Goal: Communication & Community: Answer question/provide support

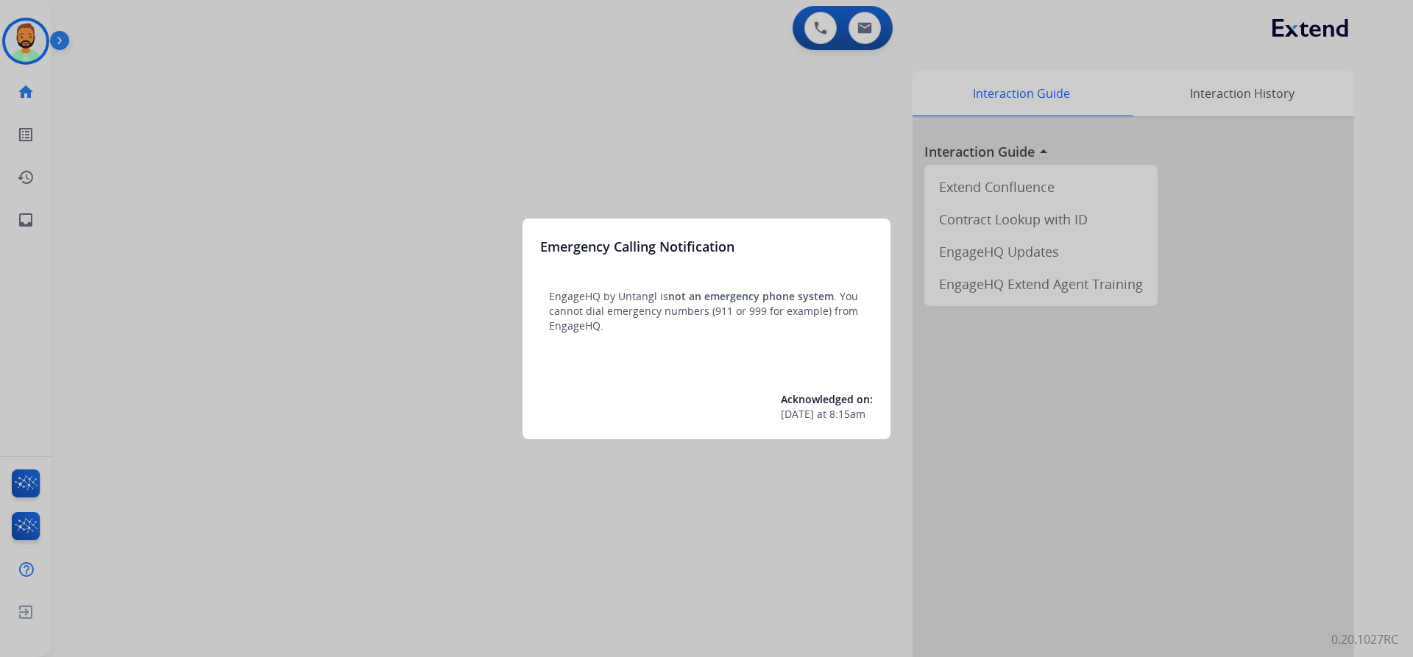
click at [152, 48] on div at bounding box center [706, 328] width 1413 height 657
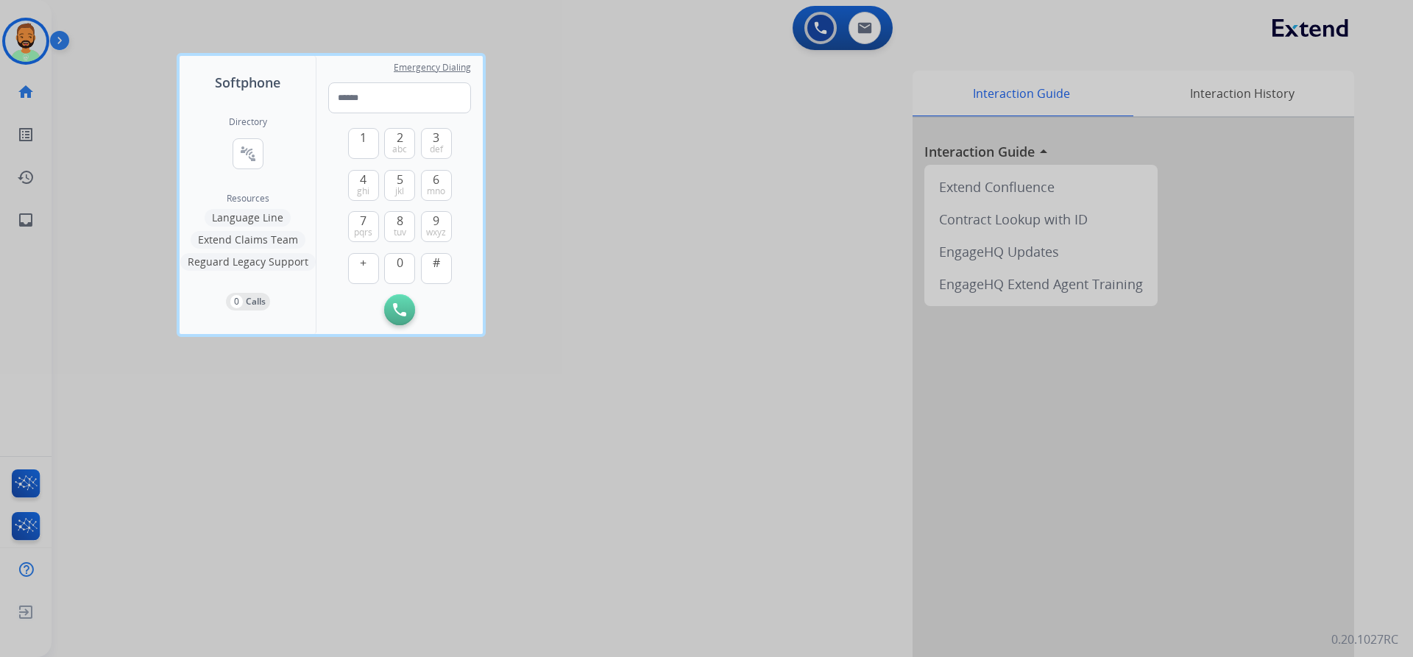
click at [156, 42] on div at bounding box center [706, 328] width 1413 height 657
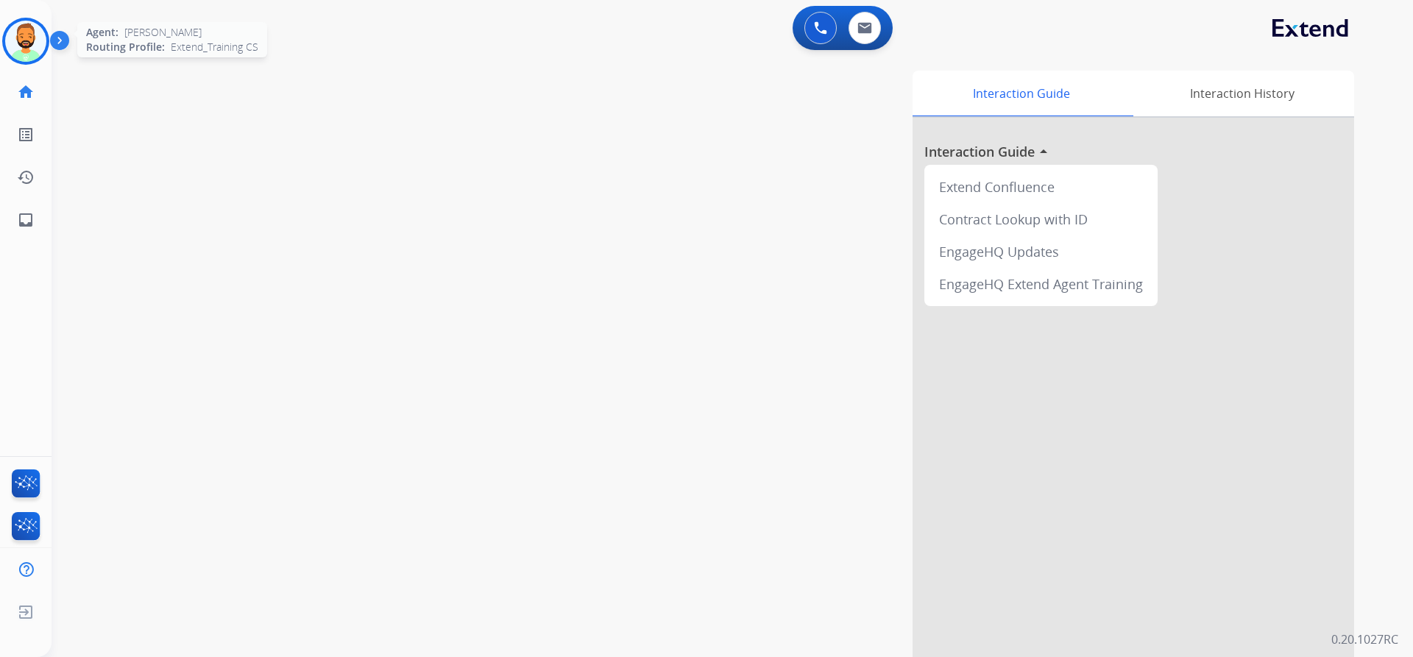
click at [17, 40] on img at bounding box center [25, 41] width 41 height 41
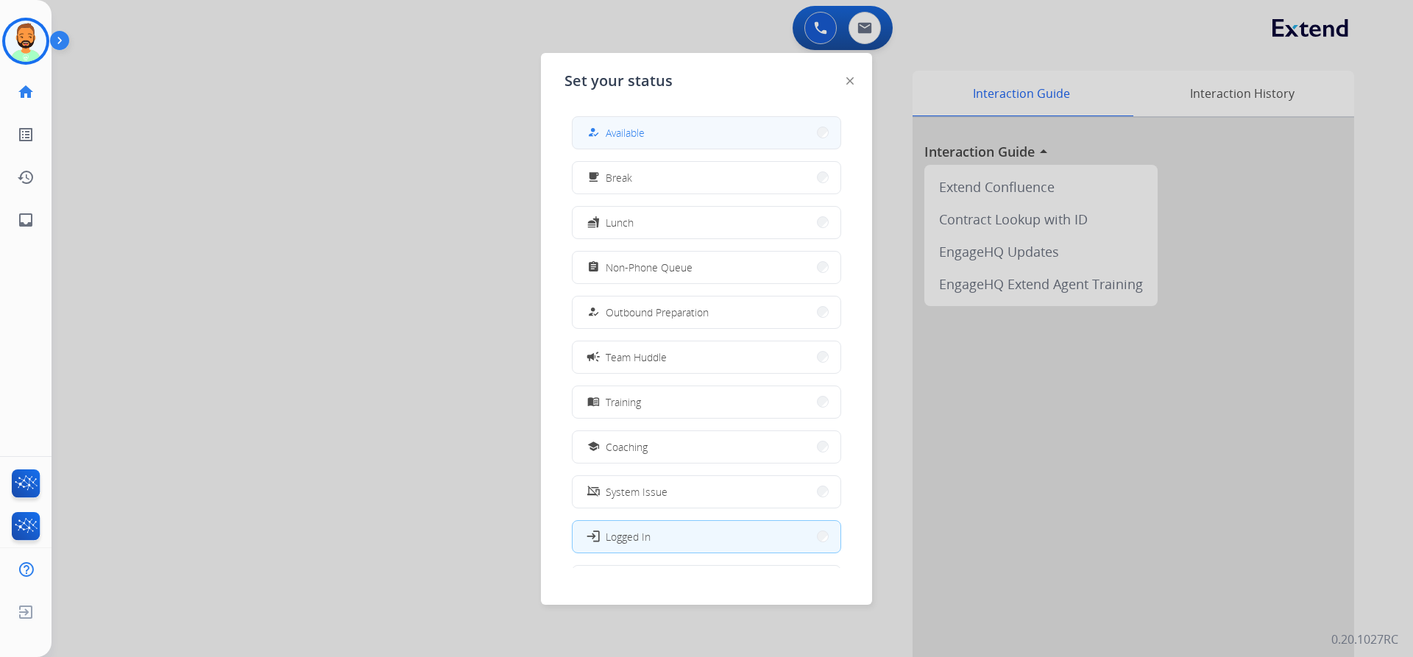
click at [672, 131] on button "how_to_reg Available" at bounding box center [707, 133] width 268 height 32
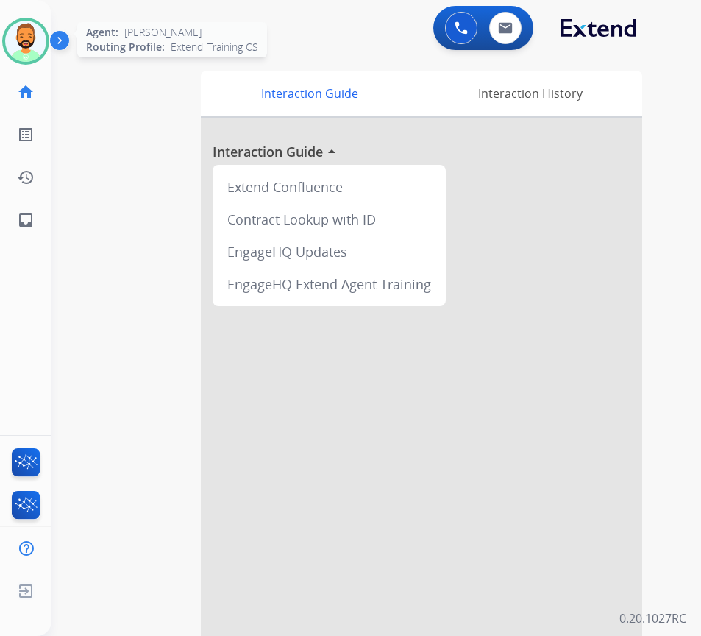
click at [34, 42] on img at bounding box center [25, 41] width 41 height 41
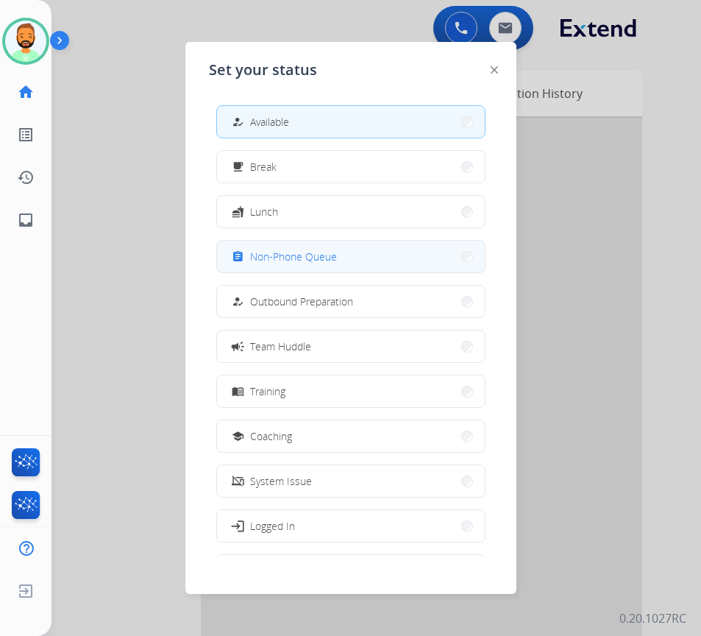
click at [309, 247] on button "assignment Non-Phone Queue" at bounding box center [351, 257] width 268 height 32
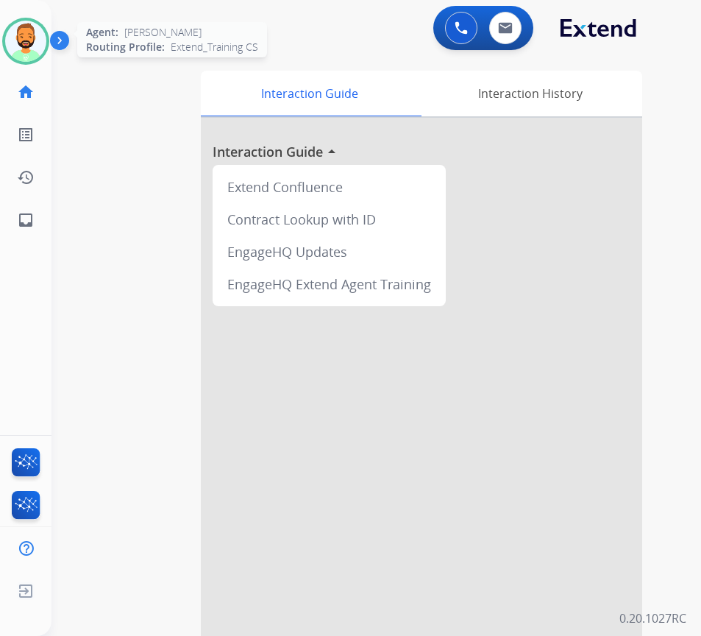
click at [24, 32] on img at bounding box center [25, 41] width 41 height 41
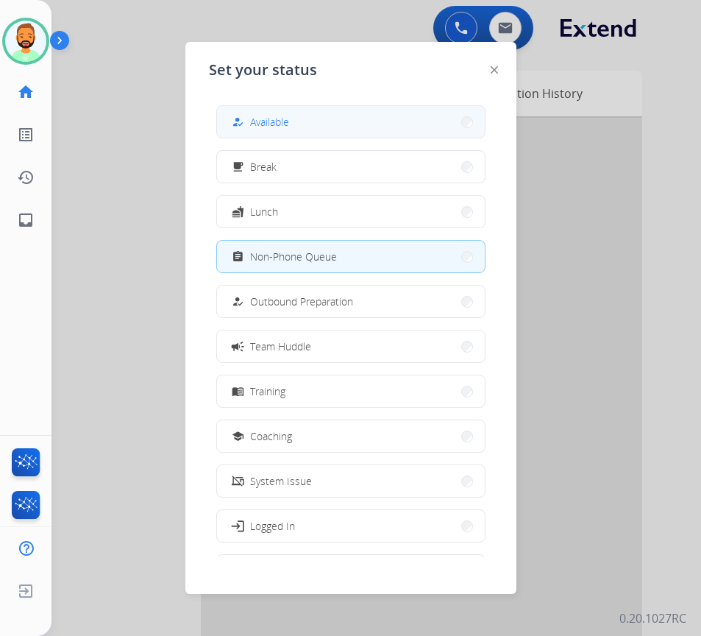
click at [308, 120] on button "how_to_reg Available" at bounding box center [351, 122] width 268 height 32
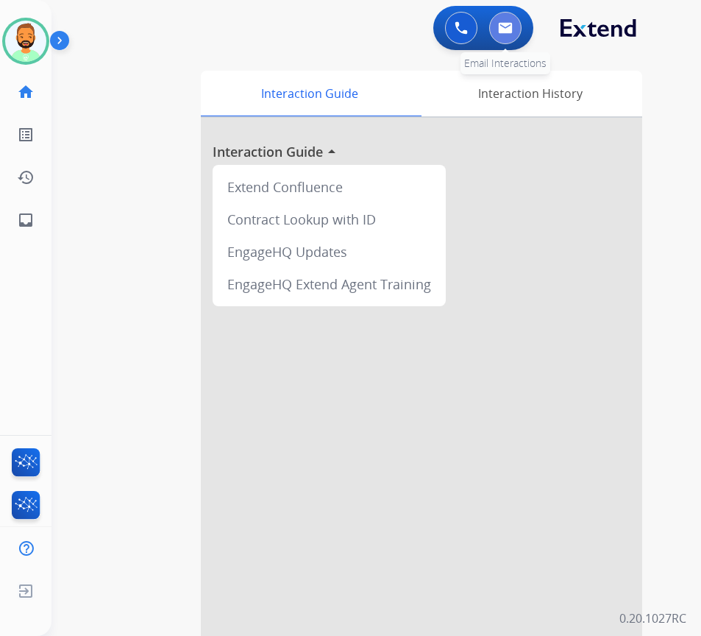
click at [501, 40] on button at bounding box center [505, 28] width 32 height 32
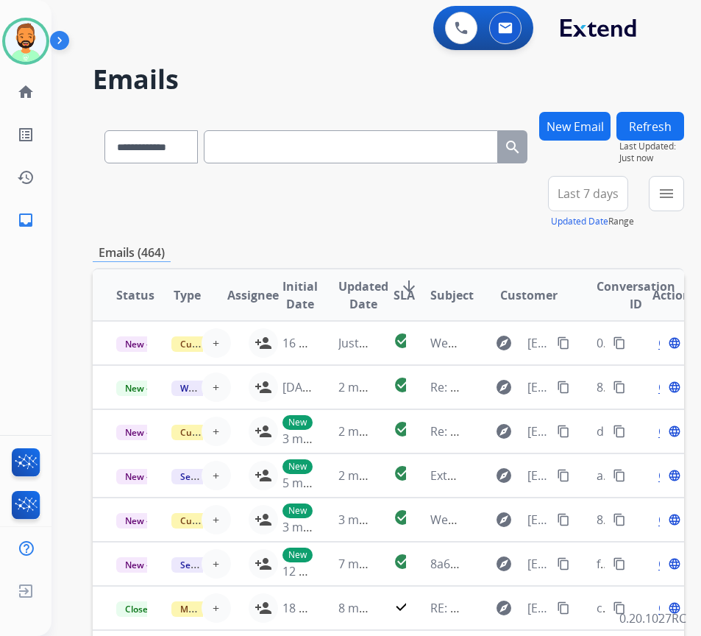
drag, startPoint x: 615, startPoint y: 177, endPoint x: 611, endPoint y: 185, distance: 8.2
click at [612, 183] on button "Last 7 days" at bounding box center [588, 193] width 80 height 35
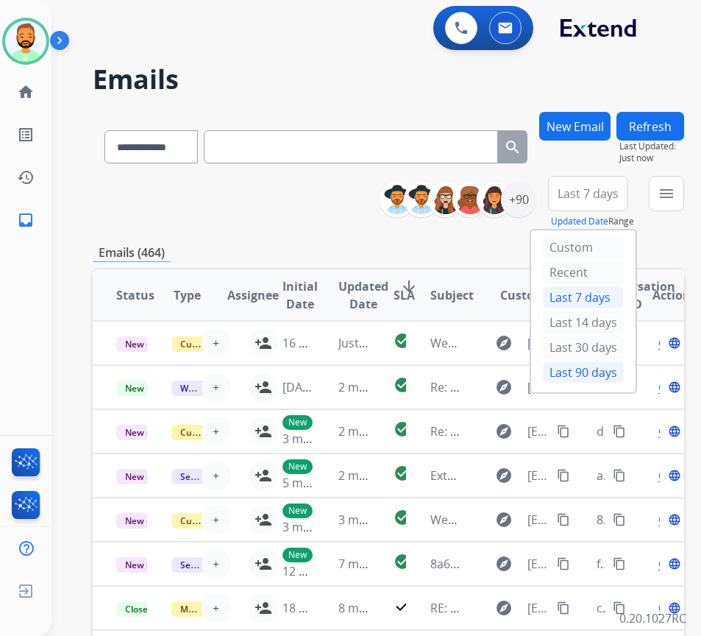
click at [569, 373] on div "Last 90 days" at bounding box center [583, 372] width 81 height 22
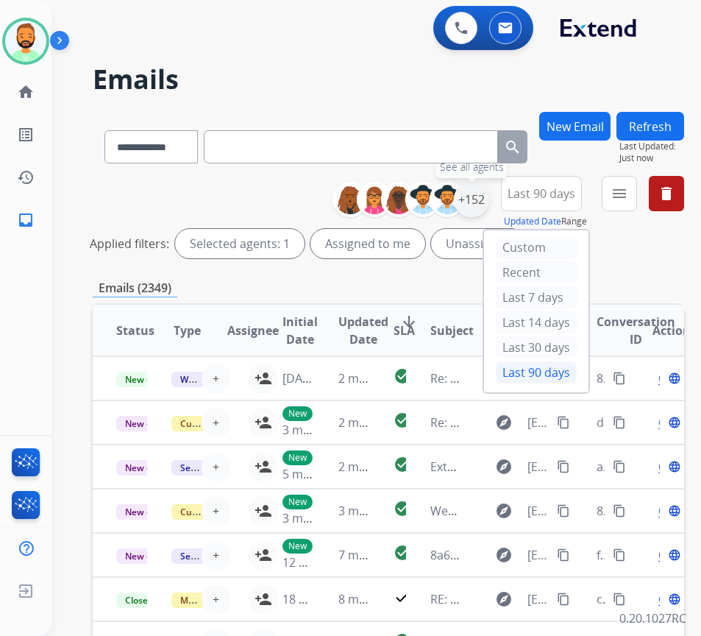
click at [487, 203] on div "+152" at bounding box center [471, 199] width 35 height 35
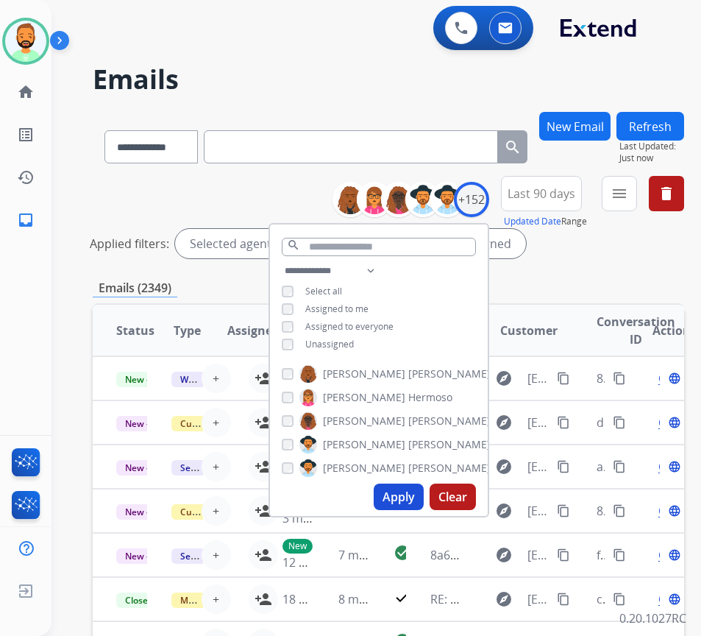
click at [354, 347] on span "Unassigned" at bounding box center [329, 344] width 49 height 13
click at [417, 501] on button "Apply" at bounding box center [399, 497] width 50 height 26
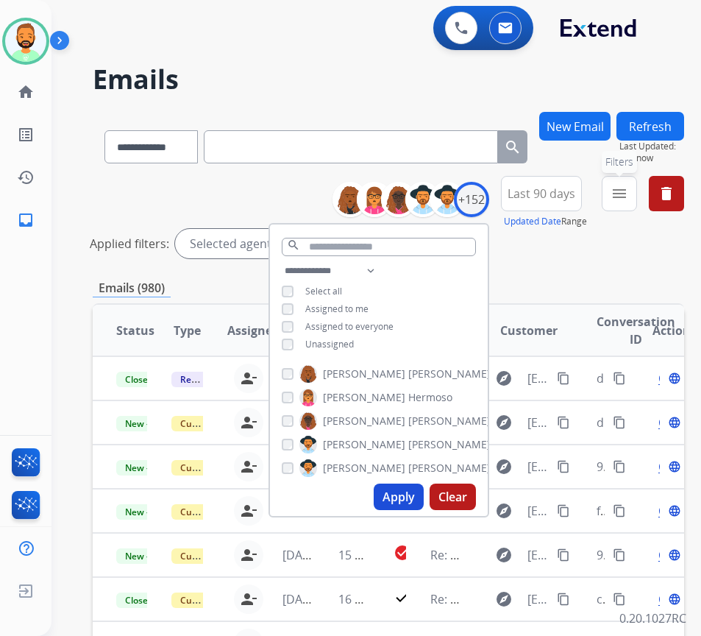
click at [629, 191] on mat-icon "menu" at bounding box center [620, 194] width 18 height 18
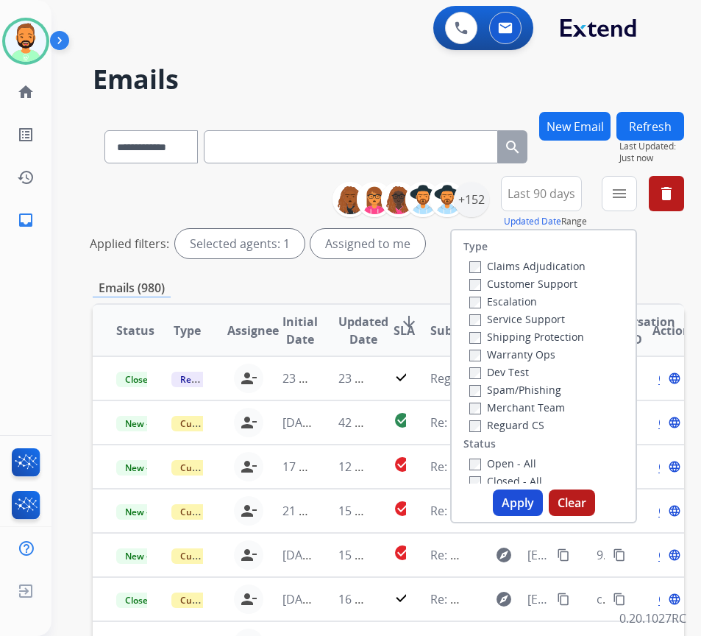
click at [540, 427] on label "Reguard CS" at bounding box center [507, 425] width 75 height 14
click at [540, 425] on label "Reguard CS" at bounding box center [507, 425] width 75 height 14
click at [516, 287] on label "Customer Support" at bounding box center [524, 284] width 108 height 14
click at [524, 333] on label "Shipping Protection" at bounding box center [527, 337] width 115 height 14
click at [528, 463] on label "Open - All" at bounding box center [503, 463] width 67 height 14
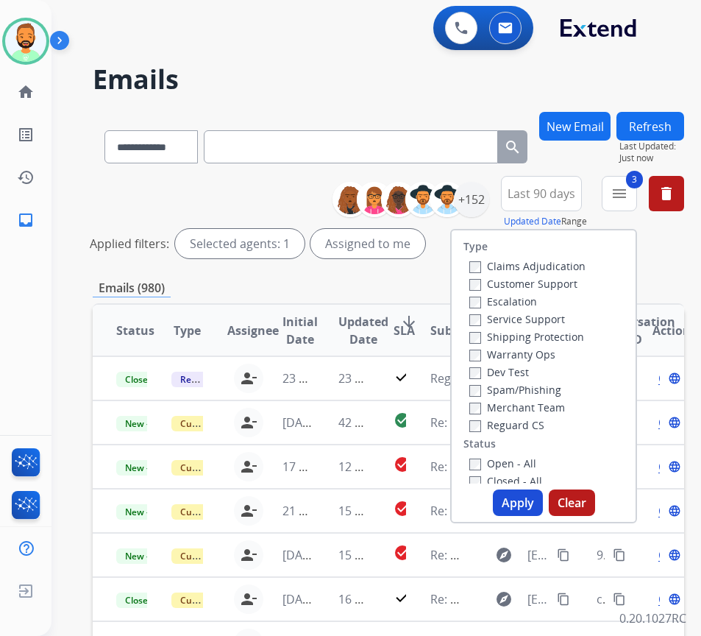
click at [520, 500] on button "Apply" at bounding box center [518, 502] width 50 height 26
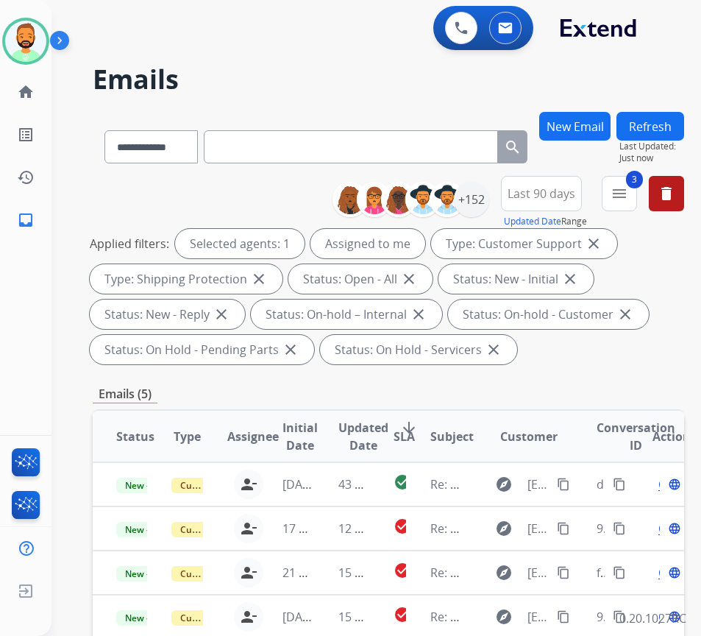
click at [413, 428] on span "SLA" at bounding box center [404, 437] width 21 height 18
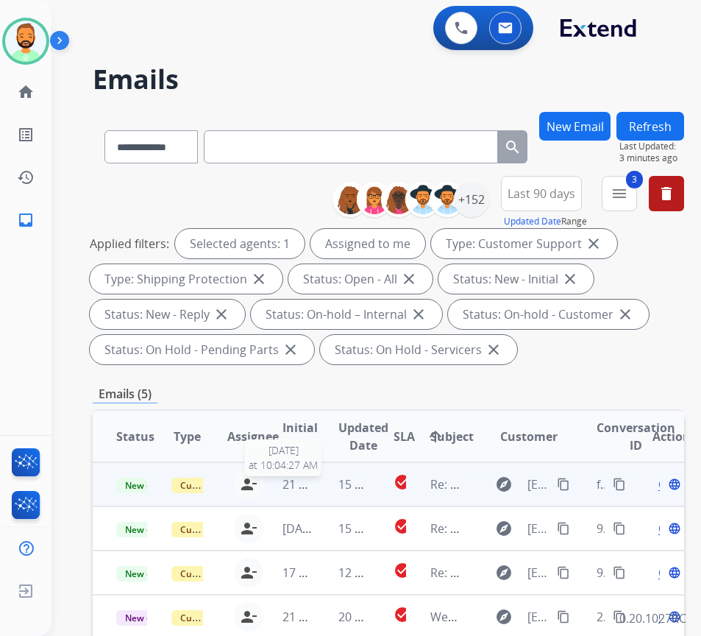
click at [317, 490] on span "21 hours ago" at bounding box center [319, 484] width 73 height 16
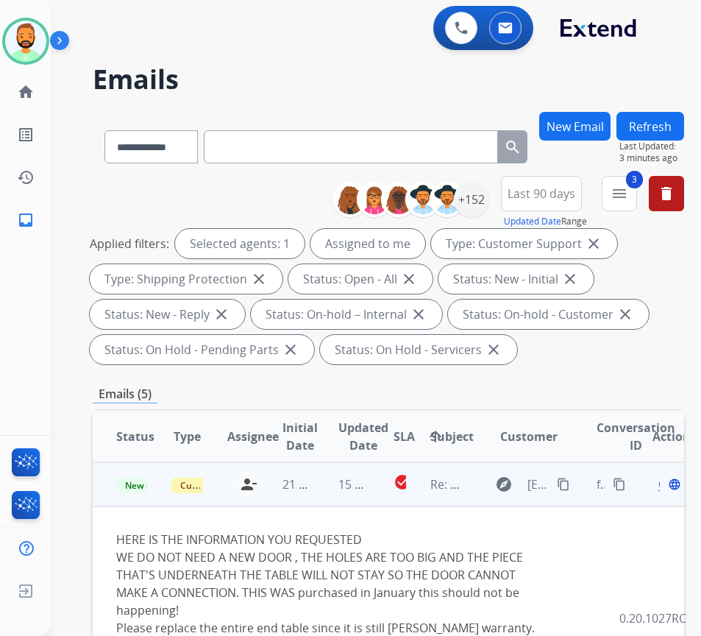
click at [570, 490] on mat-icon "content_copy" at bounding box center [563, 484] width 13 height 13
click at [665, 487] on span "Open" at bounding box center [674, 484] width 30 height 18
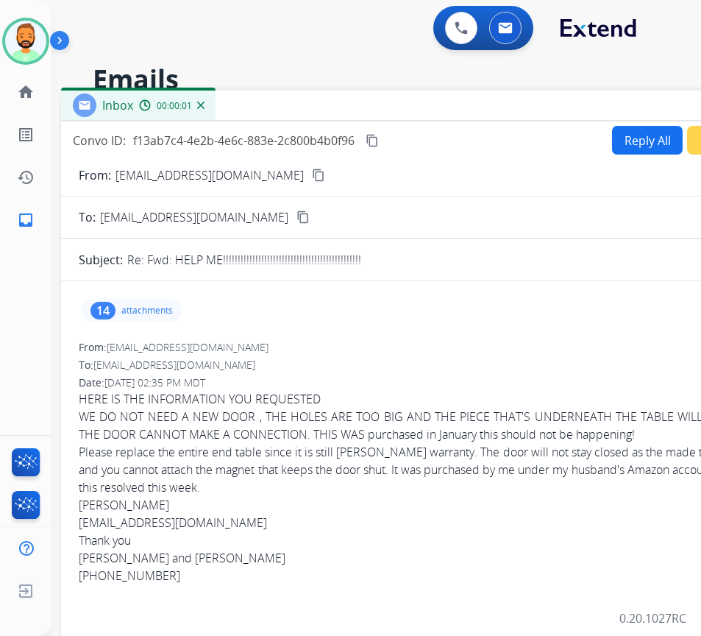
drag, startPoint x: 216, startPoint y: 104, endPoint x: 344, endPoint y: 103, distance: 128.1
click at [347, 103] on div "Inbox 00:00:01" at bounding box center [429, 106] width 736 height 31
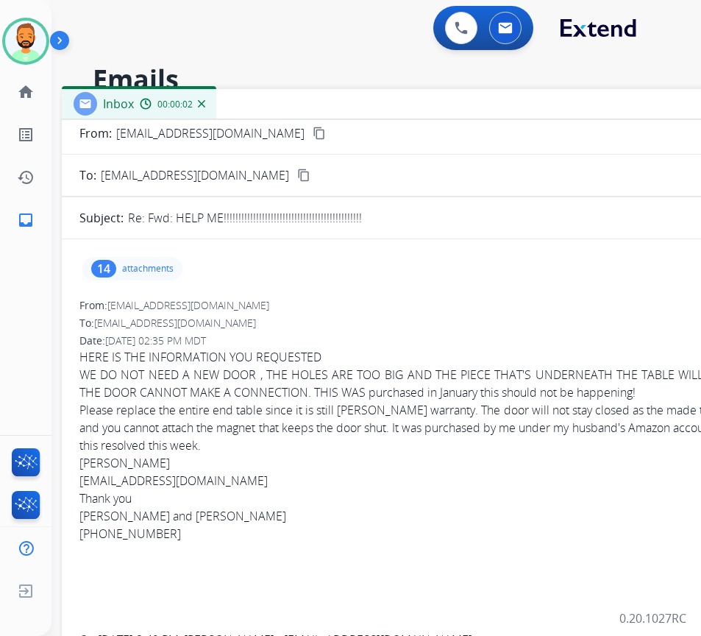
scroll to position [74, 0]
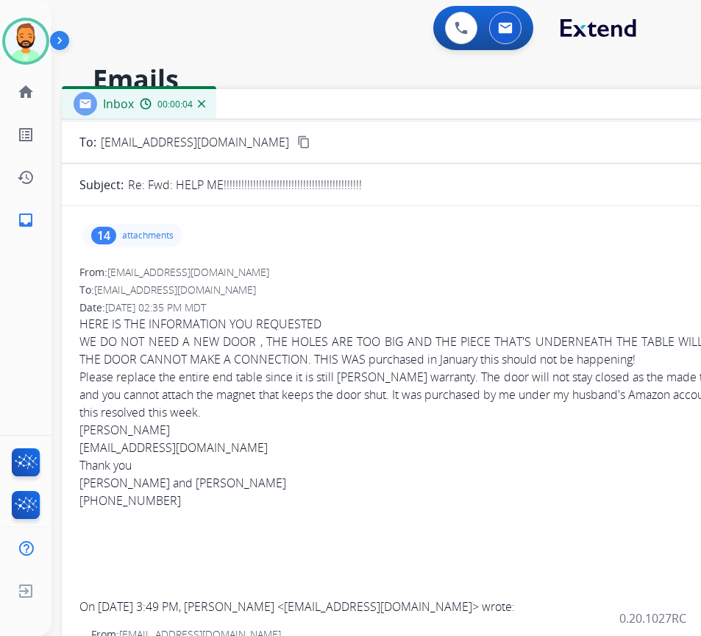
click at [99, 500] on div "[PHONE_NUMBER]" at bounding box center [429, 501] width 701 height 18
copy div "[PHONE_NUMBER]"
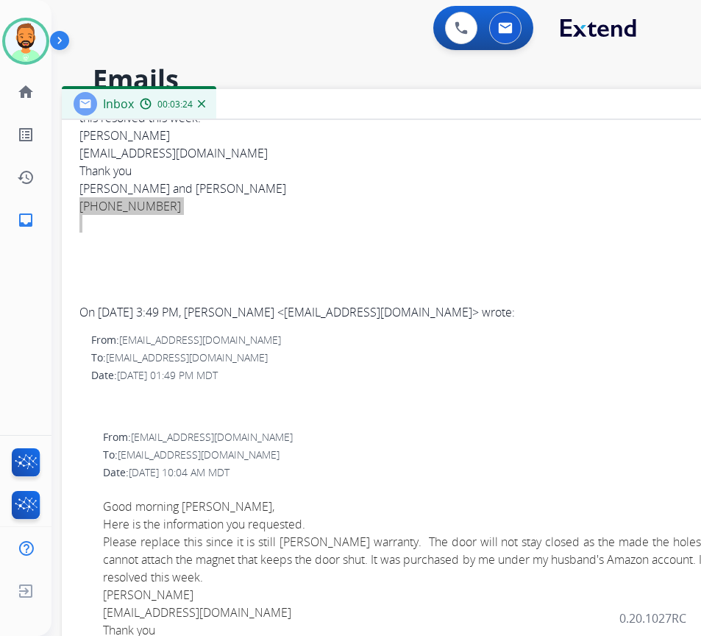
scroll to position [442, 0]
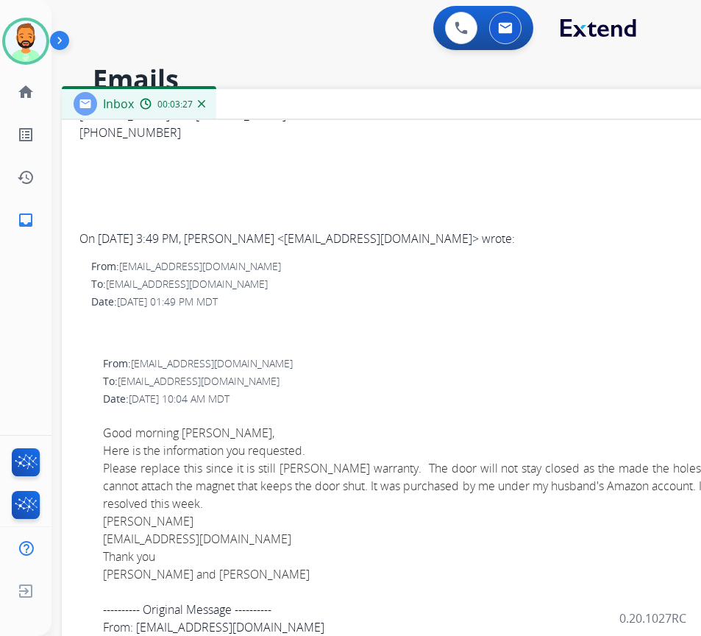
click at [210, 536] on div "[EMAIL_ADDRESS][DOMAIN_NAME]" at bounding box center [441, 539] width 677 height 18
copy div "[EMAIL_ADDRESS][DOMAIN_NAME]"
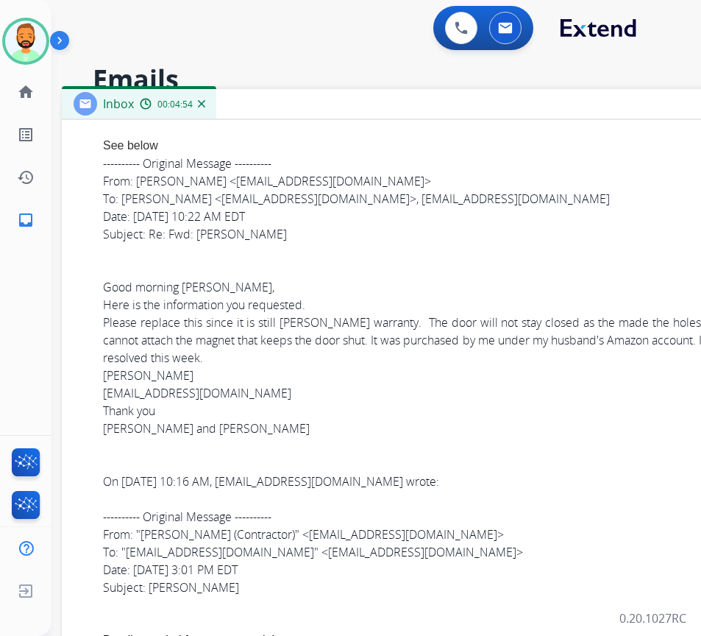
scroll to position [1030, 0]
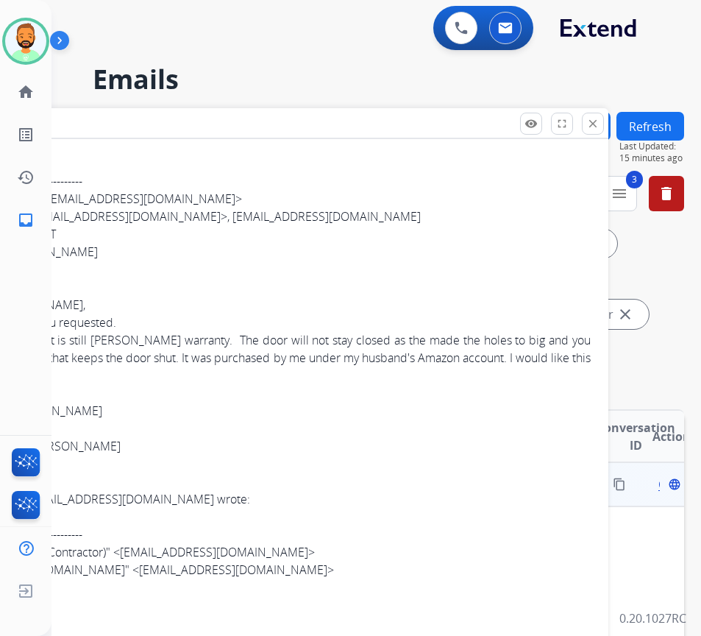
drag, startPoint x: 430, startPoint y: 104, endPoint x: 241, endPoint y: 123, distance: 190.1
click at [241, 123] on div "Inbox 00:11:02" at bounding box center [241, 123] width 736 height 31
click at [597, 120] on mat-icon "close" at bounding box center [593, 123] width 13 height 13
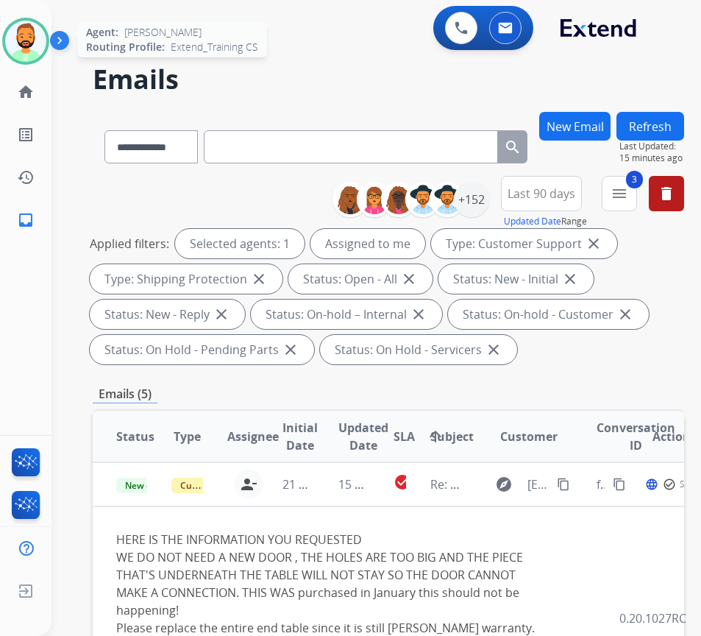
click at [39, 52] on img at bounding box center [25, 41] width 41 height 41
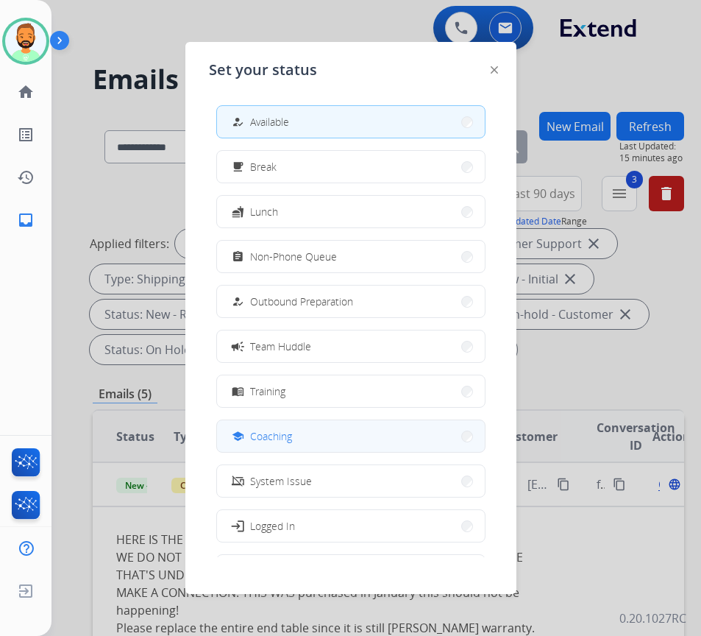
click at [292, 446] on button "school Coaching" at bounding box center [351, 436] width 268 height 32
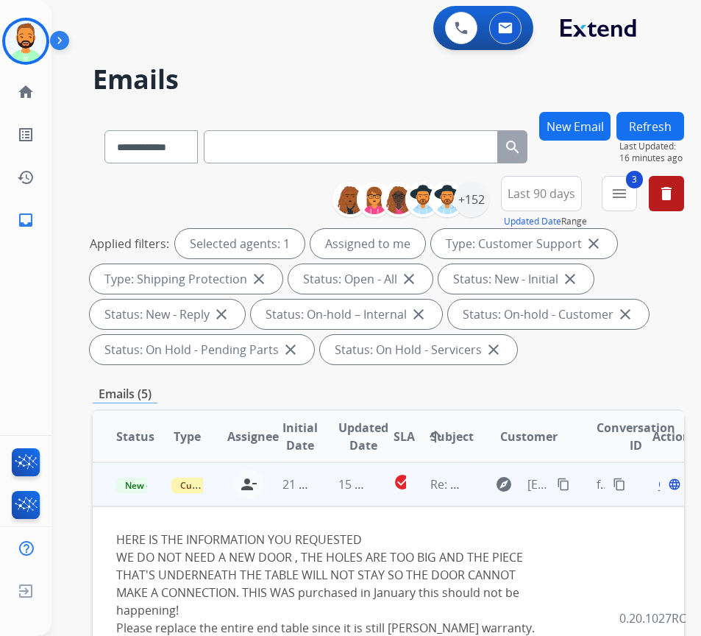
click at [335, 495] on td "15 hours ago" at bounding box center [342, 484] width 55 height 44
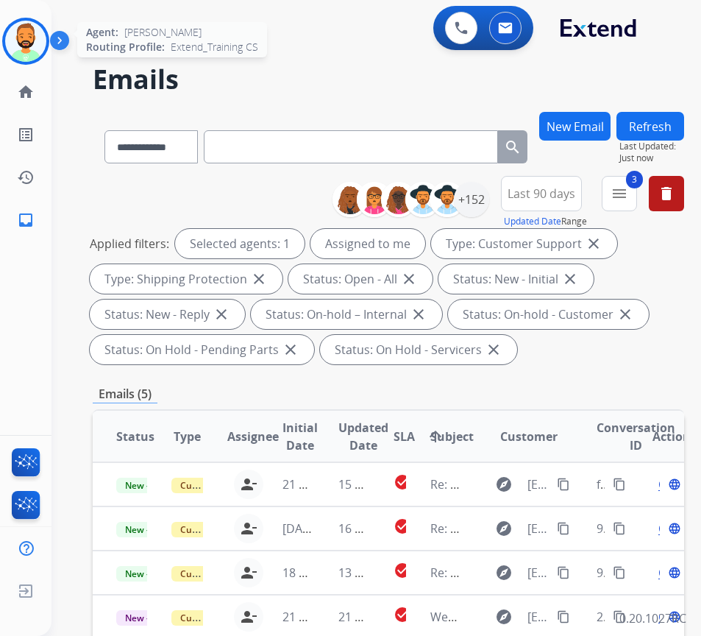
click at [37, 46] on img at bounding box center [25, 41] width 41 height 41
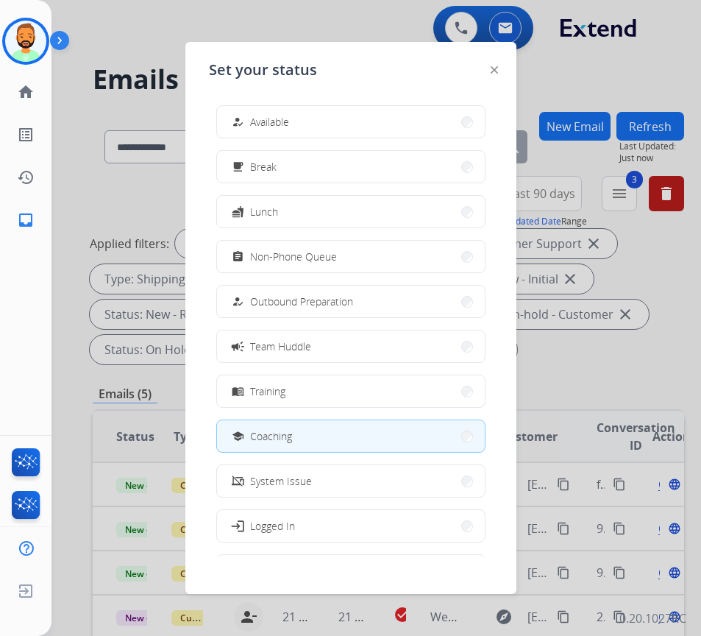
drag, startPoint x: 274, startPoint y: 108, endPoint x: 283, endPoint y: 123, distance: 17.6
click at [282, 121] on button "how_to_reg Available" at bounding box center [351, 122] width 268 height 32
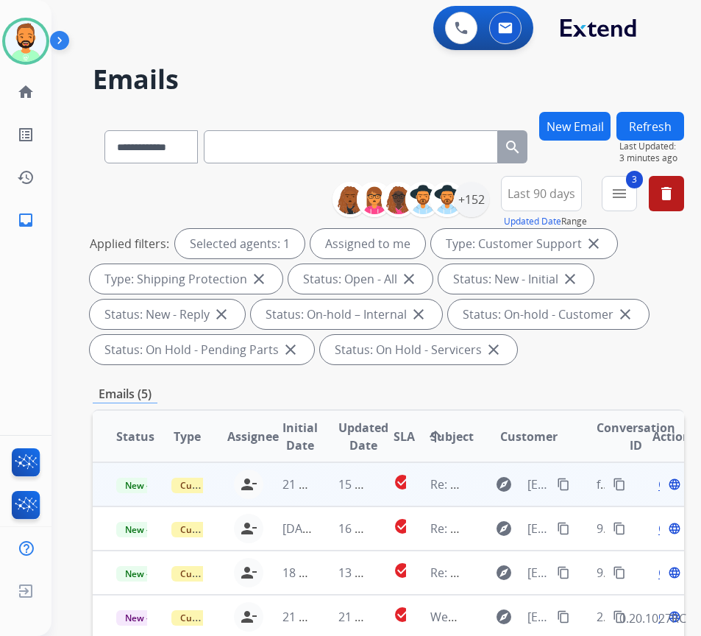
click at [325, 486] on td "15 hours ago" at bounding box center [342, 484] width 55 height 44
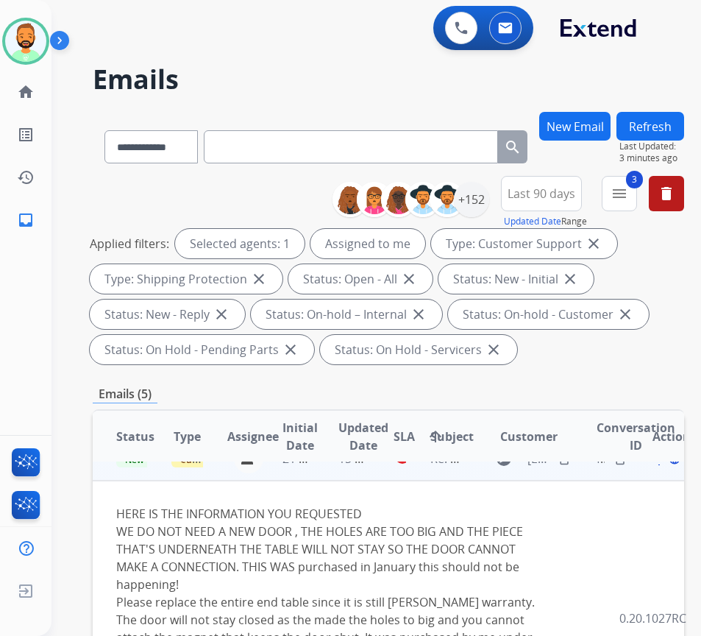
scroll to position [0, 0]
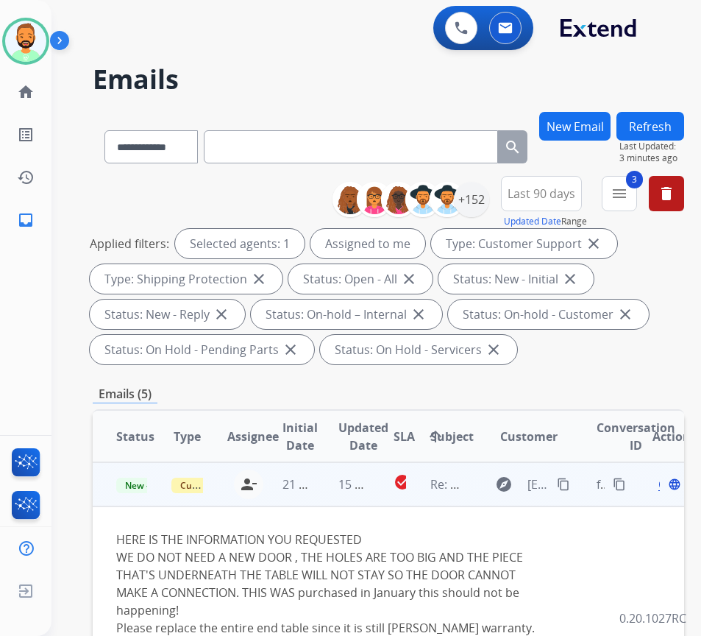
click at [570, 484] on mat-icon "content_copy" at bounding box center [563, 484] width 13 height 13
click at [668, 486] on div "Open language" at bounding box center [668, 484] width 31 height 18
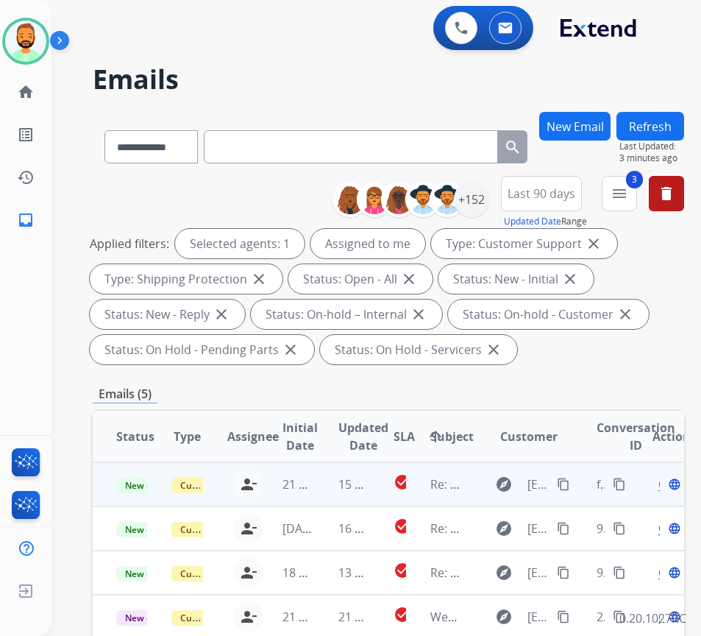
click at [667, 485] on span "Open" at bounding box center [674, 484] width 30 height 18
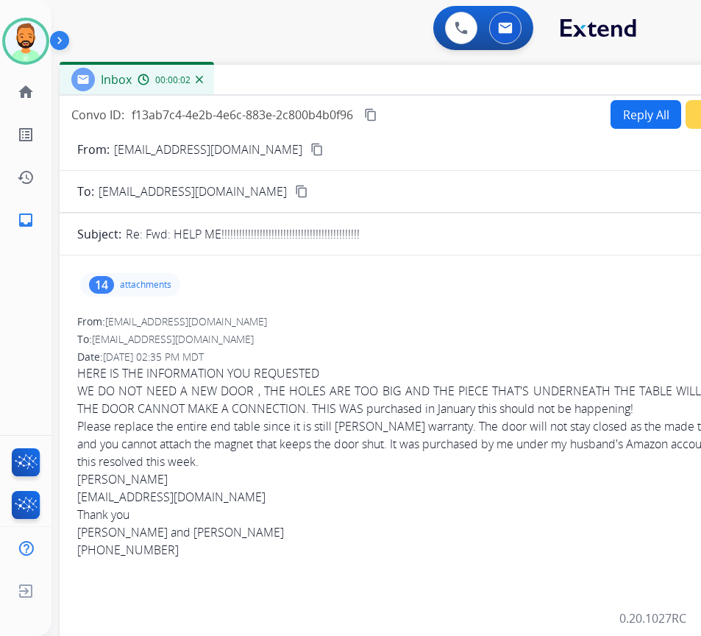
drag, startPoint x: 302, startPoint y: 107, endPoint x: 431, endPoint y: 82, distance: 131.9
click at [431, 82] on div "Inbox 00:00:02" at bounding box center [428, 80] width 736 height 31
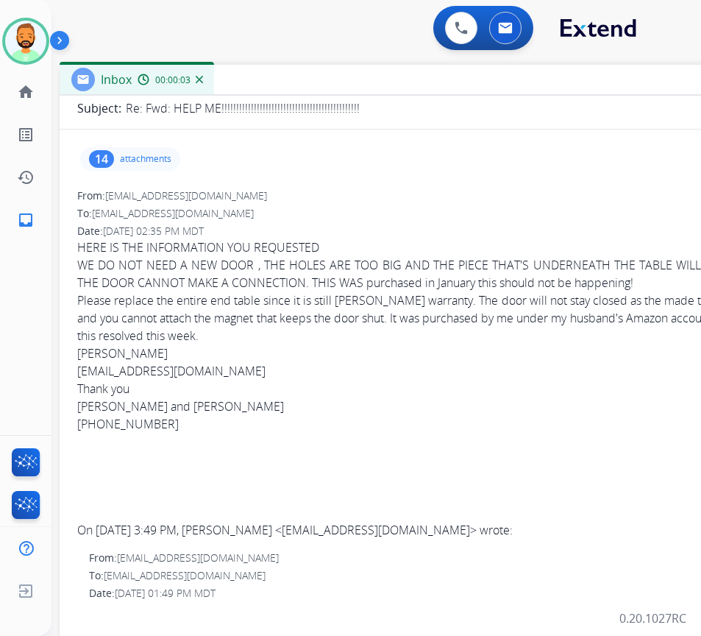
scroll to position [147, 0]
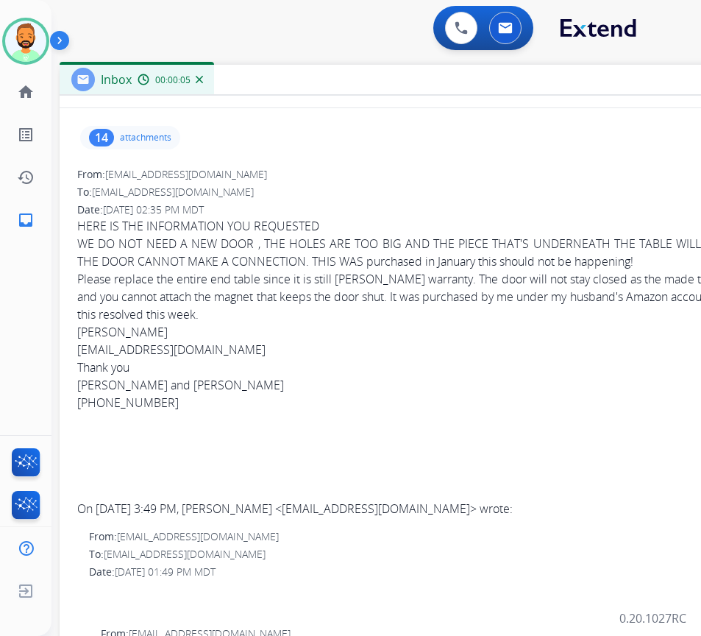
click at [167, 347] on div "[EMAIL_ADDRESS][DOMAIN_NAME]" at bounding box center [427, 350] width 701 height 18
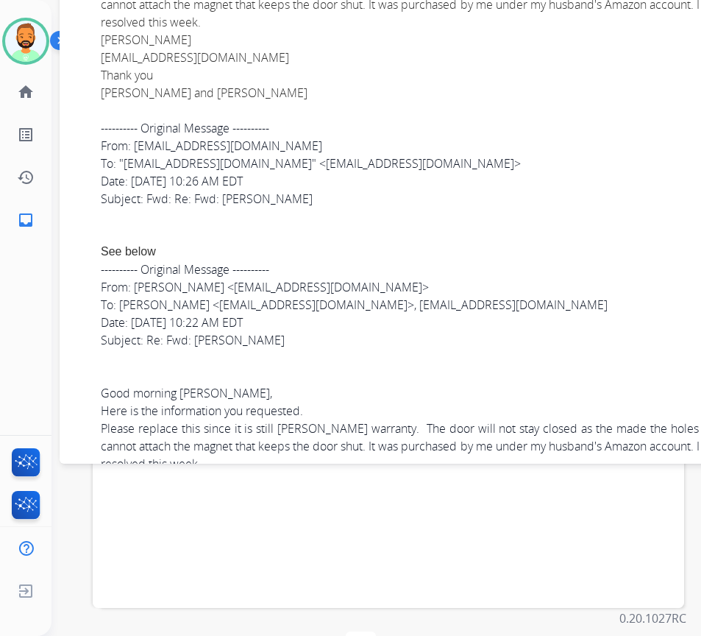
scroll to position [531, 0]
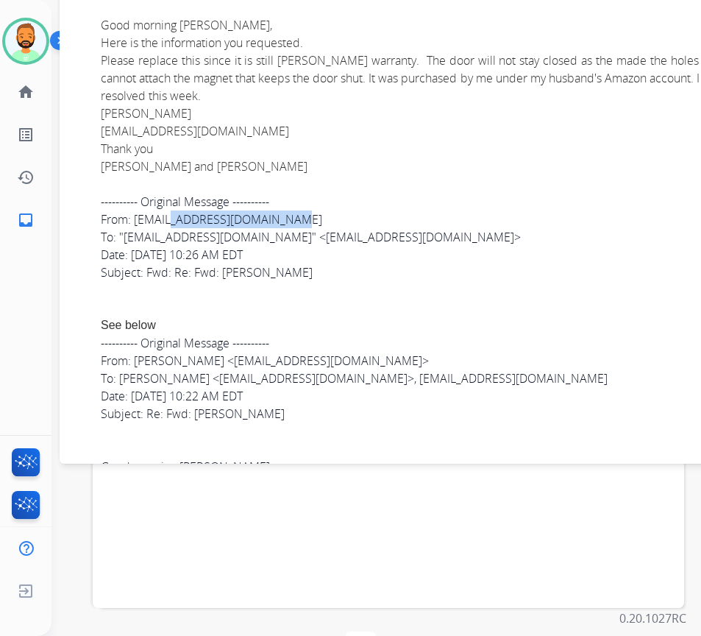
drag, startPoint x: 136, startPoint y: 221, endPoint x: 264, endPoint y: 222, distance: 127.3
click at [264, 222] on div "From: [EMAIL_ADDRESS][DOMAIN_NAME]" at bounding box center [439, 220] width 677 height 18
copy div "[EMAIL_ADDRESS][DOMAIN_NAME]"
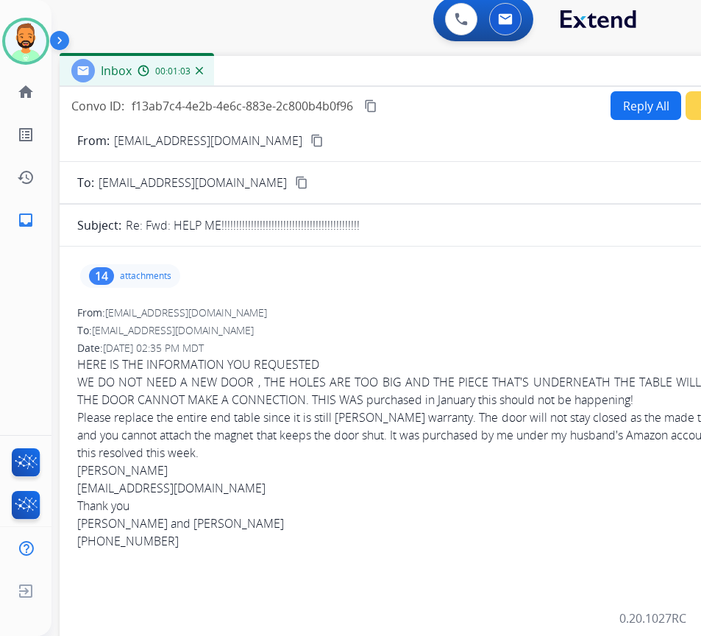
scroll to position [0, 0]
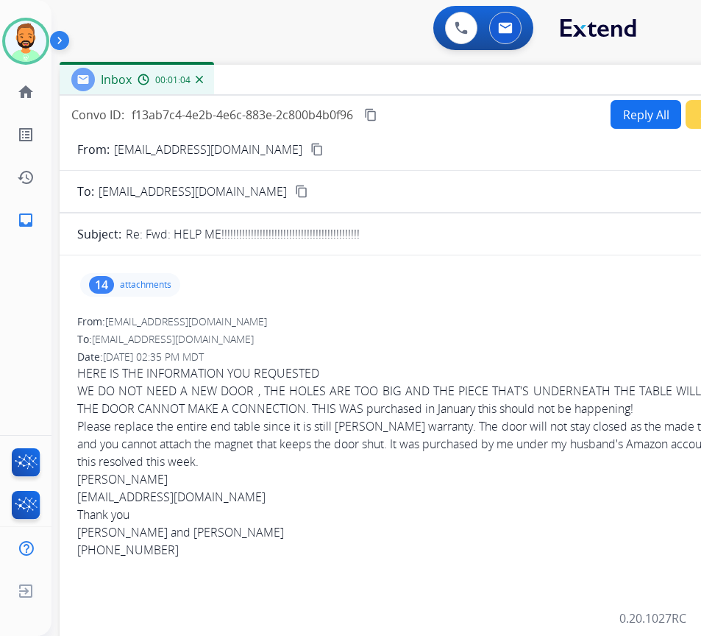
click at [620, 105] on button "Reply All" at bounding box center [646, 114] width 71 height 29
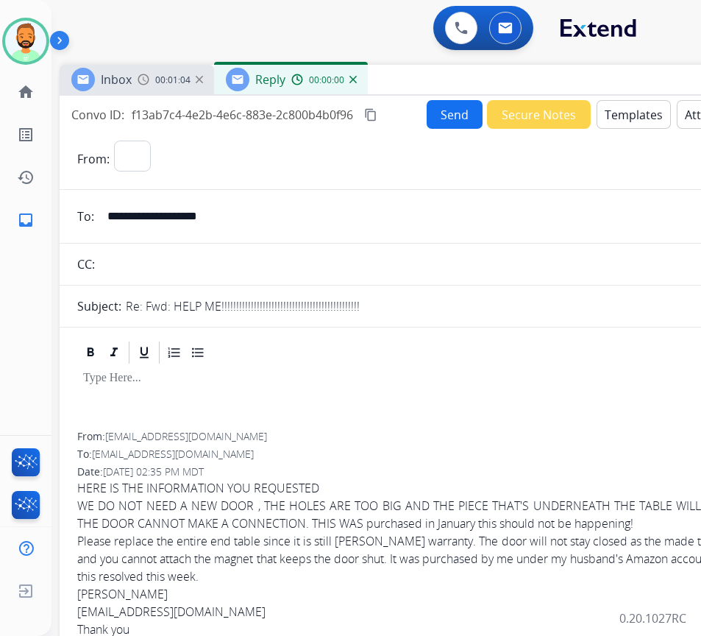
select select "**********"
click at [609, 109] on button "Templates" at bounding box center [634, 114] width 74 height 29
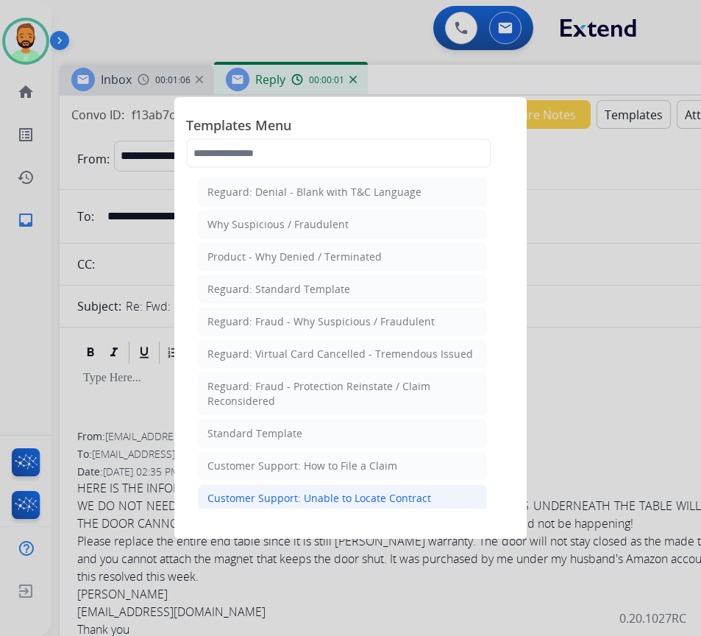
click at [381, 500] on div "Customer Support: Unable to Locate Contract" at bounding box center [320, 498] width 224 height 15
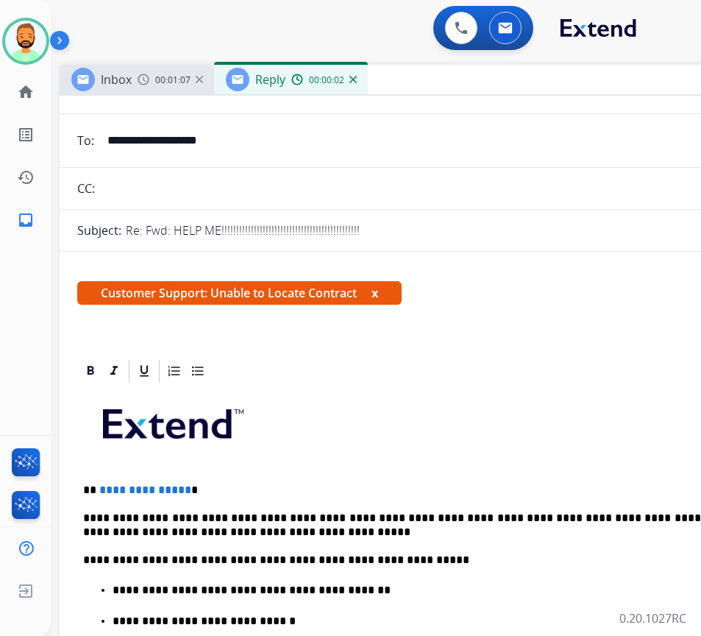
scroll to position [147, 0]
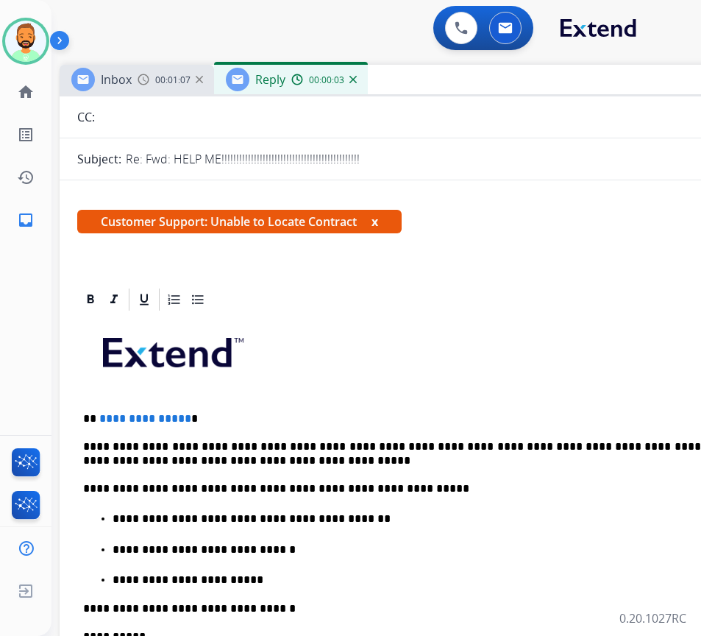
click at [213, 414] on p "**********" at bounding box center [421, 418] width 677 height 13
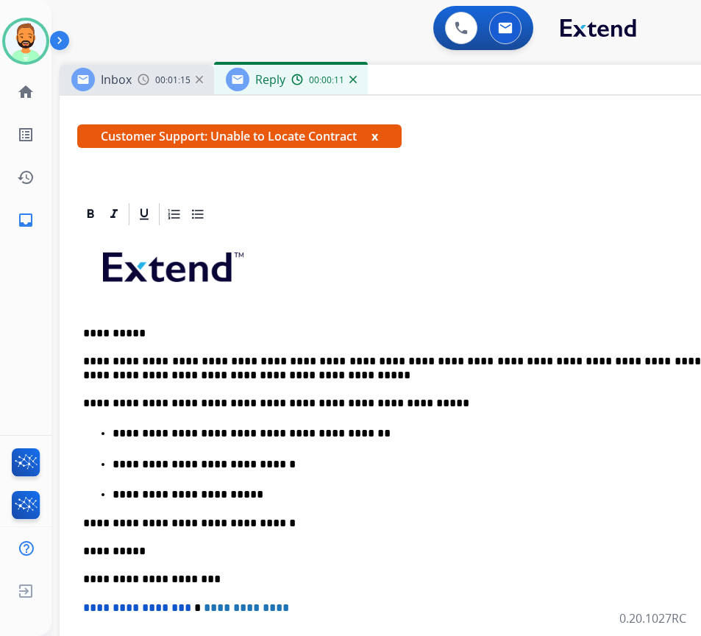
scroll to position [0, 0]
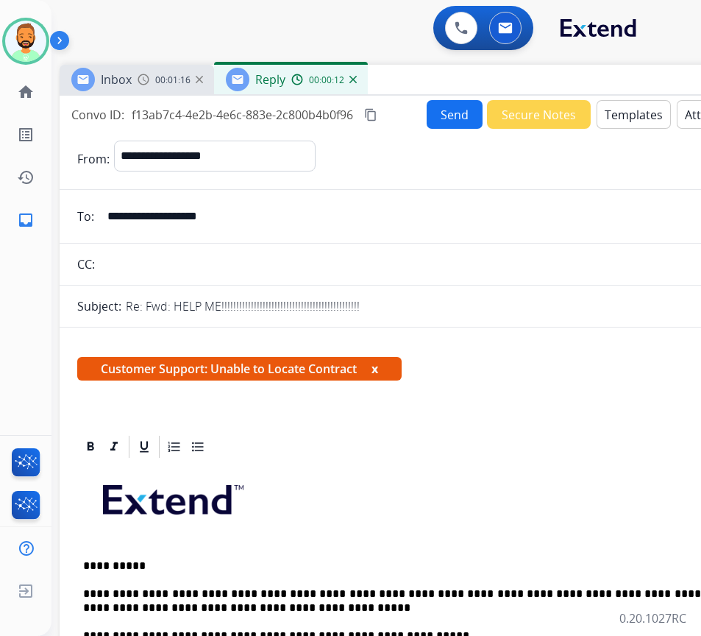
click at [460, 106] on button "Send" at bounding box center [455, 114] width 56 height 29
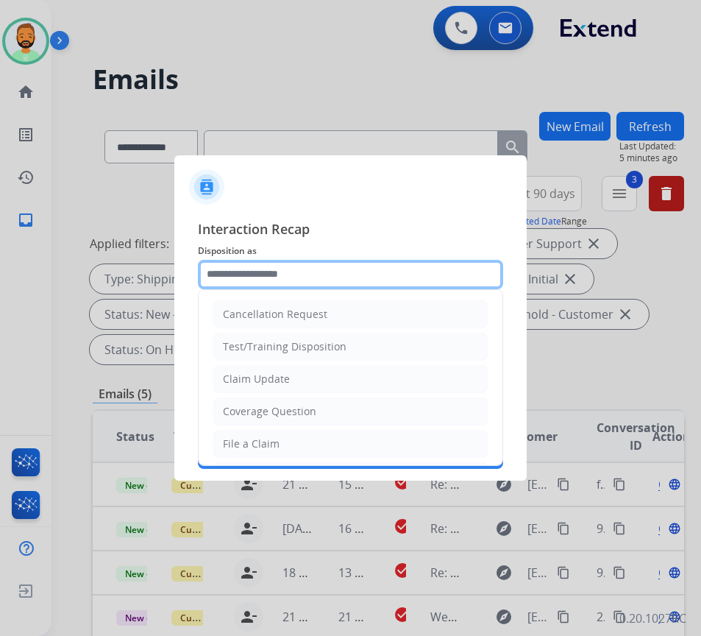
click at [337, 273] on input "text" at bounding box center [350, 274] width 305 height 29
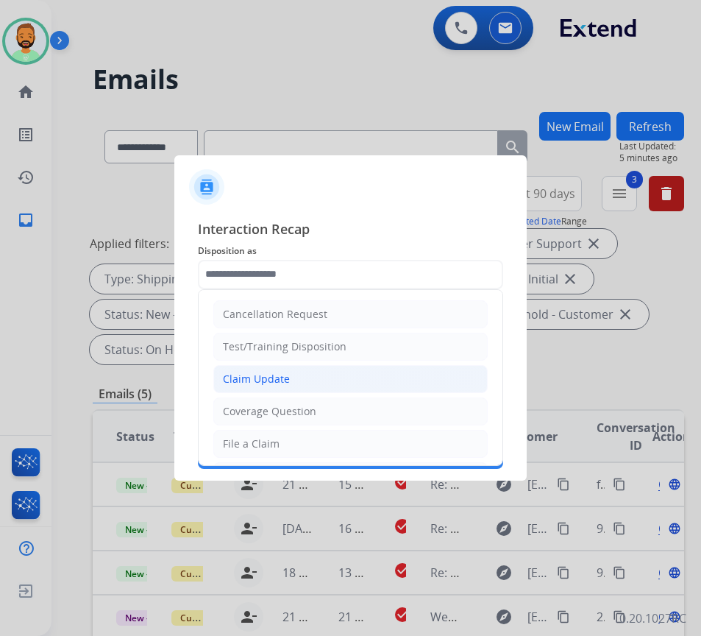
click at [289, 378] on li "Claim Update" at bounding box center [350, 379] width 275 height 28
type input "**********"
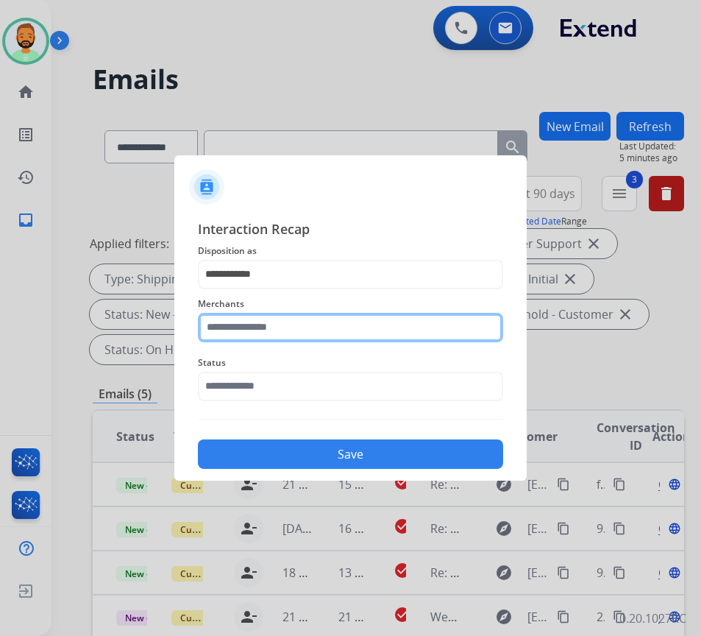
click at [300, 325] on input "text" at bounding box center [350, 327] width 305 height 29
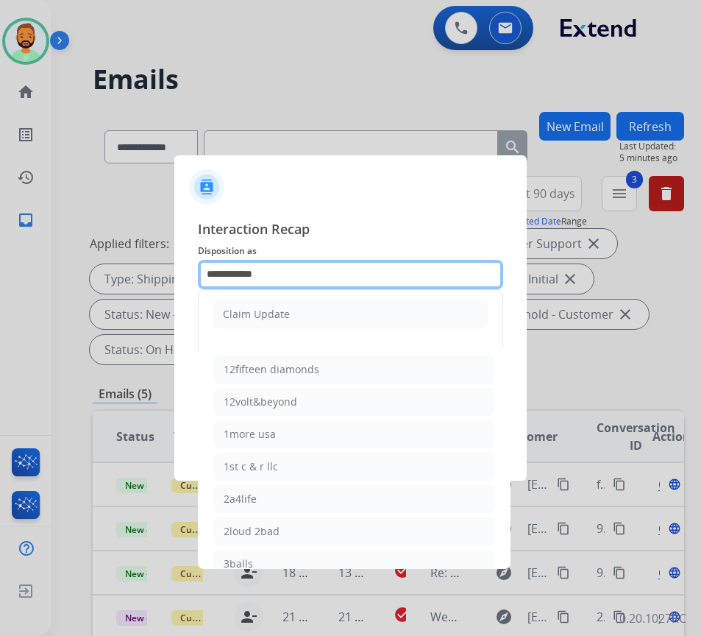
drag, startPoint x: 308, startPoint y: 274, endPoint x: -40, endPoint y: 238, distance: 349.2
click at [0, 238] on html "**********" at bounding box center [350, 318] width 701 height 636
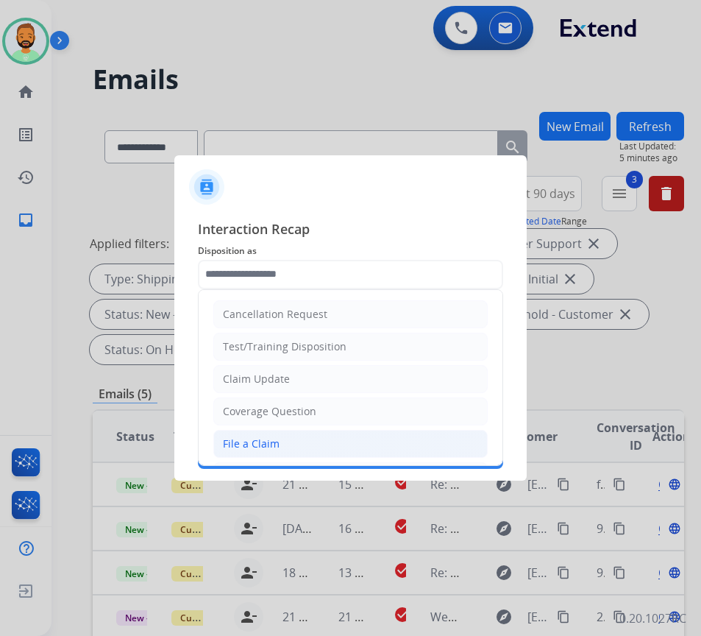
click at [318, 447] on li "File a Claim" at bounding box center [350, 444] width 275 height 28
type input "**********"
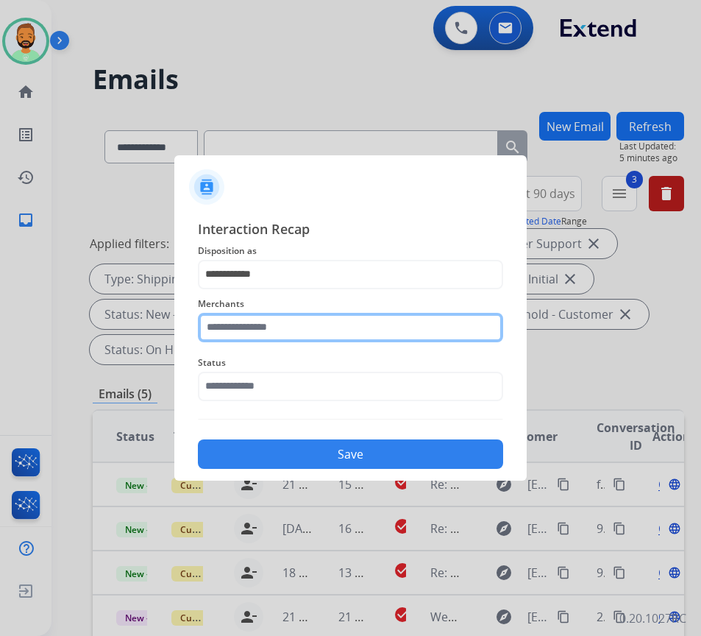
click at [275, 319] on input "text" at bounding box center [350, 327] width 305 height 29
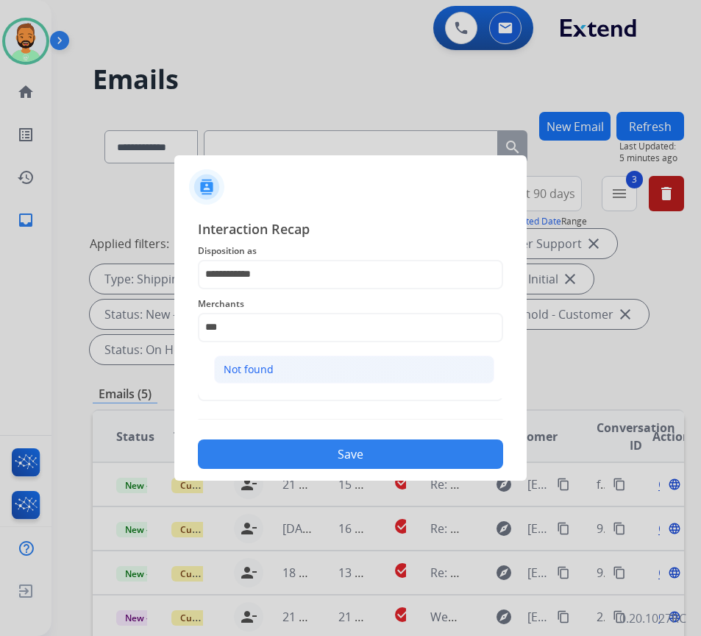
click at [290, 368] on li "Not found" at bounding box center [354, 370] width 280 height 28
type input "*********"
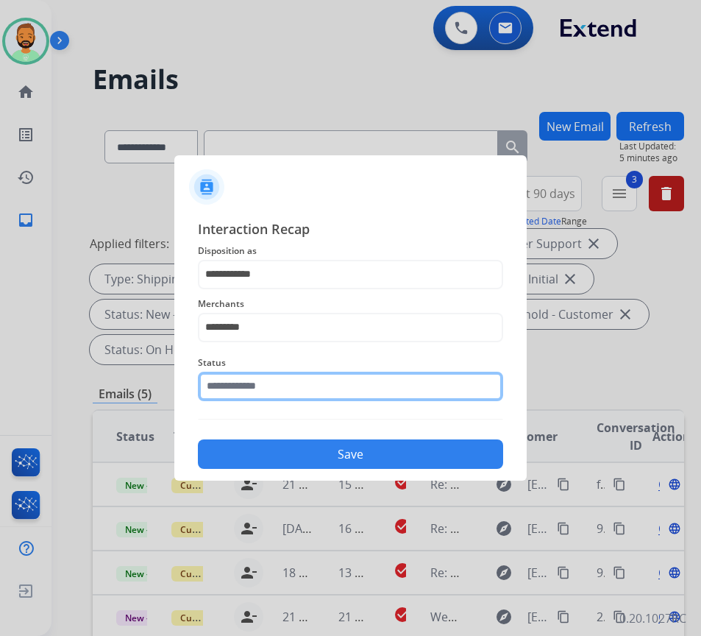
click at [296, 374] on input "text" at bounding box center [350, 386] width 305 height 29
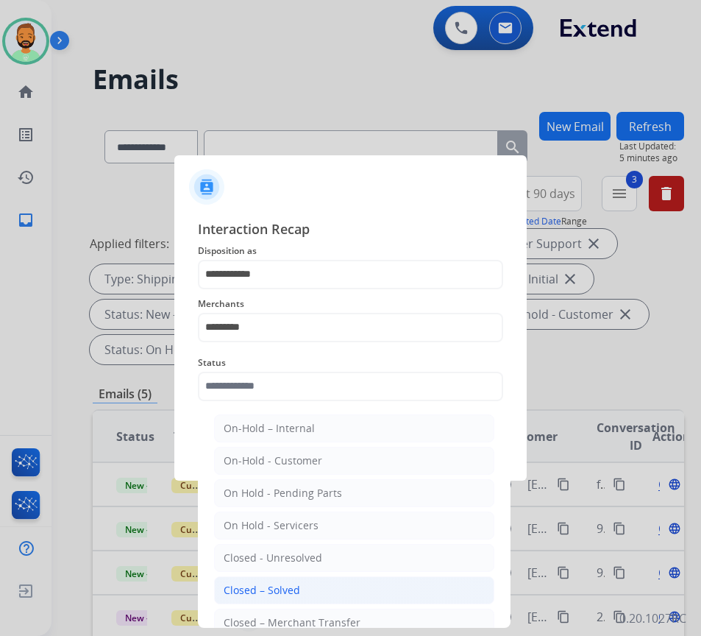
click at [312, 579] on li "Closed – Solved" at bounding box center [354, 590] width 280 height 28
type input "**********"
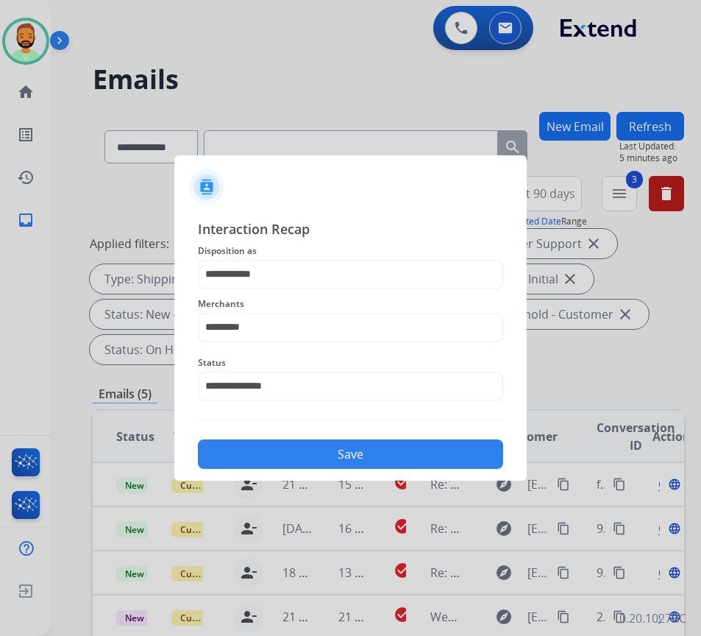
click at [376, 450] on button "Save" at bounding box center [350, 453] width 305 height 29
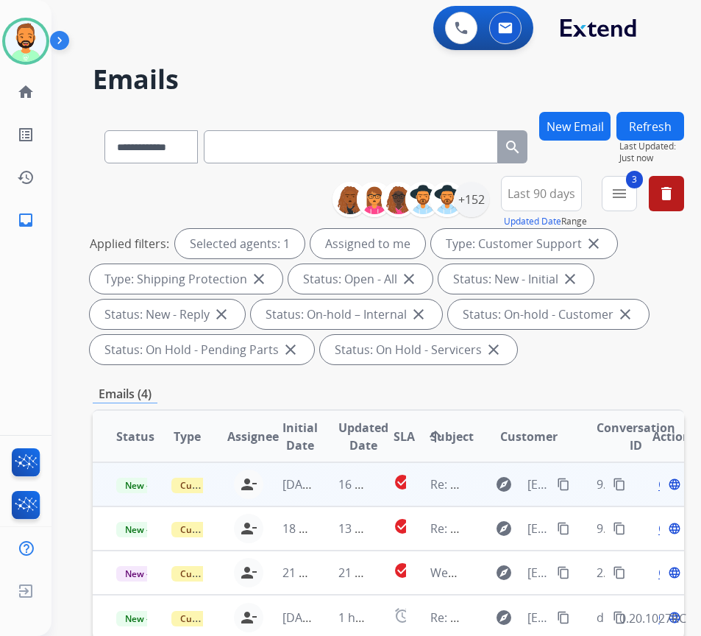
click at [326, 486] on td "16 hours ago" at bounding box center [342, 484] width 55 height 44
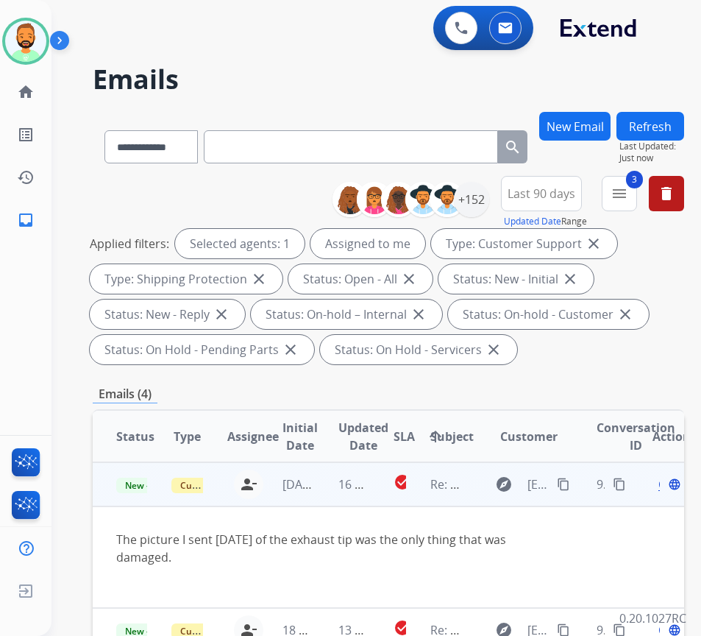
click at [666, 486] on span "Open" at bounding box center [674, 484] width 30 height 18
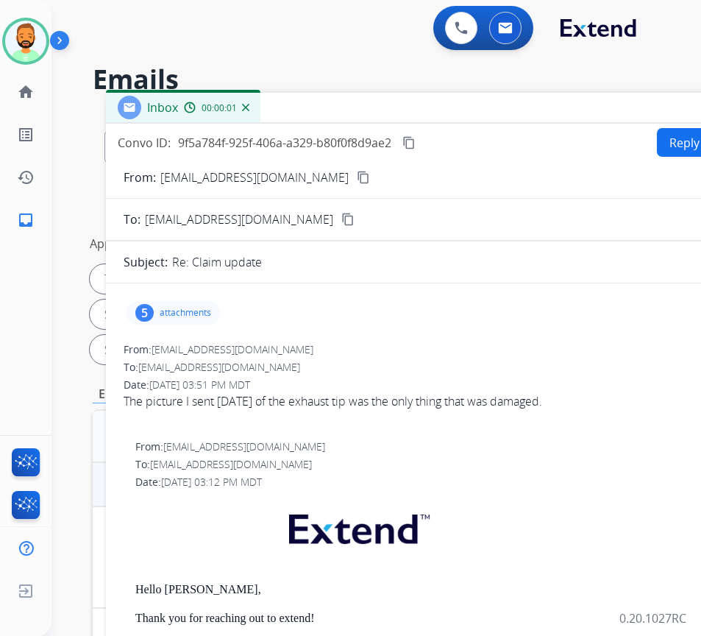
drag, startPoint x: 215, startPoint y: 101, endPoint x: 375, endPoint y: 89, distance: 160.9
click at [376, 93] on div "Inbox 00:00:01" at bounding box center [474, 108] width 736 height 31
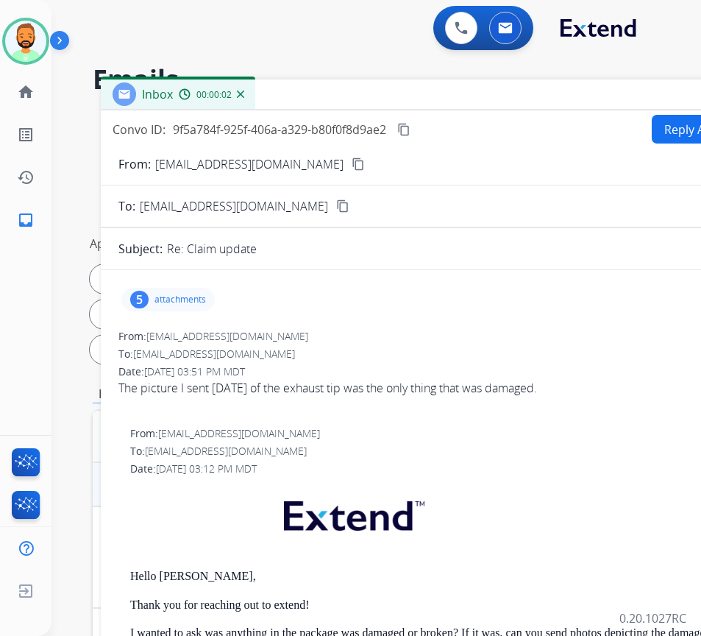
click at [189, 295] on p "attachments" at bounding box center [181, 300] width 52 height 12
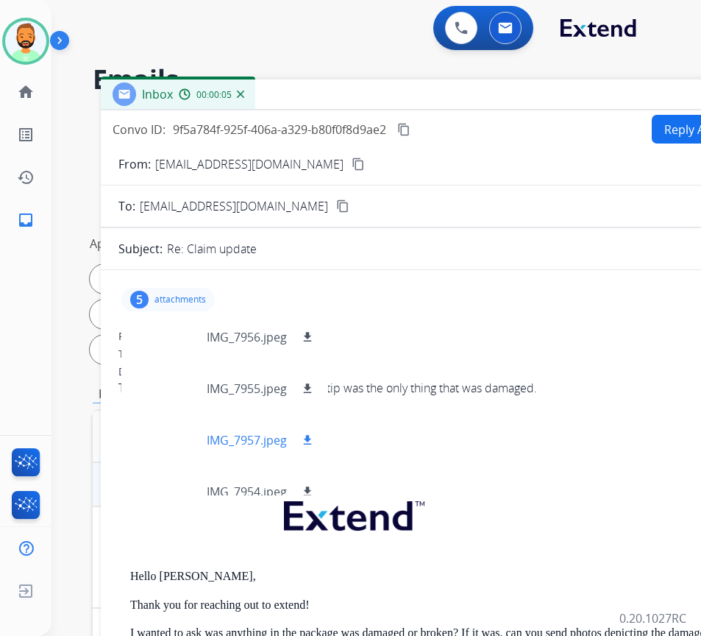
click at [182, 426] on div at bounding box center [170, 440] width 74 height 52
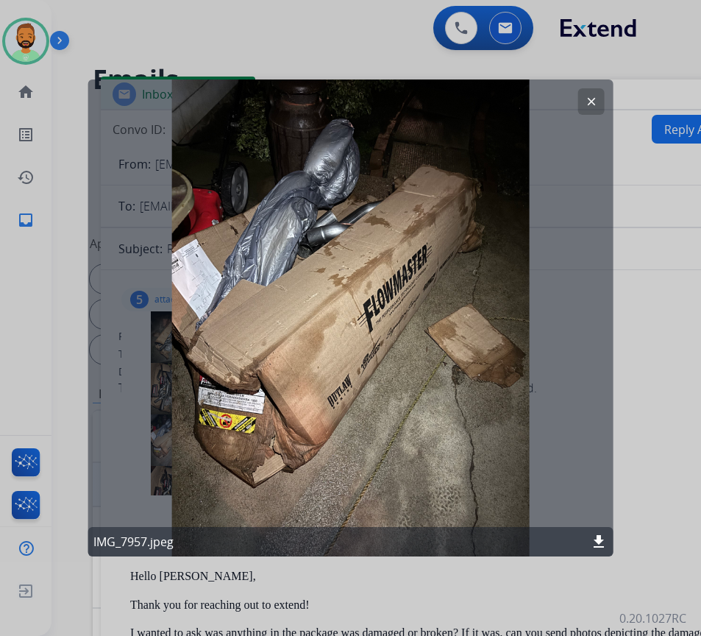
click at [587, 103] on mat-icon "clear" at bounding box center [591, 101] width 13 height 13
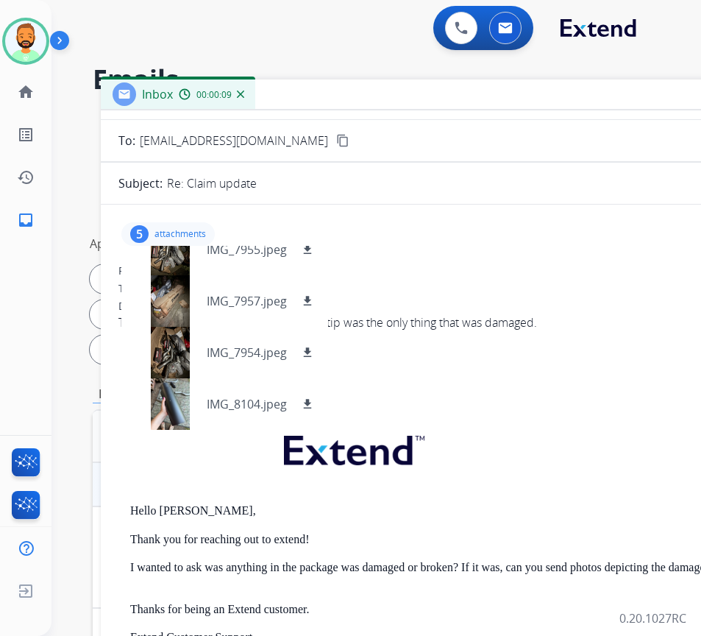
scroll to position [147, 0]
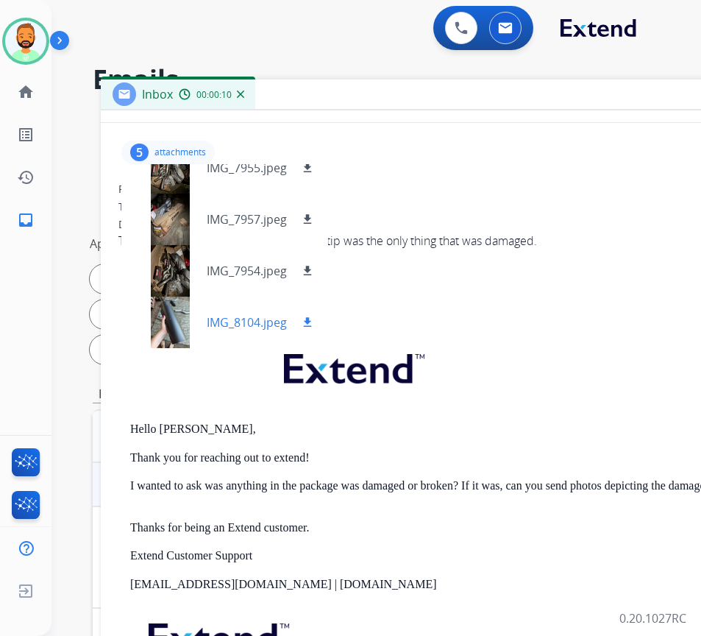
click at [171, 325] on div at bounding box center [170, 323] width 74 height 52
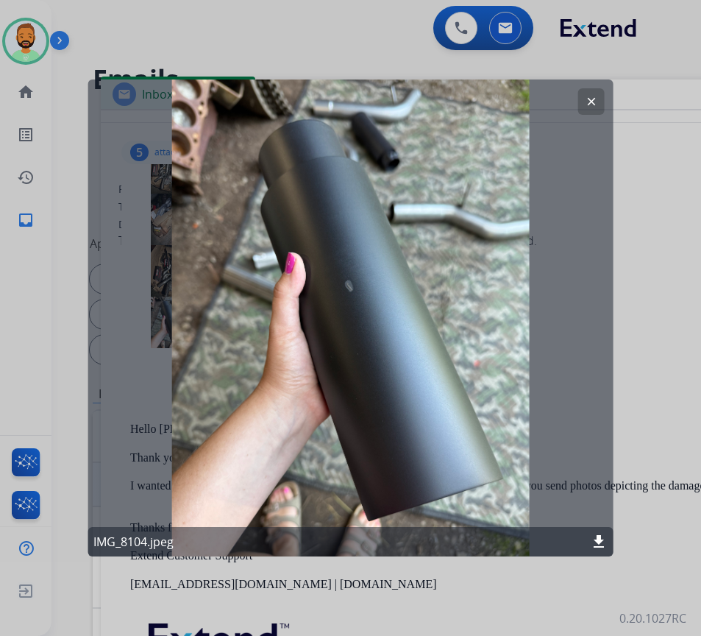
click at [592, 539] on mat-icon "download" at bounding box center [599, 542] width 18 height 18
click at [594, 107] on mat-icon "clear" at bounding box center [591, 101] width 13 height 13
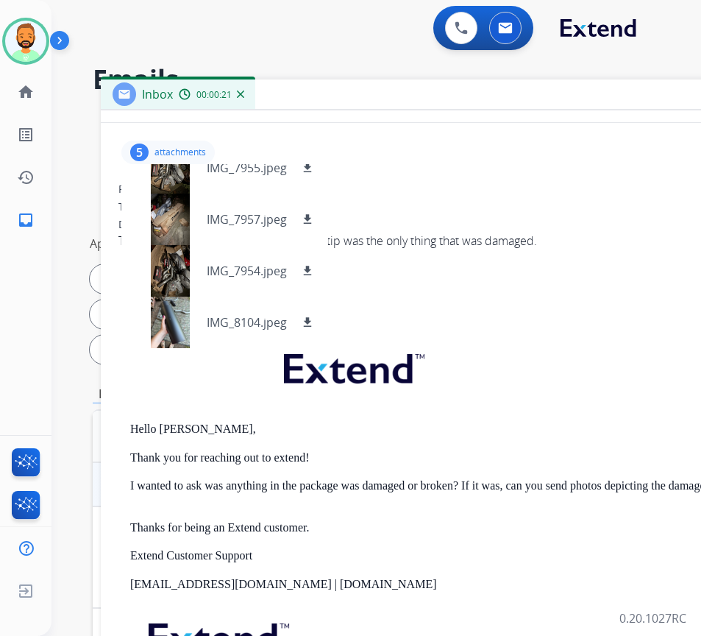
scroll to position [0, 0]
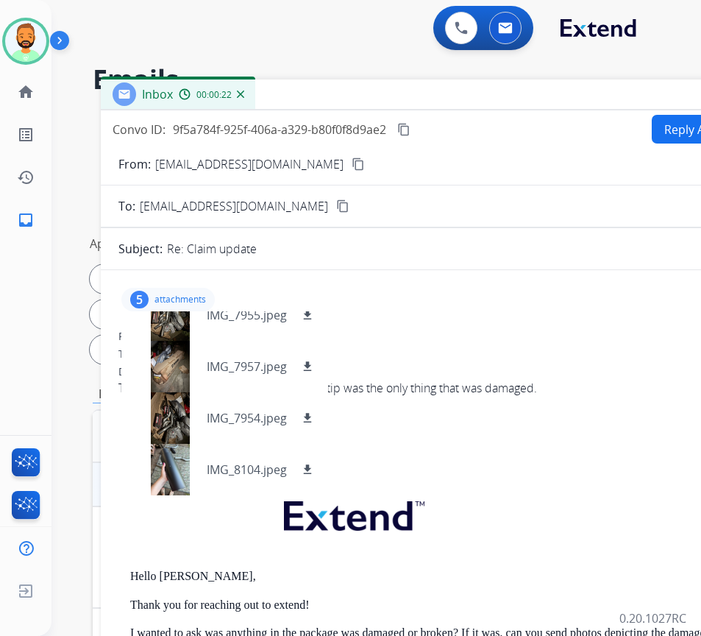
click at [352, 164] on mat-icon "content_copy" at bounding box center [358, 164] width 13 height 13
drag, startPoint x: 163, startPoint y: 294, endPoint x: 171, endPoint y: 297, distance: 7.7
click at [165, 295] on p "attachments" at bounding box center [181, 300] width 52 height 12
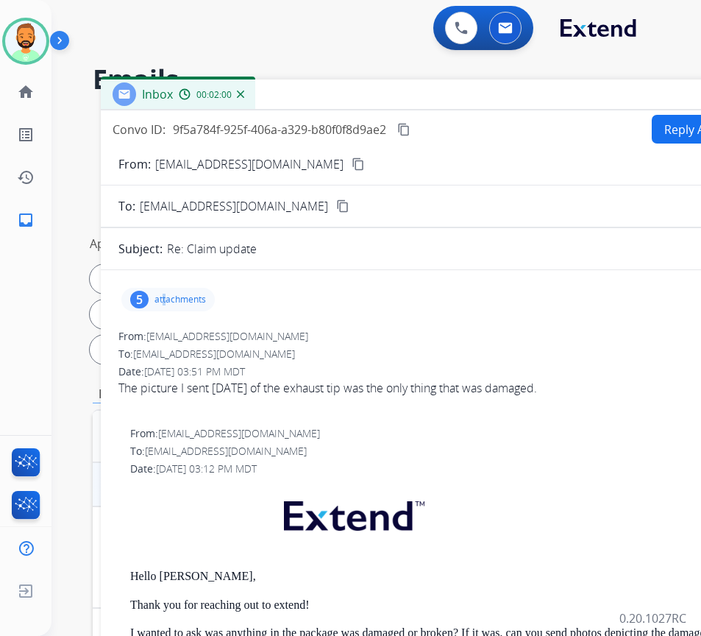
click at [669, 124] on button "Reply All" at bounding box center [687, 129] width 71 height 29
select select "**********"
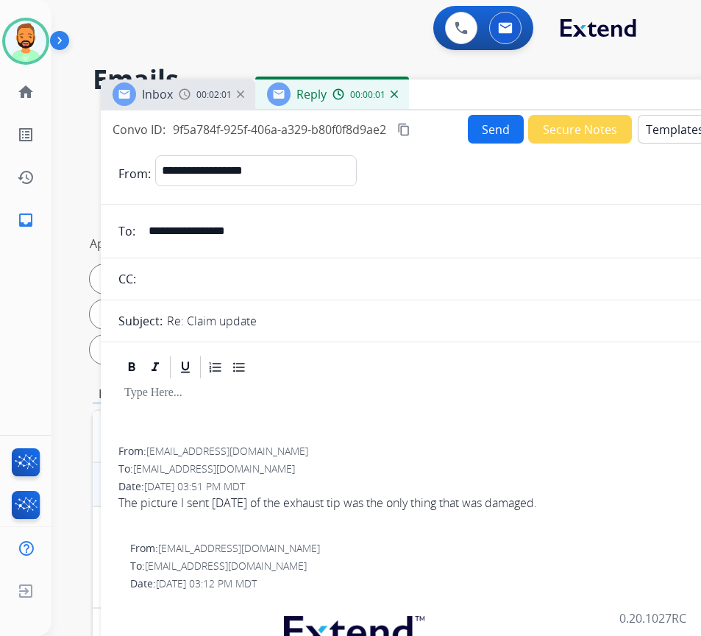
click at [309, 409] on div at bounding box center [469, 414] width 701 height 66
click at [657, 134] on button "Templates" at bounding box center [675, 129] width 74 height 29
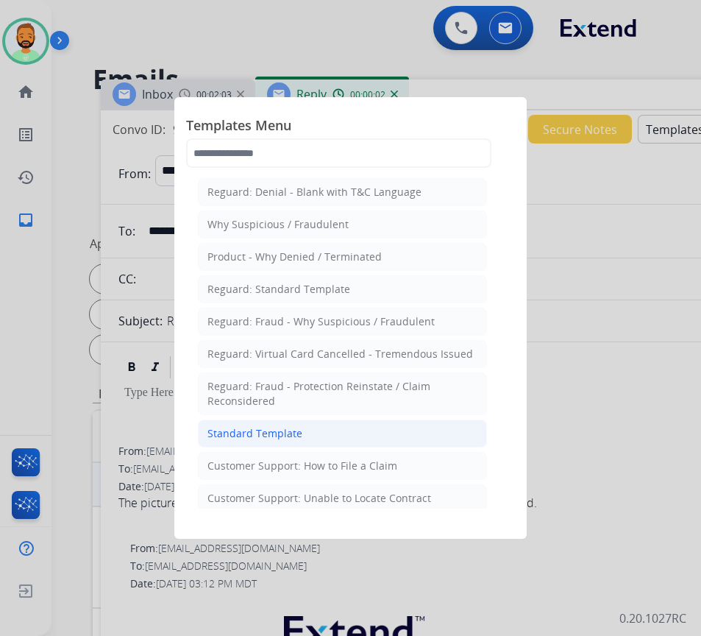
click at [345, 439] on li "Standard Template" at bounding box center [342, 434] width 289 height 28
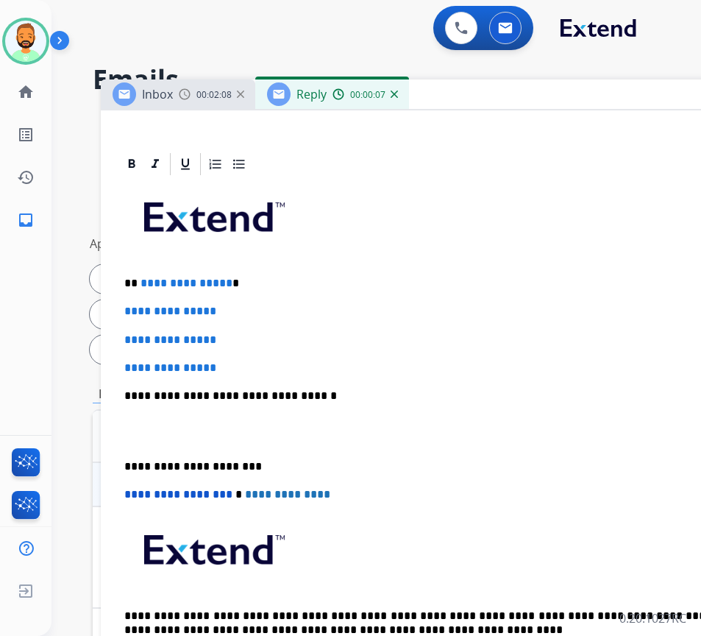
scroll to position [294, 0]
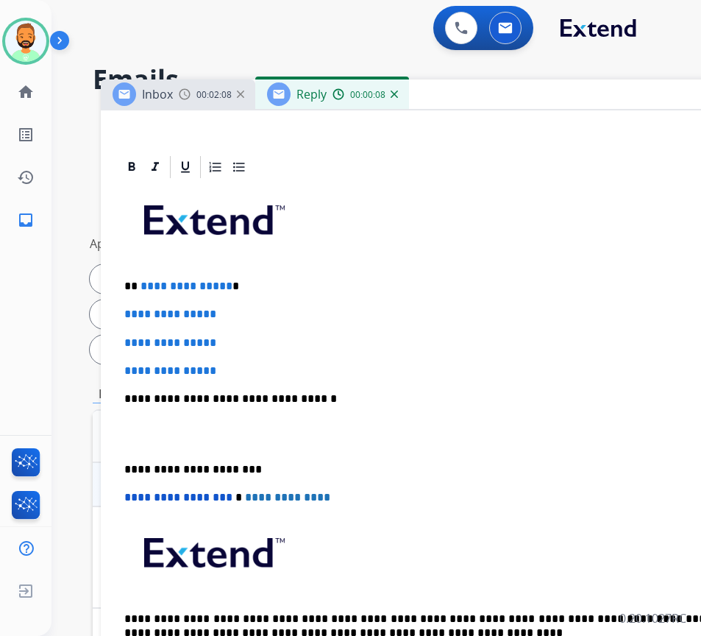
click at [330, 283] on p "**********" at bounding box center [462, 286] width 677 height 13
drag, startPoint x: 142, startPoint y: 367, endPoint x: 122, endPoint y: 318, distance: 52.5
click at [122, 318] on div "**********" at bounding box center [469, 433] width 701 height 506
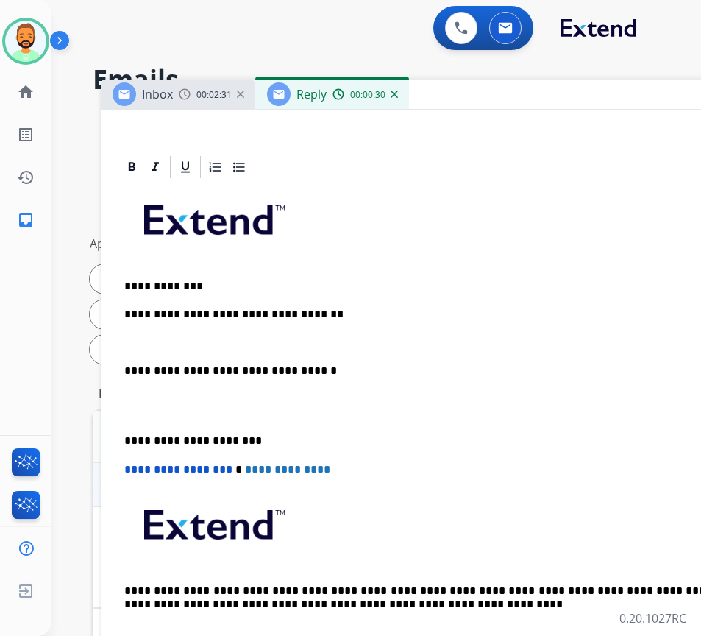
click at [129, 431] on div "**********" at bounding box center [469, 419] width 701 height 478
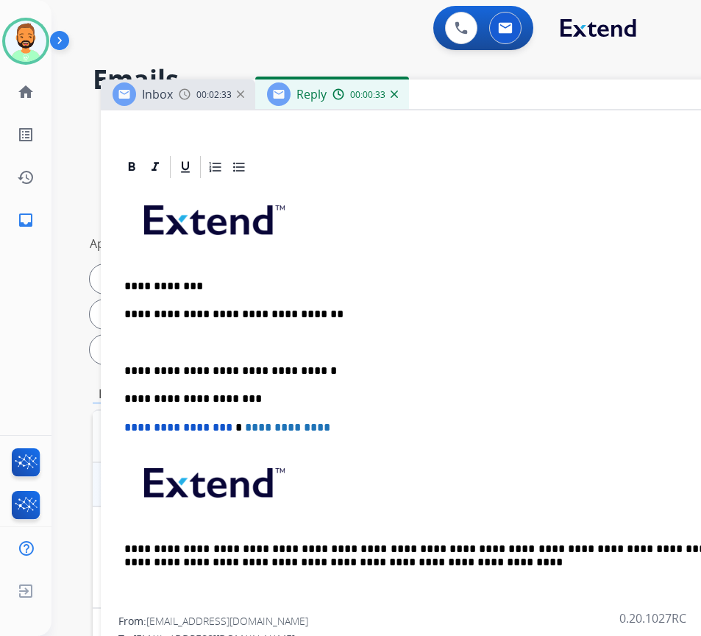
click at [163, 338] on p at bounding box center [468, 342] width 689 height 13
drag, startPoint x: 225, startPoint y: 341, endPoint x: 234, endPoint y: 372, distance: 32.2
click at [224, 342] on p "**********" at bounding box center [462, 342] width 677 height 13
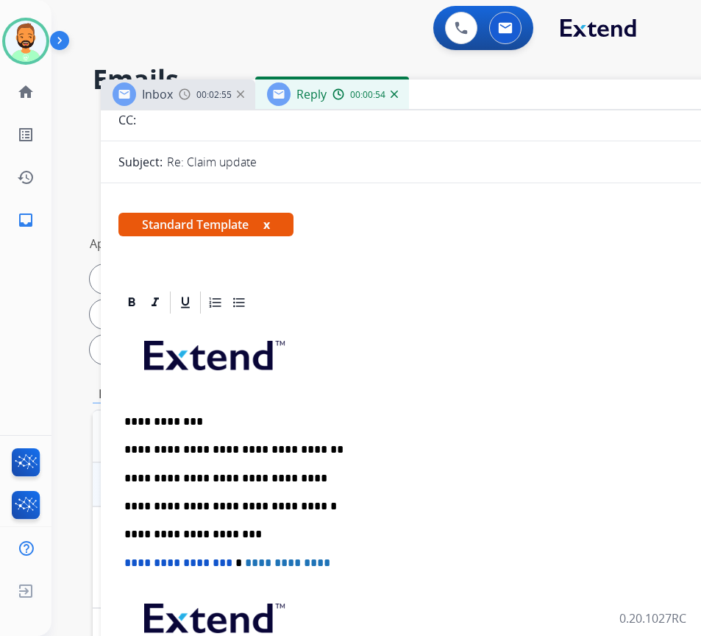
scroll to position [0, 0]
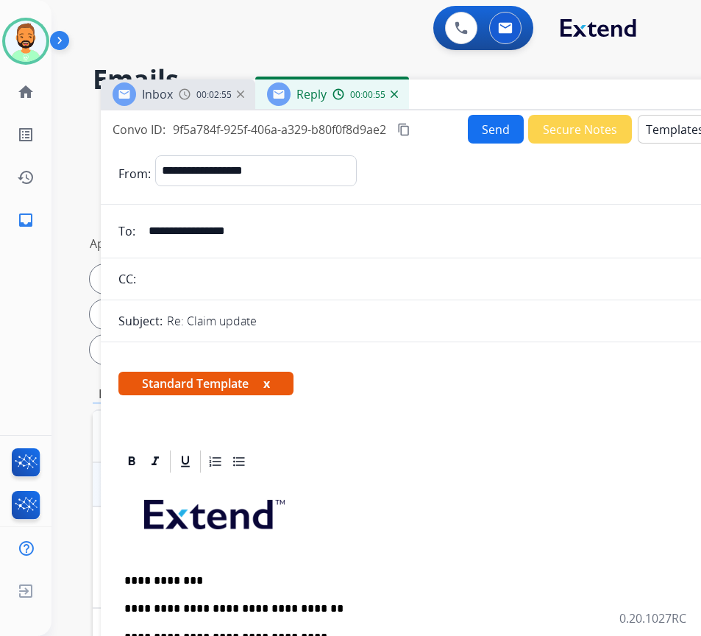
click at [470, 130] on button "Send" at bounding box center [496, 129] width 56 height 29
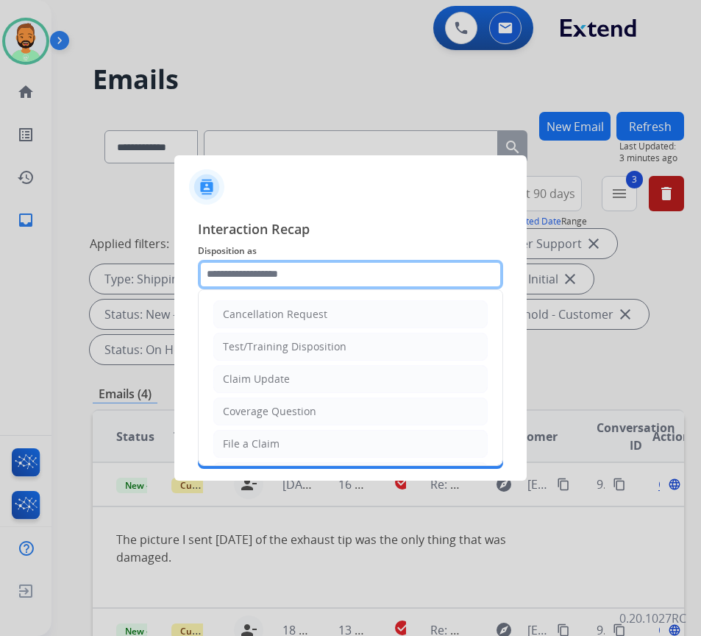
click at [345, 269] on input "text" at bounding box center [350, 274] width 305 height 29
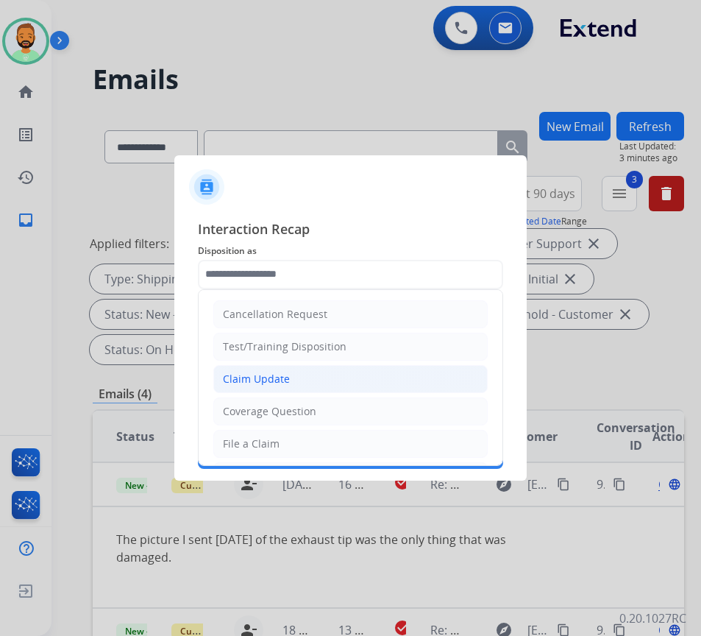
click at [277, 378] on div "Claim Update" at bounding box center [256, 379] width 67 height 15
type input "**********"
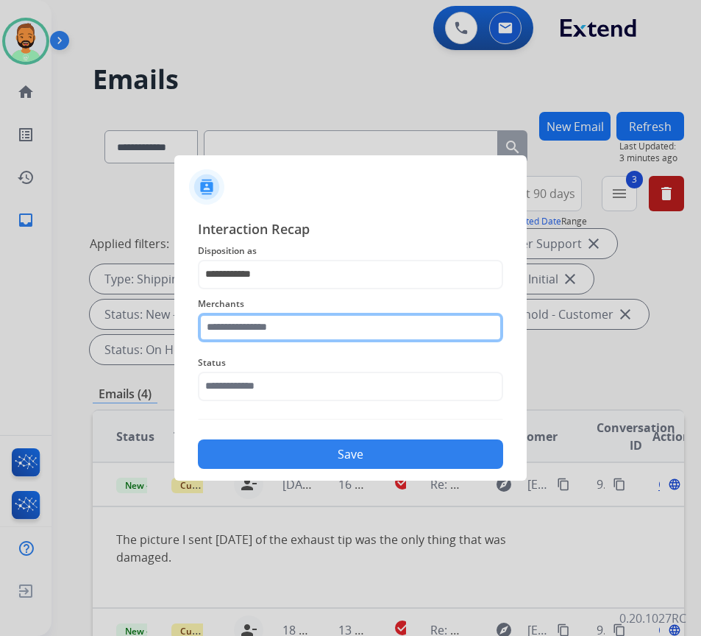
click at [266, 335] on input "text" at bounding box center [350, 327] width 305 height 29
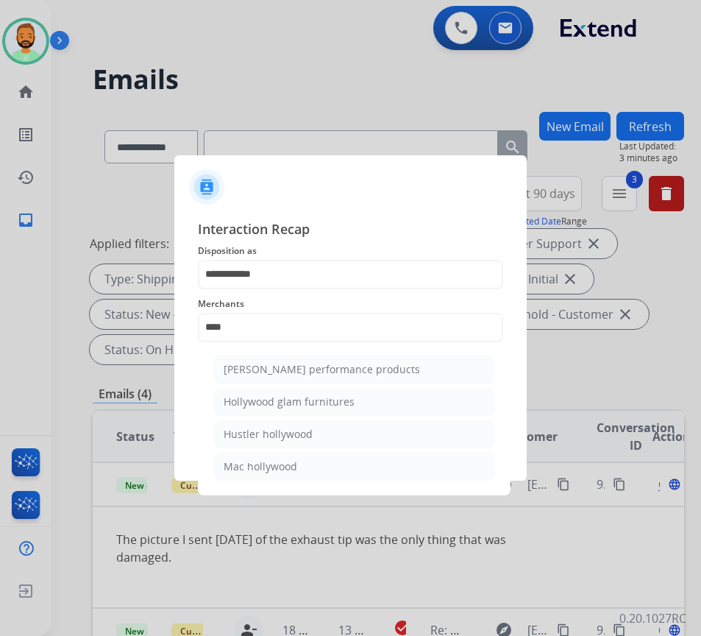
drag, startPoint x: 286, startPoint y: 395, endPoint x: 291, endPoint y: 379, distance: 16.8
click at [286, 392] on li "Hollywood glam furnitures" at bounding box center [354, 402] width 280 height 28
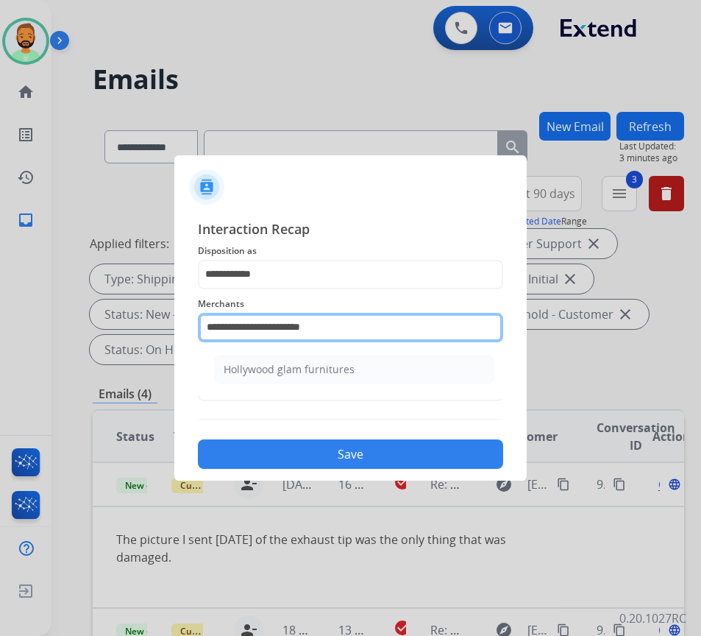
drag, startPoint x: 347, startPoint y: 334, endPoint x: 226, endPoint y: 321, distance: 122.2
click at [226, 321] on input "**********" at bounding box center [350, 327] width 305 height 29
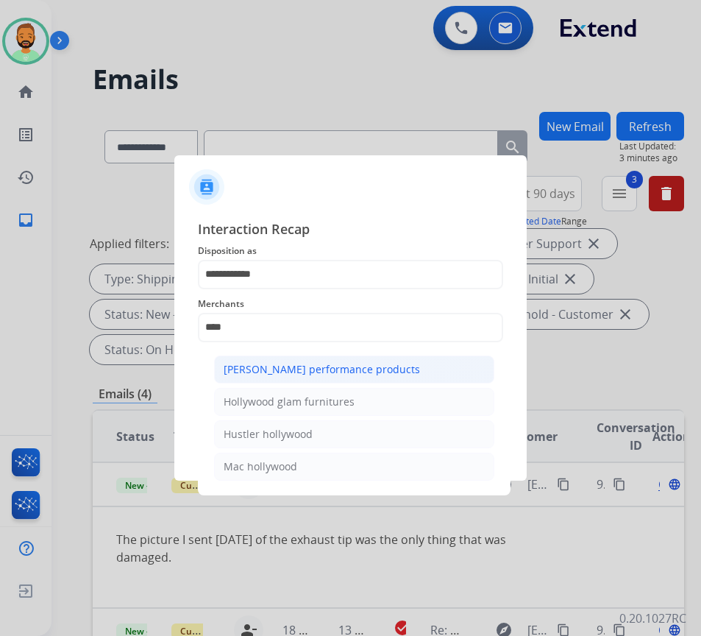
click at [309, 368] on div "[PERSON_NAME] performance products" at bounding box center [322, 369] width 197 height 15
type input "**********"
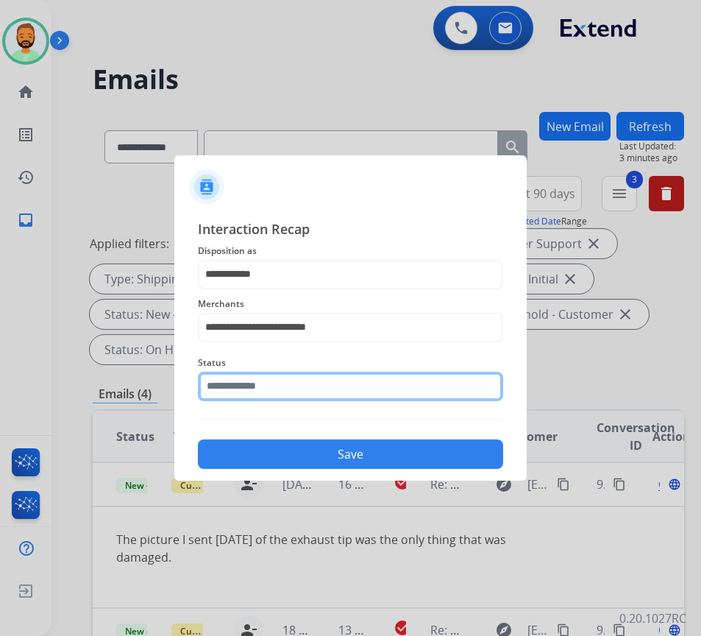
click at [337, 388] on input "text" at bounding box center [350, 386] width 305 height 29
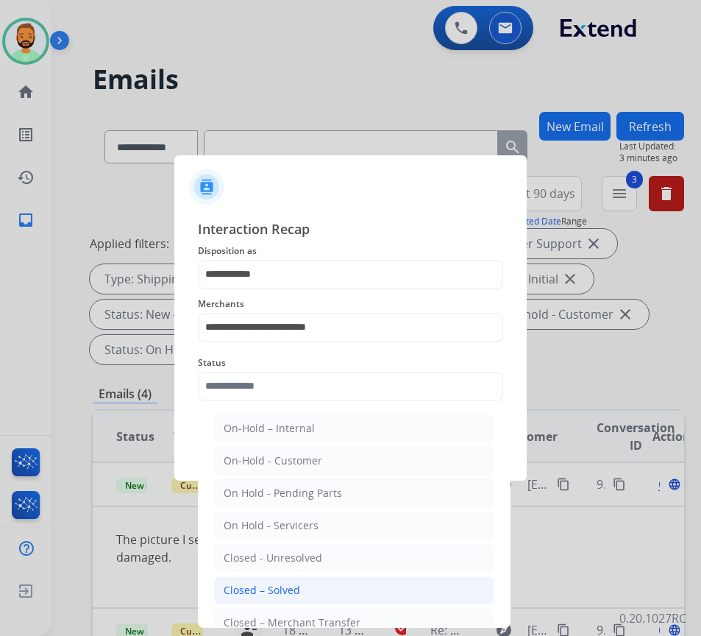
click at [338, 590] on li "Closed – Solved" at bounding box center [354, 590] width 280 height 28
type input "**********"
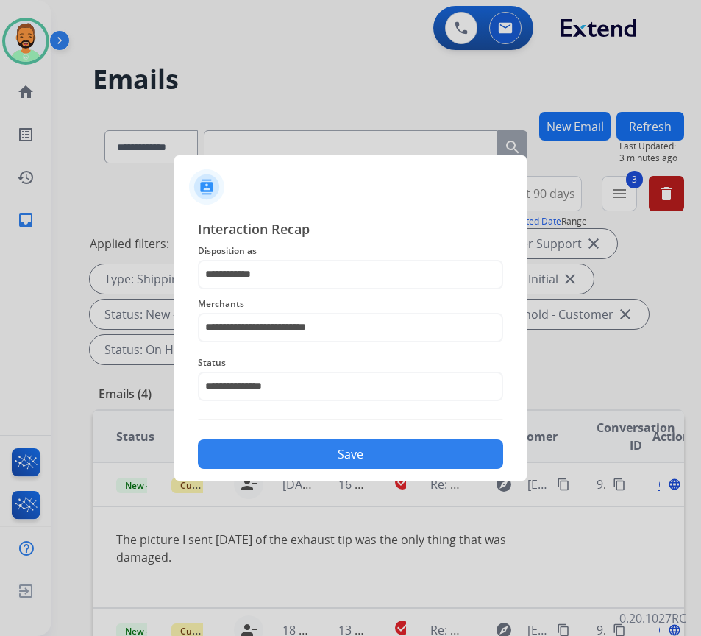
click at [378, 459] on button "Save" at bounding box center [350, 453] width 305 height 29
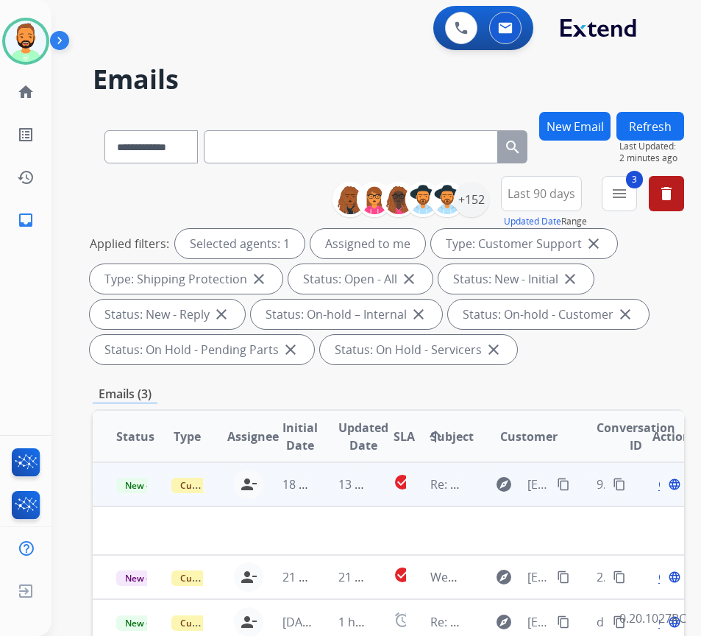
drag, startPoint x: 309, startPoint y: 540, endPoint x: 321, endPoint y: 532, distance: 14.3
click at [309, 540] on td at bounding box center [333, 530] width 481 height 49
click at [327, 484] on td "13 hours ago" at bounding box center [342, 484] width 55 height 44
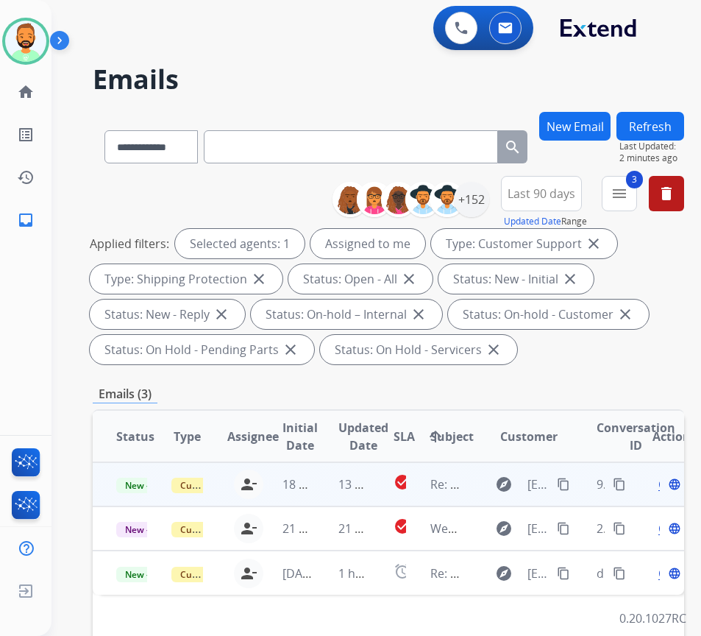
click at [327, 484] on td "13 hours ago" at bounding box center [342, 484] width 55 height 44
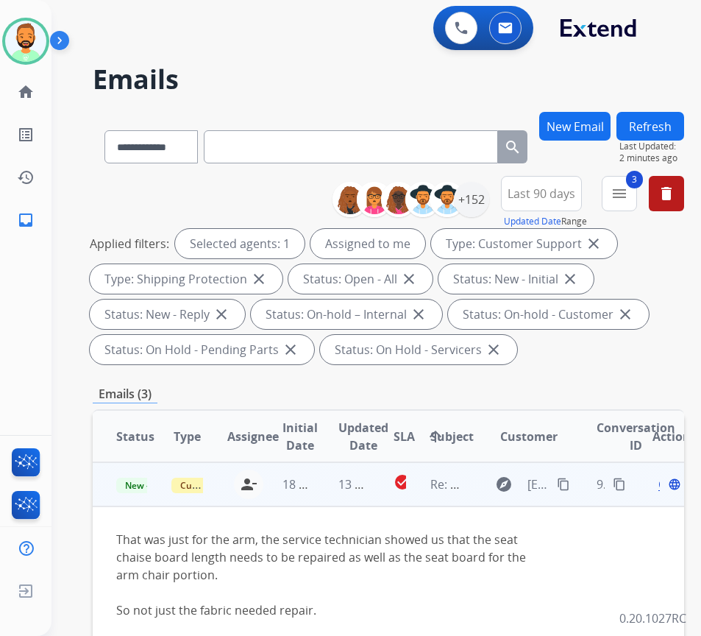
click at [666, 485] on span "Open" at bounding box center [674, 484] width 30 height 18
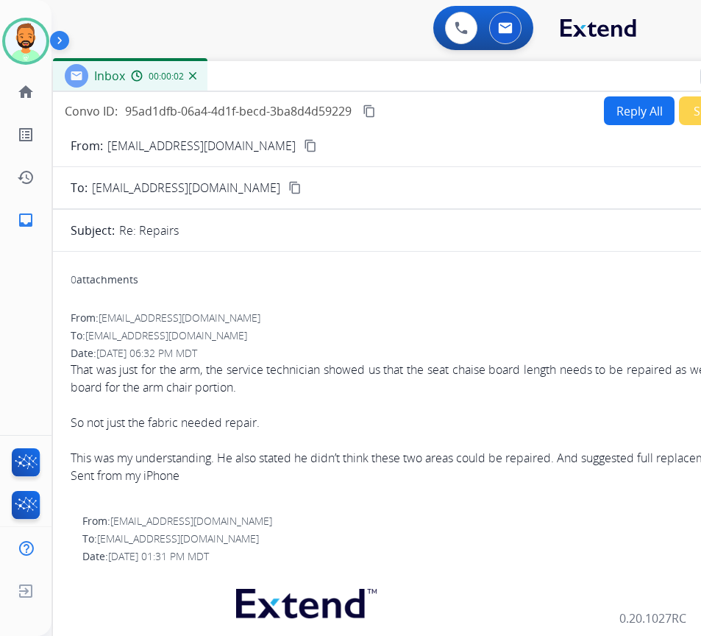
drag, startPoint x: 286, startPoint y: 108, endPoint x: 407, endPoint y: 81, distance: 123.7
click at [407, 79] on div "Inbox 00:00:02" at bounding box center [421, 76] width 736 height 31
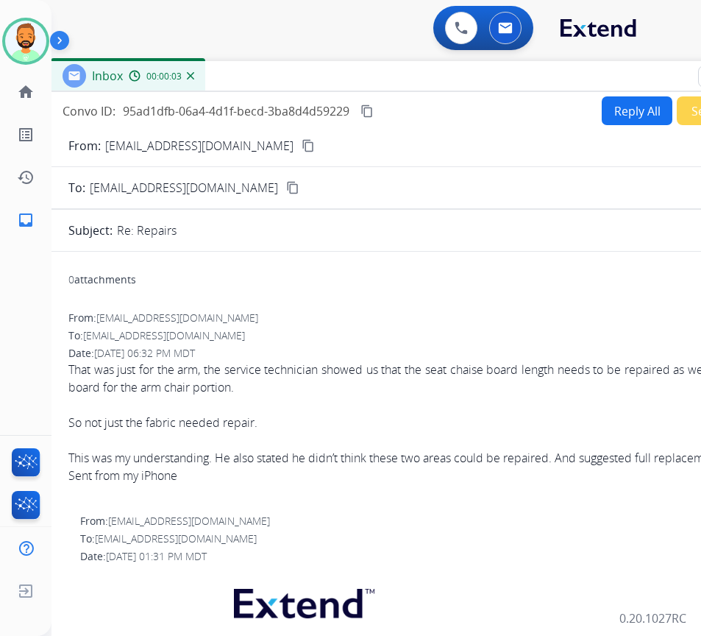
click at [628, 113] on button "Reply All" at bounding box center [637, 110] width 71 height 29
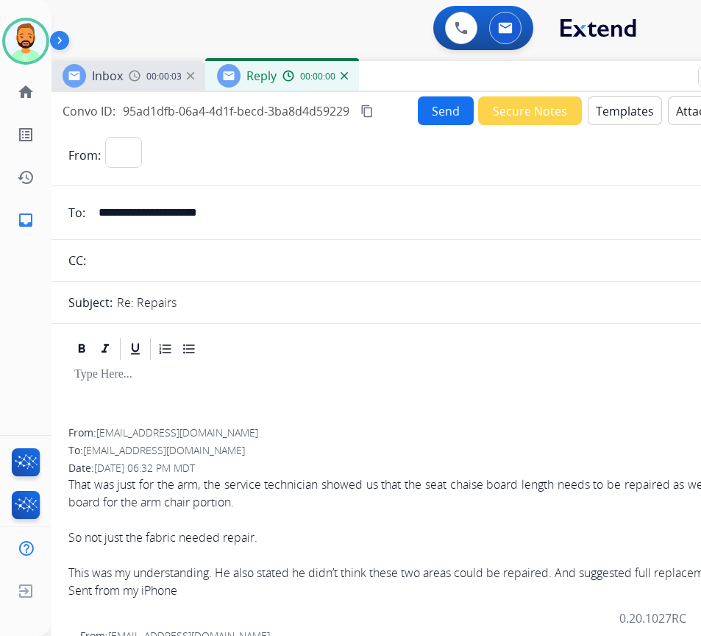
select select "**********"
click at [628, 117] on button "Templates" at bounding box center [625, 110] width 74 height 29
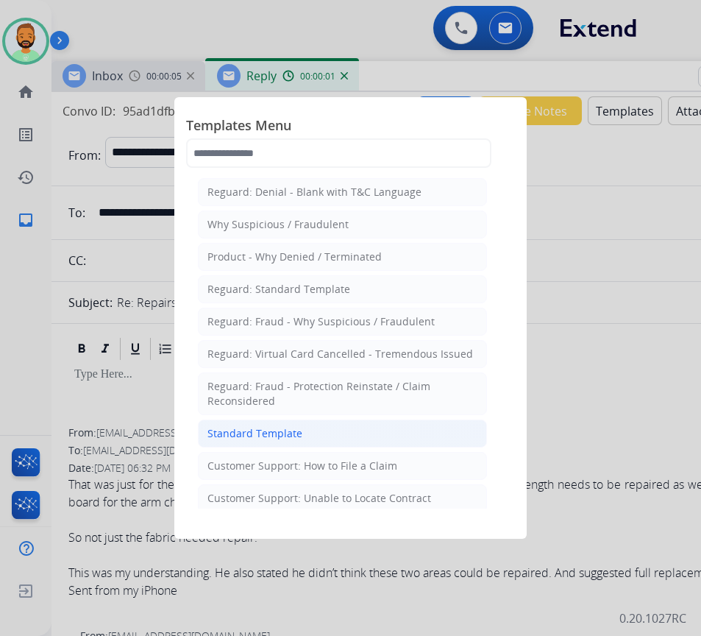
click at [331, 425] on li "Standard Template" at bounding box center [342, 434] width 289 height 28
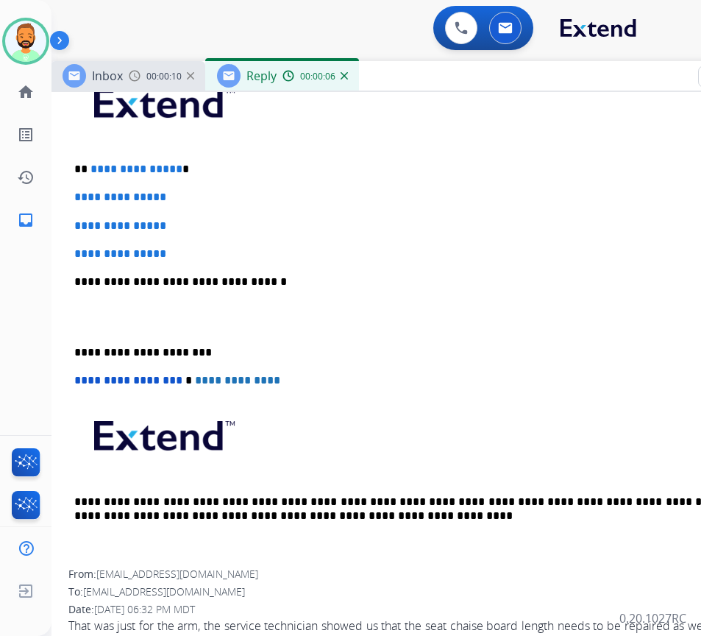
scroll to position [368, 0]
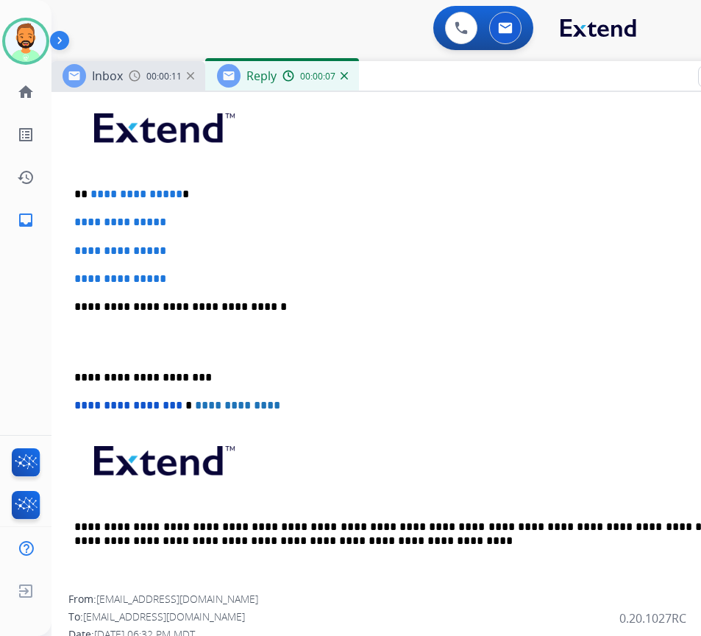
click at [280, 202] on div "**********" at bounding box center [418, 341] width 701 height 506
click at [199, 201] on div "**********" at bounding box center [418, 341] width 701 height 506
click at [197, 199] on p "**********" at bounding box center [412, 194] width 677 height 13
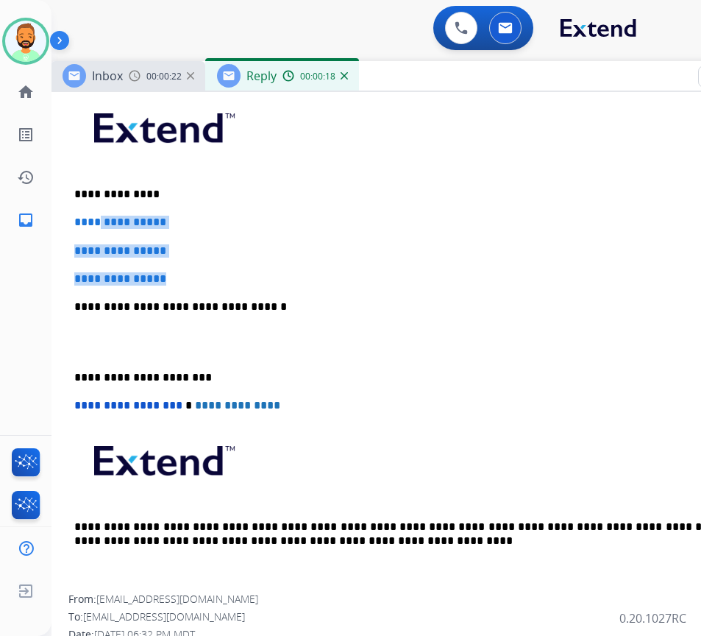
drag, startPoint x: 191, startPoint y: 271, endPoint x: 103, endPoint y: 225, distance: 98.8
click at [105, 226] on div "**********" at bounding box center [418, 341] width 701 height 506
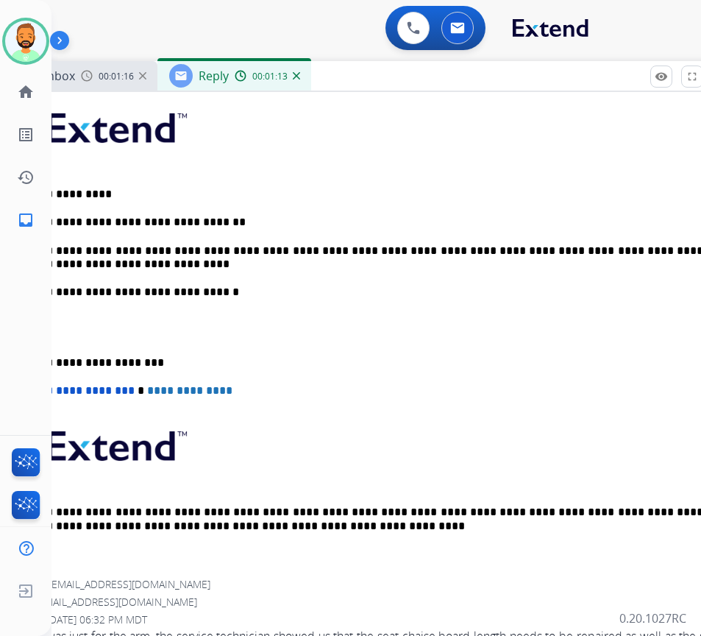
scroll to position [0, 34]
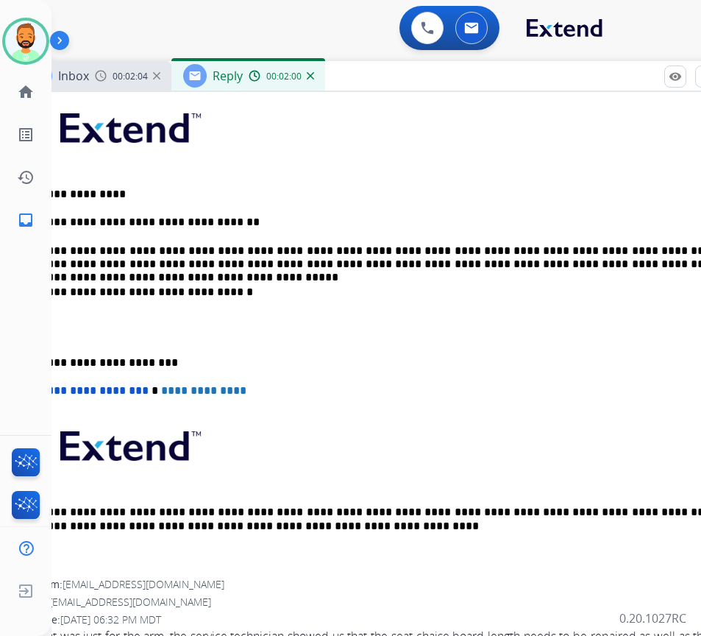
click at [61, 361] on p "**********" at bounding box center [378, 362] width 677 height 13
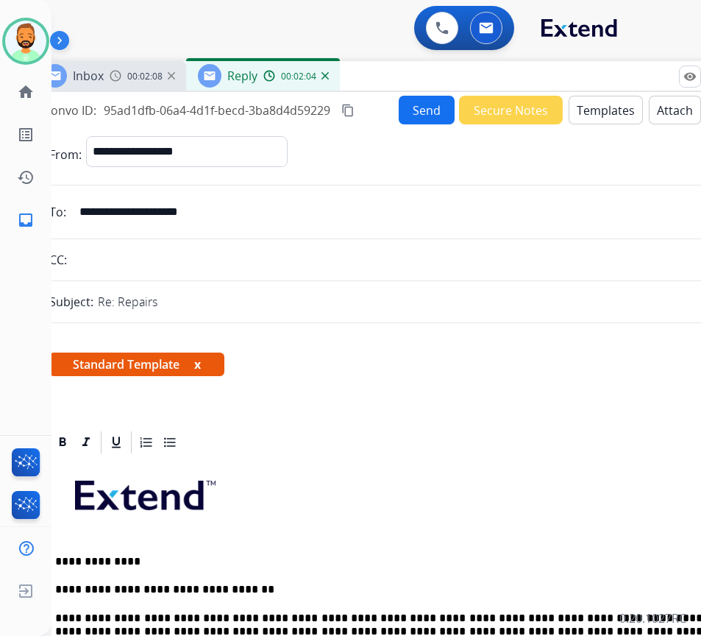
scroll to position [0, 0]
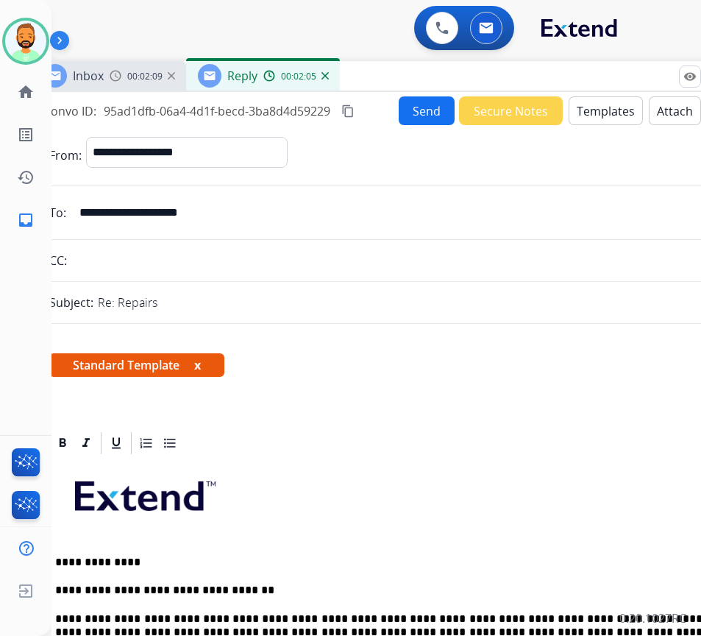
click at [427, 102] on button "Send" at bounding box center [427, 110] width 56 height 29
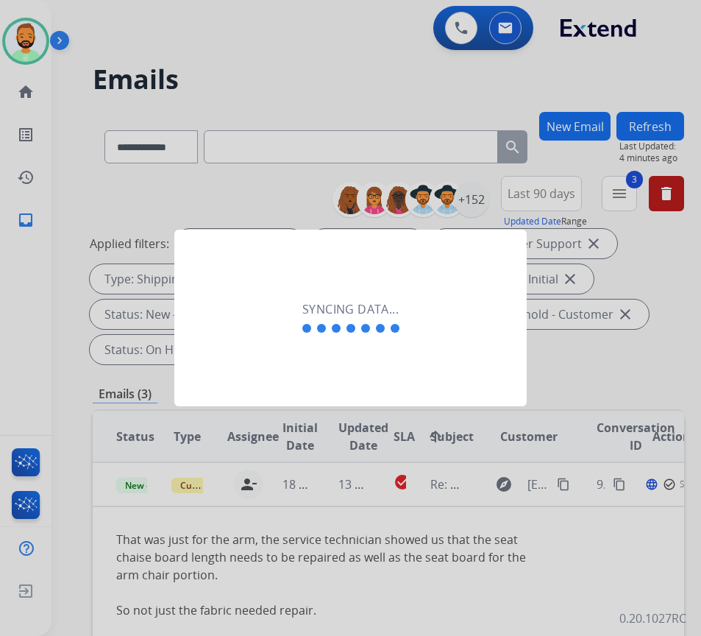
scroll to position [0, 2]
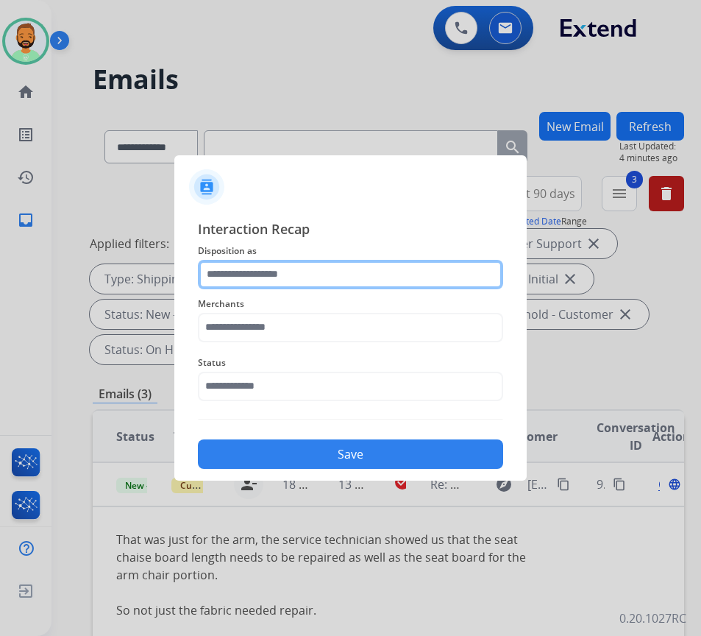
click at [386, 267] on input "text" at bounding box center [350, 274] width 305 height 29
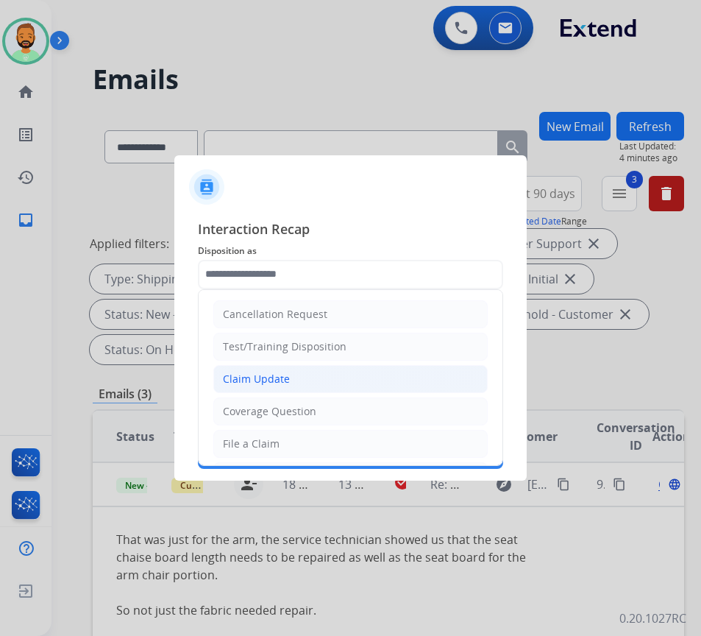
click at [362, 373] on li "Claim Update" at bounding box center [350, 379] width 275 height 28
type input "**********"
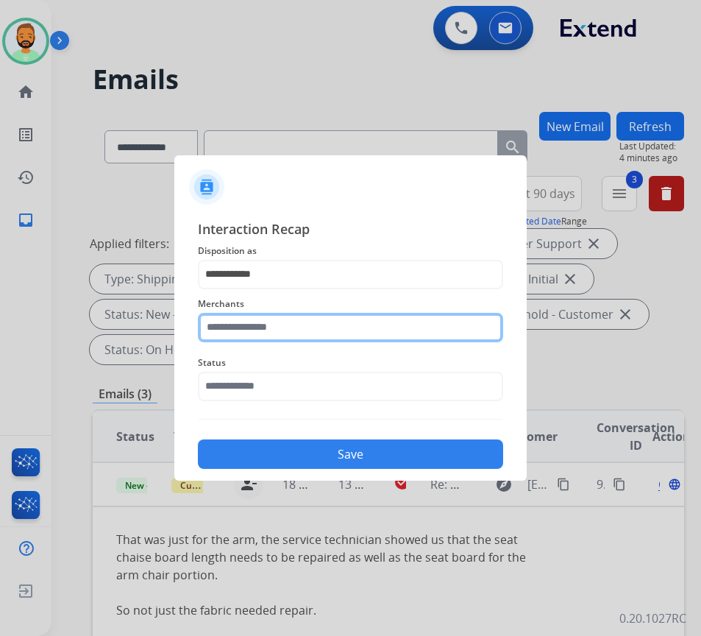
click at [329, 331] on input "text" at bounding box center [350, 327] width 305 height 29
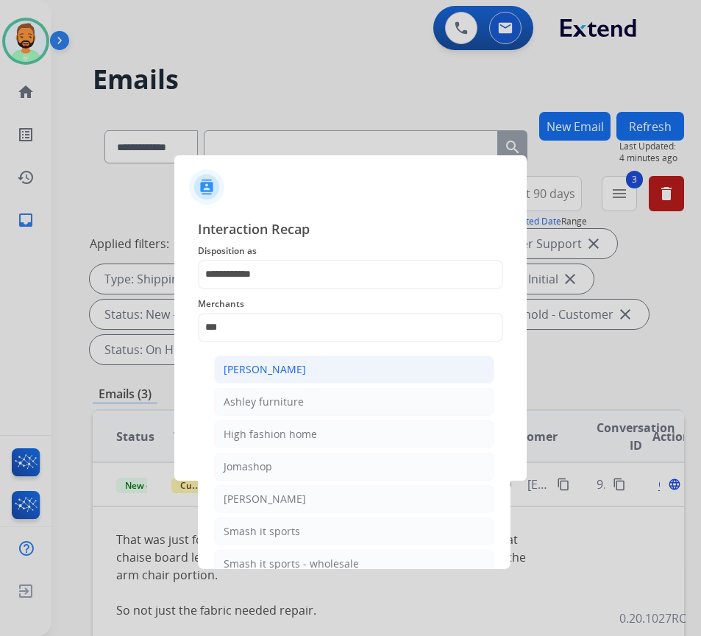
click at [325, 364] on li "[PERSON_NAME]" at bounding box center [354, 370] width 280 height 28
type input "**********"
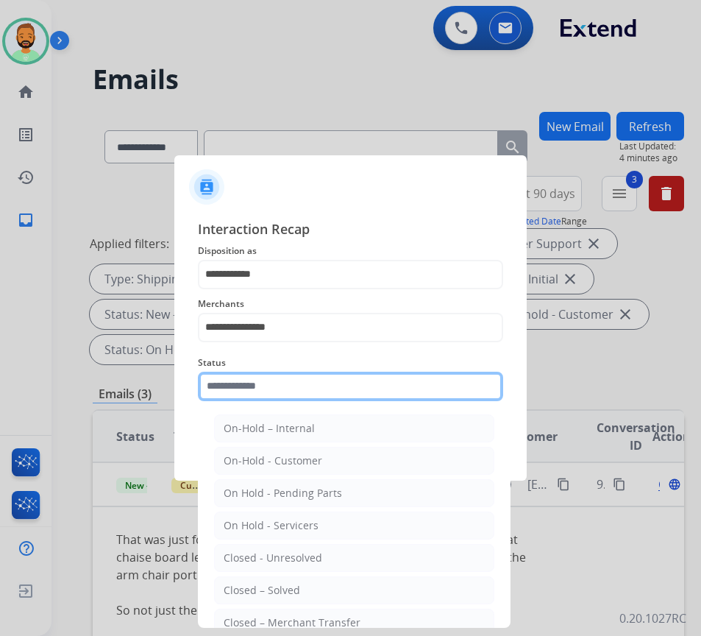
click at [336, 392] on input "text" at bounding box center [350, 386] width 305 height 29
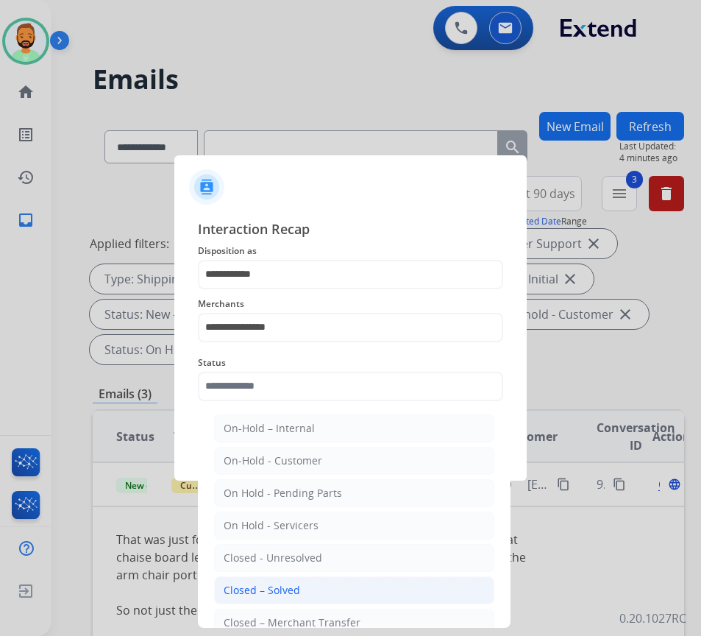
click at [361, 578] on li "Closed – Solved" at bounding box center [354, 590] width 280 height 28
type input "**********"
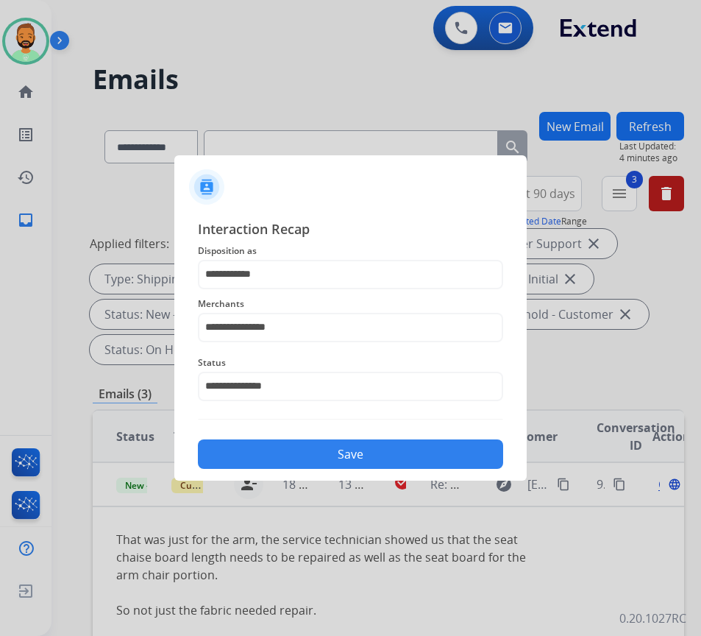
click at [408, 453] on button "Save" at bounding box center [350, 453] width 305 height 29
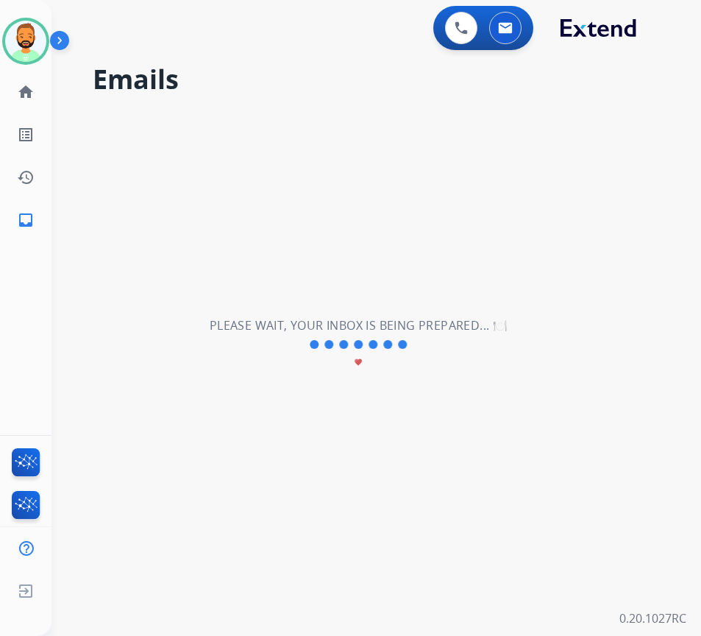
scroll to position [0, 0]
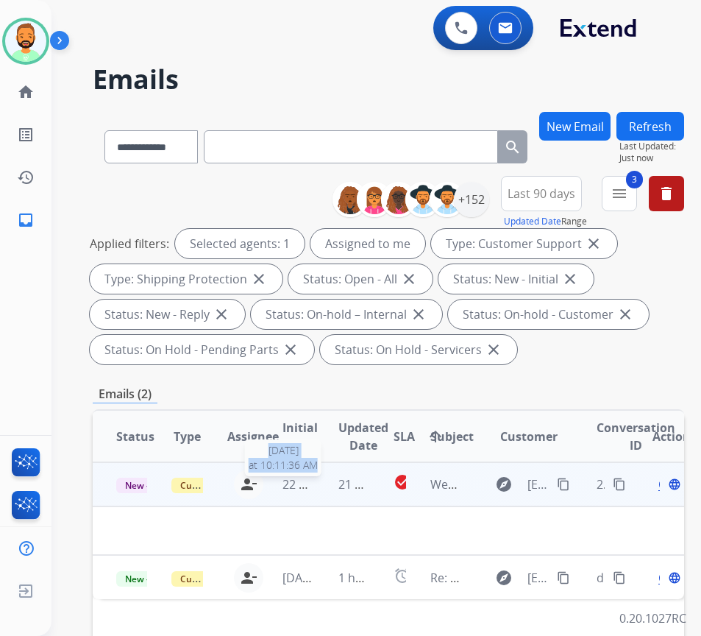
click at [317, 484] on tr "New - Initial Customer Support [PERSON_NAME][EMAIL_ADDRESS][PERSON_NAME][DOMAIN…" at bounding box center [389, 484] width 592 height 44
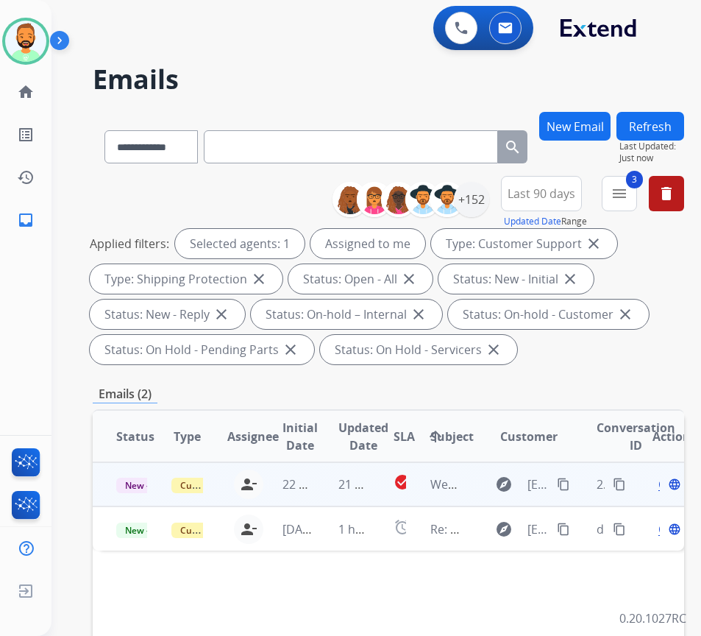
click at [322, 493] on td "21 hours ago" at bounding box center [342, 484] width 55 height 44
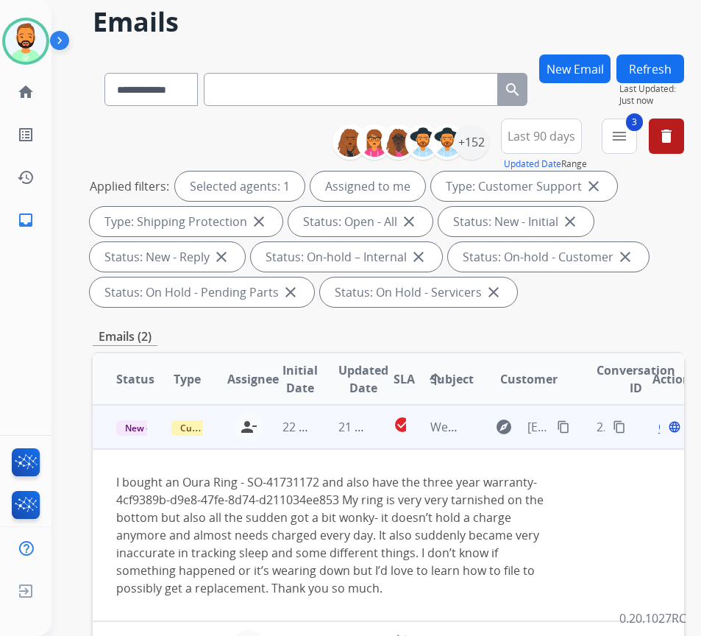
scroll to position [74, 0]
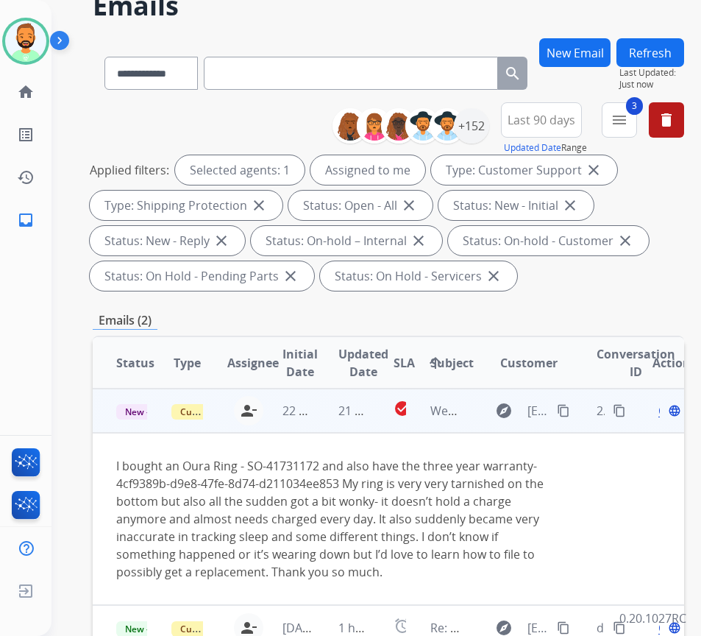
click at [570, 410] on mat-icon "content_copy" at bounding box center [563, 410] width 13 height 13
click at [668, 410] on div "Open language" at bounding box center [668, 411] width 31 height 18
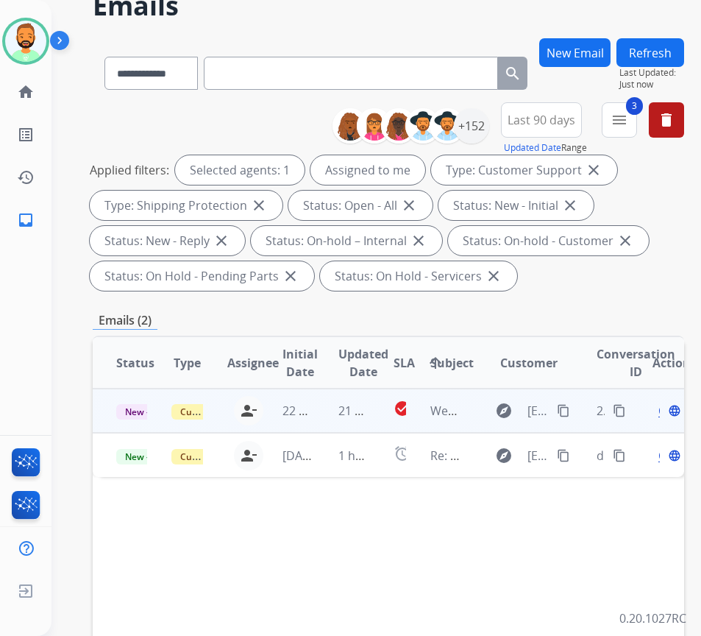
click at [664, 411] on div "Open language" at bounding box center [668, 411] width 31 height 18
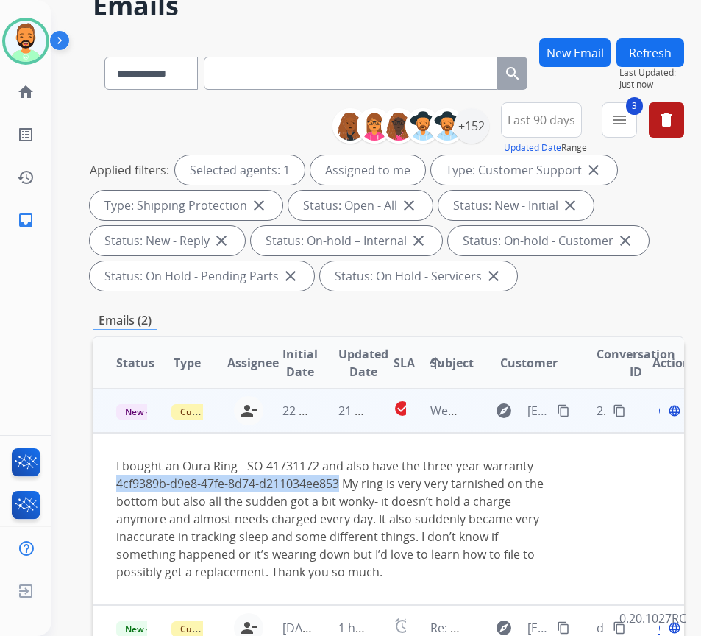
drag, startPoint x: 119, startPoint y: 481, endPoint x: 340, endPoint y: 481, distance: 221.6
click at [340, 481] on div "I bought an Oura Ring - SO-41731172 and also have the three year warranty- 4cf9…" at bounding box center [333, 519] width 434 height 124
copy div "4cf9389b-d9e8-47fe-8d74-d211034ee853"
click at [668, 411] on div "Open language" at bounding box center [668, 411] width 31 height 18
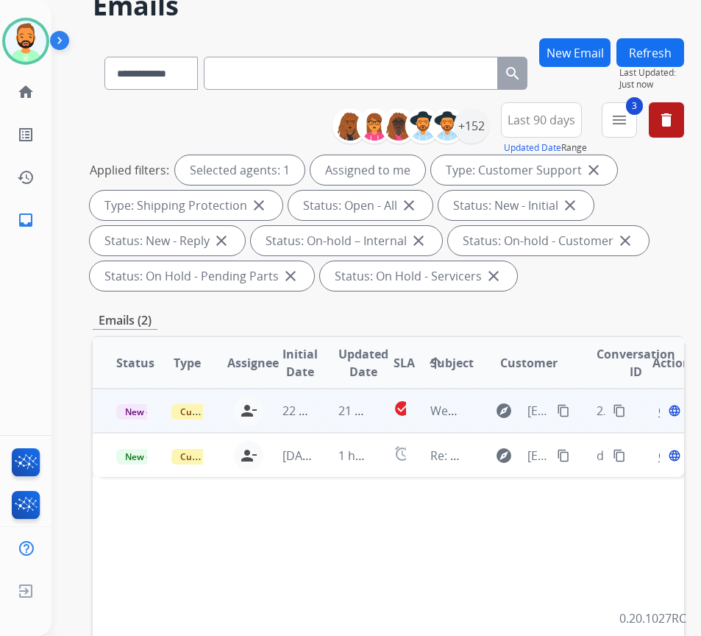
click at [666, 412] on span "Open" at bounding box center [674, 411] width 30 height 18
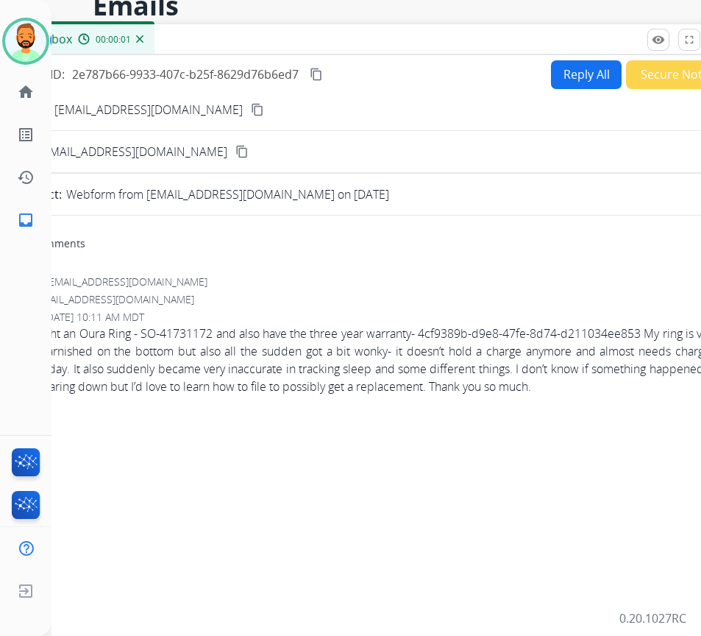
drag, startPoint x: 229, startPoint y: 38, endPoint x: 300, endPoint y: 46, distance: 71.0
click at [300, 46] on div "Inbox 00:00:01" at bounding box center [368, 39] width 736 height 31
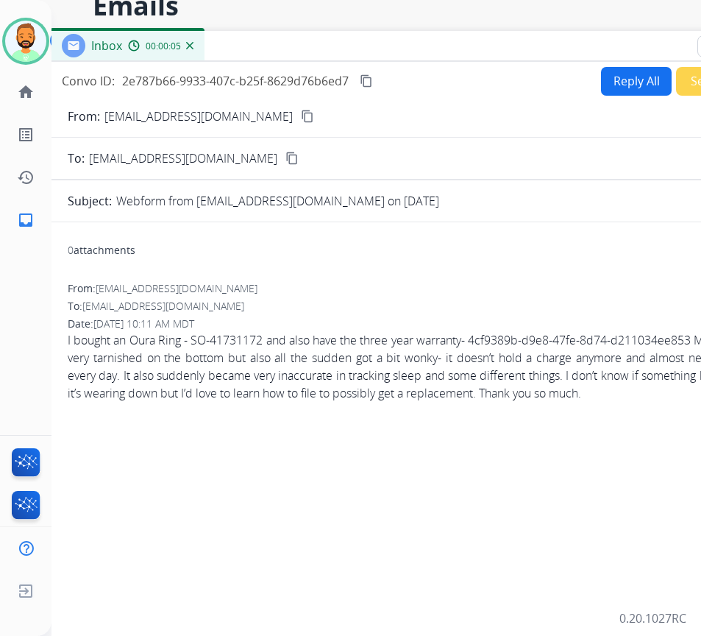
drag, startPoint x: 433, startPoint y: 38, endPoint x: 479, endPoint y: 47, distance: 47.3
click at [479, 47] on div "Inbox 00:00:05" at bounding box center [418, 46] width 736 height 31
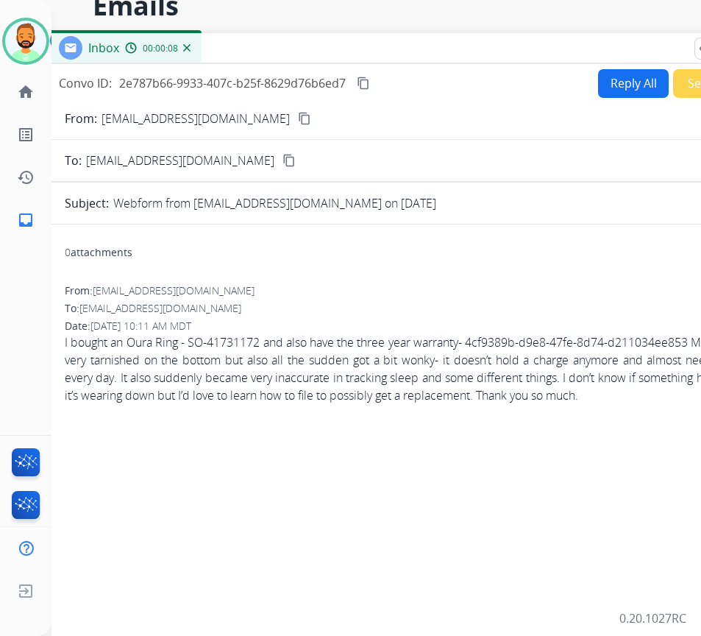
click at [618, 83] on button "Reply All" at bounding box center [633, 83] width 71 height 29
select select "**********"
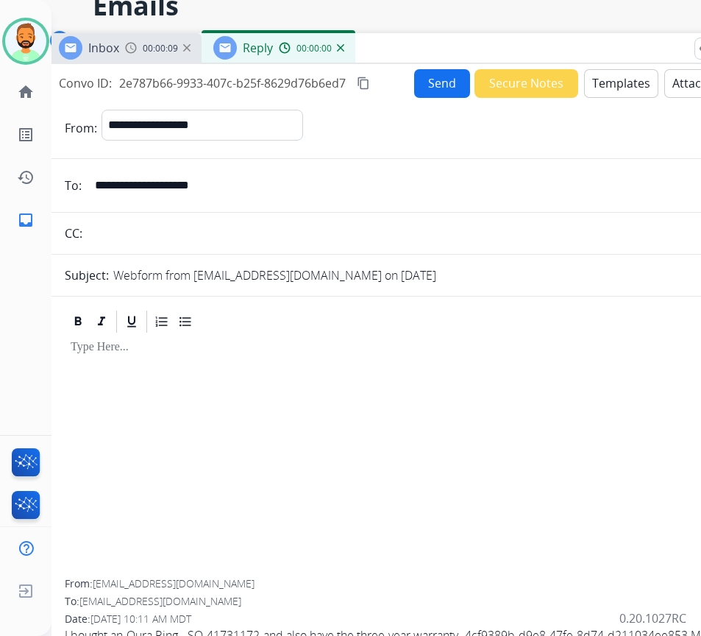
click at [618, 83] on button "Templates" at bounding box center [621, 83] width 74 height 29
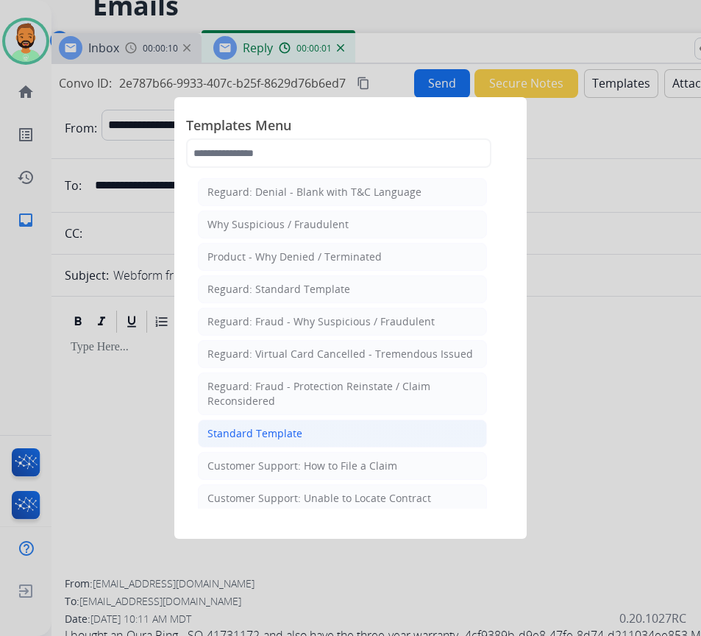
click at [301, 436] on li "Standard Template" at bounding box center [342, 434] width 289 height 28
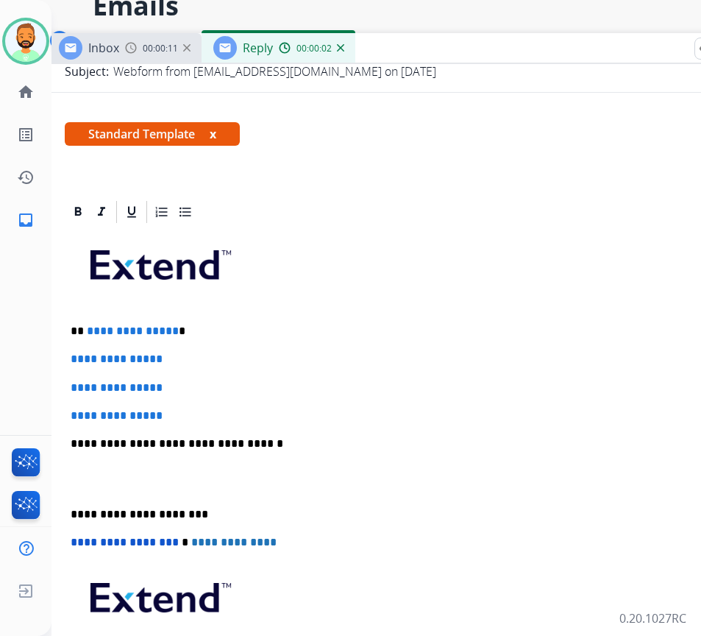
scroll to position [221, 0]
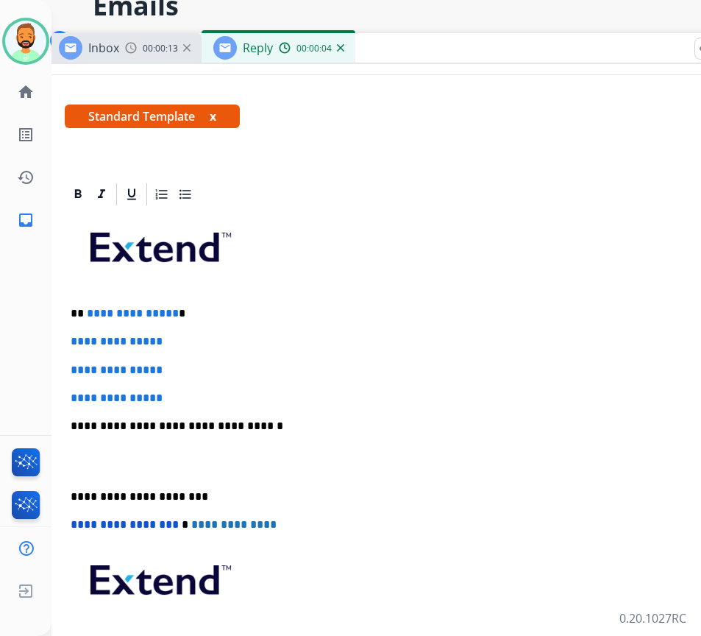
click at [295, 279] on p at bounding box center [415, 252] width 689 height 79
click at [294, 304] on div "**********" at bounding box center [415, 461] width 701 height 506
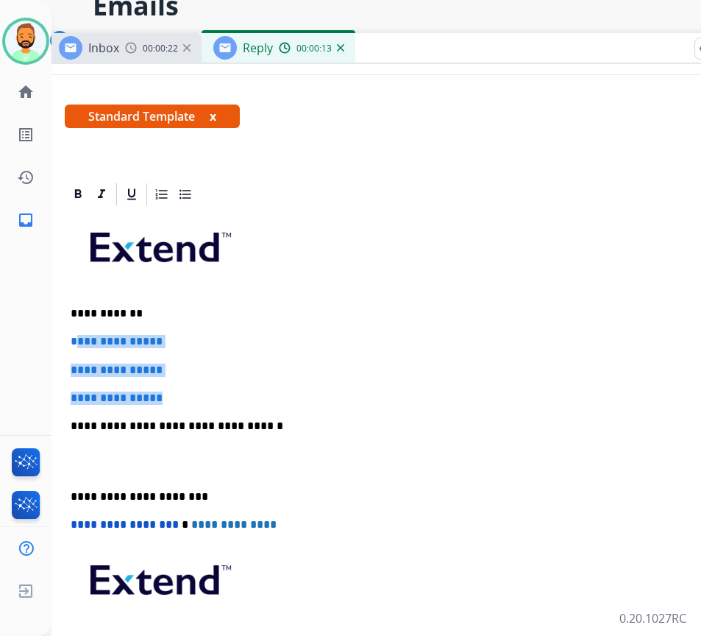
drag, startPoint x: 177, startPoint y: 381, endPoint x: 75, endPoint y: 330, distance: 114.2
click at [75, 330] on div "**********" at bounding box center [415, 461] width 701 height 506
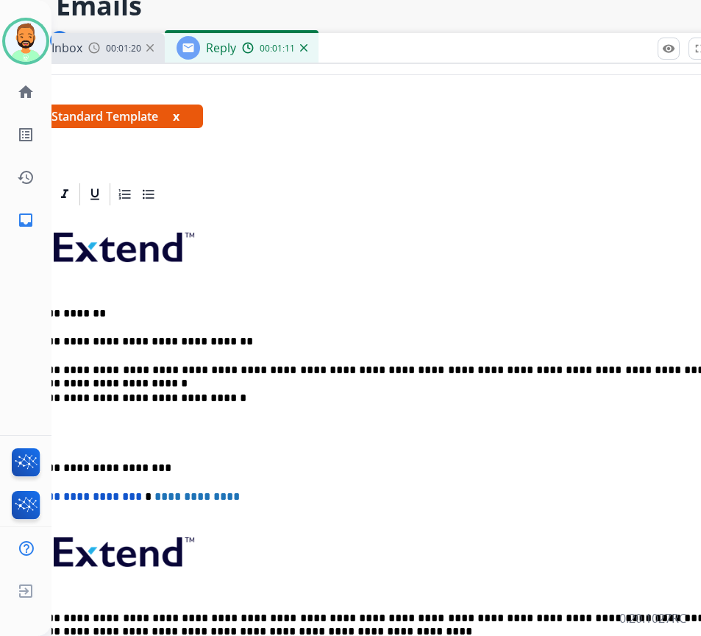
scroll to position [74, 33]
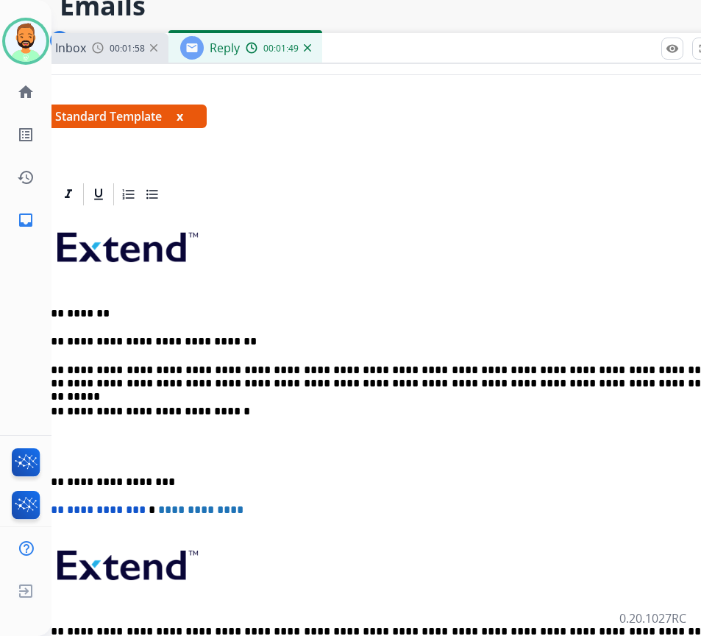
click at [564, 392] on div "**********" at bounding box center [382, 454] width 701 height 492
click at [60, 470] on div "**********" at bounding box center [382, 454] width 701 height 492
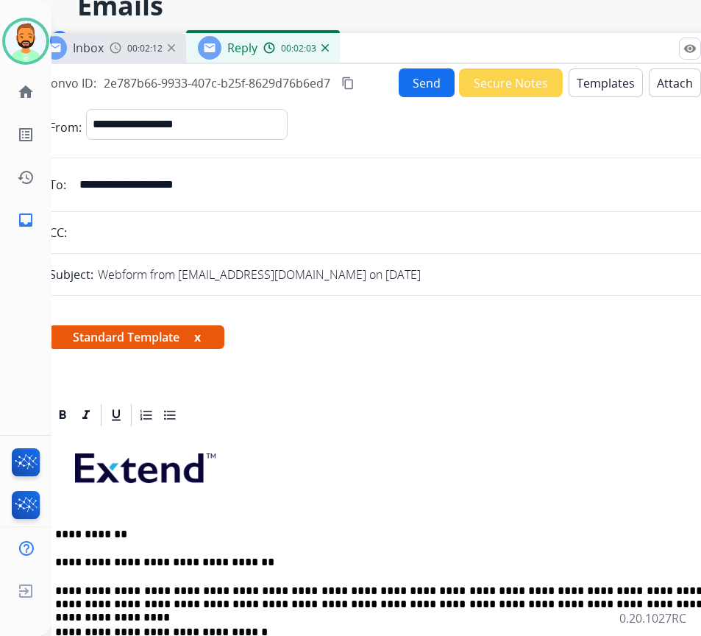
scroll to position [24, 15]
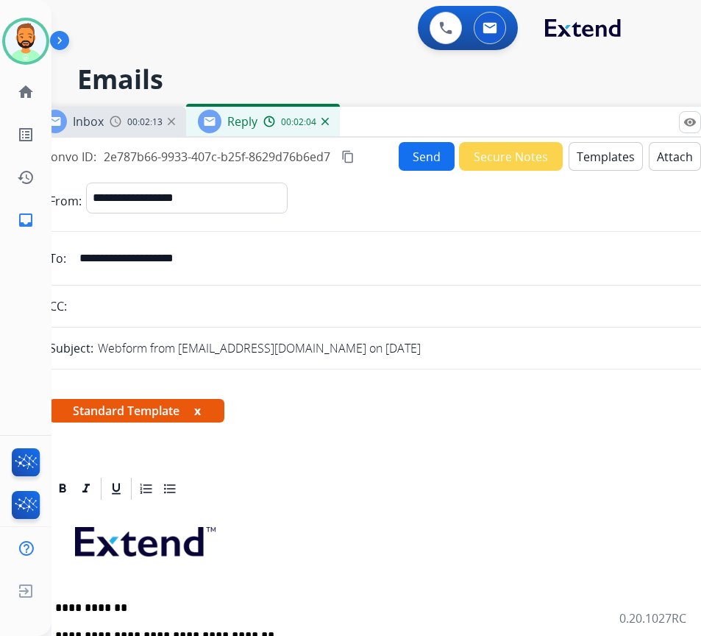
click at [428, 151] on button "Send" at bounding box center [427, 156] width 56 height 29
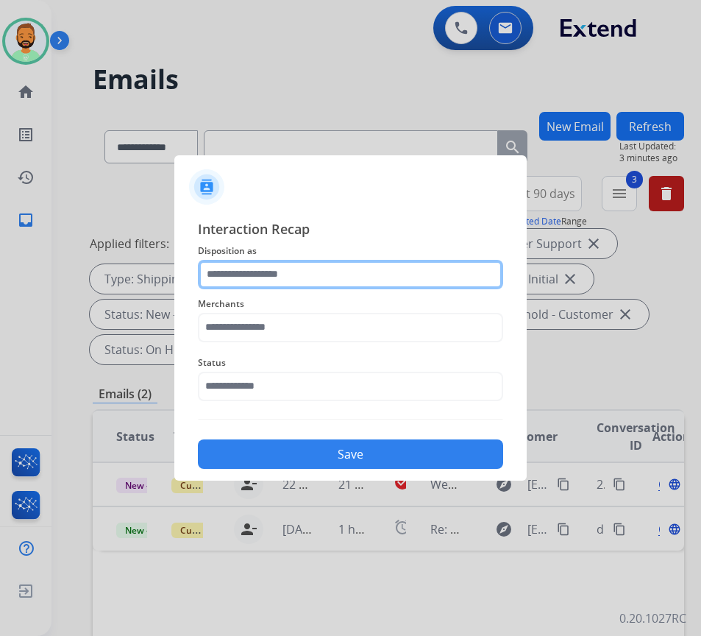
click at [388, 272] on input "text" at bounding box center [350, 274] width 305 height 29
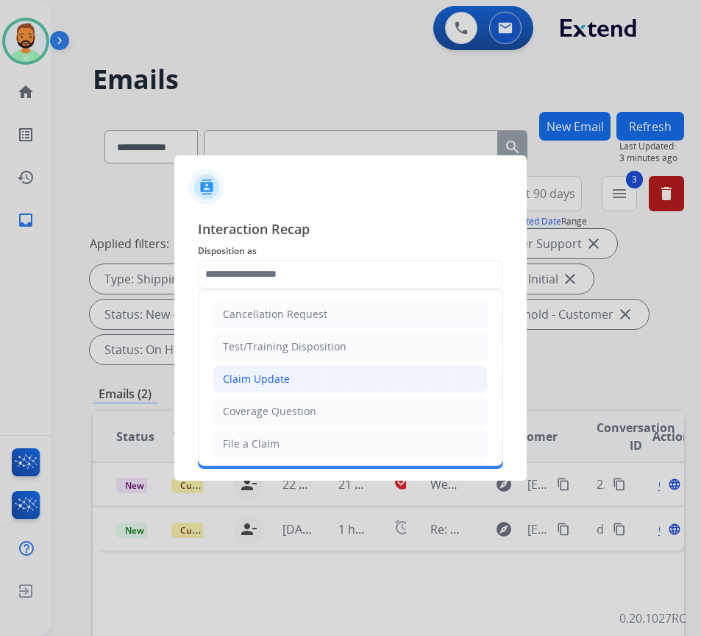
click at [336, 381] on li "Claim Update" at bounding box center [350, 379] width 275 height 28
type input "**********"
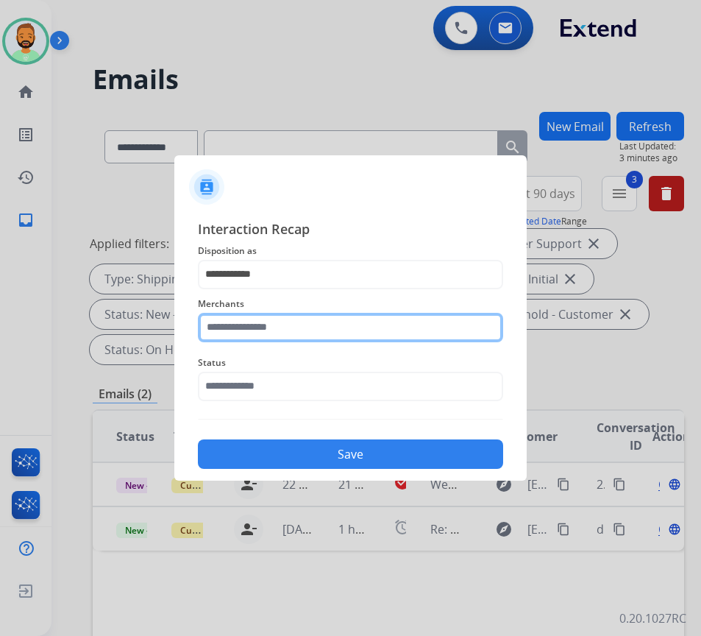
click at [309, 322] on input "text" at bounding box center [350, 327] width 305 height 29
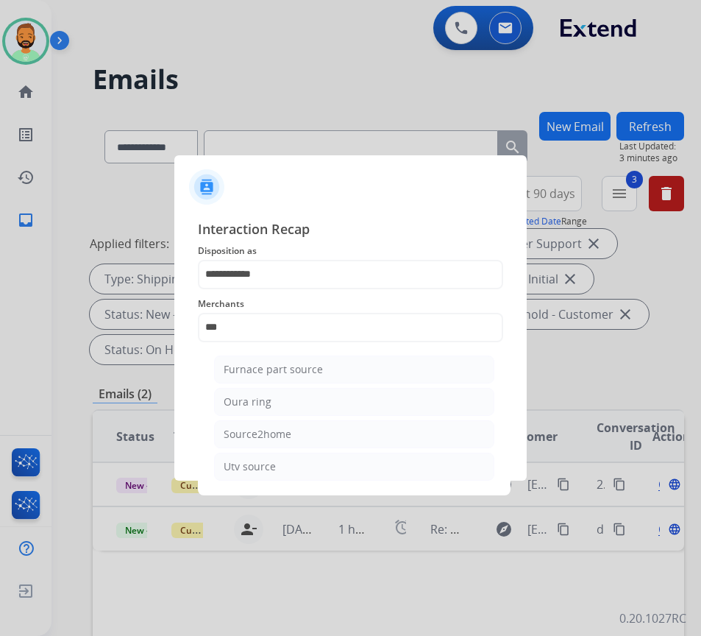
drag, startPoint x: 317, startPoint y: 406, endPoint x: 314, endPoint y: 385, distance: 21.7
click at [317, 405] on li "Oura ring" at bounding box center [354, 402] width 280 height 28
type input "*********"
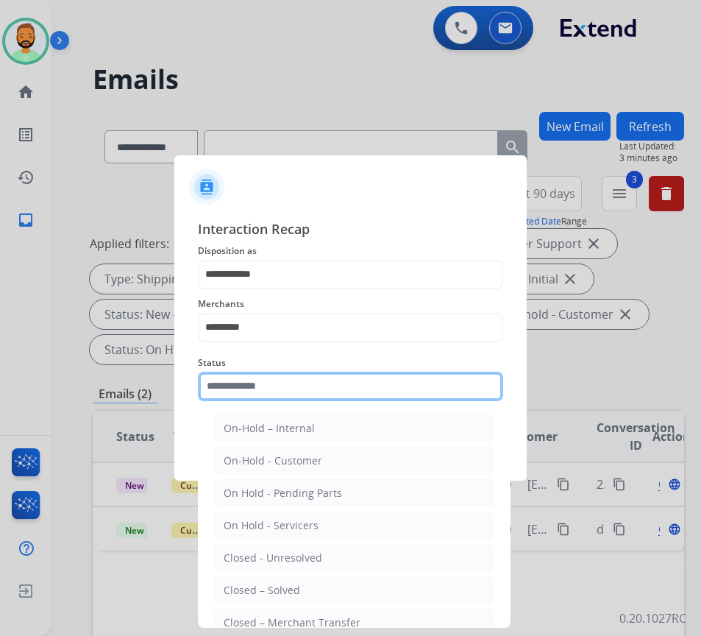
click at [328, 383] on input "text" at bounding box center [350, 386] width 305 height 29
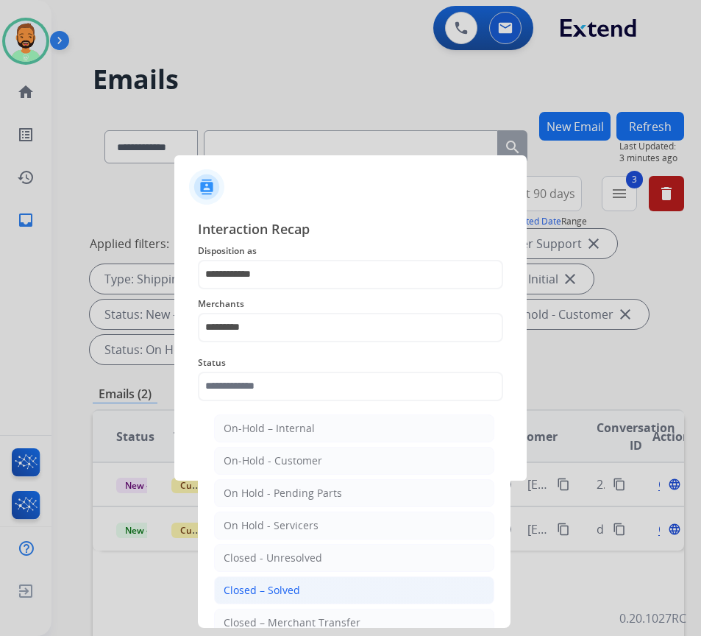
click at [329, 600] on li "Closed – Solved" at bounding box center [354, 590] width 280 height 28
type input "**********"
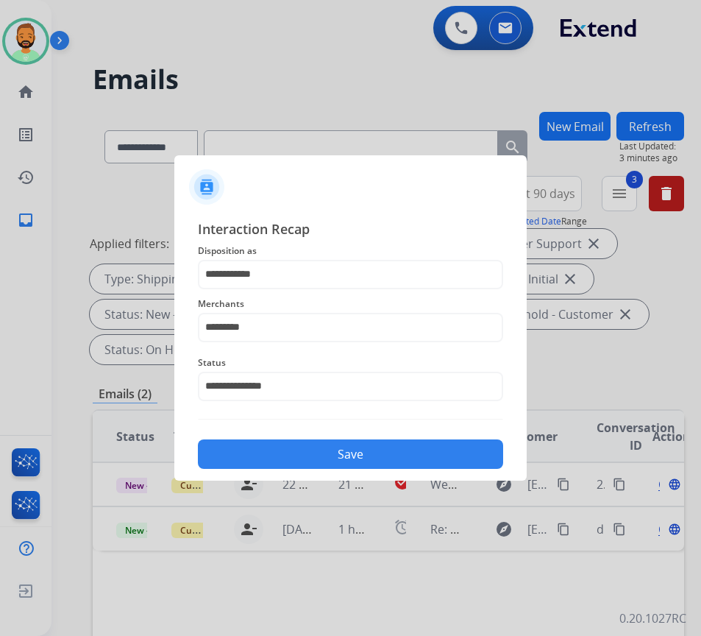
click at [374, 449] on button "Save" at bounding box center [350, 453] width 305 height 29
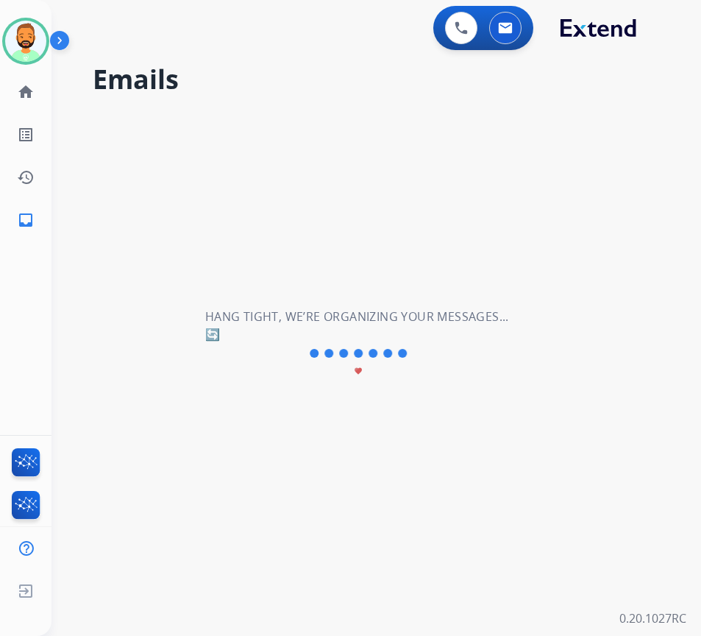
scroll to position [0, 0]
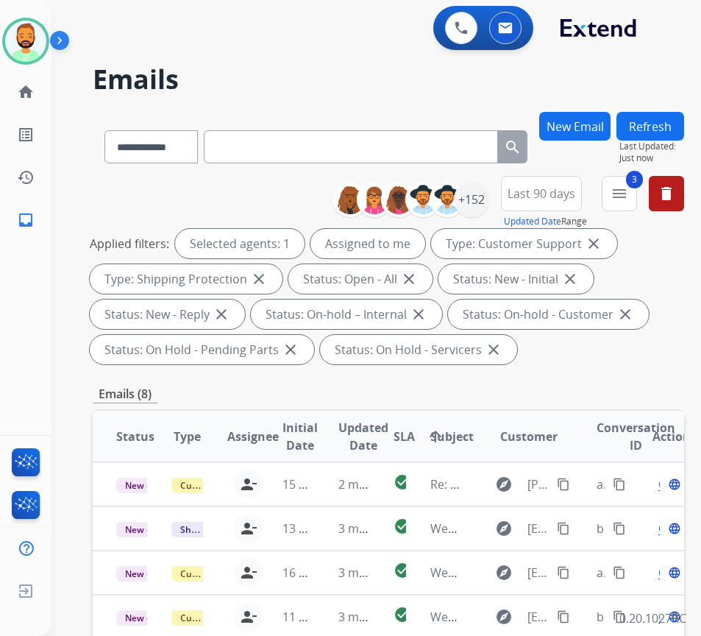
click at [576, 191] on span "Last 90 days" at bounding box center [542, 194] width 68 height 6
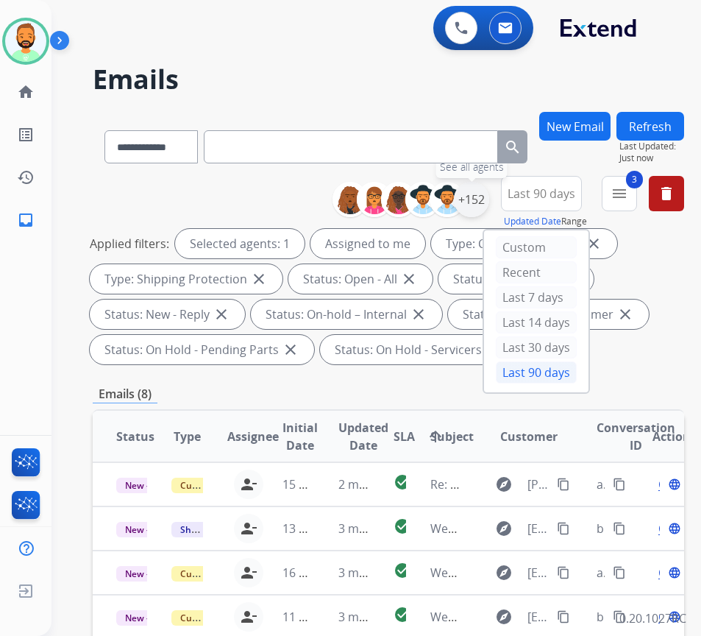
click at [489, 192] on div "+152" at bounding box center [471, 199] width 35 height 35
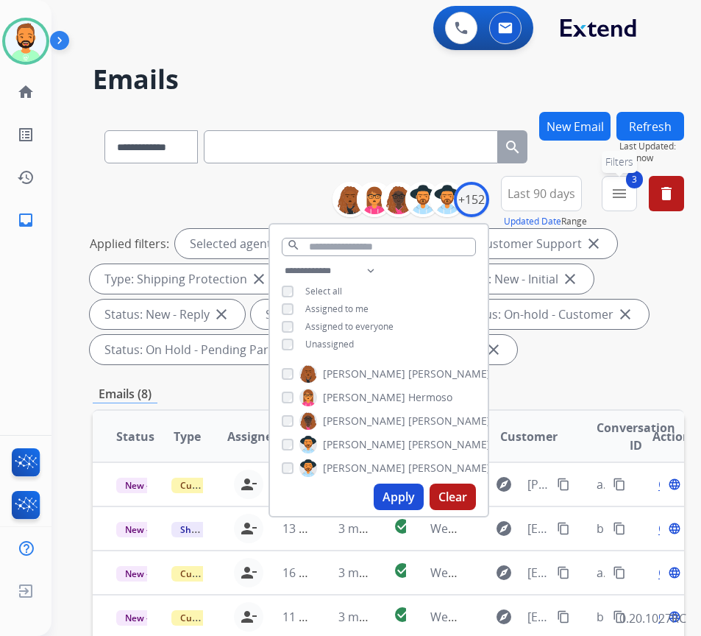
click at [643, 176] on span "3" at bounding box center [634, 180] width 17 height 18
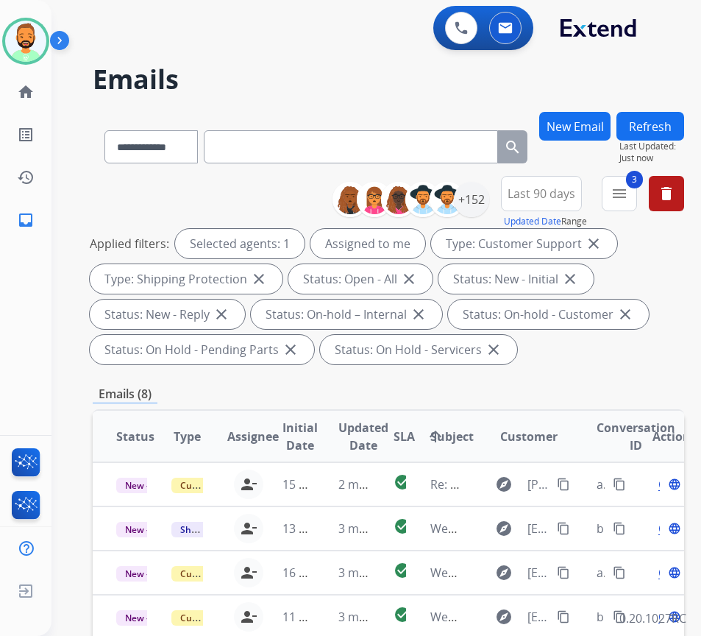
click at [632, 358] on div "Applied filters: Selected agents: 1 Assigned to me Type: Customer Support close…" at bounding box center [386, 296] width 592 height 135
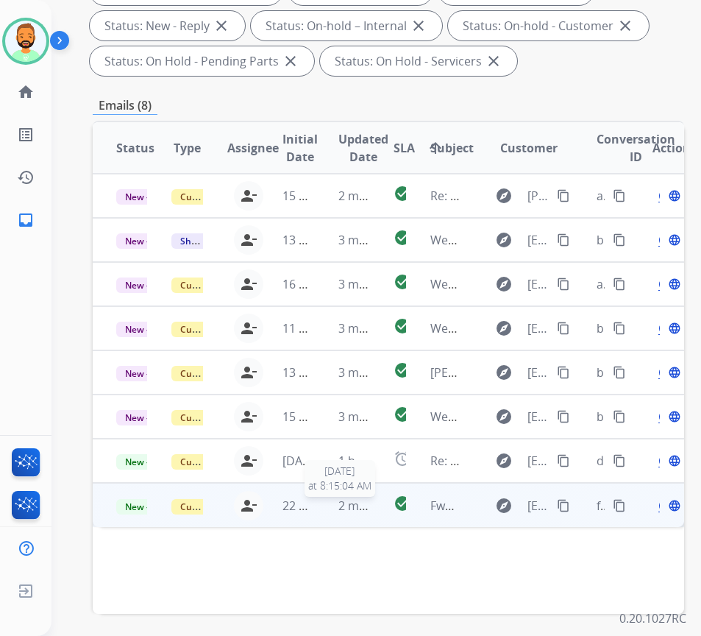
scroll to position [343, 0]
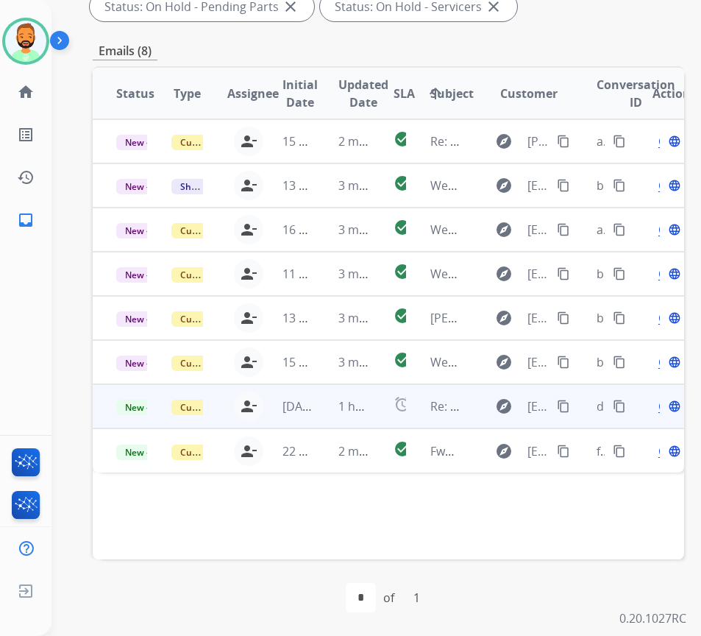
click at [331, 411] on td "1 hour ago" at bounding box center [342, 406] width 55 height 44
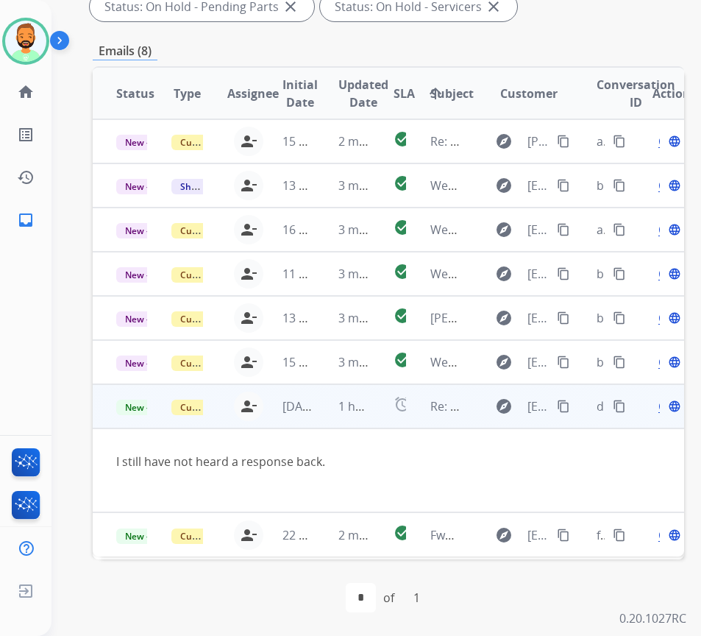
scroll to position [9, 0]
click at [570, 400] on mat-icon "content_copy" at bounding box center [563, 406] width 13 height 13
click at [666, 397] on span "Open" at bounding box center [674, 406] width 30 height 18
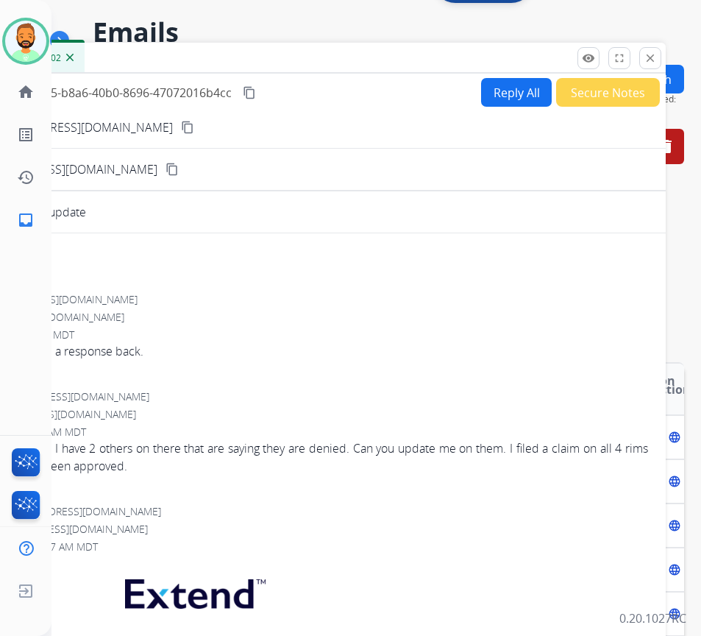
scroll to position [0, 0]
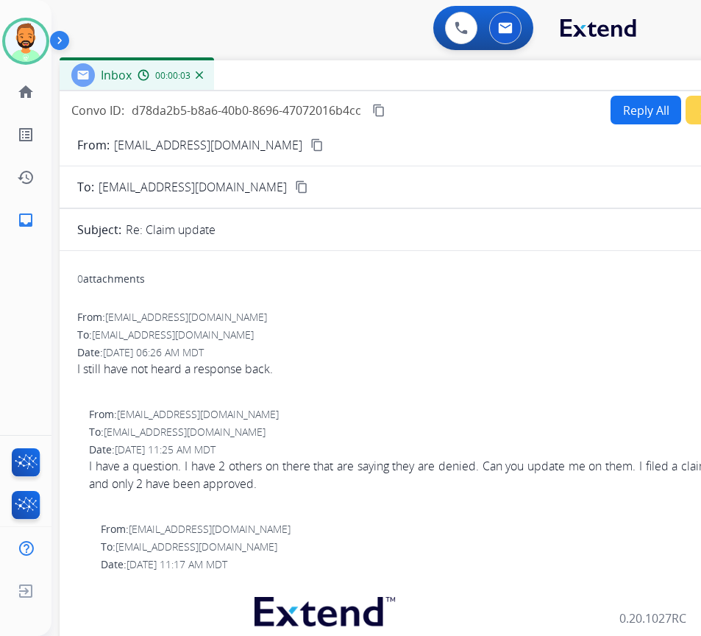
drag, startPoint x: 246, startPoint y: 105, endPoint x: 375, endPoint y: 75, distance: 132.8
click at [375, 75] on div "Inbox 00:00:03" at bounding box center [428, 75] width 736 height 31
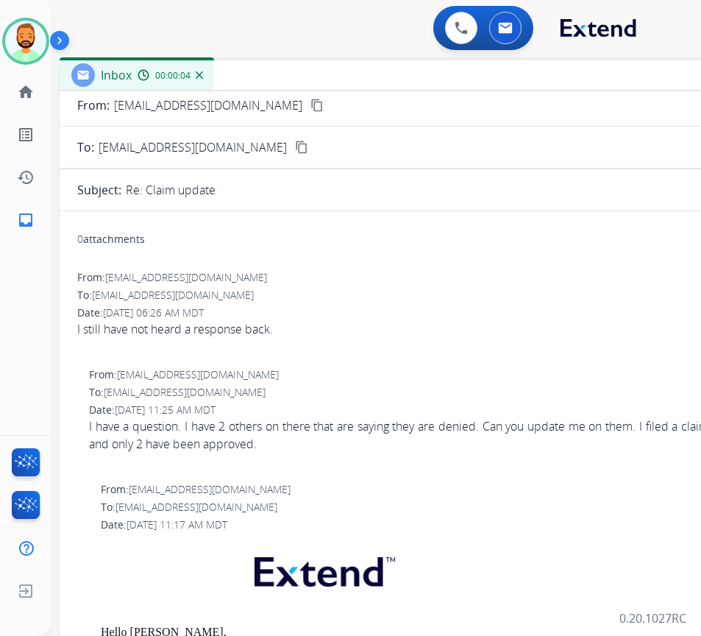
scroll to position [74, 0]
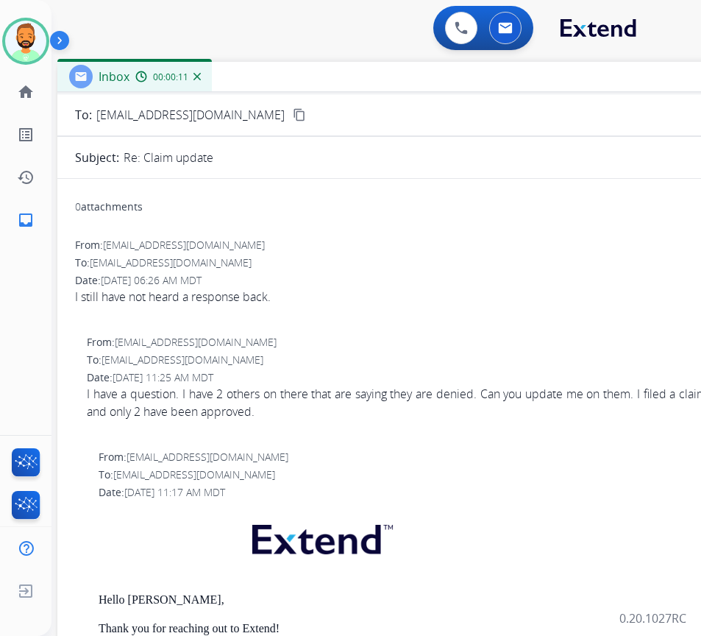
click at [576, 82] on div "Inbox 00:00:11" at bounding box center [425, 77] width 736 height 31
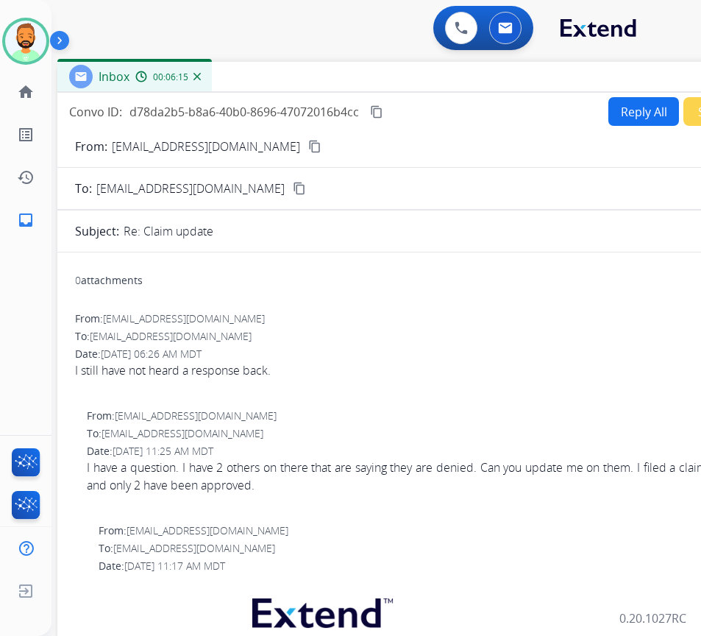
click at [639, 95] on div "Convo ID: d78da2b5-b8a6-40b0-8696-47072016b4cc content_copy Reply All Secure No…" at bounding box center [425, 421] width 736 height 657
click at [640, 105] on button "Reply All" at bounding box center [644, 111] width 71 height 29
select select "**********"
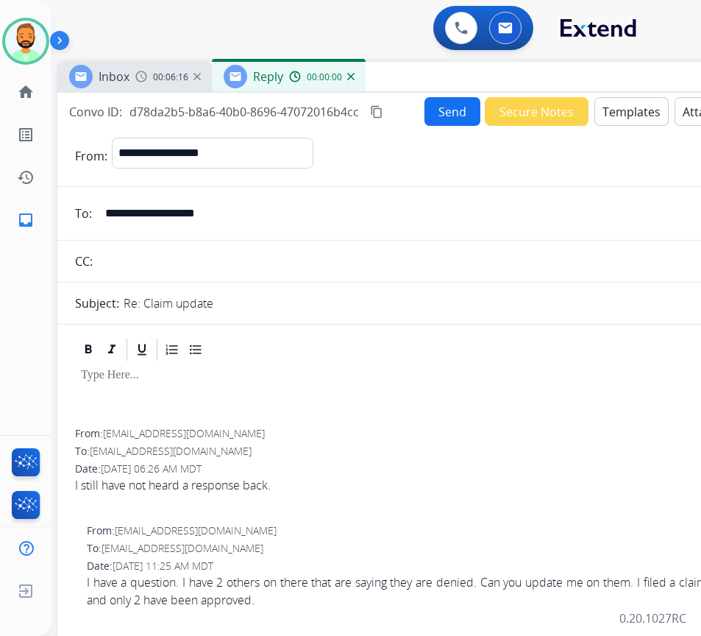
click at [643, 110] on button "Templates" at bounding box center [632, 111] width 74 height 29
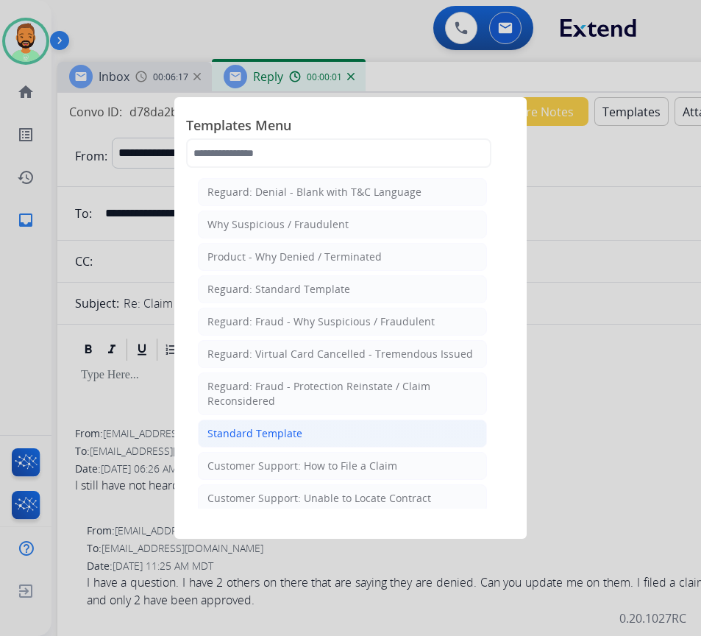
drag, startPoint x: 431, startPoint y: 433, endPoint x: 367, endPoint y: 436, distance: 64.1
click at [431, 434] on li "Standard Template" at bounding box center [342, 434] width 289 height 28
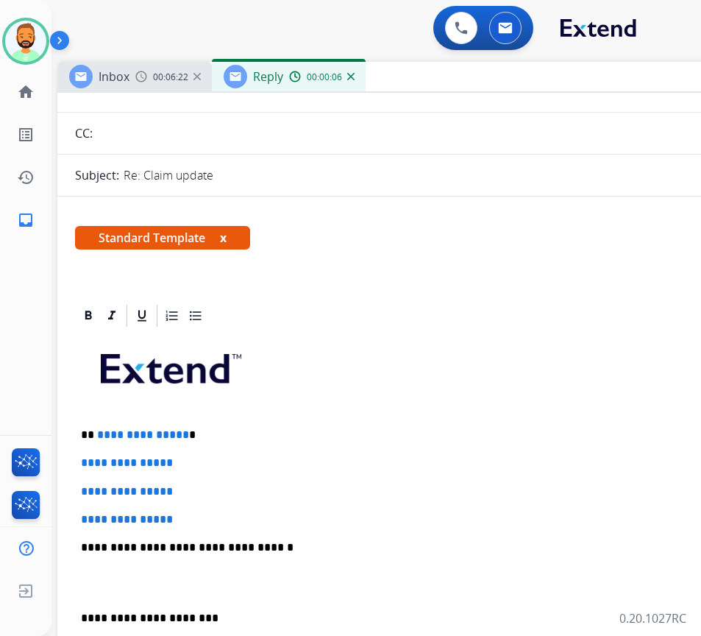
scroll to position [147, 0]
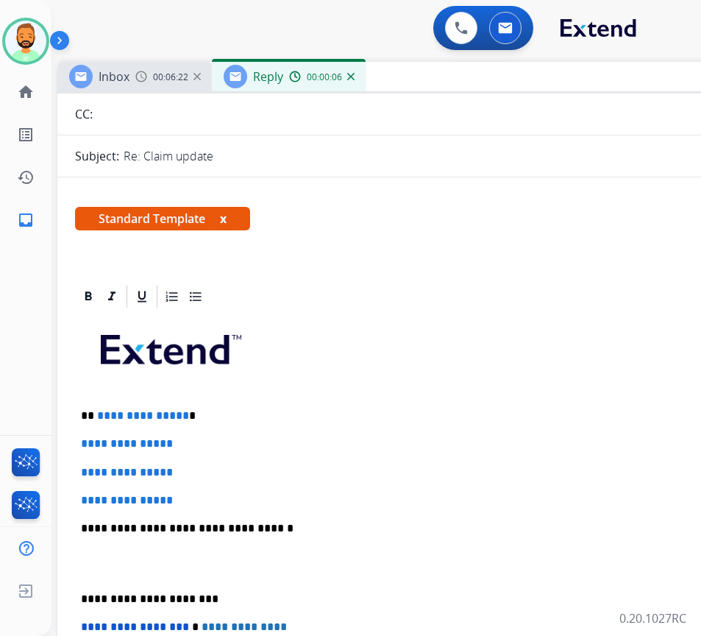
click at [240, 409] on p "**********" at bounding box center [419, 415] width 677 height 13
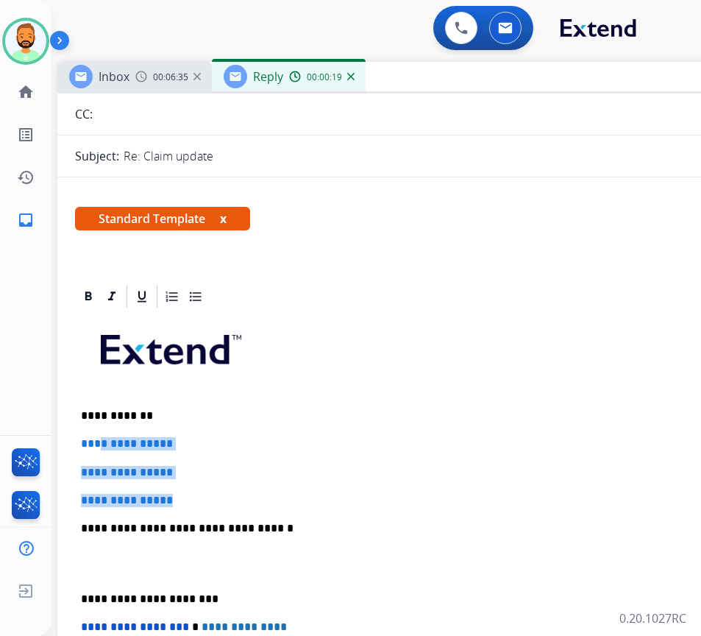
drag, startPoint x: 210, startPoint y: 503, endPoint x: 99, endPoint y: 446, distance: 125.1
click at [99, 446] on div "**********" at bounding box center [425, 563] width 701 height 506
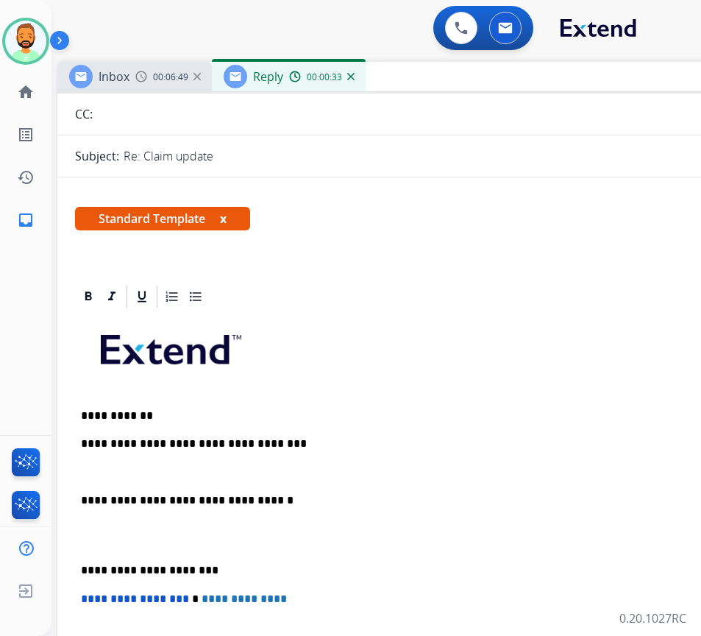
click at [211, 443] on p "**********" at bounding box center [419, 443] width 677 height 13
click at [147, 431] on div "**********" at bounding box center [425, 549] width 701 height 478
click at [133, 466] on p at bounding box center [425, 472] width 689 height 13
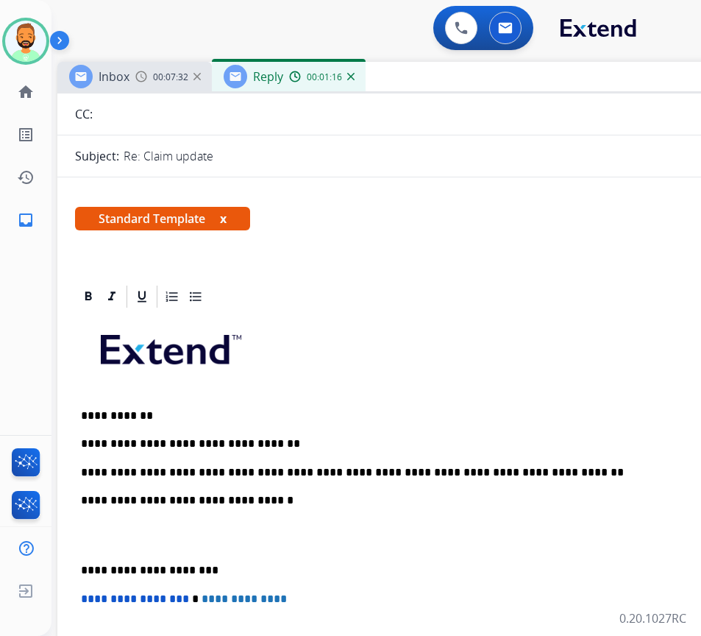
click at [537, 473] on p "**********" at bounding box center [419, 472] width 677 height 13
click at [82, 562] on div "**********" at bounding box center [425, 549] width 701 height 478
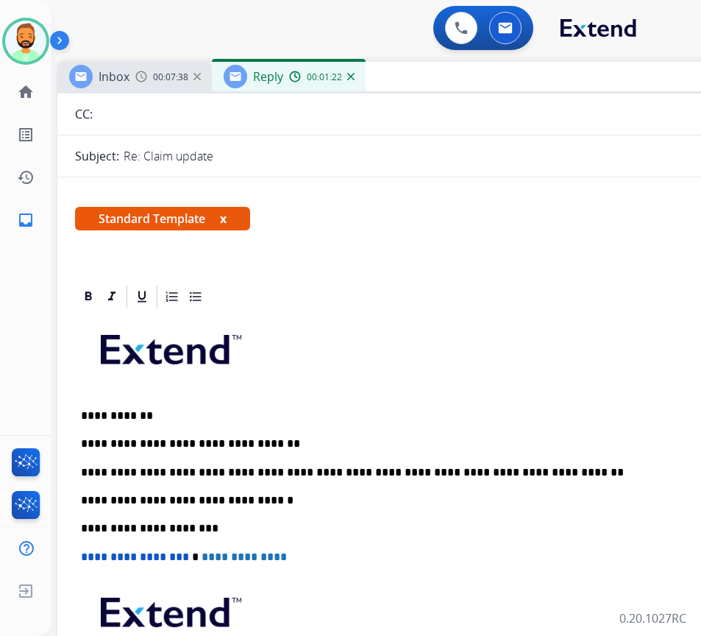
click at [565, 483] on div "**********" at bounding box center [425, 528] width 701 height 436
click at [563, 478] on p "**********" at bounding box center [419, 472] width 677 height 13
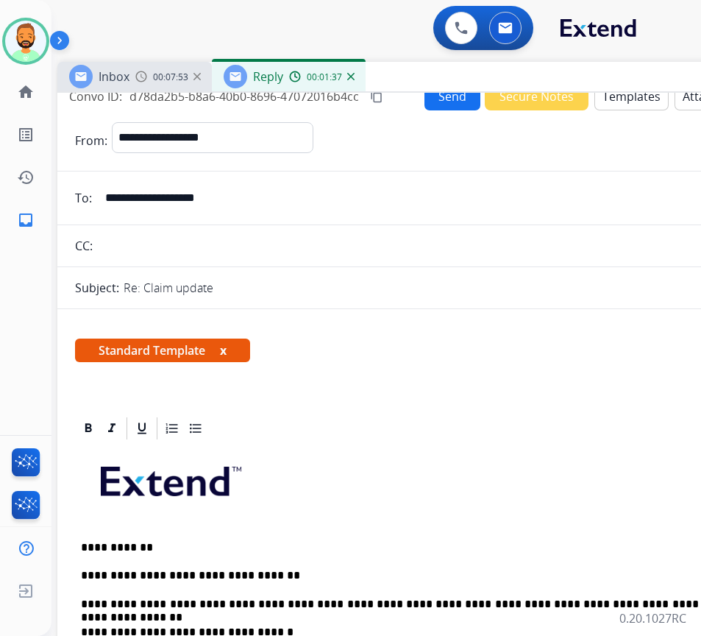
scroll to position [0, 0]
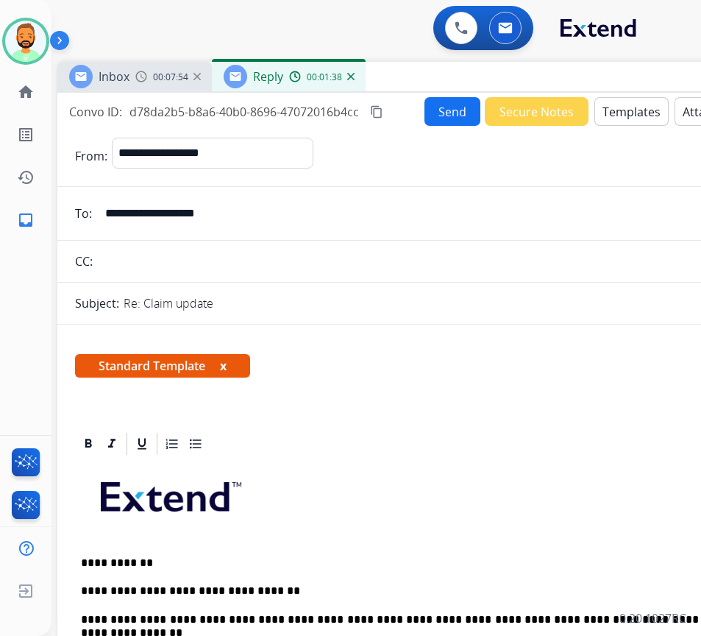
click at [453, 108] on button "Send" at bounding box center [453, 111] width 56 height 29
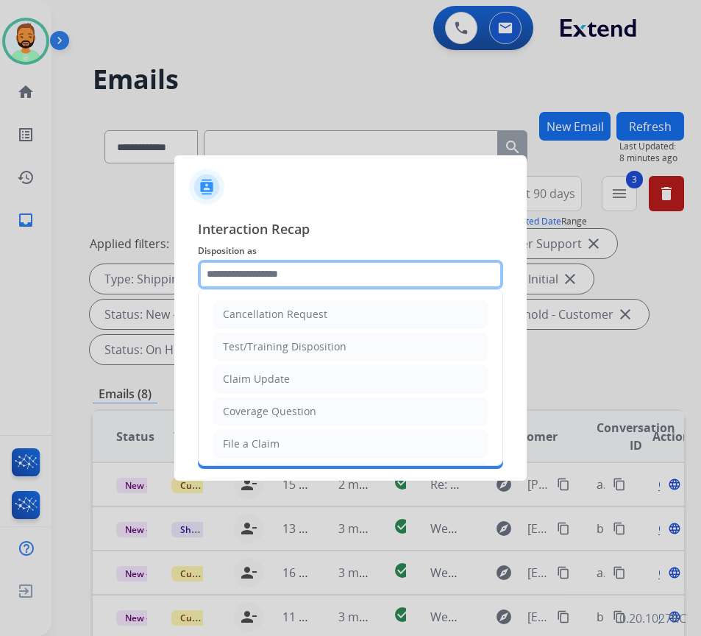
click at [318, 275] on input "text" at bounding box center [350, 274] width 305 height 29
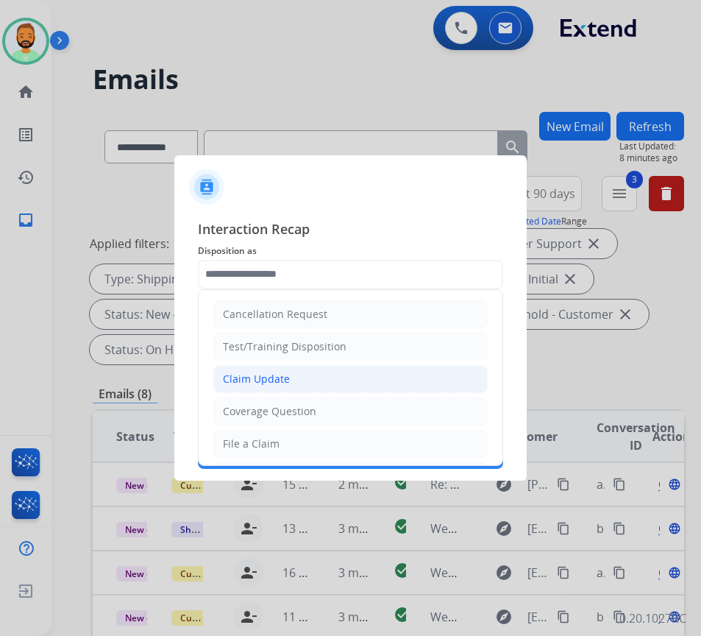
click at [342, 375] on li "Claim Update" at bounding box center [350, 379] width 275 height 28
type input "**********"
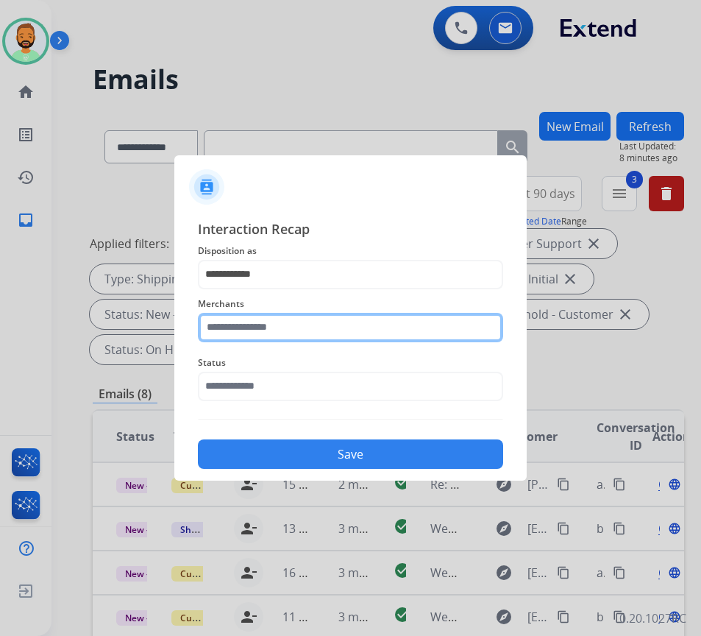
click at [320, 332] on input "text" at bounding box center [350, 327] width 305 height 29
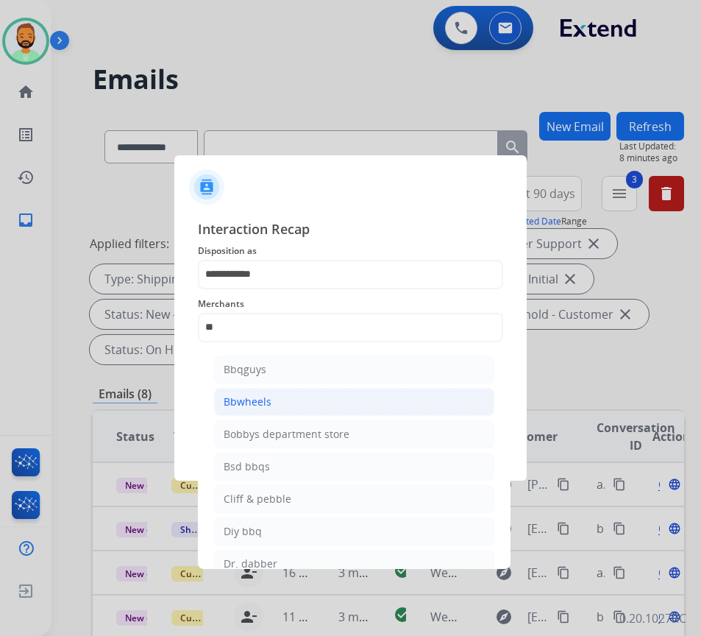
click at [288, 389] on li "Bbwheels" at bounding box center [354, 402] width 280 height 28
type input "********"
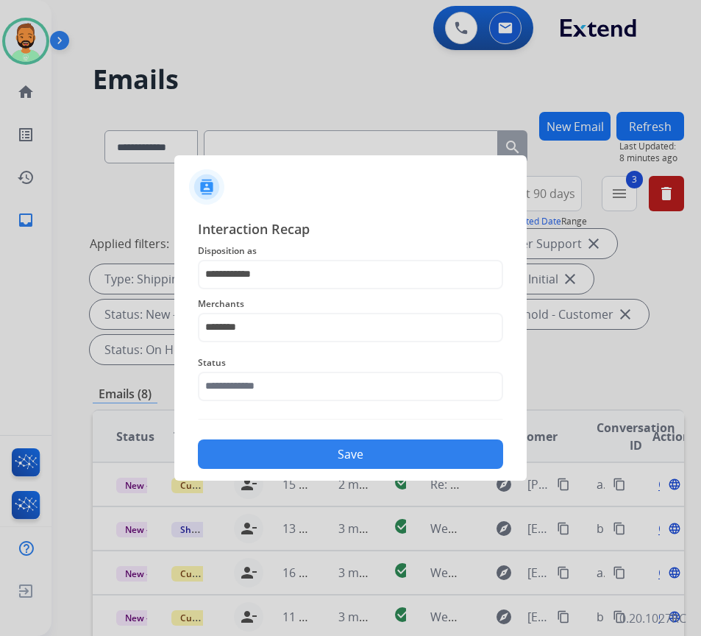
click at [296, 402] on div "Status" at bounding box center [350, 377] width 305 height 59
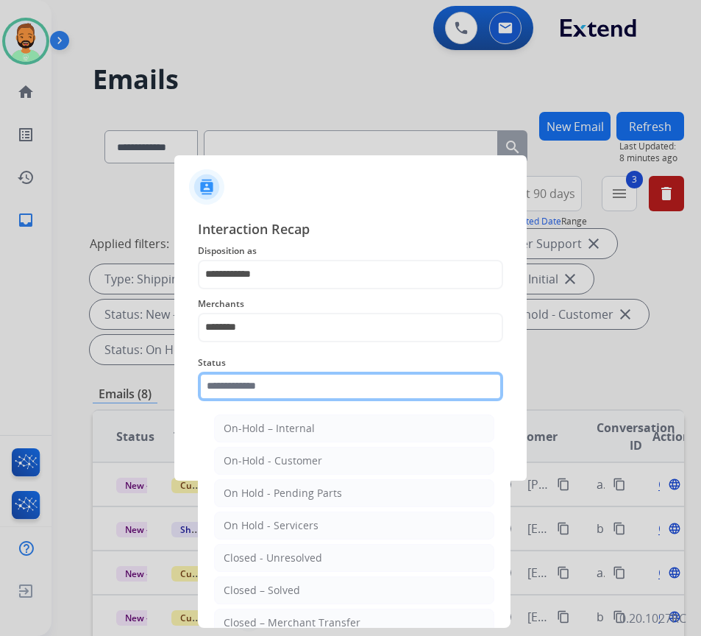
click at [322, 389] on input "text" at bounding box center [350, 386] width 305 height 29
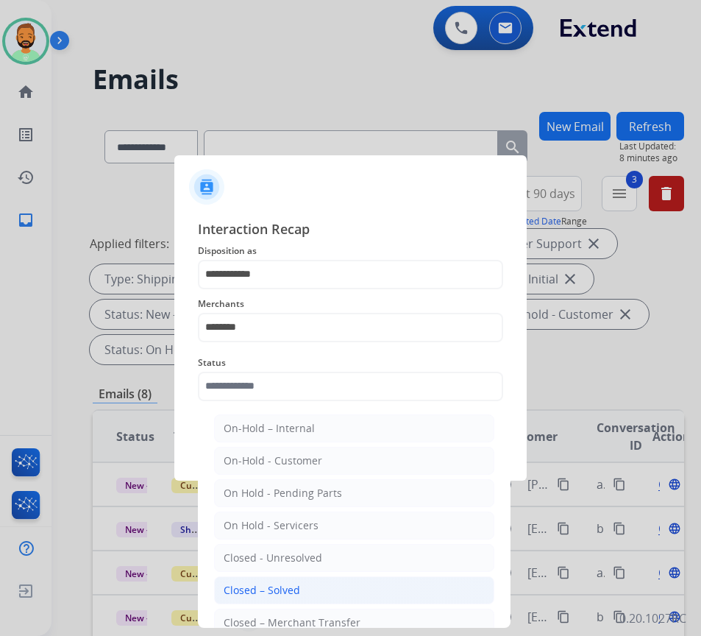
click at [326, 587] on li "Closed – Solved" at bounding box center [354, 590] width 280 height 28
type input "**********"
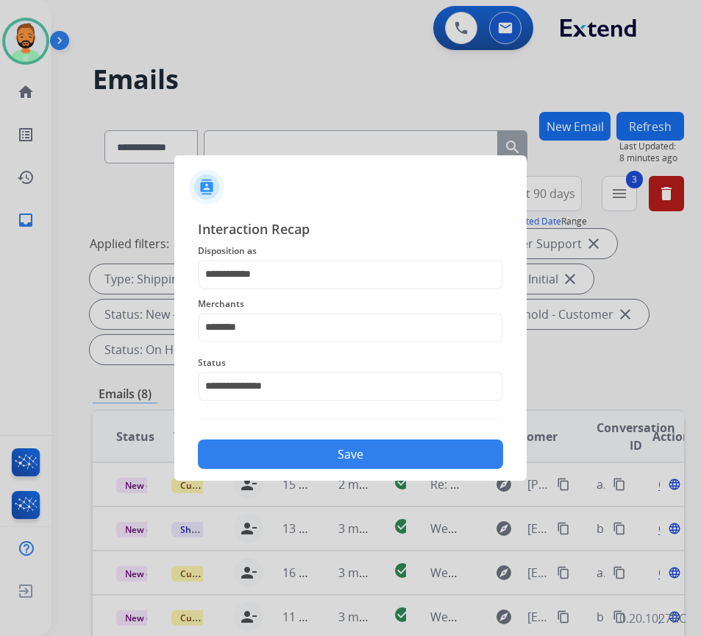
click at [378, 446] on button "Save" at bounding box center [350, 453] width 305 height 29
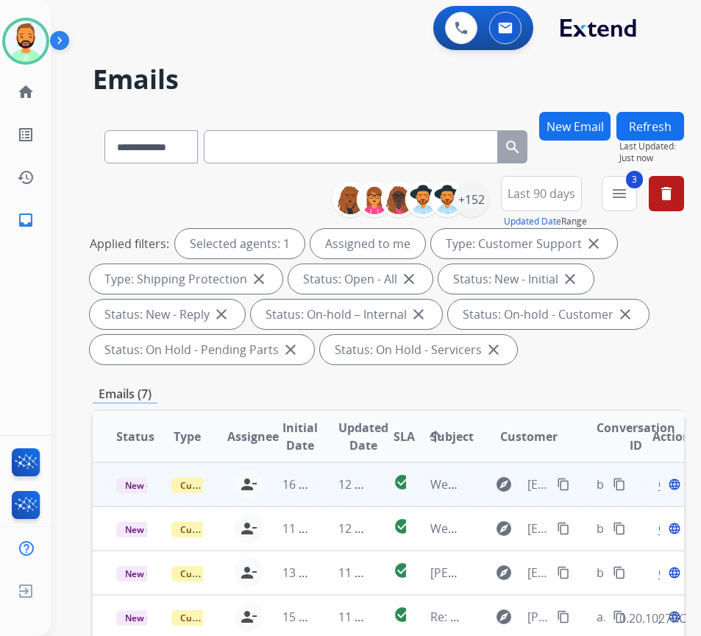
click at [295, 499] on td "16 hours ago" at bounding box center [286, 484] width 55 height 44
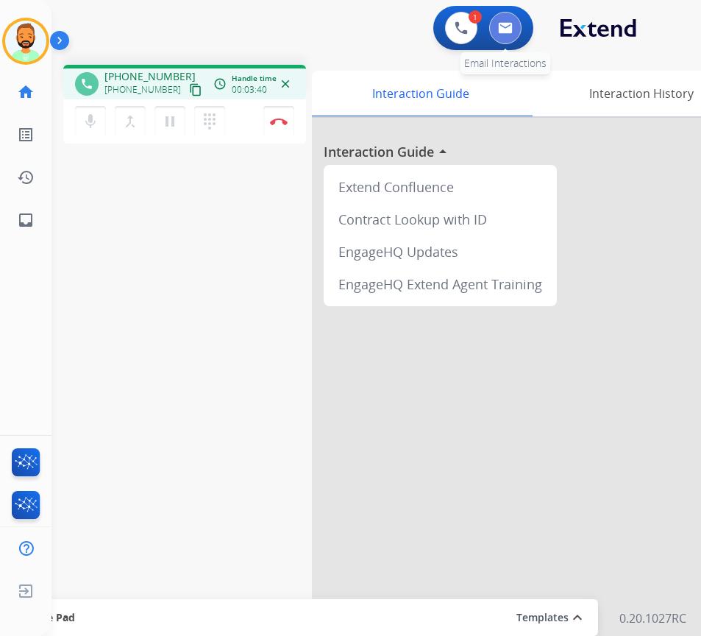
click at [509, 37] on button at bounding box center [505, 28] width 32 height 32
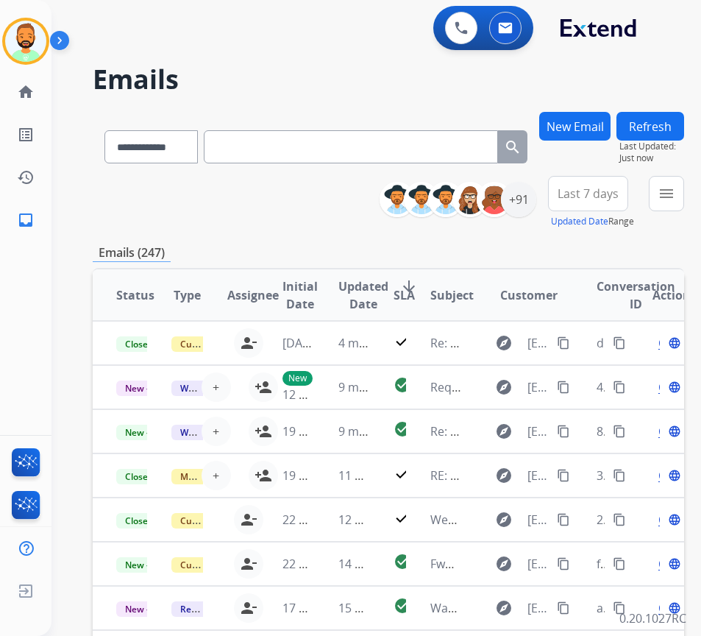
paste input "**********"
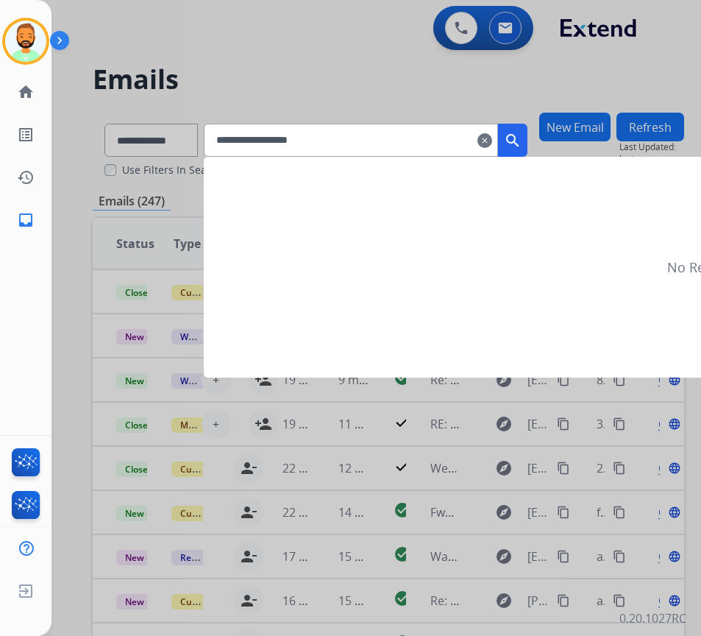
type input "**********"
click at [522, 144] on mat-icon "search" at bounding box center [513, 141] width 18 height 18
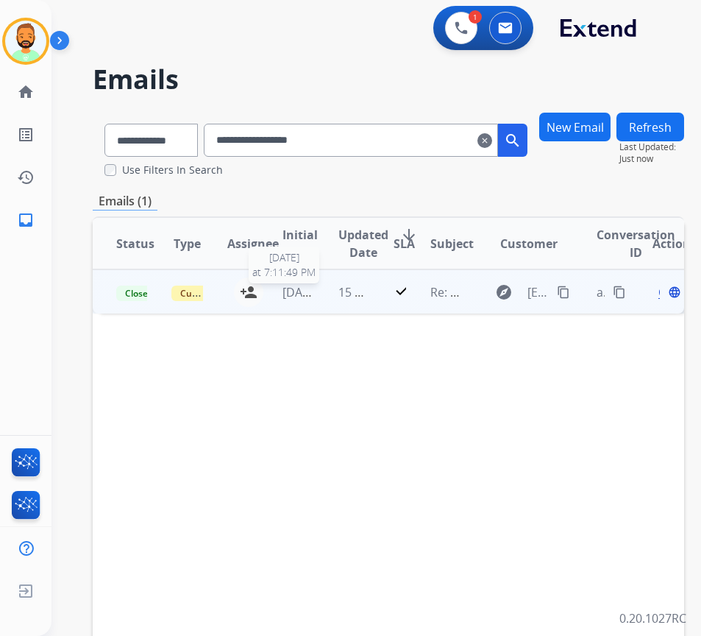
click at [312, 287] on span "[DATE]" at bounding box center [301, 292] width 37 height 16
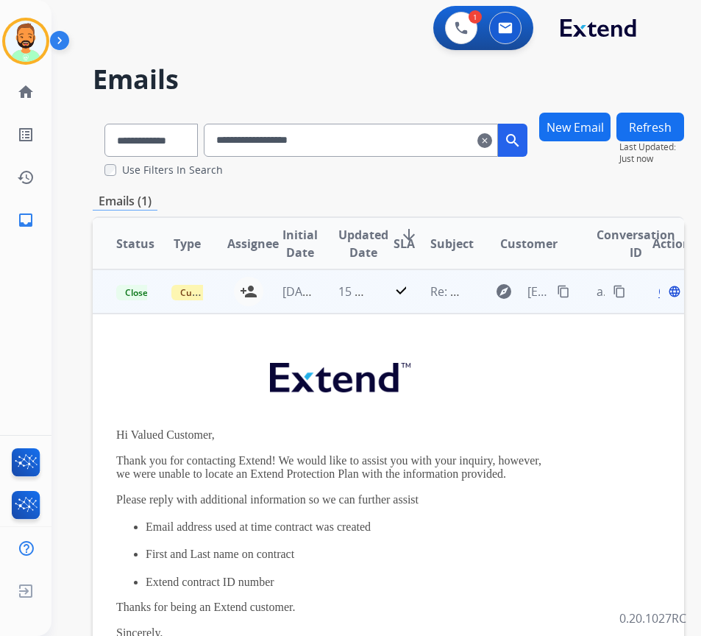
click at [668, 293] on div "Open language" at bounding box center [668, 292] width 31 height 18
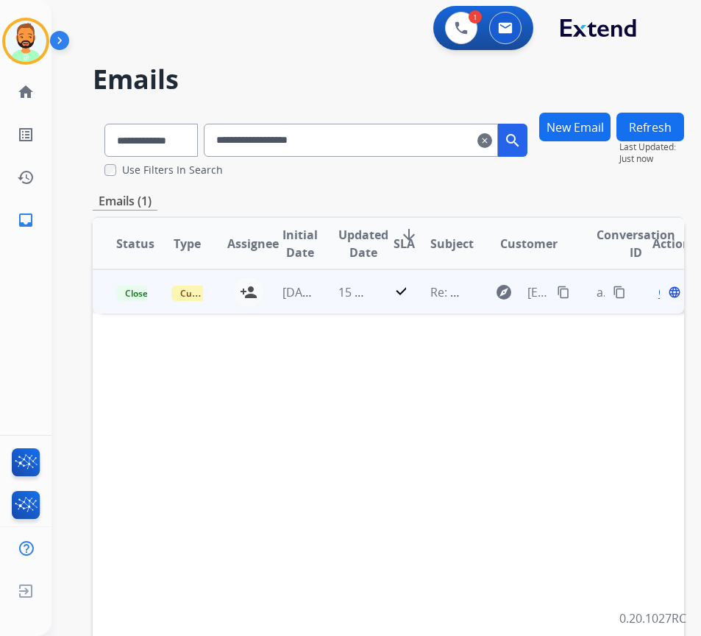
click at [666, 295] on span "Open" at bounding box center [674, 292] width 30 height 18
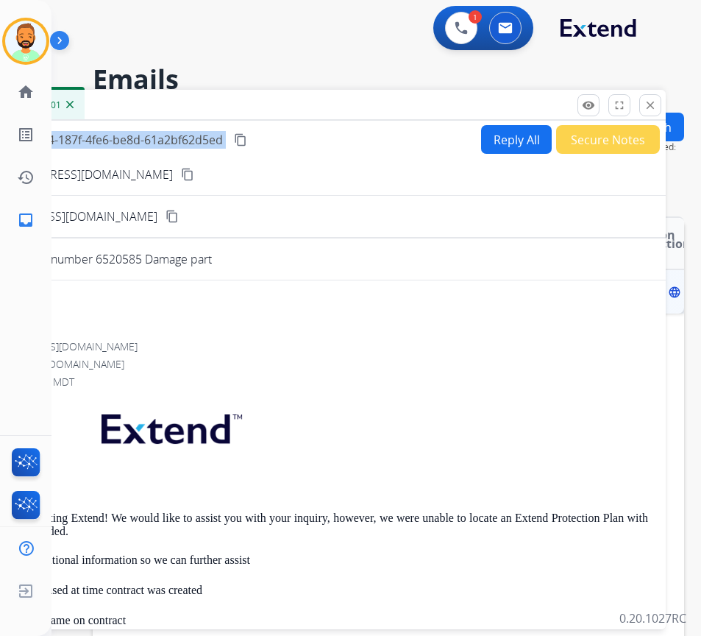
drag, startPoint x: 388, startPoint y: 121, endPoint x: 437, endPoint y: 105, distance: 51.7
click at [445, 111] on div "Inbox 00:00:01 Convo ID: ae3ce5e4-187f-4fe6-be8d-61a2bf62d5ed content_copy Repl…" at bounding box center [298, 360] width 736 height 540
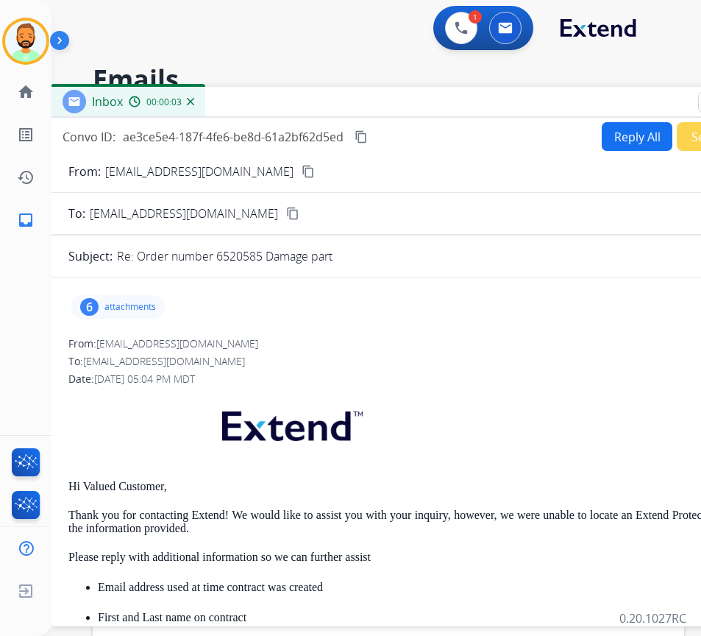
drag, startPoint x: 316, startPoint y: 105, endPoint x: 439, endPoint y: 98, distance: 123.8
click at [442, 99] on div "Inbox 00:00:03" at bounding box center [419, 102] width 736 height 31
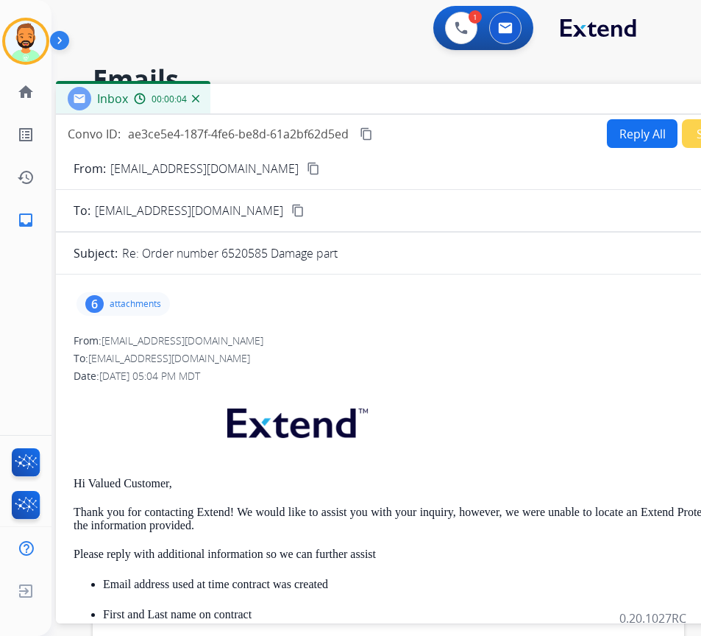
click at [127, 307] on p "attachments" at bounding box center [136, 304] width 52 height 12
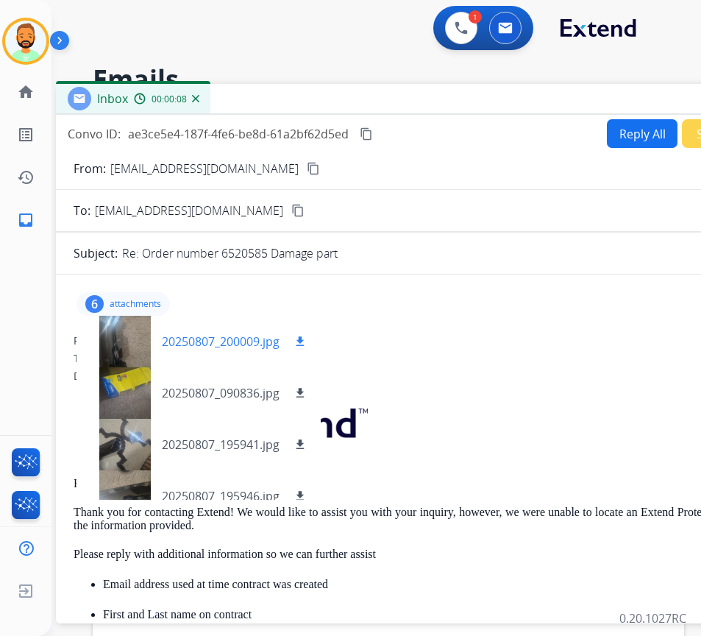
click at [303, 336] on mat-icon "download" at bounding box center [300, 341] width 13 height 13
click at [297, 392] on mat-icon "download" at bounding box center [300, 392] width 13 height 13
click at [304, 438] on mat-icon "download" at bounding box center [300, 444] width 13 height 13
click at [301, 491] on mat-icon "download" at bounding box center [300, 495] width 13 height 13
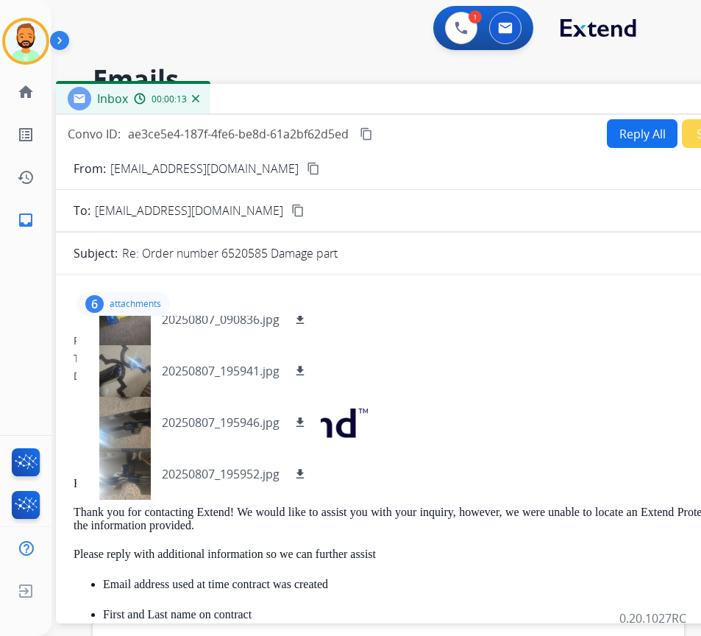
scroll to position [125, 0]
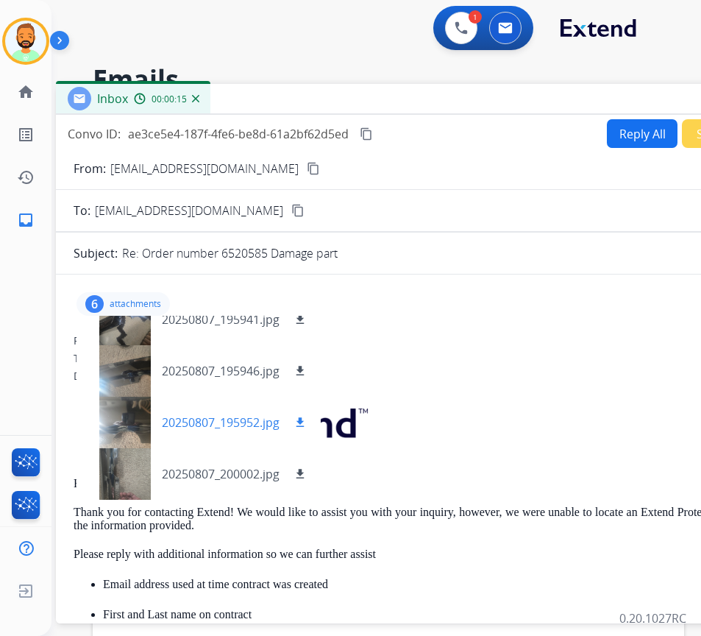
click at [298, 421] on mat-icon "download" at bounding box center [300, 422] width 13 height 13
click at [300, 467] on button "download" at bounding box center [300, 474] width 18 height 18
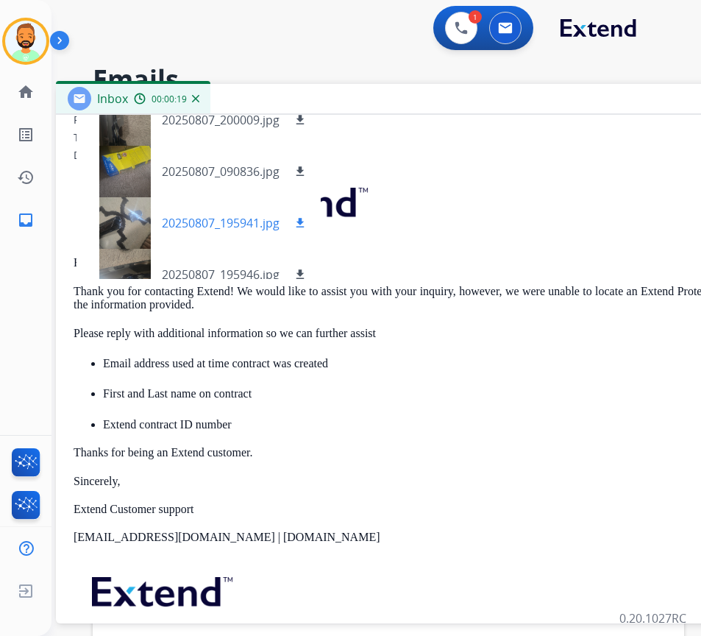
scroll to position [0, 0]
click at [125, 169] on div at bounding box center [125, 172] width 74 height 52
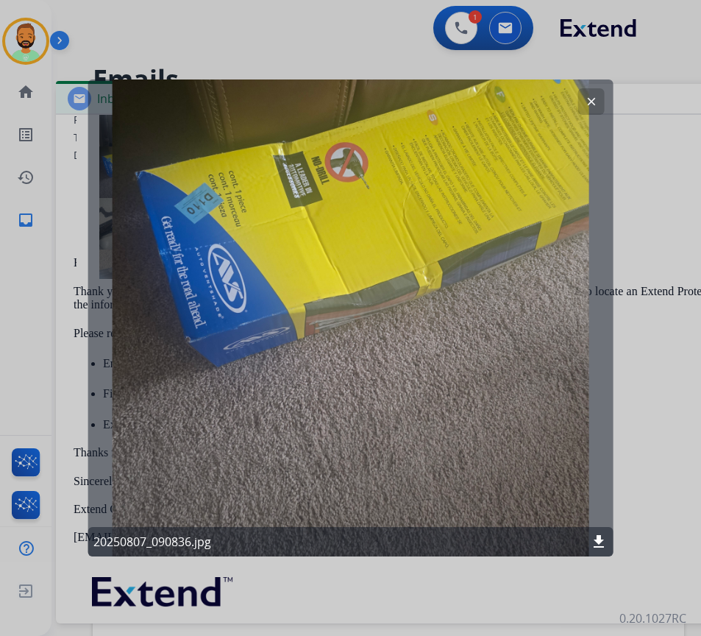
click at [592, 99] on mat-icon "clear" at bounding box center [591, 101] width 13 height 13
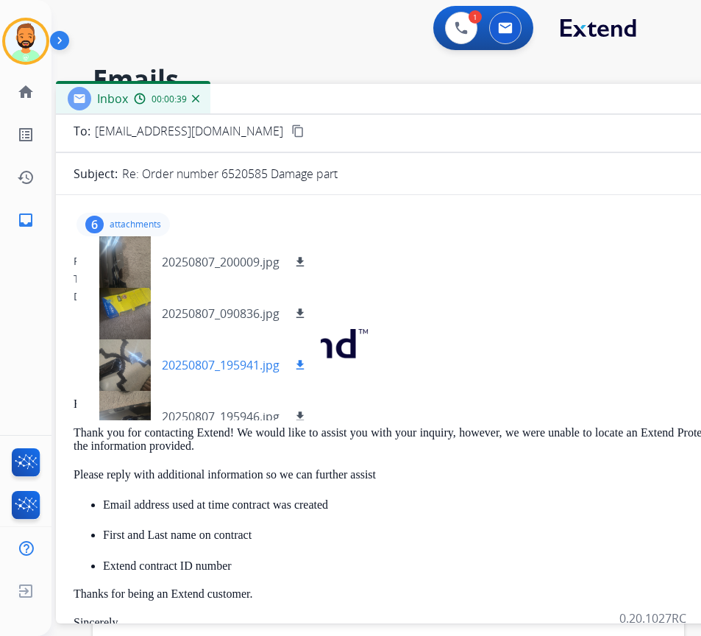
scroll to position [74, 0]
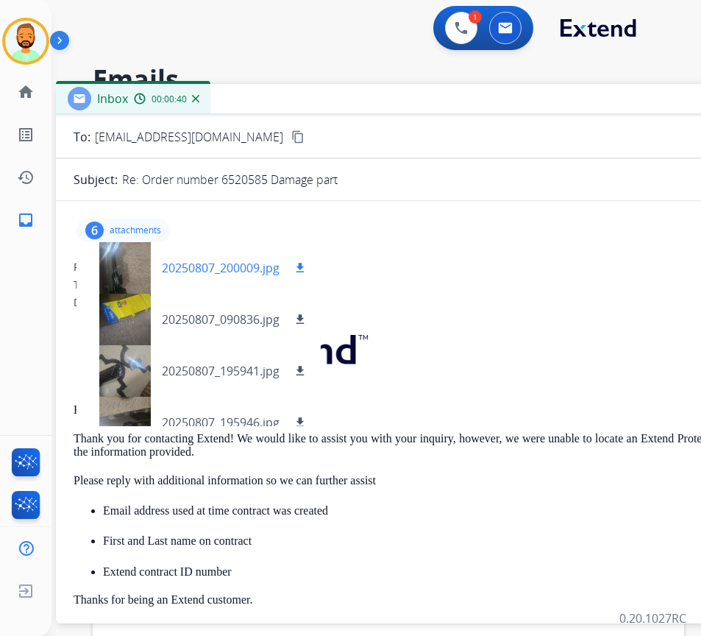
click at [124, 255] on div at bounding box center [125, 268] width 74 height 52
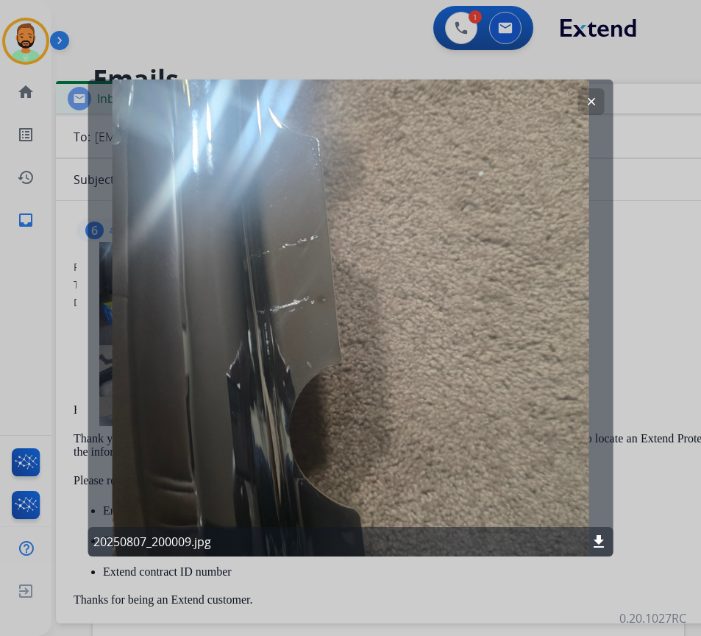
click at [588, 105] on mat-icon "clear" at bounding box center [591, 101] width 13 height 13
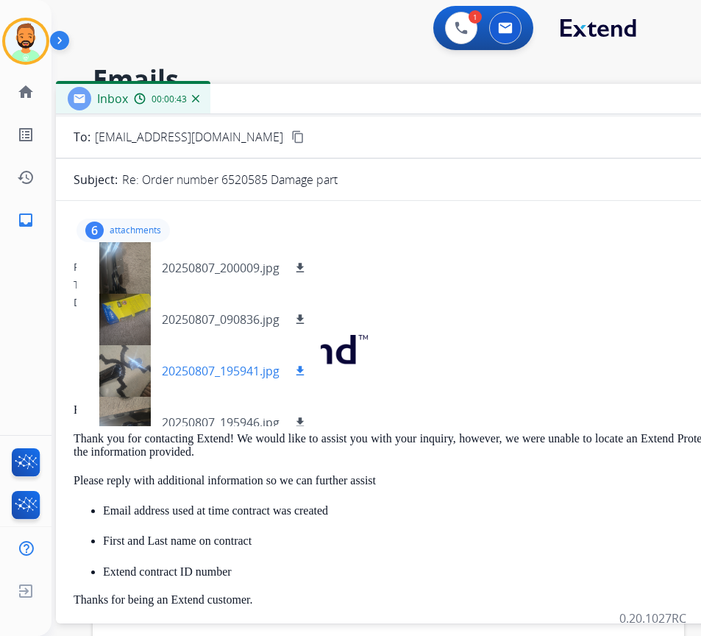
click at [138, 363] on div at bounding box center [125, 371] width 74 height 52
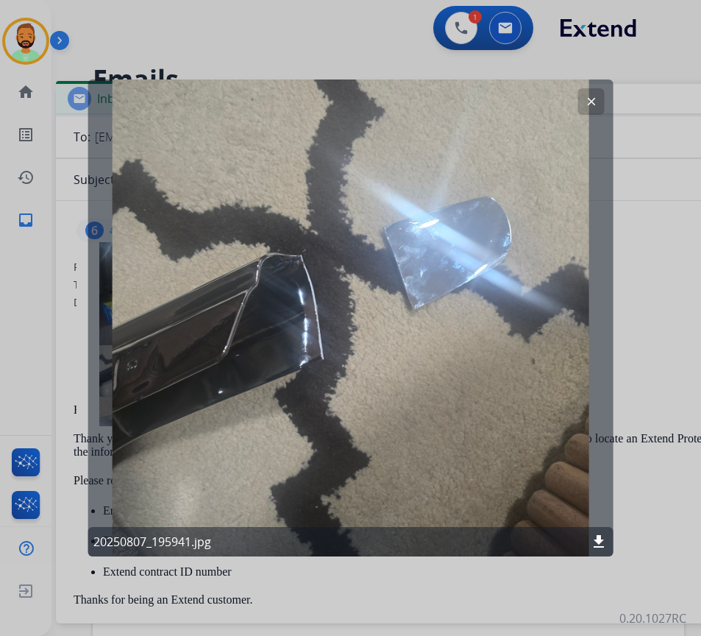
click at [595, 99] on mat-icon "clear" at bounding box center [591, 101] width 13 height 13
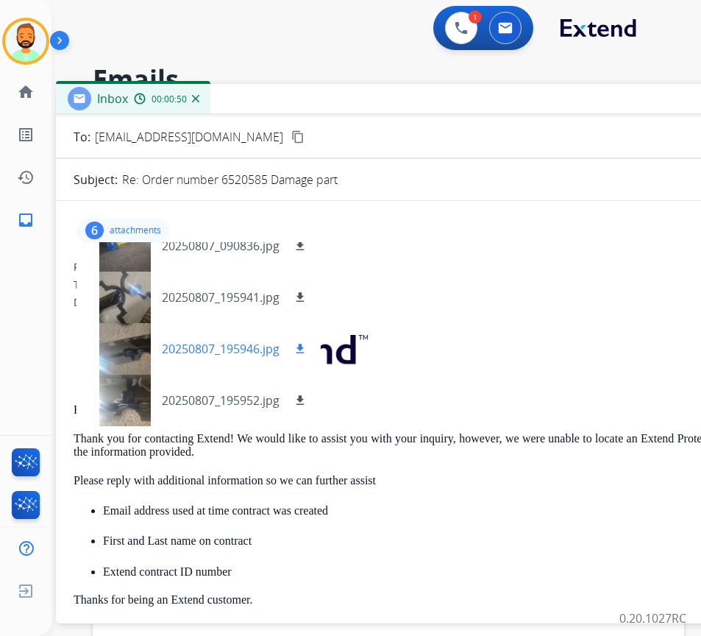
click at [112, 347] on div at bounding box center [125, 349] width 74 height 52
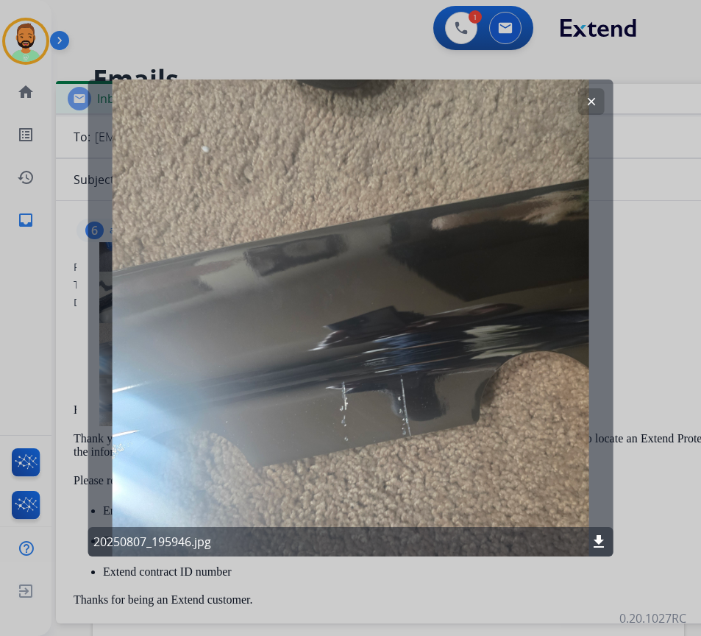
click at [590, 99] on mat-icon "clear" at bounding box center [591, 101] width 13 height 13
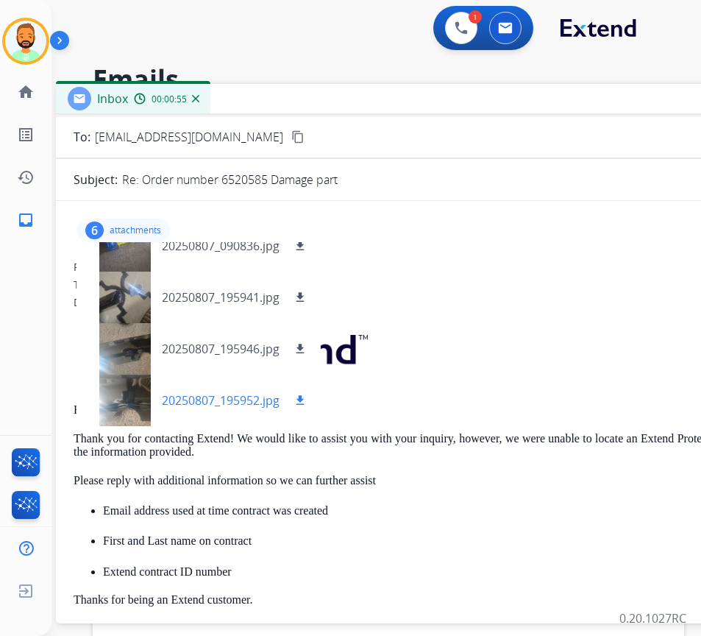
click at [124, 401] on div at bounding box center [125, 401] width 74 height 52
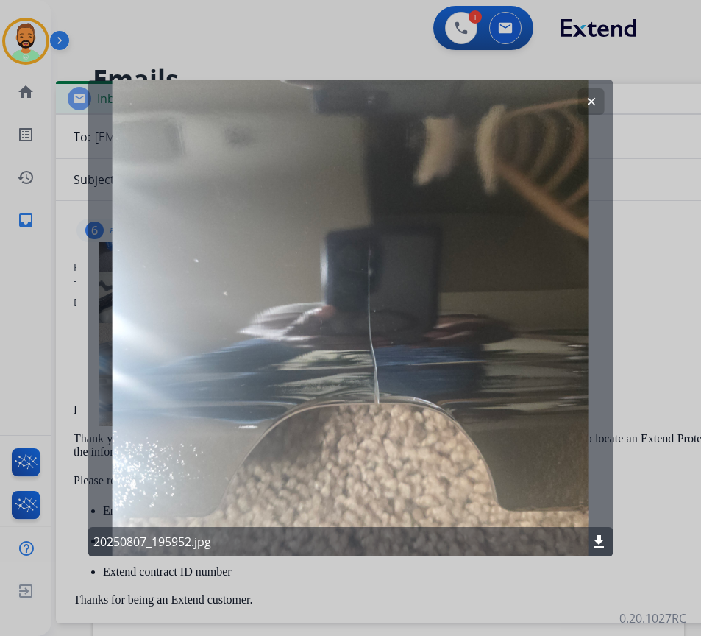
click at [579, 116] on div "clear 20250807_195952.jpg download" at bounding box center [351, 317] width 526 height 477
click at [595, 104] on mat-icon "clear" at bounding box center [591, 101] width 13 height 13
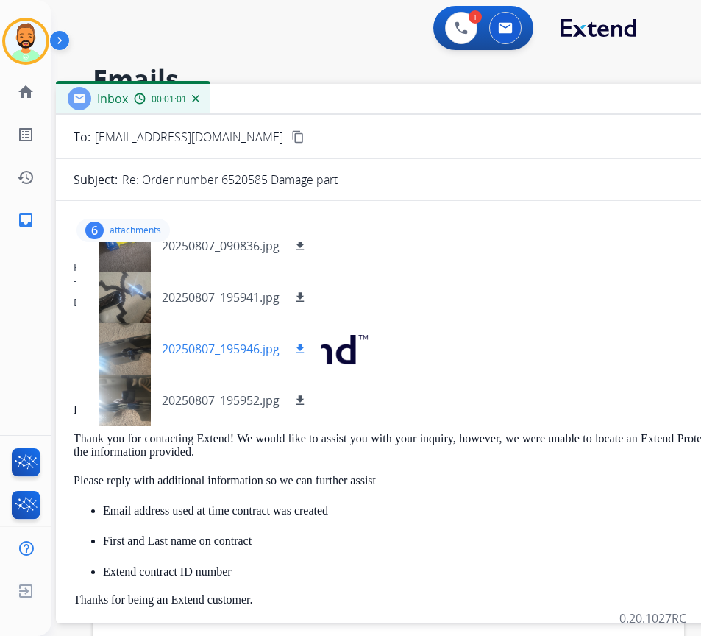
scroll to position [125, 0]
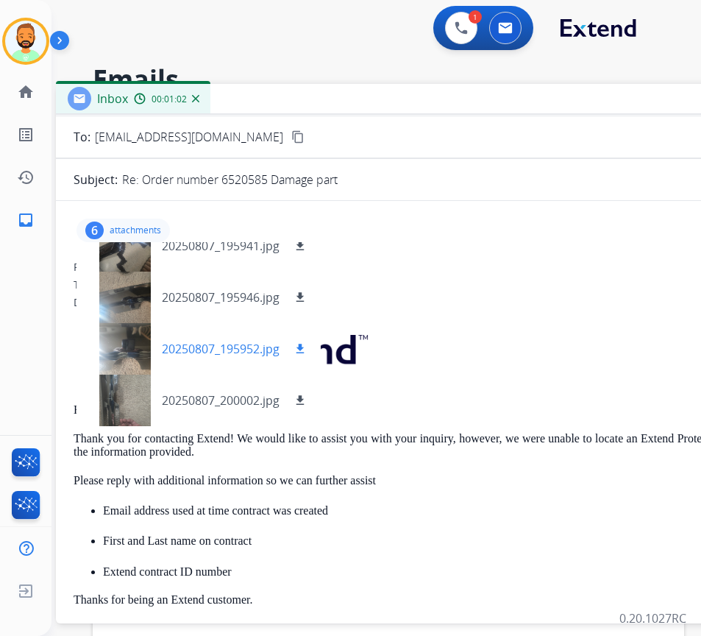
click at [103, 350] on div at bounding box center [125, 349] width 74 height 52
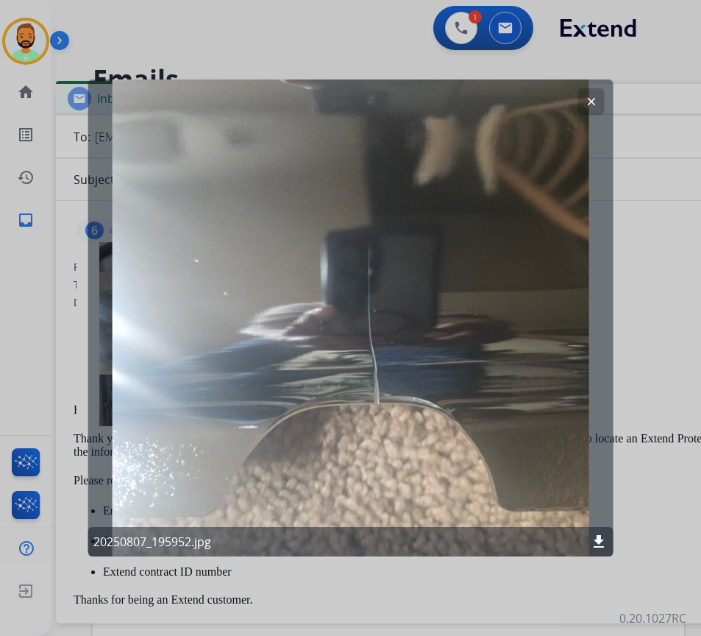
click at [584, 99] on button "clear" at bounding box center [592, 101] width 26 height 26
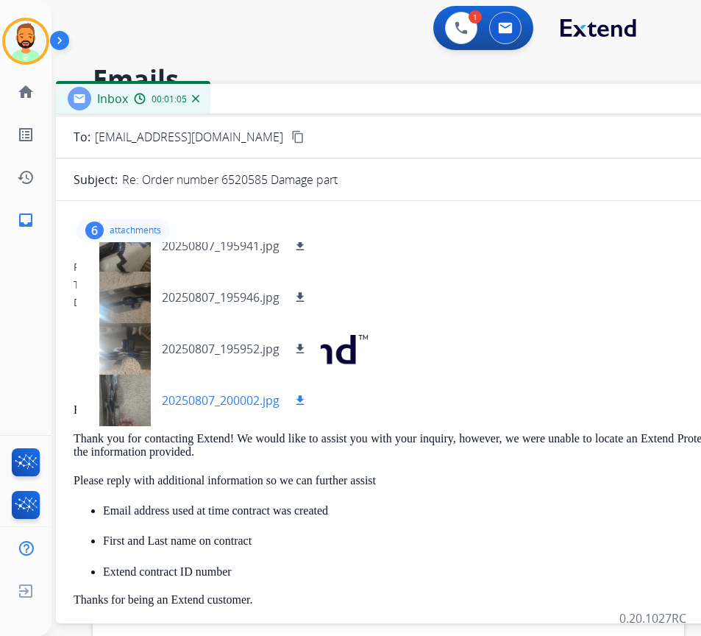
click at [130, 395] on div at bounding box center [125, 401] width 74 height 52
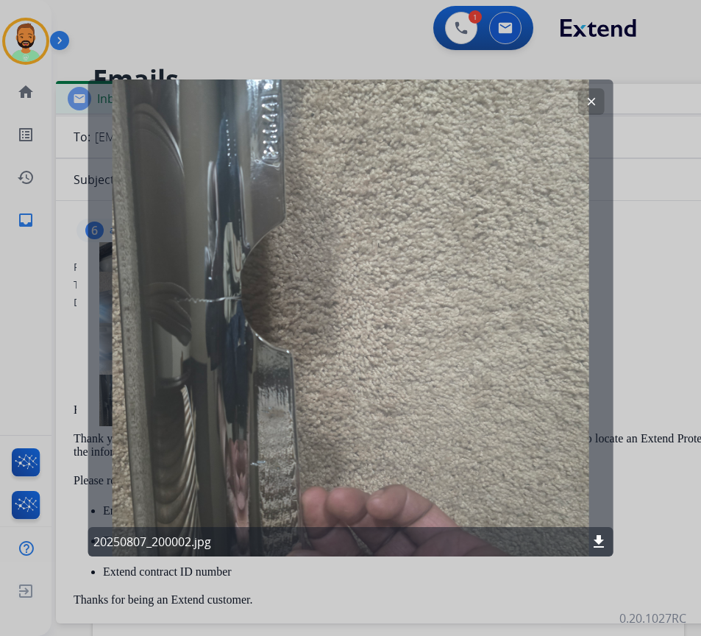
click at [588, 96] on mat-icon "clear" at bounding box center [591, 101] width 13 height 13
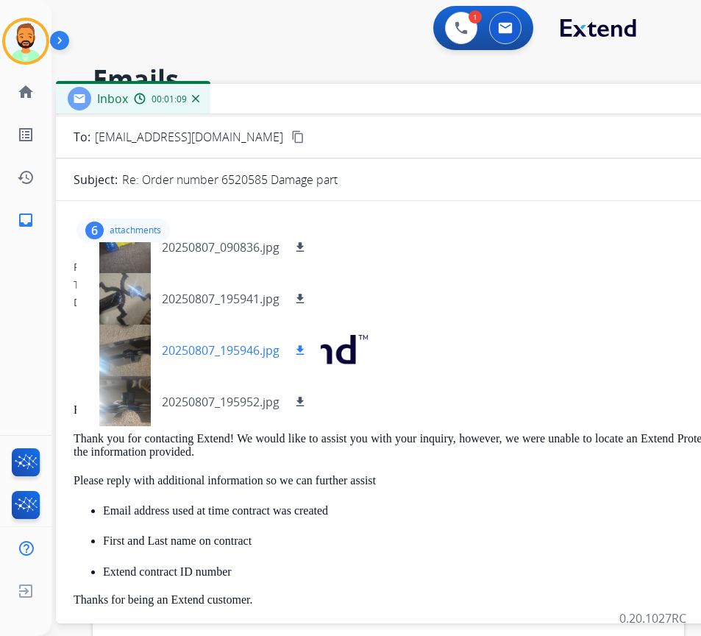
scroll to position [52, 0]
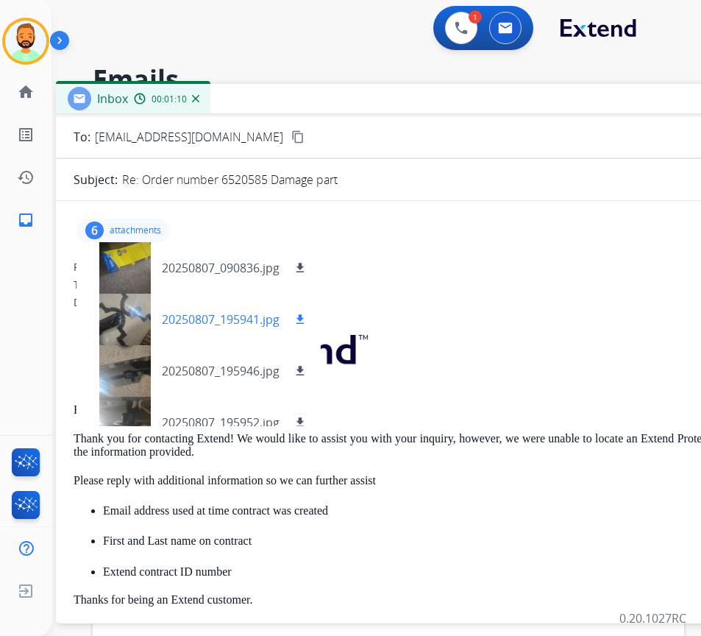
click at [130, 314] on div at bounding box center [125, 320] width 74 height 52
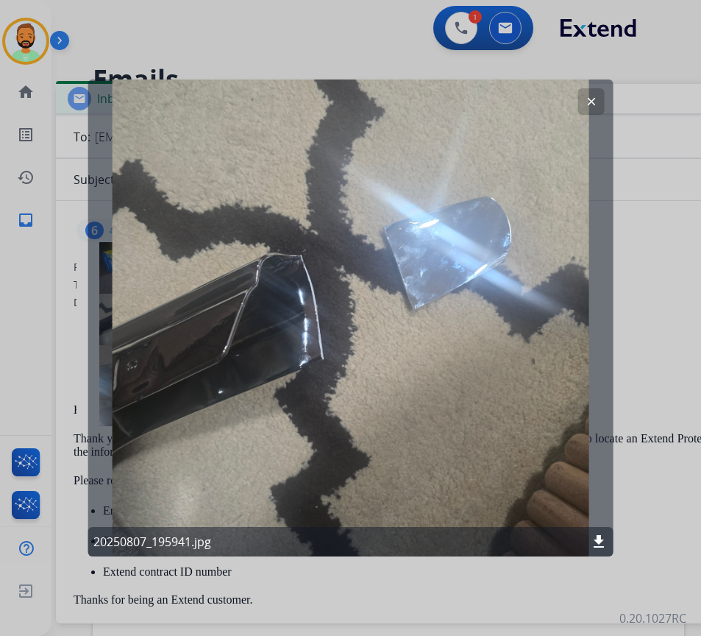
click at [593, 100] on mat-icon "clear" at bounding box center [591, 101] width 13 height 13
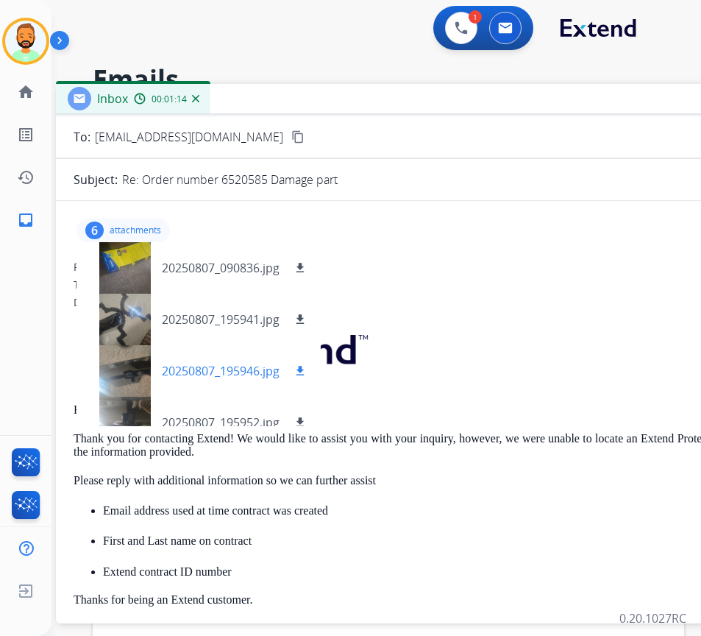
click at [127, 372] on div at bounding box center [125, 371] width 74 height 52
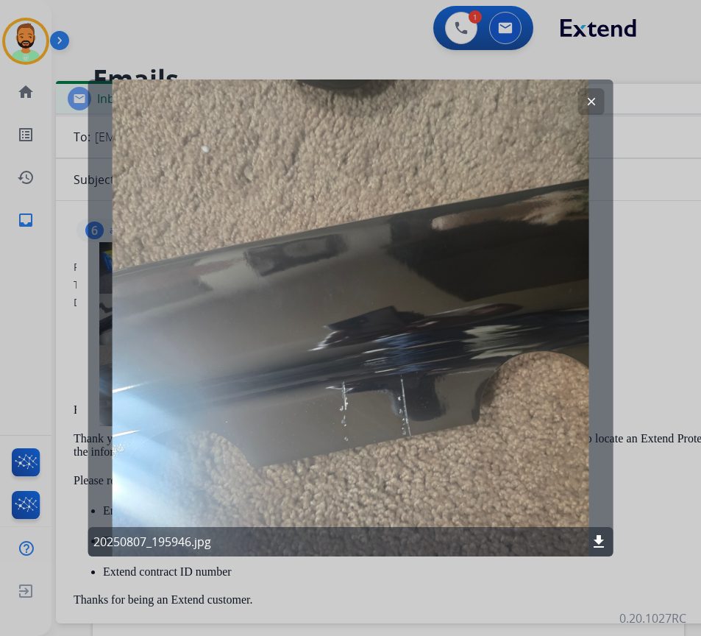
click at [589, 105] on mat-icon "clear" at bounding box center [591, 101] width 13 height 13
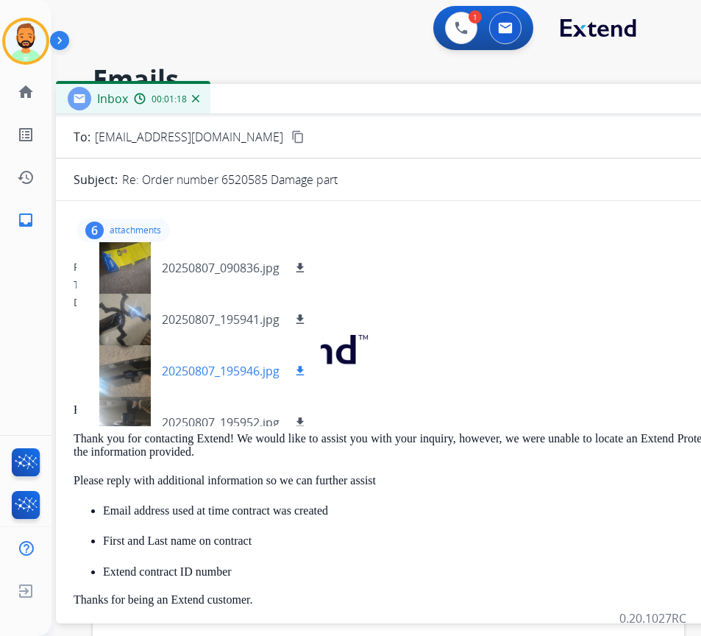
click at [141, 383] on div at bounding box center [125, 371] width 74 height 52
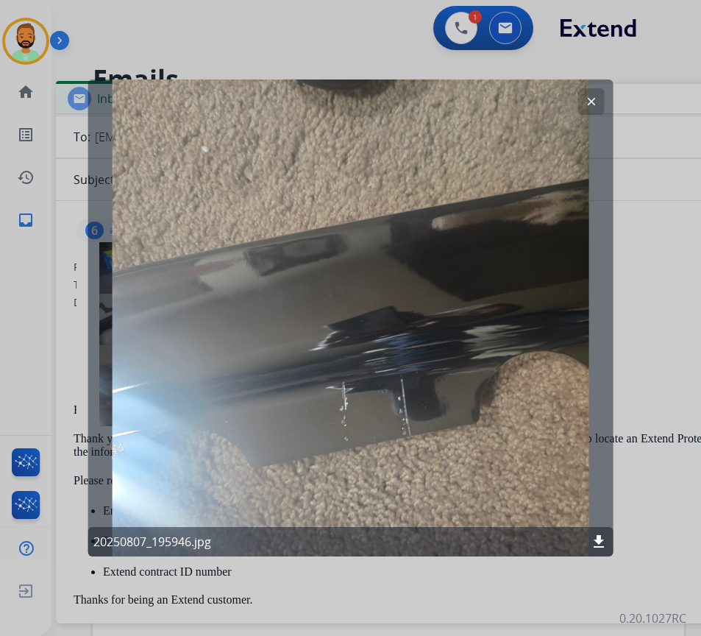
click at [589, 98] on mat-icon "clear" at bounding box center [591, 101] width 13 height 13
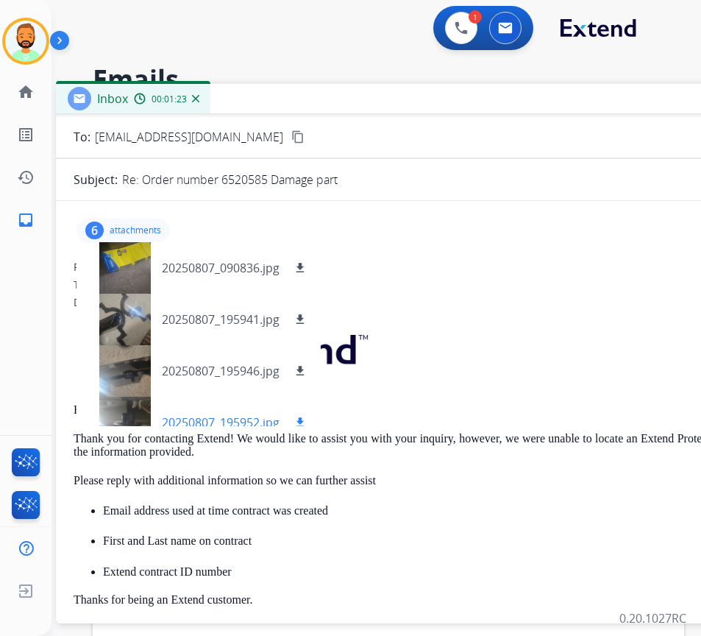
click at [127, 409] on div at bounding box center [125, 423] width 74 height 52
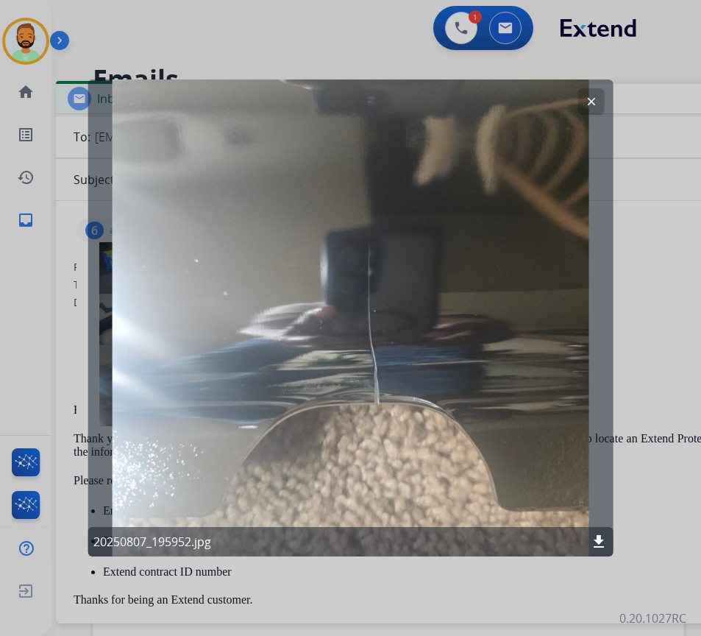
drag, startPoint x: 584, startPoint y: 103, endPoint x: 570, endPoint y: 105, distance: 14.8
click at [584, 103] on button "clear" at bounding box center [592, 101] width 26 height 26
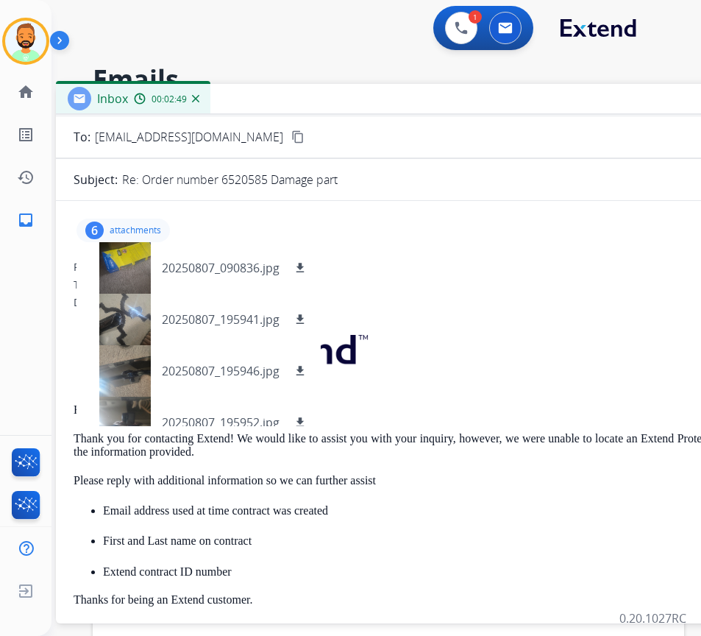
click at [145, 229] on p "attachments" at bounding box center [136, 230] width 52 height 12
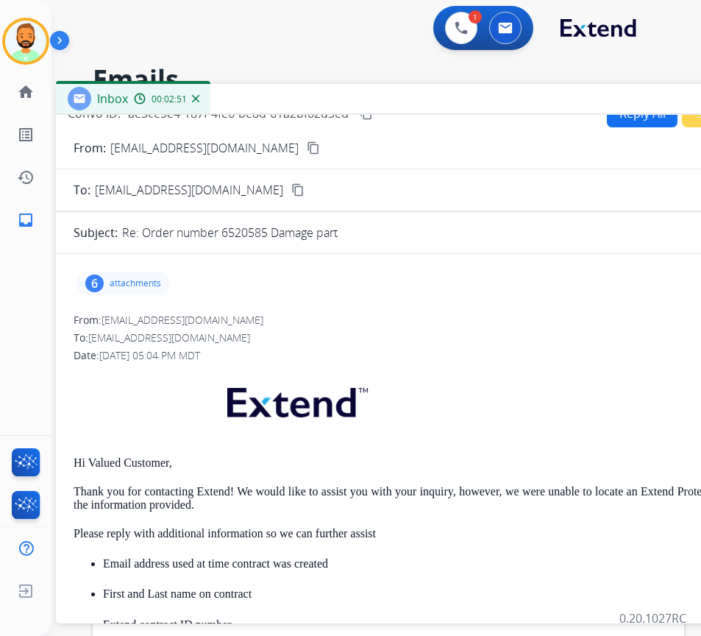
scroll to position [0, 0]
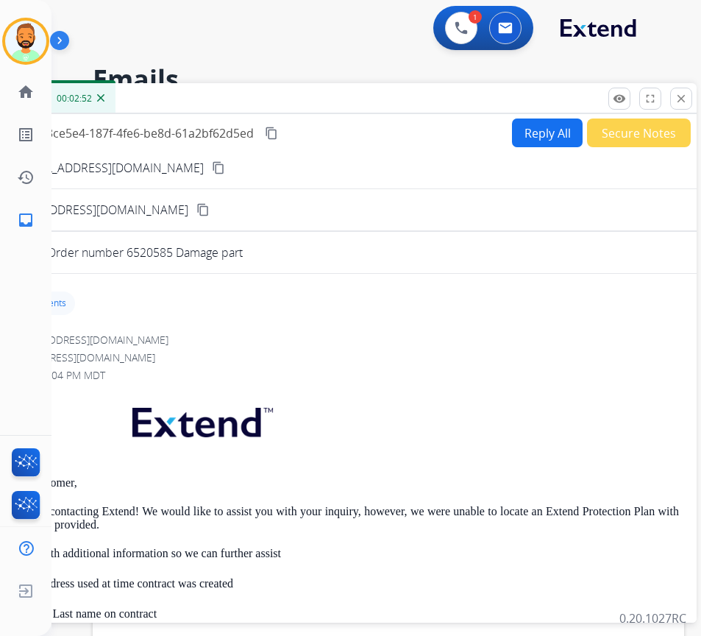
drag, startPoint x: 570, startPoint y: 103, endPoint x: 387, endPoint y: 102, distance: 182.5
click at [387, 102] on div "Inbox 00:02:52" at bounding box center [329, 98] width 736 height 31
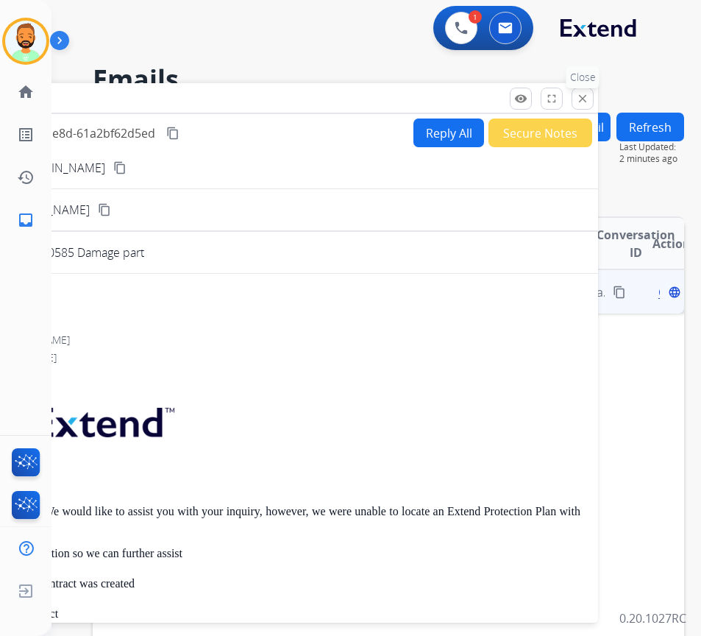
click at [589, 100] on mat-icon "close" at bounding box center [582, 98] width 13 height 13
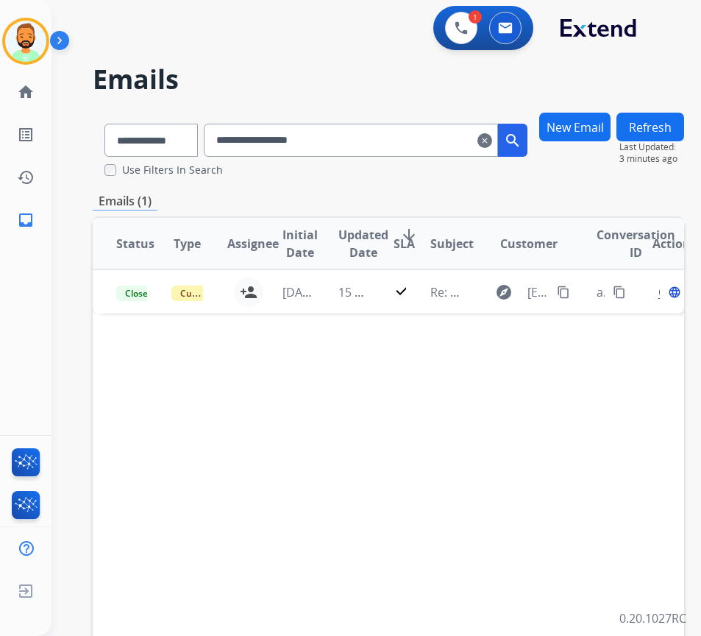
click at [492, 141] on mat-icon "clear" at bounding box center [485, 141] width 15 height 18
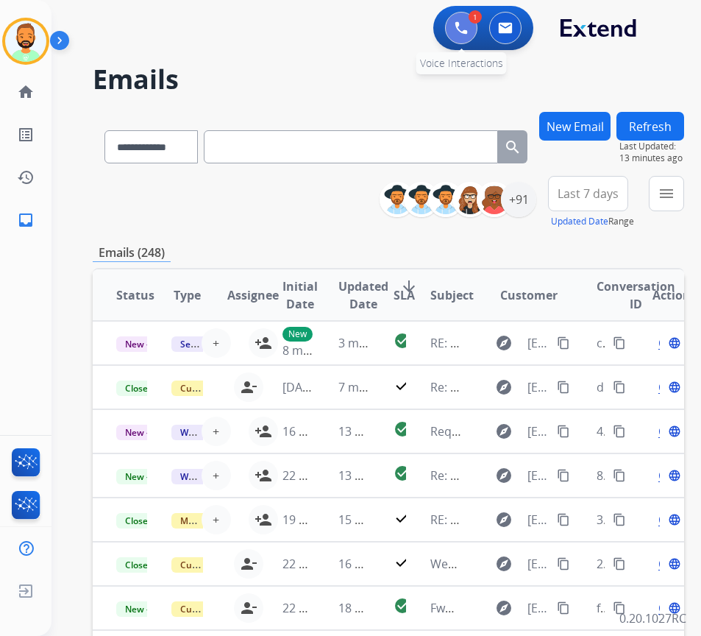
click at [459, 26] on img at bounding box center [461, 27] width 13 height 13
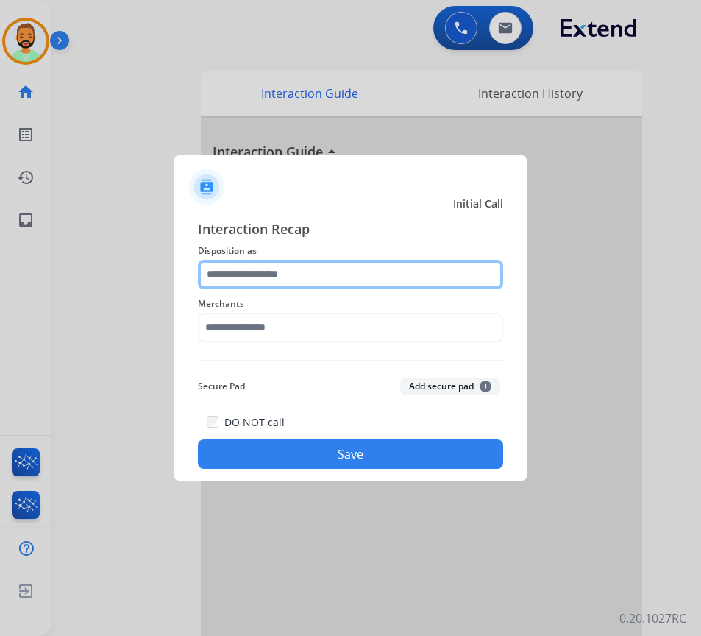
click at [266, 269] on input "text" at bounding box center [350, 274] width 305 height 29
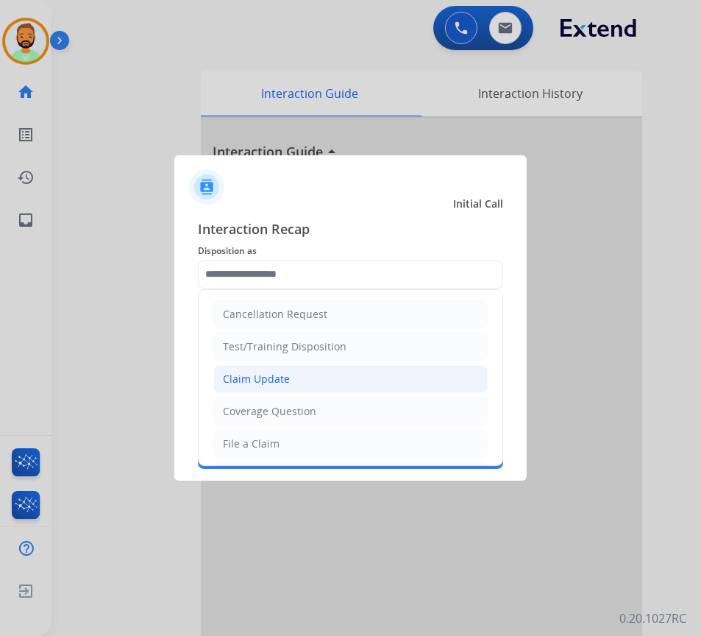
click at [304, 381] on li "Claim Update" at bounding box center [350, 379] width 275 height 28
type input "**********"
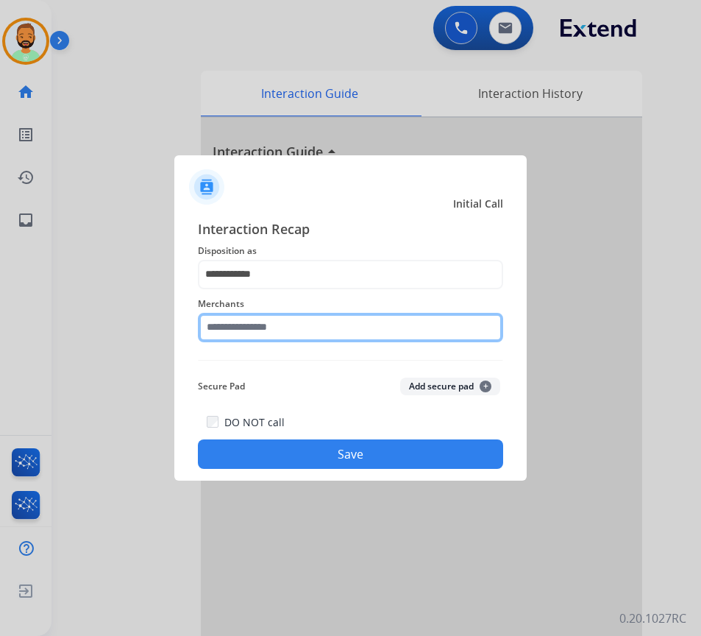
click at [310, 334] on input "text" at bounding box center [350, 327] width 305 height 29
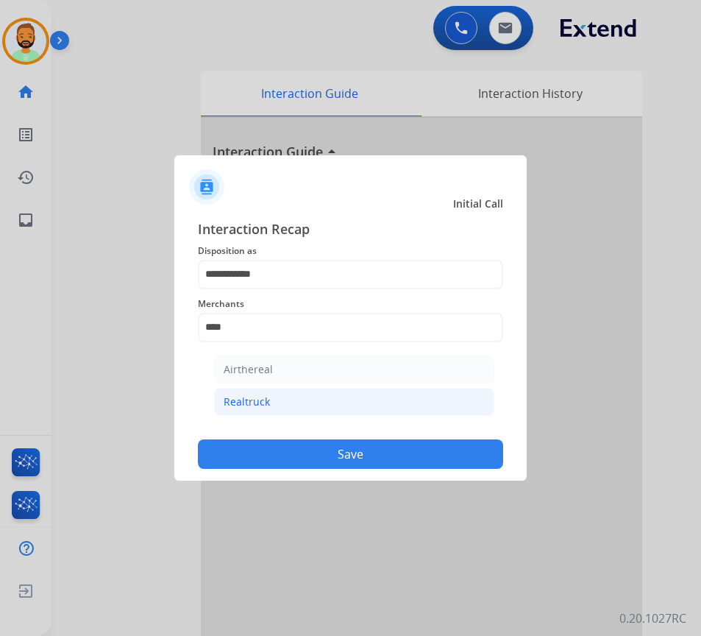
click at [351, 399] on li "Realtruck" at bounding box center [354, 402] width 280 height 28
type input "*********"
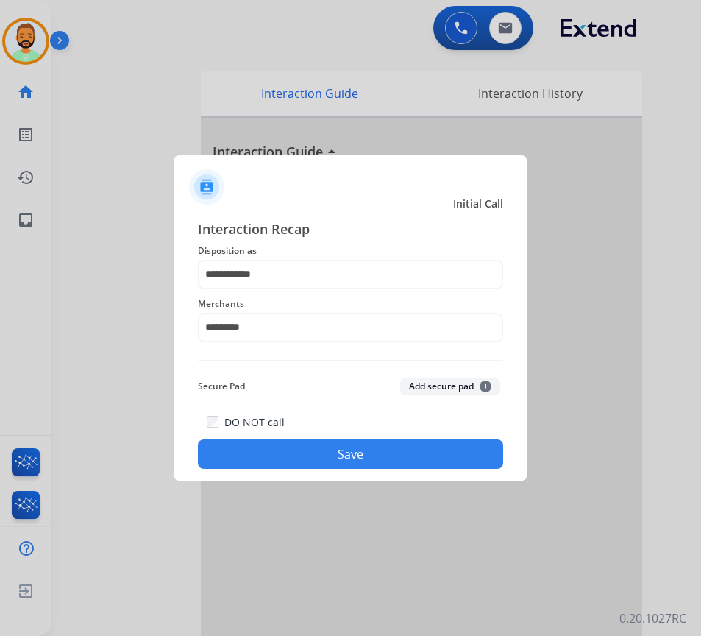
click at [361, 462] on button "Save" at bounding box center [350, 453] width 305 height 29
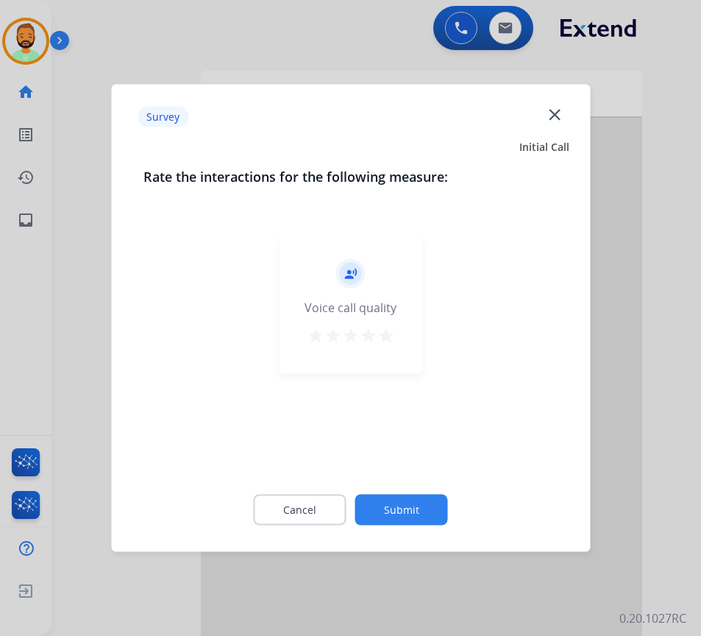
click at [408, 509] on button "Submit" at bounding box center [402, 510] width 93 height 31
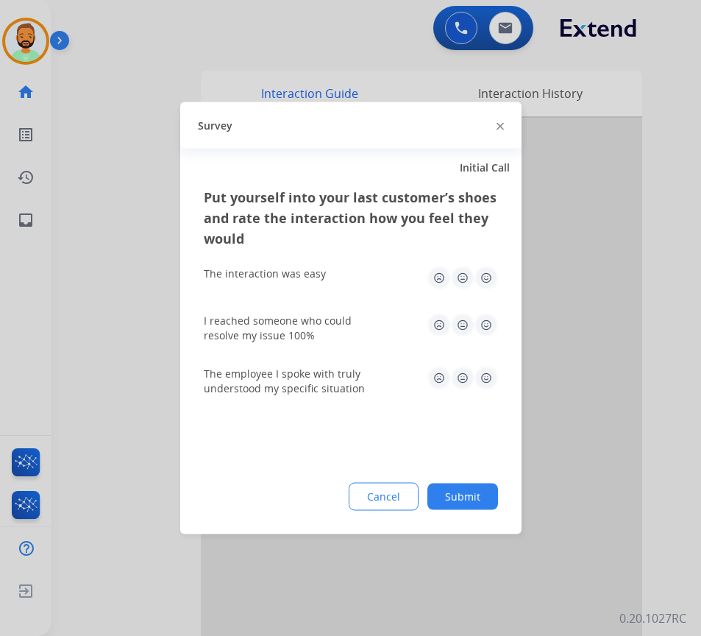
click at [477, 500] on button "Submit" at bounding box center [463, 497] width 71 height 26
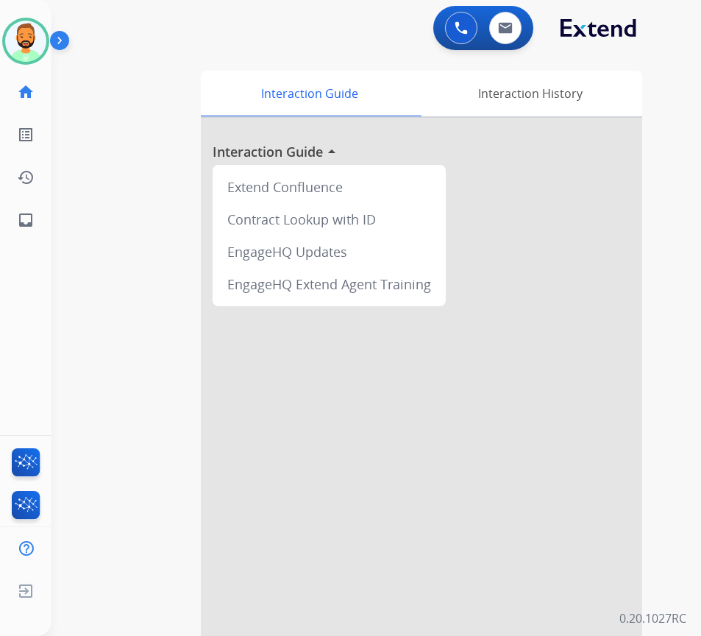
click at [353, 403] on div at bounding box center [422, 392] width 442 height 549
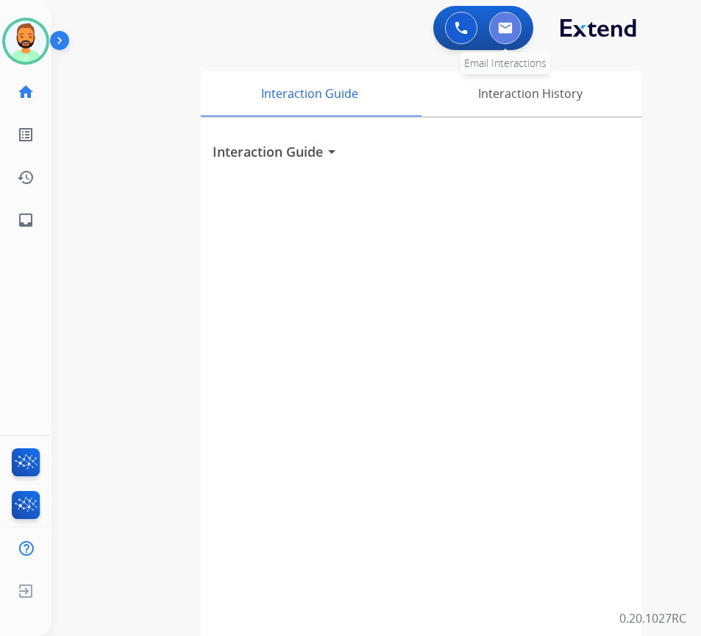
click at [503, 33] on img at bounding box center [505, 28] width 15 height 12
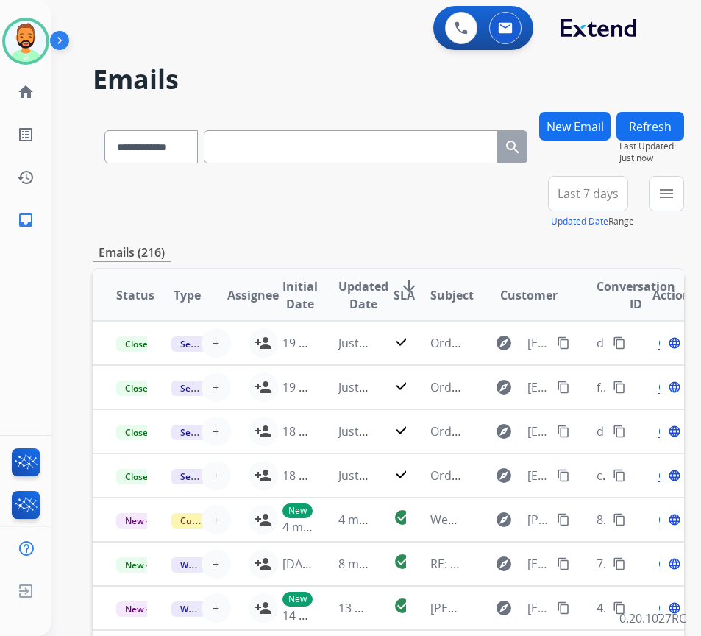
click at [600, 183] on button "Last 7 days" at bounding box center [588, 193] width 80 height 35
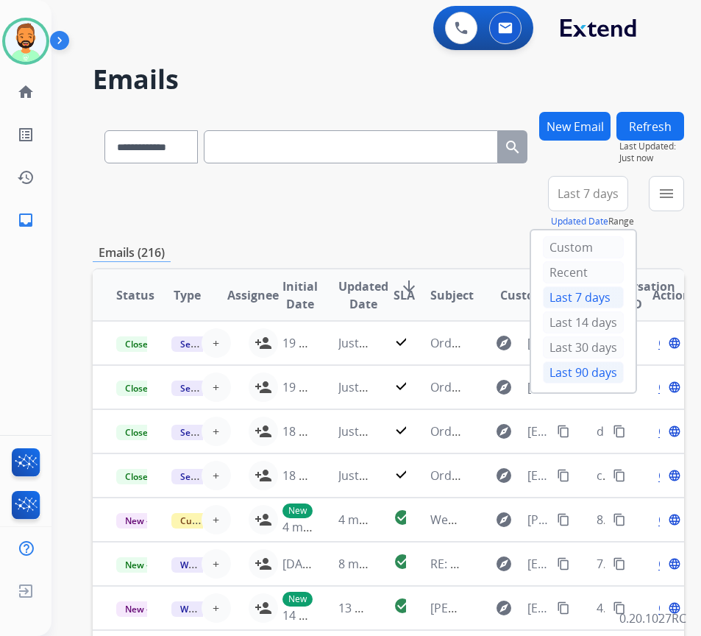
click at [602, 367] on div "Last 90 days" at bounding box center [583, 372] width 81 height 22
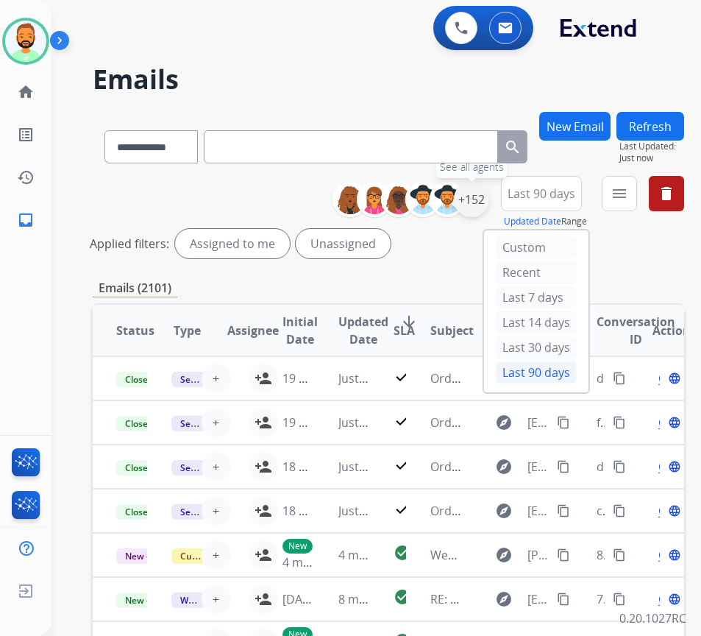
click at [487, 203] on div "+152" at bounding box center [471, 199] width 35 height 35
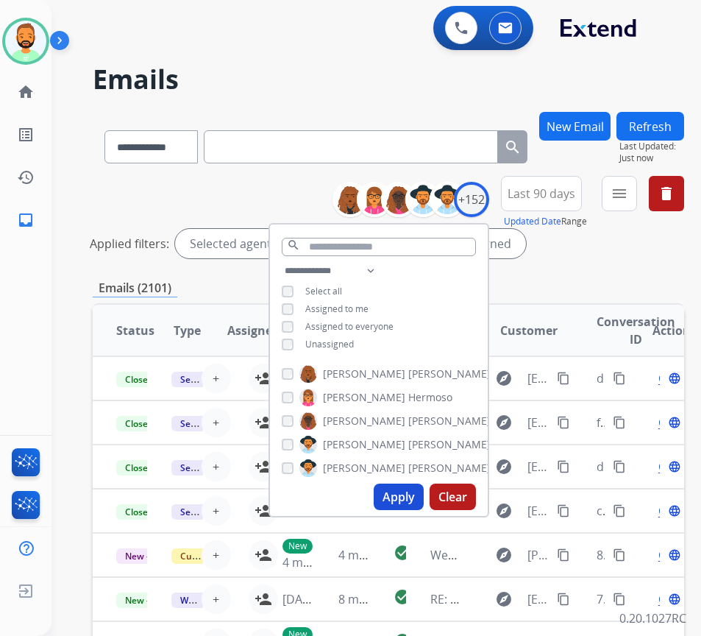
click at [342, 338] on span "Unassigned" at bounding box center [329, 344] width 49 height 13
click at [420, 494] on button "Apply" at bounding box center [399, 497] width 50 height 26
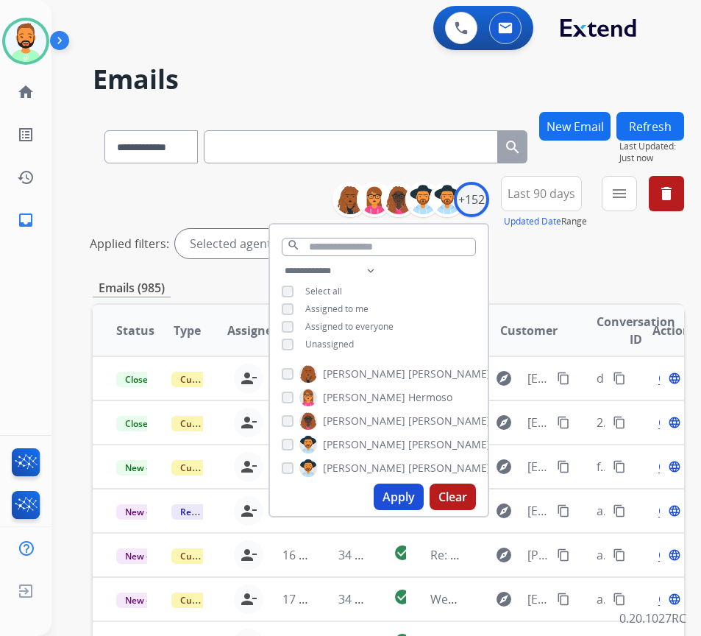
click at [622, 245] on div "Applied filters: Selected agents: 1 Assigned to me" at bounding box center [386, 243] width 592 height 29
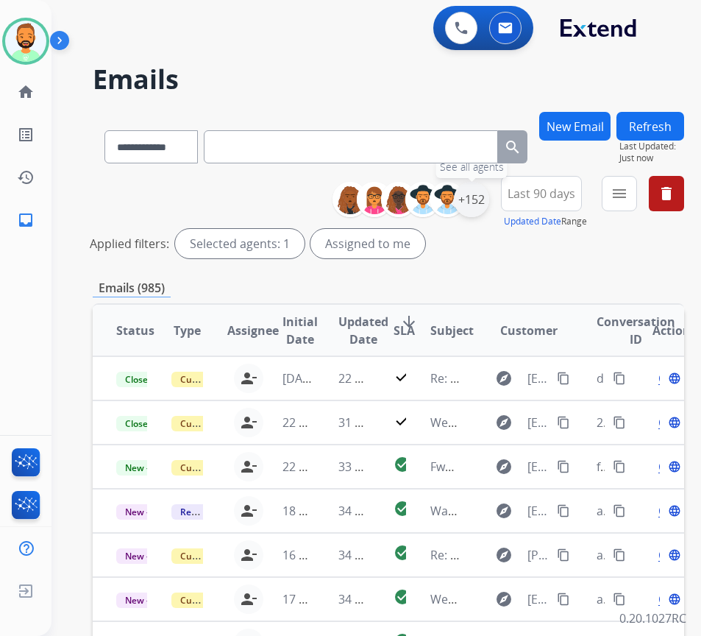
click at [489, 196] on div "+152" at bounding box center [471, 199] width 35 height 35
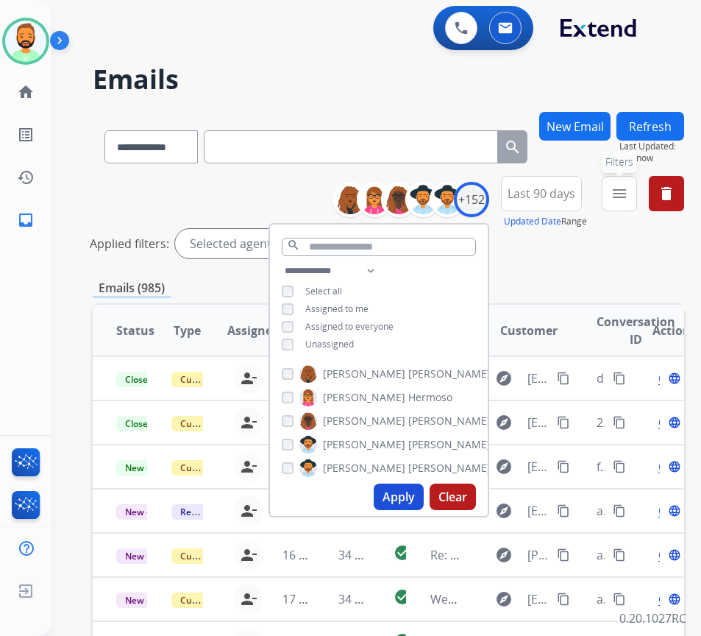
click at [629, 190] on mat-icon "menu" at bounding box center [620, 194] width 18 height 18
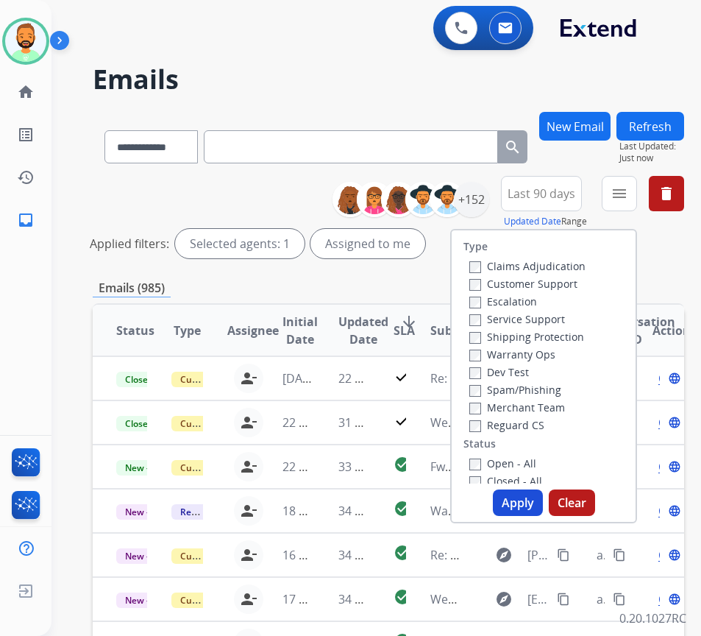
click at [550, 294] on div "Escalation" at bounding box center [528, 301] width 116 height 18
click at [549, 276] on div "Customer Support" at bounding box center [528, 284] width 116 height 18
click at [548, 282] on label "Customer Support" at bounding box center [524, 284] width 108 height 14
click at [551, 336] on label "Shipping Protection" at bounding box center [527, 337] width 115 height 14
click at [534, 462] on label "Open - All" at bounding box center [503, 463] width 67 height 14
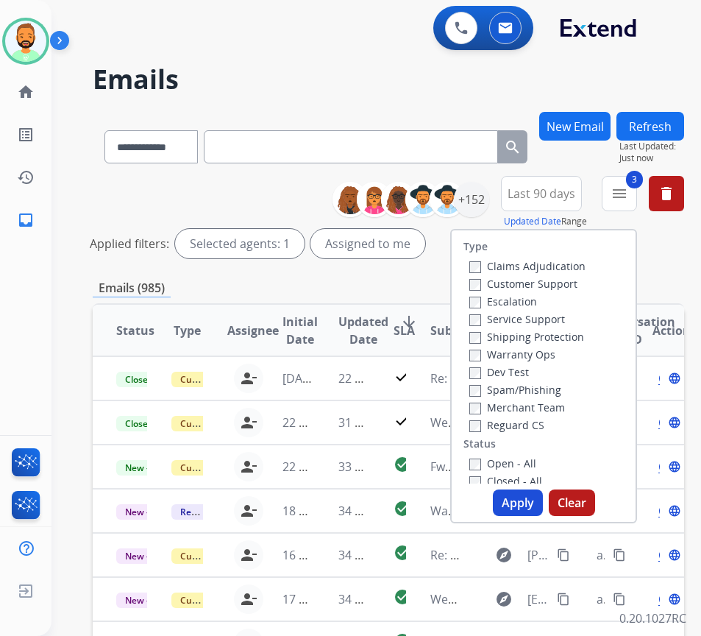
click at [534, 489] on button "Apply" at bounding box center [518, 502] width 50 height 26
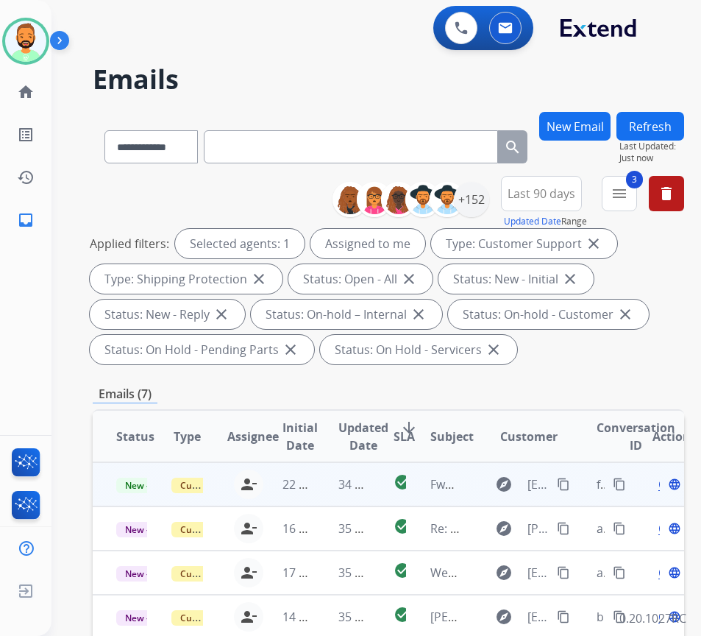
click at [432, 479] on td "Fwd: Re: Fwd: HELP ME!!!!!!!!!!!!!!!!!!!!!!!!!!!!!!!!!!!!!!!!!!!!!!!" at bounding box center [434, 484] width 55 height 44
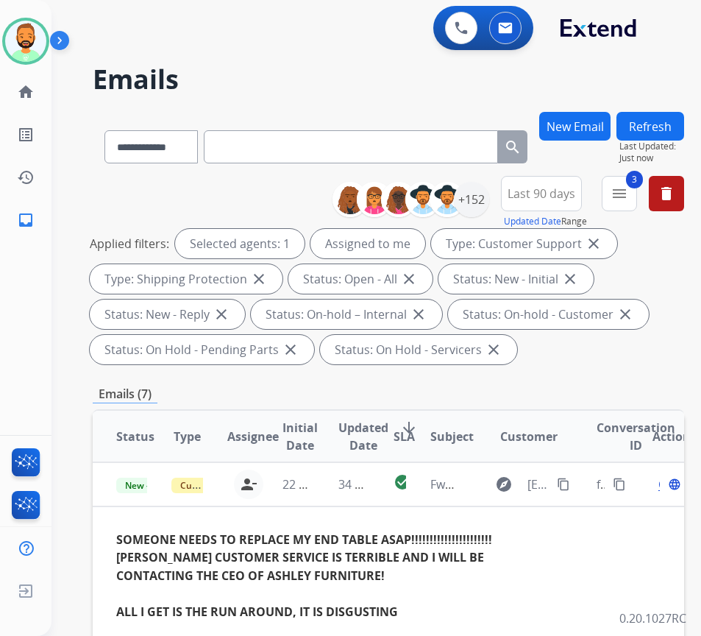
click at [167, 187] on div "**********" at bounding box center [389, 273] width 592 height 194
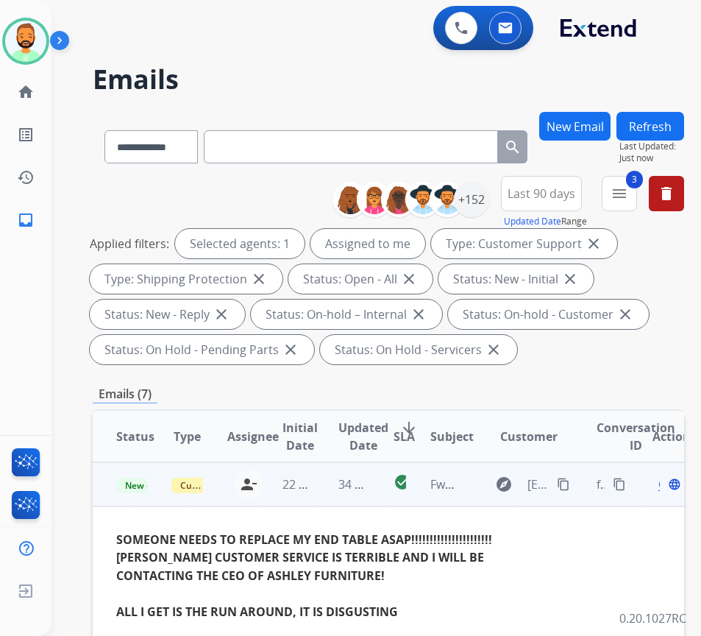
click at [339, 481] on td "34 minutes ago" at bounding box center [342, 484] width 55 height 44
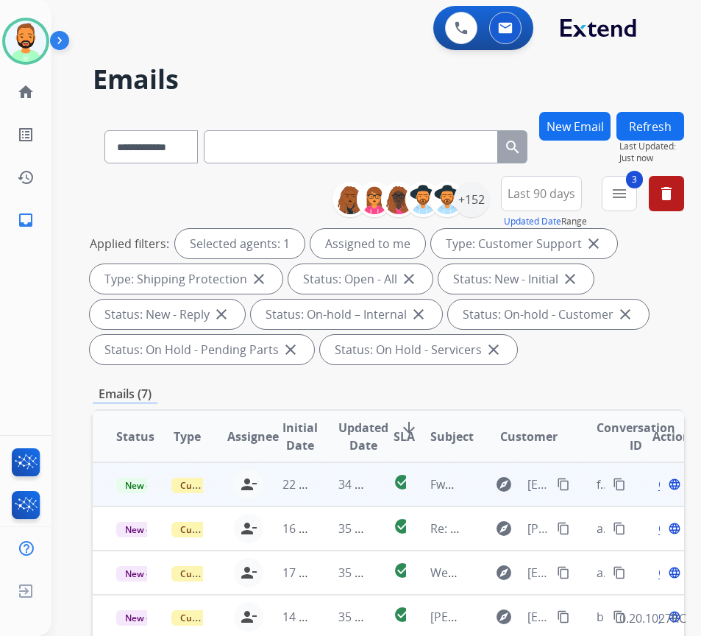
click at [319, 468] on td "34 minutes ago" at bounding box center [342, 484] width 55 height 44
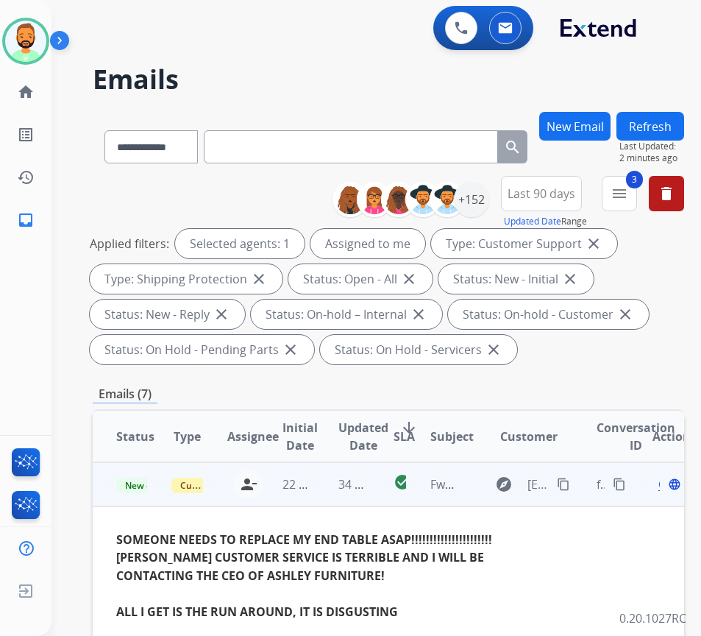
click at [665, 484] on span "Open" at bounding box center [674, 484] width 30 height 18
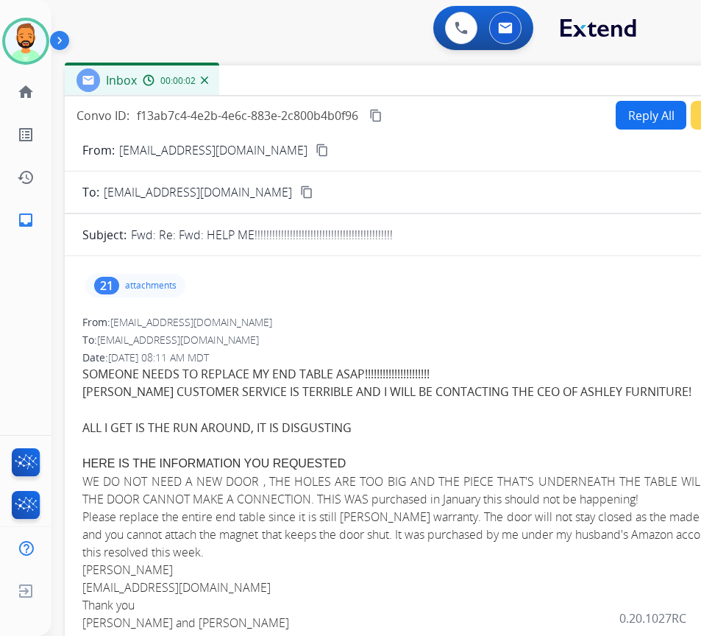
drag, startPoint x: 304, startPoint y: 100, endPoint x: 436, endPoint y: 79, distance: 133.5
click at [434, 74] on div "Inbox 00:00:02" at bounding box center [433, 81] width 736 height 31
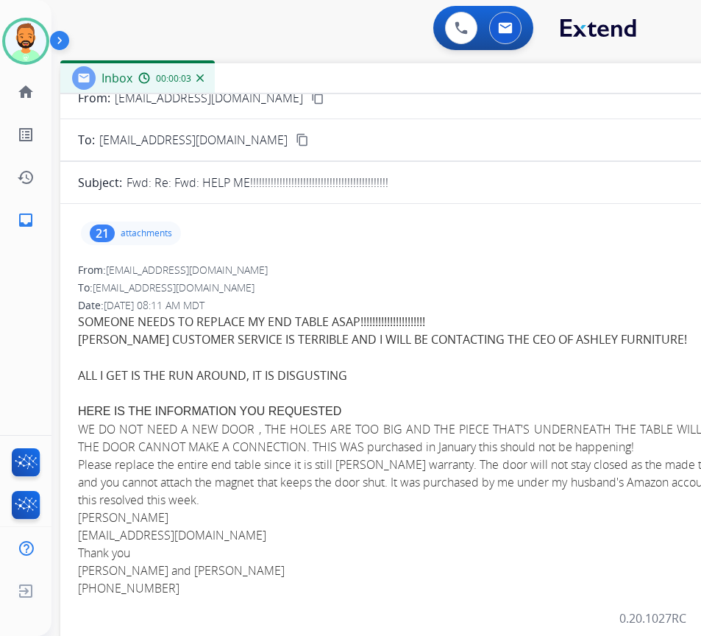
scroll to position [74, 0]
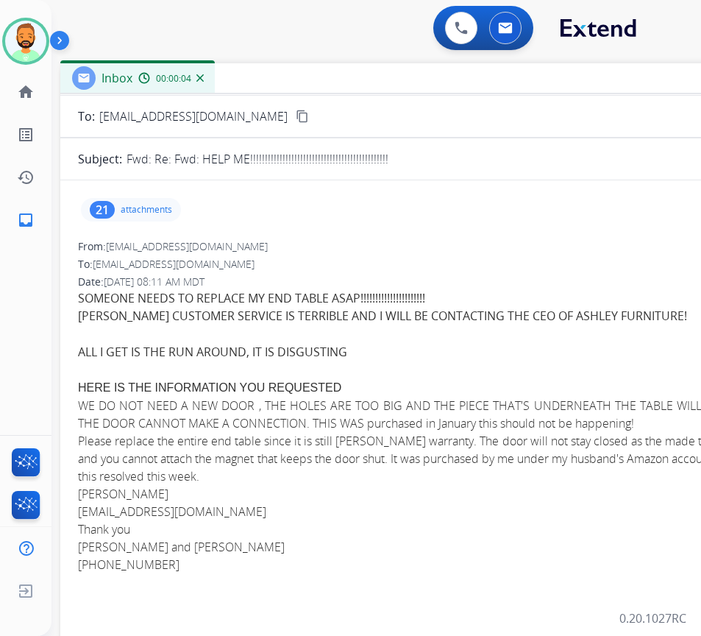
click at [138, 204] on p "attachments" at bounding box center [147, 210] width 52 height 12
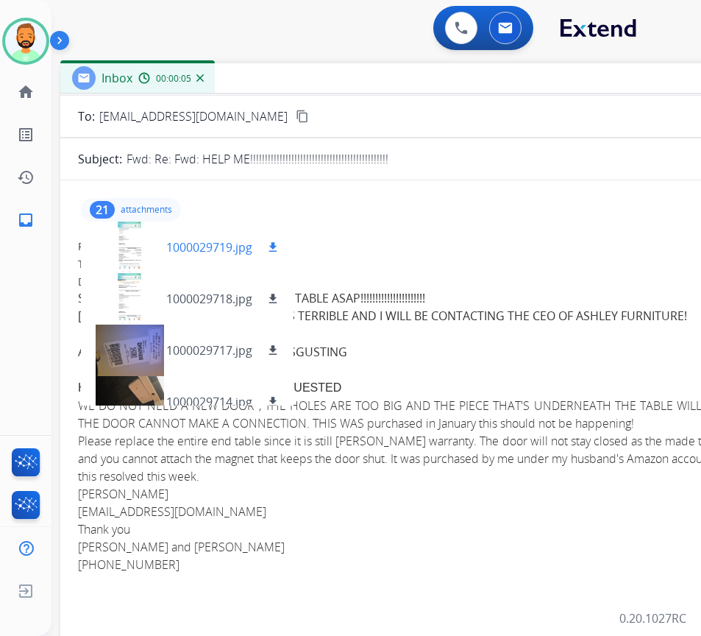
click at [131, 250] on div at bounding box center [130, 248] width 74 height 52
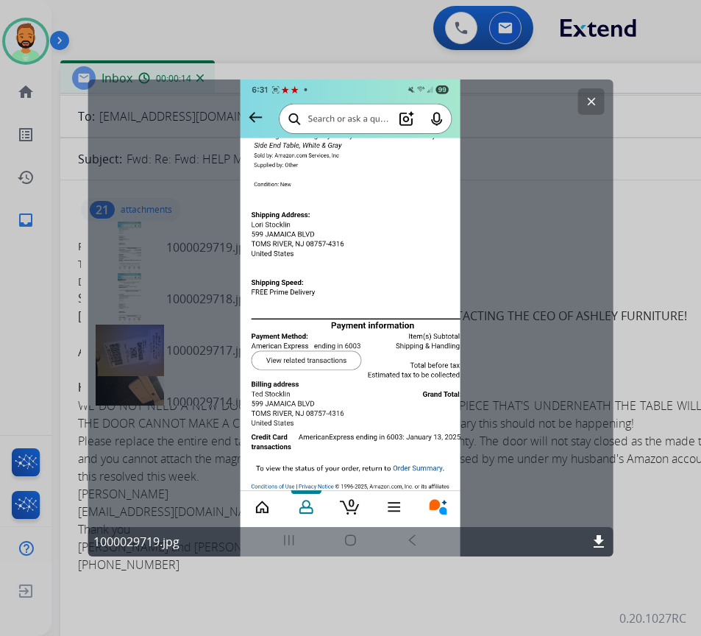
click at [589, 102] on mat-icon "clear" at bounding box center [591, 101] width 13 height 13
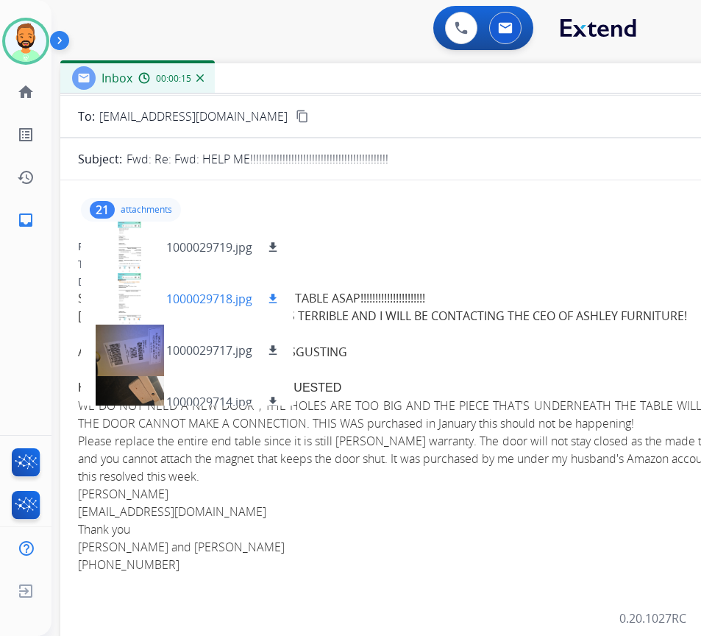
click at [139, 295] on div at bounding box center [130, 299] width 74 height 52
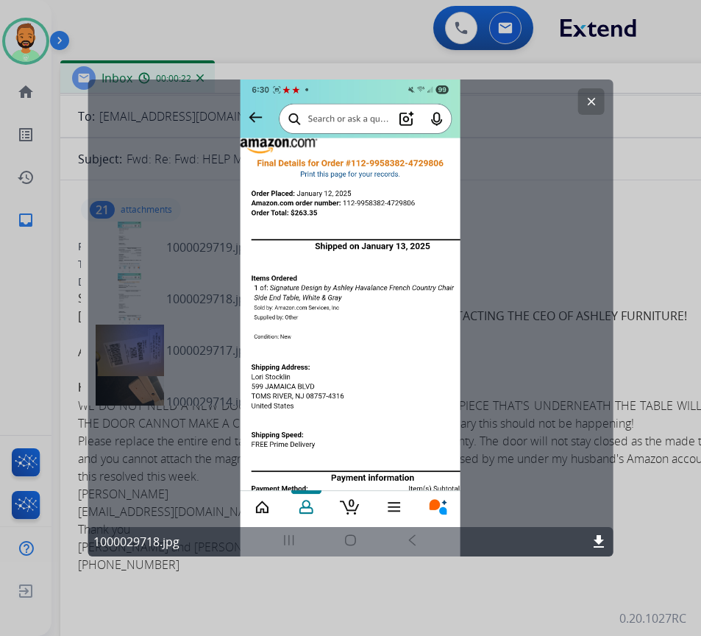
drag, startPoint x: 593, startPoint y: 101, endPoint x: 420, endPoint y: 169, distance: 185.3
click at [592, 100] on mat-icon "clear" at bounding box center [591, 101] width 13 height 13
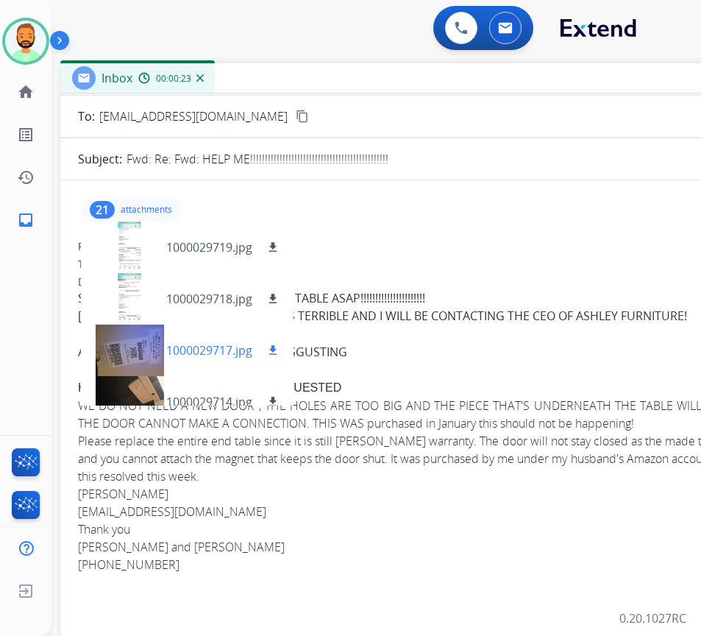
click at [152, 340] on div at bounding box center [130, 351] width 74 height 52
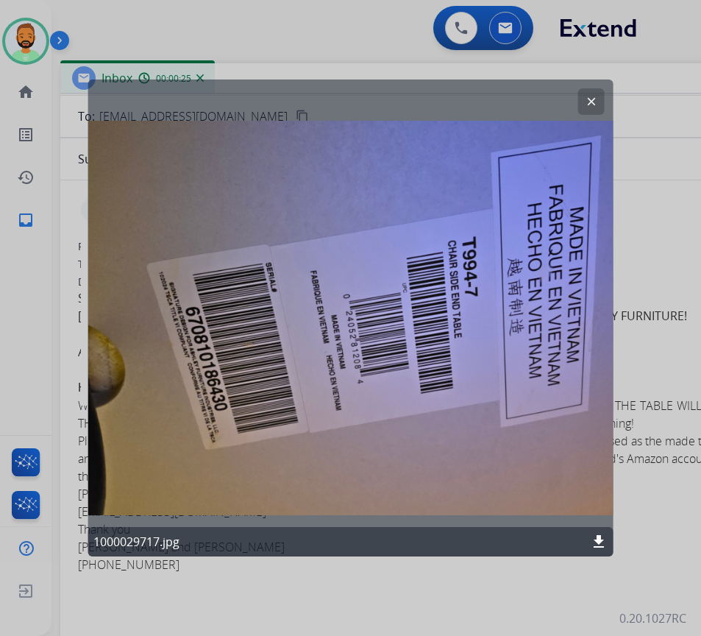
click at [587, 110] on button "clear" at bounding box center [592, 101] width 26 height 26
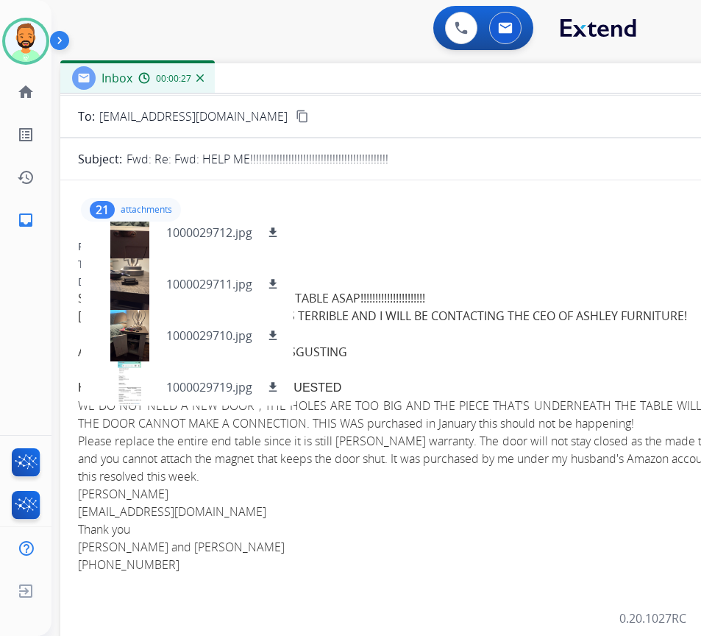
scroll to position [294, 0]
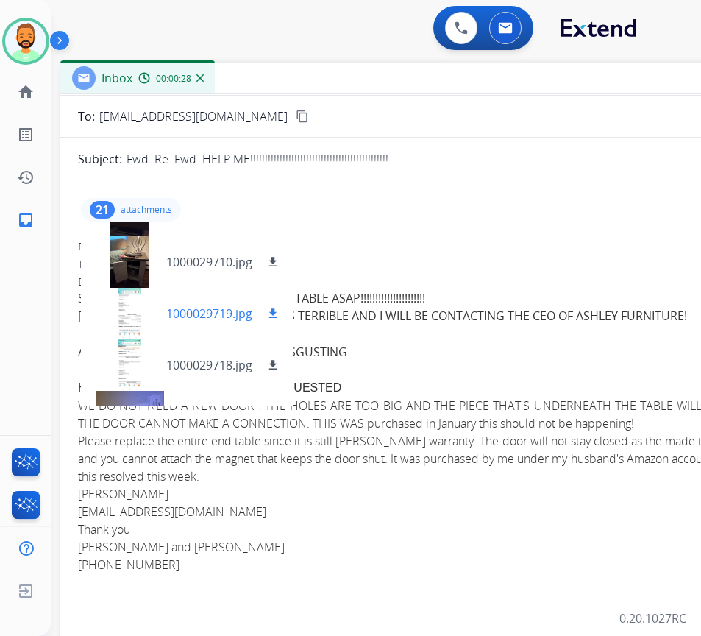
click at [137, 314] on div at bounding box center [130, 314] width 74 height 52
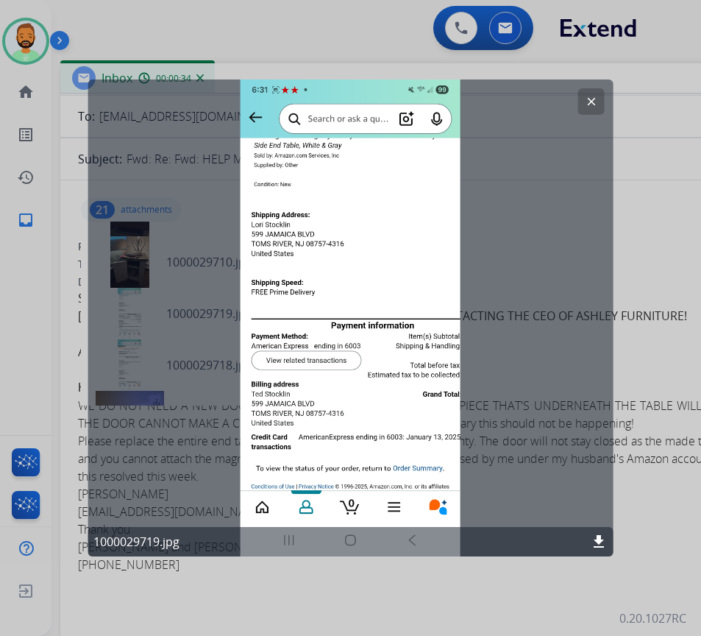
click at [592, 100] on mat-icon "clear" at bounding box center [591, 101] width 13 height 13
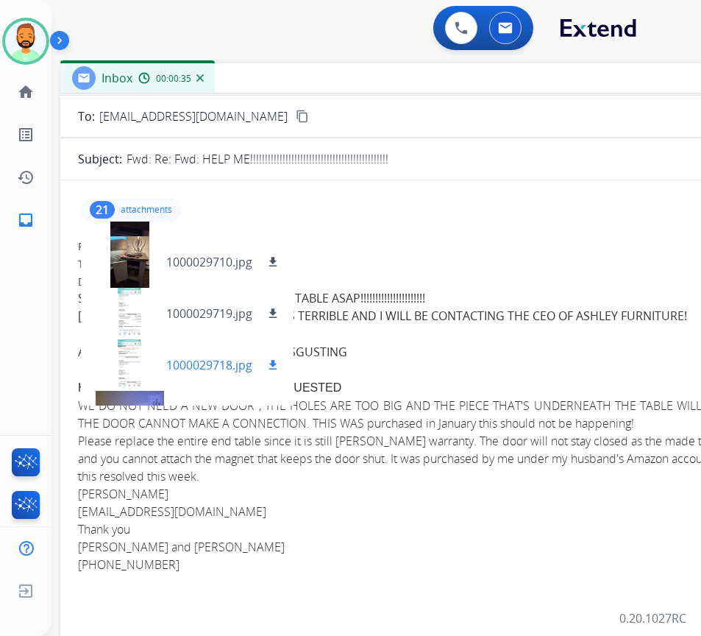
click at [139, 361] on div at bounding box center [130, 365] width 74 height 52
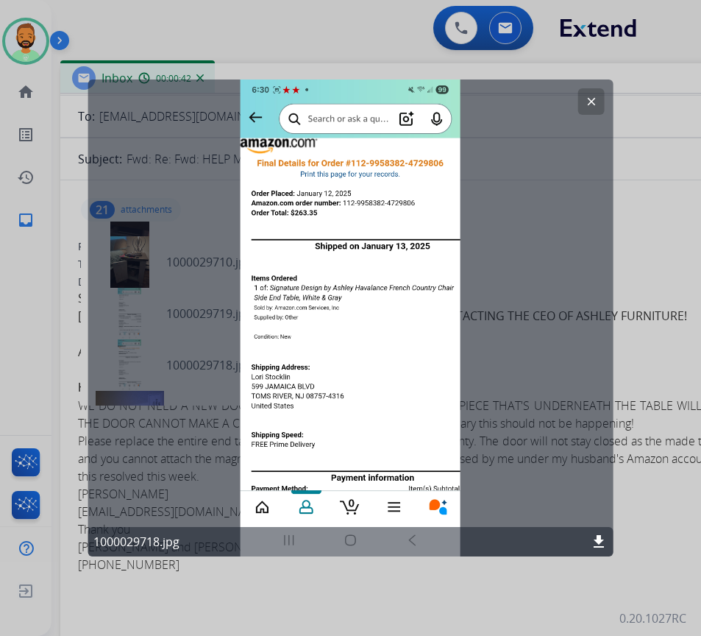
click at [586, 106] on mat-icon "clear" at bounding box center [591, 101] width 13 height 13
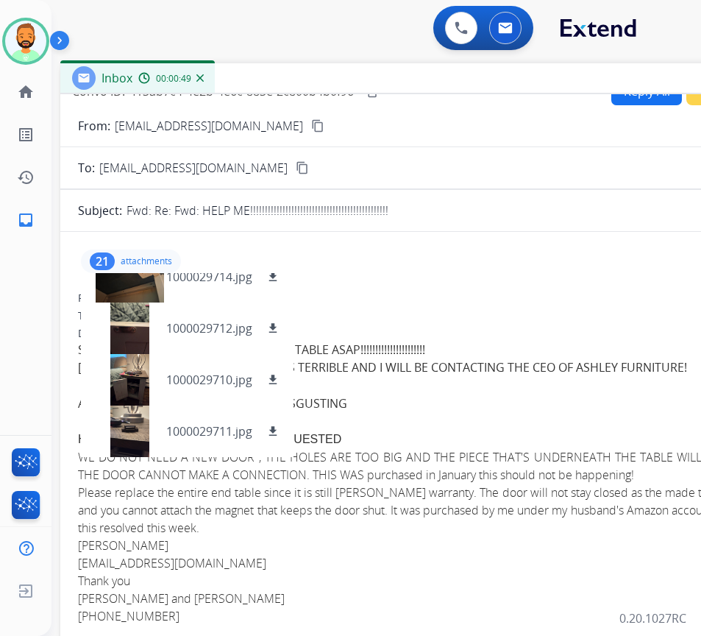
scroll to position [0, 0]
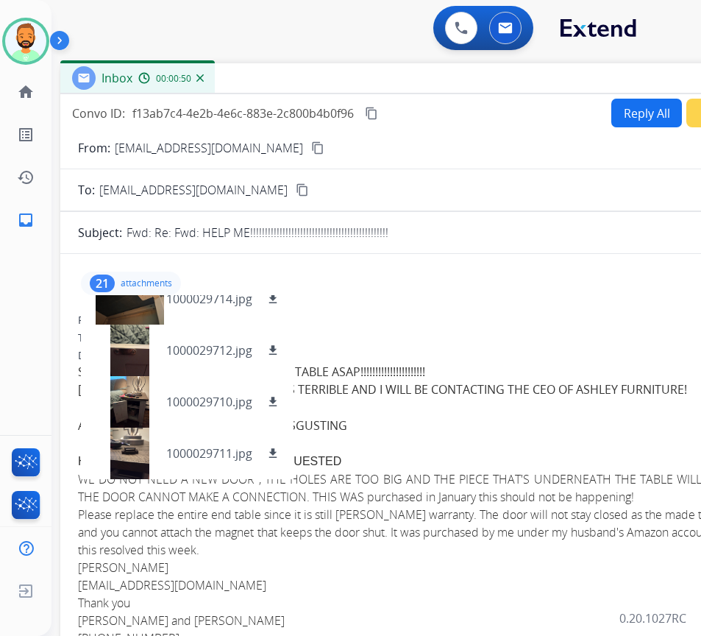
click at [648, 122] on button "Reply All" at bounding box center [647, 113] width 71 height 29
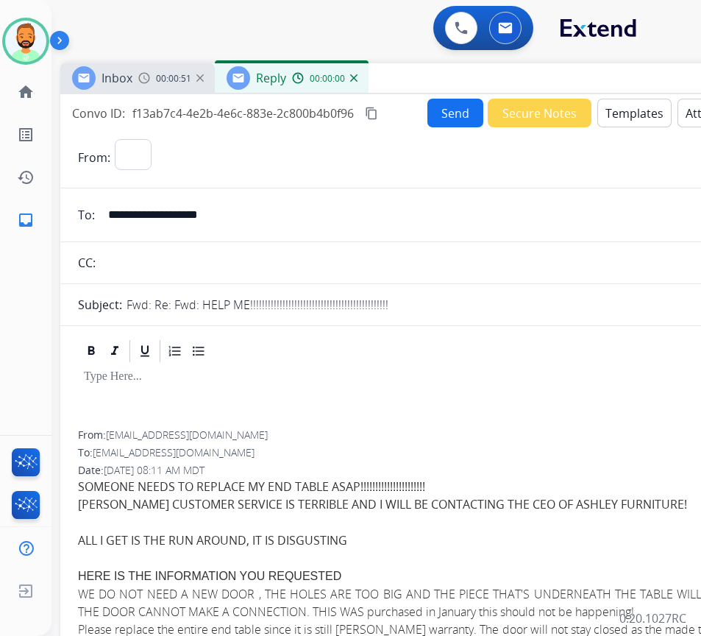
select select "**********"
click at [631, 102] on button "Templates" at bounding box center [635, 113] width 74 height 29
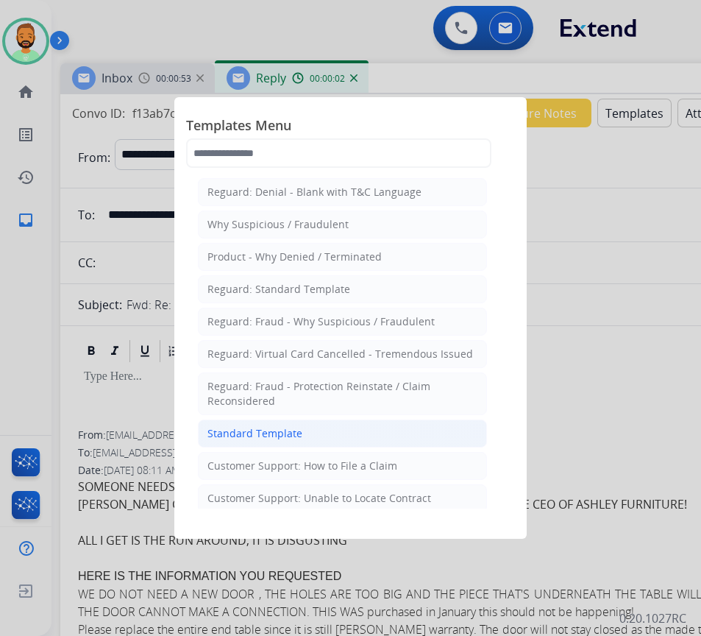
click at [350, 427] on li "Standard Template" at bounding box center [342, 434] width 289 height 28
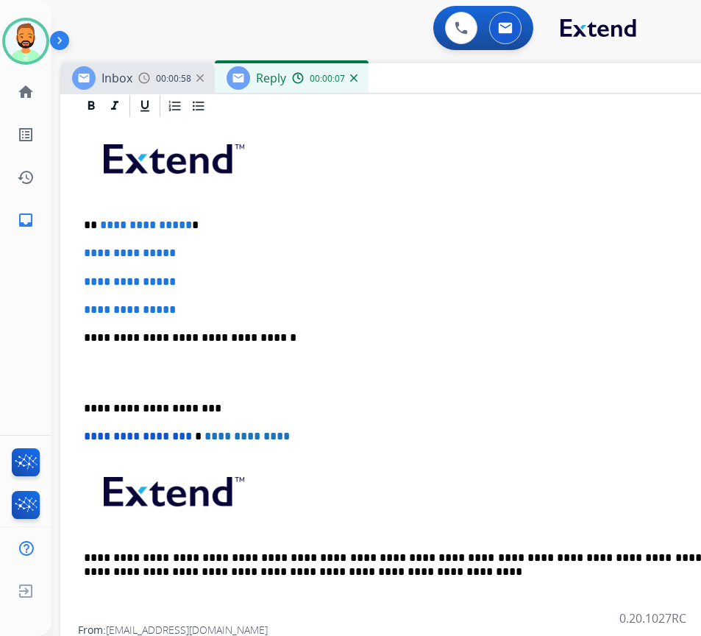
scroll to position [294, 0]
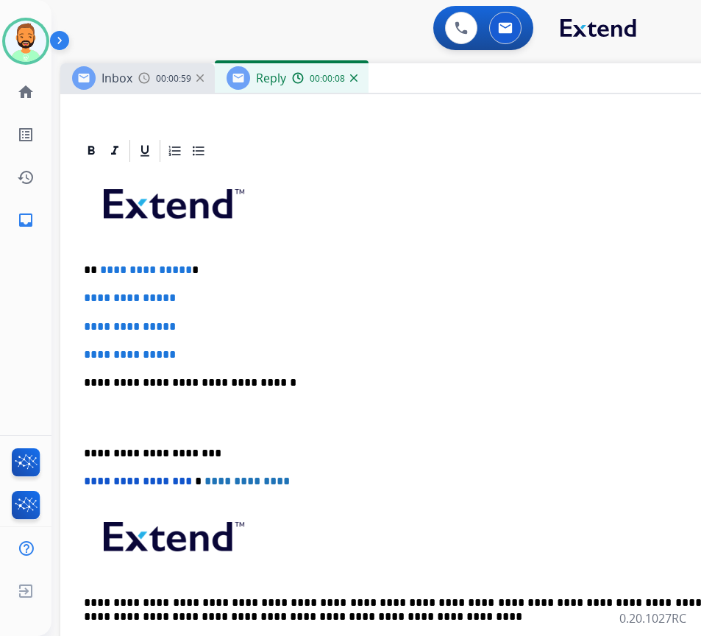
click at [240, 258] on div "**********" at bounding box center [428, 417] width 701 height 506
drag, startPoint x: 183, startPoint y: 362, endPoint x: 144, endPoint y: 353, distance: 39.3
click at [139, 351] on div "**********" at bounding box center [428, 417] width 701 height 506
click at [216, 355] on p "**********" at bounding box center [428, 354] width 689 height 13
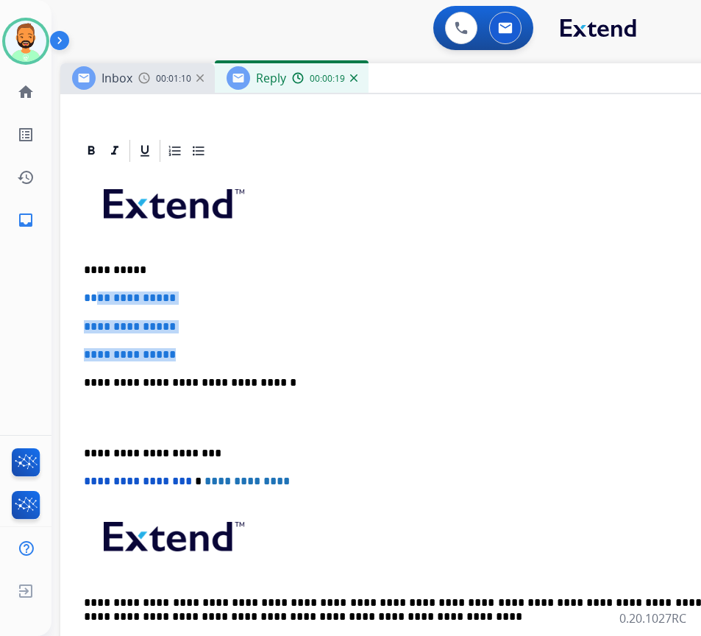
drag, startPoint x: 204, startPoint y: 355, endPoint x: 95, endPoint y: 291, distance: 126.0
click at [95, 291] on div "**********" at bounding box center [428, 417] width 701 height 506
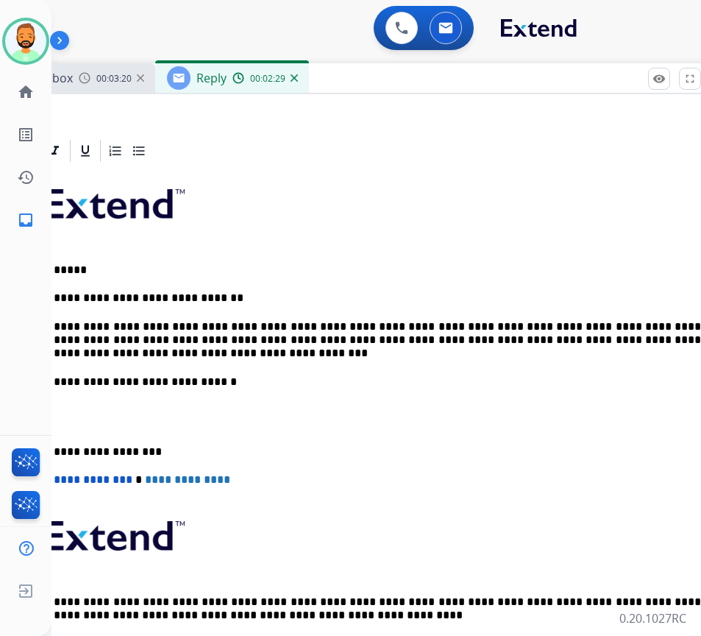
scroll to position [0, 40]
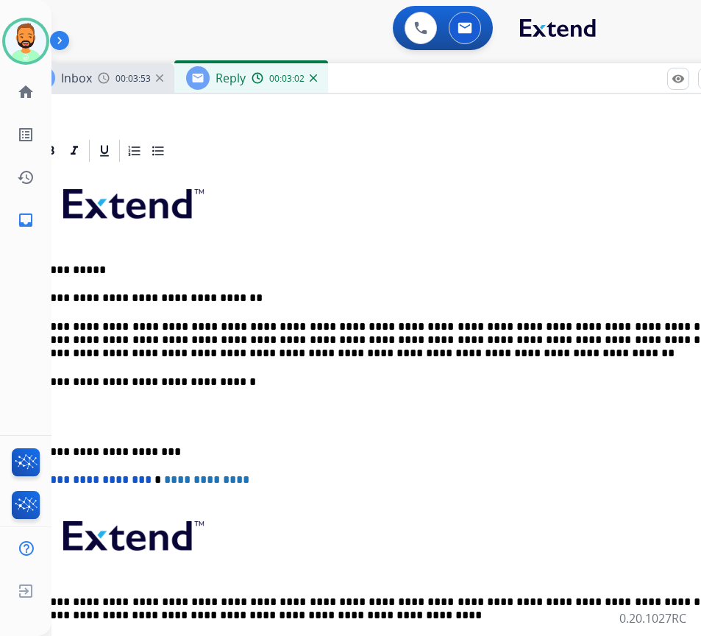
click at [60, 441] on div "**********" at bounding box center [388, 417] width 701 height 506
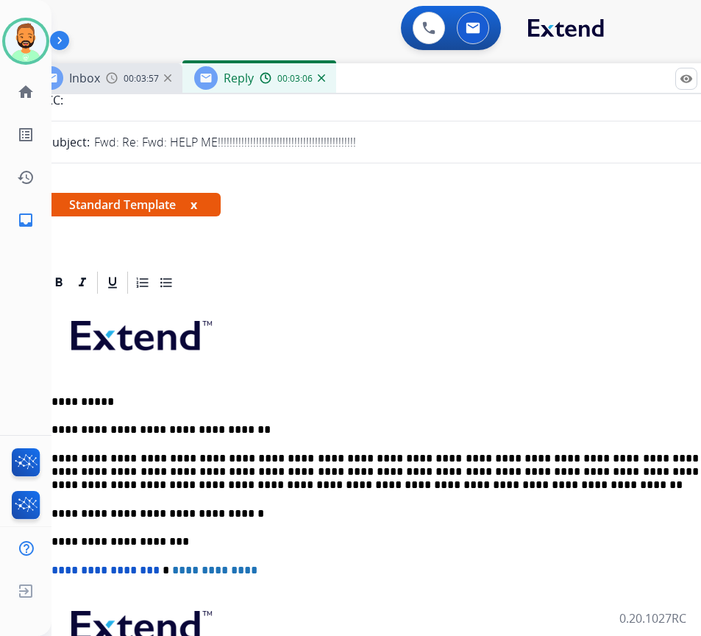
scroll to position [0, 0]
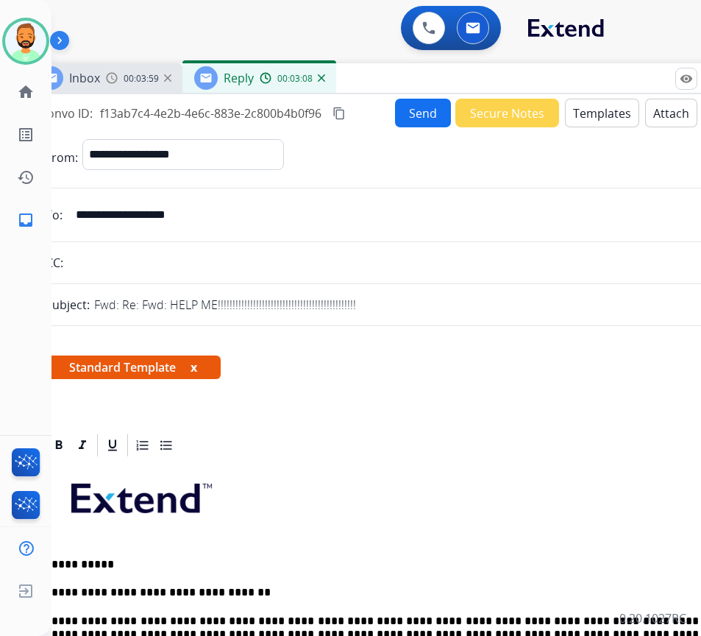
click at [410, 113] on button "Send" at bounding box center [423, 113] width 56 height 29
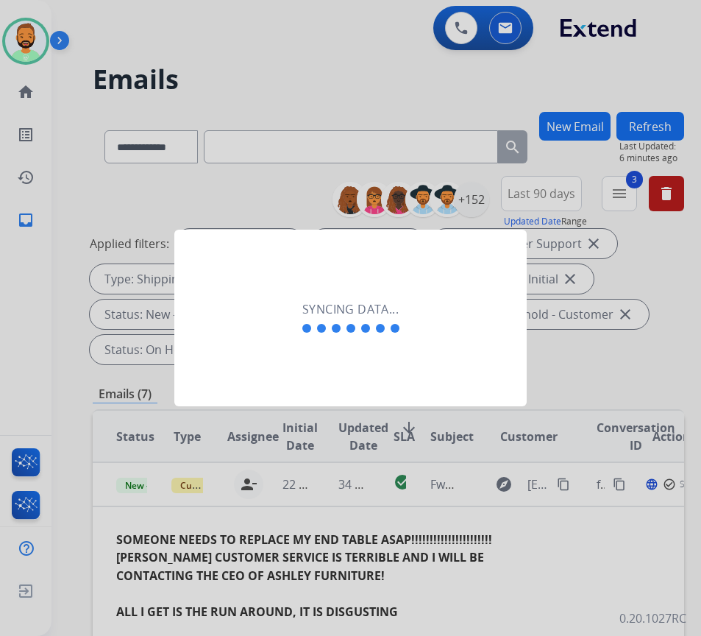
scroll to position [0, 2]
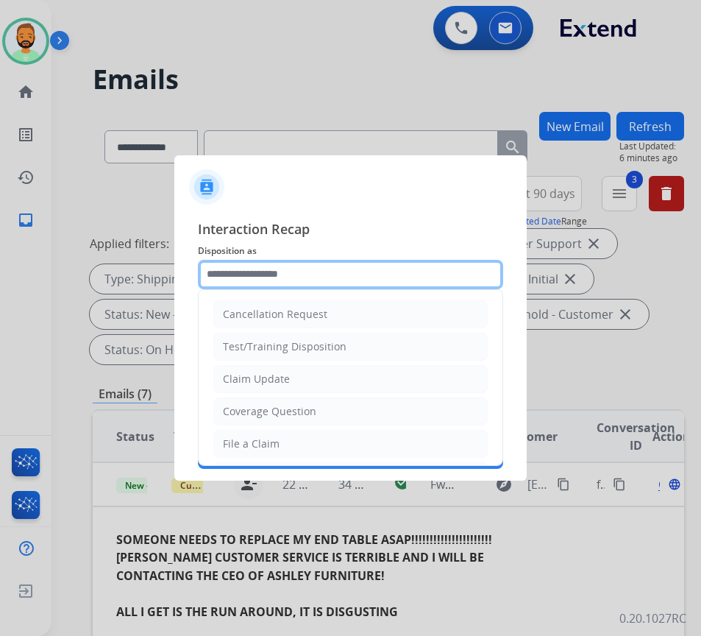
click at [303, 274] on input "text" at bounding box center [350, 274] width 305 height 29
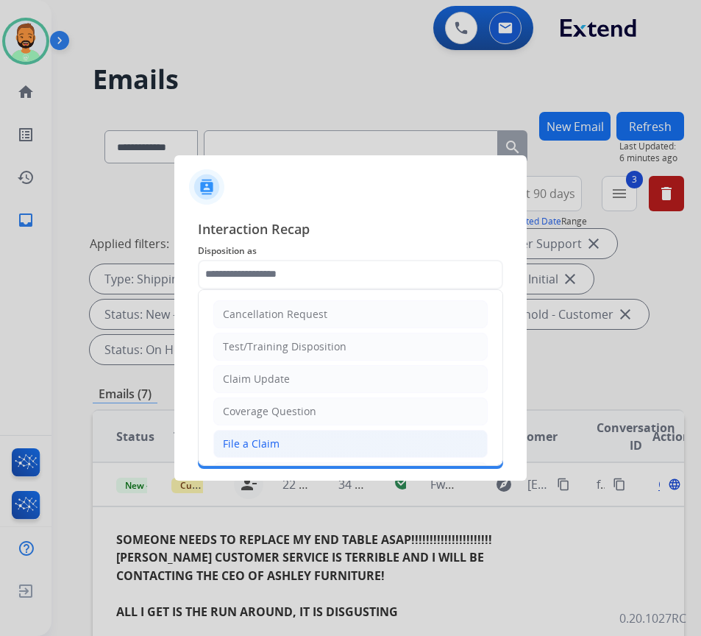
click at [280, 438] on li "File a Claim" at bounding box center [350, 444] width 275 height 28
type input "**********"
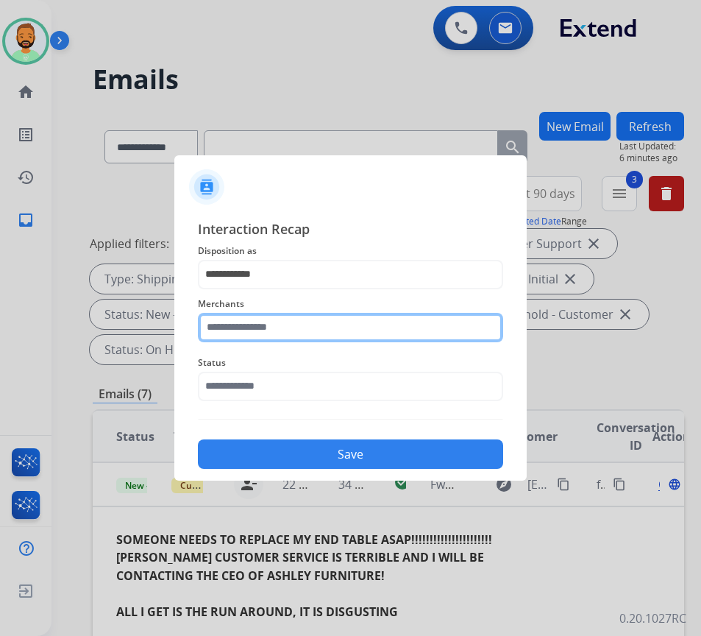
click at [286, 323] on input "text" at bounding box center [350, 327] width 305 height 29
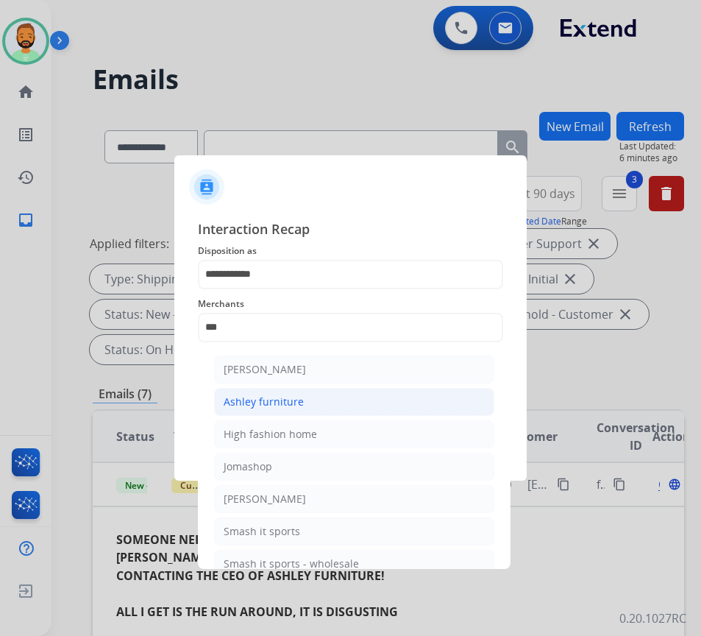
click at [335, 407] on li "Ashley furniture" at bounding box center [354, 402] width 280 height 28
type input "**********"
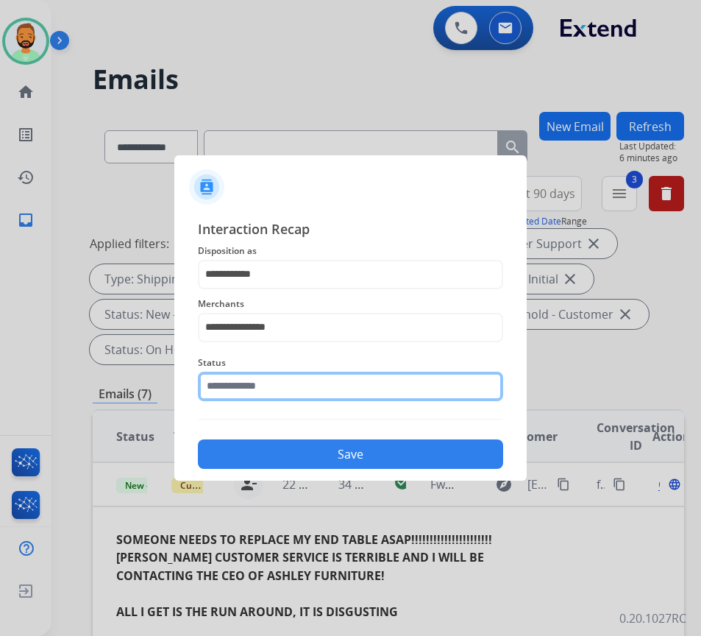
click at [333, 400] on input "text" at bounding box center [350, 386] width 305 height 29
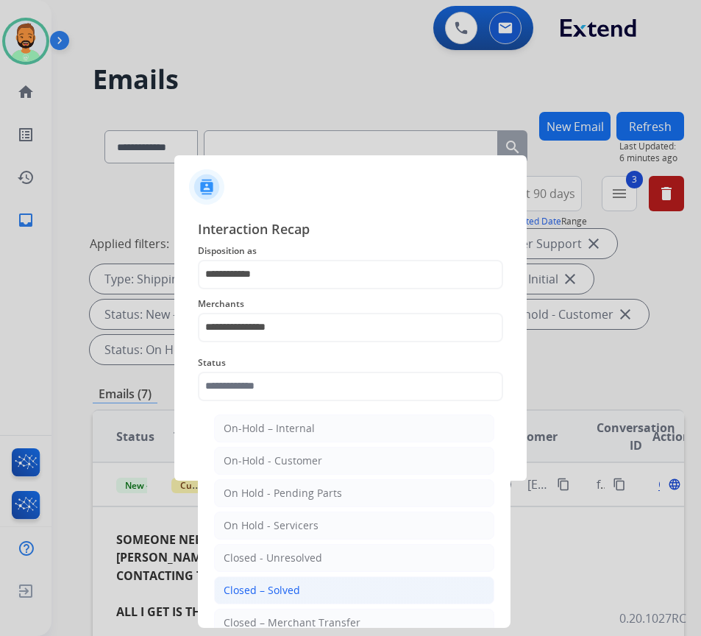
click at [333, 603] on li "Closed – Solved" at bounding box center [354, 590] width 280 height 28
type input "**********"
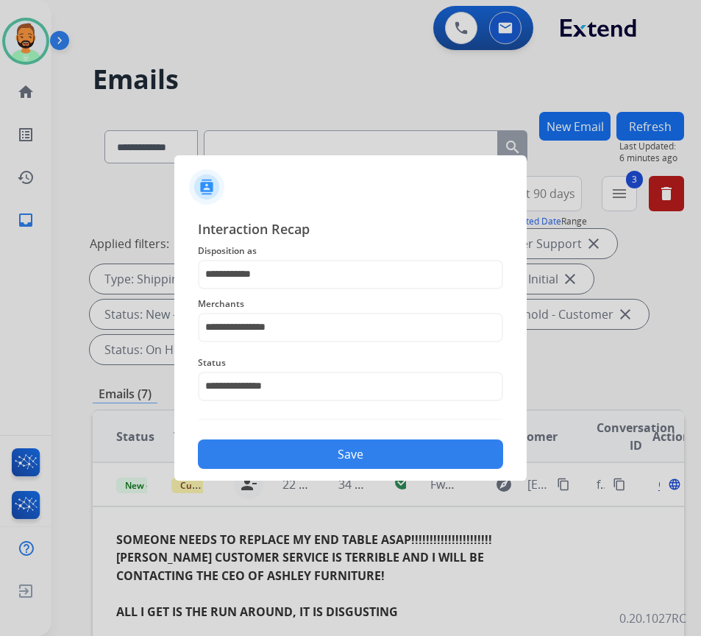
click at [344, 460] on button "Save" at bounding box center [350, 453] width 305 height 29
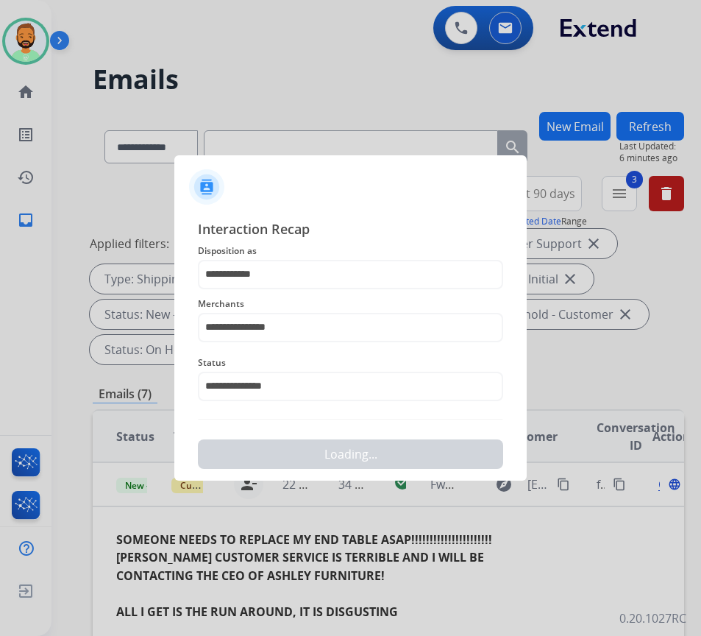
scroll to position [0, 0]
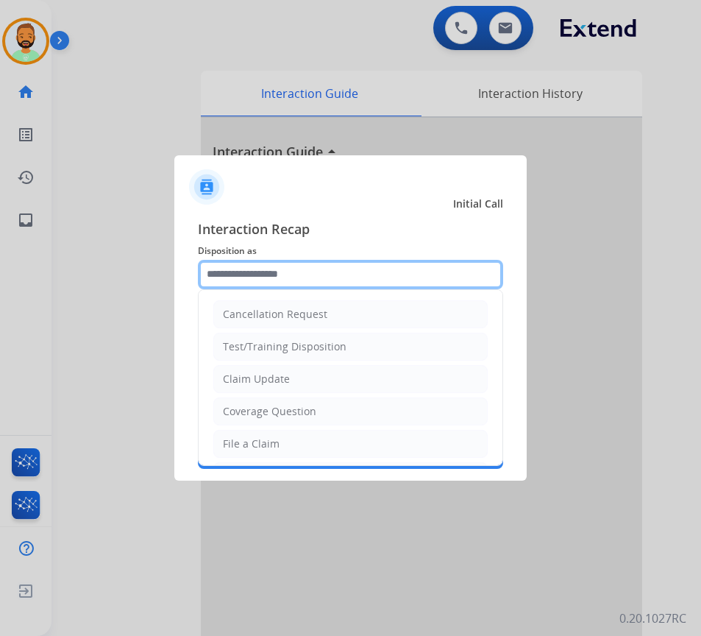
click at [291, 274] on input "text" at bounding box center [350, 274] width 305 height 29
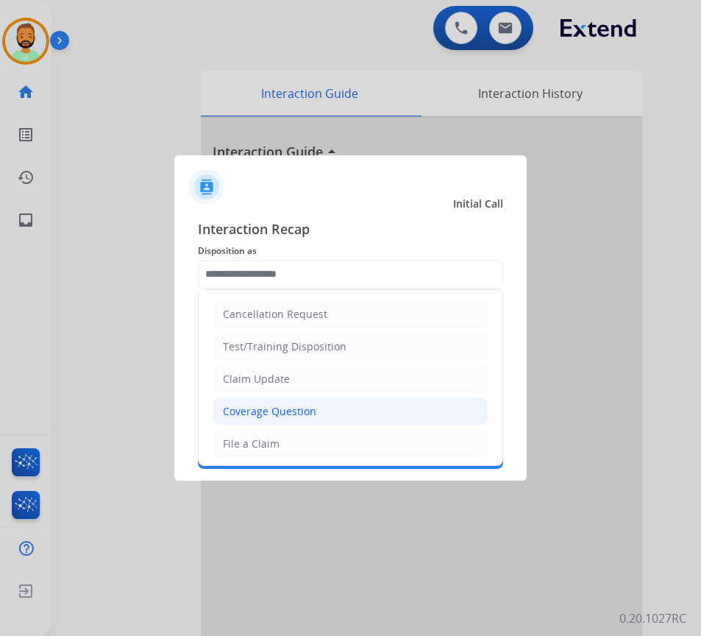
click at [291, 415] on div "Coverage Question" at bounding box center [269, 411] width 93 height 15
type input "**********"
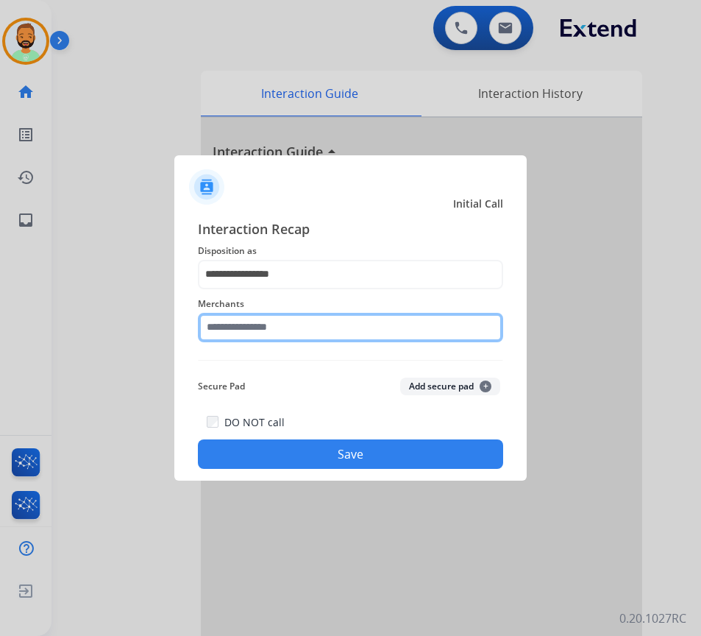
click at [328, 322] on input "text" at bounding box center [350, 327] width 305 height 29
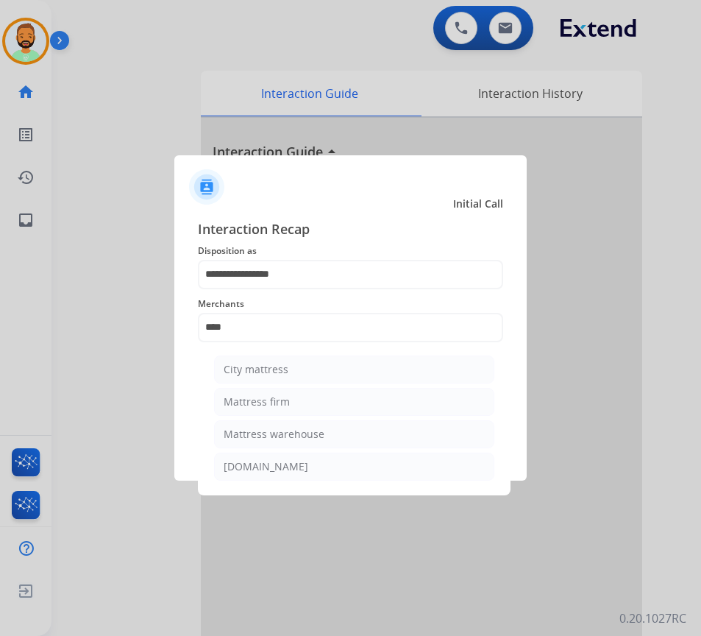
click at [312, 390] on li "Mattress firm" at bounding box center [354, 402] width 280 height 28
type input "**********"
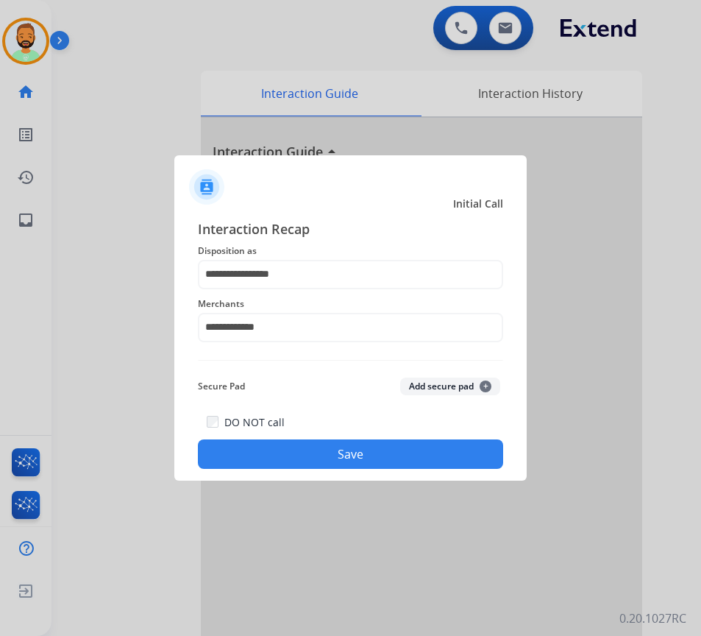
click at [362, 448] on button "Save" at bounding box center [350, 453] width 305 height 29
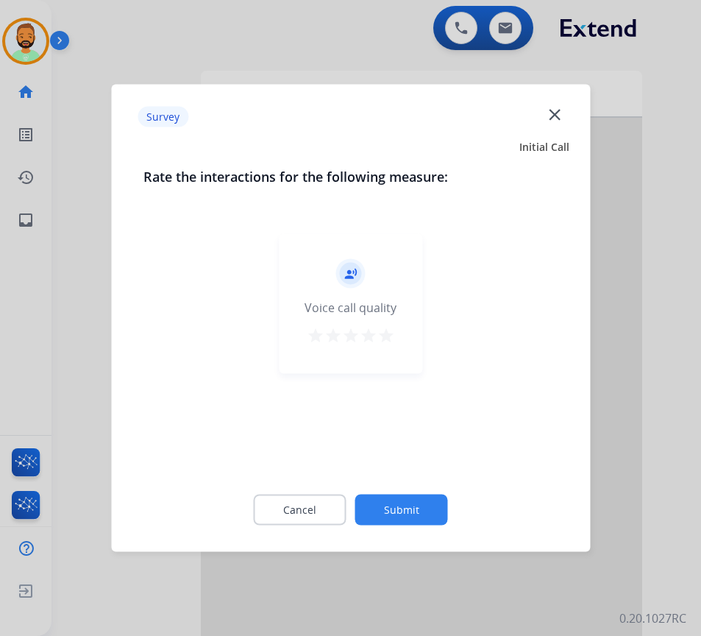
click at [425, 509] on button "Submit" at bounding box center [402, 510] width 93 height 31
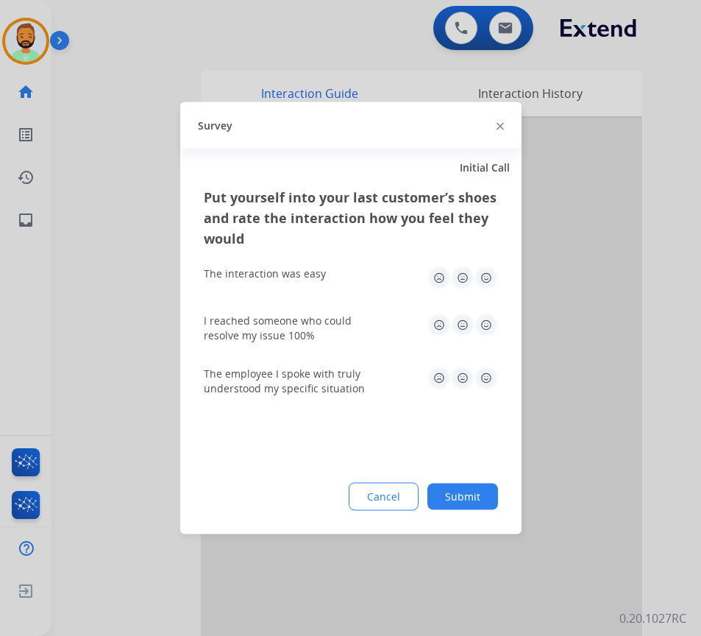
click at [470, 495] on button "Submit" at bounding box center [463, 497] width 71 height 26
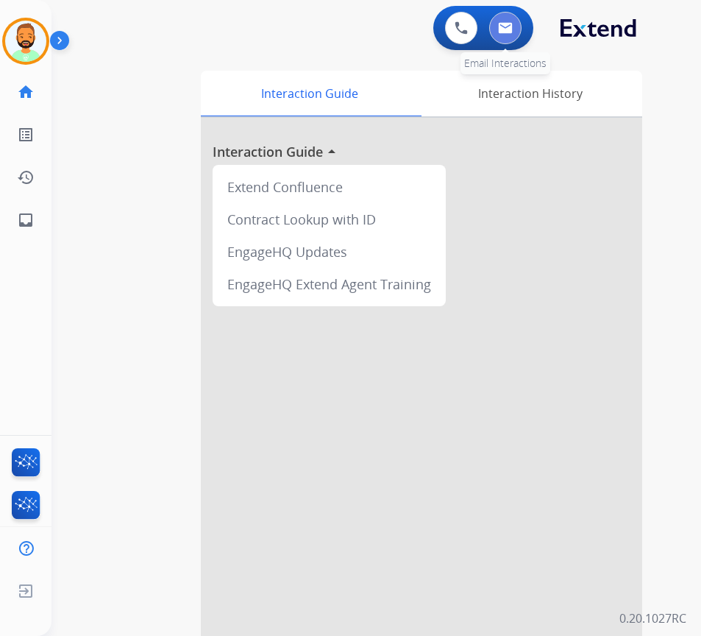
click at [497, 38] on button at bounding box center [505, 28] width 32 height 32
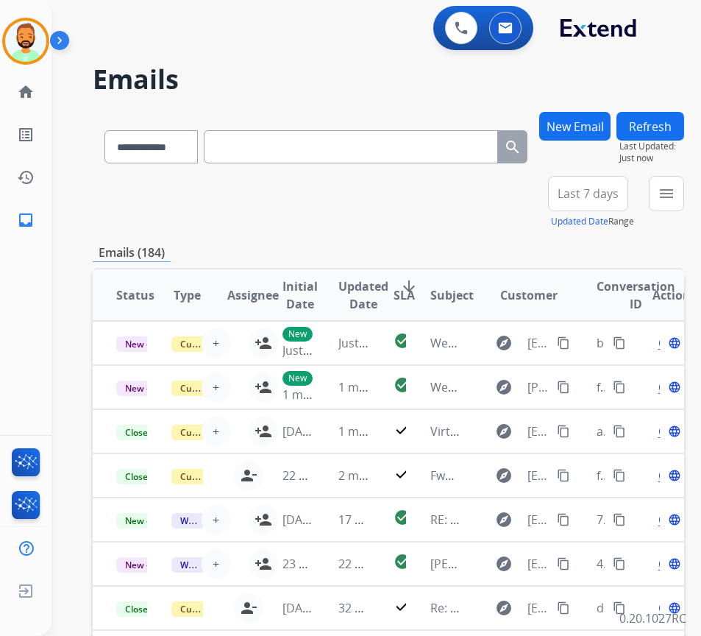
click at [589, 192] on span "Last 7 days" at bounding box center [588, 194] width 61 height 6
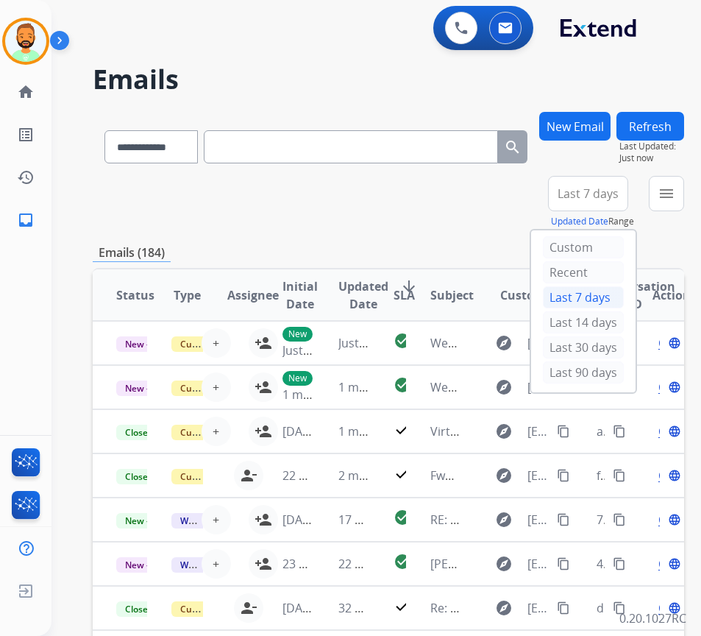
click at [610, 372] on div "Last 90 days" at bounding box center [583, 372] width 81 height 22
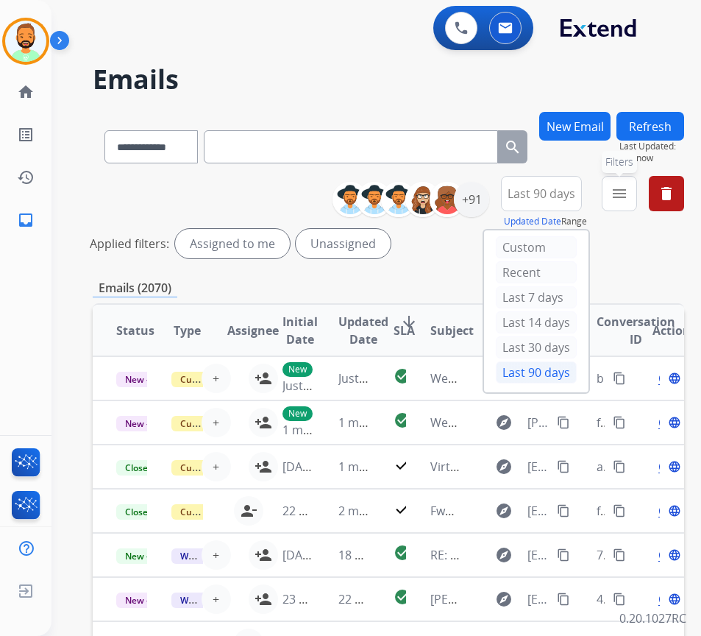
click at [625, 186] on button "menu Filters" at bounding box center [619, 193] width 35 height 35
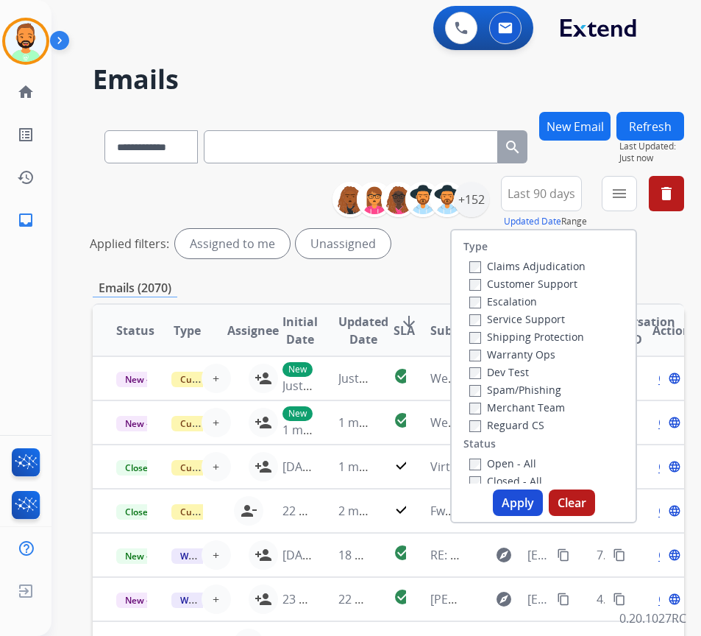
click at [569, 280] on label "Customer Support" at bounding box center [524, 284] width 108 height 14
click at [547, 336] on label "Shipping Protection" at bounding box center [527, 337] width 115 height 14
click at [517, 459] on label "Open - All" at bounding box center [503, 463] width 67 height 14
click at [516, 494] on button "Apply" at bounding box center [518, 502] width 50 height 26
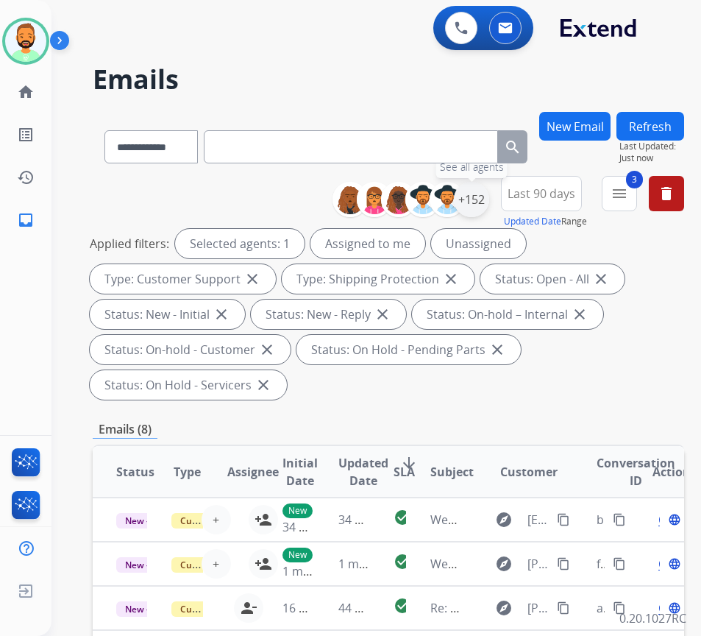
click at [489, 199] on div "+152" at bounding box center [471, 199] width 35 height 35
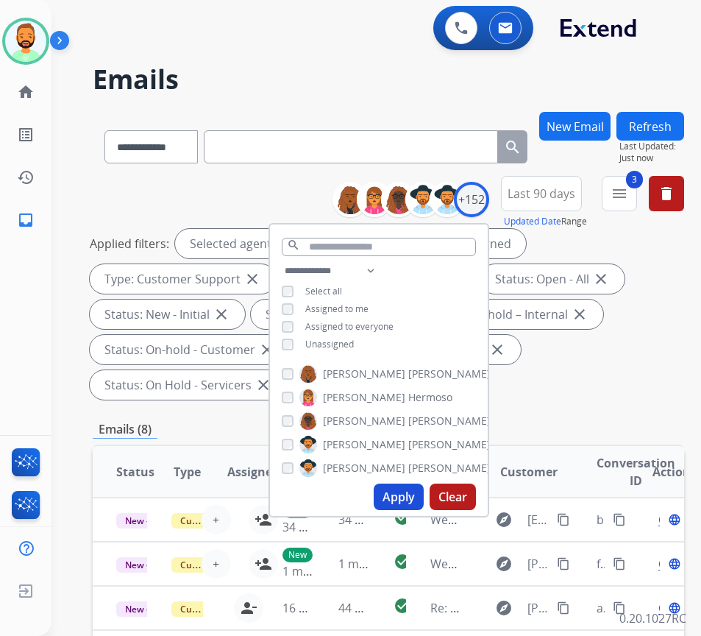
click at [353, 344] on span "Unassigned" at bounding box center [329, 344] width 49 height 13
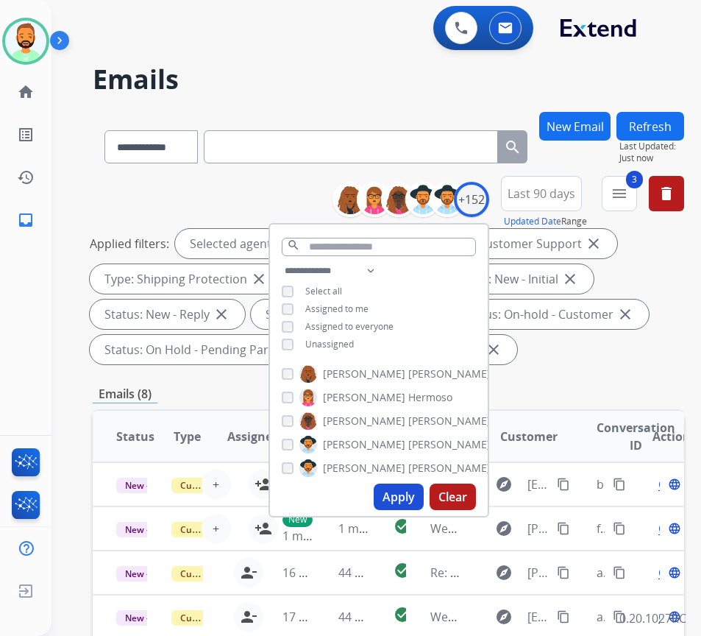
click at [419, 485] on button "Apply" at bounding box center [399, 497] width 50 height 26
click at [538, 372] on div "**********" at bounding box center [389, 545] width 592 height 867
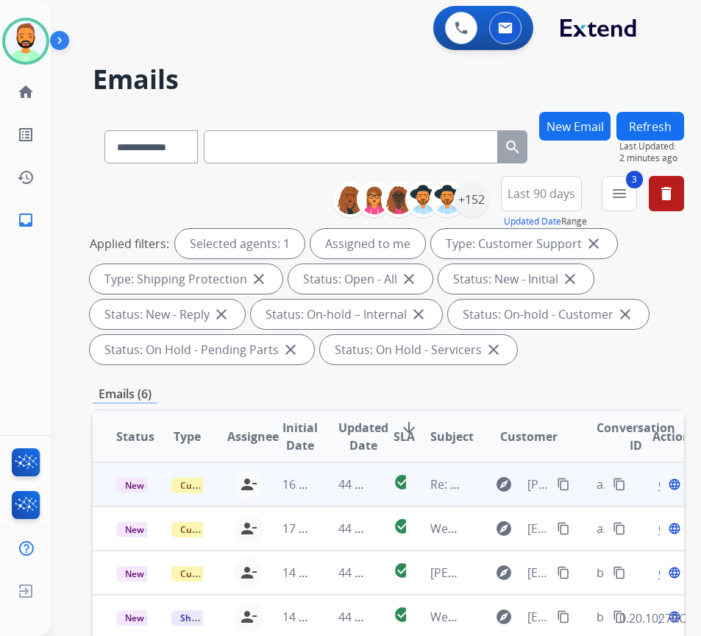
drag, startPoint x: 322, startPoint y: 486, endPoint x: 317, endPoint y: 497, distance: 11.9
click at [321, 487] on td "44 minutes ago" at bounding box center [342, 484] width 55 height 44
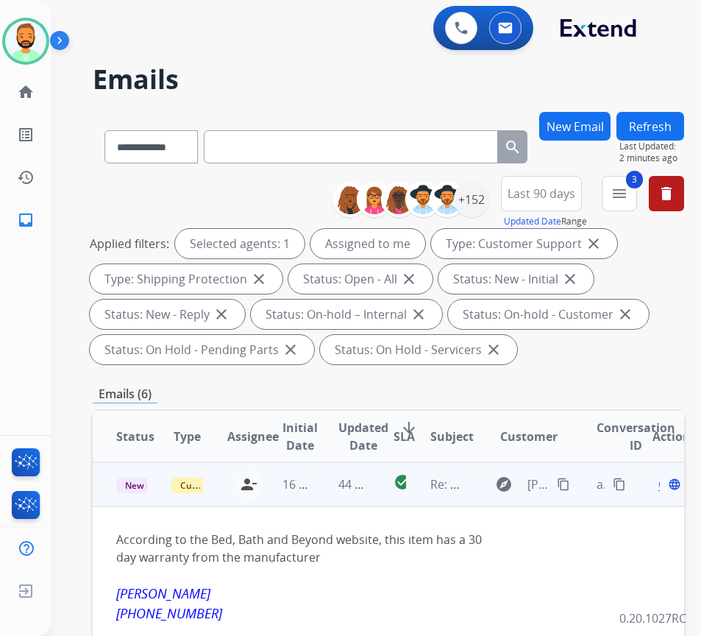
click at [568, 483] on mat-icon "content_copy" at bounding box center [563, 484] width 13 height 13
click at [670, 487] on div "Open language" at bounding box center [668, 484] width 31 height 18
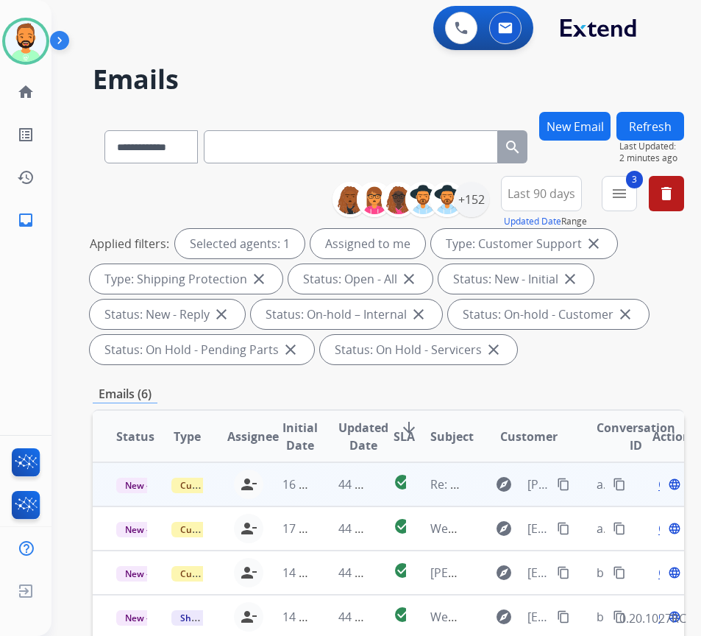
click at [665, 488] on span "Open" at bounding box center [674, 484] width 30 height 18
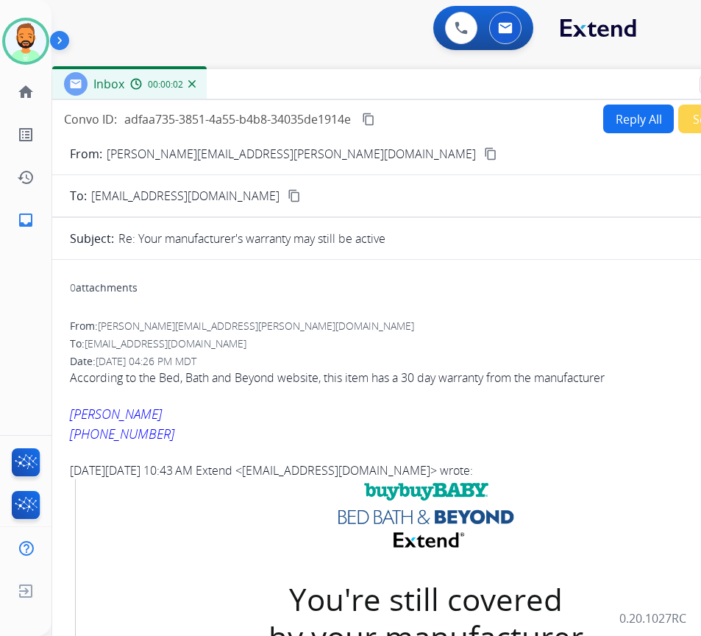
drag, startPoint x: 367, startPoint y: 109, endPoint x: 453, endPoint y: 88, distance: 88.7
click at [453, 88] on div "Inbox 00:00:02" at bounding box center [420, 84] width 736 height 31
click at [634, 105] on button "Reply All" at bounding box center [639, 119] width 71 height 29
select select "**********"
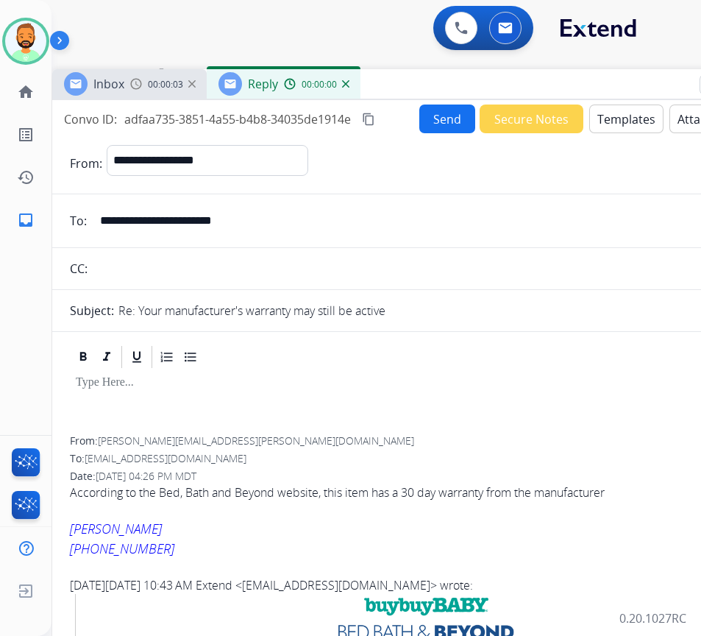
click at [634, 110] on button "Templates" at bounding box center [627, 119] width 74 height 29
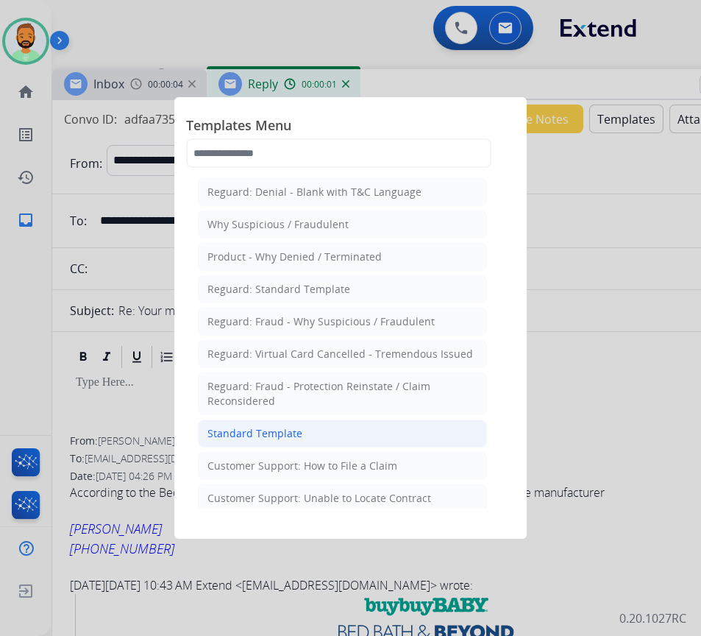
click at [321, 428] on li "Standard Template" at bounding box center [342, 434] width 289 height 28
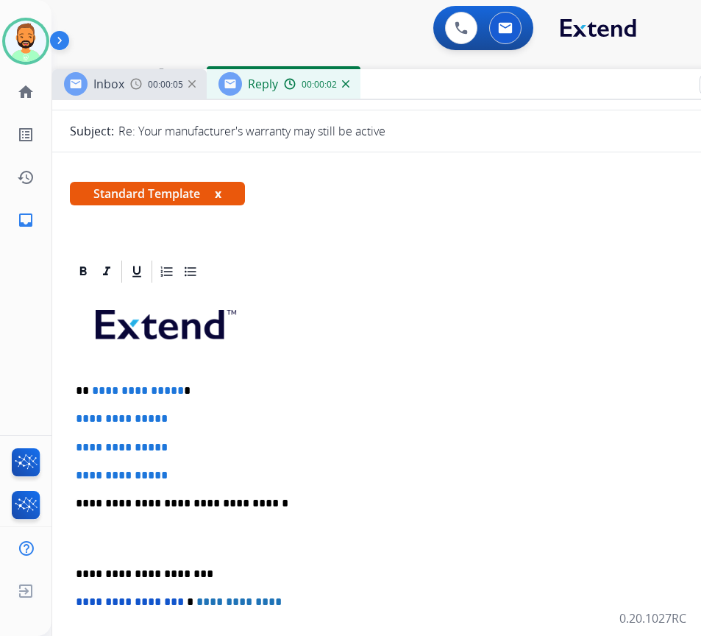
scroll to position [221, 0]
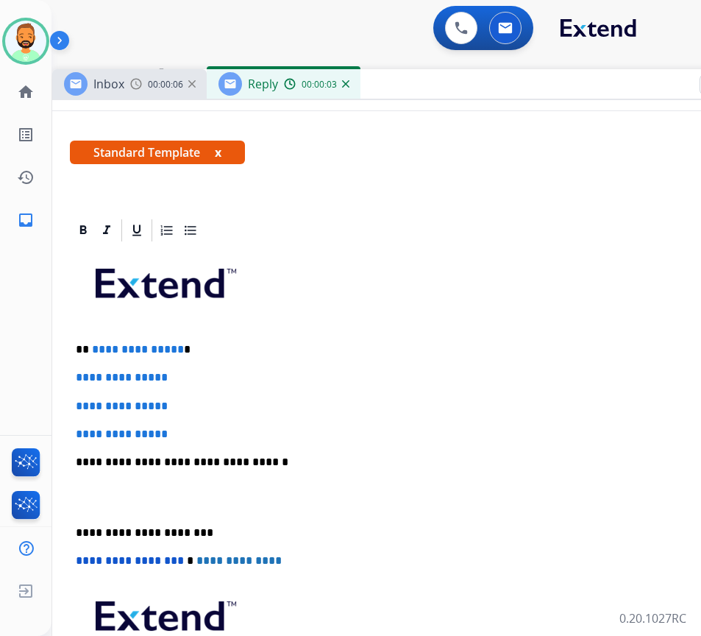
click at [261, 356] on p "**********" at bounding box center [414, 349] width 677 height 13
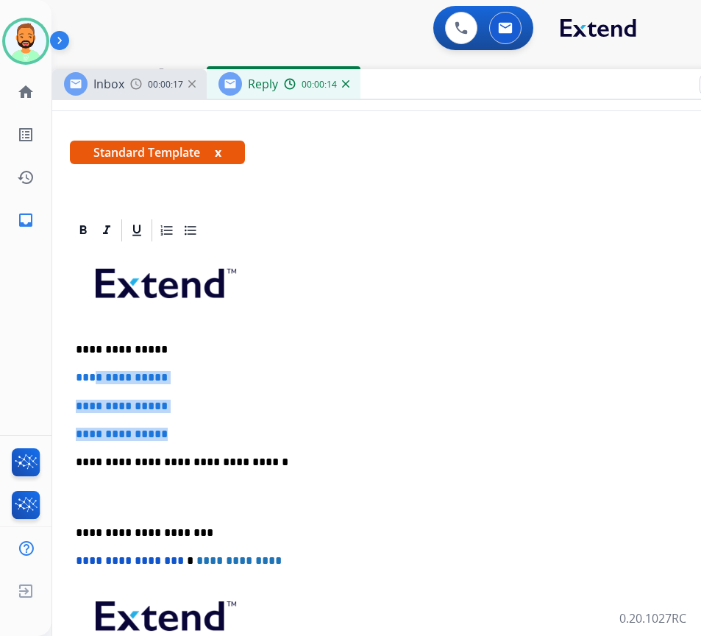
drag, startPoint x: 186, startPoint y: 428, endPoint x: 86, endPoint y: 369, distance: 115.8
click at [93, 369] on div "**********" at bounding box center [420, 497] width 701 height 506
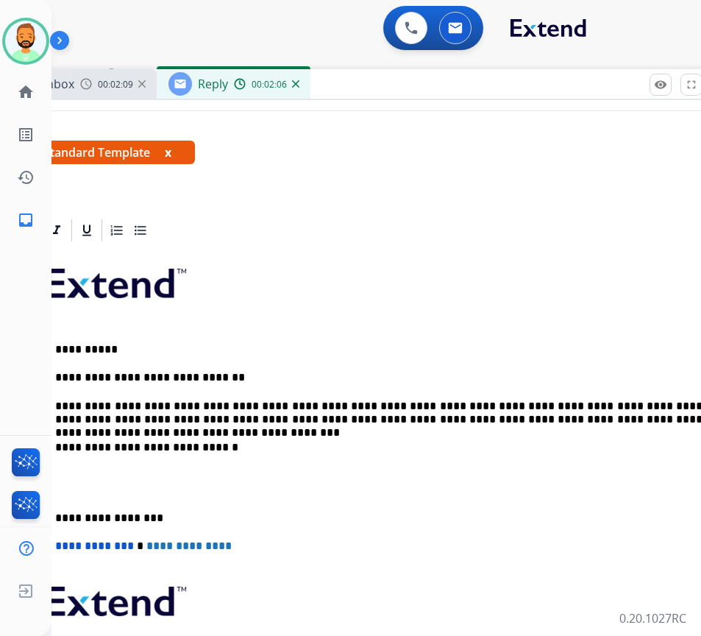
scroll to position [0, 41]
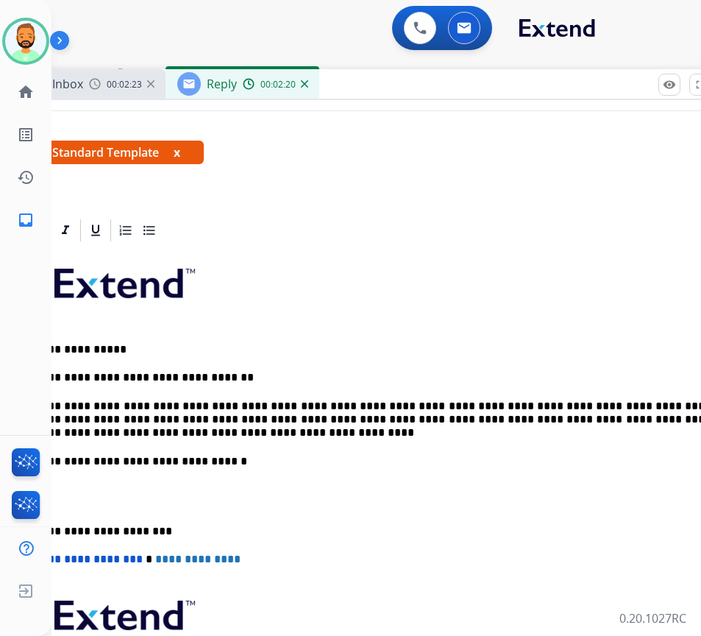
click at [66, 519] on div "**********" at bounding box center [379, 497] width 701 height 506
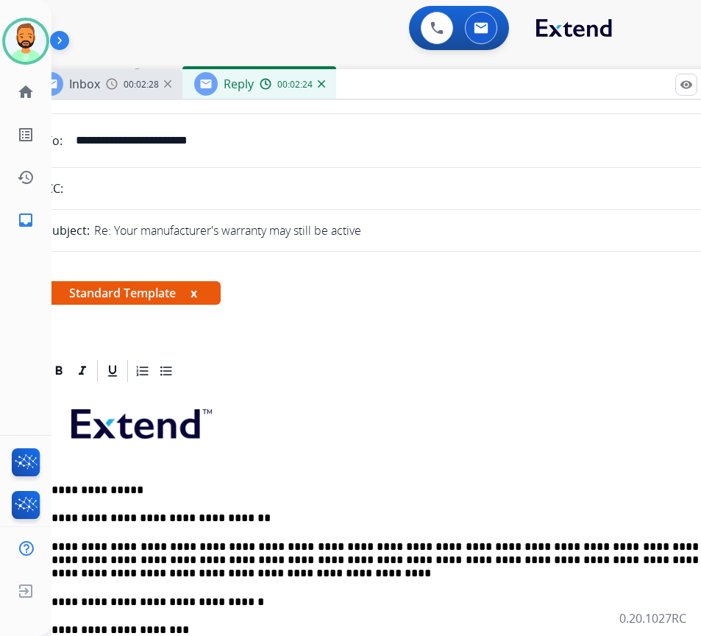
scroll to position [0, 0]
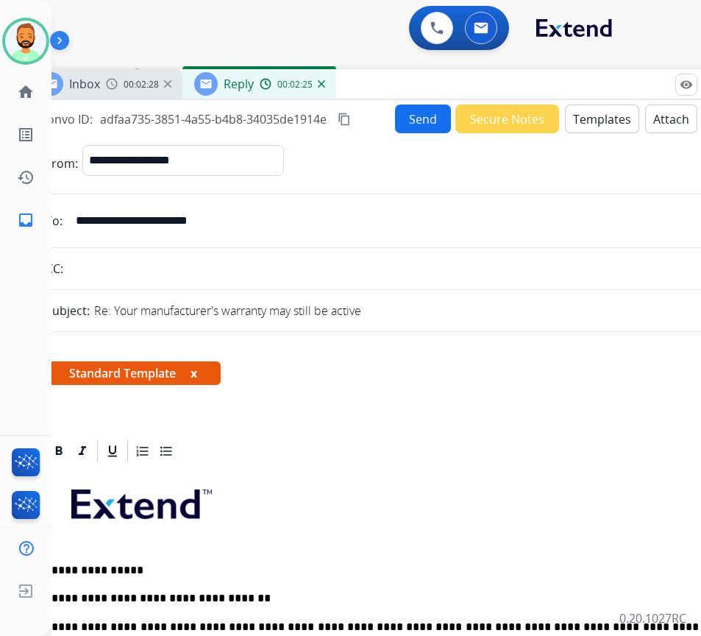
click at [410, 126] on button "Send" at bounding box center [423, 119] width 56 height 29
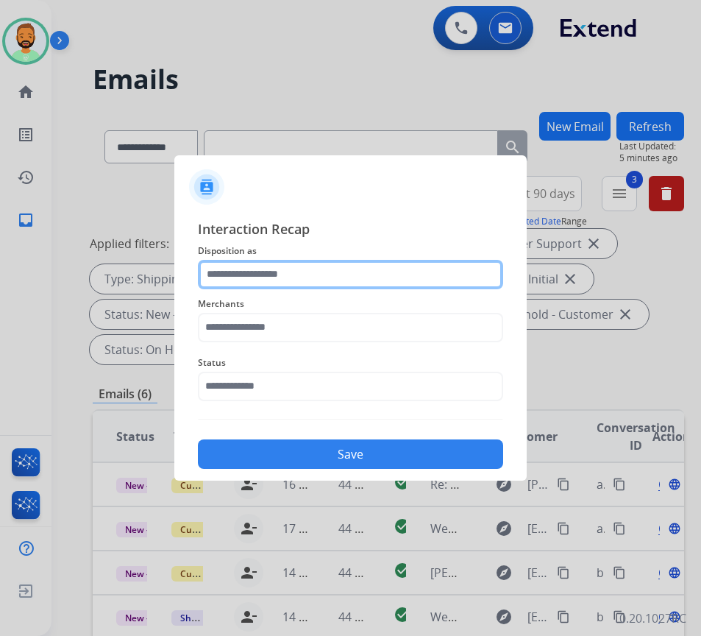
click at [308, 275] on input "text" at bounding box center [350, 274] width 305 height 29
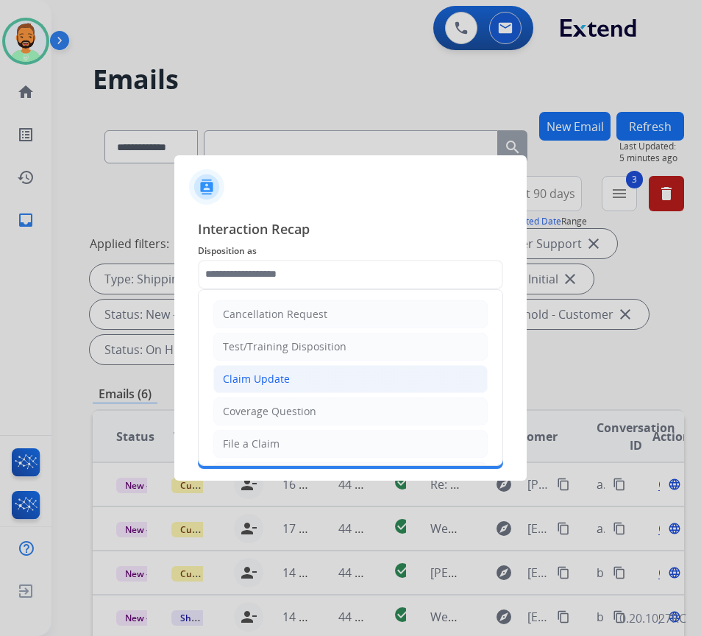
click at [313, 381] on li "Claim Update" at bounding box center [350, 379] width 275 height 28
type input "**********"
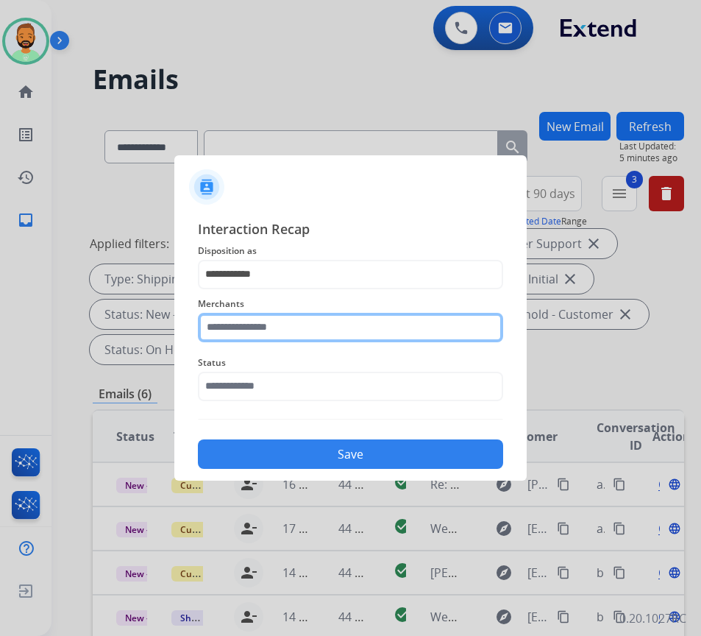
click at [275, 328] on input "text" at bounding box center [350, 327] width 305 height 29
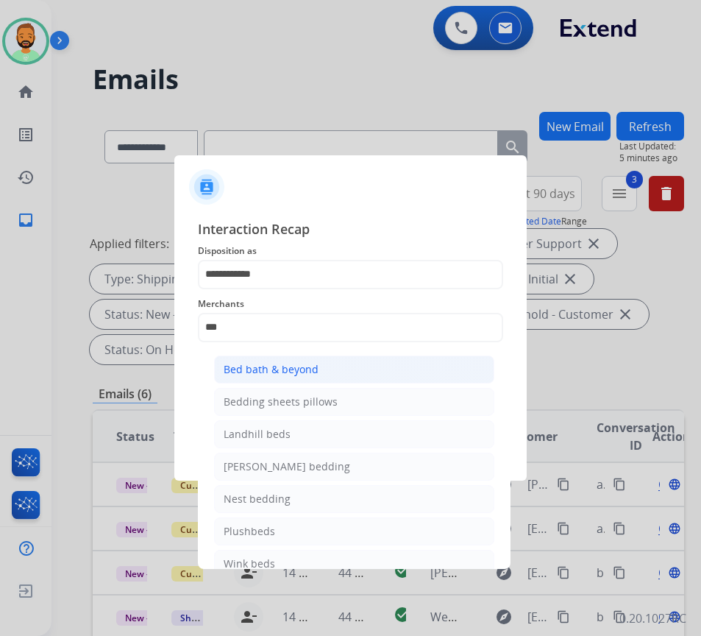
click at [302, 373] on div "Bed bath & beyond" at bounding box center [271, 369] width 95 height 15
type input "**********"
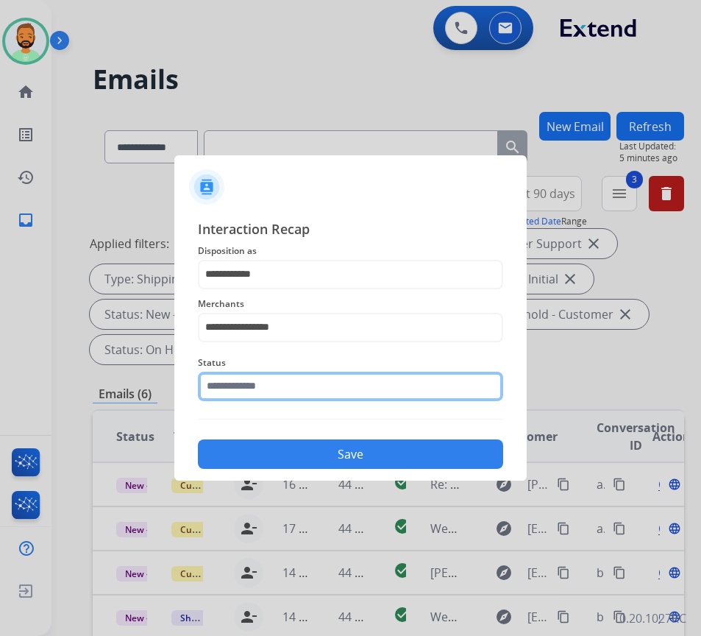
drag, startPoint x: 314, startPoint y: 375, endPoint x: 320, endPoint y: 383, distance: 9.9
click at [314, 378] on input "text" at bounding box center [350, 386] width 305 height 29
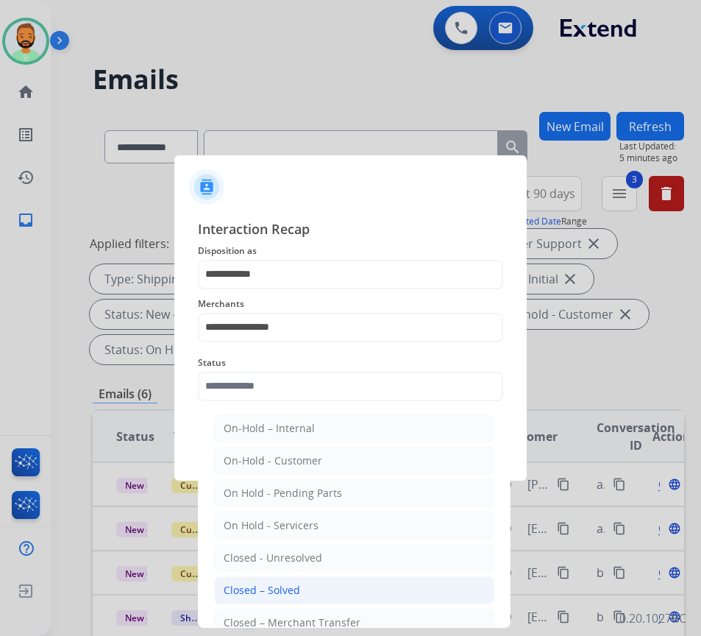
click at [311, 588] on li "Closed – Solved" at bounding box center [354, 590] width 280 height 28
type input "**********"
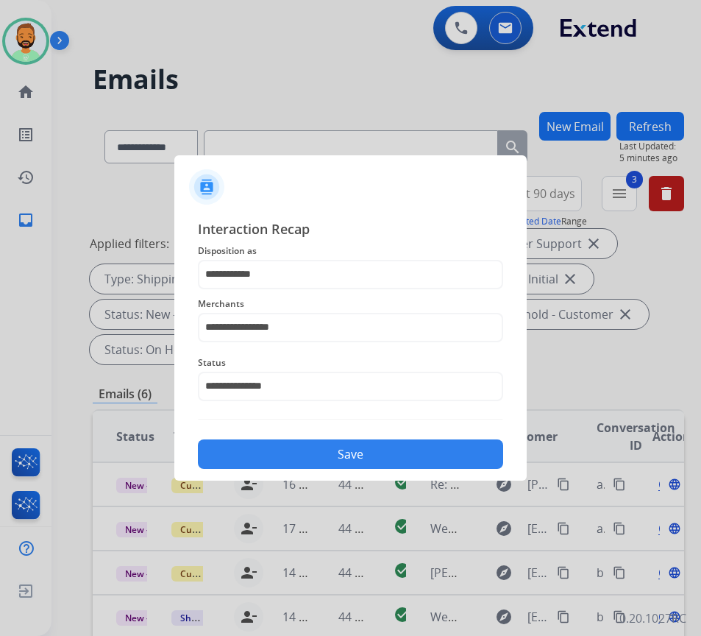
click at [368, 451] on button "Save" at bounding box center [350, 453] width 305 height 29
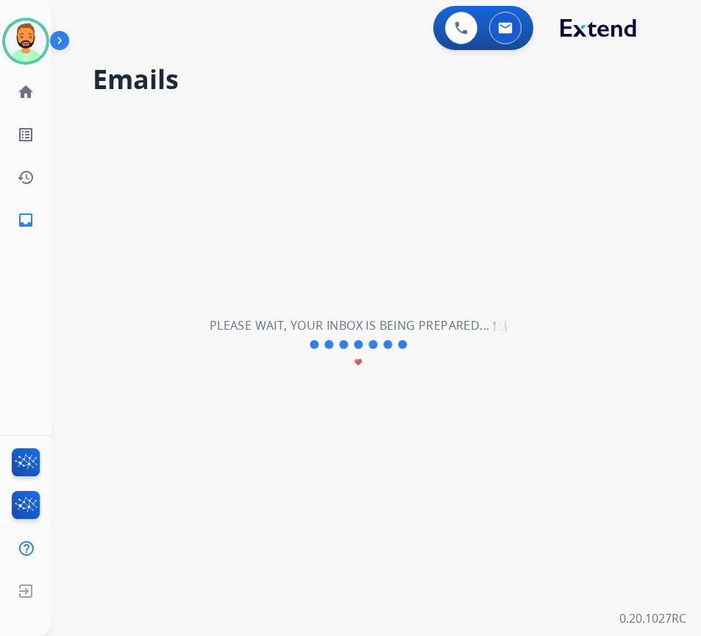
scroll to position [0, 0]
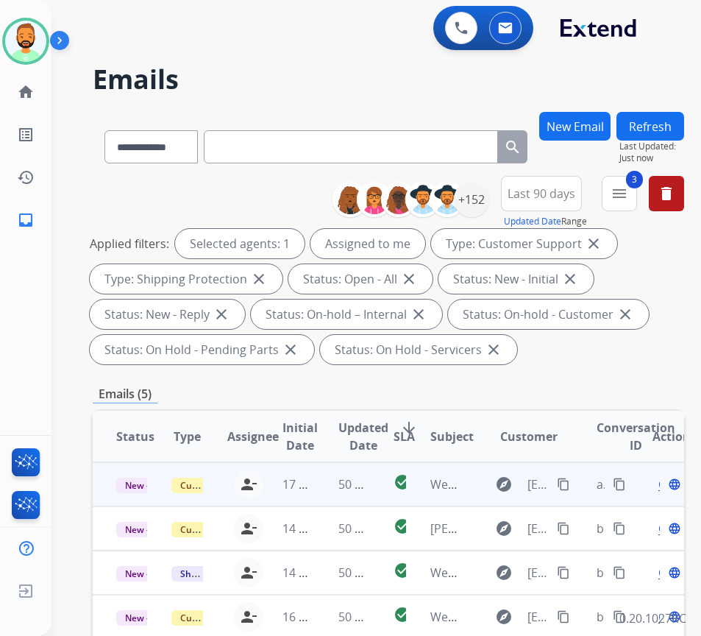
click at [329, 482] on td "50 minutes ago" at bounding box center [342, 484] width 55 height 44
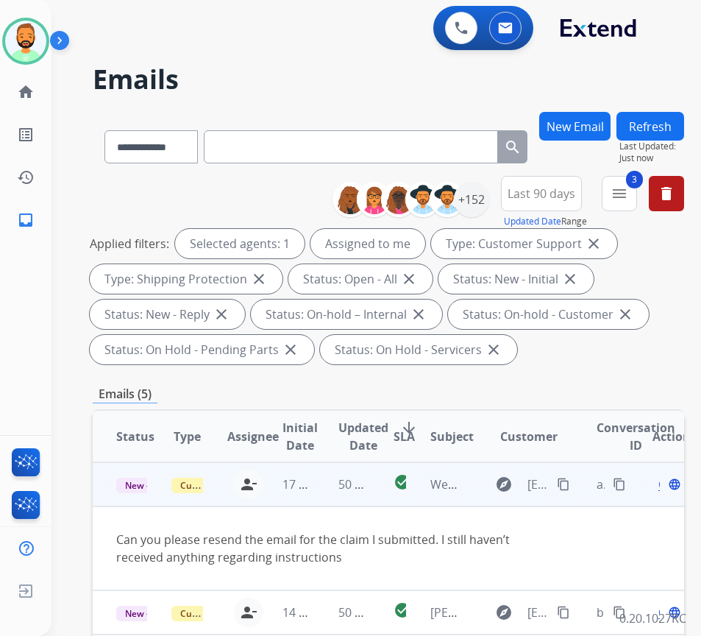
click at [665, 485] on span "Open" at bounding box center [674, 484] width 30 height 18
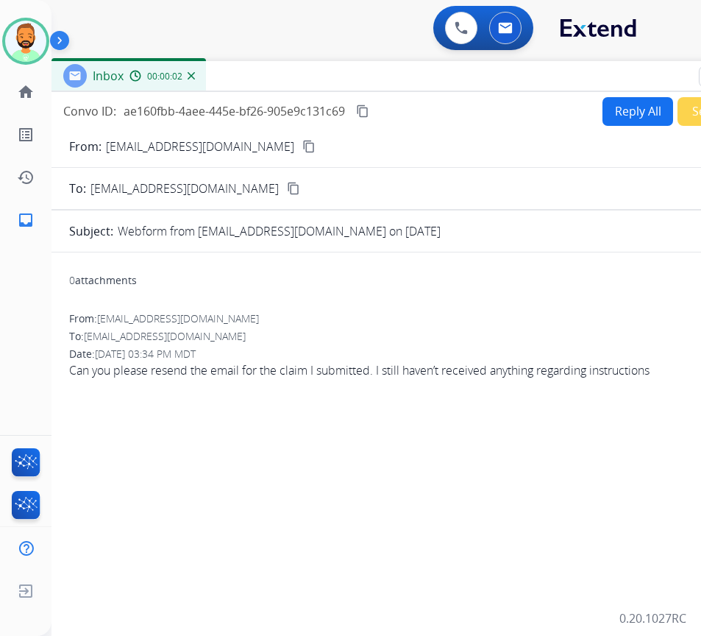
drag, startPoint x: 300, startPoint y: 96, endPoint x: 421, endPoint y: 67, distance: 124.8
click at [421, 67] on div "Inbox 00:00:02" at bounding box center [420, 76] width 736 height 31
click at [303, 151] on mat-icon "content_copy" at bounding box center [309, 146] width 13 height 13
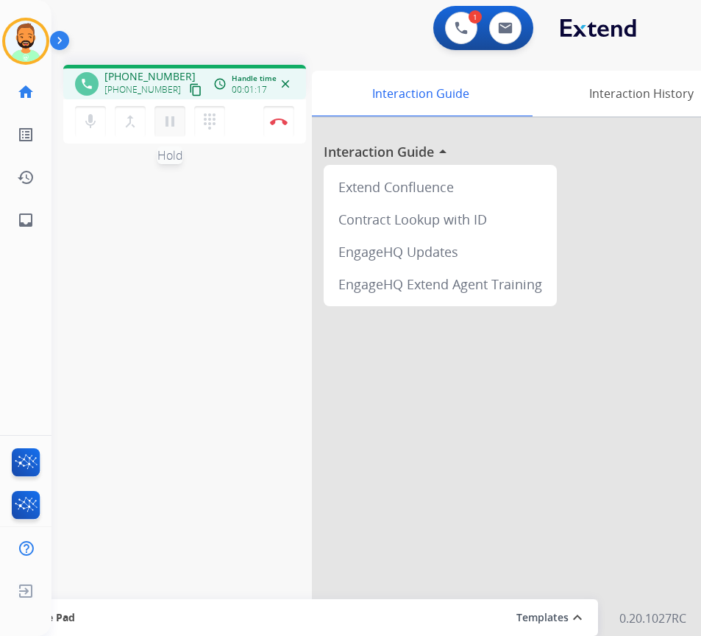
click at [175, 125] on mat-icon "pause" at bounding box center [170, 122] width 18 height 18
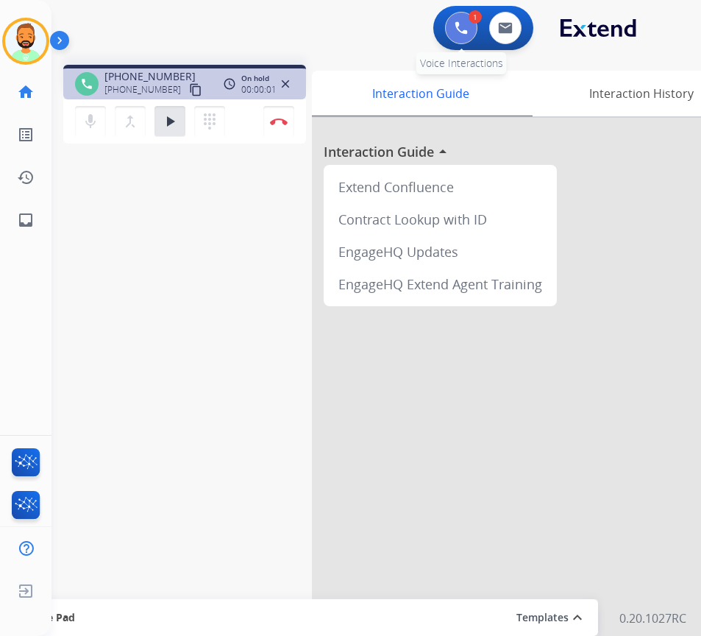
click at [467, 23] on img at bounding box center [461, 27] width 13 height 13
click at [461, 30] on img at bounding box center [461, 27] width 13 height 13
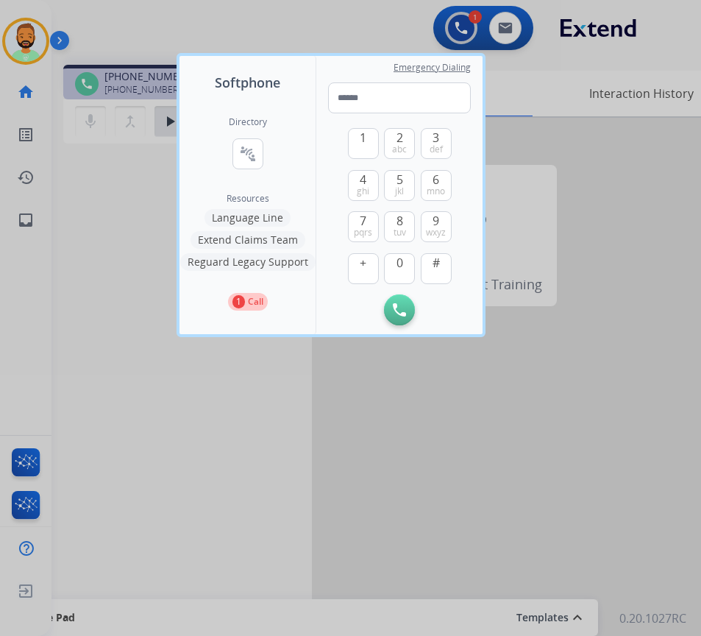
click at [258, 213] on button "Language Line" at bounding box center [248, 218] width 86 height 18
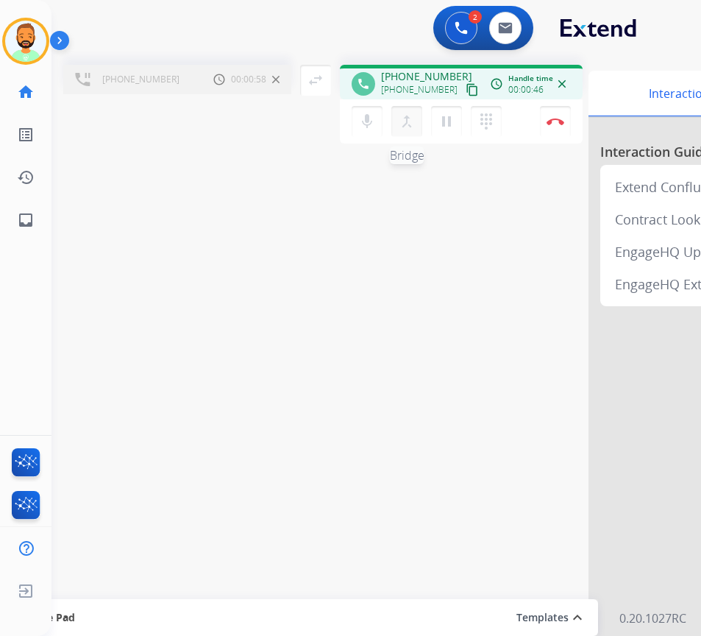
click at [409, 117] on mat-icon "merge_type" at bounding box center [407, 122] width 18 height 18
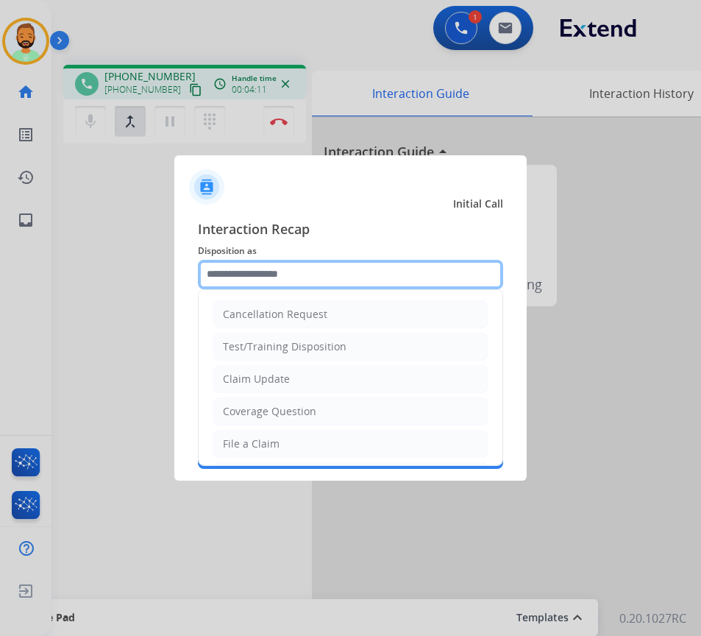
click at [317, 280] on input "text" at bounding box center [350, 274] width 305 height 29
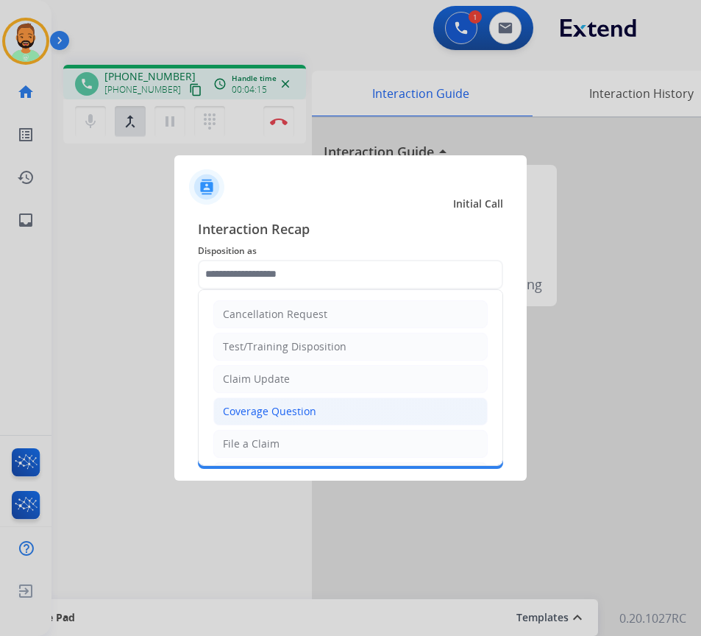
click at [322, 404] on li "Coverage Question" at bounding box center [350, 411] width 275 height 28
type input "**********"
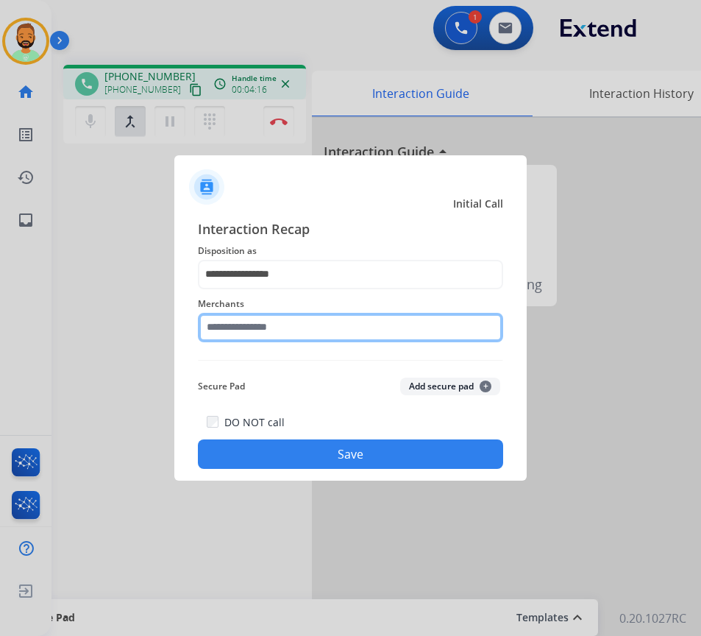
click at [325, 334] on input "text" at bounding box center [350, 327] width 305 height 29
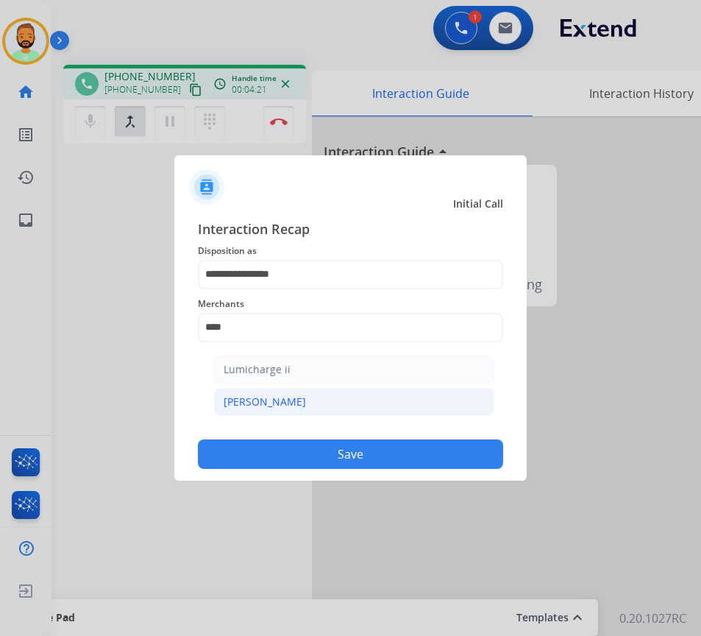
click at [310, 396] on li "[PERSON_NAME]" at bounding box center [354, 402] width 280 height 28
type input "********"
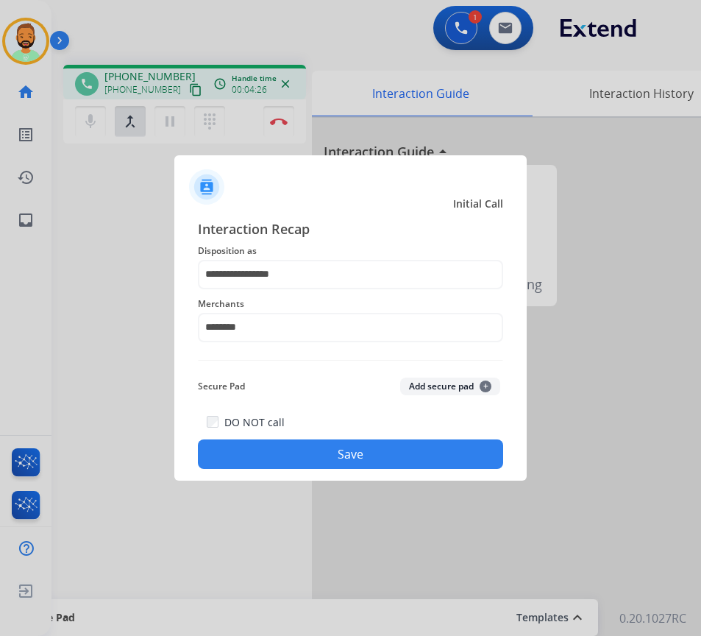
click at [380, 448] on button "Save" at bounding box center [350, 453] width 305 height 29
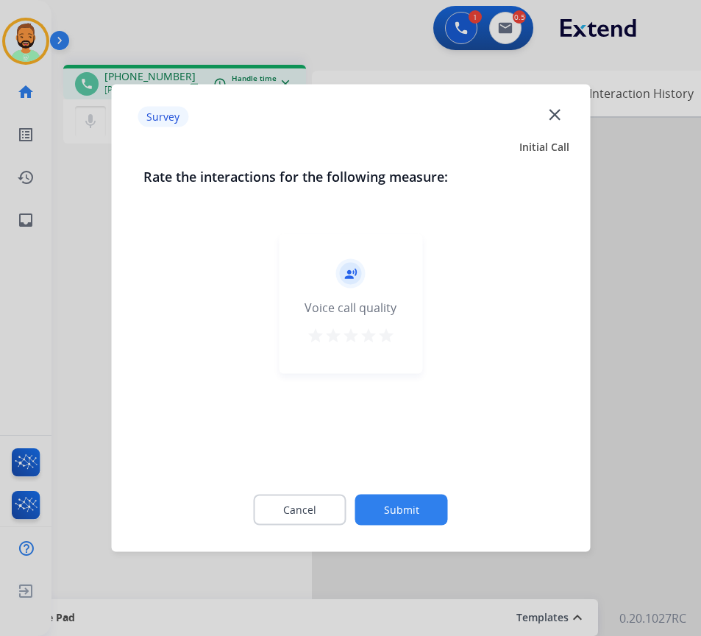
click at [407, 506] on button "Submit" at bounding box center [402, 510] width 93 height 31
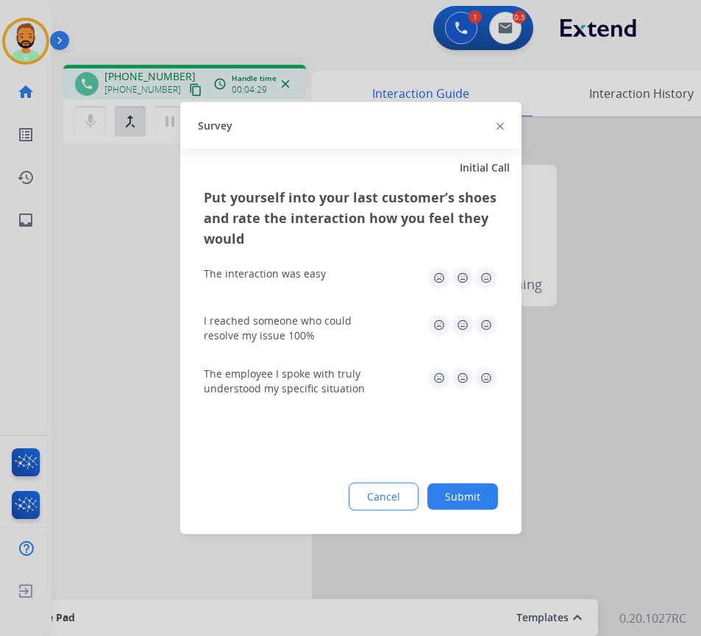
click at [475, 492] on button "Submit" at bounding box center [463, 497] width 71 height 26
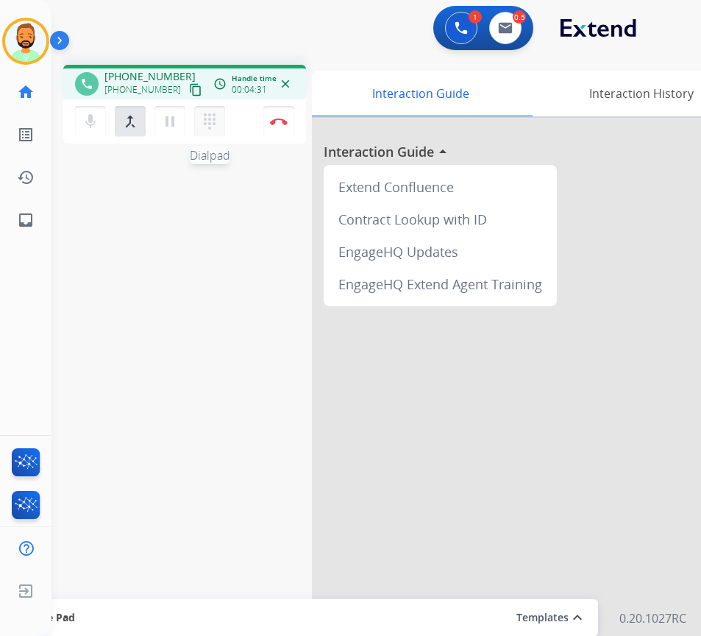
click at [215, 127] on mat-icon "dialpad" at bounding box center [210, 122] width 18 height 18
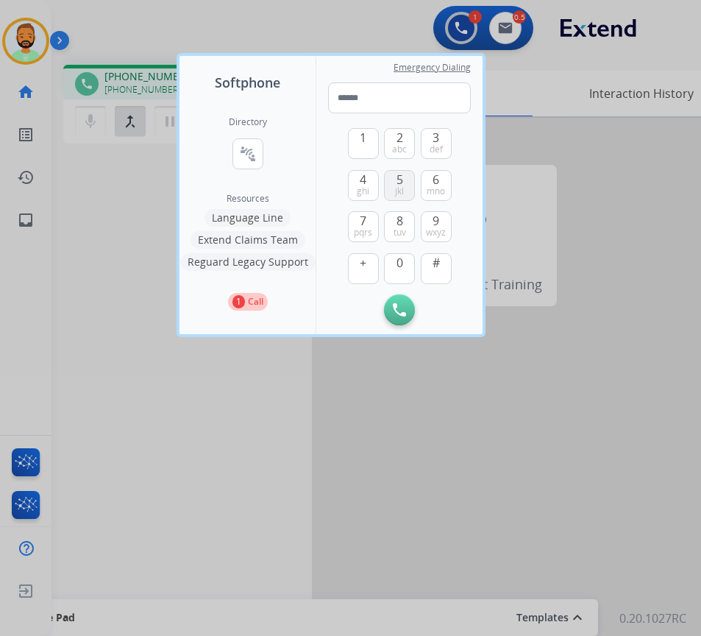
click at [400, 185] on span "jkl" at bounding box center [399, 191] width 9 height 12
type input "*"
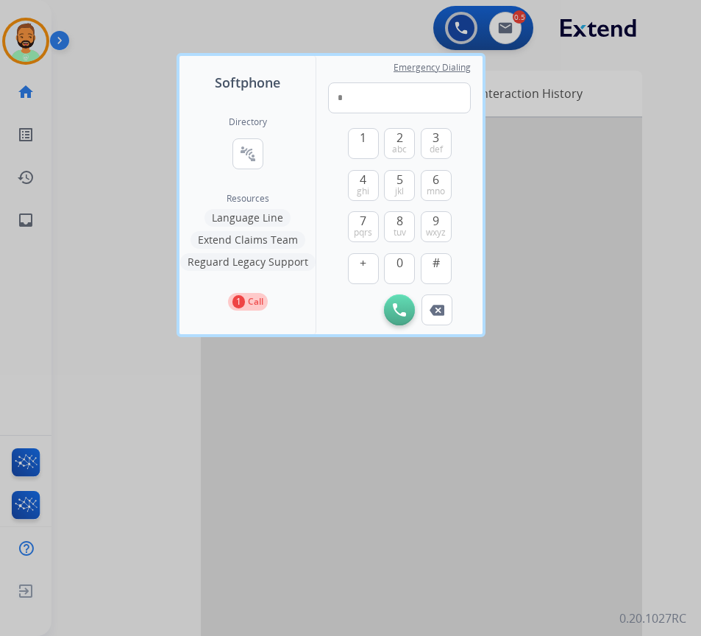
drag, startPoint x: 247, startPoint y: 348, endPoint x: 240, endPoint y: 361, distance: 14.8
click at [246, 350] on div at bounding box center [350, 318] width 701 height 636
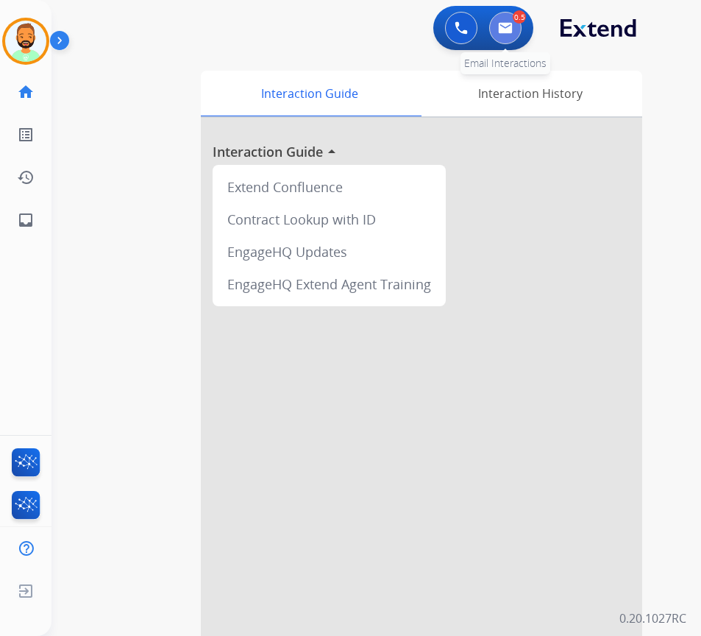
click at [517, 34] on button at bounding box center [505, 28] width 32 height 32
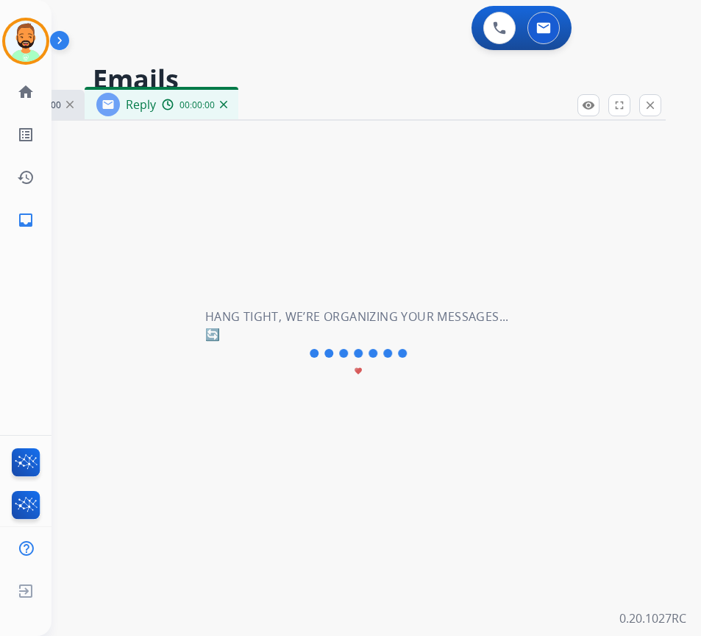
select select "**********"
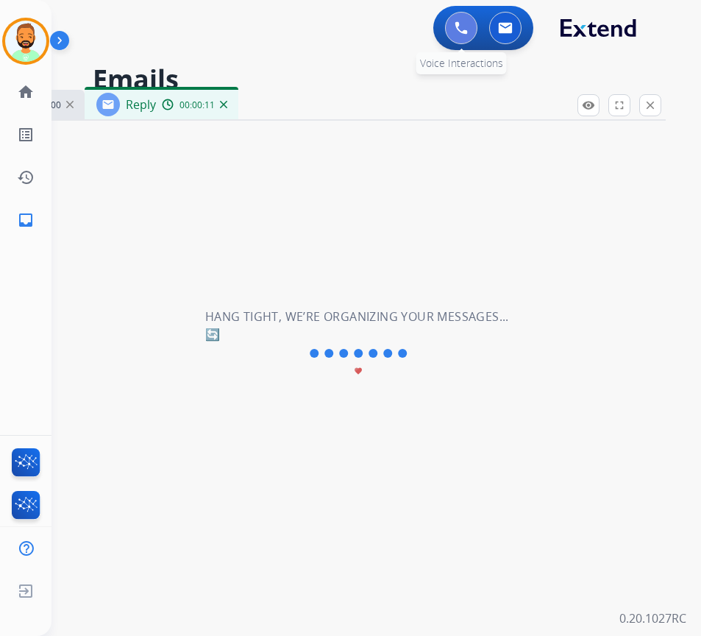
click at [462, 22] on img at bounding box center [461, 27] width 13 height 13
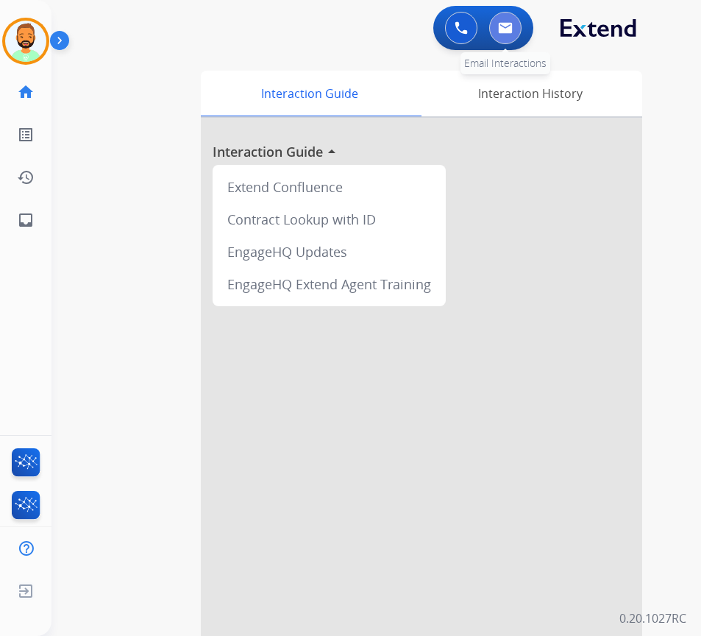
click at [503, 17] on button at bounding box center [505, 28] width 32 height 32
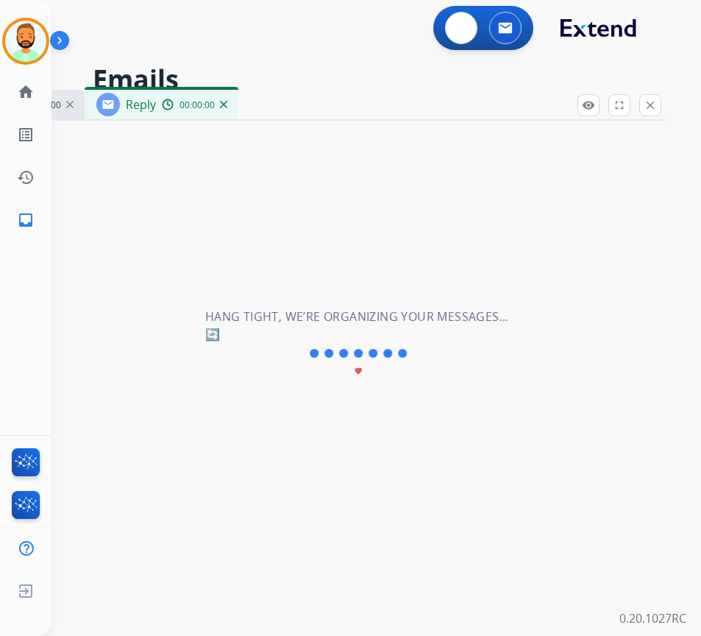
select select "**********"
click at [472, 33] on button at bounding box center [461, 28] width 32 height 32
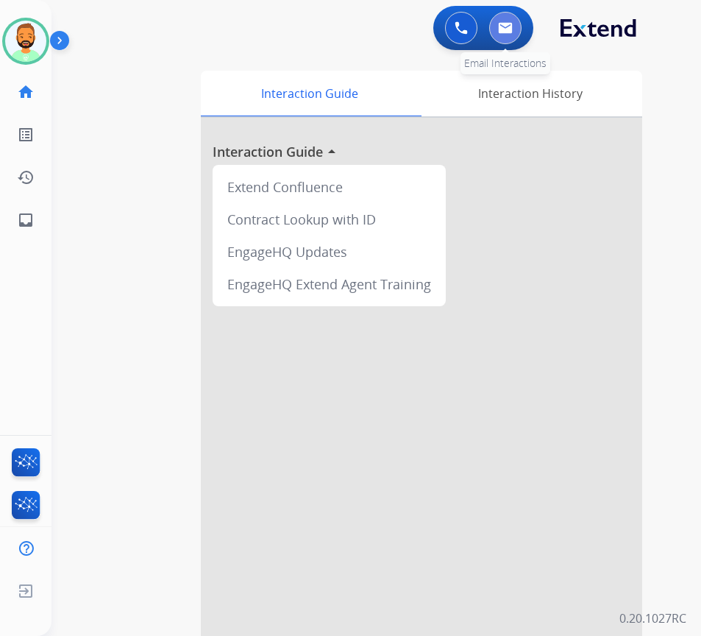
click at [508, 16] on button at bounding box center [505, 28] width 32 height 32
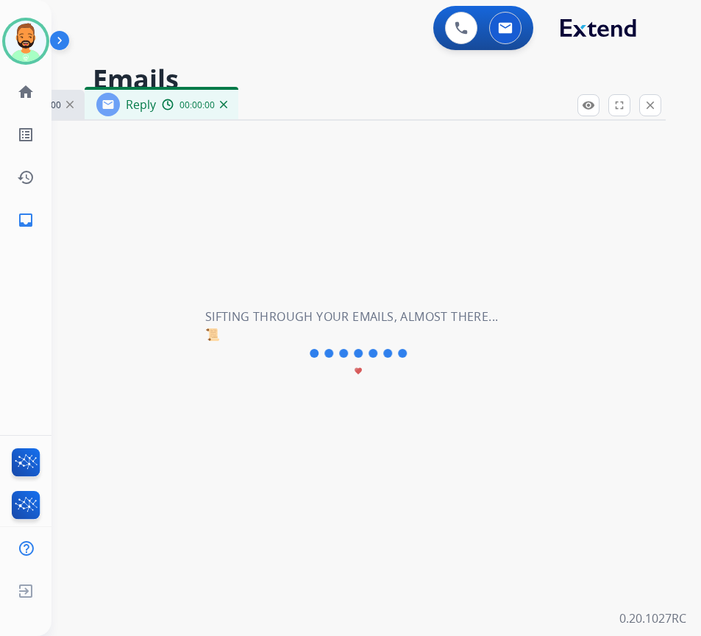
select select "**********"
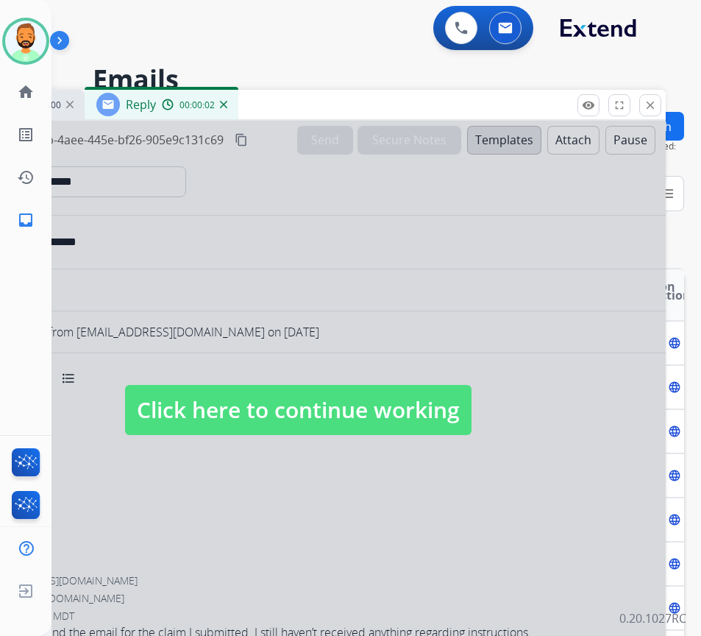
click at [323, 400] on span "Click here to continue working" at bounding box center [298, 410] width 347 height 50
select select
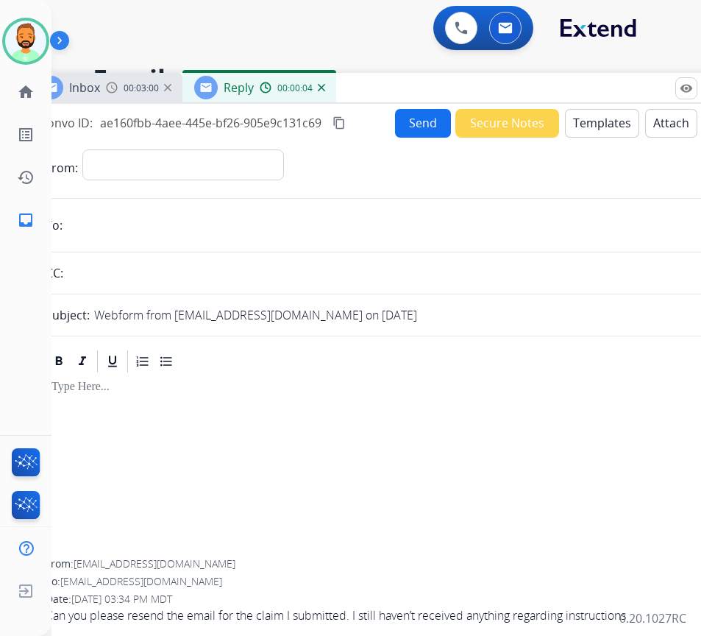
drag, startPoint x: 368, startPoint y: 114, endPoint x: 497, endPoint y: 96, distance: 130.0
click at [497, 96] on div "Inbox 00:03:00 Reply 00:00:04" at bounding box center [396, 88] width 736 height 31
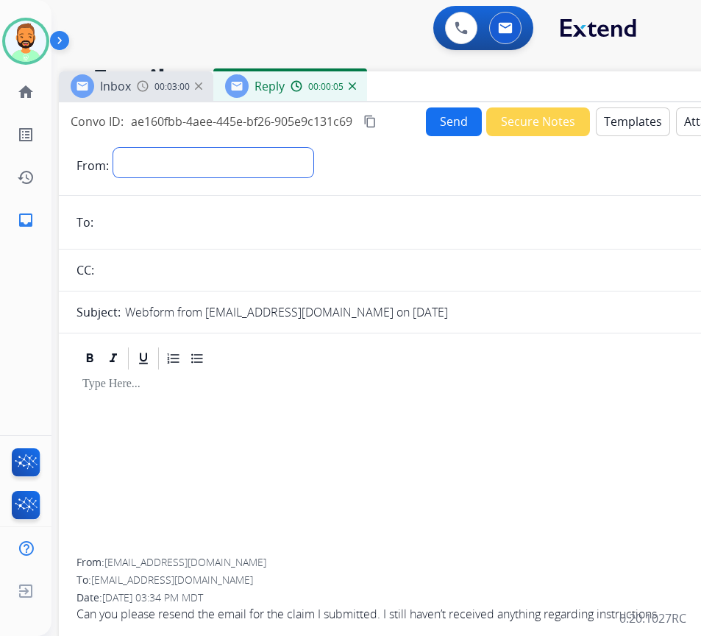
click at [275, 160] on select "**********" at bounding box center [213, 162] width 200 height 29
select select "**********"
click at [113, 148] on select "**********" at bounding box center [213, 162] width 200 height 29
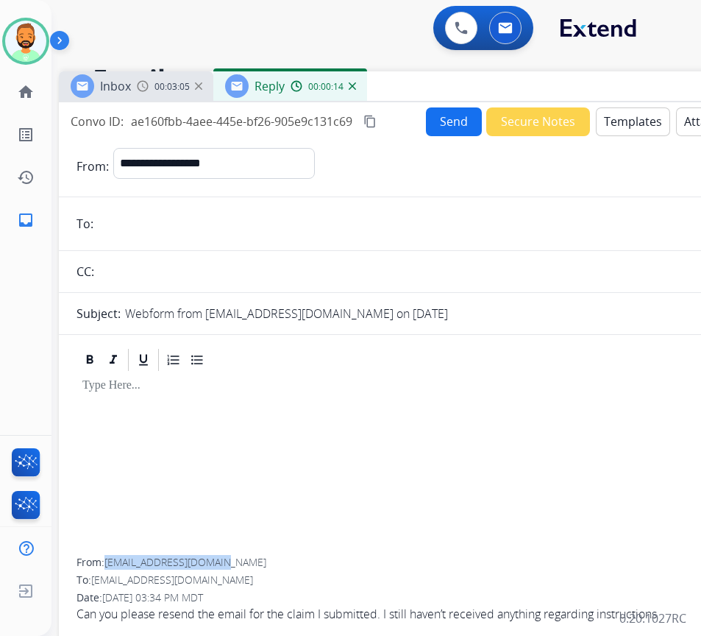
drag, startPoint x: 107, startPoint y: 565, endPoint x: 231, endPoint y: 562, distance: 123.7
click at [231, 562] on div "From: [EMAIL_ADDRESS][DOMAIN_NAME]" at bounding box center [427, 562] width 701 height 15
copy span "[EMAIL_ADDRESS][DOMAIN_NAME]"
paste input "**********"
type input "**********"
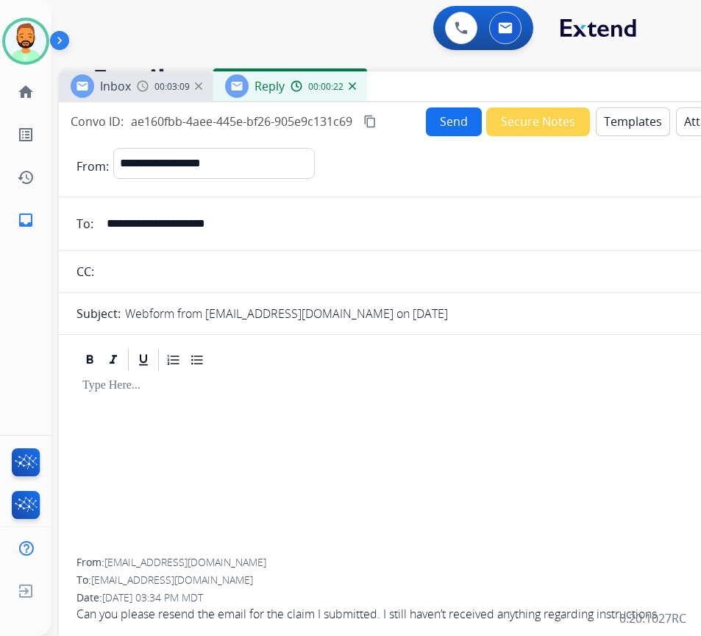
click at [403, 442] on div at bounding box center [427, 465] width 701 height 185
click at [623, 127] on button "Templates" at bounding box center [633, 121] width 74 height 29
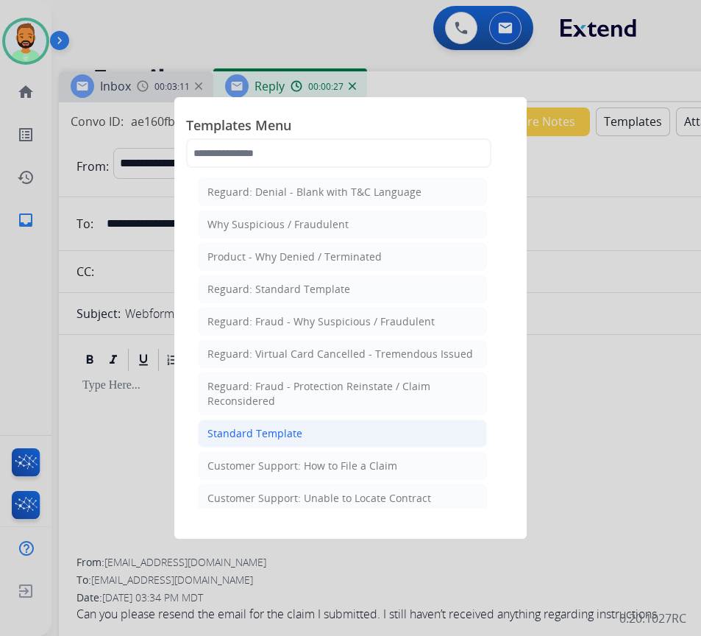
click at [403, 437] on li "Standard Template" at bounding box center [342, 434] width 289 height 28
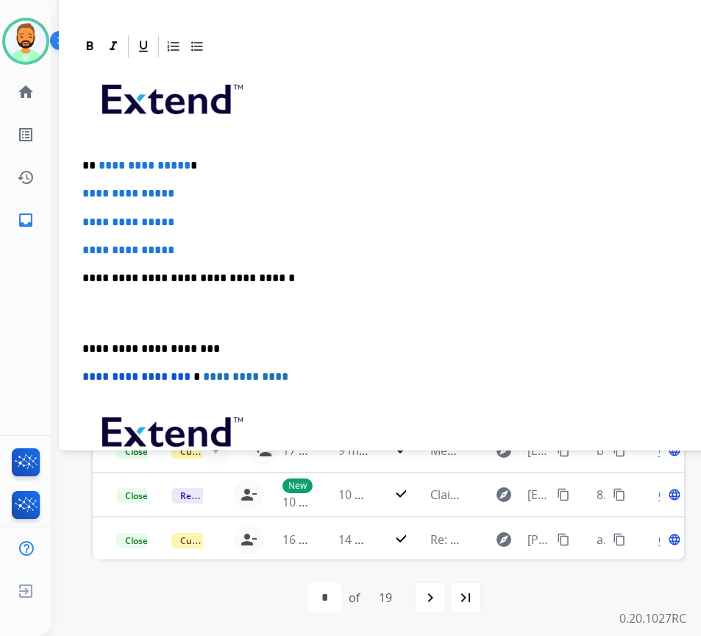
scroll to position [187, 0]
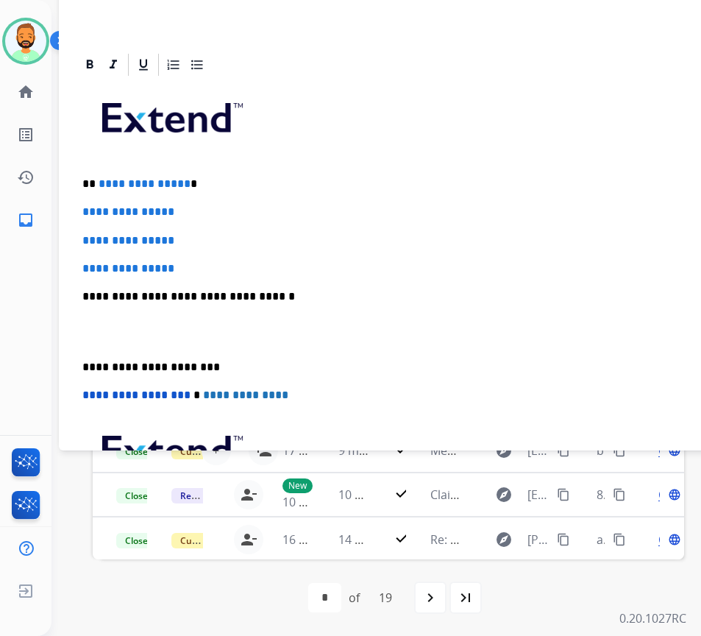
click at [225, 186] on p "**********" at bounding box center [420, 183] width 677 height 13
drag, startPoint x: 199, startPoint y: 261, endPoint x: 99, endPoint y: 218, distance: 109.8
click at [105, 215] on div "**********" at bounding box center [427, 331] width 701 height 506
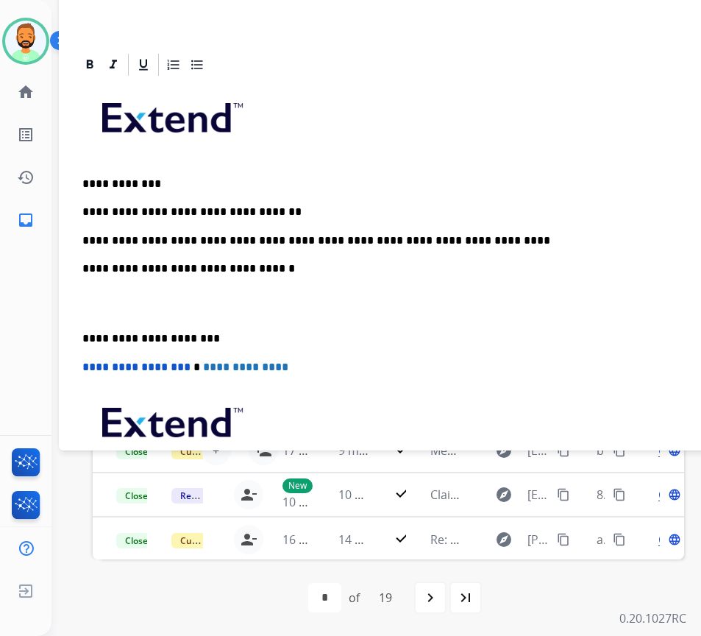
click at [77, 330] on div "**********" at bounding box center [427, 317] width 701 height 478
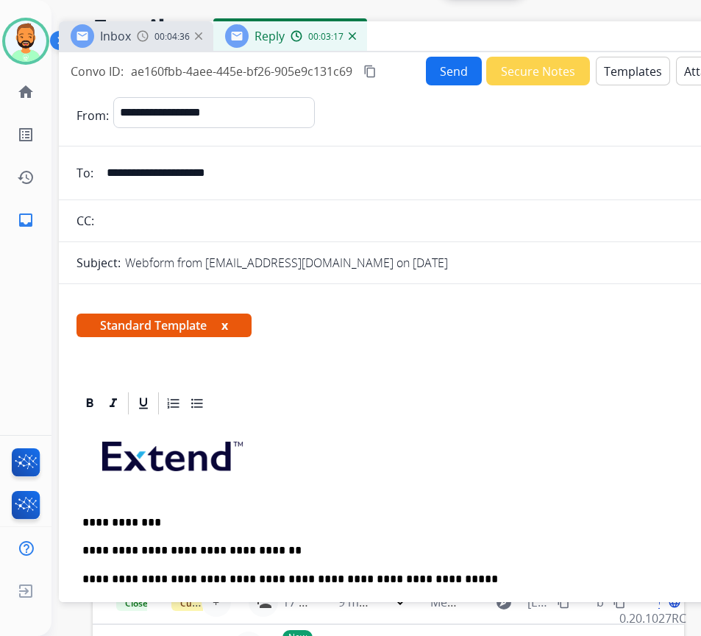
scroll to position [0, 0]
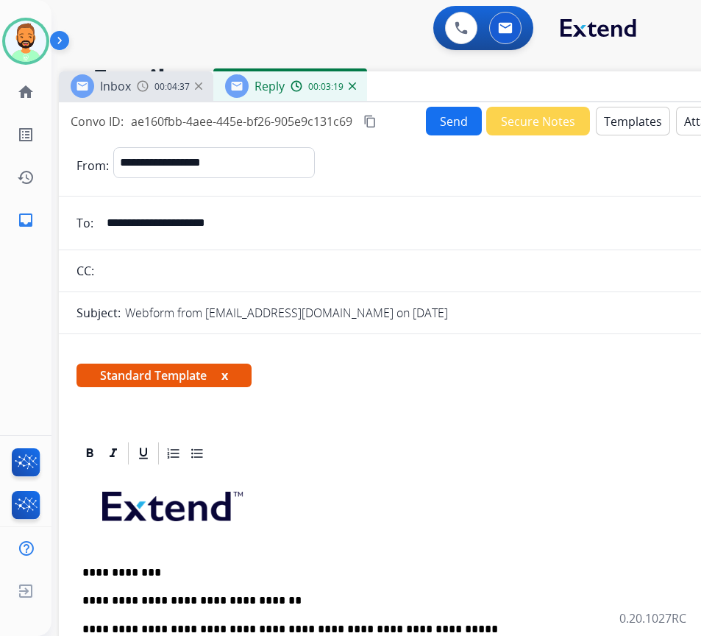
click at [454, 120] on button "Send" at bounding box center [454, 121] width 56 height 29
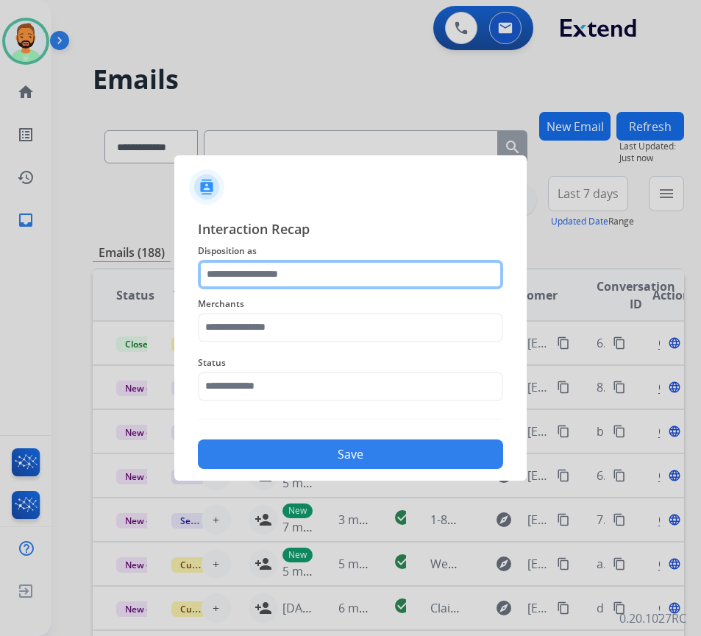
click at [289, 269] on input "text" at bounding box center [350, 274] width 305 height 29
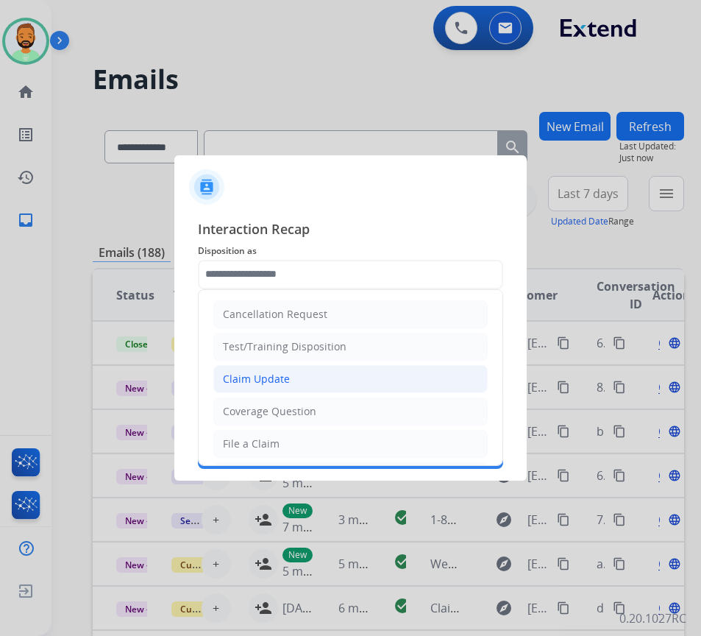
click at [266, 382] on div "Claim Update" at bounding box center [256, 379] width 67 height 15
type input "**********"
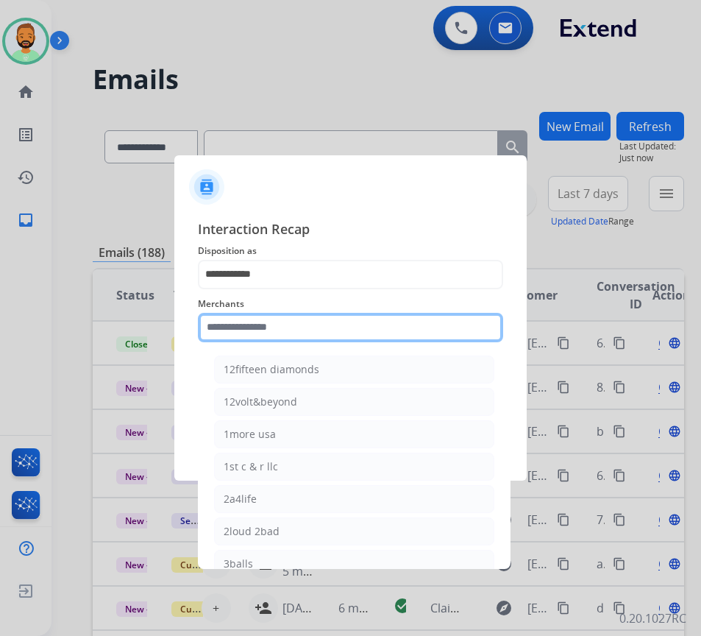
click at [303, 324] on input "text" at bounding box center [350, 327] width 305 height 29
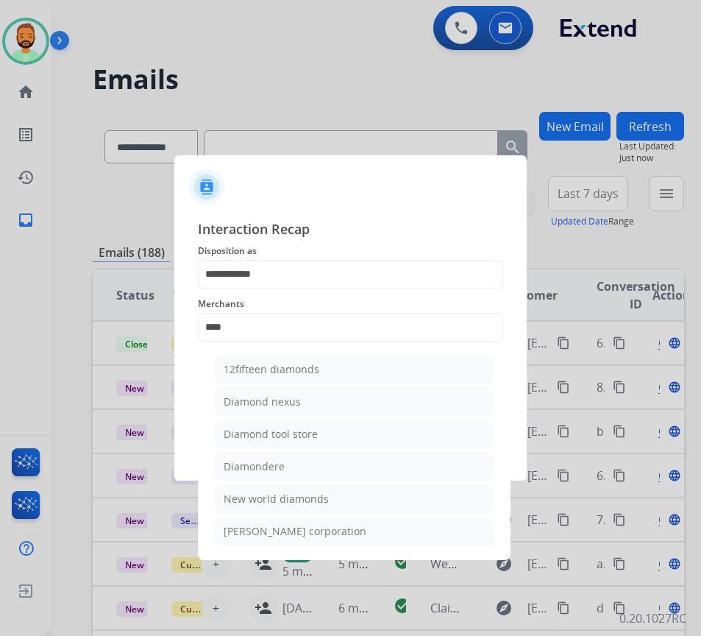
drag, startPoint x: 298, startPoint y: 467, endPoint x: 306, endPoint y: 470, distance: 8.4
click at [300, 468] on li "Diamondere" at bounding box center [354, 467] width 280 height 28
type input "**********"
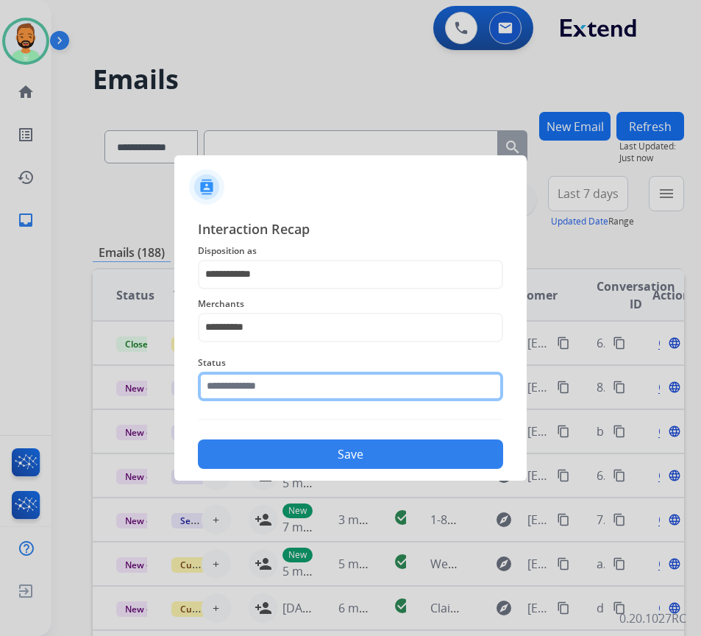
click at [349, 392] on input "text" at bounding box center [350, 386] width 305 height 29
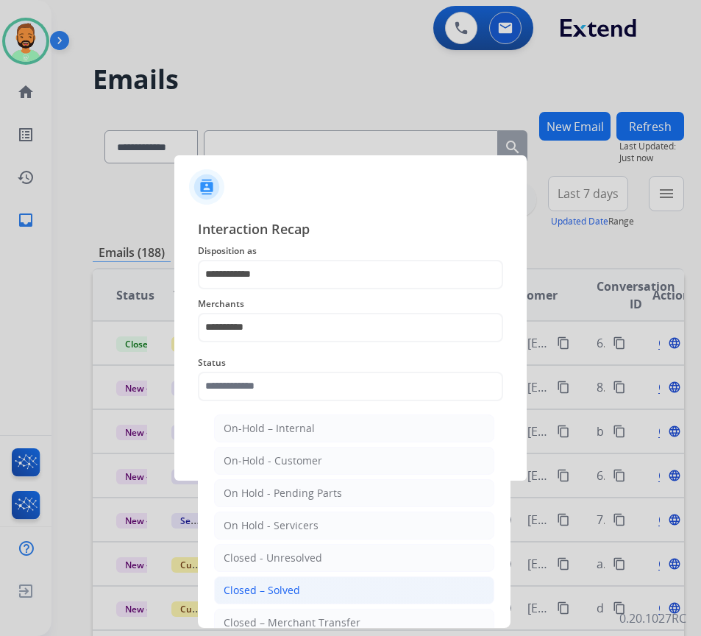
click at [355, 598] on li "Closed – Solved" at bounding box center [354, 590] width 280 height 28
type input "**********"
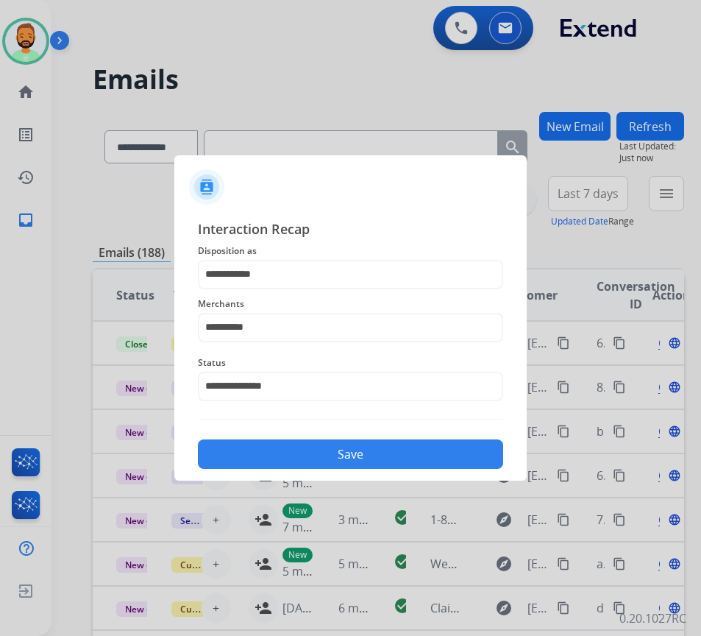
click at [402, 457] on button "Save" at bounding box center [350, 453] width 305 height 29
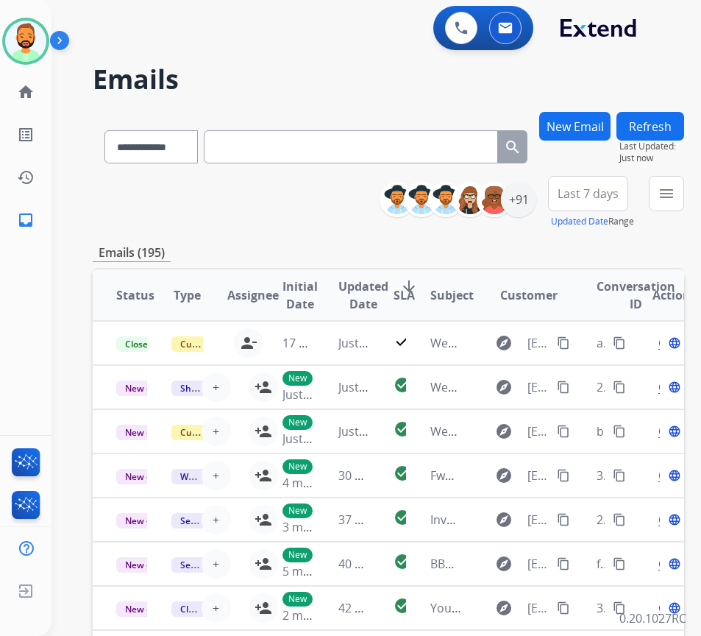
drag, startPoint x: 596, startPoint y: 194, endPoint x: 598, endPoint y: 224, distance: 30.2
click at [597, 193] on span "Last 7 days" at bounding box center [588, 194] width 61 height 6
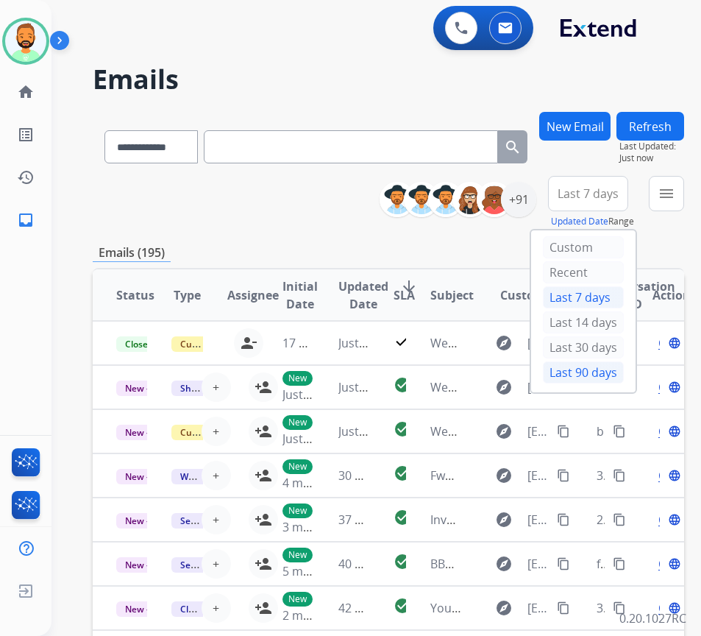
click at [590, 371] on div "Last 90 days" at bounding box center [583, 372] width 81 height 22
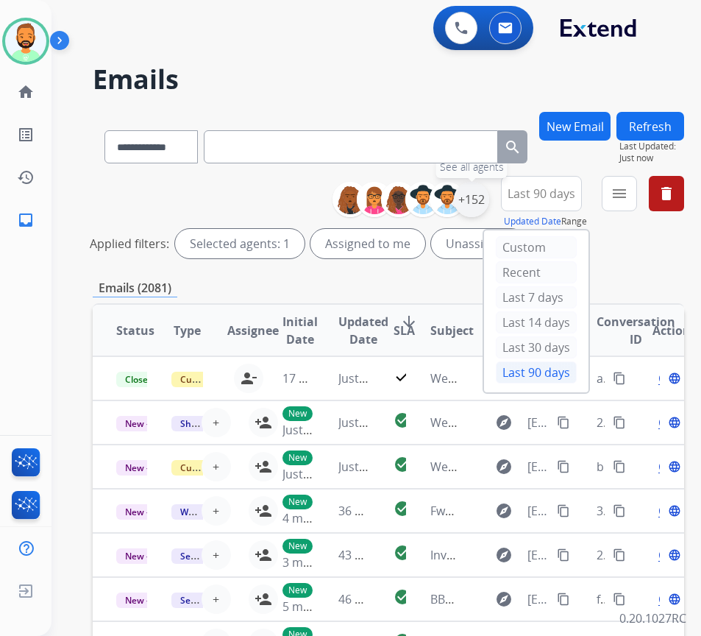
click at [489, 194] on div "+152" at bounding box center [471, 199] width 35 height 35
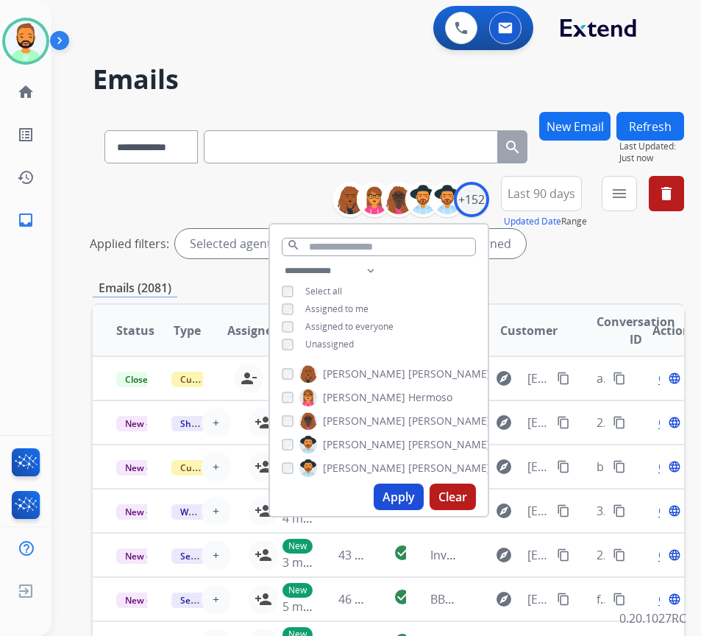
click at [333, 338] on span "Unassigned" at bounding box center [329, 344] width 49 height 13
click at [408, 498] on button "Apply" at bounding box center [399, 497] width 50 height 26
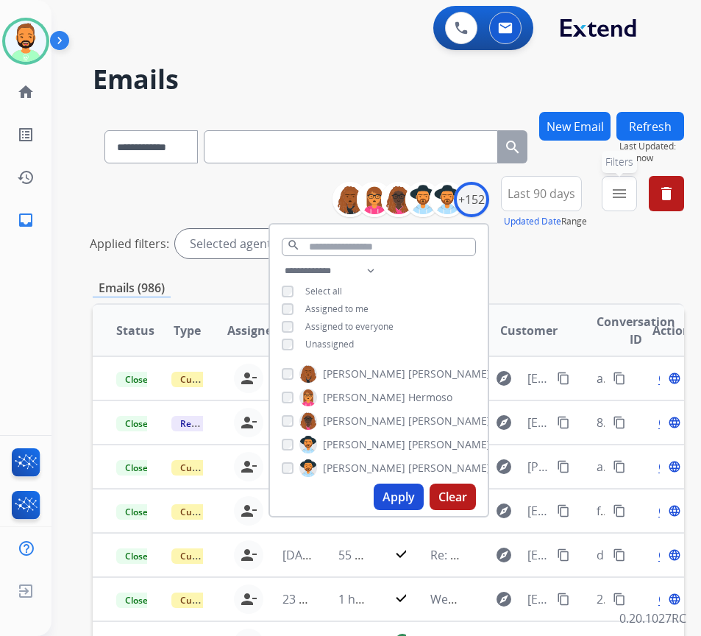
click at [629, 196] on mat-icon "menu" at bounding box center [620, 194] width 18 height 18
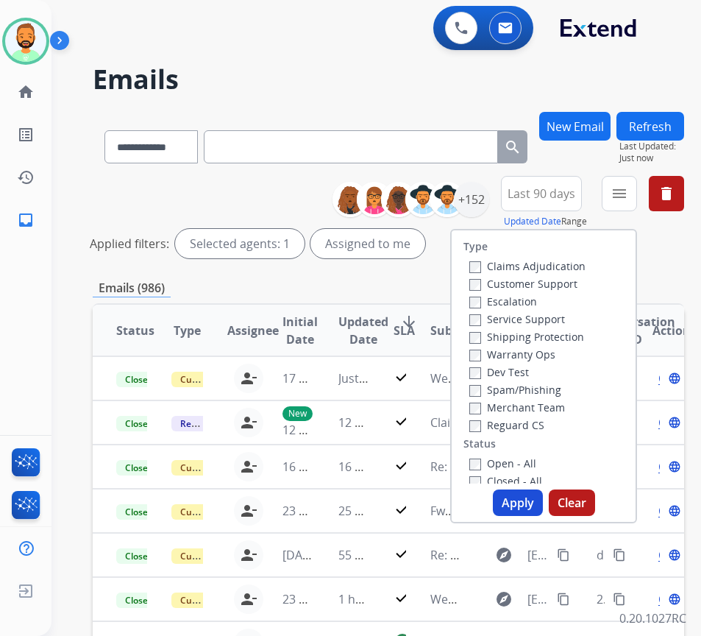
click at [565, 287] on label "Customer Support" at bounding box center [524, 284] width 108 height 14
click at [556, 340] on div "Shipping Protection" at bounding box center [528, 337] width 116 height 18
click at [558, 329] on div "Shipping Protection" at bounding box center [528, 337] width 116 height 18
click at [562, 336] on label "Shipping Protection" at bounding box center [527, 337] width 115 height 14
click at [513, 464] on label "Open - All" at bounding box center [503, 463] width 67 height 14
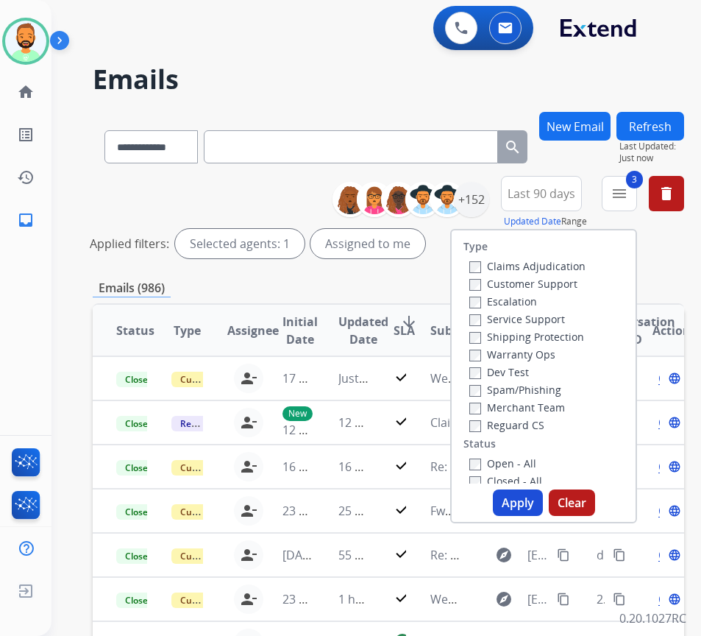
click at [533, 499] on button "Apply" at bounding box center [518, 502] width 50 height 26
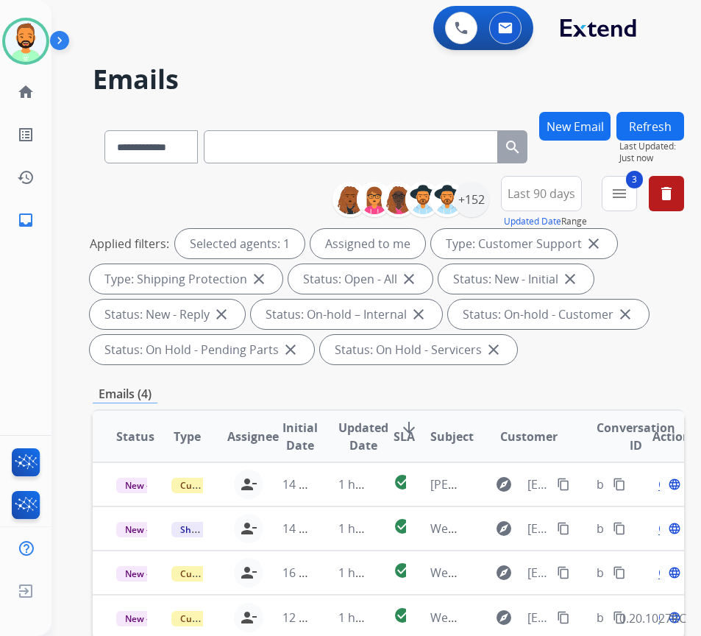
click at [629, 363] on div "Applied filters: Selected agents: 1 Assigned to me Type: Customer Support close…" at bounding box center [386, 296] width 592 height 135
click at [629, 188] on mat-icon "menu" at bounding box center [620, 194] width 18 height 18
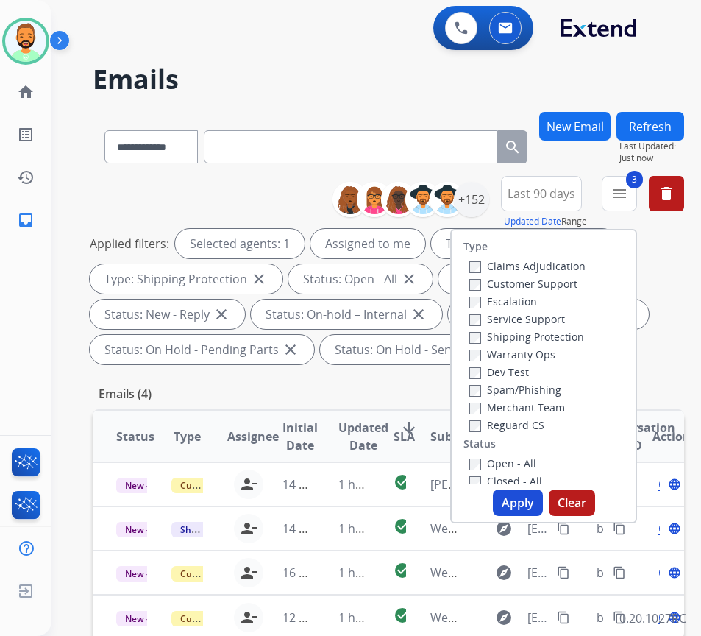
click at [543, 192] on span "Last 90 days" at bounding box center [542, 194] width 68 height 6
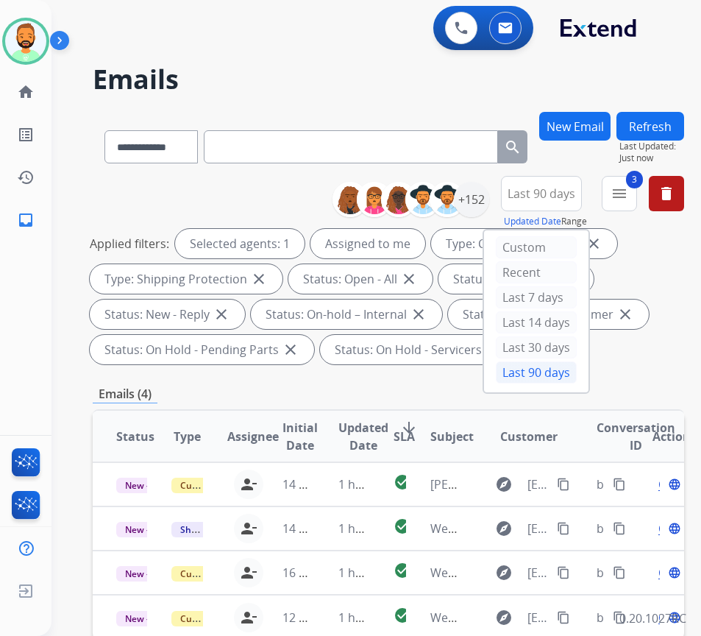
click at [333, 390] on div "Emails (4)" at bounding box center [389, 394] width 592 height 18
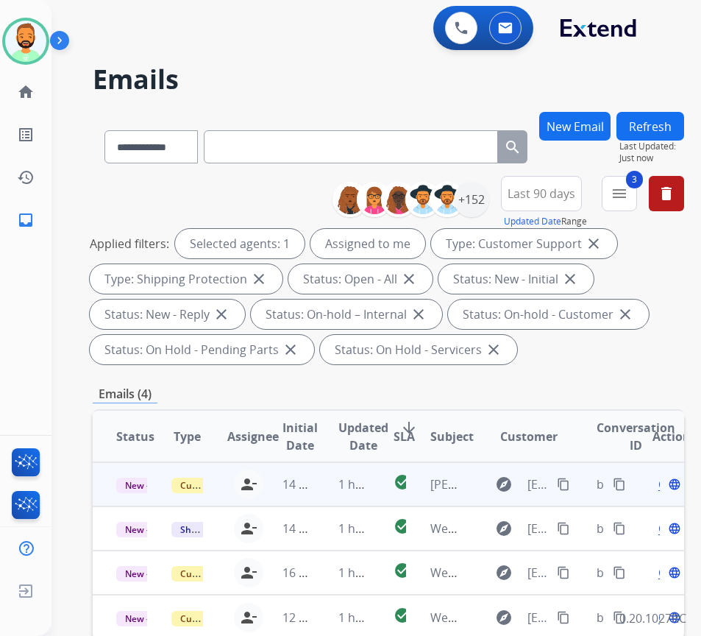
click at [324, 489] on td "1 hour ago" at bounding box center [342, 484] width 55 height 44
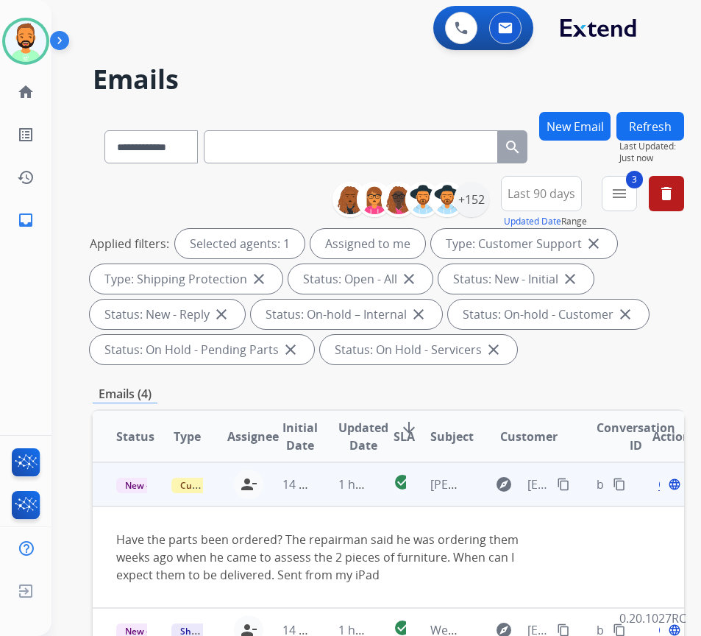
click at [568, 484] on mat-icon "content_copy" at bounding box center [563, 484] width 13 height 13
click at [666, 487] on span "Open" at bounding box center [674, 484] width 30 height 18
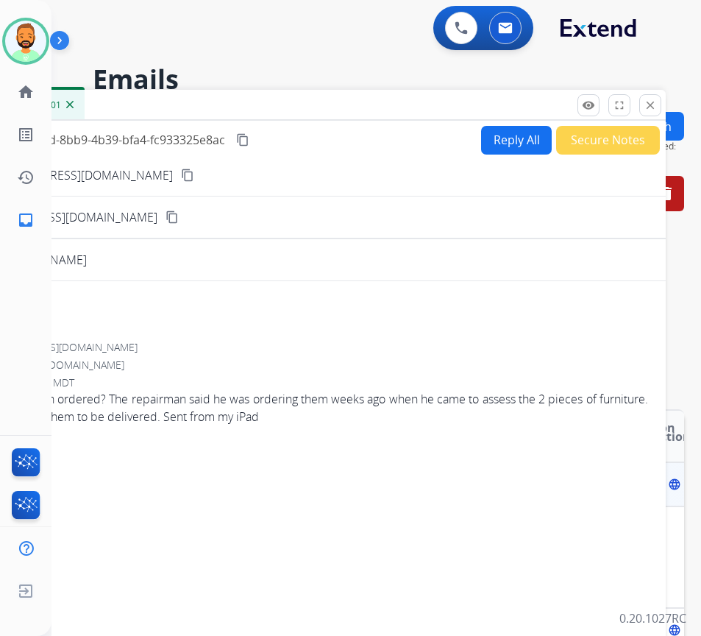
click at [498, 132] on button "Reply All" at bounding box center [516, 140] width 71 height 29
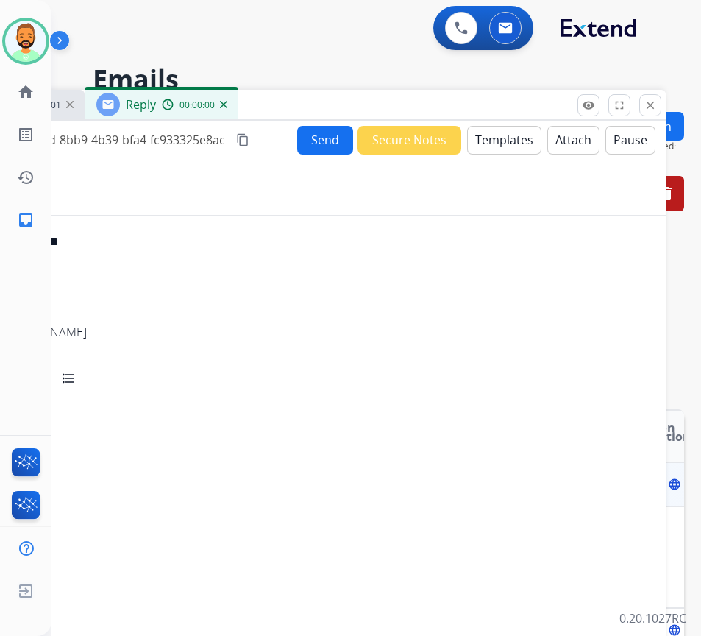
select select "**********"
click at [506, 142] on button "Templates" at bounding box center [504, 140] width 74 height 29
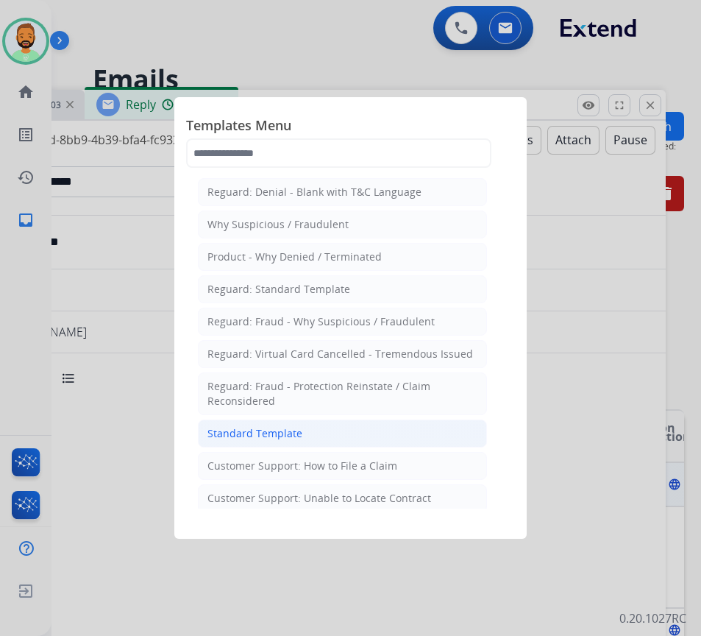
click at [361, 424] on li "Standard Template" at bounding box center [342, 434] width 289 height 28
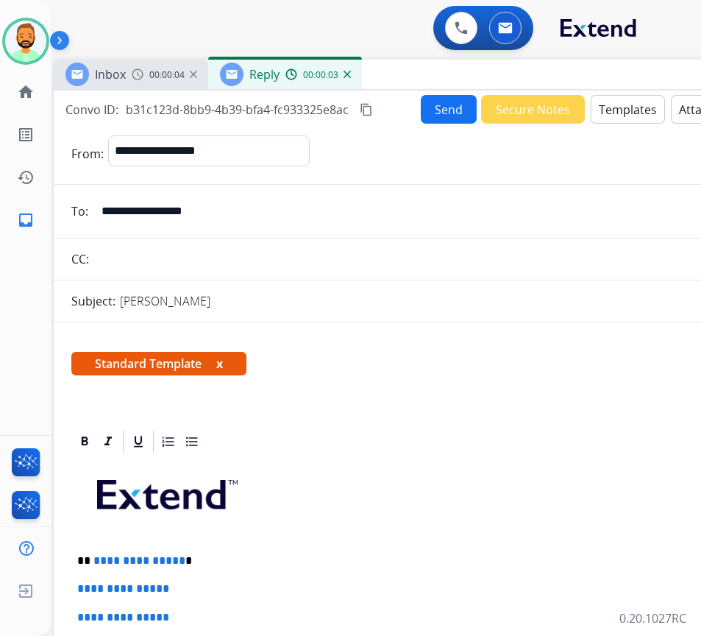
drag, startPoint x: 344, startPoint y: 112, endPoint x: 431, endPoint y: 77, distance: 93.1
click at [431, 77] on div "Inbox 00:00:04 Reply 00:00:03" at bounding box center [422, 75] width 736 height 31
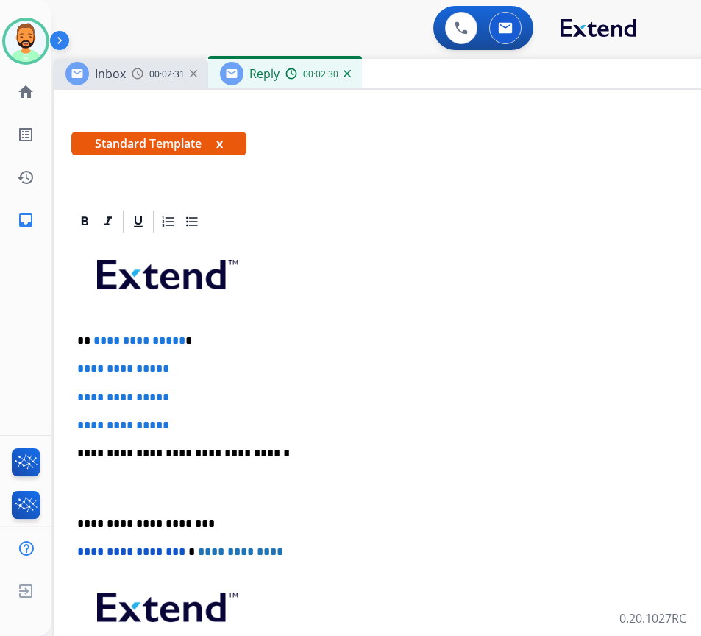
scroll to position [221, 0]
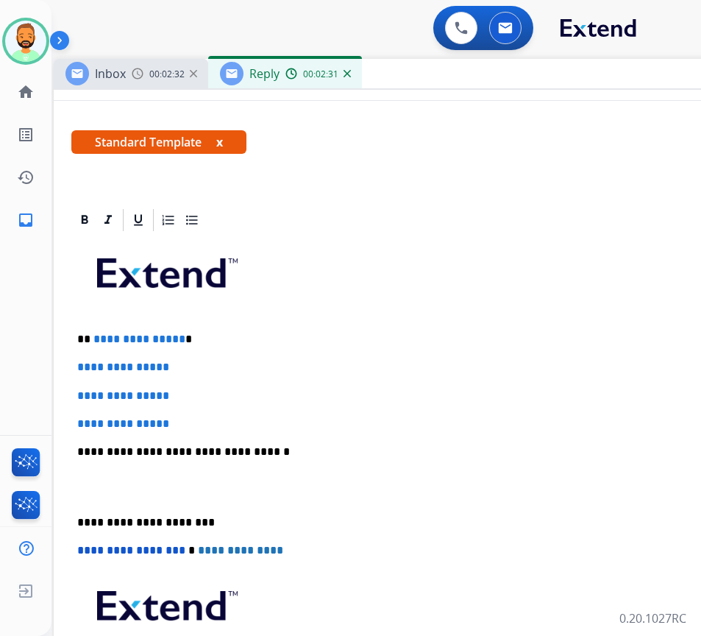
click at [206, 333] on p "**********" at bounding box center [415, 339] width 677 height 13
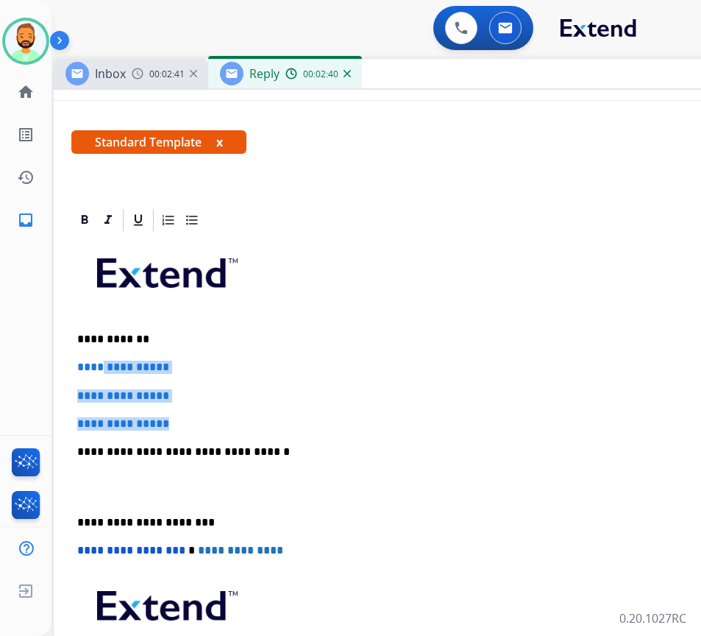
drag, startPoint x: 221, startPoint y: 425, endPoint x: 107, endPoint y: 361, distance: 129.8
click at [107, 361] on div "**********" at bounding box center [421, 486] width 701 height 506
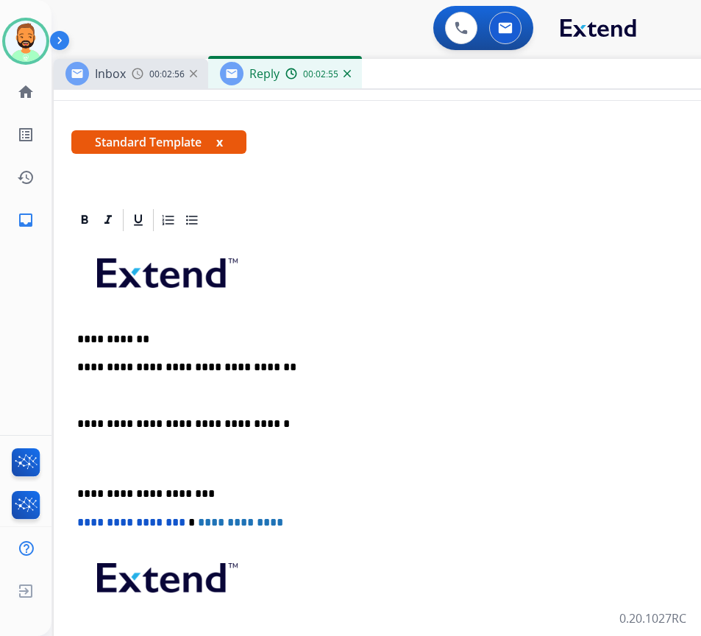
click at [74, 488] on div "**********" at bounding box center [421, 472] width 701 height 478
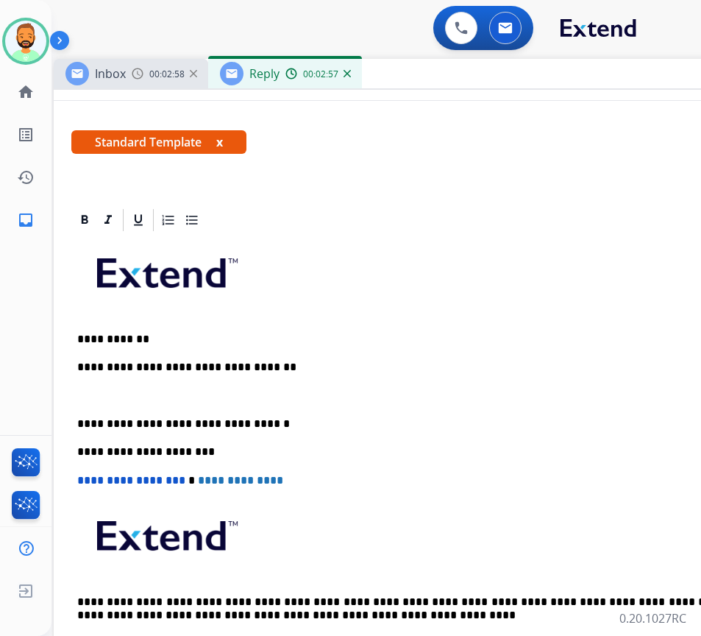
click at [170, 389] on p at bounding box center [421, 395] width 689 height 13
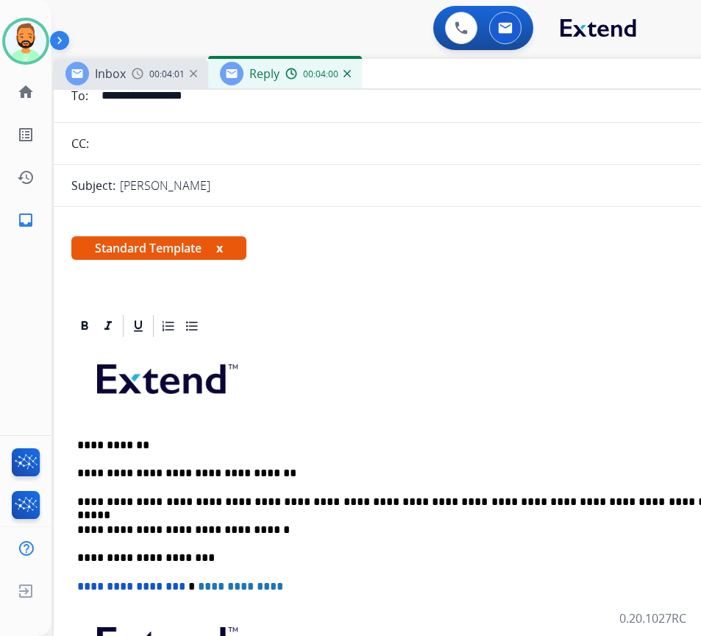
scroll to position [0, 0]
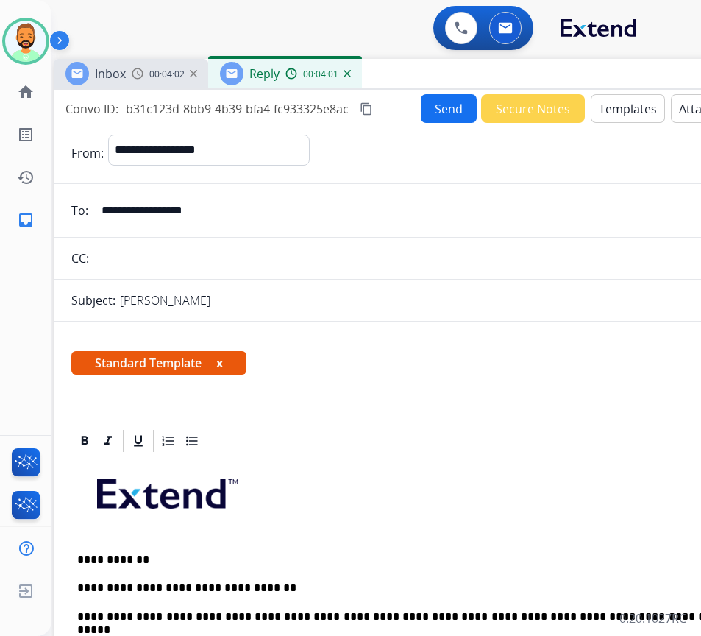
click at [440, 101] on button "Send" at bounding box center [449, 108] width 56 height 29
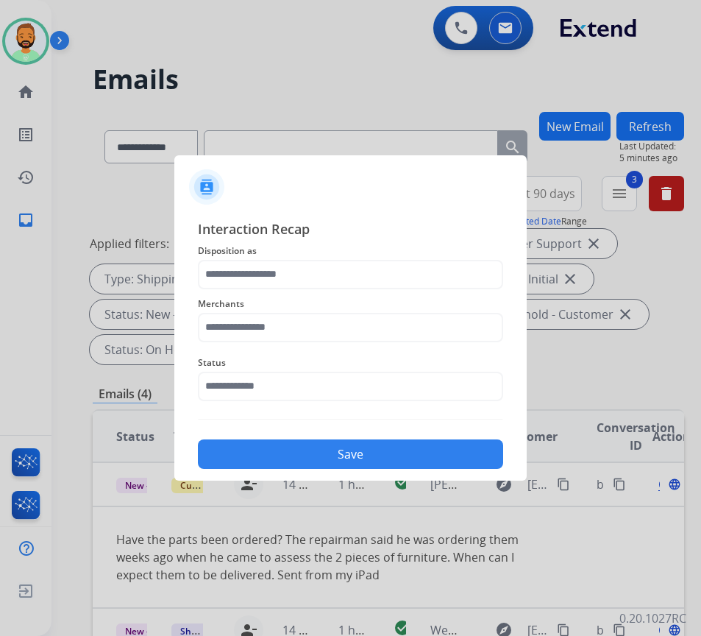
click at [283, 255] on span "Disposition as" at bounding box center [350, 251] width 305 height 18
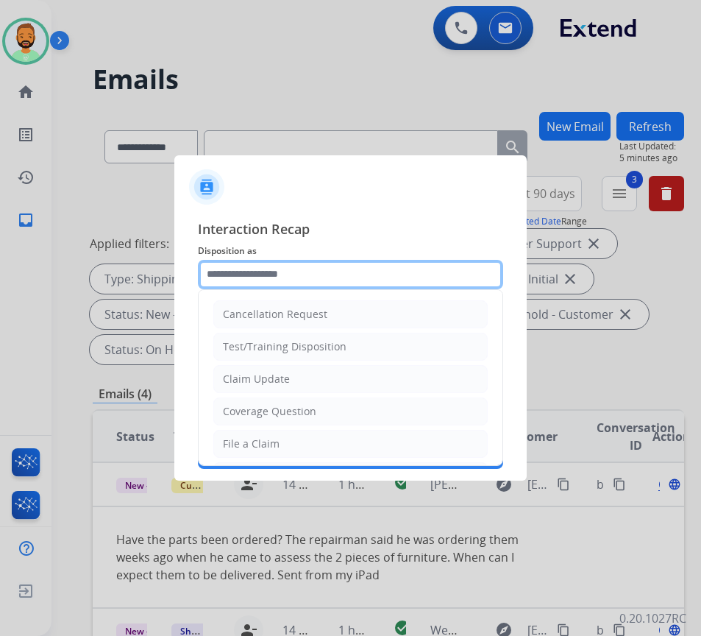
click at [289, 279] on input "text" at bounding box center [350, 274] width 305 height 29
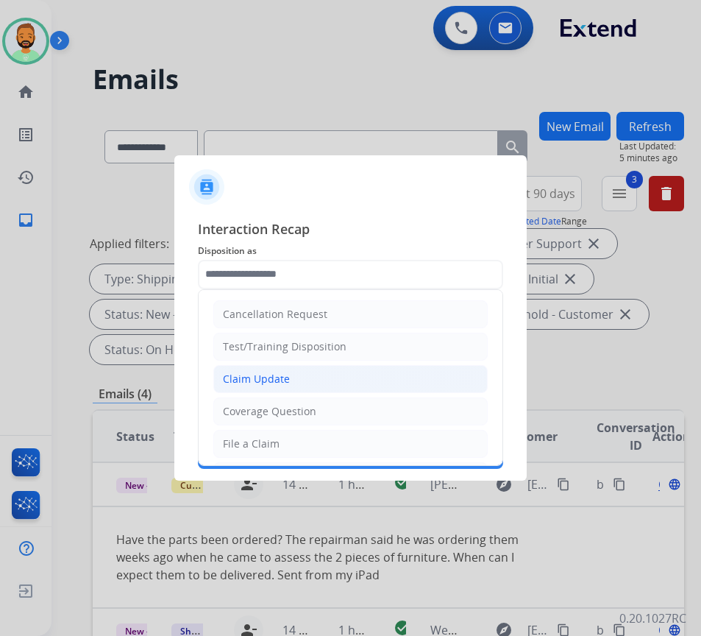
click at [341, 378] on li "Claim Update" at bounding box center [350, 379] width 275 height 28
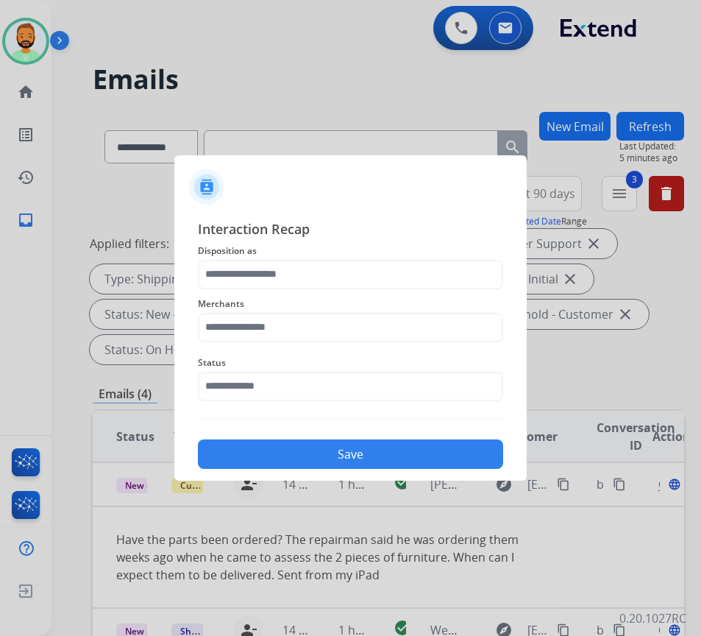
type input "**********"
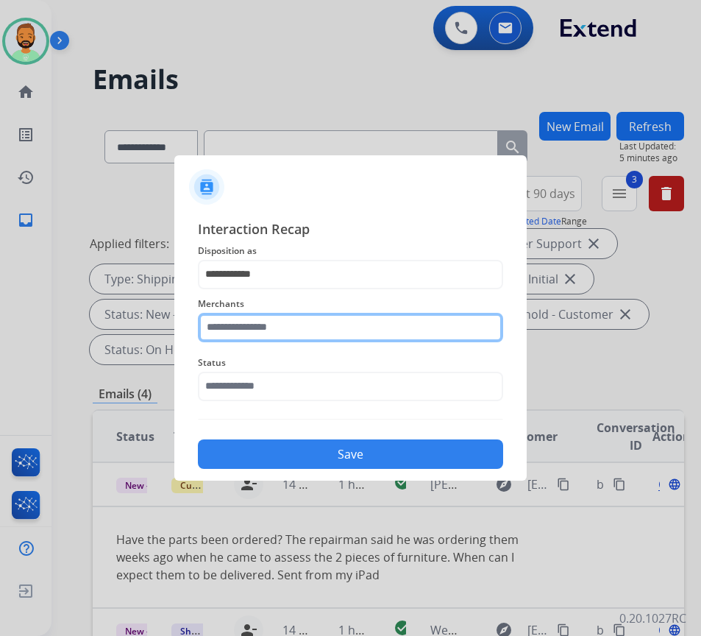
click at [319, 329] on input "text" at bounding box center [350, 327] width 305 height 29
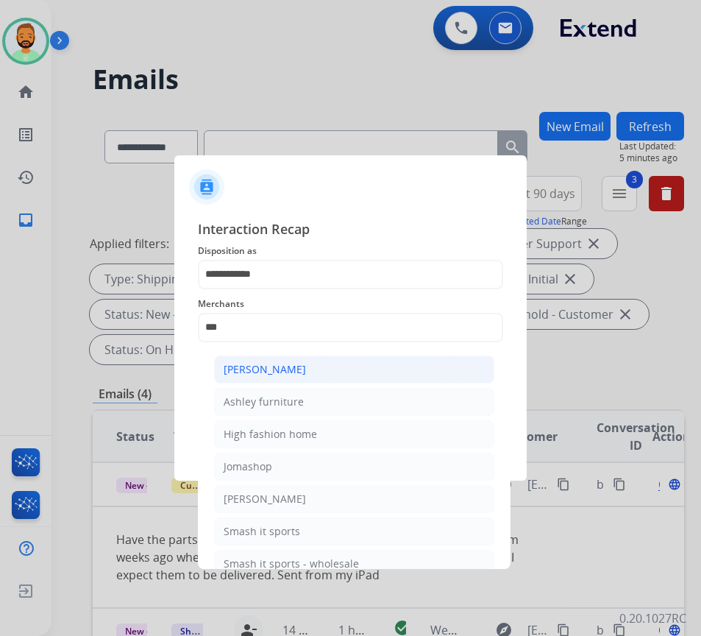
click at [327, 372] on li "[PERSON_NAME]" at bounding box center [354, 370] width 280 height 28
type input "**********"
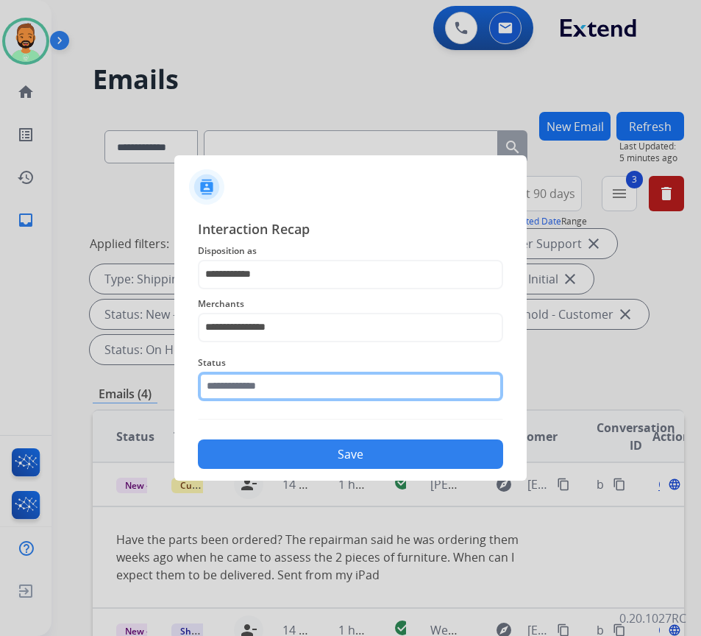
click at [333, 392] on input "text" at bounding box center [350, 386] width 305 height 29
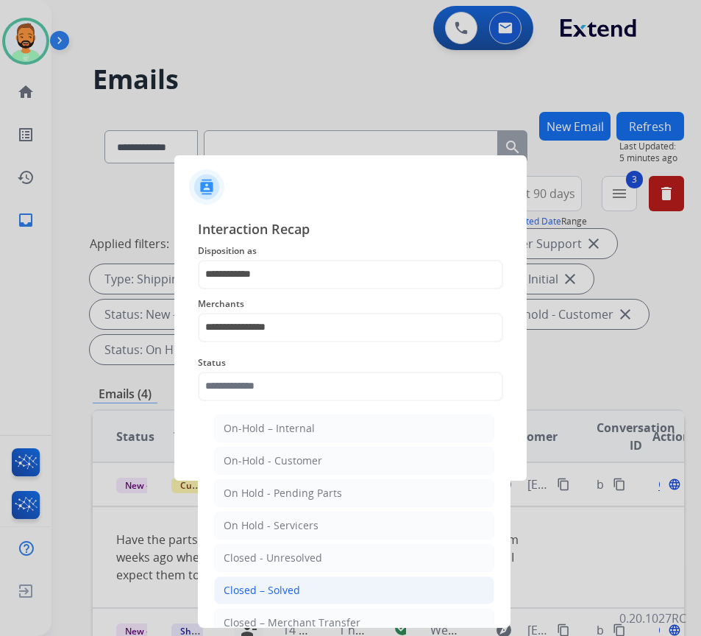
click at [347, 583] on li "Closed – Solved" at bounding box center [354, 590] width 280 height 28
type input "**********"
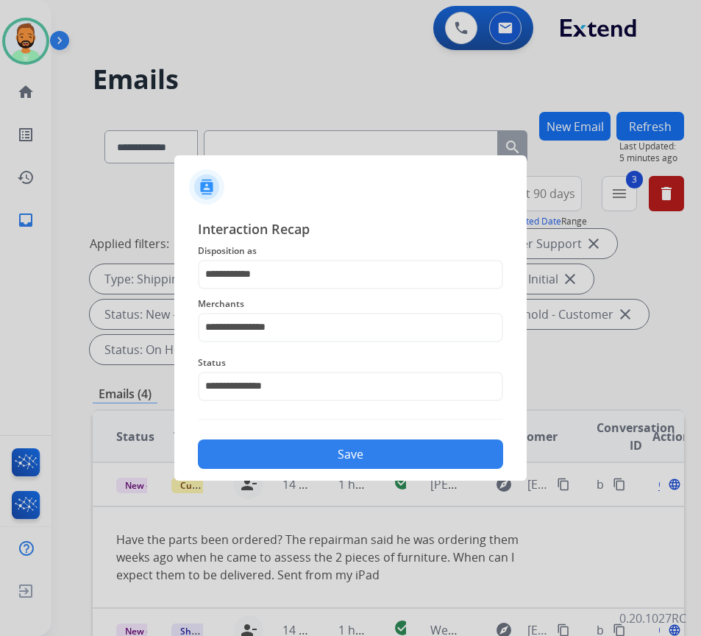
click at [381, 436] on div "Save" at bounding box center [350, 450] width 305 height 38
click at [381, 447] on button "Save" at bounding box center [350, 453] width 305 height 29
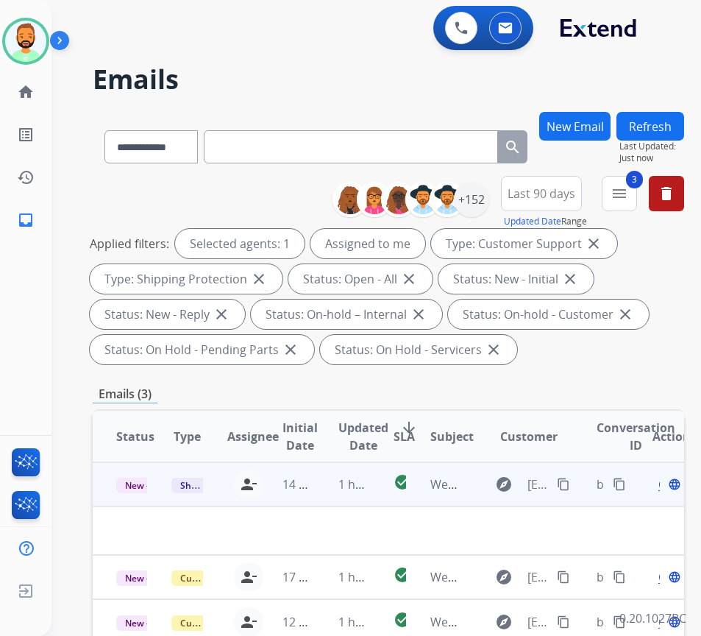
click at [320, 489] on td "1 hour ago" at bounding box center [342, 484] width 55 height 44
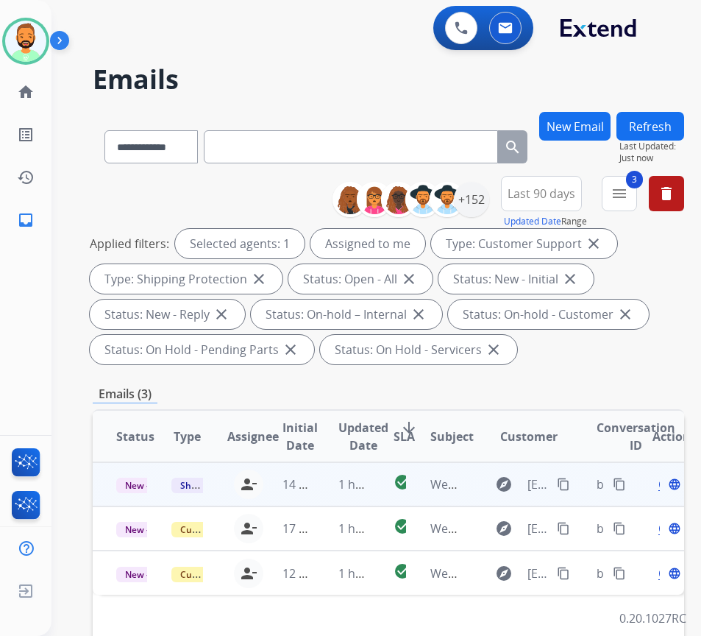
click at [344, 497] on td "1 hour ago" at bounding box center [342, 484] width 55 height 44
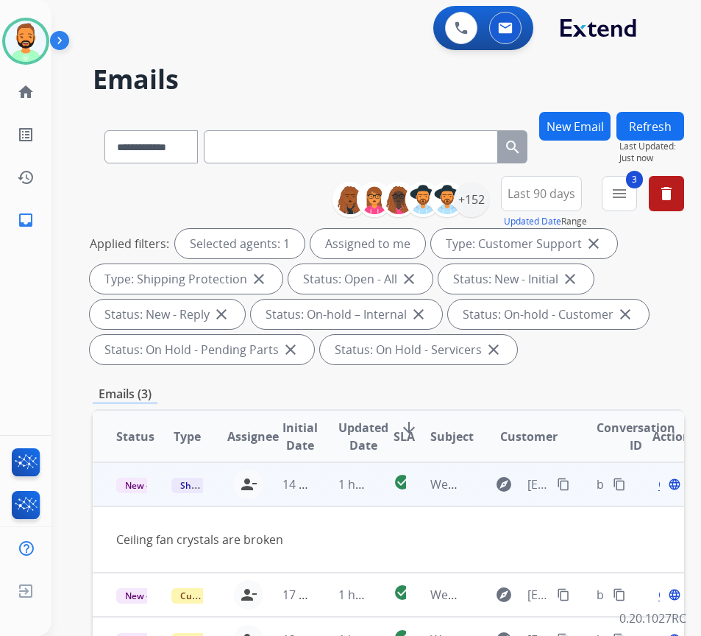
click at [570, 482] on mat-icon "content_copy" at bounding box center [563, 484] width 13 height 13
click at [665, 489] on span "Open" at bounding box center [674, 484] width 30 height 18
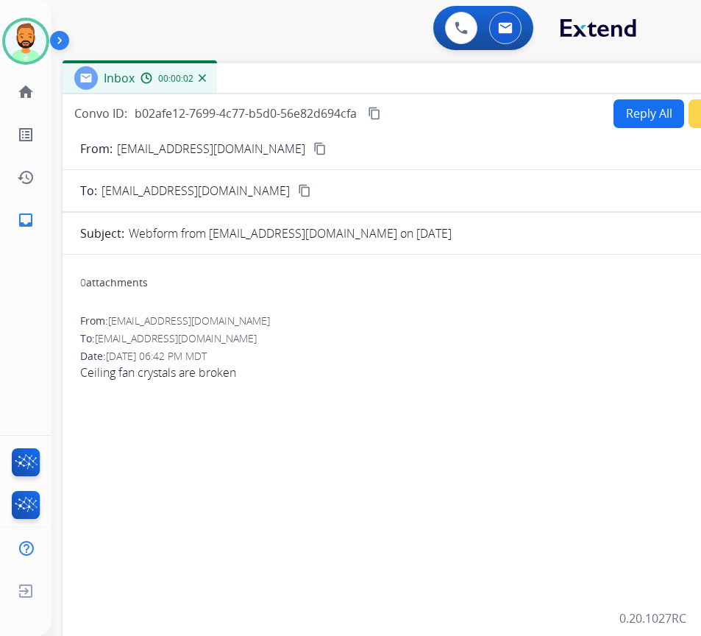
drag, startPoint x: 345, startPoint y: 105, endPoint x: 480, endPoint y: 79, distance: 137.1
click at [476, 79] on div "Inbox 00:00:02" at bounding box center [431, 78] width 736 height 31
click at [651, 113] on button "Reply All" at bounding box center [647, 114] width 71 height 29
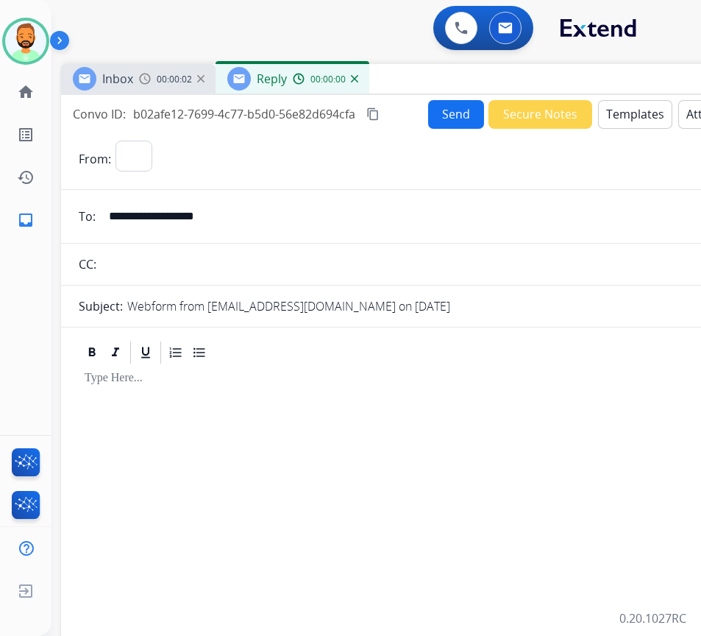
select select "**********"
click at [651, 113] on button "Templates" at bounding box center [635, 114] width 74 height 29
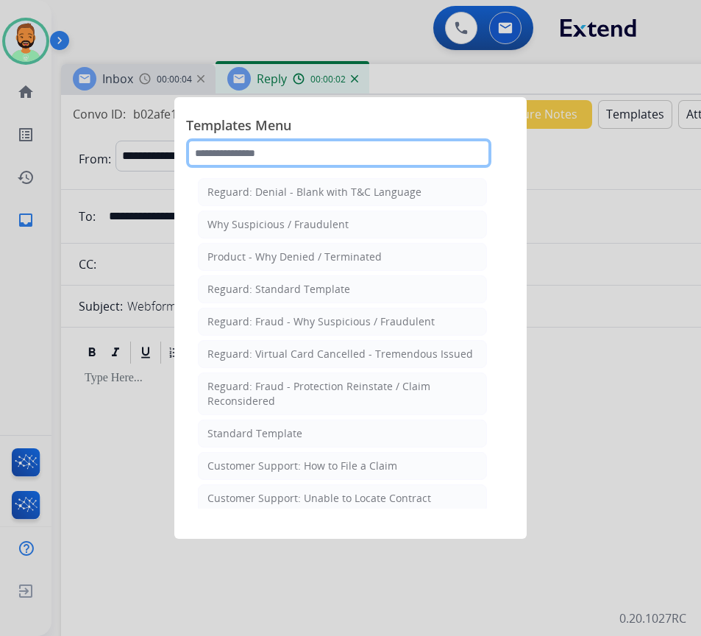
click at [317, 146] on input "text" at bounding box center [338, 152] width 305 height 29
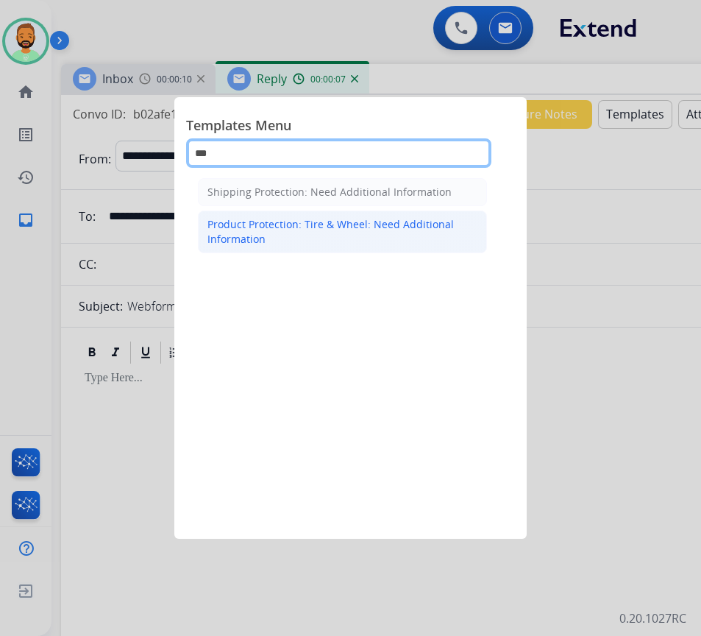
type input "***"
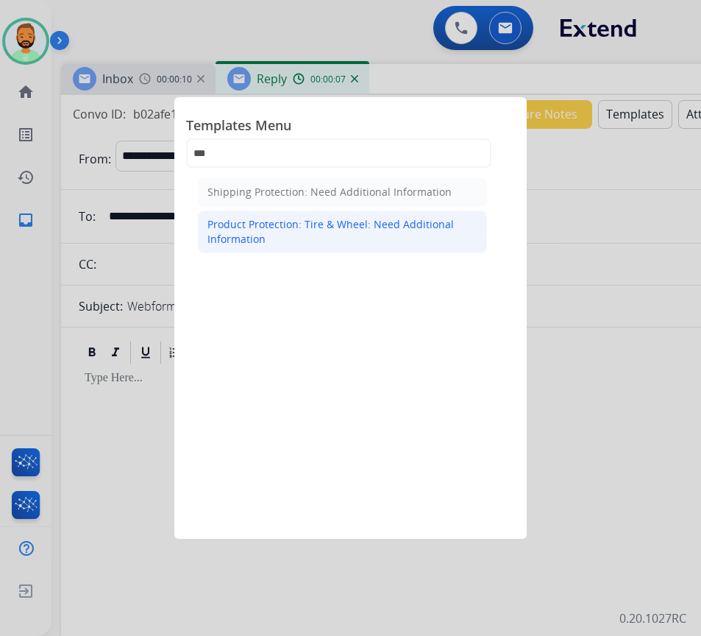
click at [380, 219] on div "Product Protection: Tire & Wheel: Need Additional Information" at bounding box center [343, 231] width 270 height 29
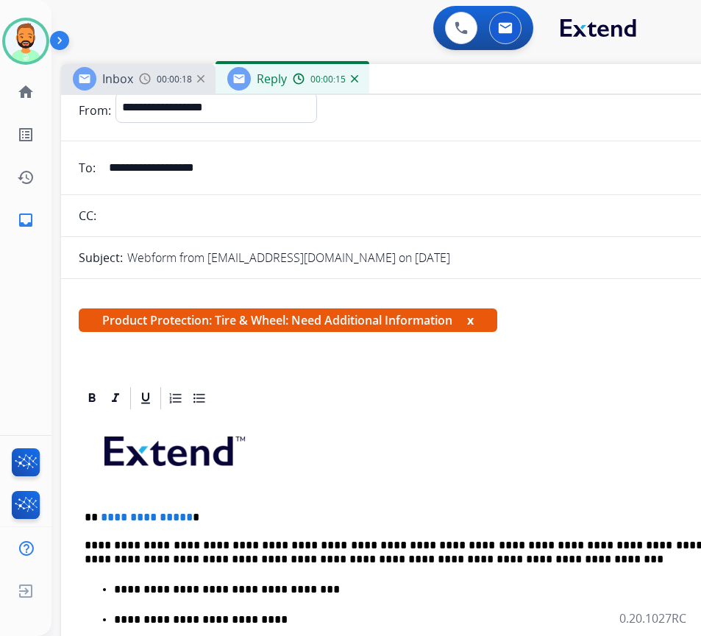
scroll to position [74, 0]
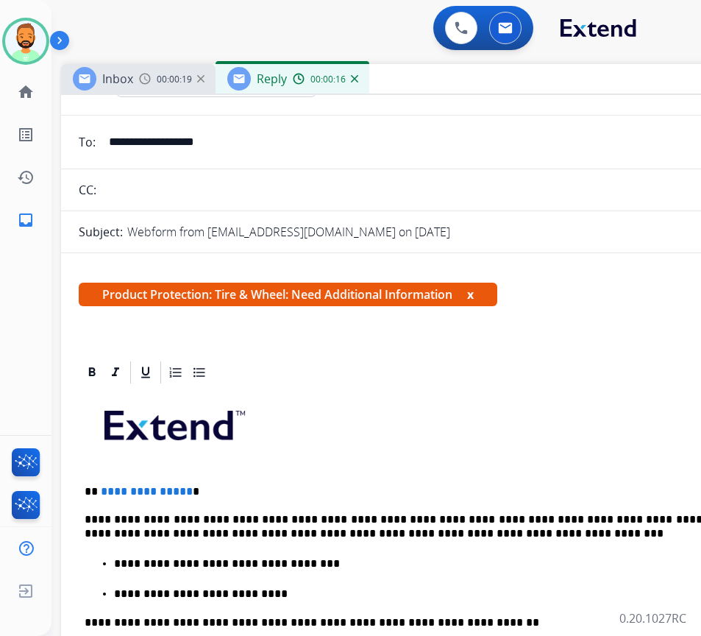
click at [216, 483] on div "**********" at bounding box center [429, 627] width 701 height 483
click at [371, 514] on p "**********" at bounding box center [423, 526] width 677 height 27
click at [587, 512] on div "**********" at bounding box center [429, 627] width 701 height 483
drag, startPoint x: 247, startPoint y: 583, endPoint x: 183, endPoint y: 576, distance: 64.4
click at [183, 576] on ul "**********" at bounding box center [429, 578] width 689 height 46
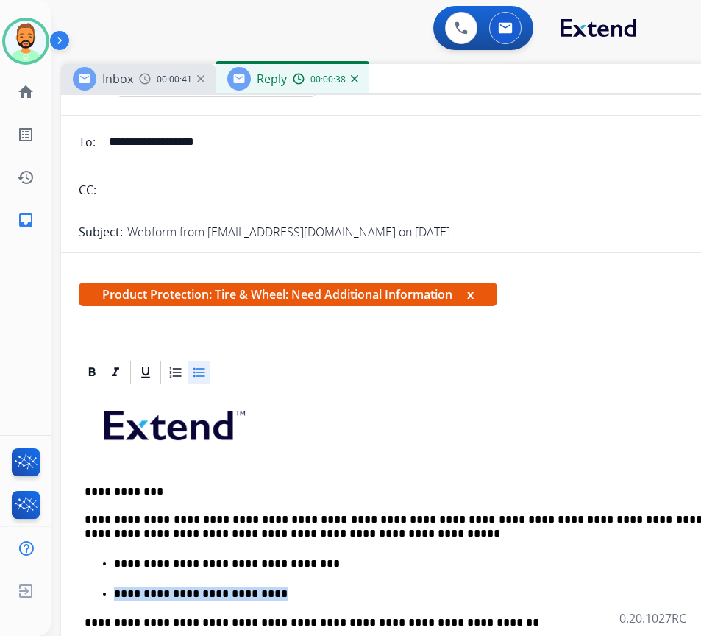
drag, startPoint x: 248, startPoint y: 593, endPoint x: 151, endPoint y: 577, distance: 98.4
click at [155, 580] on ul "**********" at bounding box center [429, 578] width 689 height 46
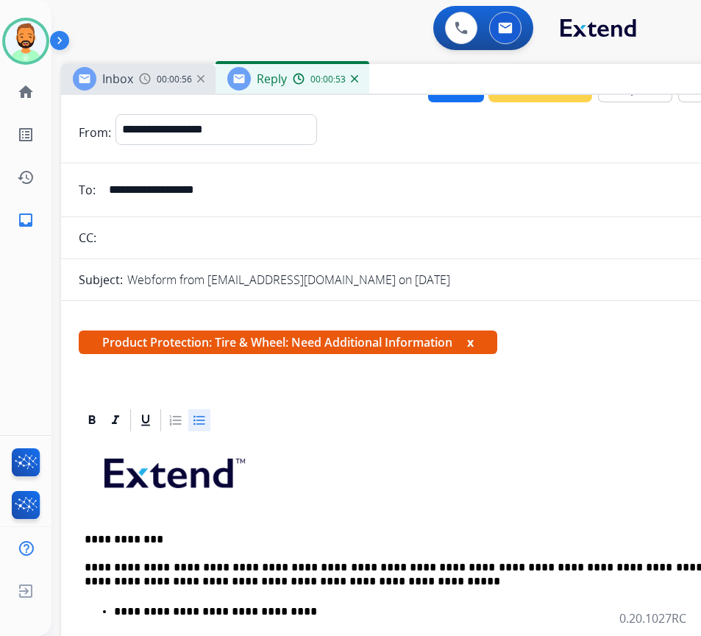
scroll to position [0, 0]
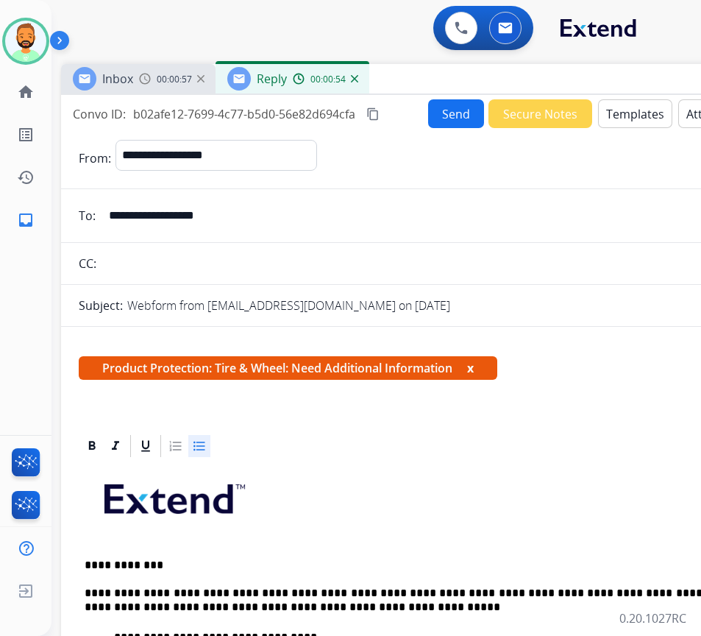
click at [459, 108] on button "Send" at bounding box center [456, 113] width 56 height 29
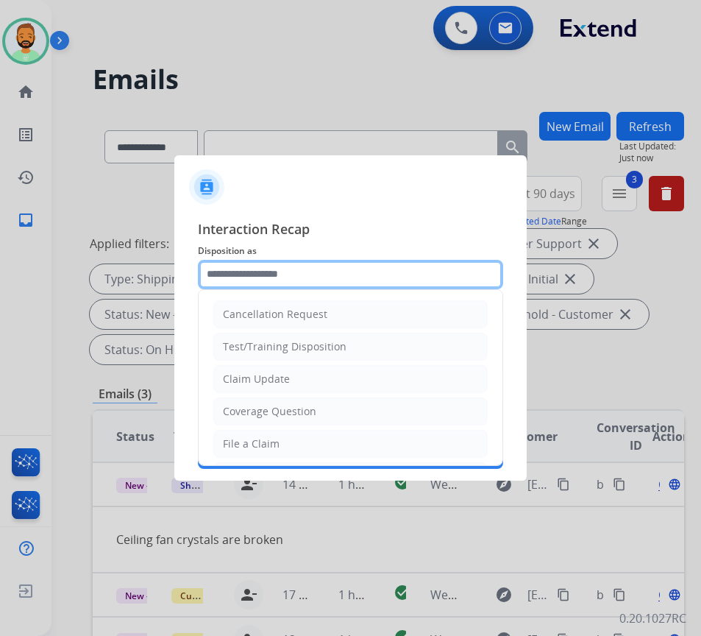
click at [322, 275] on input "text" at bounding box center [350, 274] width 305 height 29
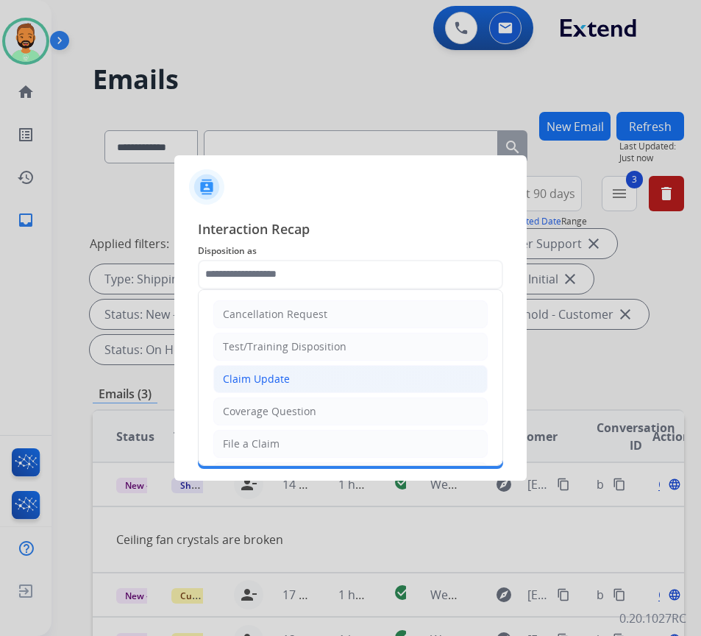
click at [350, 376] on li "Claim Update" at bounding box center [350, 379] width 275 height 28
type input "**********"
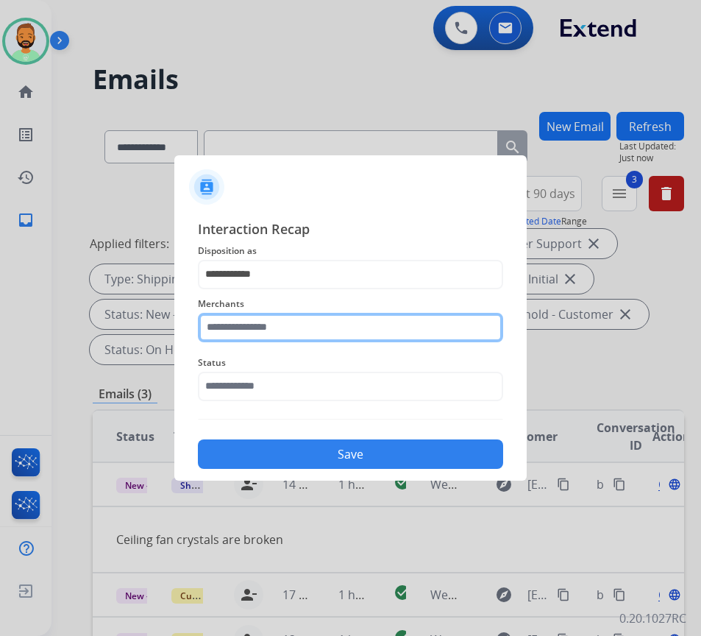
click at [341, 320] on input "text" at bounding box center [350, 327] width 305 height 29
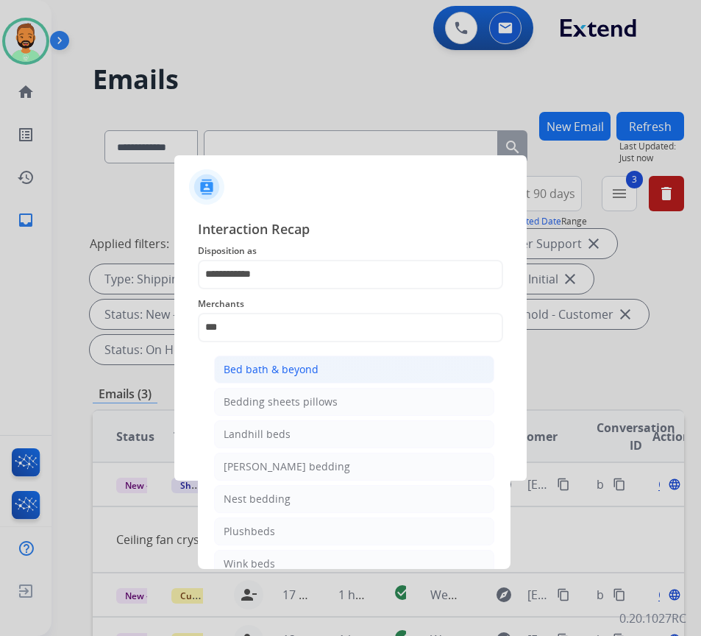
click at [355, 362] on li "Bed bath & beyond" at bounding box center [354, 370] width 280 height 28
type input "**********"
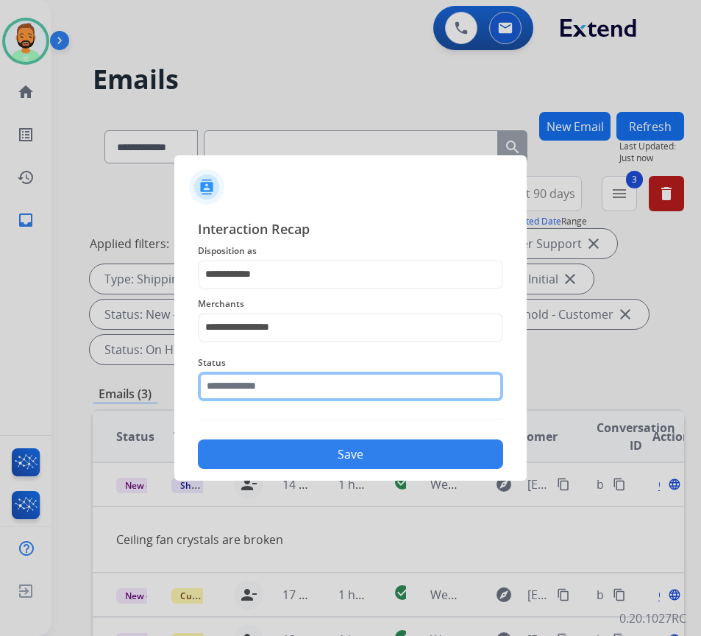
click at [352, 395] on input "text" at bounding box center [350, 386] width 305 height 29
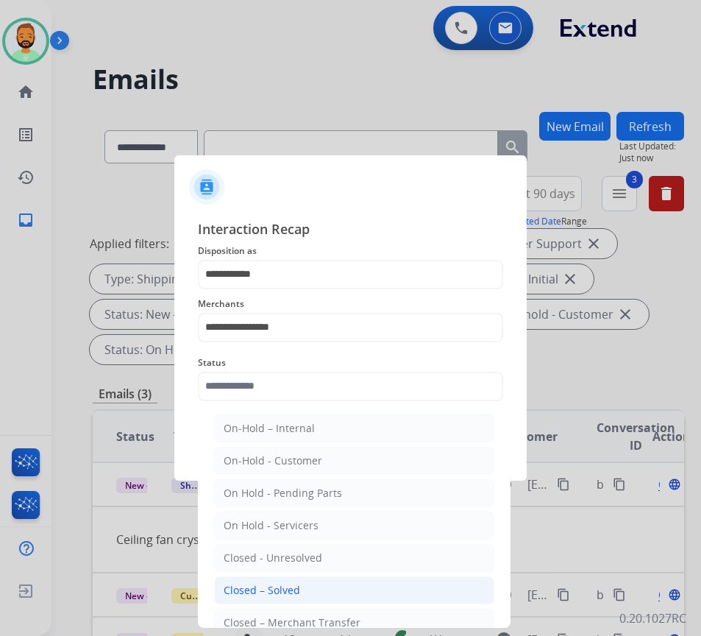
click at [318, 584] on li "Closed – Solved" at bounding box center [354, 590] width 280 height 28
type input "**********"
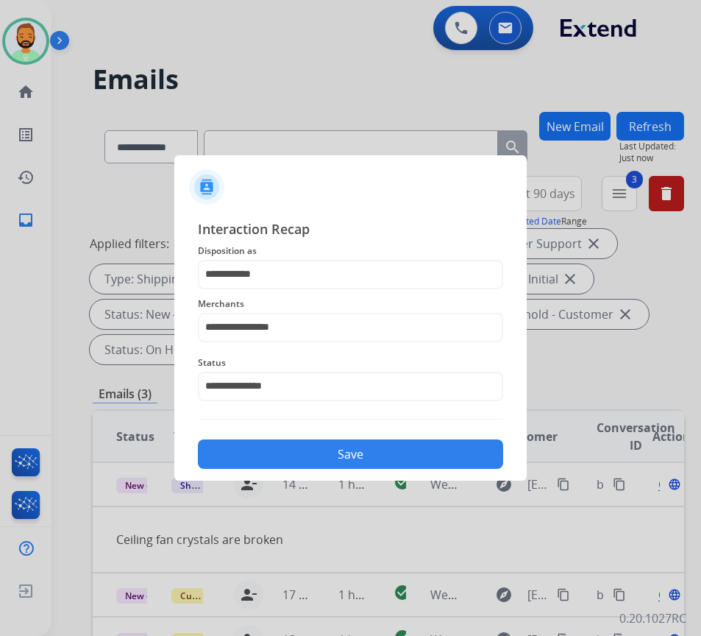
click at [381, 460] on button "Save" at bounding box center [350, 453] width 305 height 29
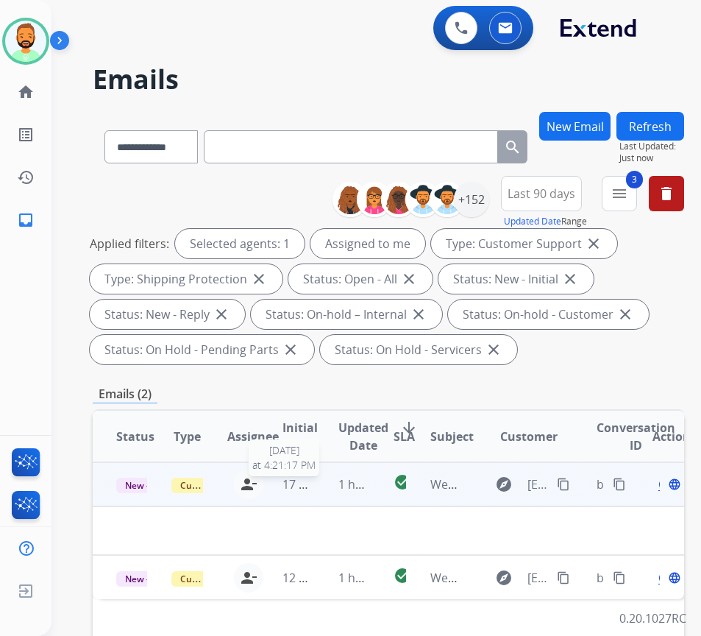
click at [314, 483] on span "17 hours ago" at bounding box center [319, 484] width 73 height 16
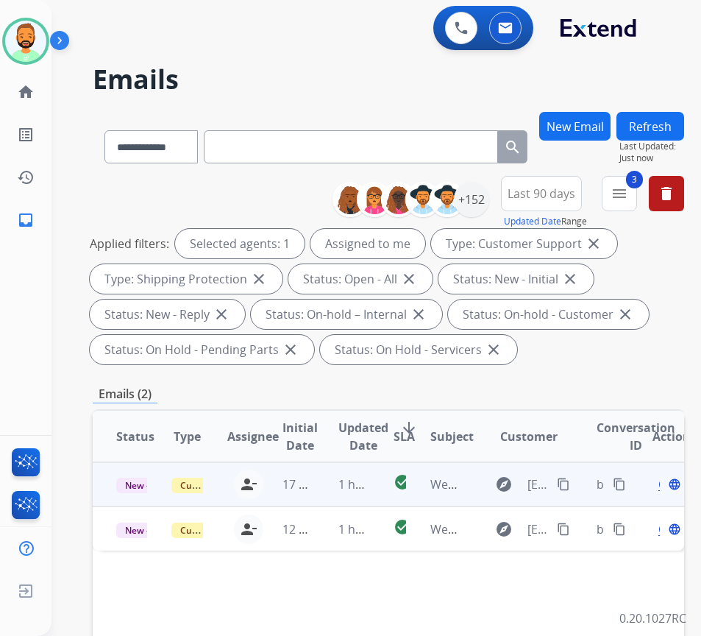
drag, startPoint x: 319, startPoint y: 490, endPoint x: 331, endPoint y: 495, distance: 13.3
click at [325, 493] on td "1 hour ago" at bounding box center [342, 484] width 55 height 44
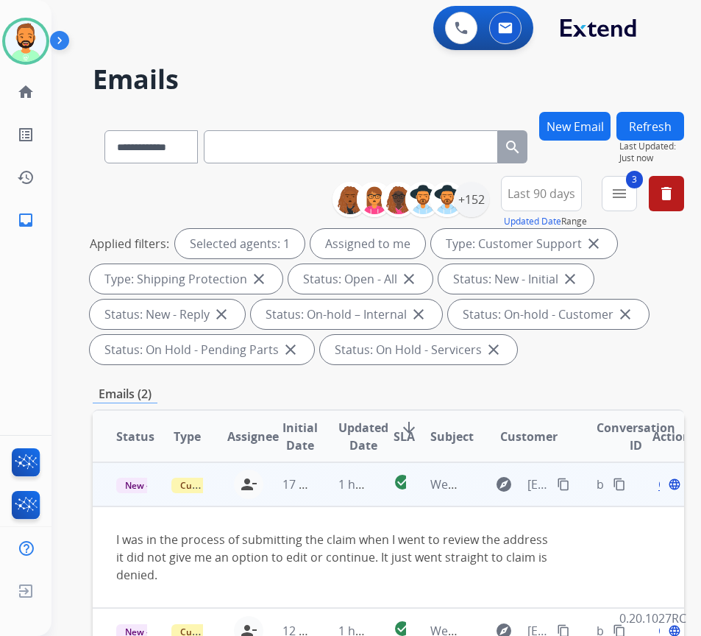
click at [563, 484] on mat-icon "content_copy" at bounding box center [563, 484] width 13 height 13
click at [665, 483] on span "Open" at bounding box center [674, 484] width 30 height 18
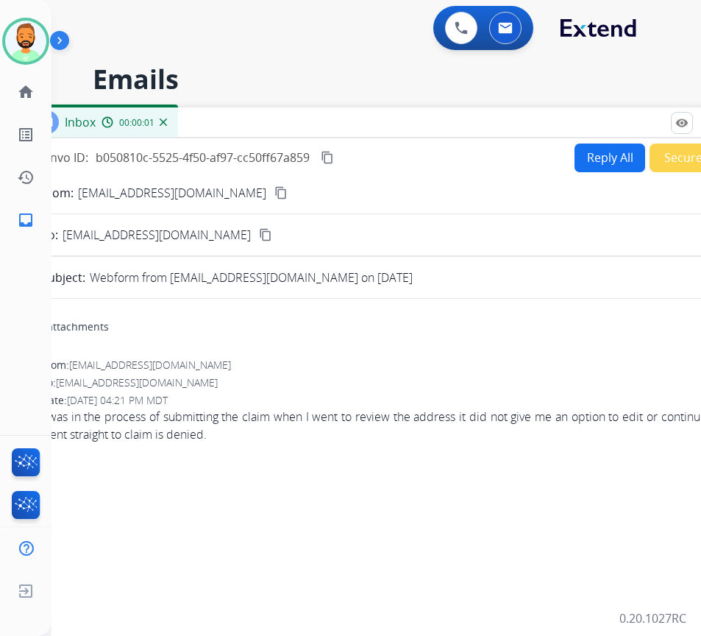
drag, startPoint x: 284, startPoint y: 113, endPoint x: 378, endPoint y: 131, distance: 95.1
click at [378, 131] on div "Inbox 00:00:01" at bounding box center [392, 122] width 736 height 31
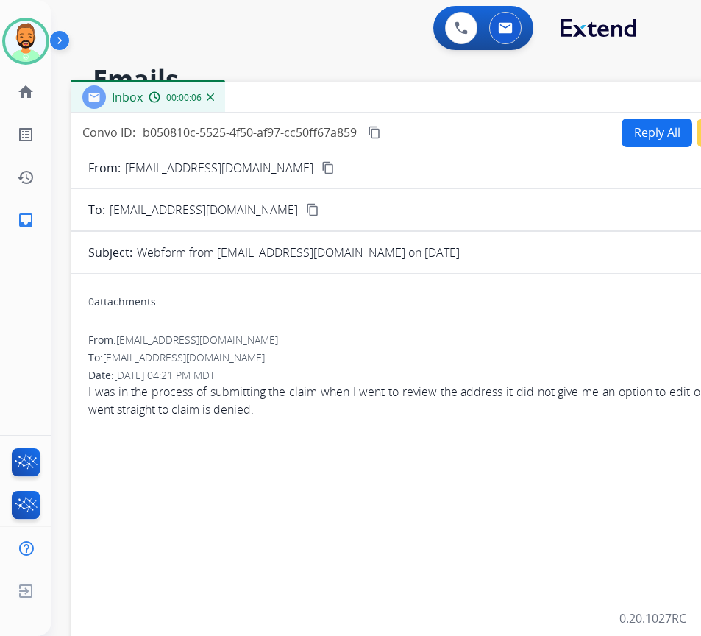
drag, startPoint x: 425, startPoint y: 130, endPoint x: 472, endPoint y: 105, distance: 53.3
click at [472, 105] on div "Inbox 00:00:06" at bounding box center [439, 97] width 736 height 31
click at [662, 138] on button "Reply All" at bounding box center [657, 133] width 71 height 29
select select "**********"
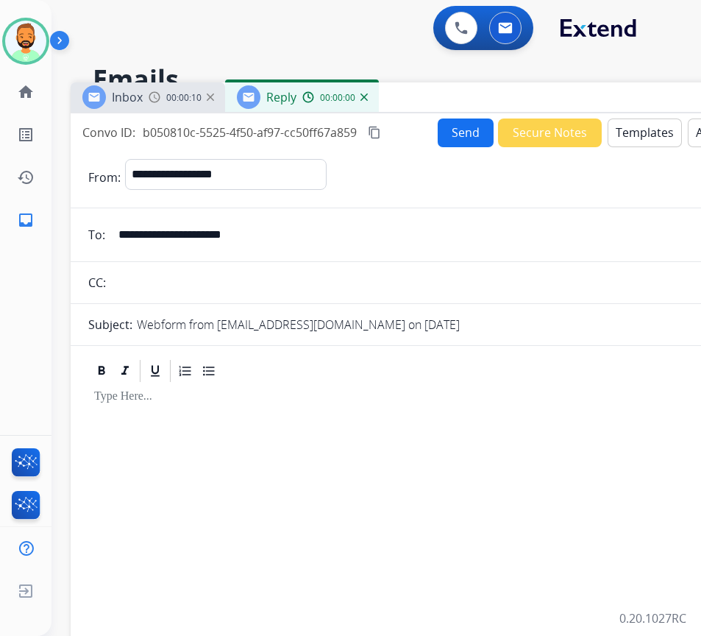
click at [662, 138] on button "Templates" at bounding box center [645, 133] width 74 height 29
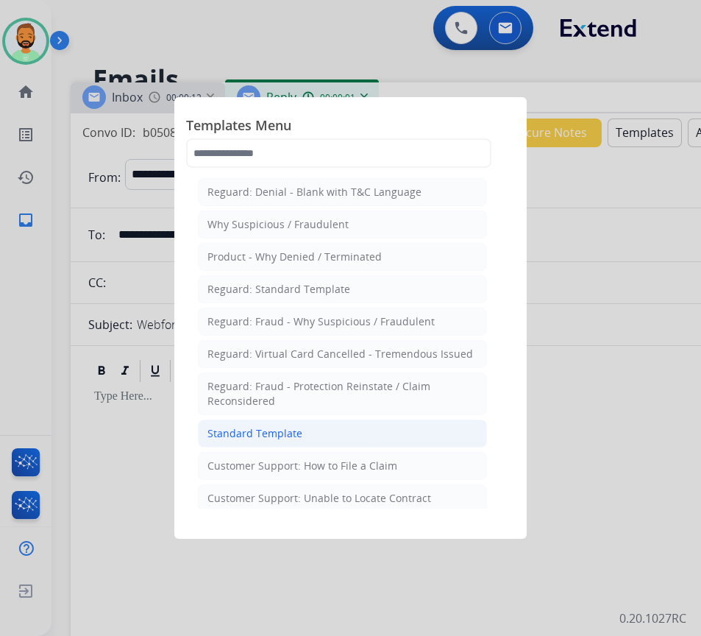
click at [389, 435] on li "Standard Template" at bounding box center [342, 434] width 289 height 28
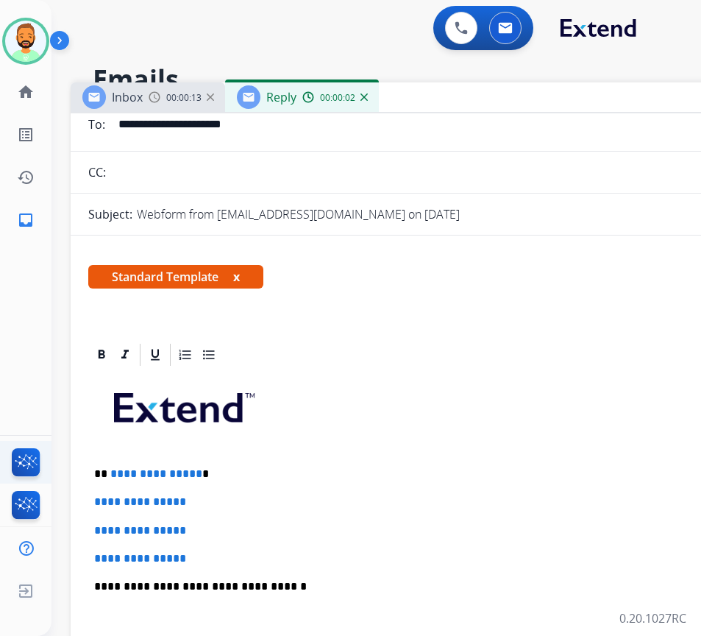
scroll to position [221, 0]
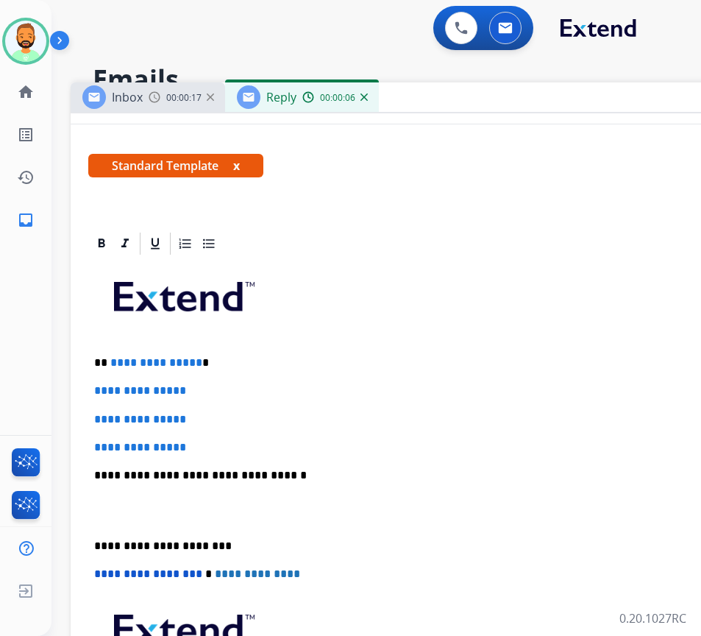
click at [263, 339] on p at bounding box center [438, 302] width 689 height 79
click at [260, 353] on div "**********" at bounding box center [438, 510] width 701 height 506
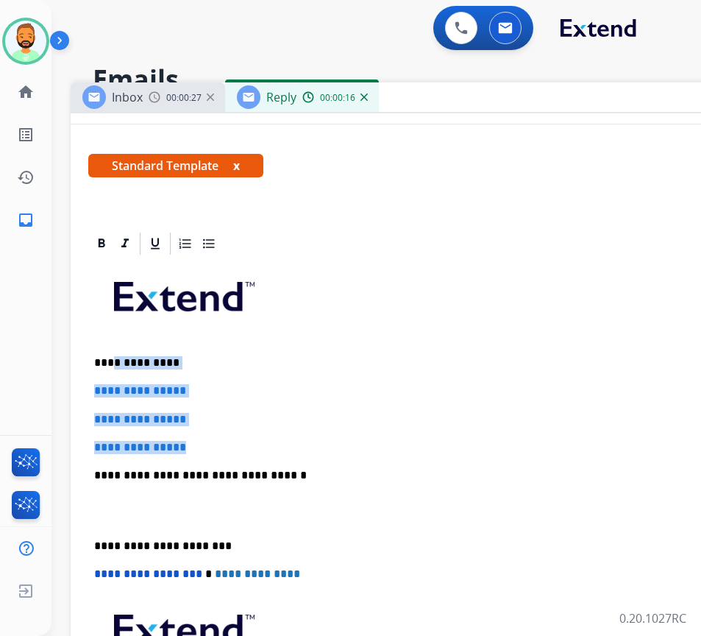
drag, startPoint x: 211, startPoint y: 451, endPoint x: 112, endPoint y: 359, distance: 135.4
click at [112, 359] on div "**********" at bounding box center [438, 510] width 701 height 506
click at [110, 358] on p "**********" at bounding box center [432, 362] width 677 height 13
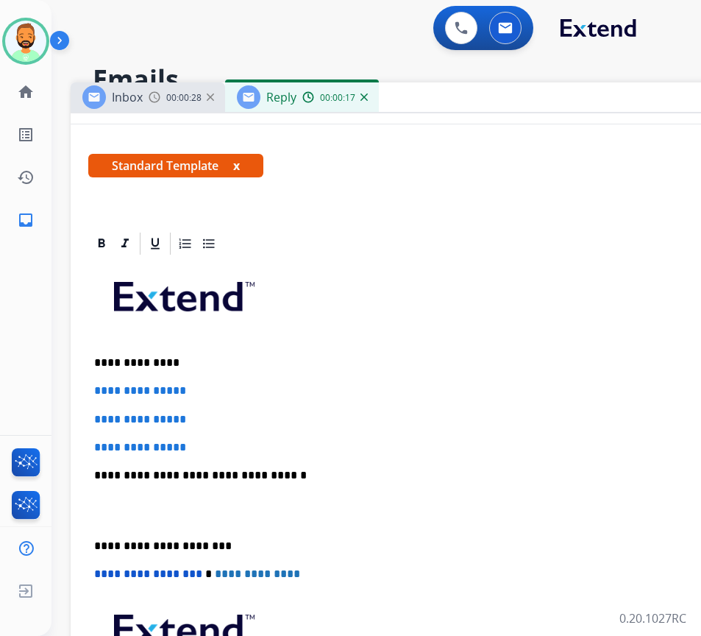
click at [247, 428] on div "**********" at bounding box center [438, 510] width 701 height 506
drag, startPoint x: 222, startPoint y: 434, endPoint x: 121, endPoint y: 390, distance: 109.4
click at [121, 390] on div "**********" at bounding box center [438, 510] width 701 height 506
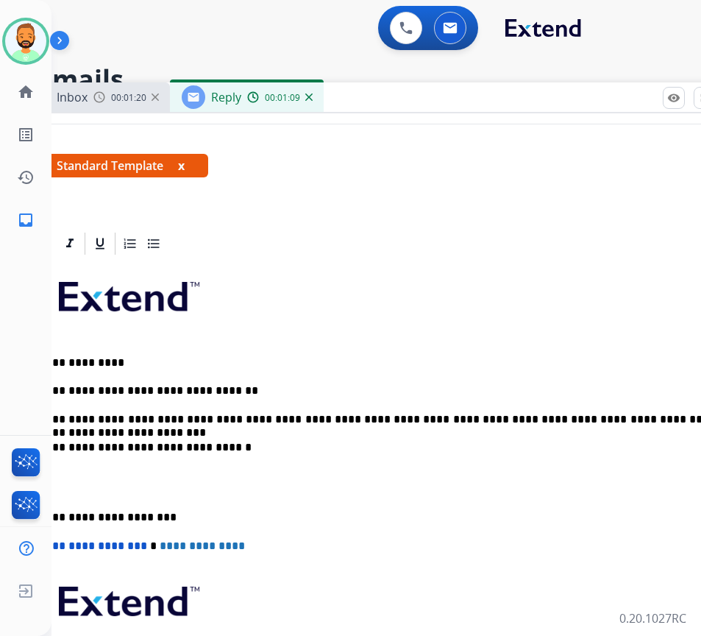
scroll to position [0, 65]
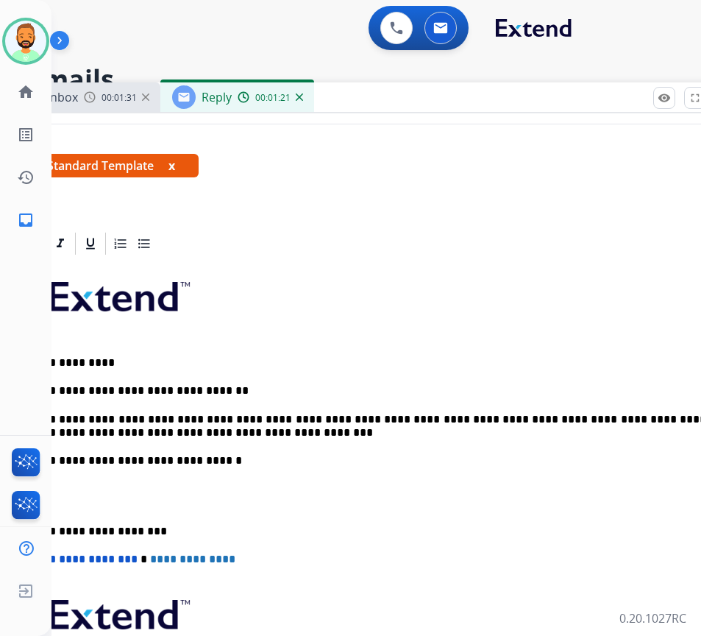
drag, startPoint x: 55, startPoint y: 534, endPoint x: 64, endPoint y: 540, distance: 11.0
click at [61, 540] on div "**********" at bounding box center [374, 503] width 701 height 492
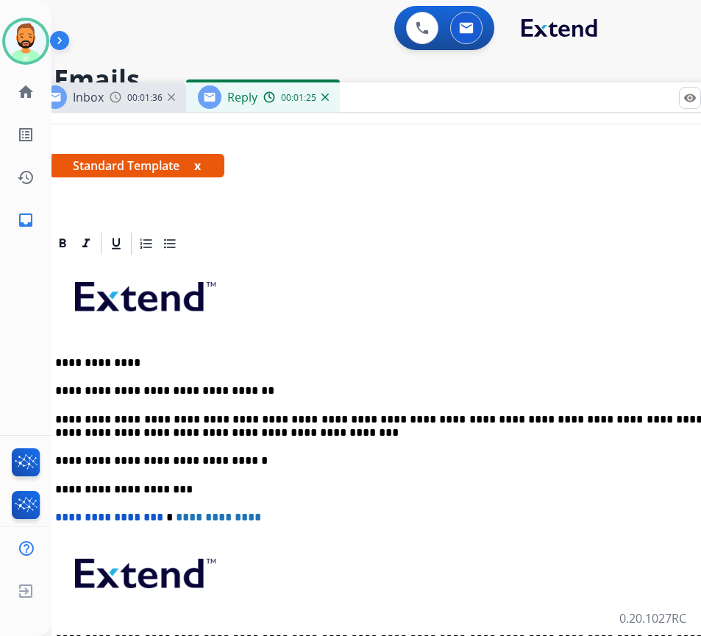
scroll to position [0, 0]
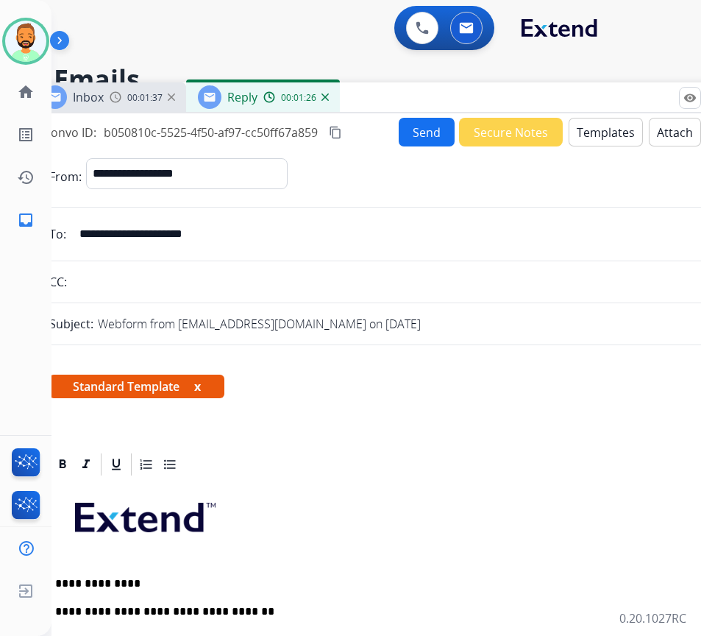
click at [408, 137] on button "Send" at bounding box center [427, 132] width 56 height 29
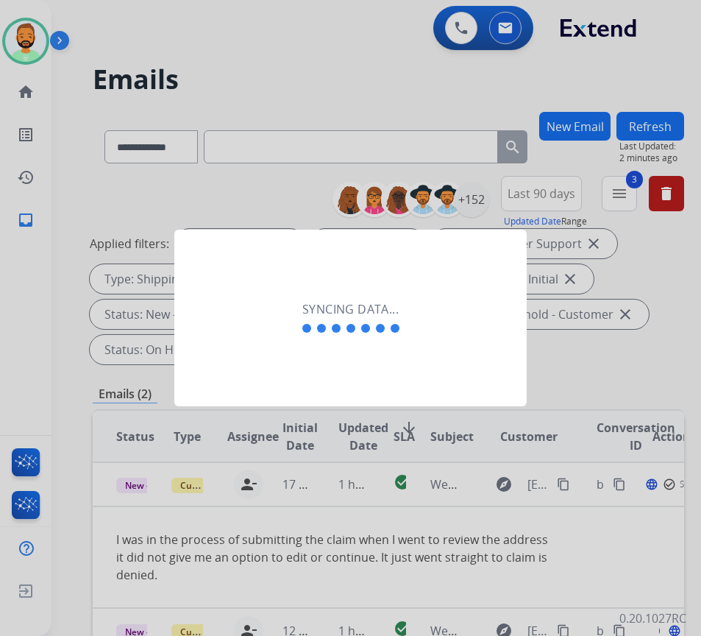
scroll to position [0, 2]
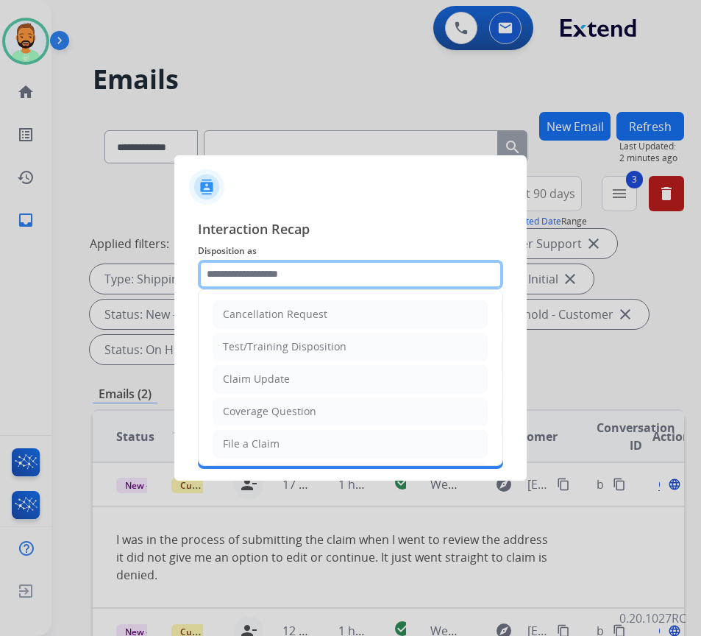
click at [347, 268] on input "text" at bounding box center [350, 274] width 305 height 29
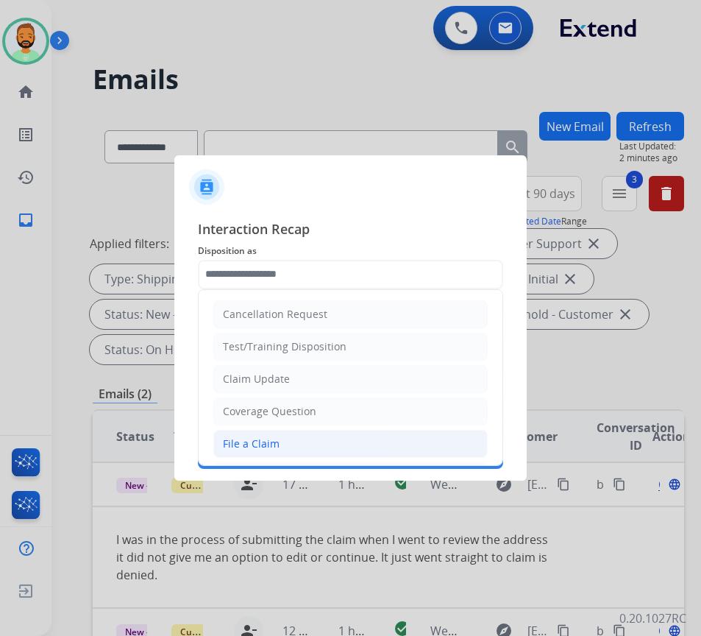
click at [261, 435] on li "File a Claim" at bounding box center [350, 444] width 275 height 28
type input "**********"
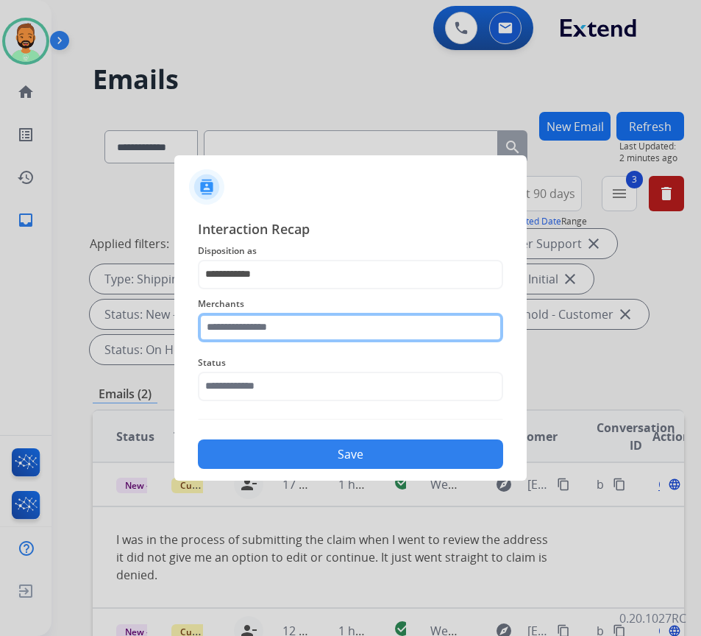
click at [309, 317] on input "text" at bounding box center [350, 327] width 305 height 29
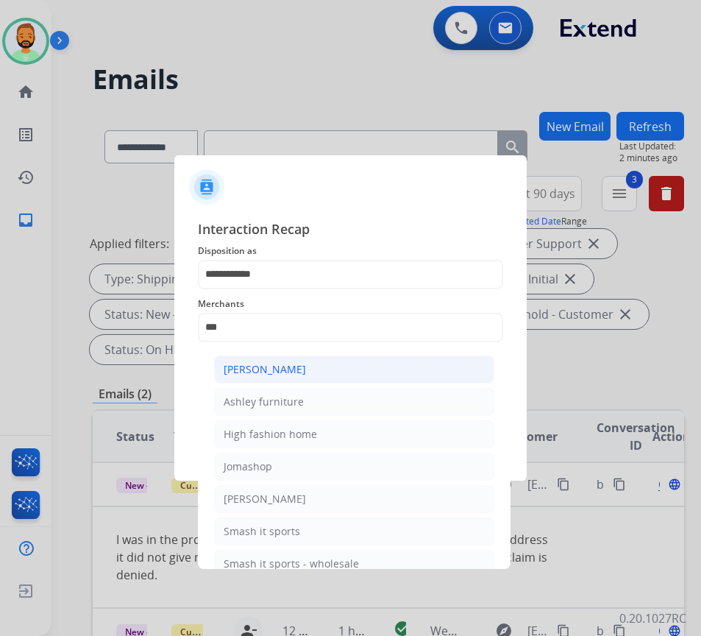
click at [353, 381] on li "[PERSON_NAME]" at bounding box center [354, 370] width 280 height 28
type input "**********"
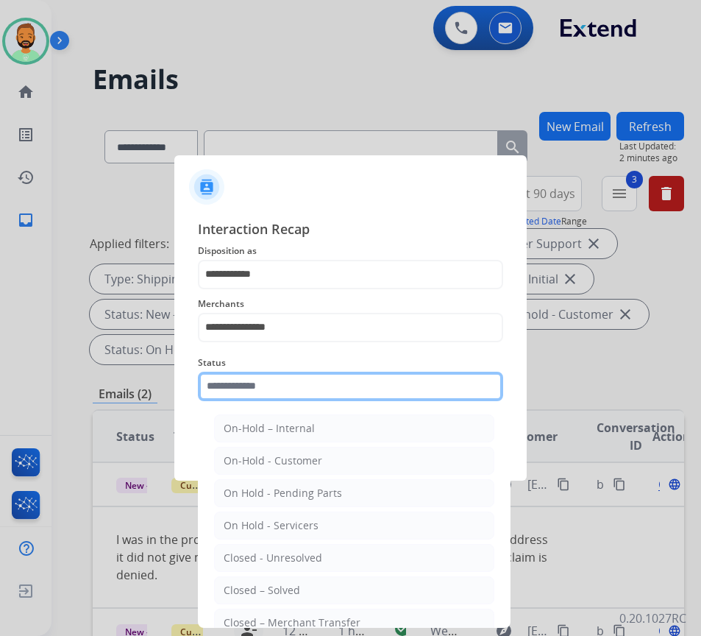
click at [353, 386] on input "text" at bounding box center [350, 386] width 305 height 29
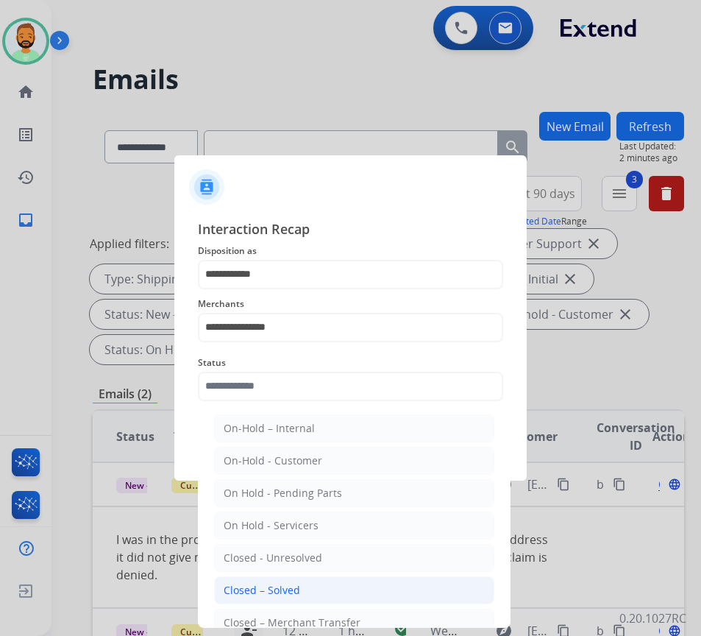
click at [361, 584] on li "Closed – Solved" at bounding box center [354, 590] width 280 height 28
type input "**********"
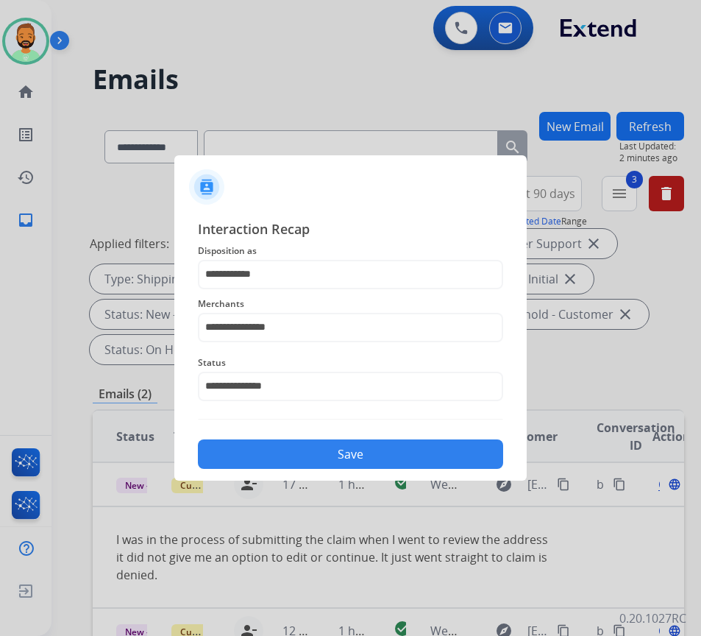
click at [392, 453] on button "Save" at bounding box center [350, 453] width 305 height 29
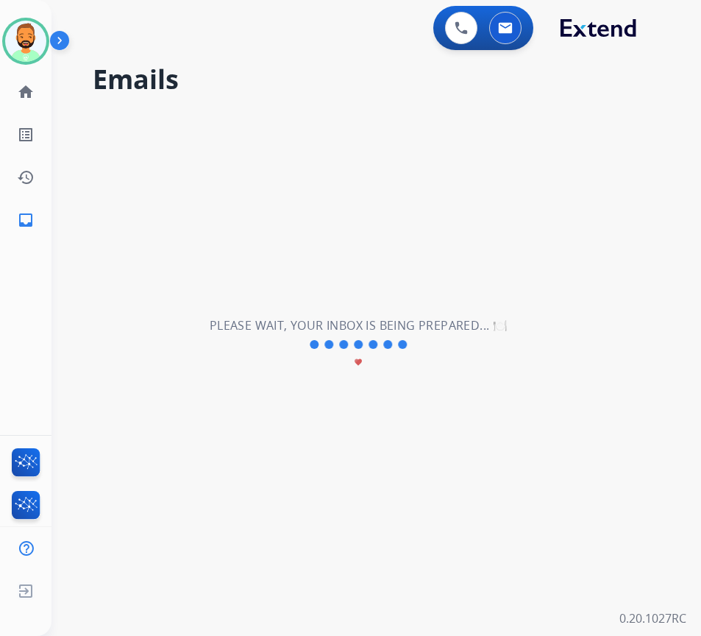
scroll to position [0, 0]
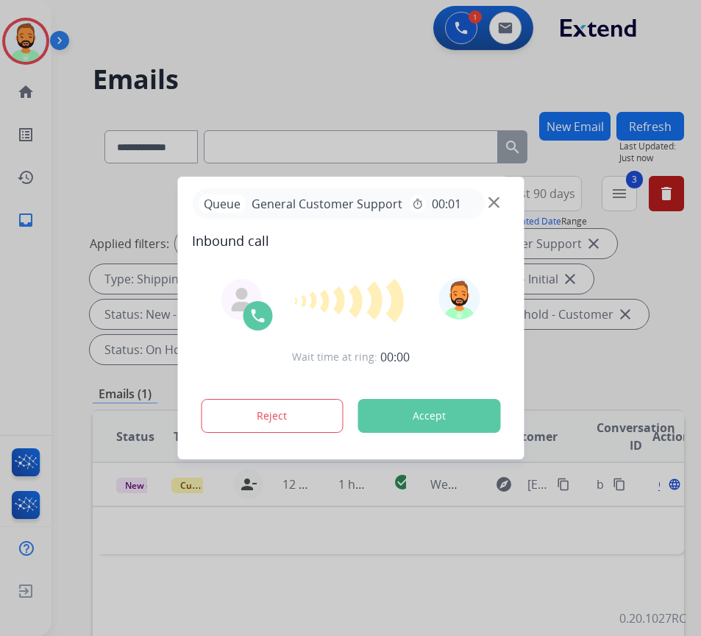
click at [319, 479] on div "**********" at bounding box center [350, 318] width 701 height 636
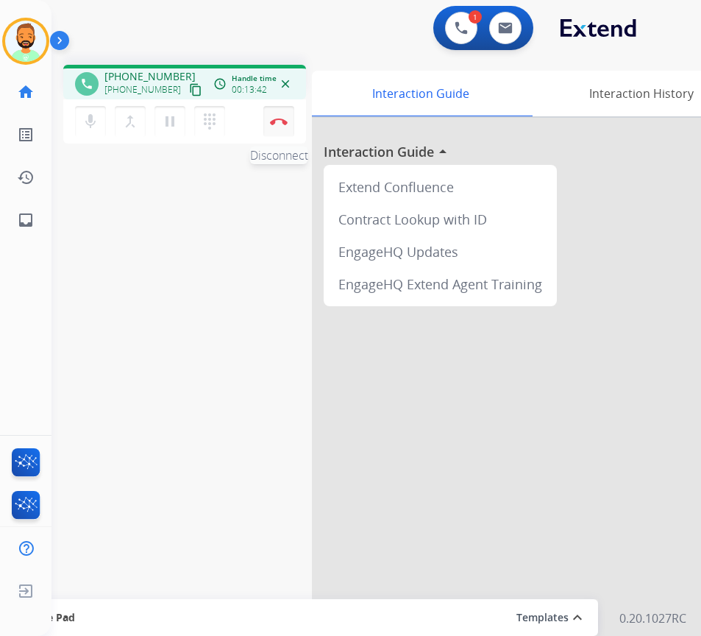
click at [280, 115] on button "Disconnect" at bounding box center [279, 121] width 31 height 31
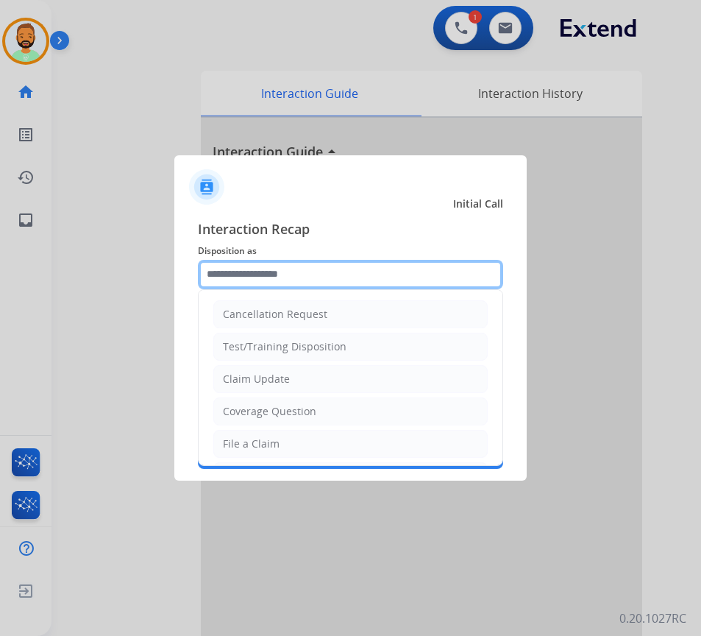
click at [279, 274] on input "text" at bounding box center [350, 274] width 305 height 29
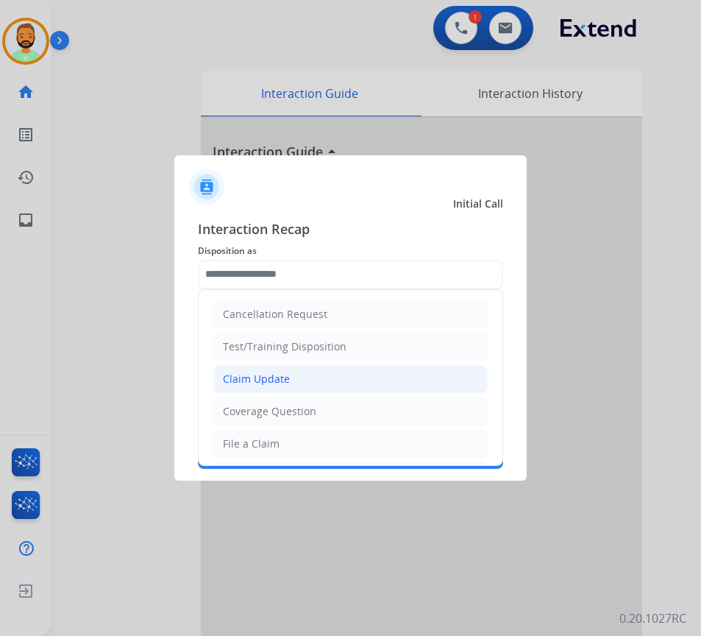
click at [291, 376] on li "Claim Update" at bounding box center [350, 379] width 275 height 28
type input "**********"
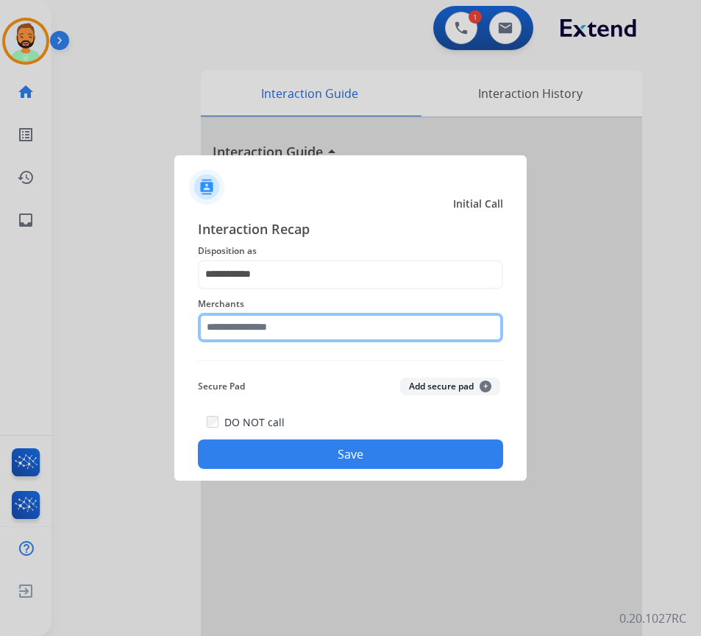
click at [301, 323] on input "text" at bounding box center [350, 327] width 305 height 29
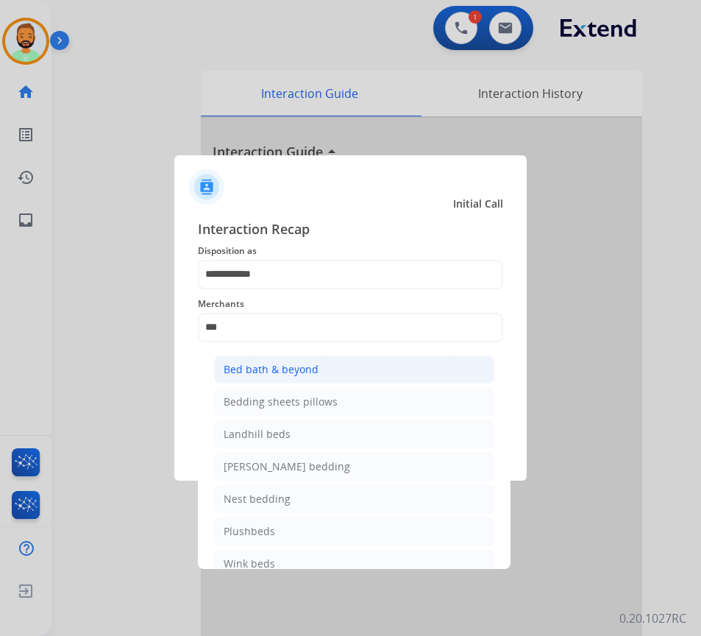
click at [280, 368] on div "Bed bath & beyond" at bounding box center [271, 369] width 95 height 15
type input "**********"
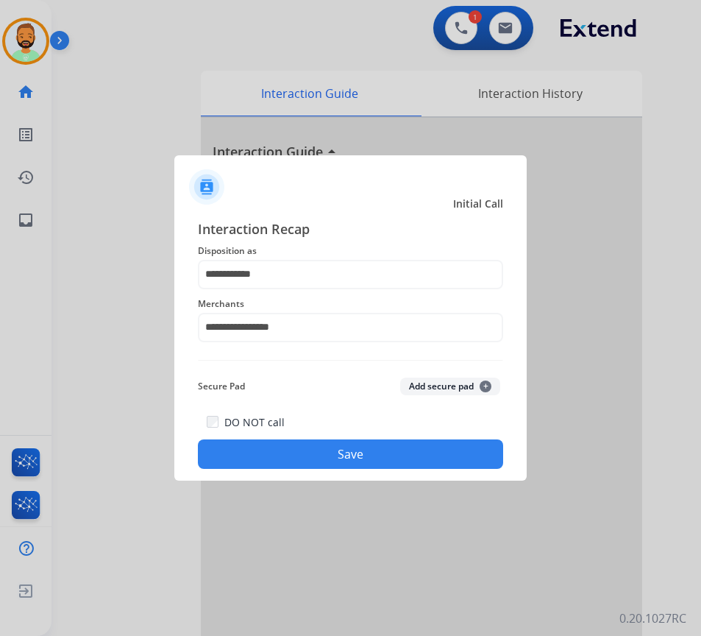
click at [405, 456] on button "Save" at bounding box center [350, 453] width 305 height 29
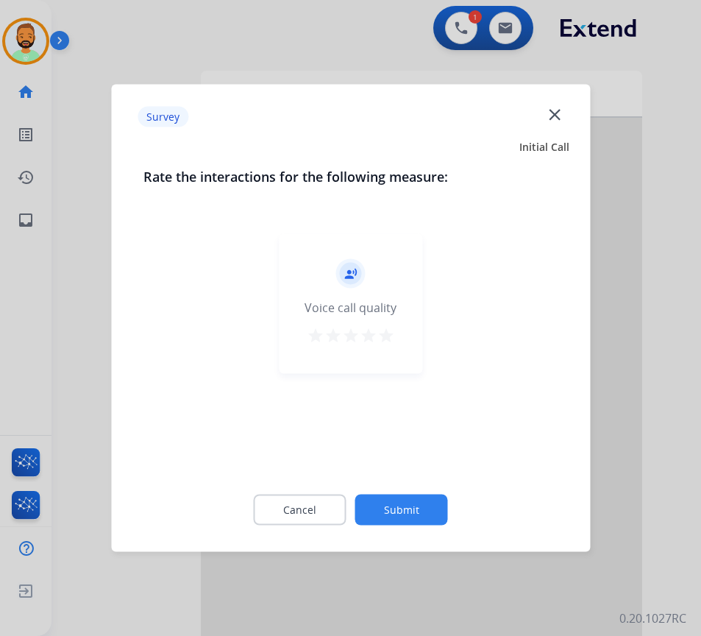
click at [408, 508] on button "Submit" at bounding box center [402, 510] width 93 height 31
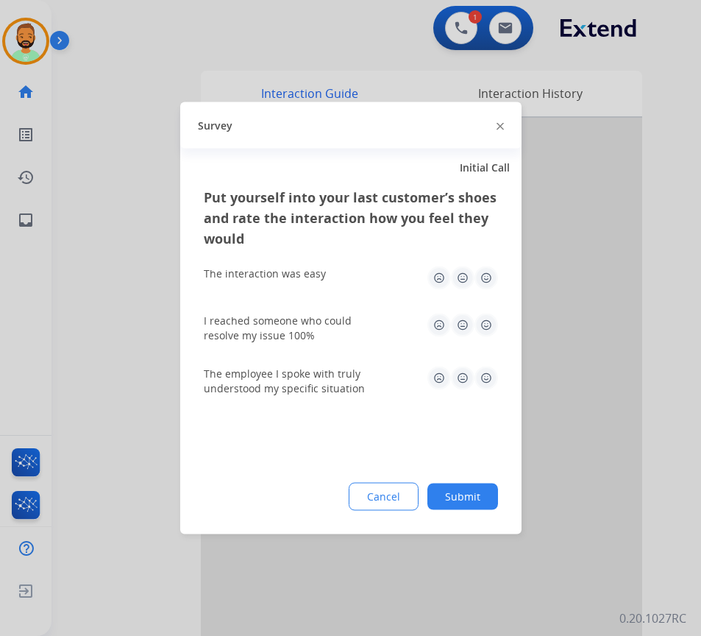
click at [458, 502] on button "Submit" at bounding box center [463, 497] width 71 height 26
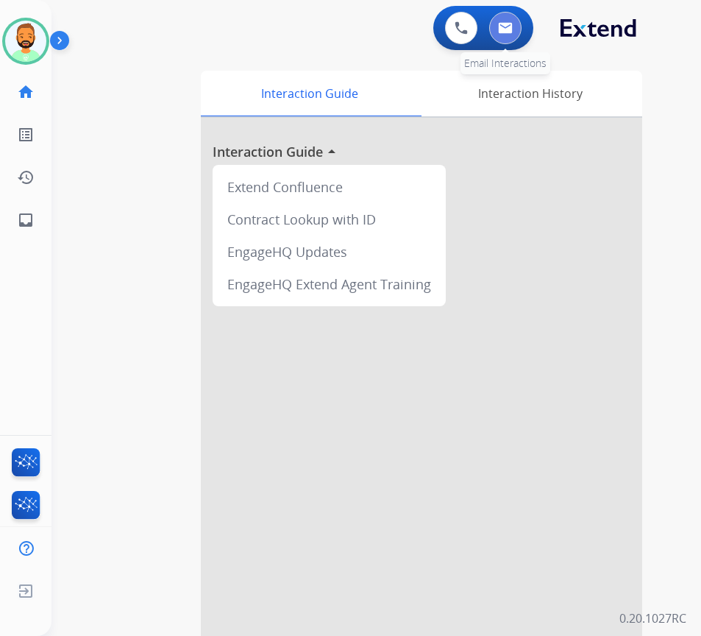
click at [511, 29] on img at bounding box center [505, 28] width 15 height 12
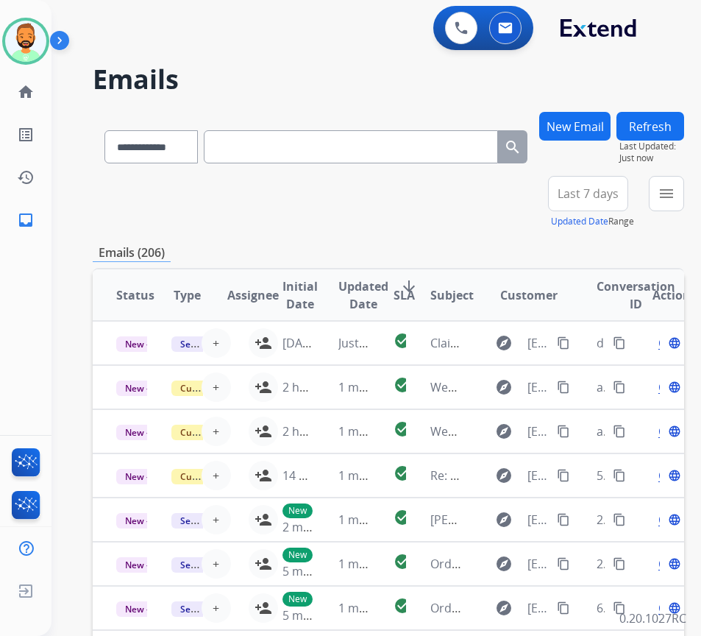
click at [619, 192] on span "Last 7 days" at bounding box center [588, 194] width 61 height 6
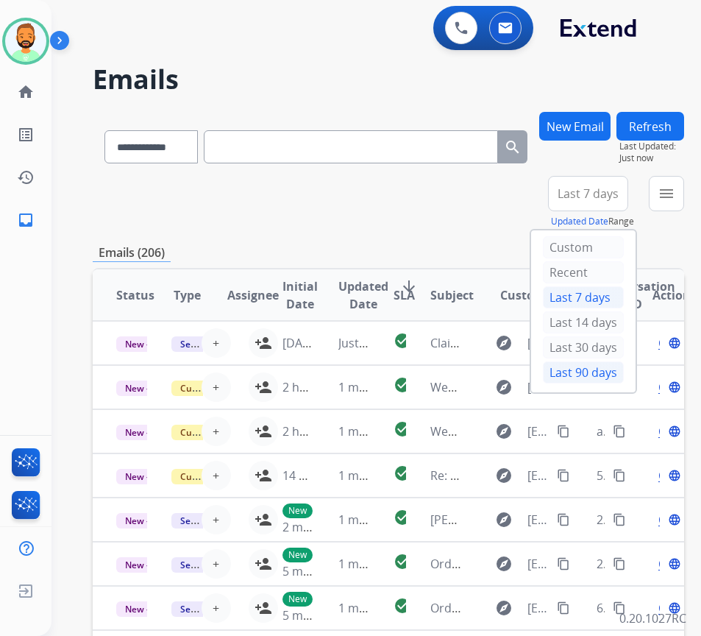
click at [612, 371] on div "Last 90 days" at bounding box center [583, 372] width 81 height 22
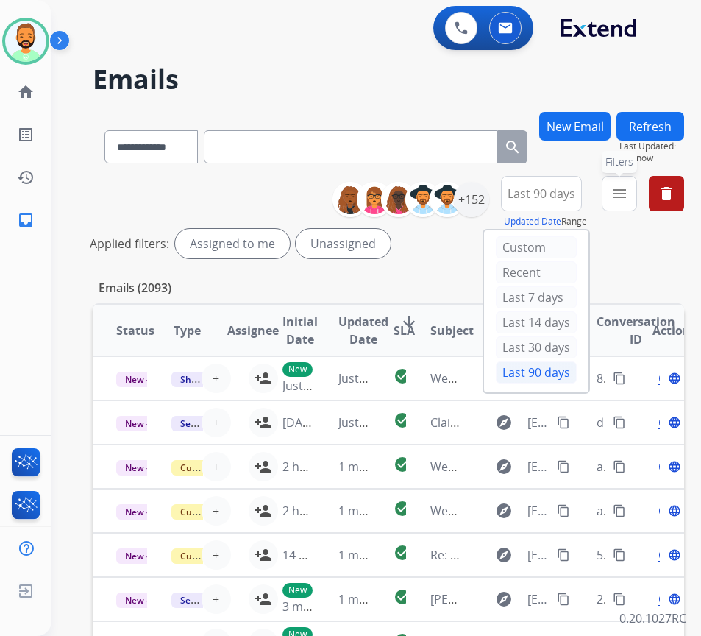
click at [629, 194] on mat-icon "menu" at bounding box center [620, 194] width 18 height 18
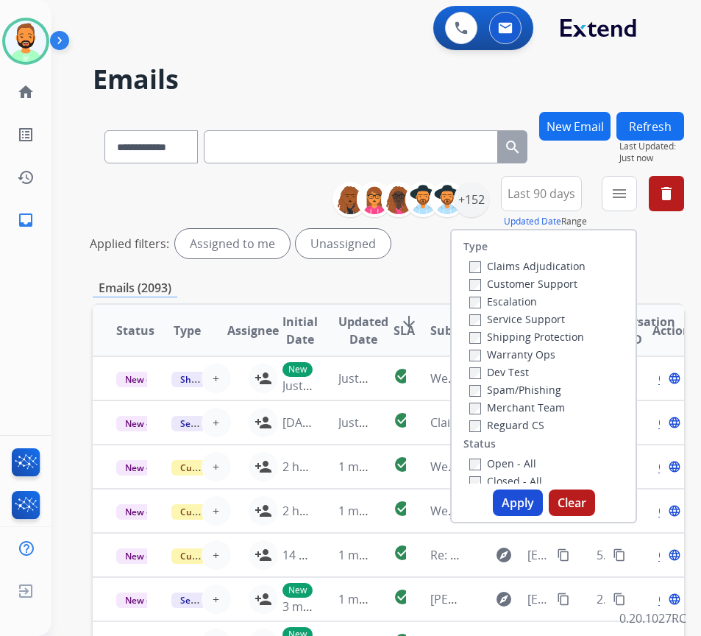
click at [557, 282] on label "Customer Support" at bounding box center [524, 284] width 108 height 14
click at [556, 344] on div "Shipping Protection" at bounding box center [528, 337] width 116 height 18
click at [556, 338] on label "Shipping Protection" at bounding box center [527, 337] width 115 height 14
click at [548, 456] on div "Open - All" at bounding box center [547, 463] width 155 height 18
click at [542, 470] on div "Open - All" at bounding box center [547, 463] width 155 height 18
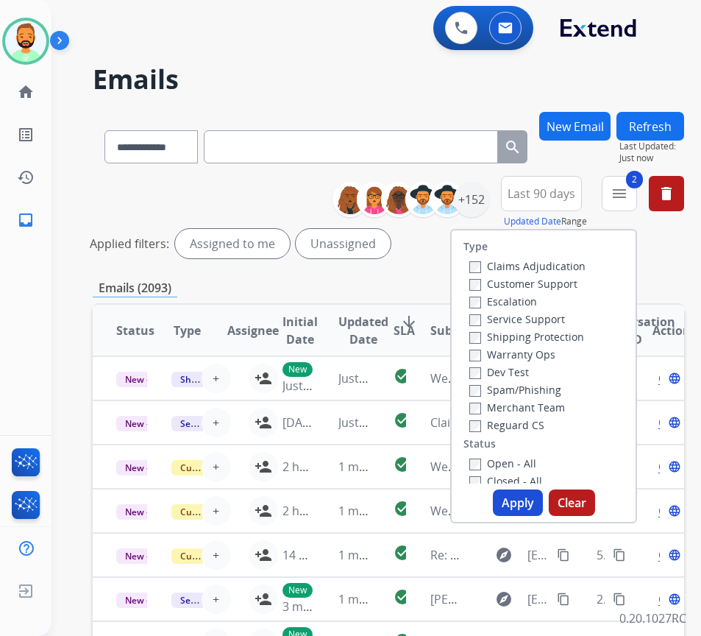
click at [537, 462] on label "Open - All" at bounding box center [503, 463] width 67 height 14
click at [533, 501] on button "Apply" at bounding box center [518, 502] width 50 height 26
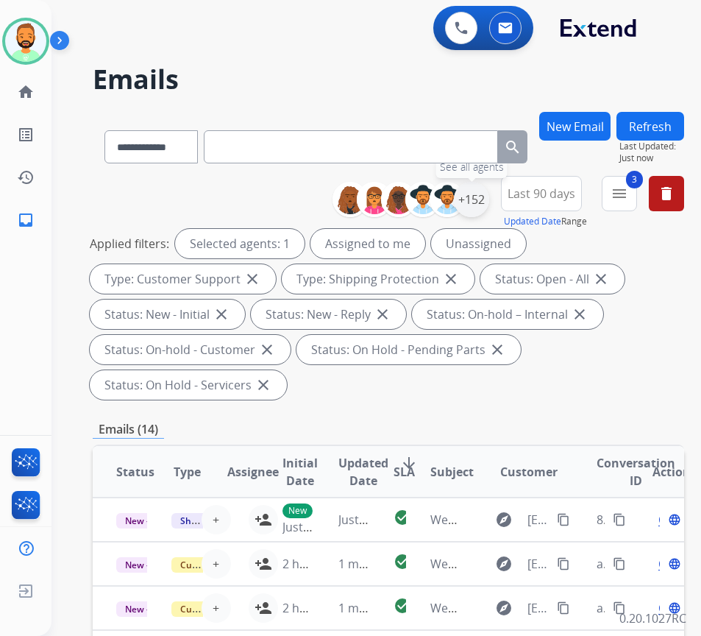
click at [488, 197] on div "+152" at bounding box center [471, 199] width 35 height 35
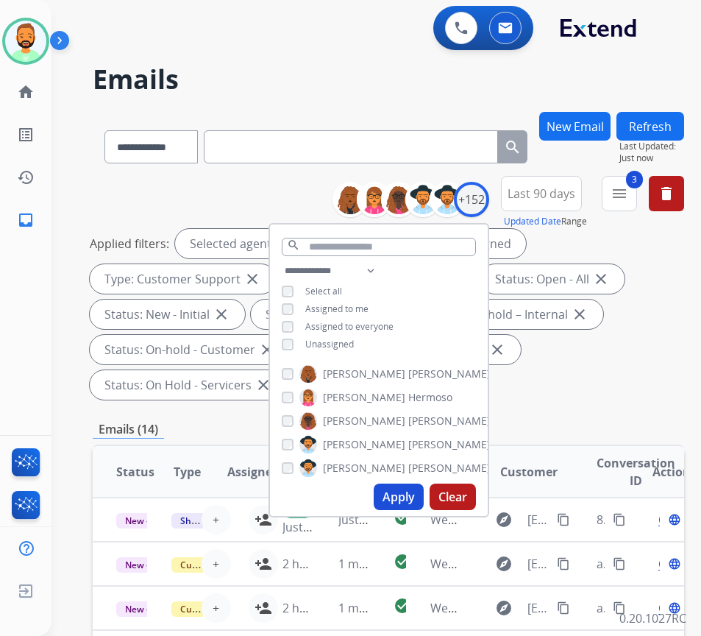
click at [354, 340] on span "Unassigned" at bounding box center [329, 344] width 49 height 13
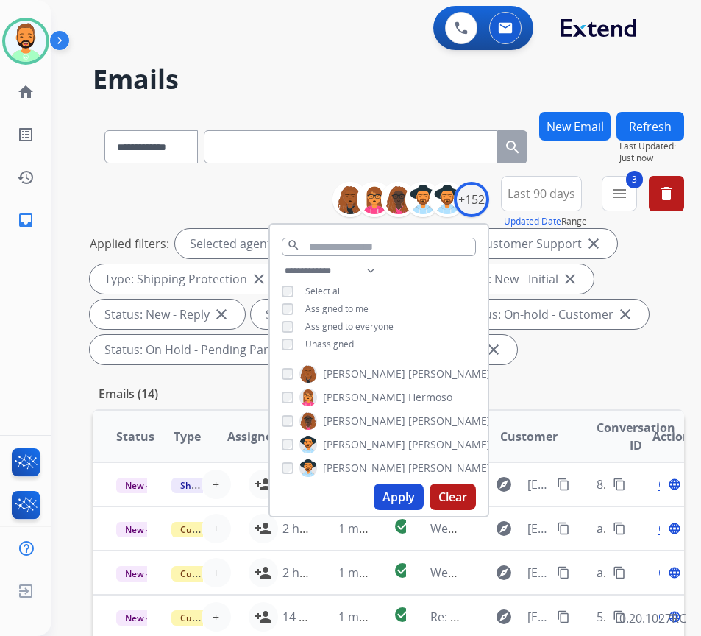
click at [420, 495] on button "Apply" at bounding box center [399, 497] width 50 height 26
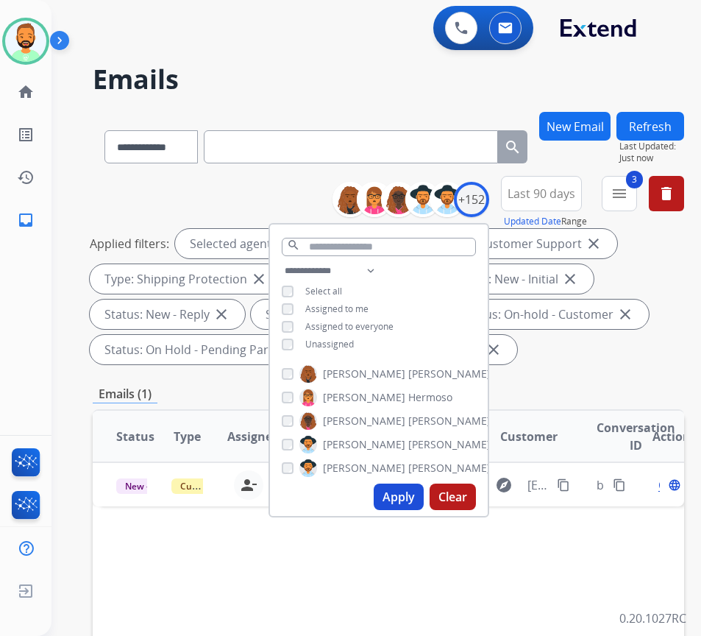
click at [572, 341] on div "Applied filters: Selected agents: 1 Assigned to me Type: Customer Support close…" at bounding box center [386, 296] width 592 height 135
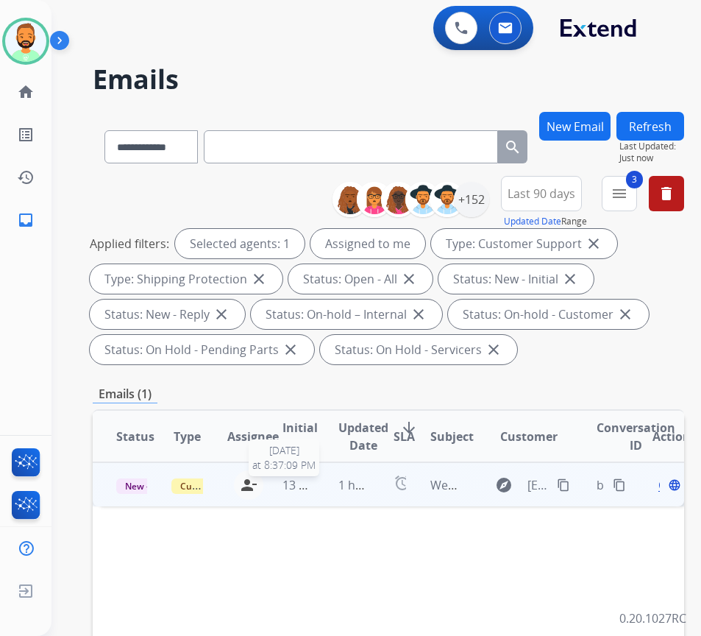
click at [314, 487] on span "13 hours ago" at bounding box center [319, 485] width 73 height 16
click at [569, 489] on button "content_copy" at bounding box center [564, 484] width 18 height 18
click at [667, 489] on span "Open" at bounding box center [674, 484] width 30 height 18
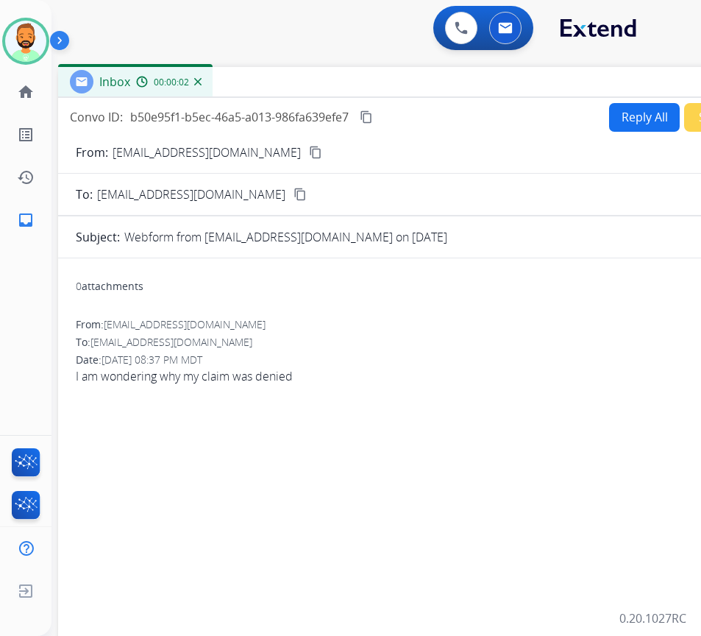
drag, startPoint x: 382, startPoint y: 107, endPoint x: 513, endPoint y: 85, distance: 132.7
click at [509, 82] on div "Inbox 00:00:02" at bounding box center [426, 82] width 736 height 31
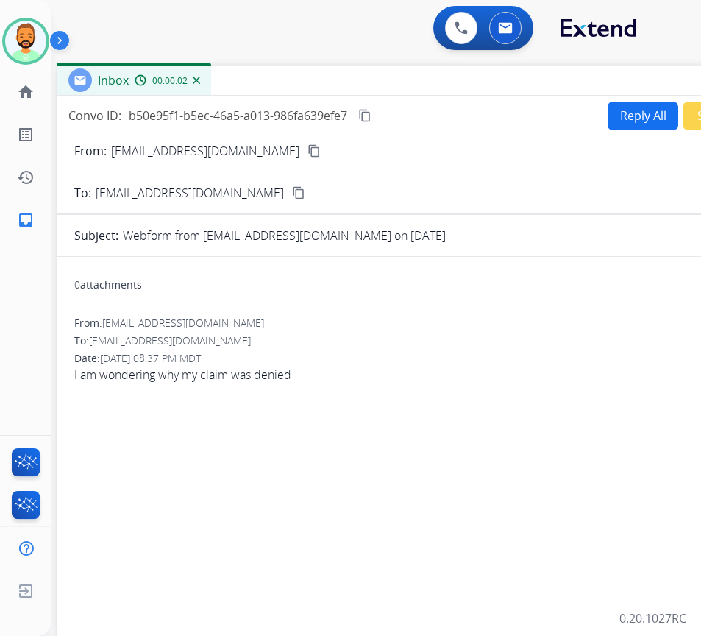
click at [612, 119] on button "Reply All" at bounding box center [643, 116] width 71 height 29
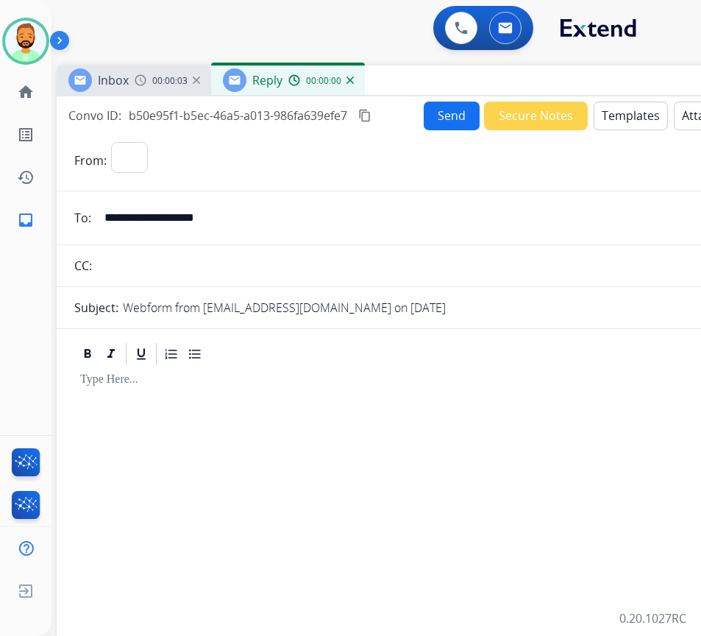
select select "**********"
click at [629, 113] on button "Templates" at bounding box center [631, 116] width 74 height 29
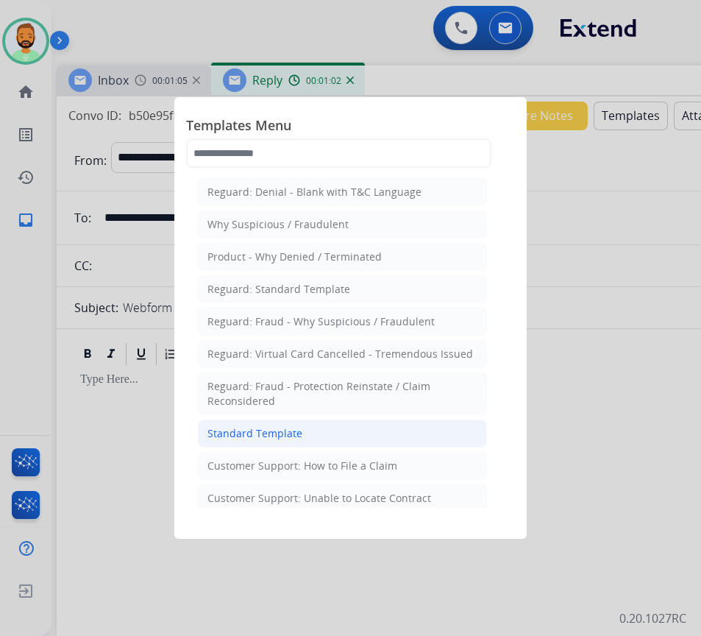
click at [404, 432] on li "Standard Template" at bounding box center [342, 434] width 289 height 28
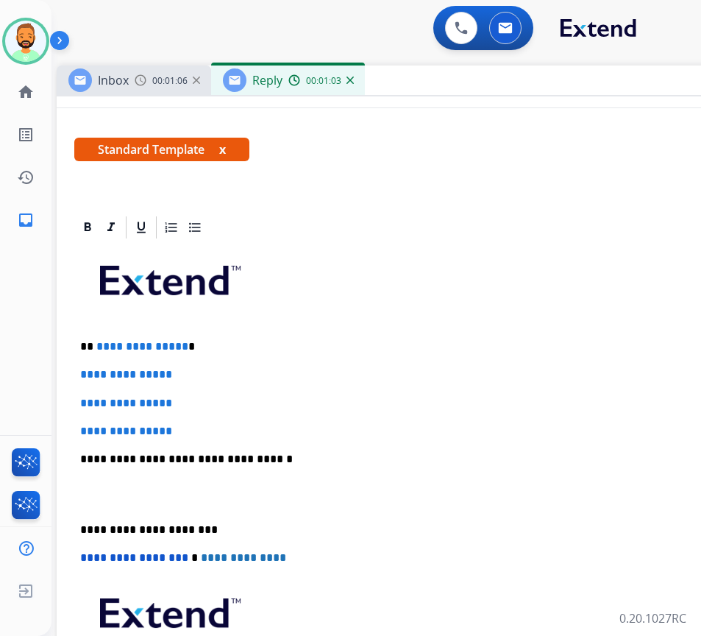
scroll to position [221, 0]
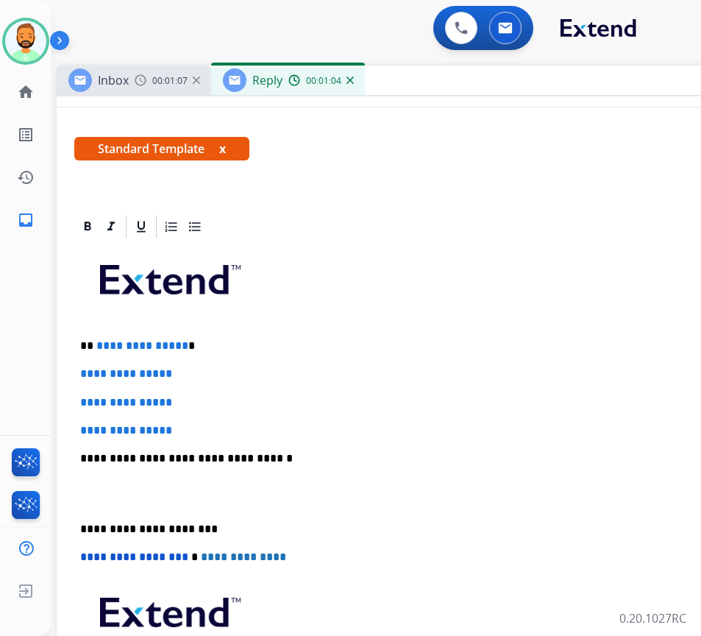
click at [261, 342] on p "**********" at bounding box center [418, 345] width 677 height 13
drag, startPoint x: 202, startPoint y: 418, endPoint x: 108, endPoint y: 367, distance: 107.0
click at [108, 367] on div "**********" at bounding box center [424, 493] width 701 height 506
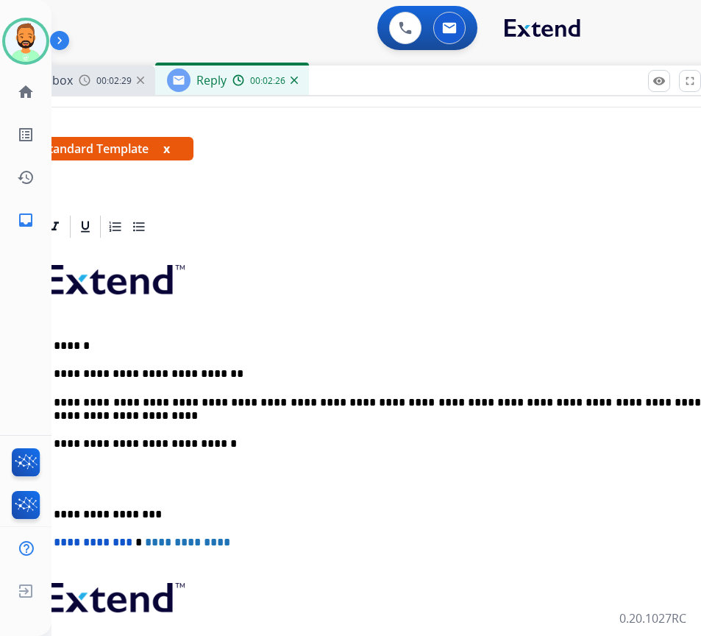
scroll to position [0, 34]
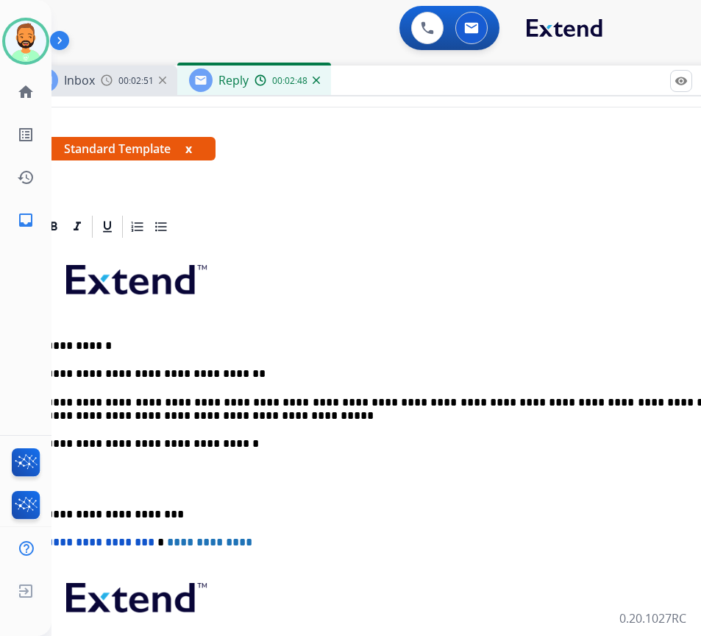
drag, startPoint x: 61, startPoint y: 509, endPoint x: 75, endPoint y: 519, distance: 17.4
click at [61, 510] on p "**********" at bounding box center [384, 514] width 677 height 13
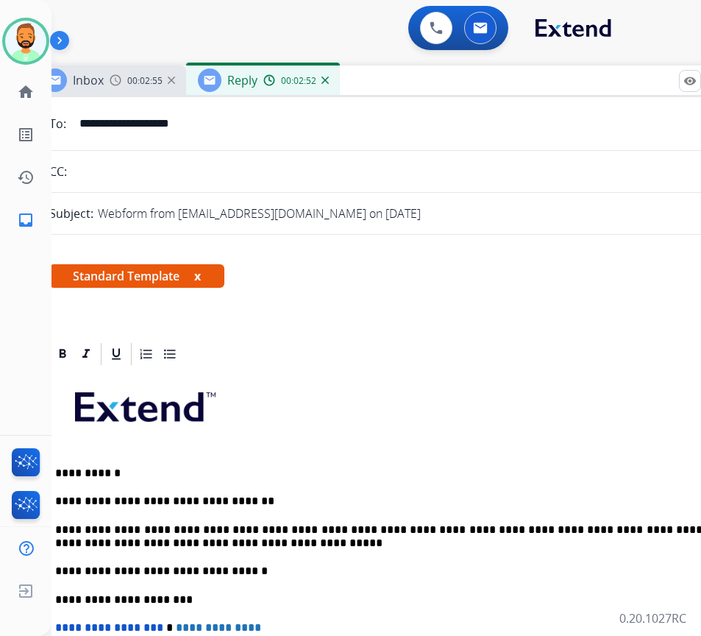
scroll to position [0, 0]
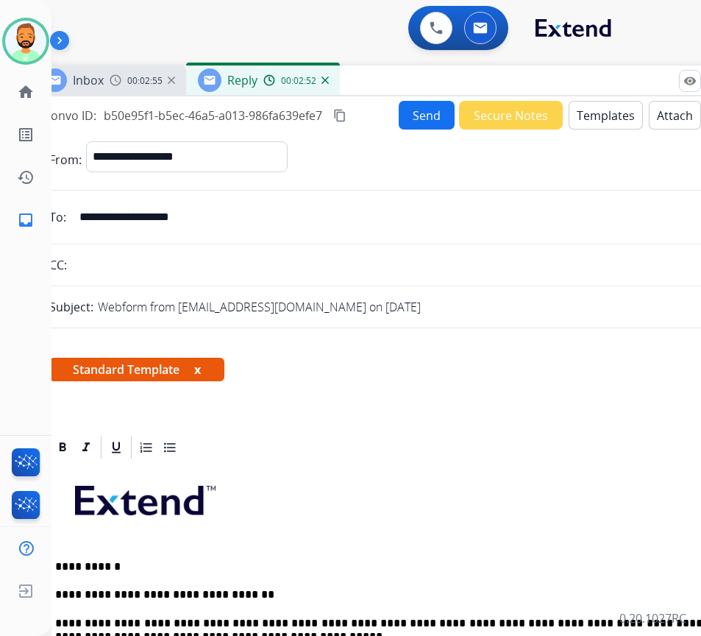
click at [425, 119] on button "Send" at bounding box center [427, 115] width 56 height 29
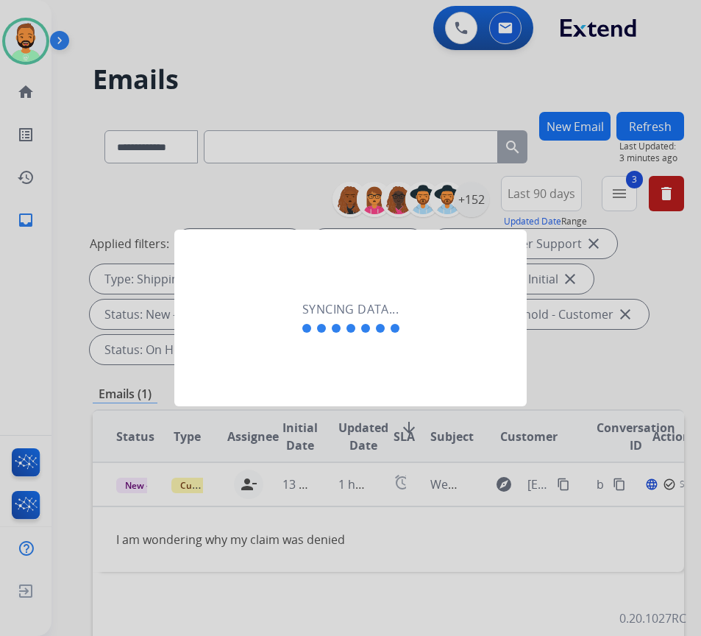
scroll to position [0, 2]
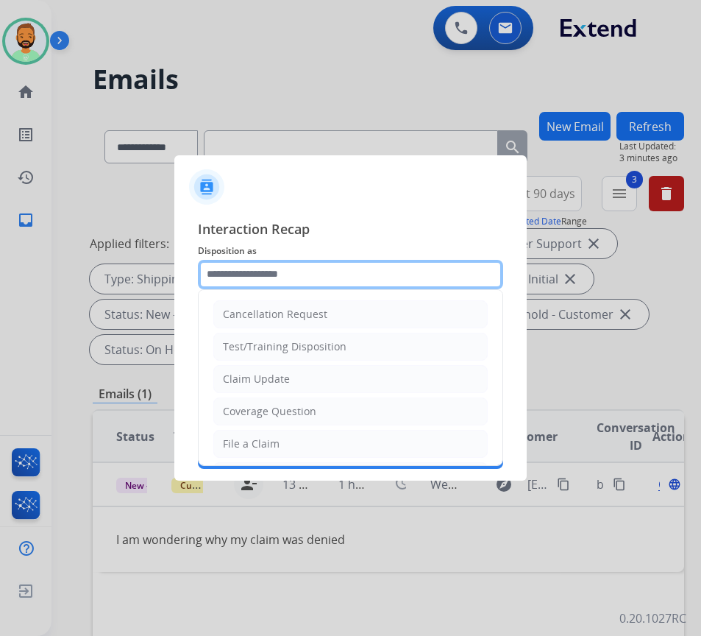
click at [283, 269] on input "text" at bounding box center [350, 274] width 305 height 29
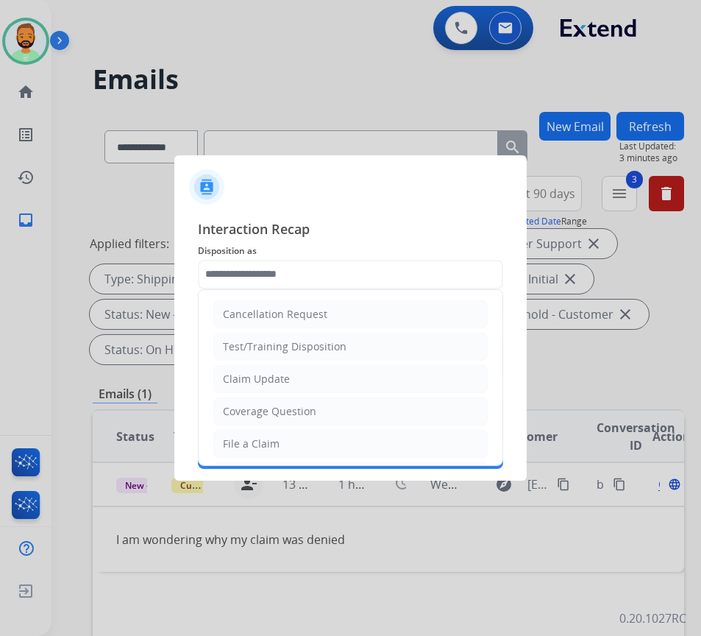
click at [289, 372] on li "Claim Update" at bounding box center [350, 379] width 275 height 28
type input "**********"
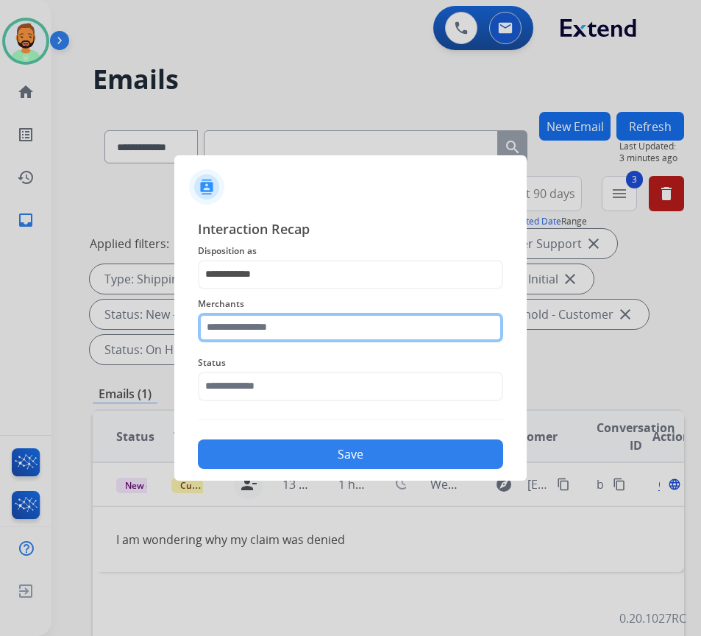
click at [290, 322] on input "text" at bounding box center [350, 327] width 305 height 29
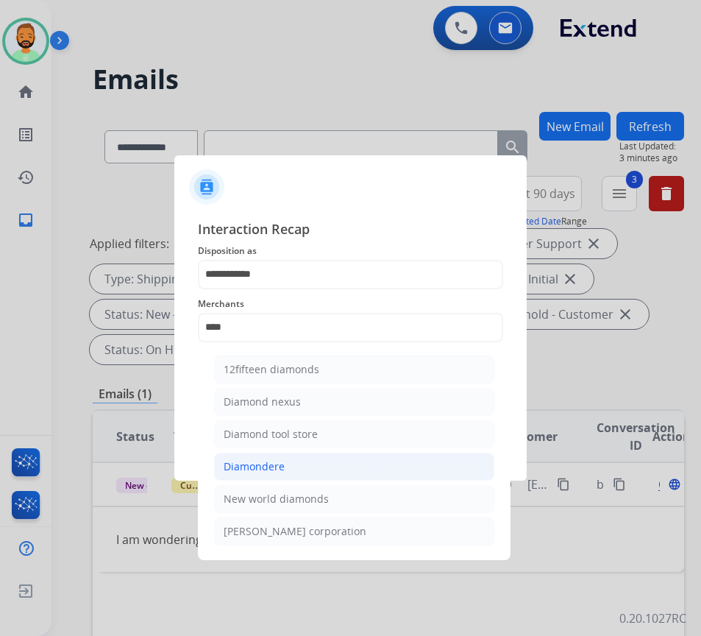
click at [332, 470] on li "Diamondere" at bounding box center [354, 467] width 280 height 28
type input "**********"
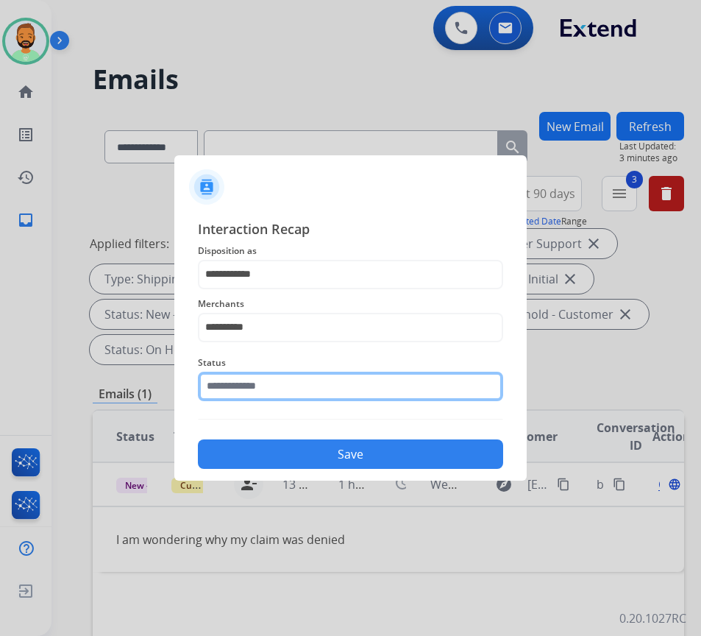
click at [351, 389] on input "text" at bounding box center [350, 386] width 305 height 29
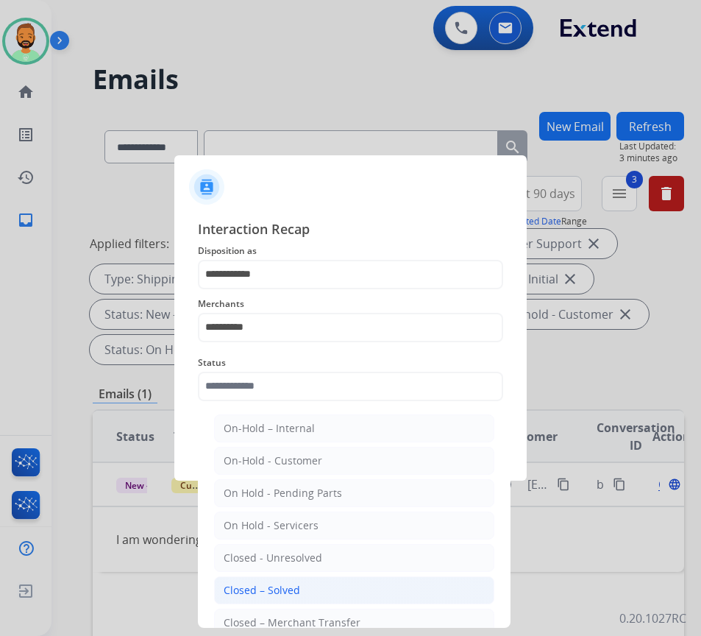
click at [350, 582] on li "Closed – Solved" at bounding box center [354, 590] width 280 height 28
type input "**********"
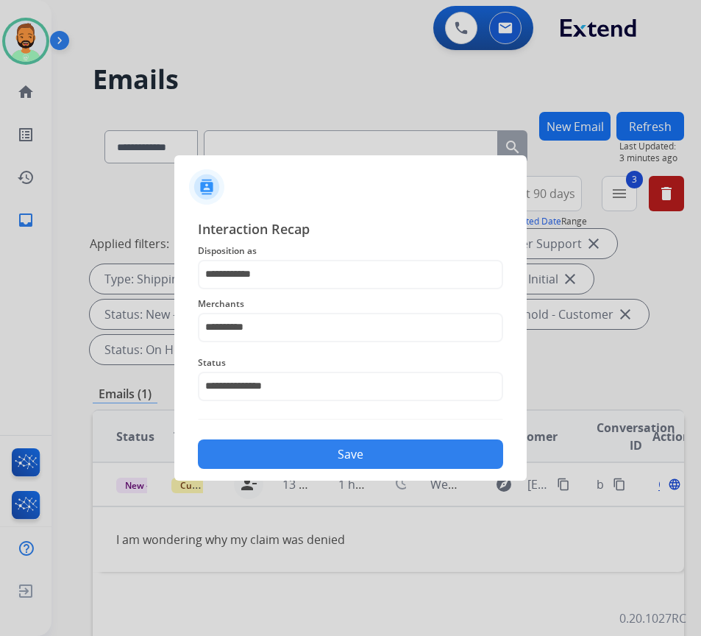
click at [389, 450] on button "Save" at bounding box center [350, 453] width 305 height 29
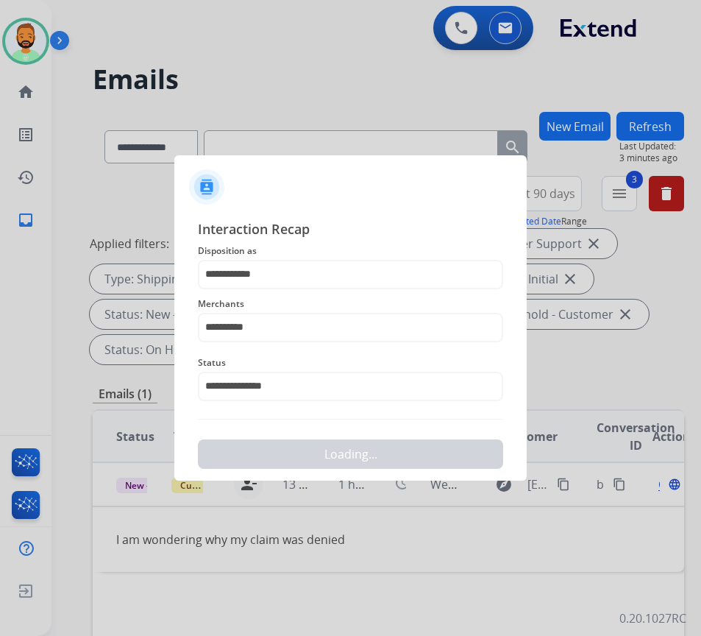
scroll to position [0, 0]
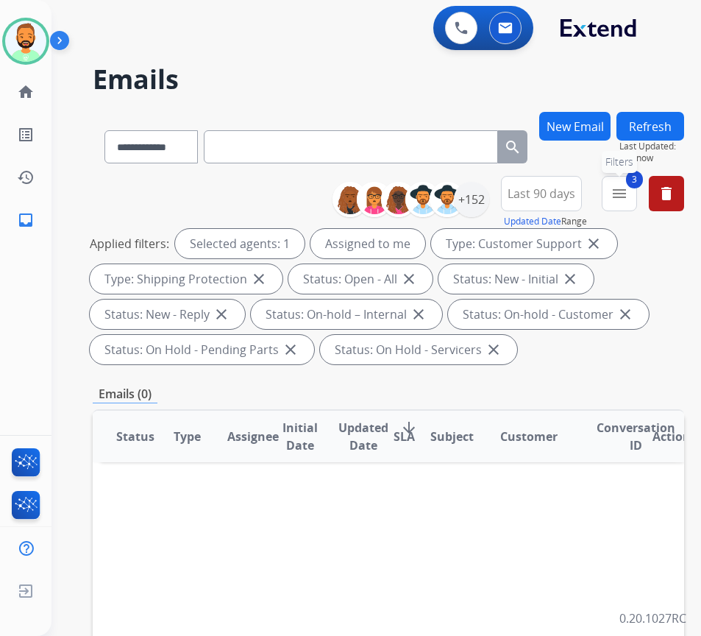
click at [629, 190] on mat-icon "menu" at bounding box center [620, 194] width 18 height 18
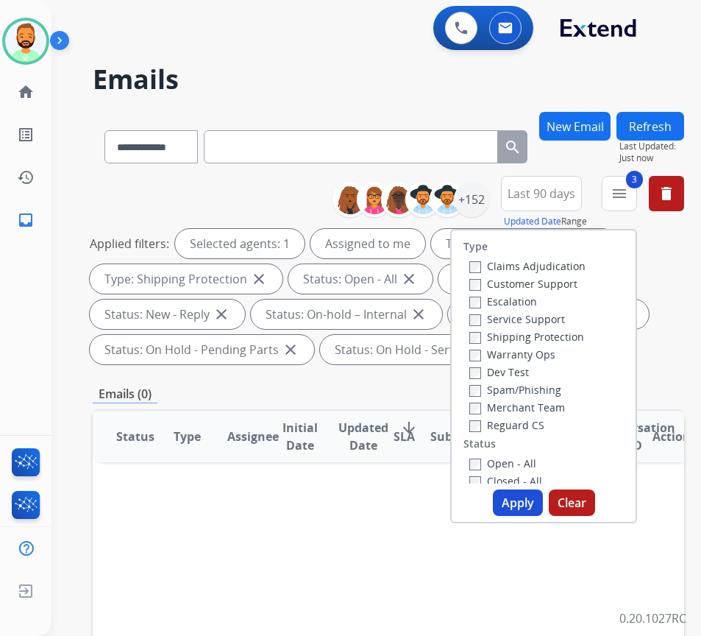
click at [508, 428] on label "Reguard CS" at bounding box center [507, 425] width 75 height 14
click at [520, 492] on button "Apply" at bounding box center [518, 502] width 50 height 26
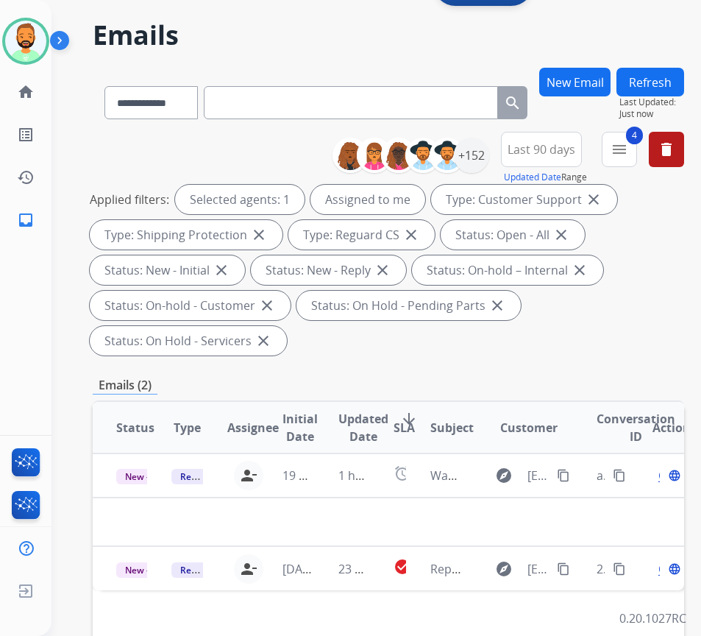
scroll to position [221, 0]
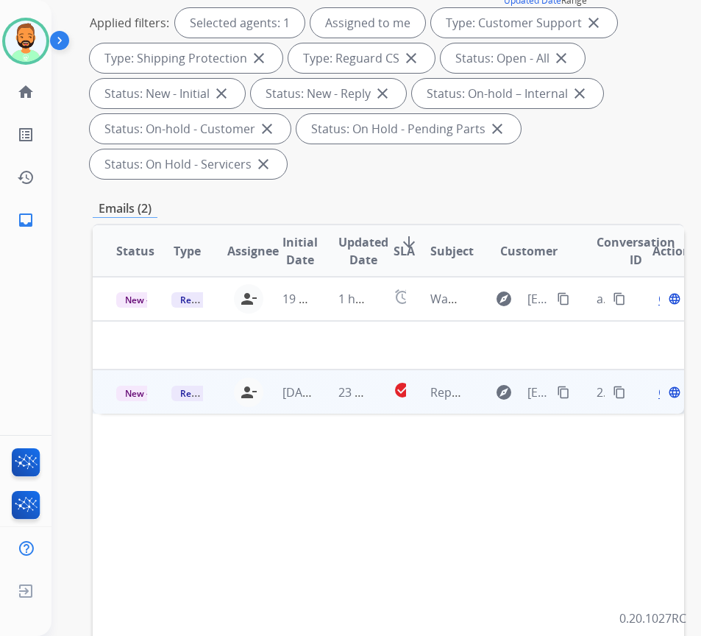
click at [317, 383] on td "23 hours ago" at bounding box center [342, 391] width 55 height 44
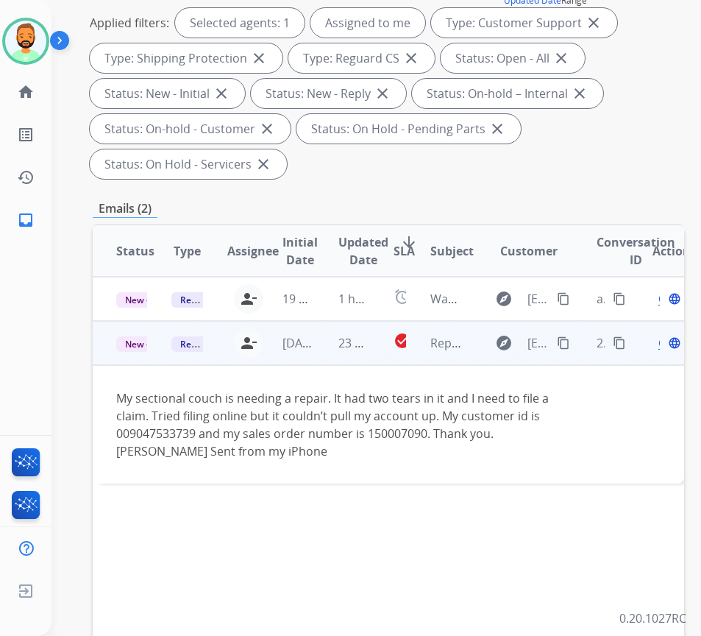
click at [569, 338] on mat-icon "content_copy" at bounding box center [563, 342] width 13 height 13
drag, startPoint x: 369, startPoint y: 436, endPoint x: 423, endPoint y: 445, distance: 54.6
click at [426, 436] on div "My sectional couch is needing a repair. It had two tears in it and I need to fi…" at bounding box center [333, 424] width 434 height 71
copy div "150007090"
click at [125, 430] on div "My sectional couch is needing a repair. It had two tears in it and I need to fi…" at bounding box center [333, 424] width 434 height 71
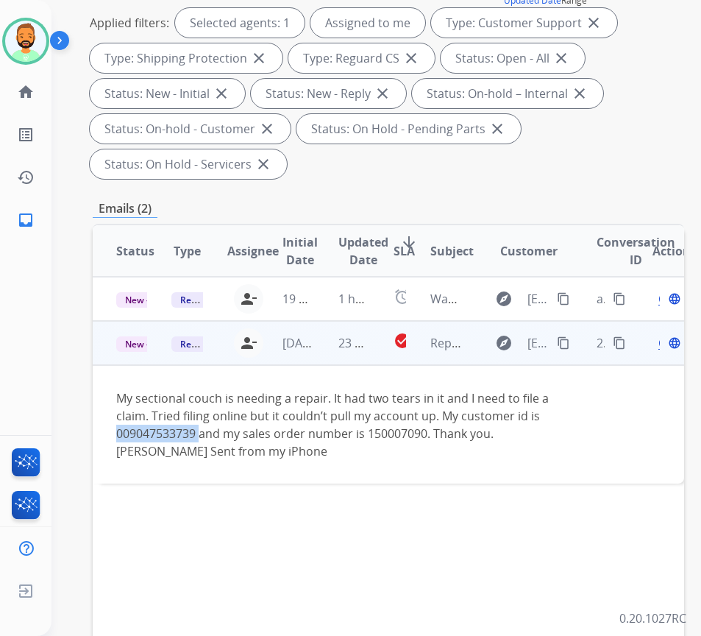
click at [125, 430] on div "My sectional couch is needing a repair. It had two tears in it and I need to fi…" at bounding box center [333, 424] width 434 height 71
copy div "009047533739"
drag, startPoint x: 256, startPoint y: 429, endPoint x: 289, endPoint y: 428, distance: 32.4
click at [260, 432] on div "My sectional couch is needing a repair. It had two tears in it and I need to fi…" at bounding box center [333, 424] width 434 height 71
click at [665, 343] on span "Open" at bounding box center [674, 343] width 30 height 18
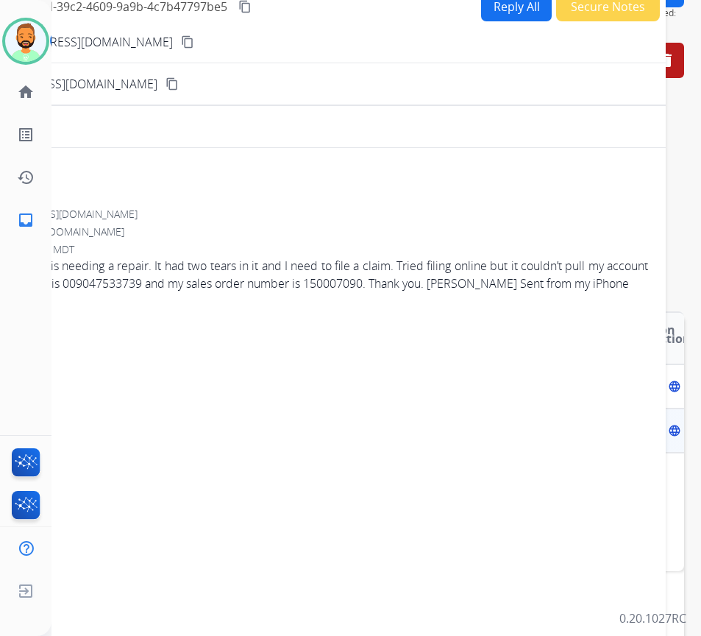
scroll to position [74, 0]
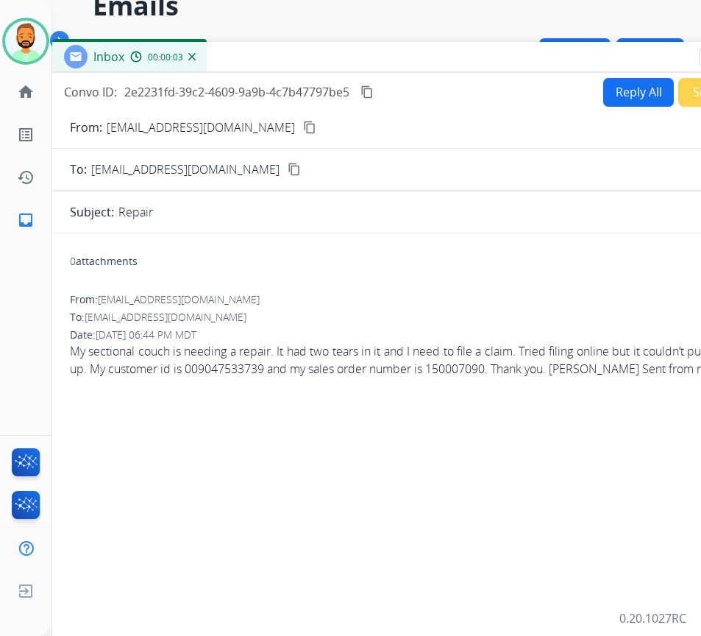
drag, startPoint x: 244, startPoint y: 35, endPoint x: 366, endPoint y: 66, distance: 125.9
click at [366, 66] on div "Inbox 00:00:03" at bounding box center [420, 57] width 736 height 31
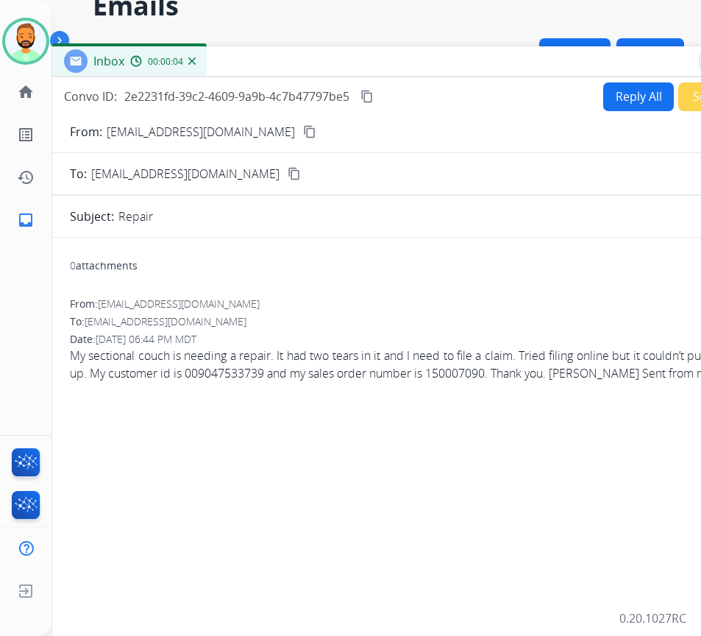
click at [611, 97] on button "Reply All" at bounding box center [639, 96] width 71 height 29
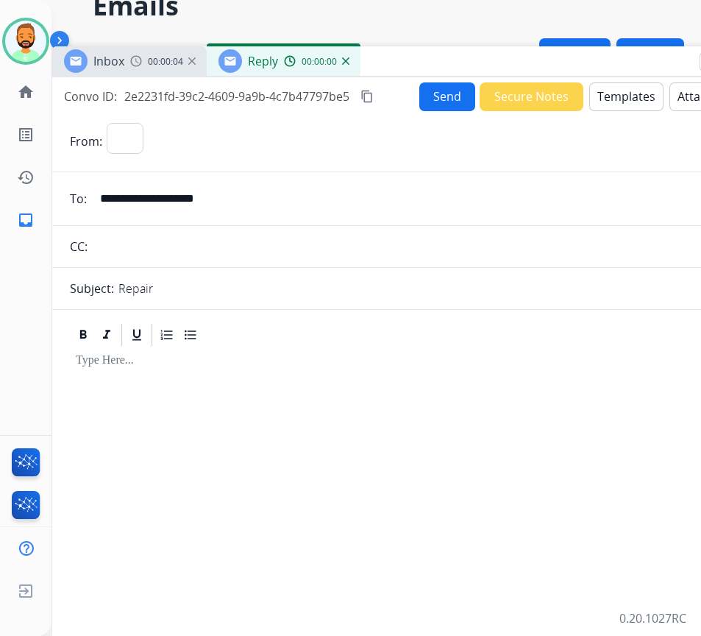
select select "**********"
click at [599, 101] on button "Templates" at bounding box center [627, 96] width 74 height 29
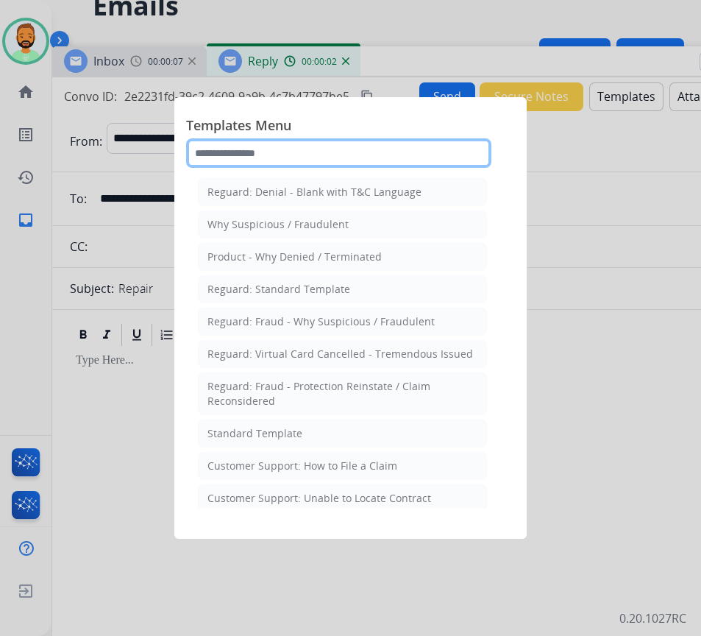
click at [303, 154] on input "text" at bounding box center [338, 152] width 305 height 29
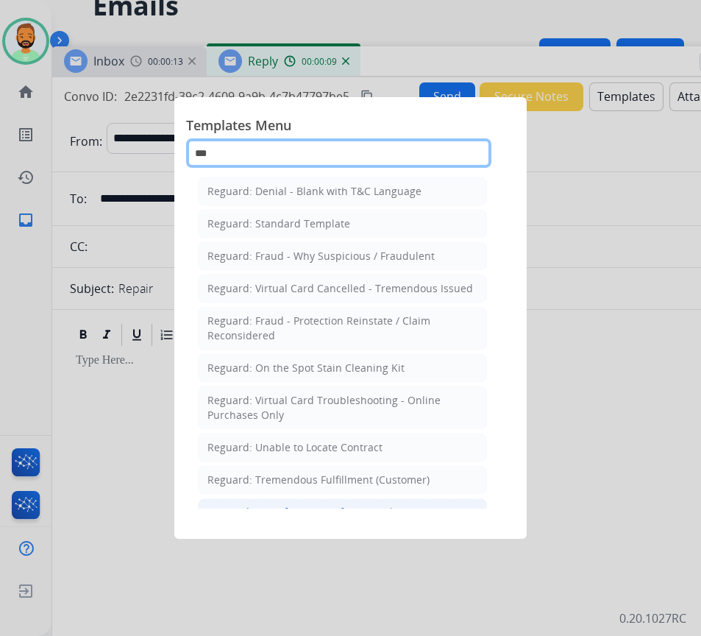
scroll to position [0, 0]
type input "***"
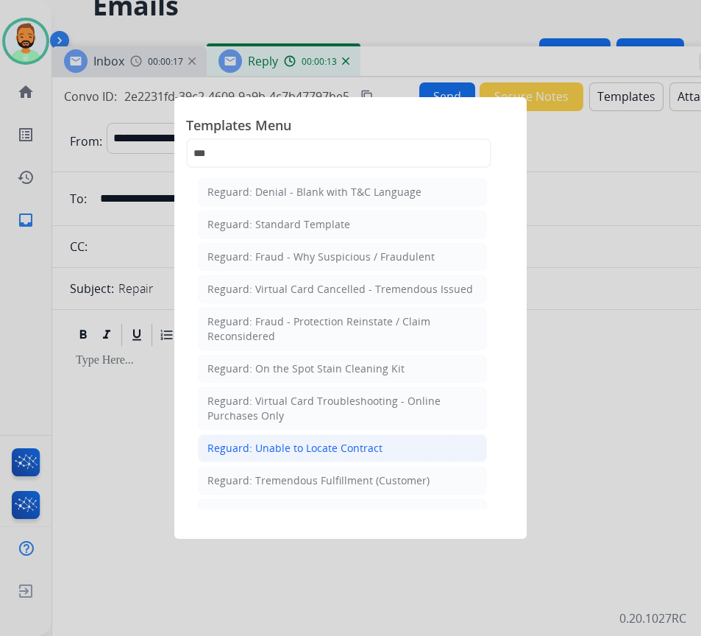
click at [368, 448] on div "Reguard: Unable to Locate Contract" at bounding box center [295, 448] width 175 height 15
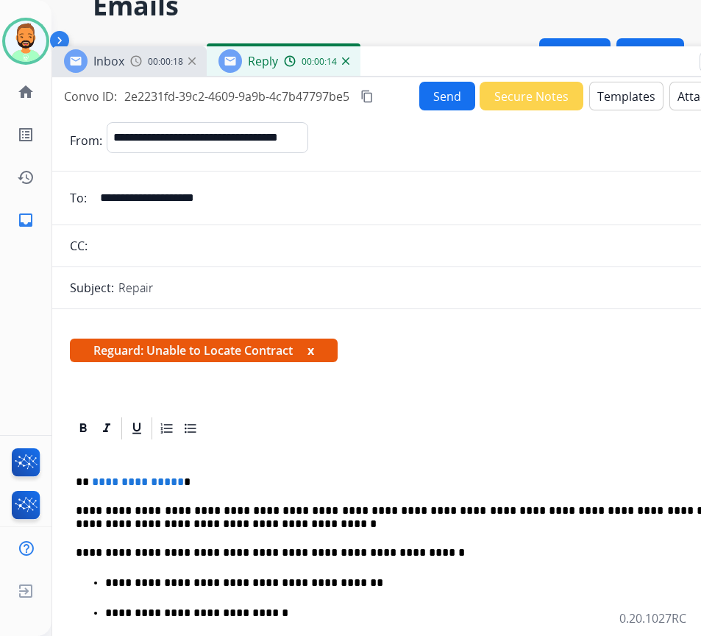
click at [251, 475] on p "**********" at bounding box center [414, 481] width 677 height 13
click at [446, 96] on button "Send" at bounding box center [448, 96] width 56 height 29
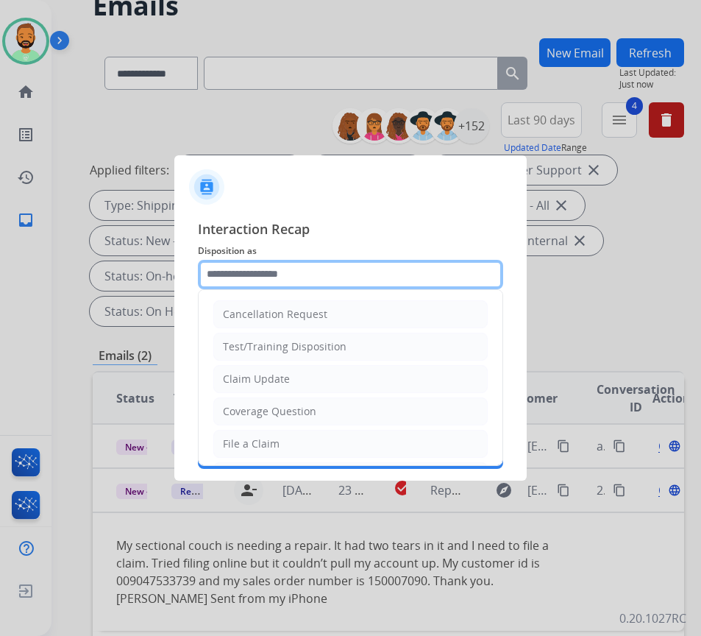
click at [319, 268] on input "text" at bounding box center [350, 274] width 305 height 29
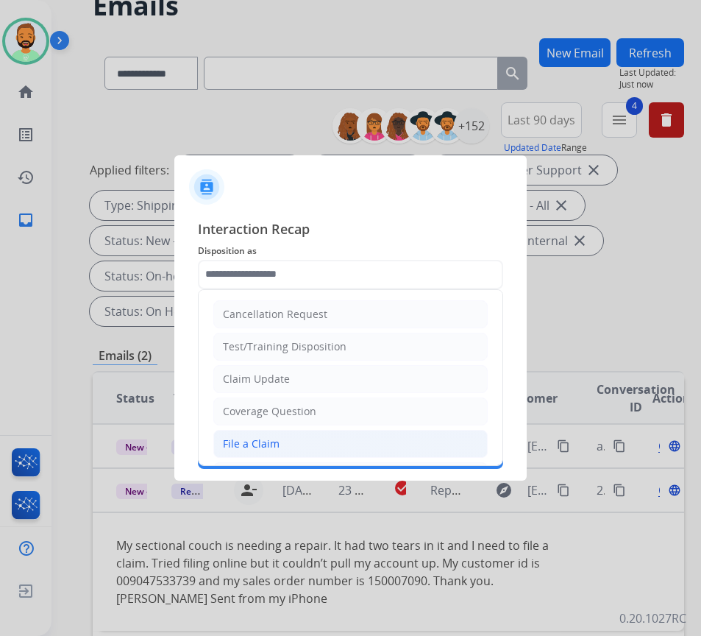
click at [324, 445] on li "File a Claim" at bounding box center [350, 444] width 275 height 28
type input "**********"
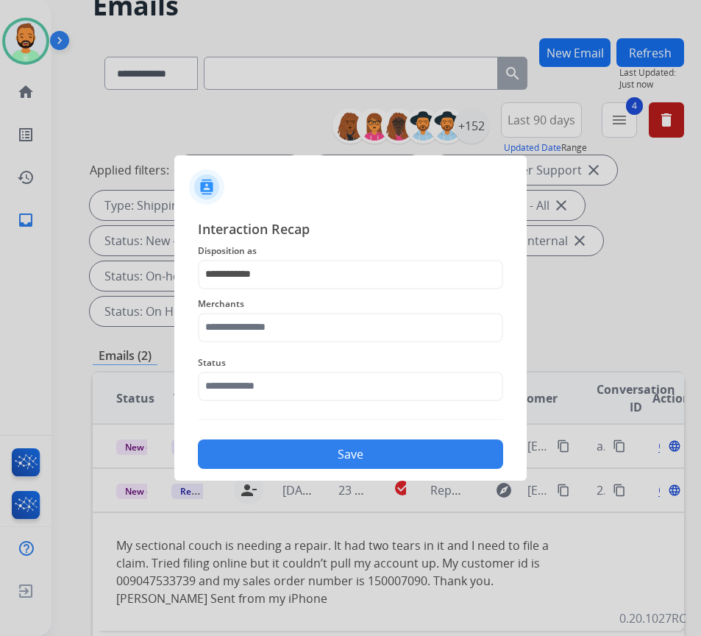
click at [331, 357] on span "Status" at bounding box center [350, 363] width 305 height 18
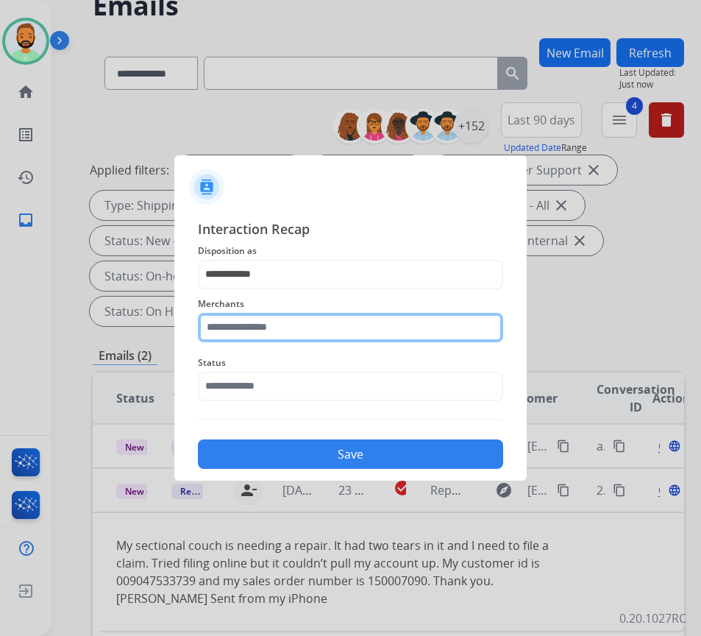
click at [334, 324] on input "text" at bounding box center [350, 327] width 305 height 29
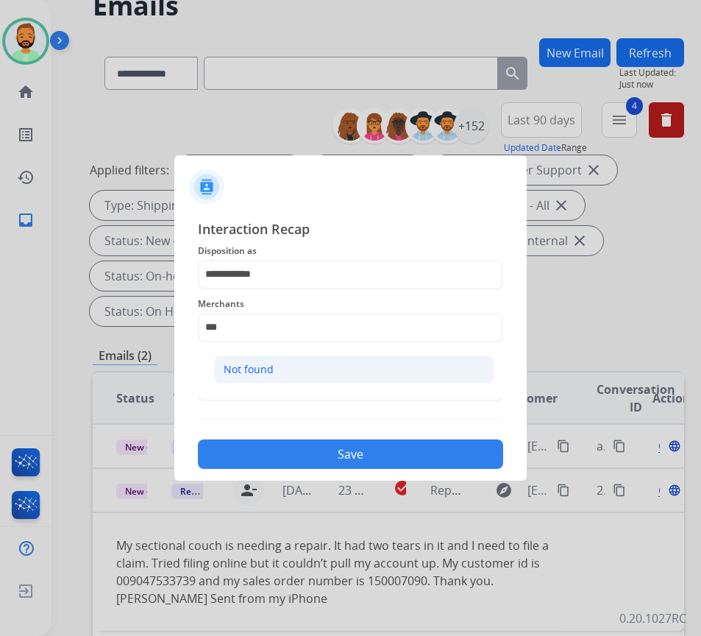
click at [361, 367] on li "Not found" at bounding box center [354, 370] width 280 height 28
type input "*********"
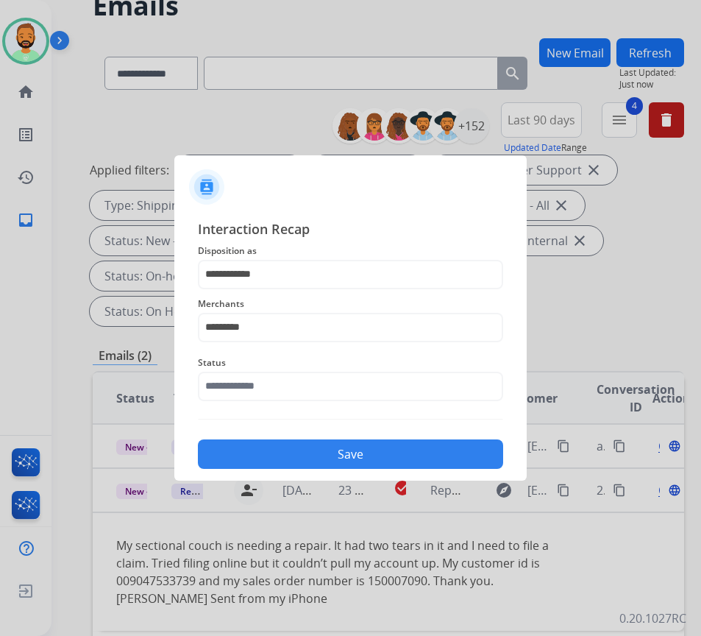
click at [361, 367] on span "Status" at bounding box center [350, 363] width 305 height 18
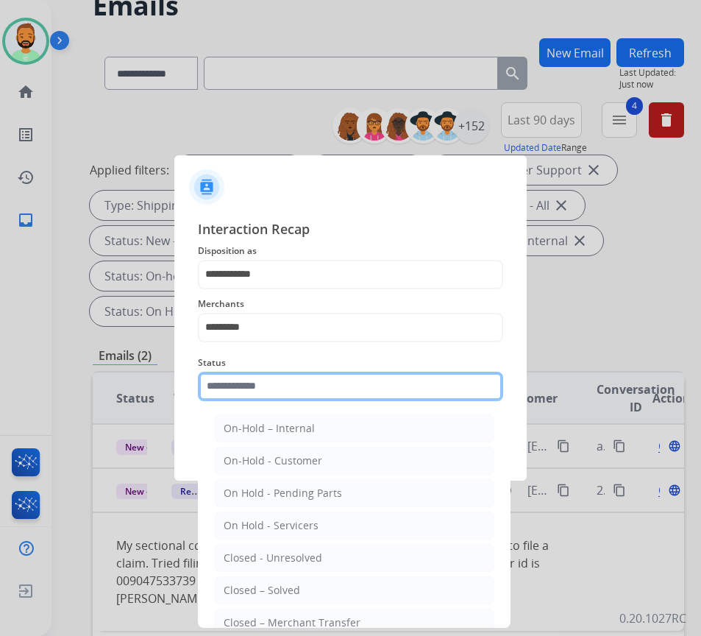
drag, startPoint x: 365, startPoint y: 381, endPoint x: 365, endPoint y: 406, distance: 25.0
click at [365, 382] on input "text" at bounding box center [350, 386] width 305 height 29
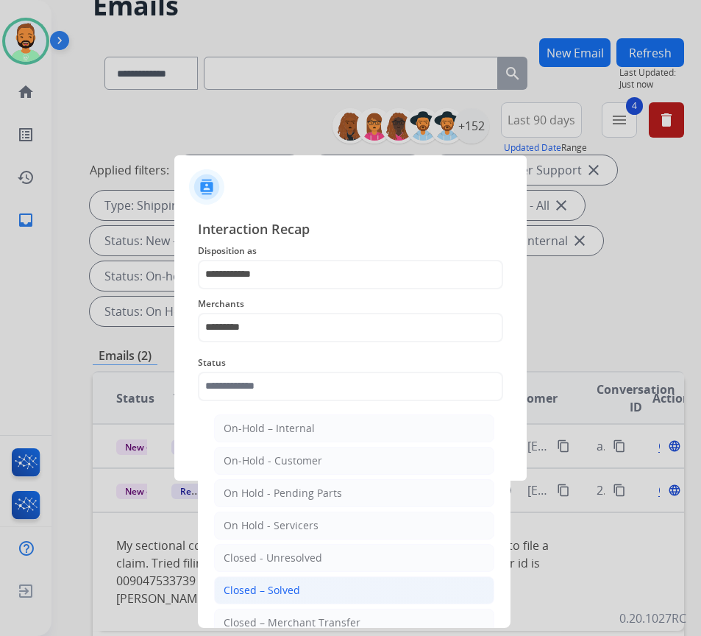
click at [352, 585] on li "Closed – Solved" at bounding box center [354, 590] width 280 height 28
type input "**********"
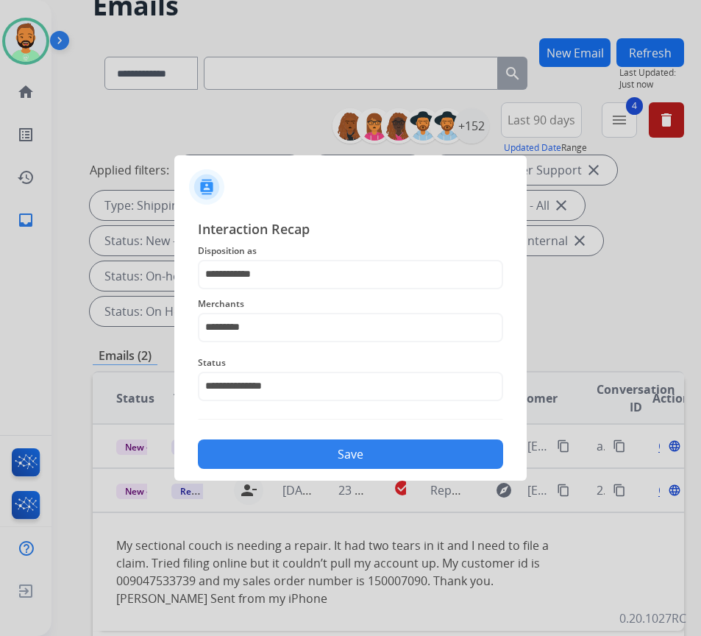
click at [355, 445] on button "Save" at bounding box center [350, 453] width 305 height 29
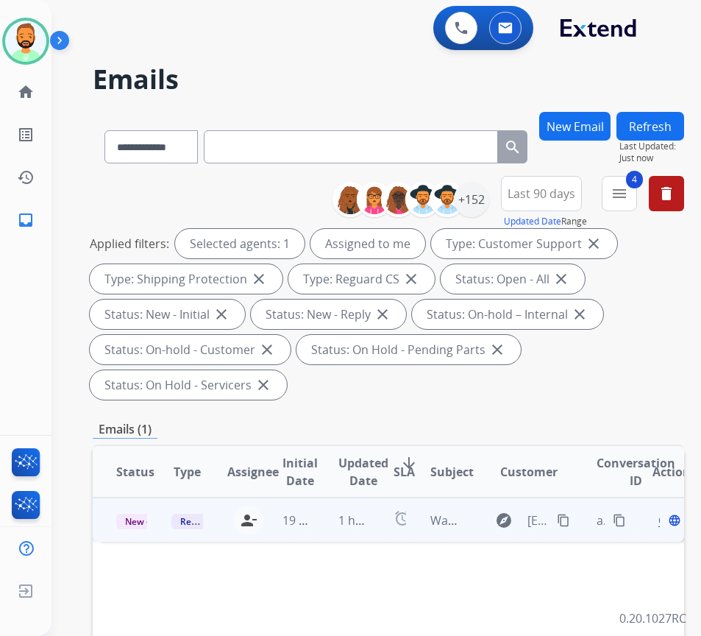
click at [330, 525] on td "1 hour ago" at bounding box center [342, 520] width 55 height 44
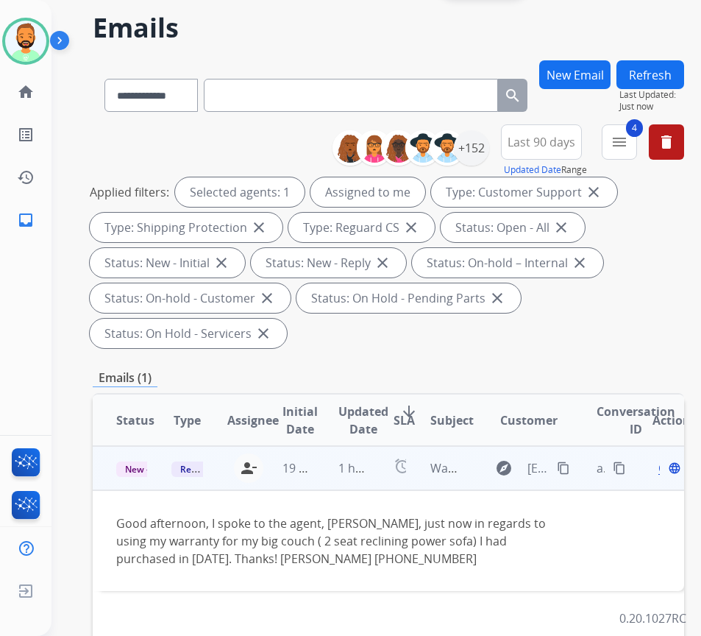
scroll to position [74, 0]
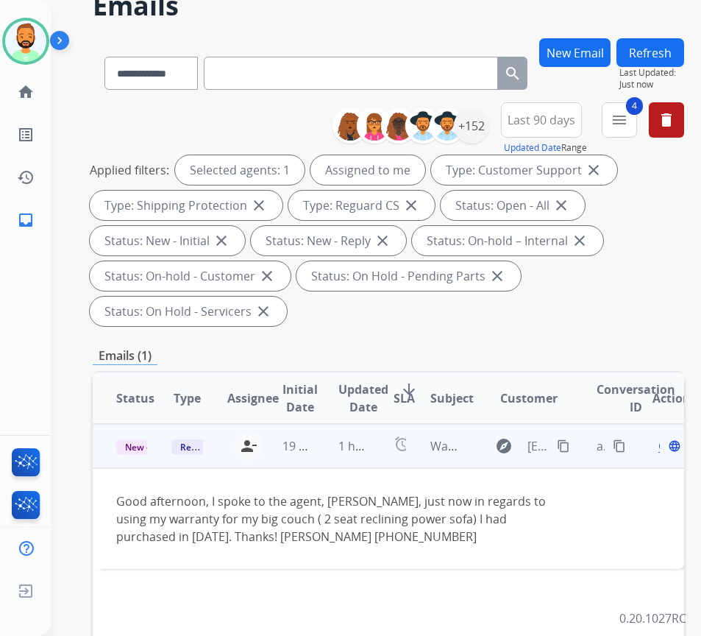
click at [569, 448] on mat-icon "content_copy" at bounding box center [563, 445] width 13 height 13
click at [663, 450] on div "Open language" at bounding box center [668, 446] width 31 height 18
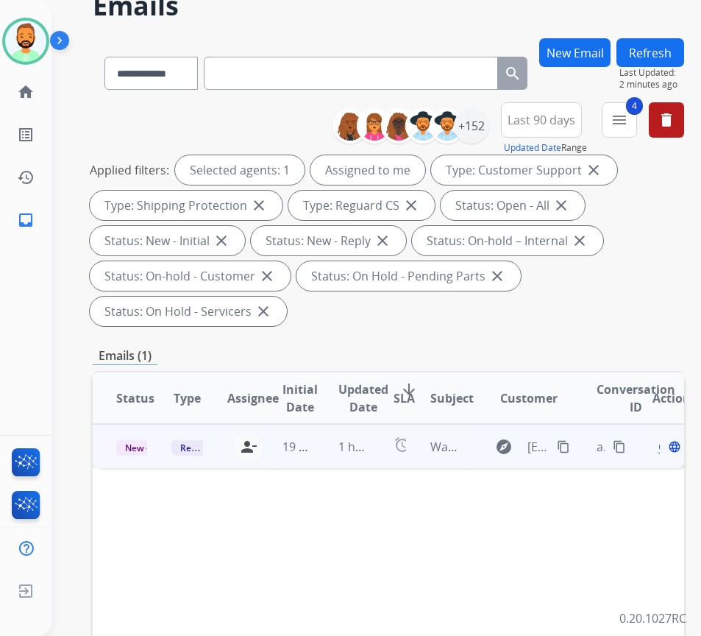
click at [666, 444] on span "Open" at bounding box center [674, 447] width 30 height 18
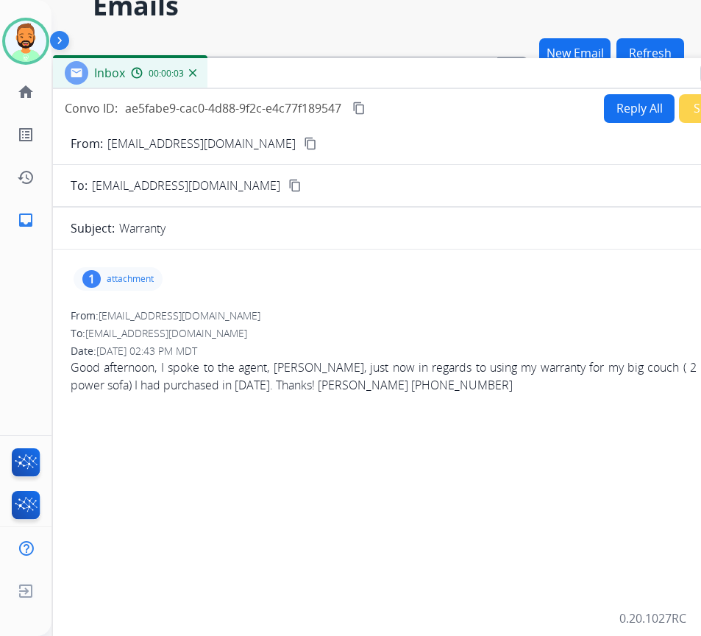
drag, startPoint x: 317, startPoint y: 32, endPoint x: 440, endPoint y: 74, distance: 129.9
click at [440, 74] on div "Inbox 00:00:03" at bounding box center [421, 73] width 736 height 31
click at [623, 100] on button "Reply All" at bounding box center [639, 108] width 71 height 29
select select "**********"
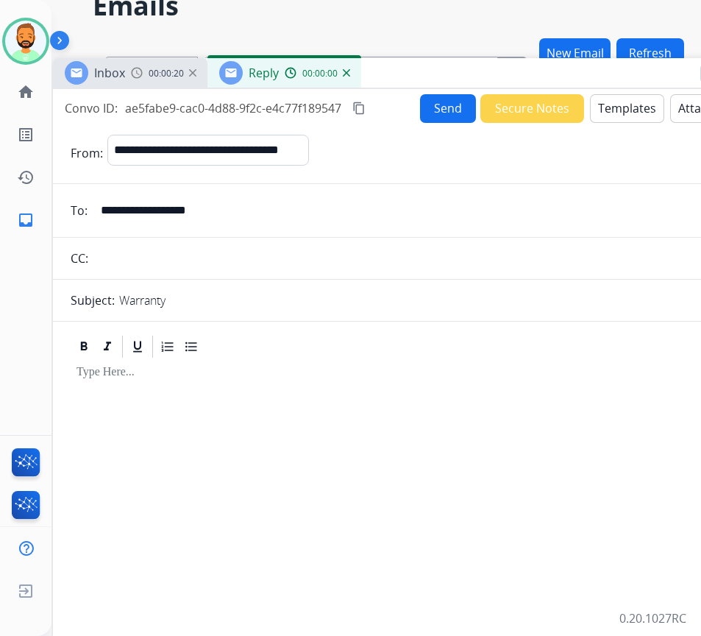
click at [626, 105] on button "Templates" at bounding box center [627, 108] width 74 height 29
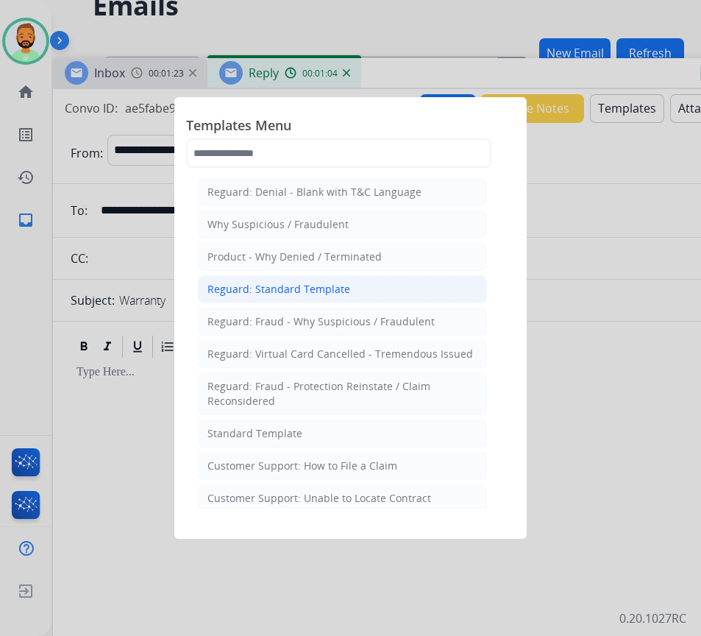
click at [322, 286] on div "Reguard: Standard Template" at bounding box center [279, 289] width 143 height 15
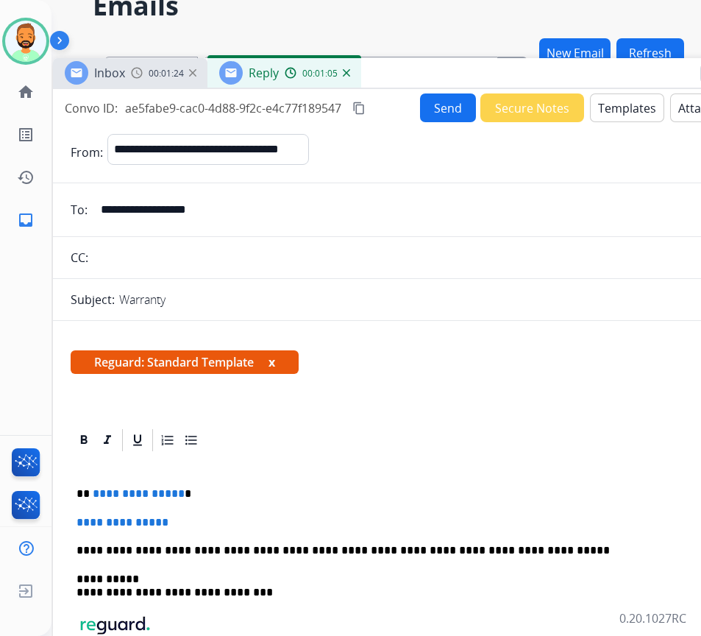
scroll to position [69, 0]
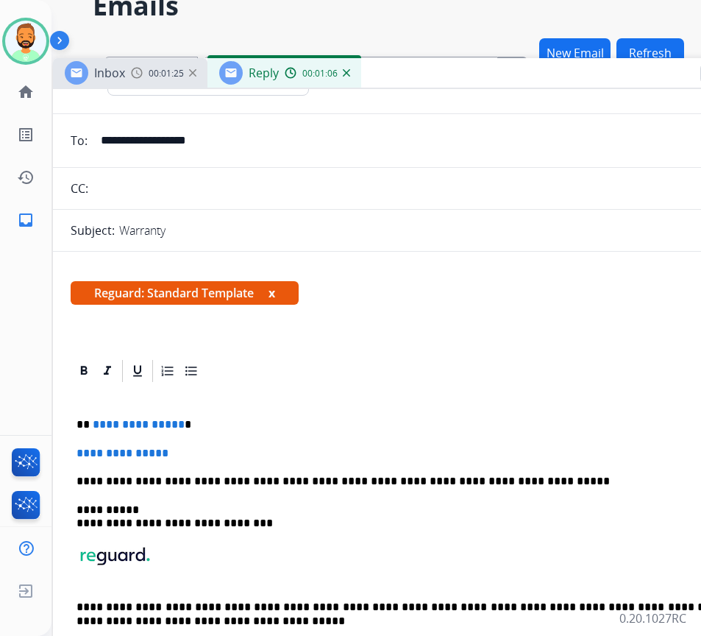
click at [258, 423] on p "**********" at bounding box center [415, 424] width 677 height 13
drag, startPoint x: 230, startPoint y: 446, endPoint x: 93, endPoint y: 453, distance: 137.1
click at [93, 453] on p "**********" at bounding box center [421, 453] width 689 height 13
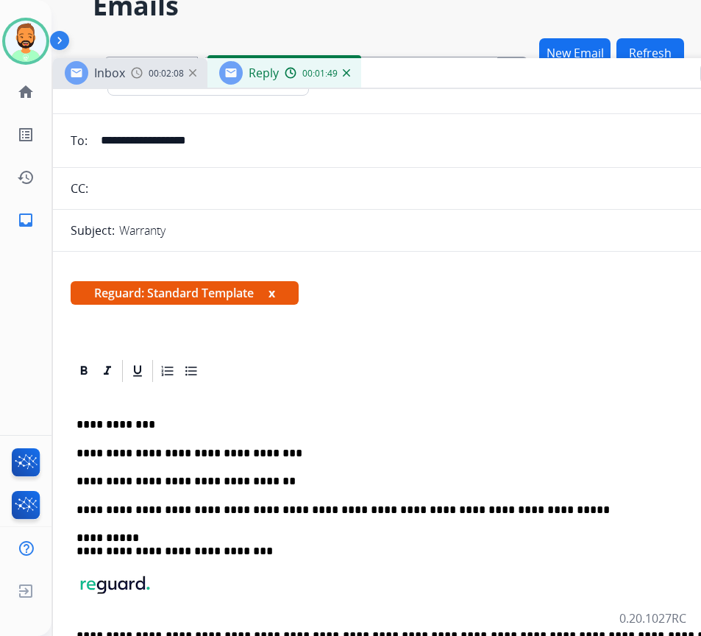
scroll to position [0, 0]
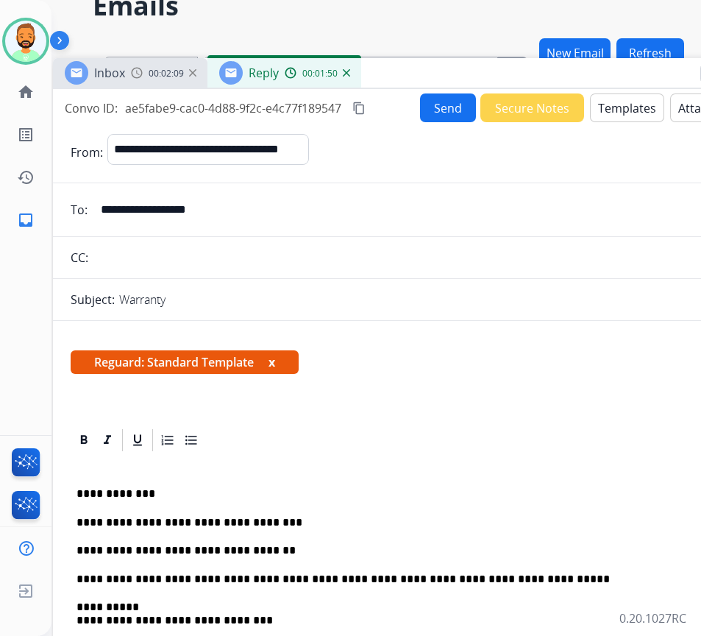
click at [448, 102] on button "Send" at bounding box center [448, 107] width 56 height 29
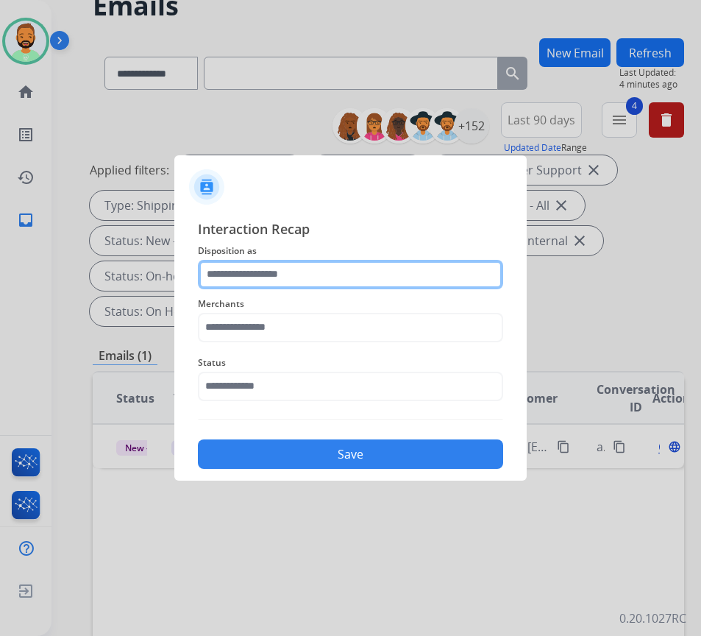
drag, startPoint x: 294, startPoint y: 276, endPoint x: 307, endPoint y: 277, distance: 13.3
click at [297, 277] on input "text" at bounding box center [350, 274] width 305 height 29
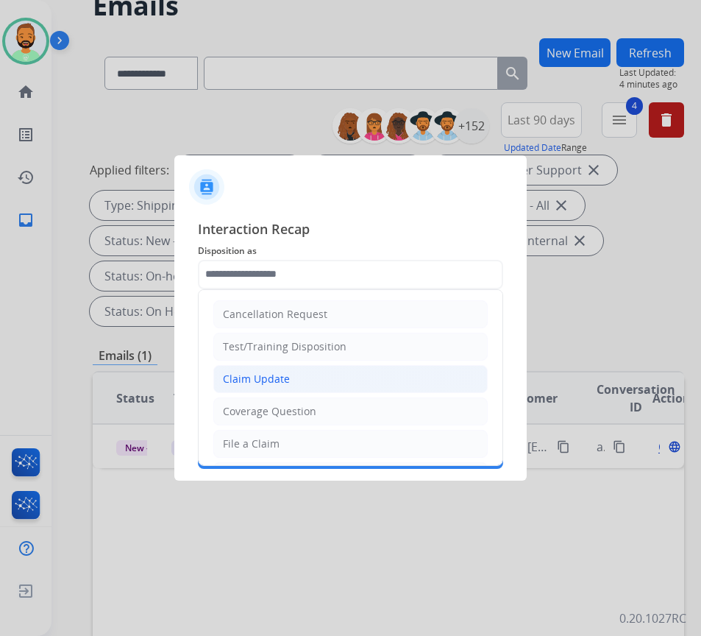
click at [304, 381] on li "Claim Update" at bounding box center [350, 379] width 275 height 28
type input "**********"
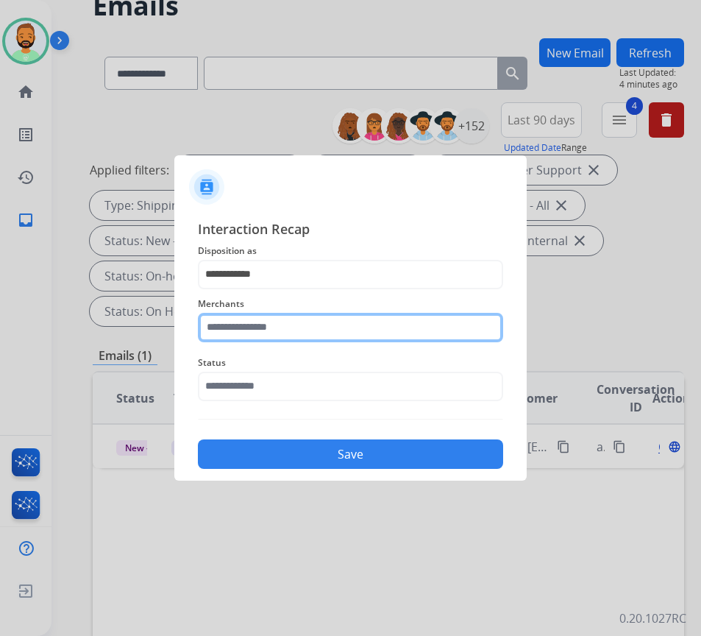
click at [319, 323] on input "text" at bounding box center [350, 327] width 305 height 29
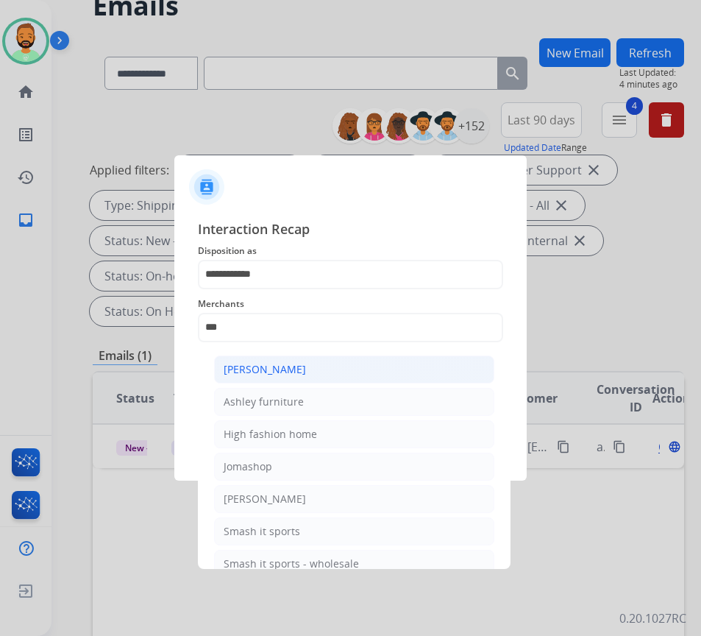
click at [302, 372] on div "[PERSON_NAME]" at bounding box center [265, 369] width 82 height 15
type input "**********"
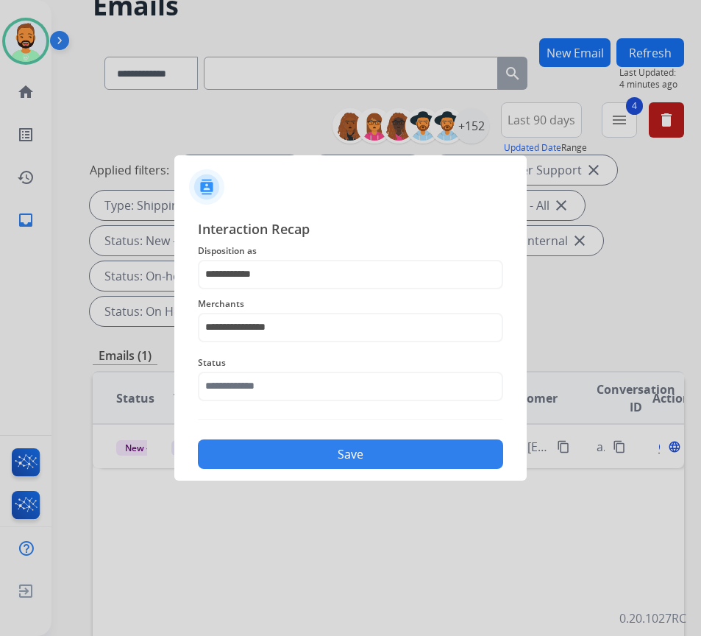
click at [334, 369] on span "Status" at bounding box center [350, 363] width 305 height 18
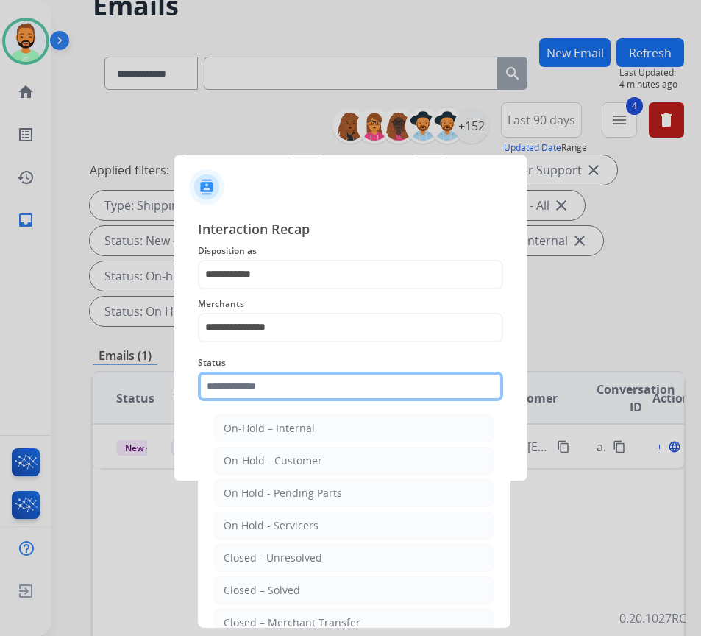
click at [350, 387] on input "text" at bounding box center [350, 386] width 305 height 29
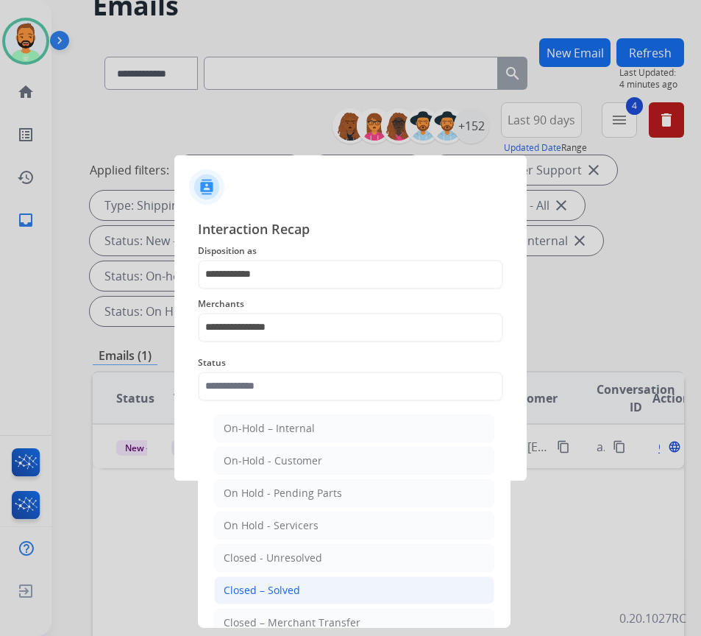
click at [345, 590] on li "Closed – Solved" at bounding box center [354, 590] width 280 height 28
type input "**********"
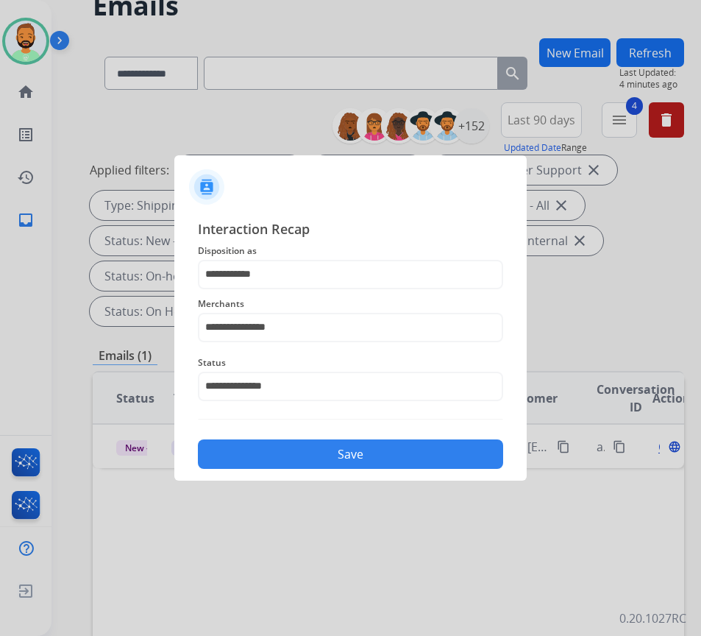
click at [375, 452] on button "Save" at bounding box center [350, 453] width 305 height 29
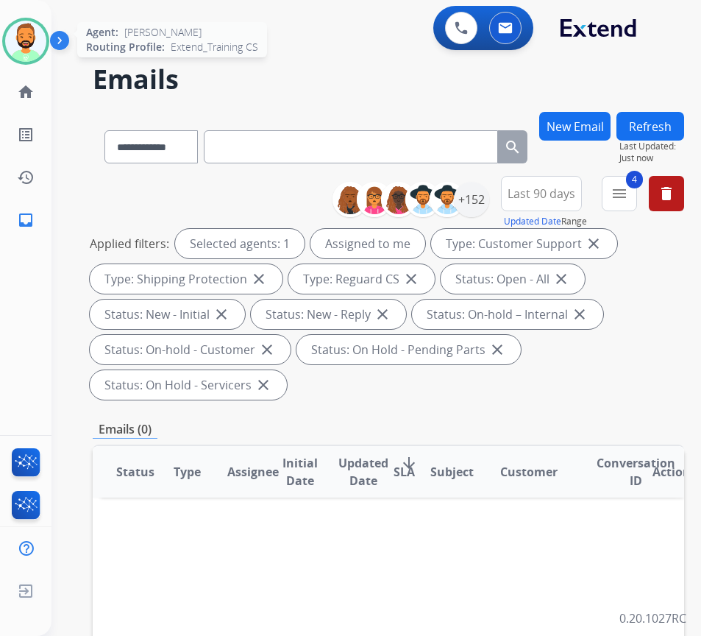
click at [24, 35] on img at bounding box center [25, 41] width 41 height 41
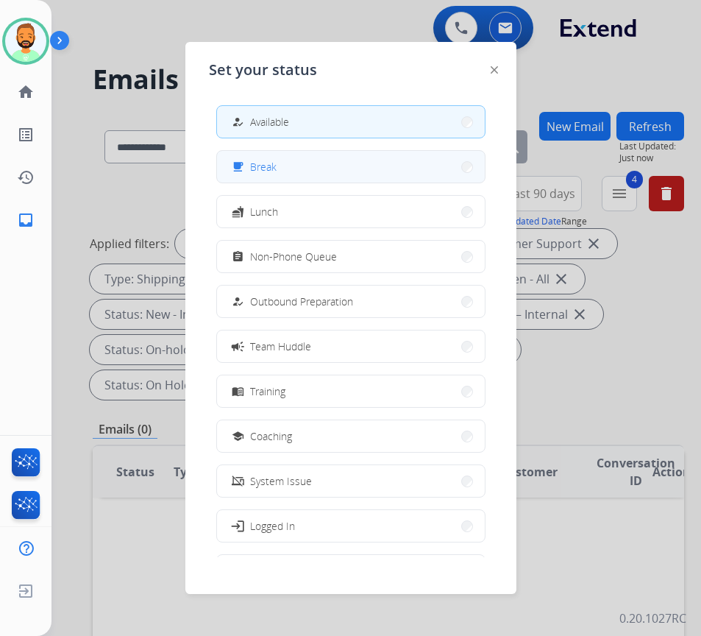
click at [251, 156] on button "free_breakfast Break" at bounding box center [351, 167] width 268 height 32
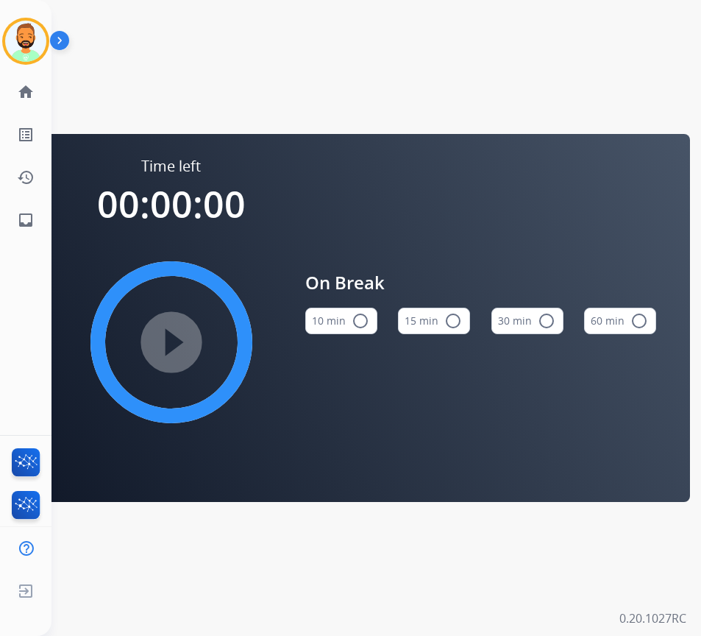
click at [332, 311] on button "10 min radio_button_unchecked" at bounding box center [341, 321] width 72 height 26
click at [180, 351] on mat-icon "play_circle_filled" at bounding box center [172, 342] width 18 height 18
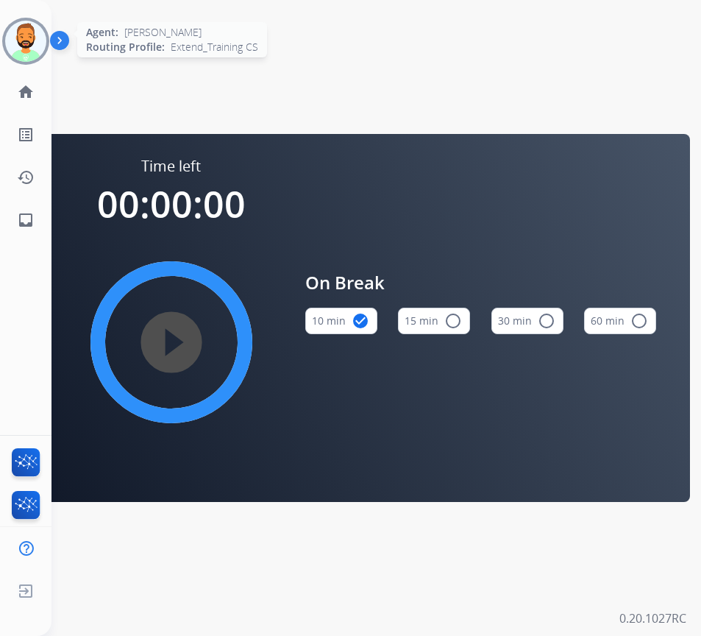
click at [12, 31] on img at bounding box center [25, 41] width 41 height 41
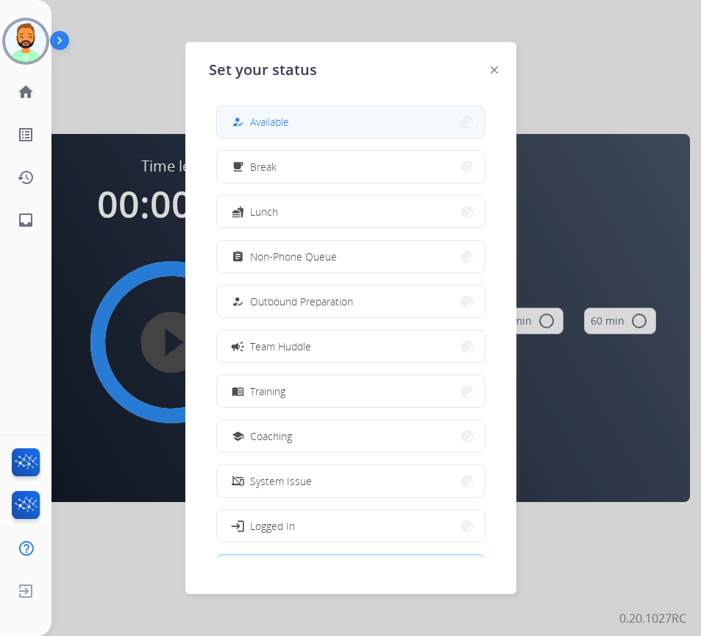
click at [231, 122] on button "how_to_reg Available" at bounding box center [351, 122] width 268 height 32
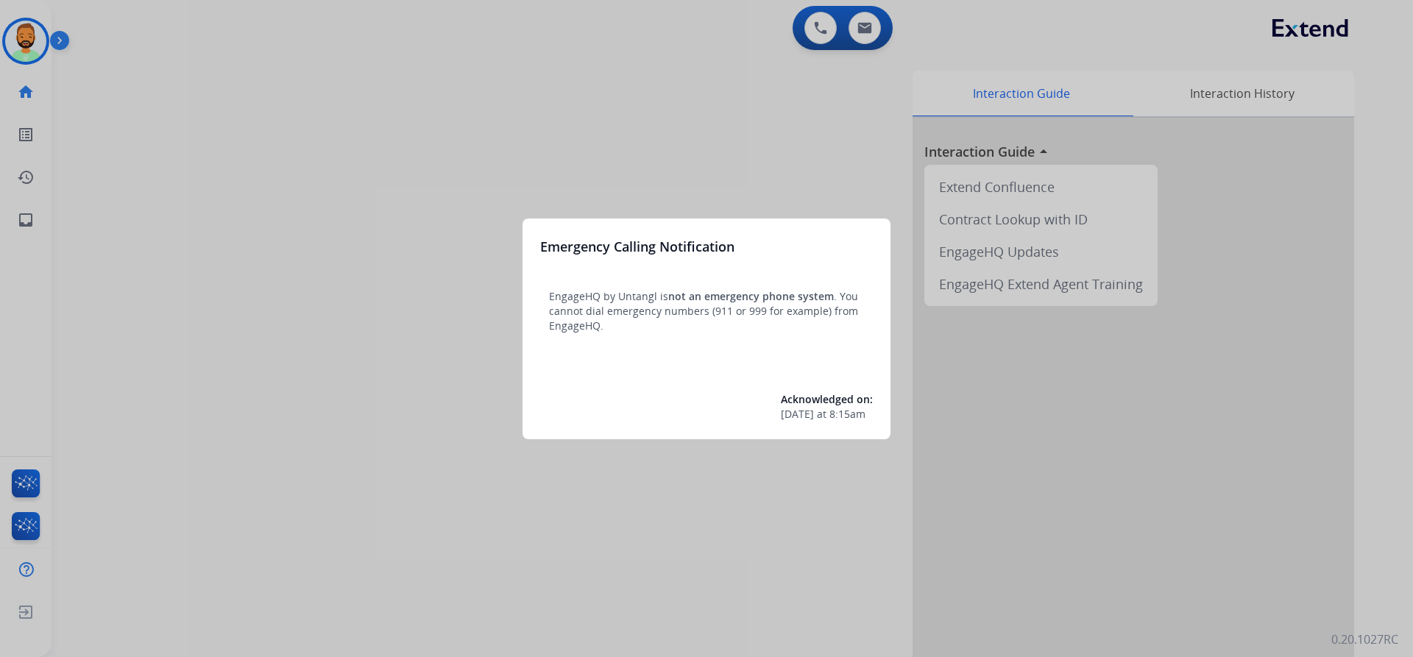
click at [55, 43] on div at bounding box center [706, 328] width 1413 height 657
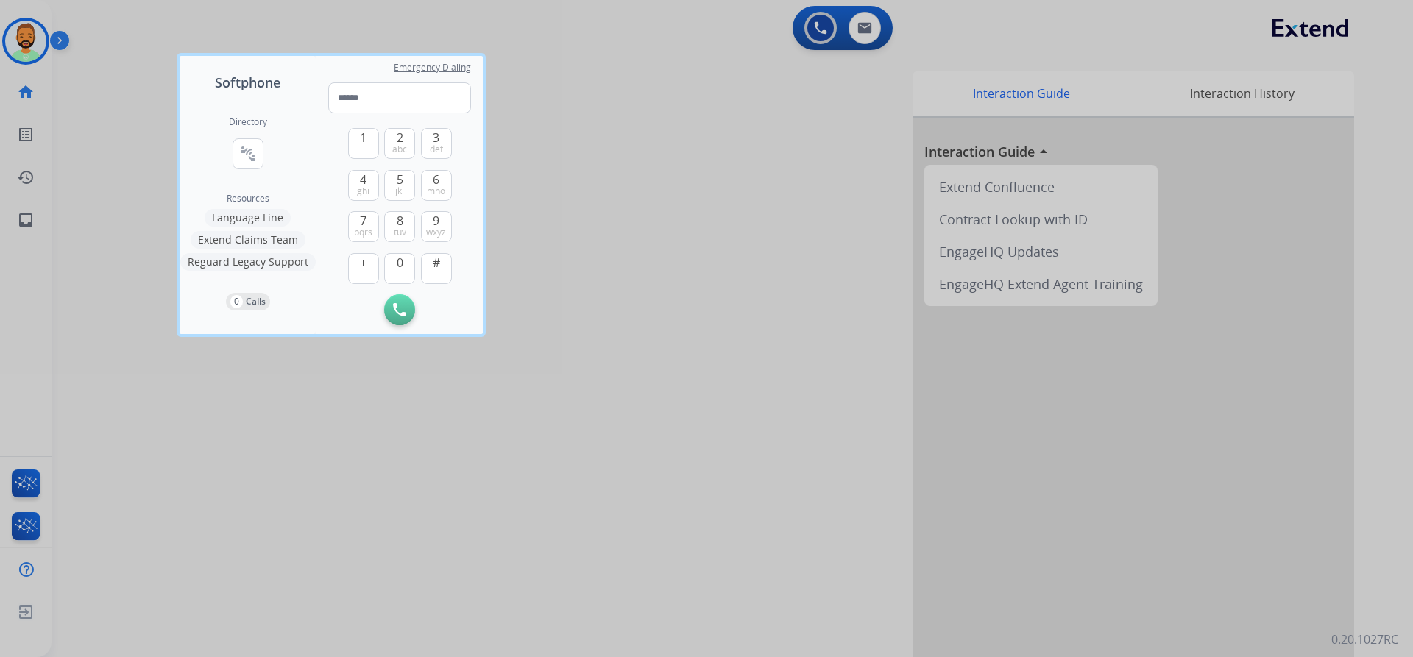
click at [96, 33] on div at bounding box center [706, 328] width 1413 height 657
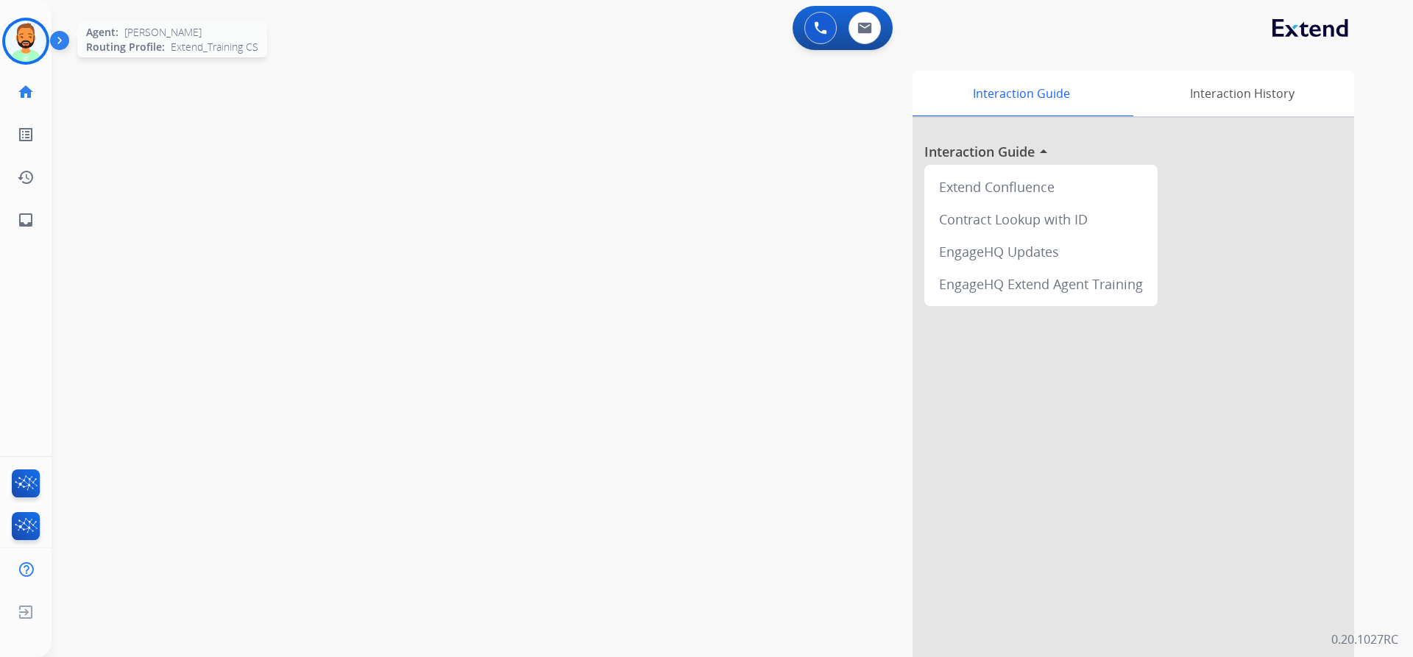
click at [20, 42] on img at bounding box center [25, 41] width 41 height 41
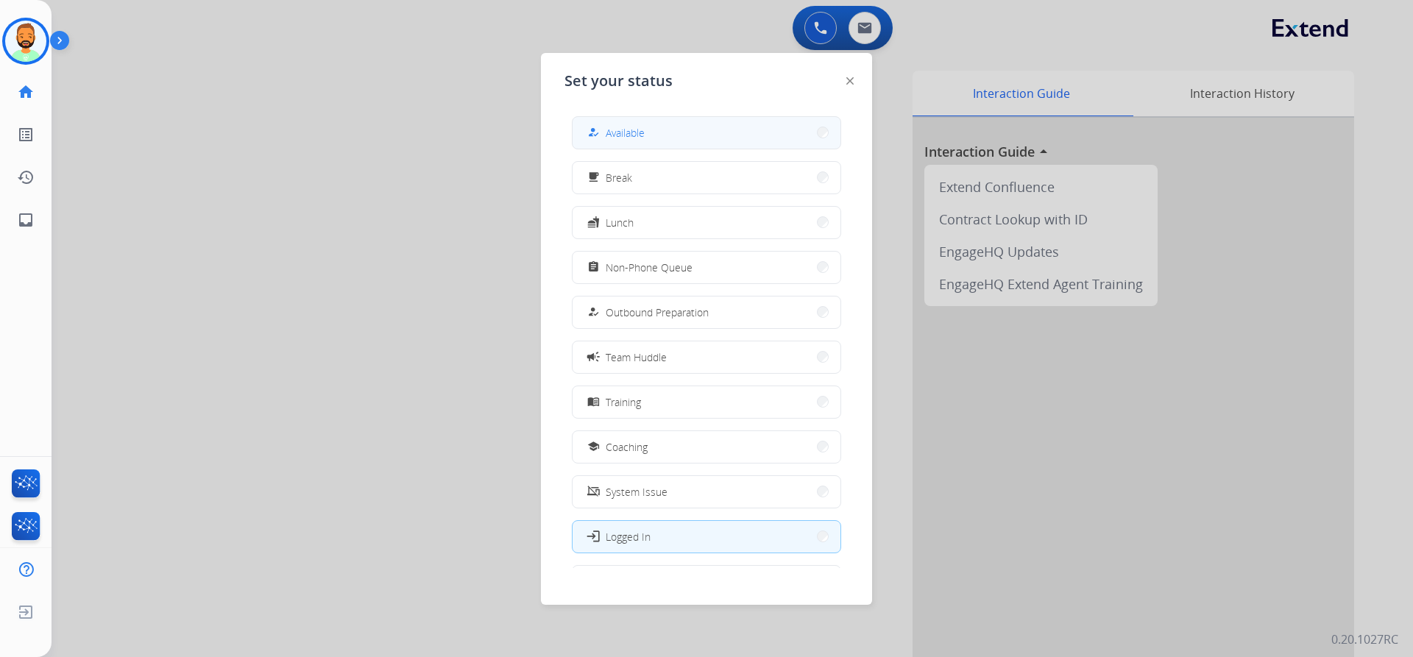
click at [612, 122] on button "how_to_reg Available" at bounding box center [707, 133] width 268 height 32
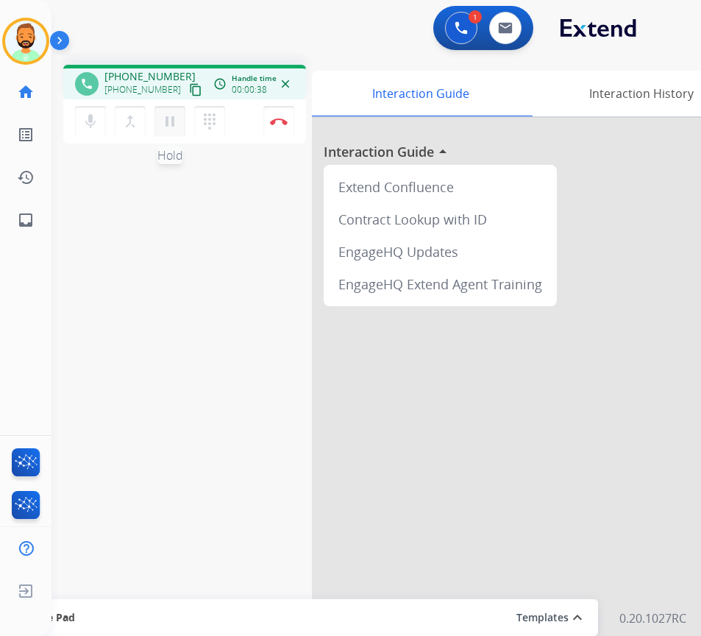
click at [168, 119] on mat-icon "pause" at bounding box center [170, 122] width 18 height 18
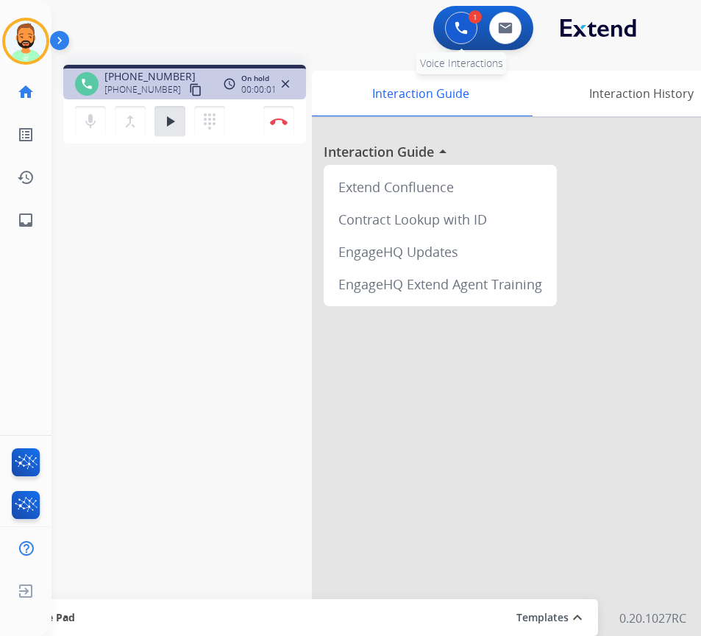
click at [468, 33] on button at bounding box center [461, 28] width 32 height 32
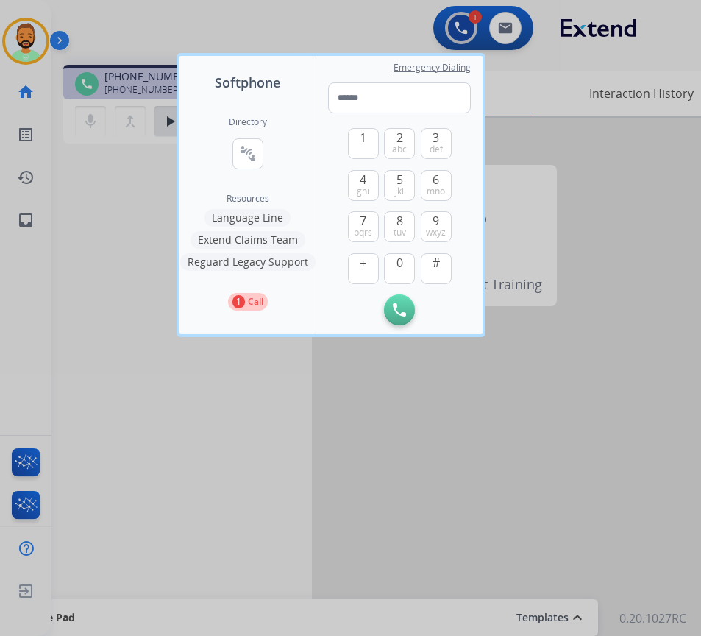
click at [253, 214] on button "Language Line" at bounding box center [248, 218] width 86 height 18
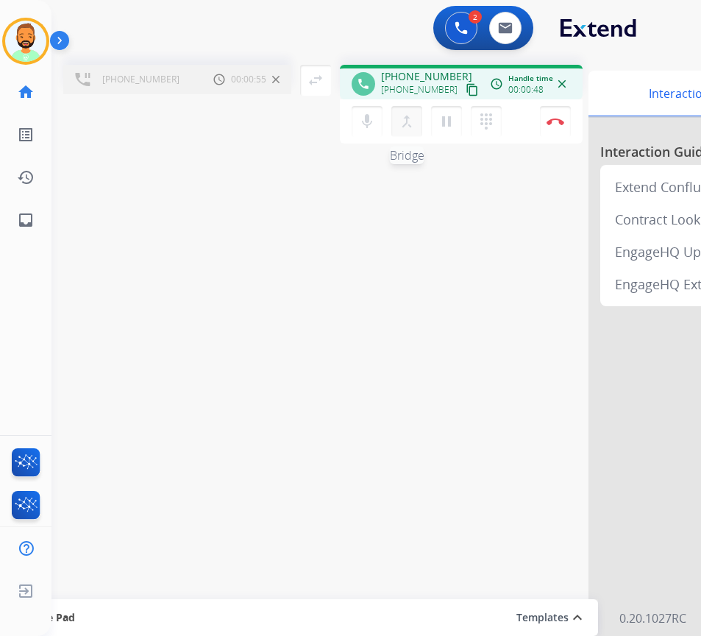
click at [405, 121] on mat-icon "merge_type" at bounding box center [407, 122] width 18 height 18
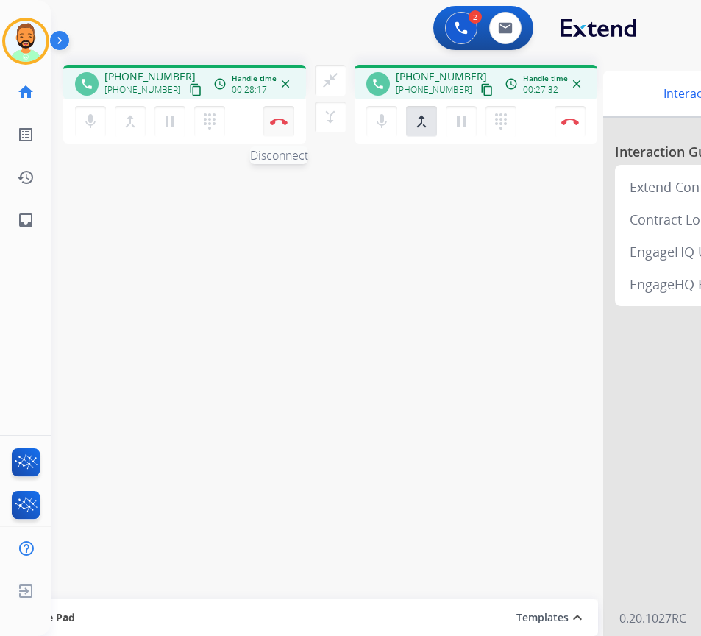
click at [275, 122] on img at bounding box center [279, 121] width 18 height 7
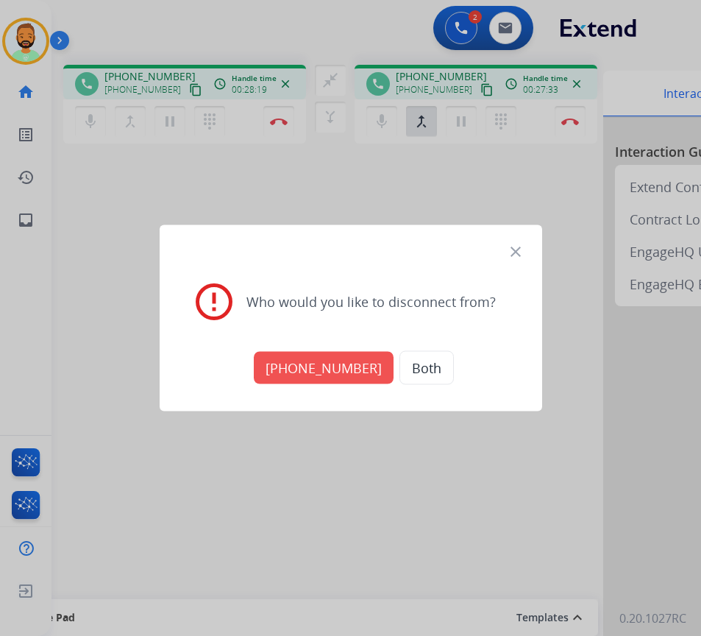
click at [341, 371] on button "+15059309906" at bounding box center [324, 368] width 140 height 32
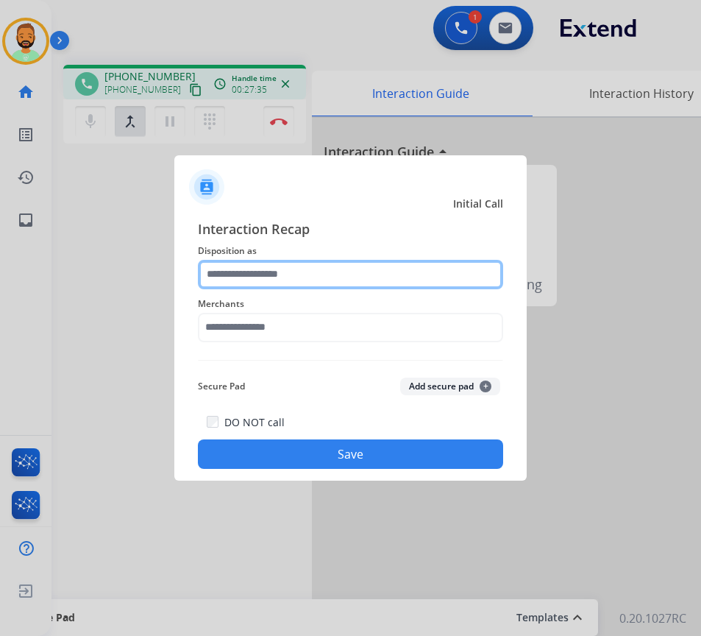
click at [317, 280] on input "text" at bounding box center [350, 274] width 305 height 29
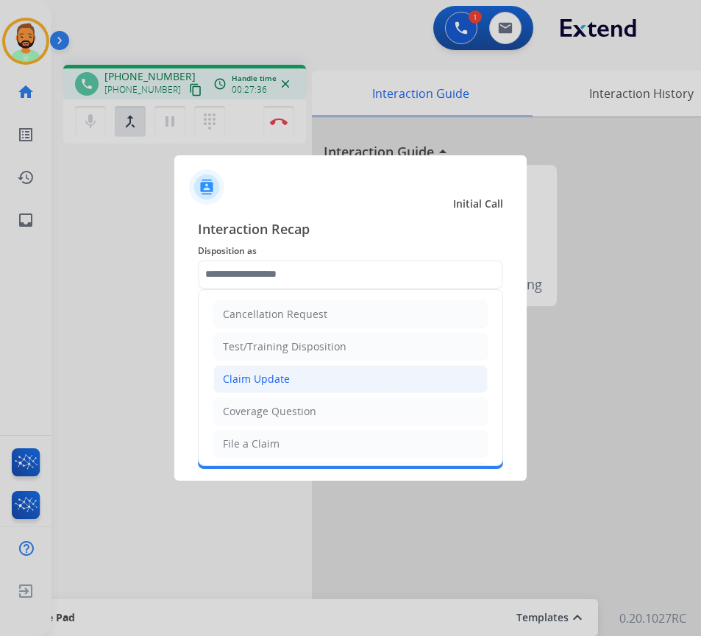
click at [314, 377] on li "Claim Update" at bounding box center [350, 379] width 275 height 28
type input "**********"
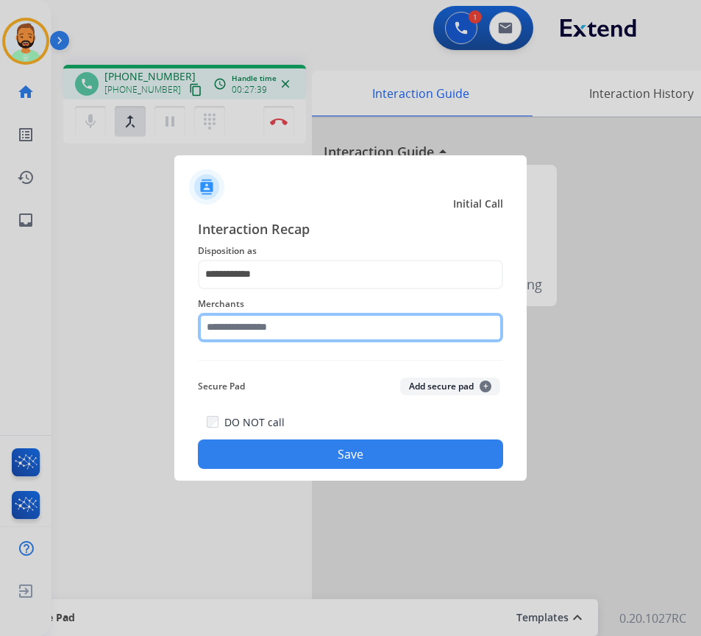
click at [287, 333] on input "text" at bounding box center [350, 327] width 305 height 29
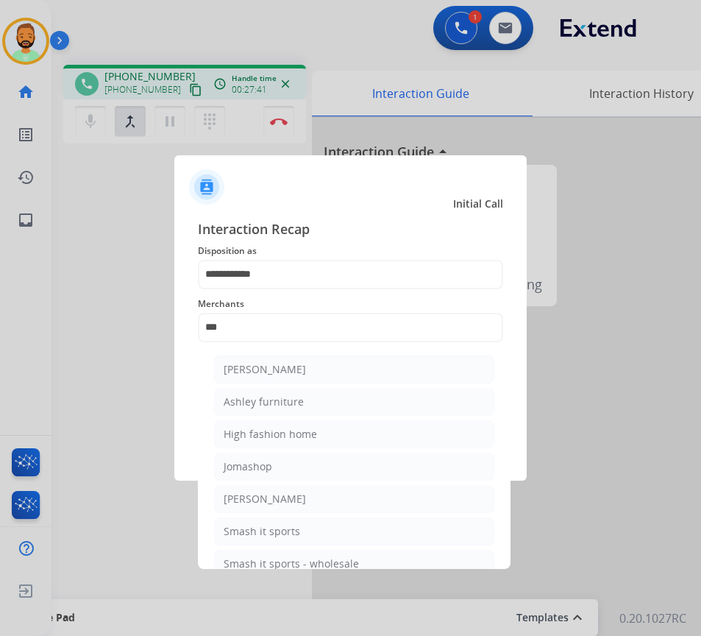
drag, startPoint x: 280, startPoint y: 399, endPoint x: 294, endPoint y: 398, distance: 14.0
click at [282, 400] on div "Ashley furniture" at bounding box center [264, 402] width 80 height 15
type input "**********"
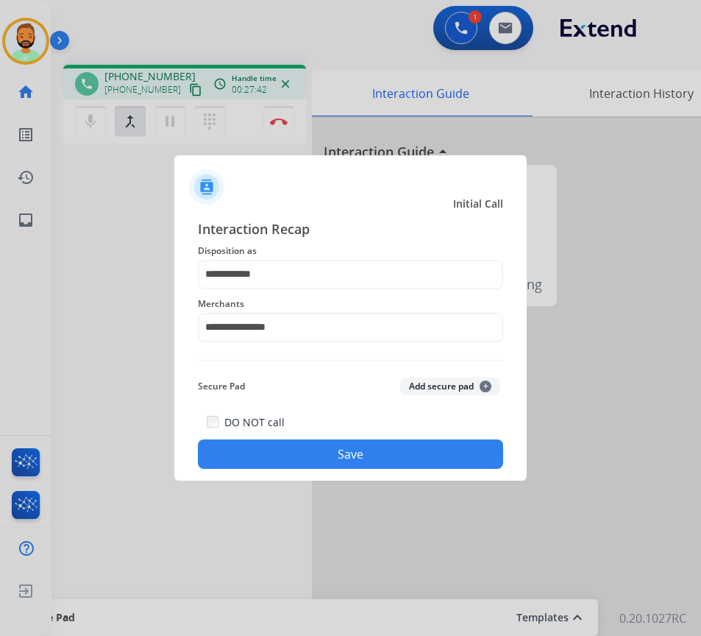
click at [347, 448] on button "Save" at bounding box center [350, 453] width 305 height 29
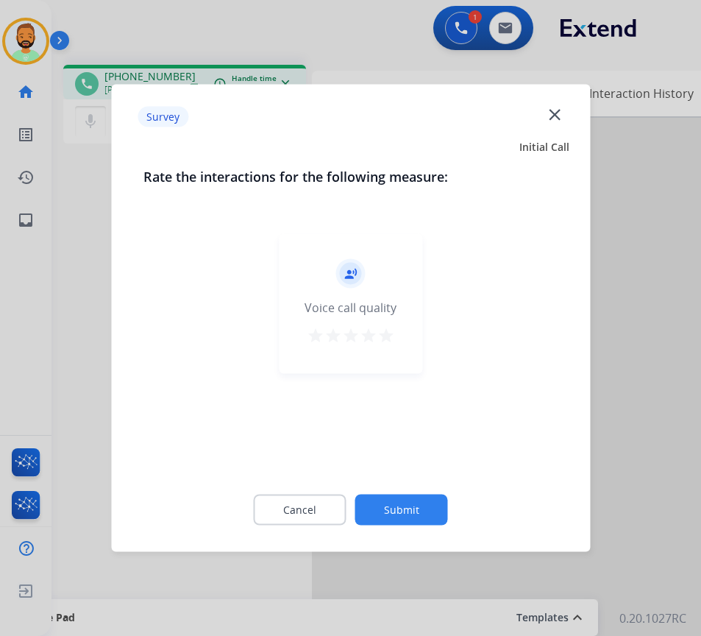
click at [411, 528] on div "Cancel Submit" at bounding box center [351, 510] width 414 height 66
click at [414, 501] on button "Submit" at bounding box center [402, 510] width 93 height 31
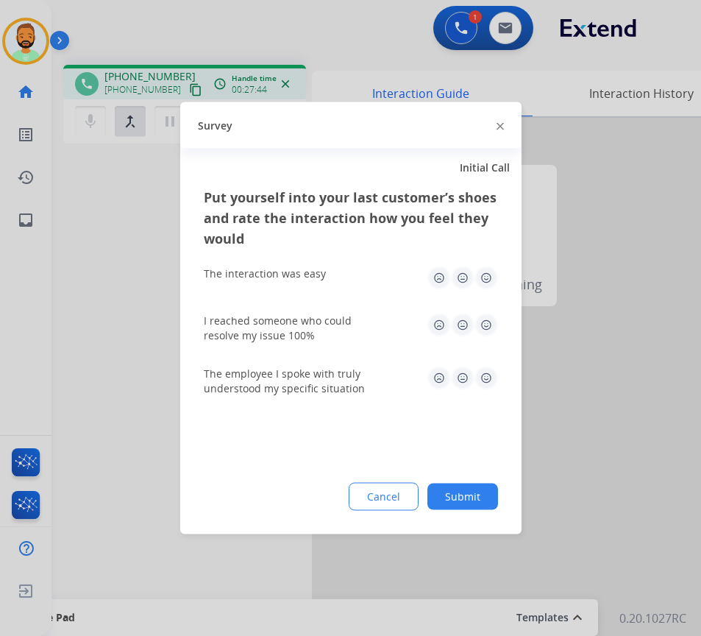
click at [456, 494] on button "Submit" at bounding box center [463, 497] width 71 height 26
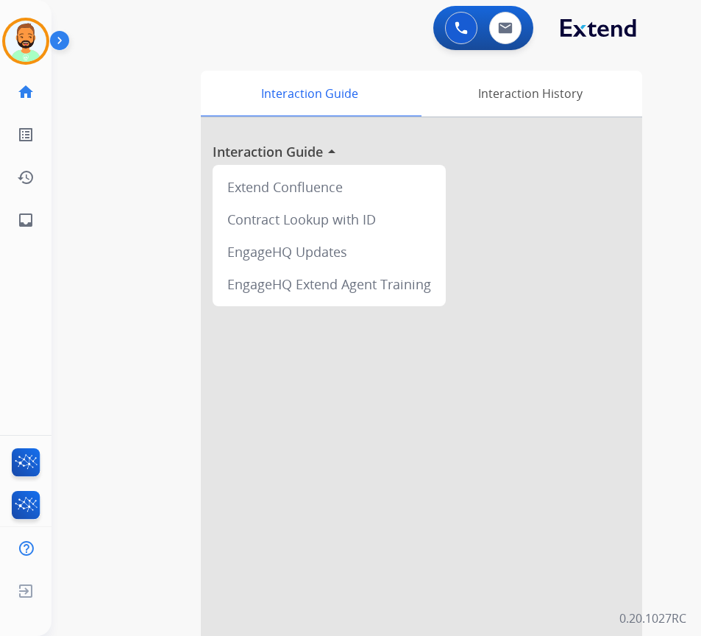
click at [197, 113] on div "swap_horiz Break voice bridge close_fullscreen Connect 3-Way Call merge_type Se…" at bounding box center [359, 360] width 615 height 614
drag, startPoint x: 417, startPoint y: 383, endPoint x: 437, endPoint y: 389, distance: 21.2
click at [408, 388] on div at bounding box center [422, 392] width 442 height 549
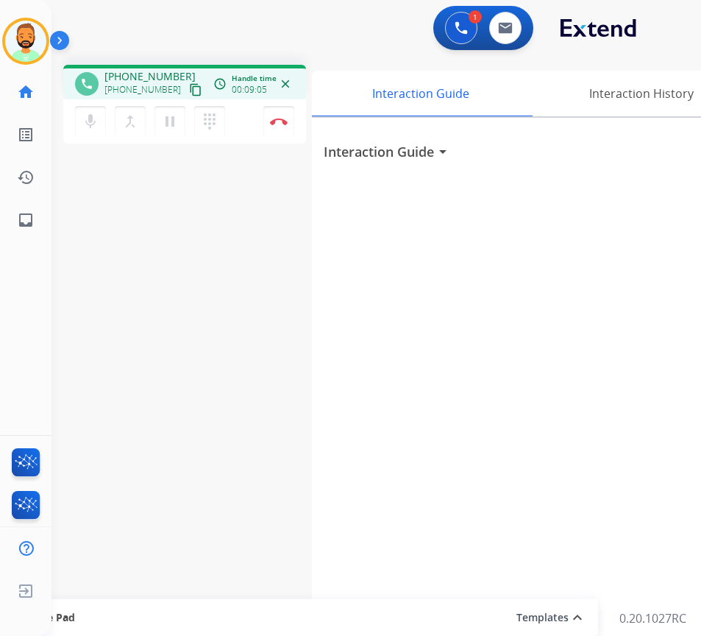
drag, startPoint x: 136, startPoint y: 428, endPoint x: 139, endPoint y: 436, distance: 8.6
click at [136, 428] on div "phone +14325175846 +14325175846 content_copy access_time Call metrics Queue 00:…" at bounding box center [359, 360] width 615 height 614
click at [238, 317] on div "phone +14325175846 +14325175846 content_copy access_time Call metrics Queue 00:…" at bounding box center [359, 360] width 615 height 614
click at [281, 126] on button "Disconnect" at bounding box center [279, 121] width 31 height 31
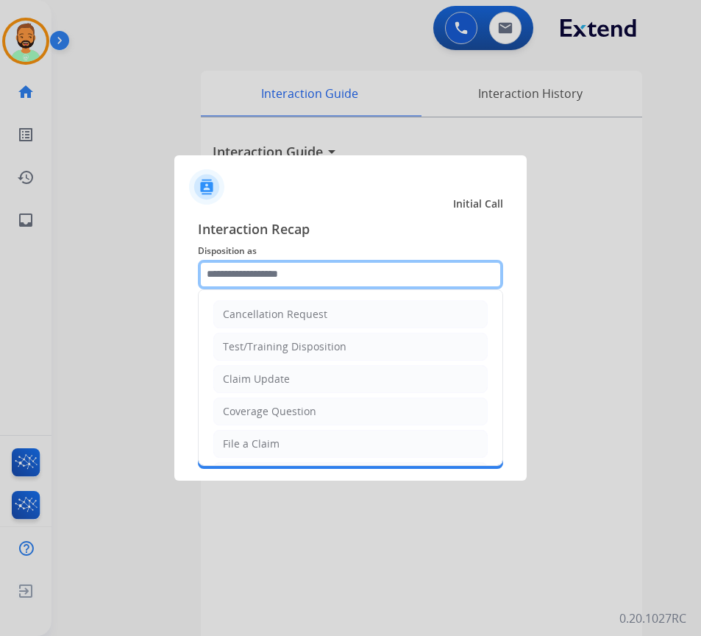
click at [314, 270] on input "text" at bounding box center [350, 274] width 305 height 29
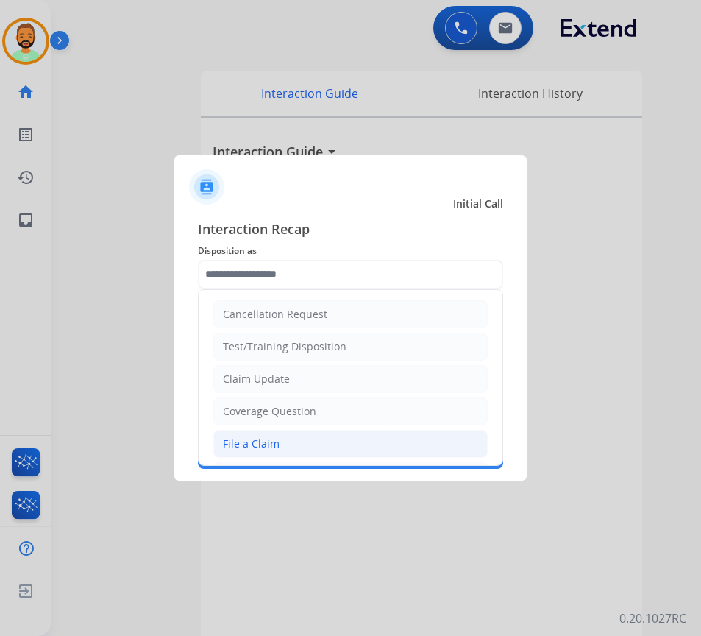
click at [315, 444] on li "File a Claim" at bounding box center [350, 444] width 275 height 28
type input "**********"
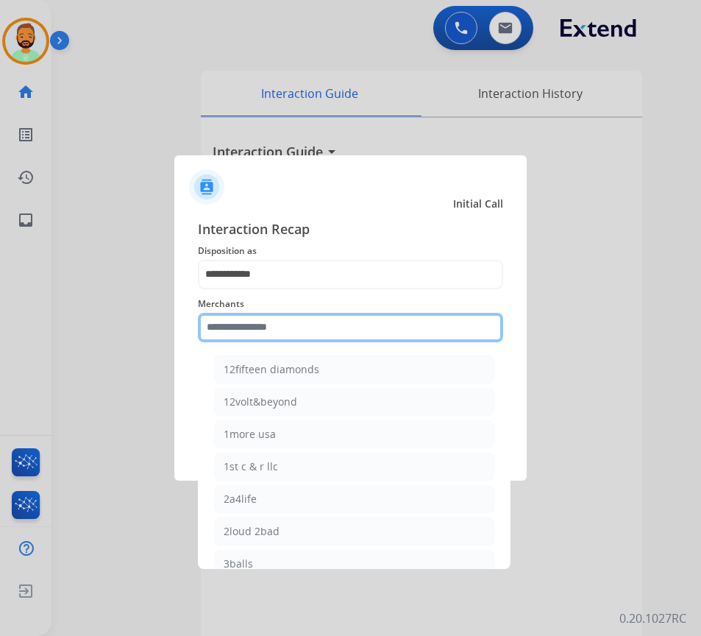
click at [303, 326] on input "text" at bounding box center [350, 327] width 305 height 29
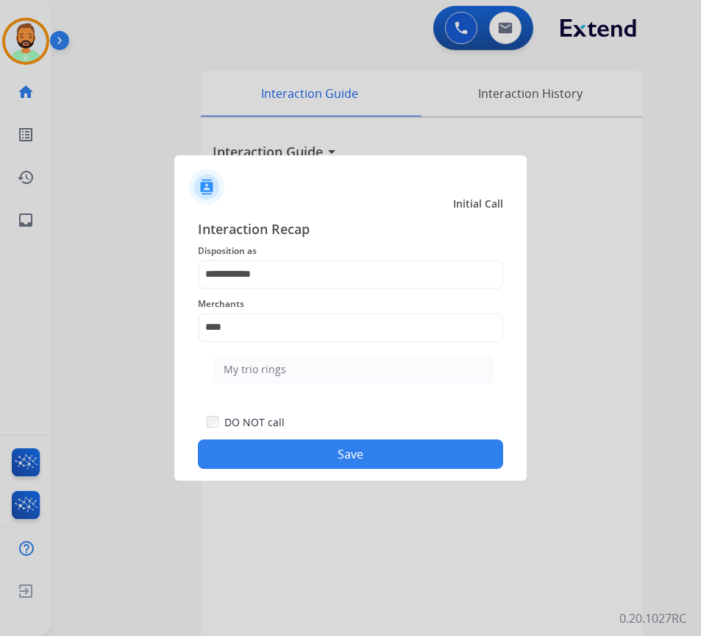
click at [313, 368] on li "My trio rings" at bounding box center [354, 370] width 280 height 28
type input "**********"
click at [373, 454] on button "Save" at bounding box center [350, 453] width 305 height 29
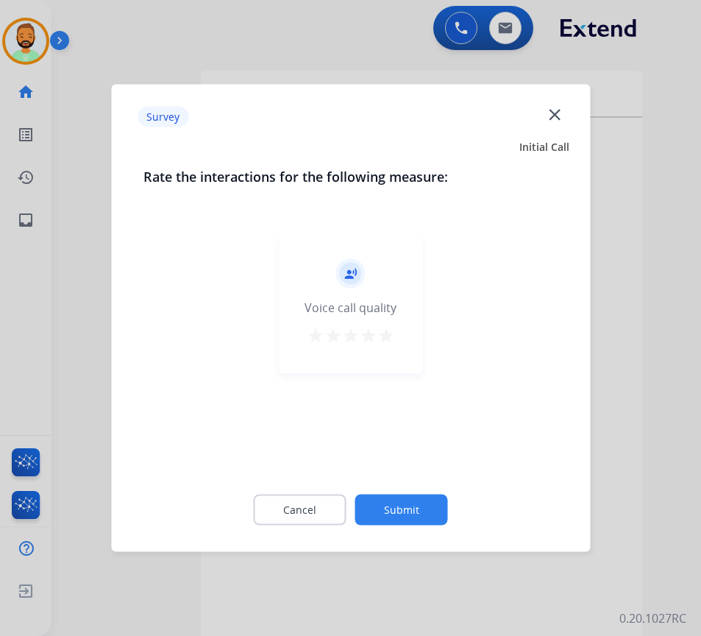
click at [412, 506] on button "Submit" at bounding box center [402, 510] width 93 height 31
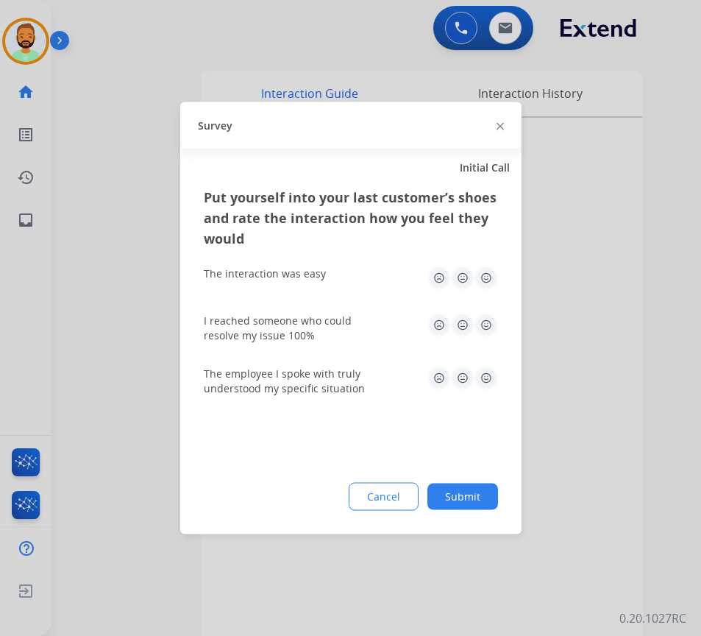
click at [471, 492] on button "Submit" at bounding box center [463, 497] width 71 height 26
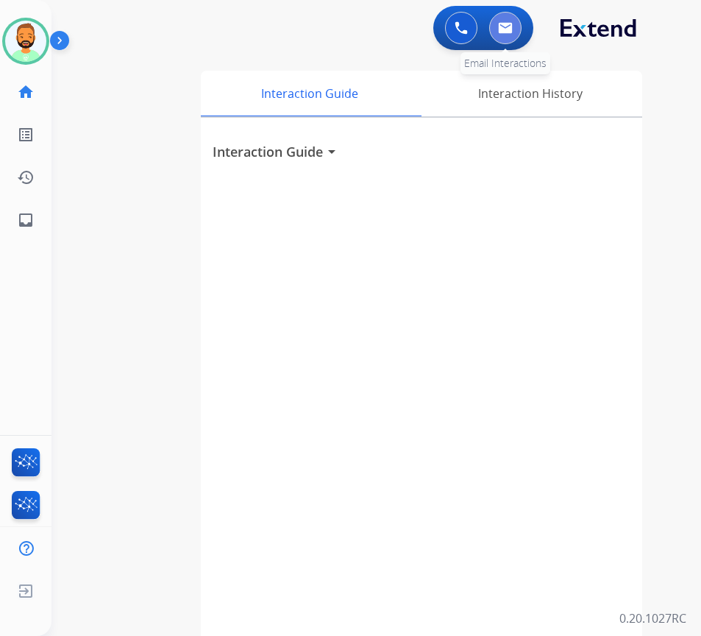
click at [502, 22] on img at bounding box center [505, 28] width 15 height 12
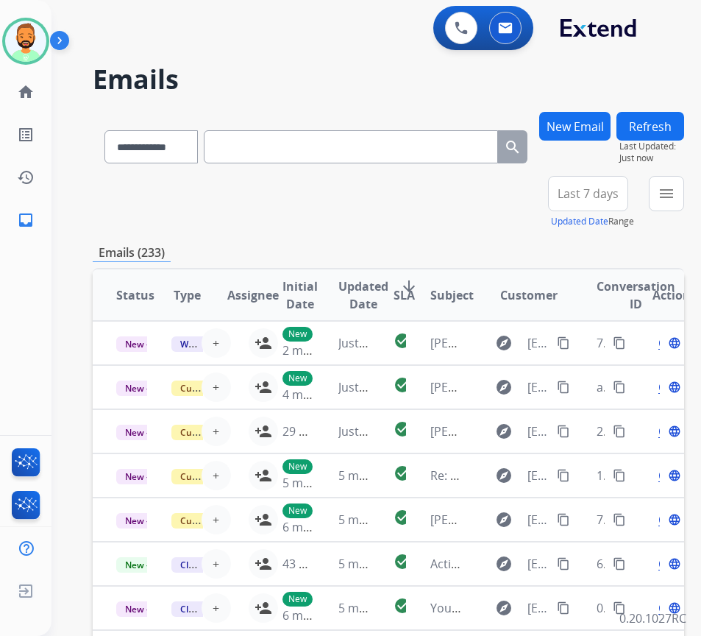
click at [598, 124] on button "New Email" at bounding box center [575, 126] width 71 height 29
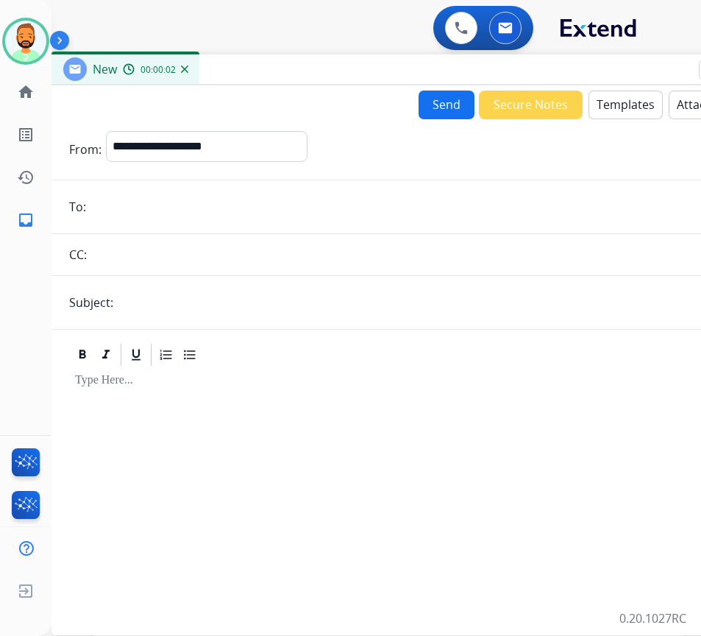
drag, startPoint x: 359, startPoint y: 100, endPoint x: 433, endPoint y: 90, distance: 74.3
click at [480, 65] on div "New 00:00:02" at bounding box center [420, 69] width 736 height 31
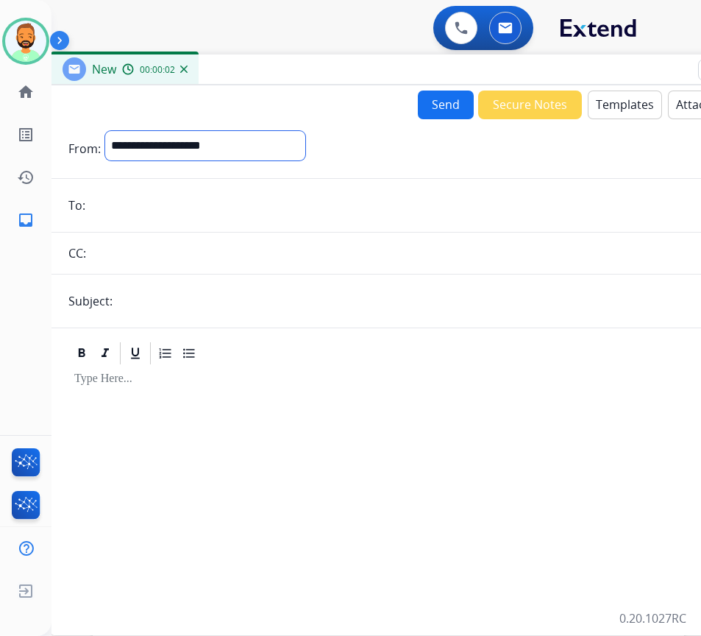
click at [258, 150] on select "**********" at bounding box center [205, 145] width 200 height 29
select select "**********"
click at [105, 131] on select "**********" at bounding box center [205, 145] width 200 height 29
paste input "**********"
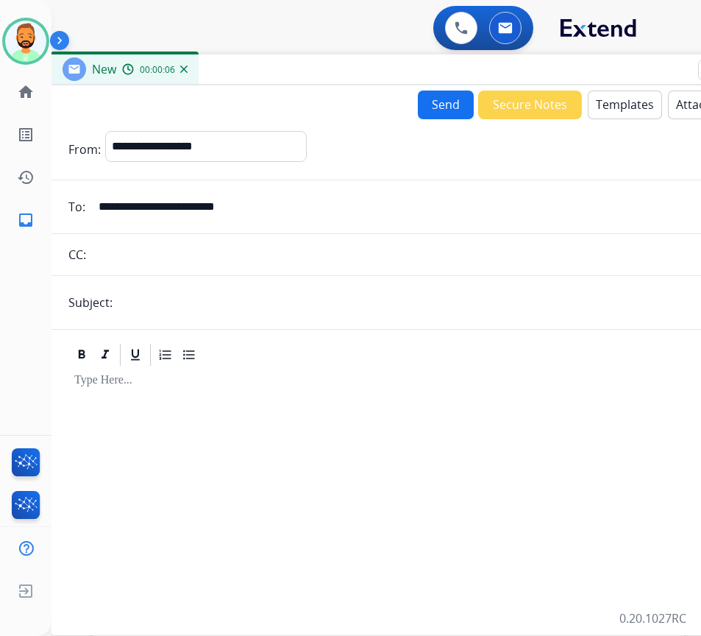
type input "**********"
click at [203, 294] on input "text" at bounding box center [443, 302] width 652 height 29
type input "*******"
click at [241, 396] on div at bounding box center [418, 494] width 701 height 252
click at [624, 97] on button "Templates" at bounding box center [625, 105] width 74 height 29
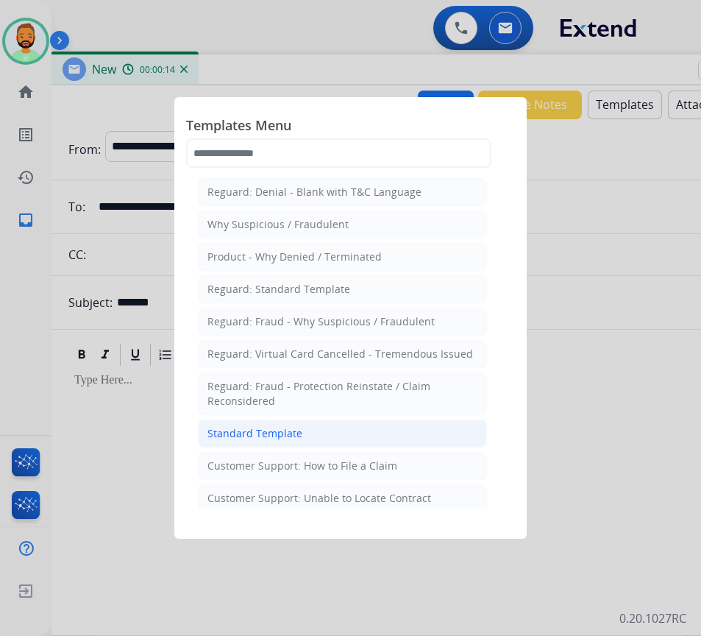
click at [377, 430] on li "Standard Template" at bounding box center [342, 434] width 289 height 28
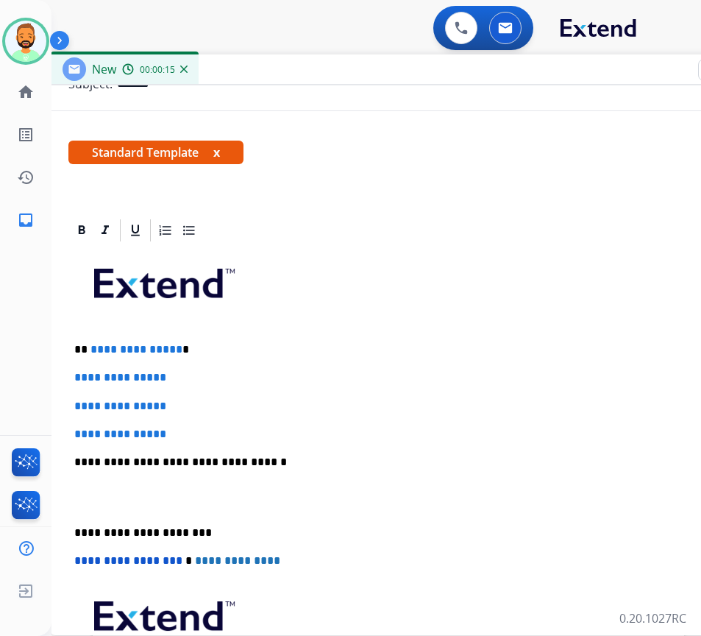
scroll to position [221, 0]
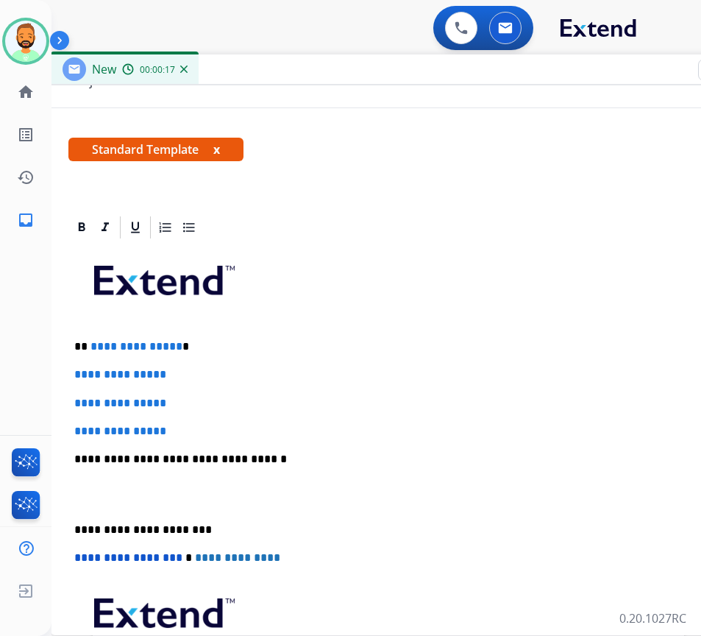
click at [352, 340] on p "**********" at bounding box center [412, 346] width 677 height 13
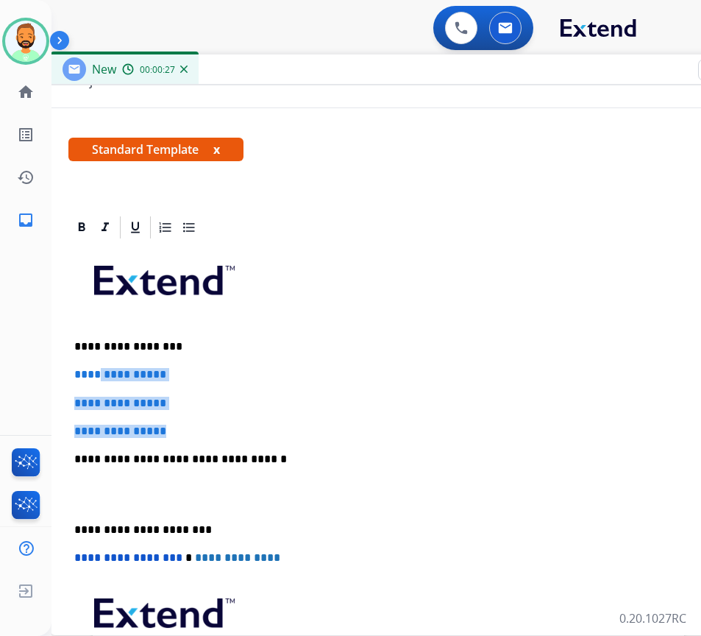
drag, startPoint x: 200, startPoint y: 423, endPoint x: 99, endPoint y: 377, distance: 111.0
click at [99, 377] on div "**********" at bounding box center [418, 494] width 701 height 506
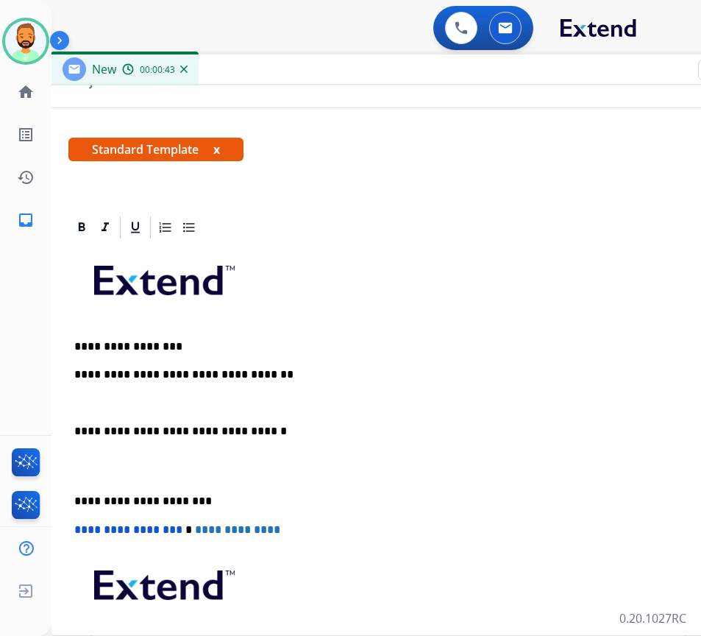
click at [73, 489] on div "**********" at bounding box center [418, 480] width 701 height 478
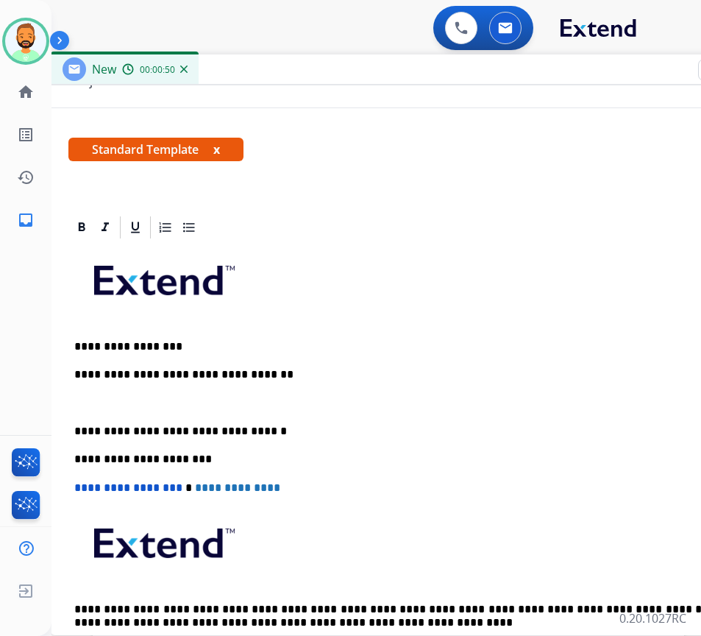
click at [84, 400] on p at bounding box center [418, 403] width 689 height 13
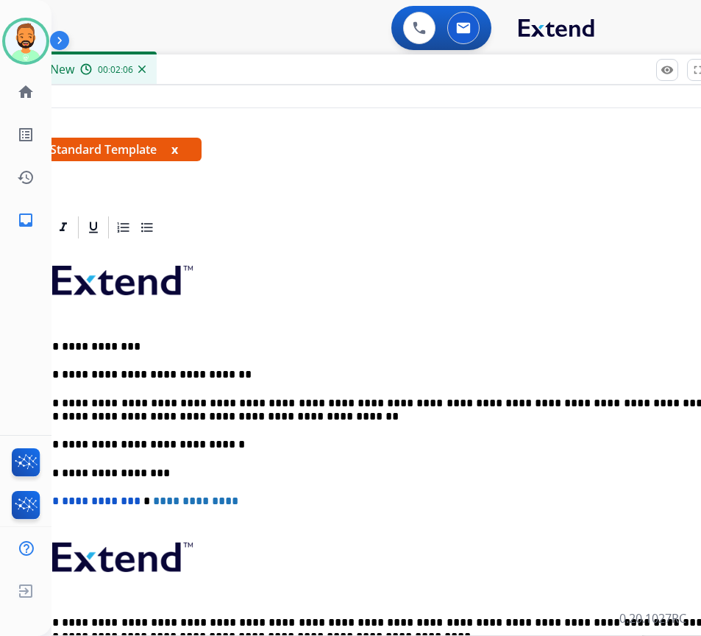
scroll to position [0, 0]
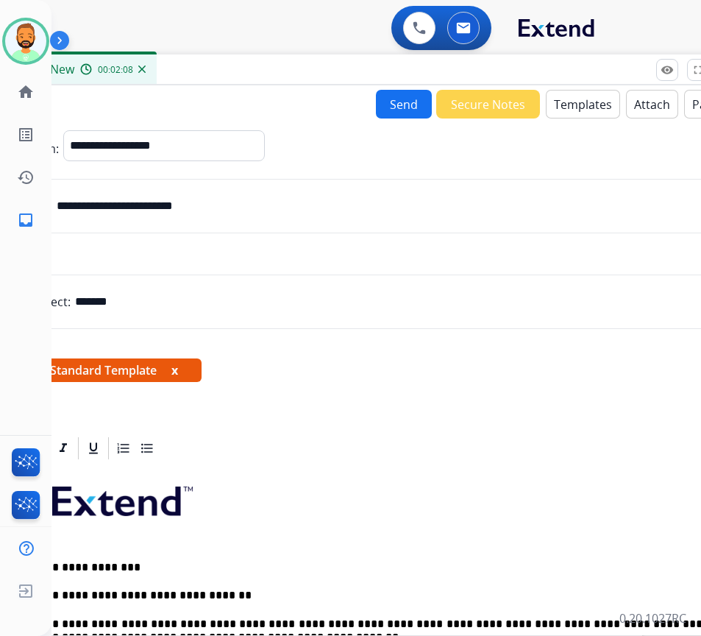
click at [407, 102] on button "Send" at bounding box center [404, 104] width 56 height 29
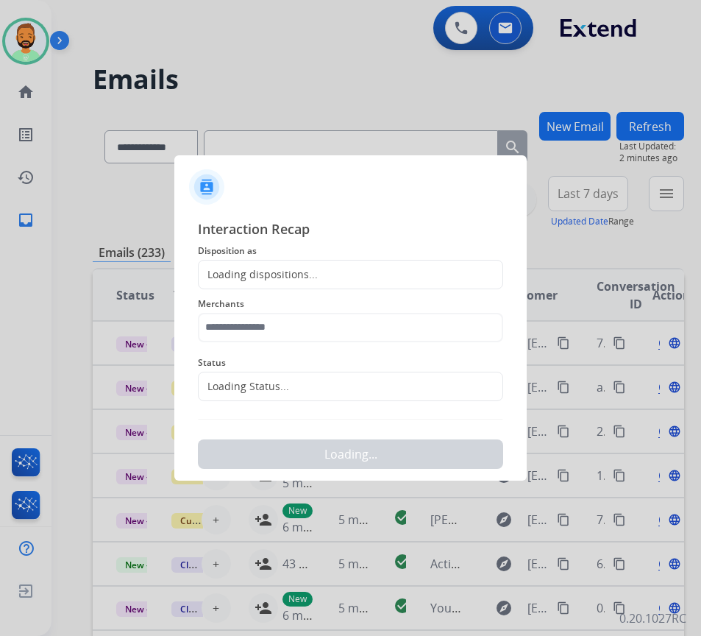
scroll to position [0, 2]
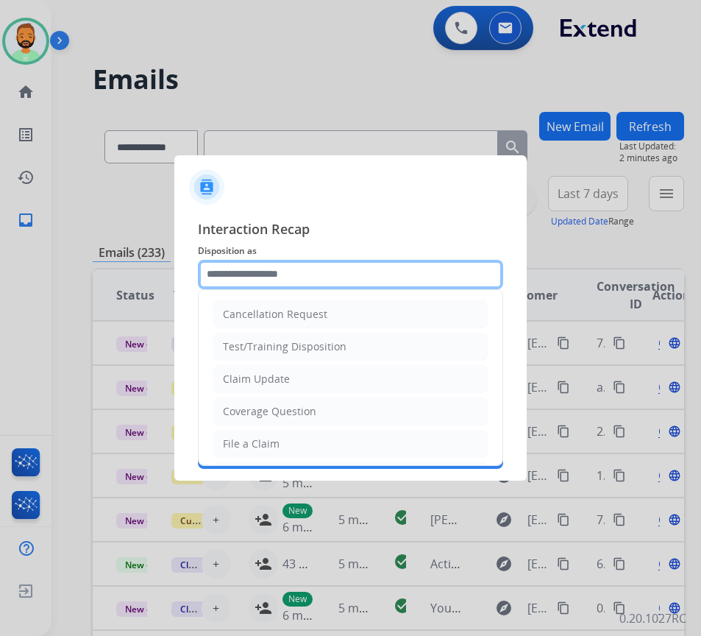
click at [327, 270] on input "text" at bounding box center [350, 274] width 305 height 29
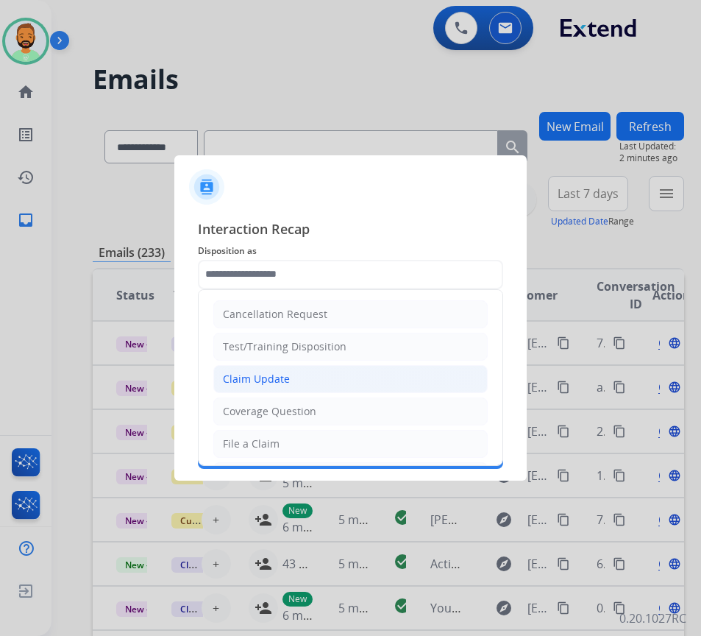
click at [280, 376] on div "Claim Update" at bounding box center [256, 379] width 67 height 15
type input "**********"
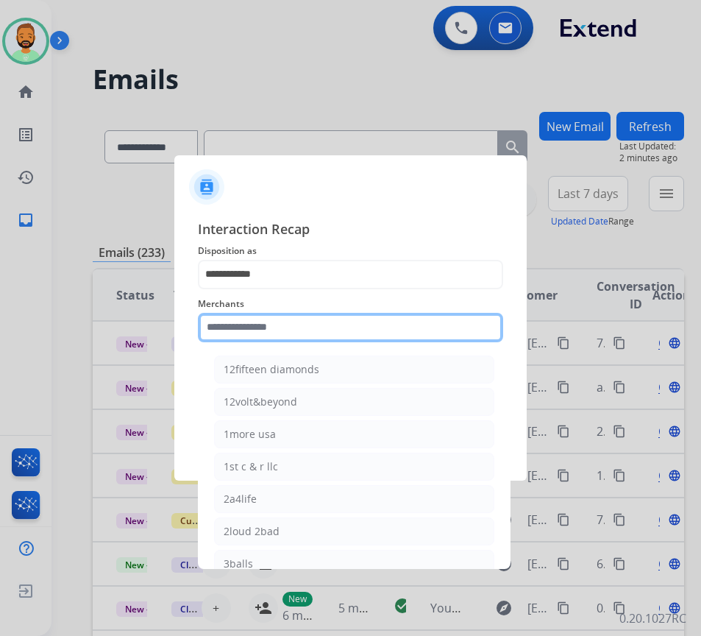
click at [291, 323] on input "text" at bounding box center [350, 327] width 305 height 29
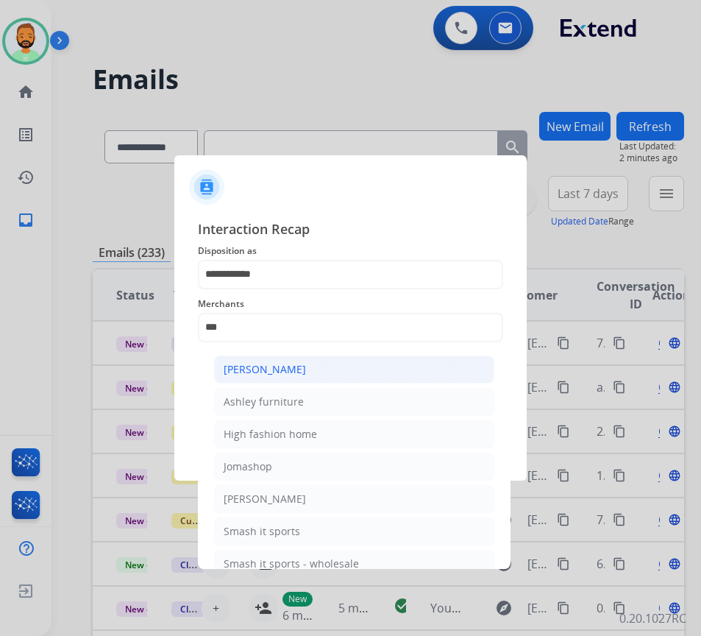
click at [314, 367] on li "[PERSON_NAME]" at bounding box center [354, 370] width 280 height 28
type input "**********"
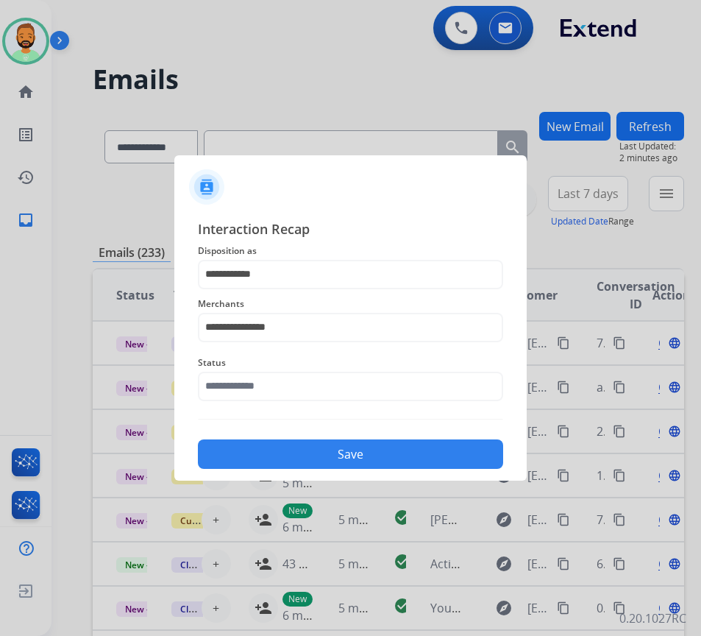
click at [314, 367] on span "Status" at bounding box center [350, 363] width 305 height 18
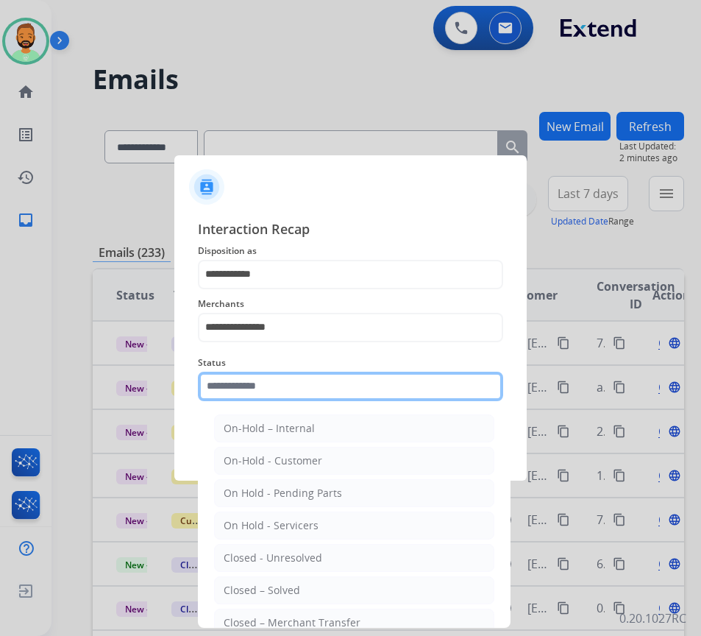
click at [317, 392] on input "text" at bounding box center [350, 386] width 305 height 29
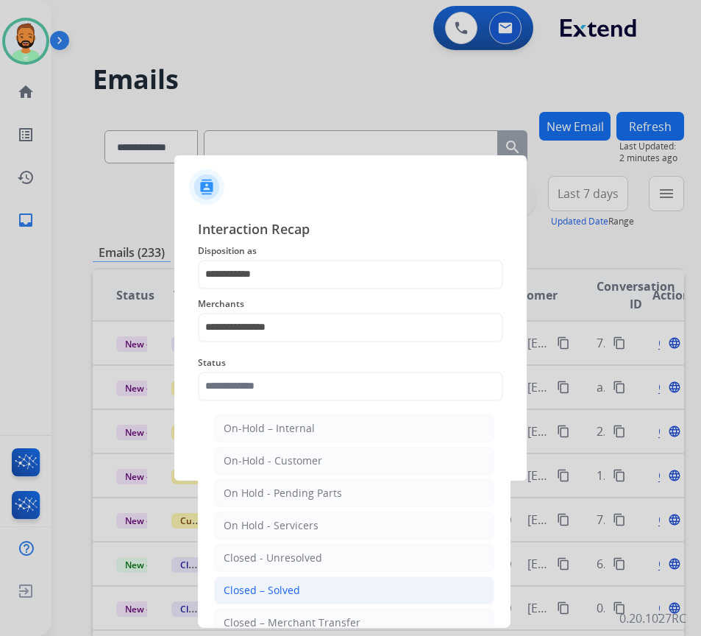
click at [328, 577] on li "Closed – Solved" at bounding box center [354, 590] width 280 height 28
type input "**********"
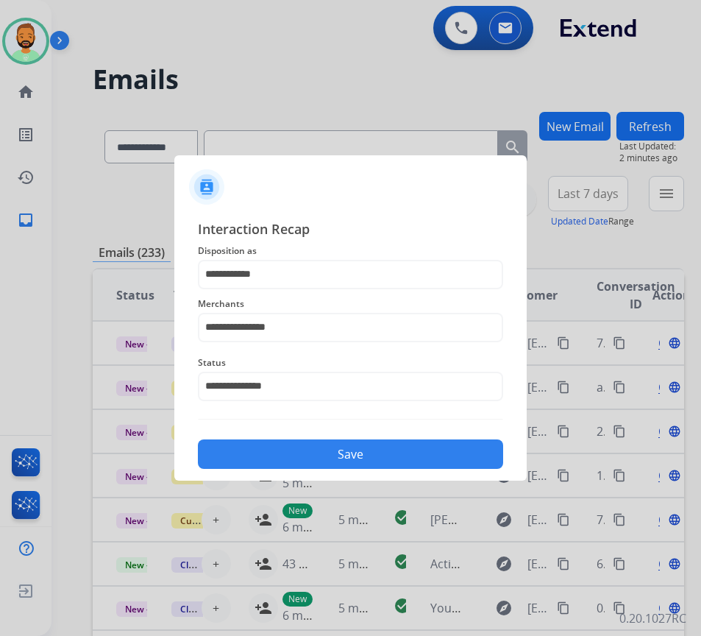
click at [358, 451] on button "Save" at bounding box center [350, 453] width 305 height 29
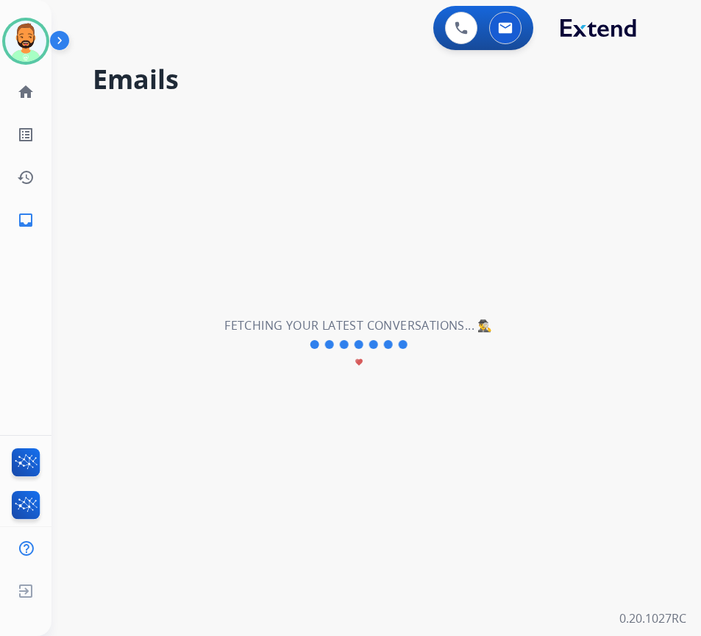
scroll to position [0, 0]
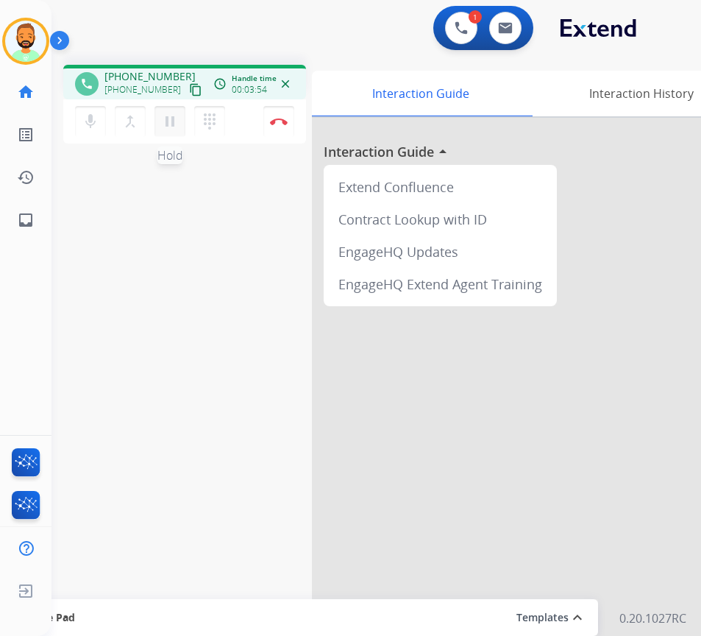
click at [169, 116] on mat-icon "pause" at bounding box center [170, 122] width 18 height 18
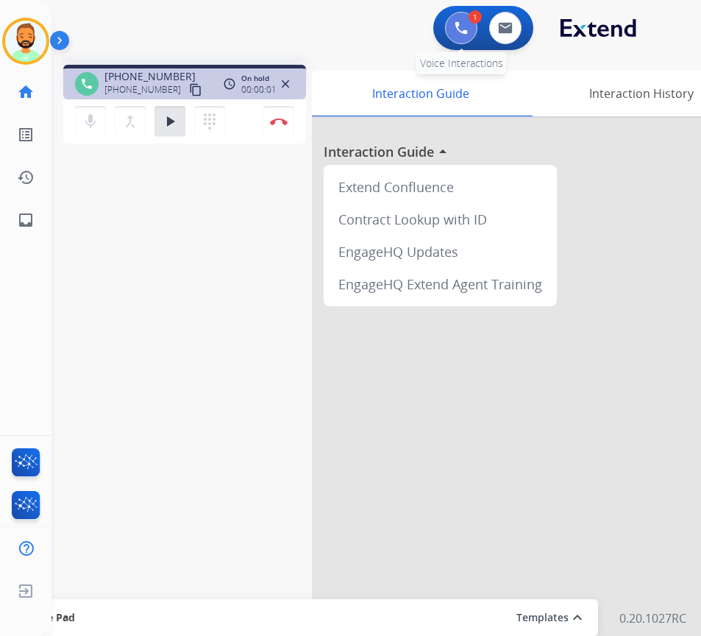
click at [466, 26] on img at bounding box center [461, 27] width 13 height 13
click at [464, 21] on img at bounding box center [461, 27] width 13 height 13
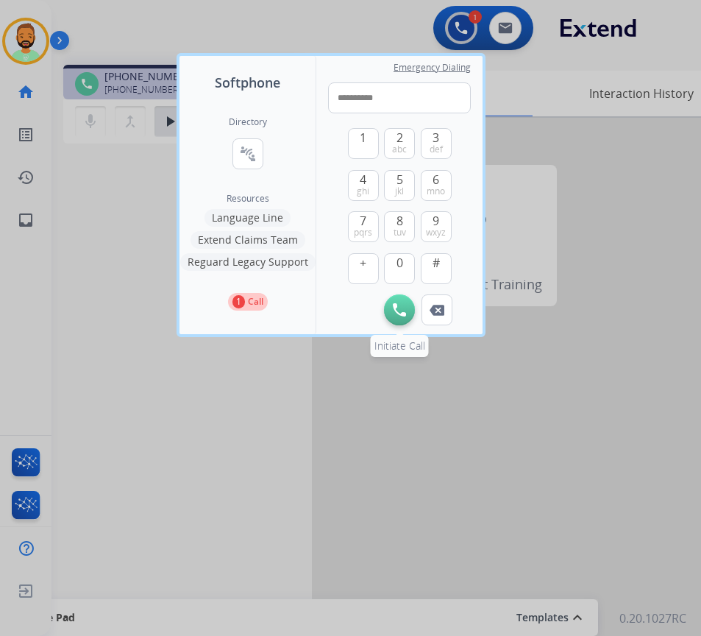
type input "**********"
click at [394, 305] on img at bounding box center [399, 309] width 13 height 13
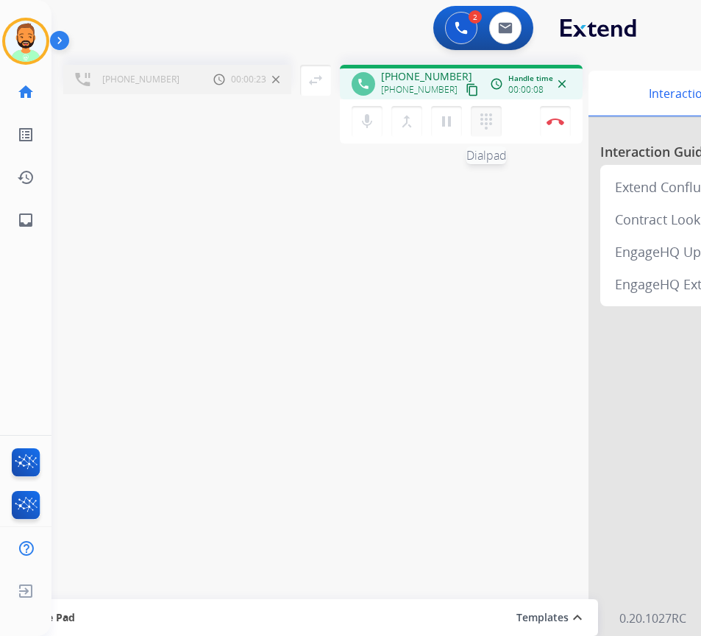
click at [484, 122] on mat-icon "dialpad" at bounding box center [487, 122] width 18 height 18
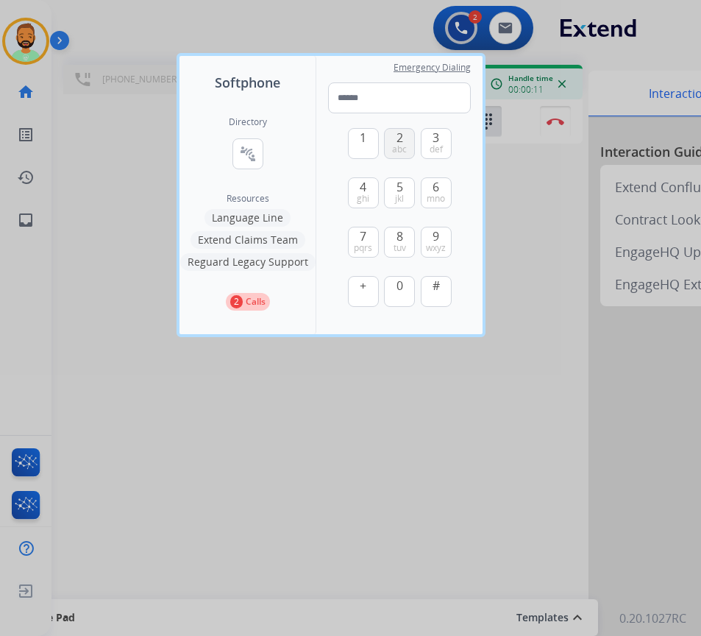
click at [415, 146] on div "1 2 abc 3 def 4 ghi 5 jkl 6 mno 7 pqrs 8 tuv 9 wxyz + 0 #" at bounding box center [400, 219] width 104 height 212
click at [412, 146] on button "2 abc" at bounding box center [399, 143] width 31 height 31
type input "*"
click at [339, 441] on div at bounding box center [350, 318] width 701 height 636
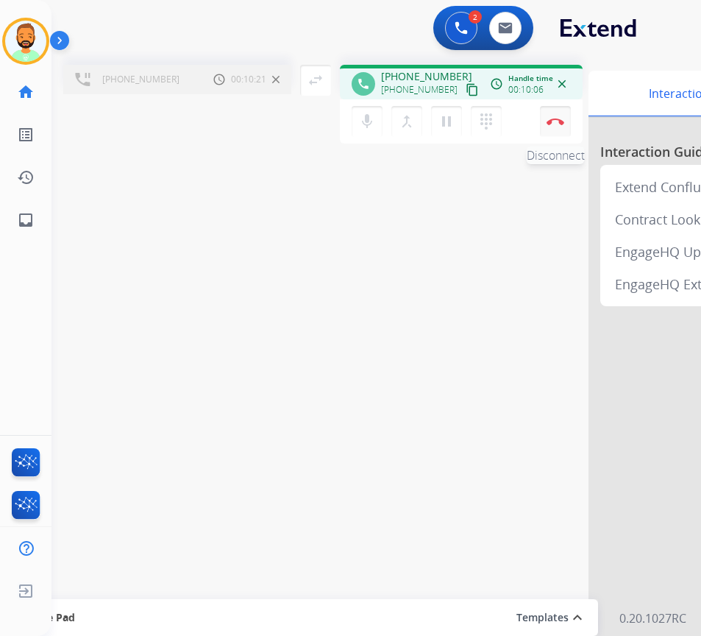
click at [554, 120] on img at bounding box center [556, 121] width 18 height 7
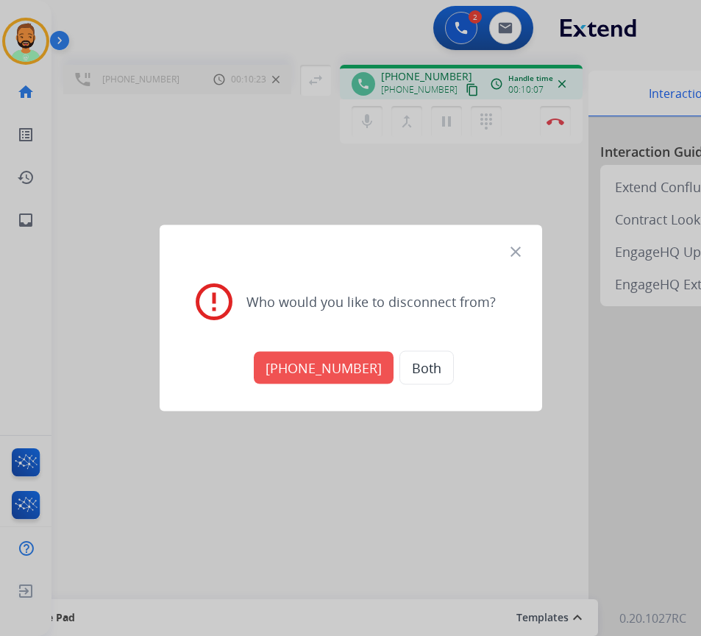
click at [316, 363] on button "+18665290412" at bounding box center [324, 368] width 140 height 32
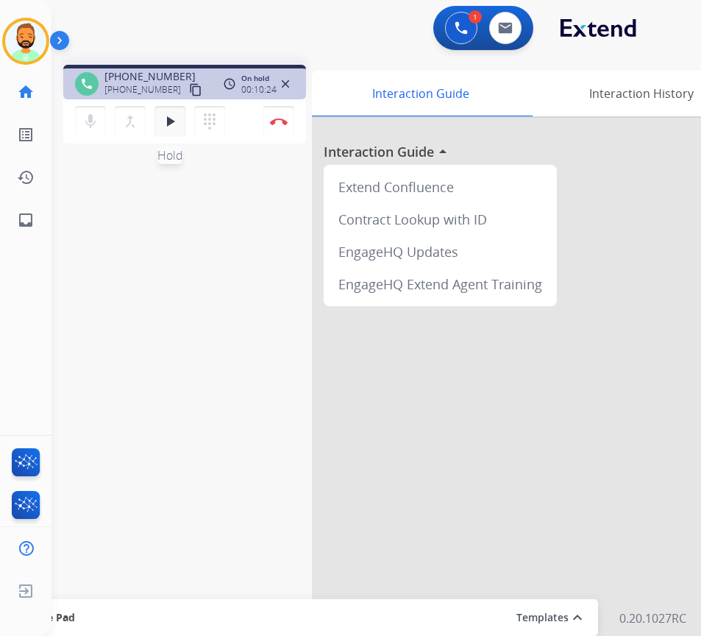
click at [175, 122] on mat-icon "play_arrow" at bounding box center [170, 122] width 18 height 18
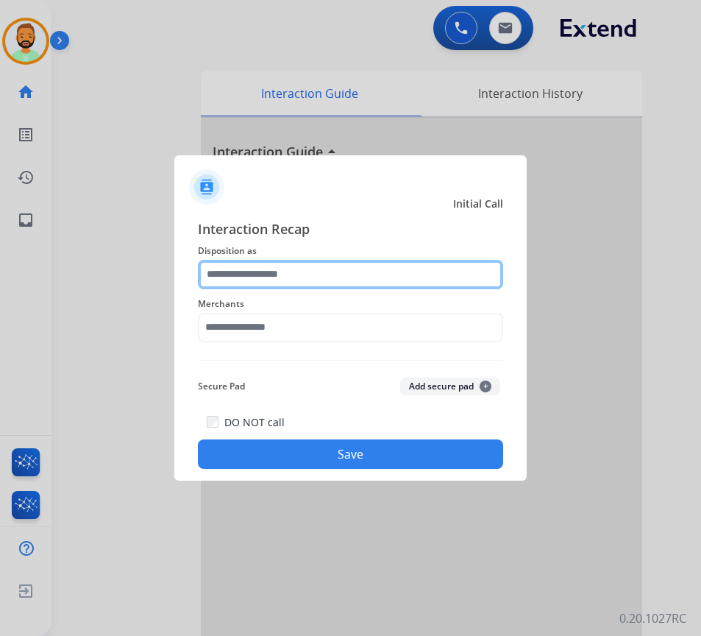
click at [411, 265] on input "text" at bounding box center [350, 274] width 305 height 29
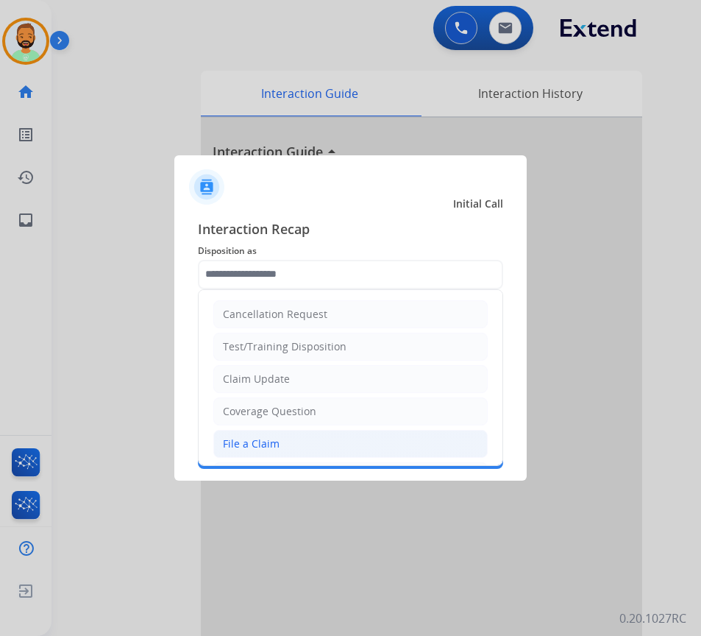
click at [277, 448] on li "File a Claim" at bounding box center [350, 444] width 275 height 28
type input "**********"
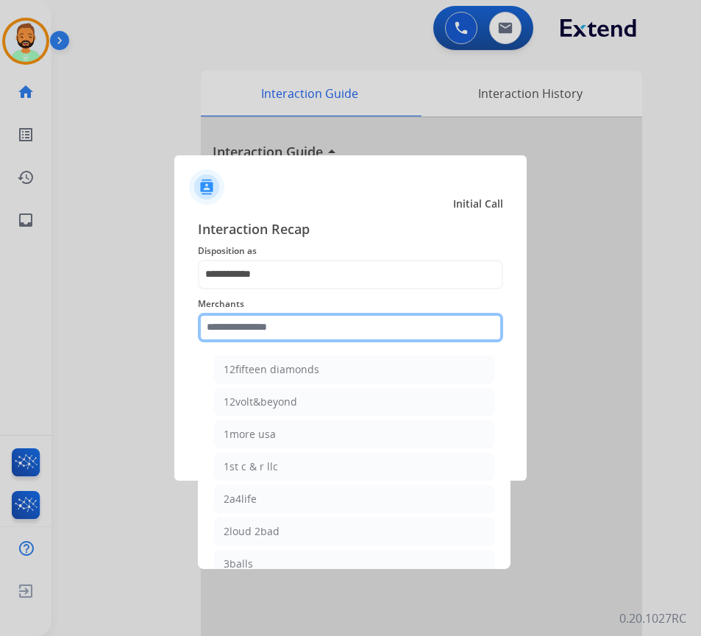
click at [311, 332] on input "text" at bounding box center [350, 327] width 305 height 29
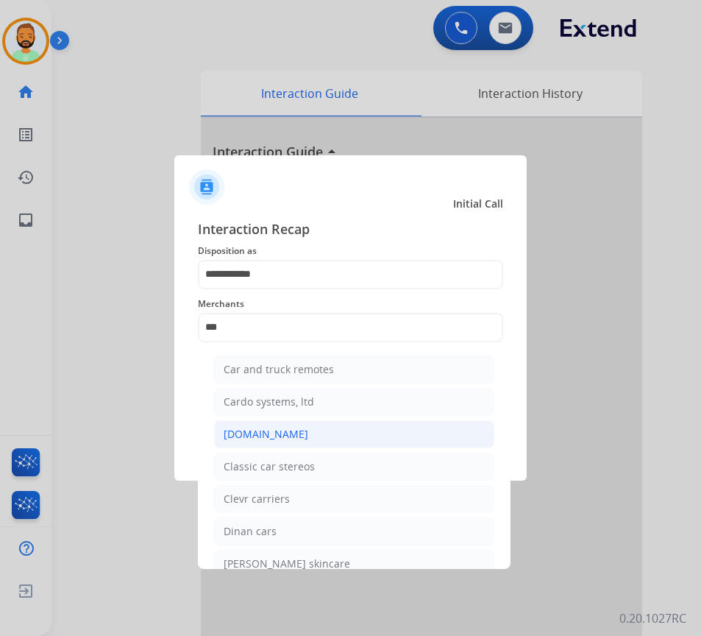
click at [315, 427] on li "[DOMAIN_NAME]" at bounding box center [354, 434] width 280 height 28
type input "**********"
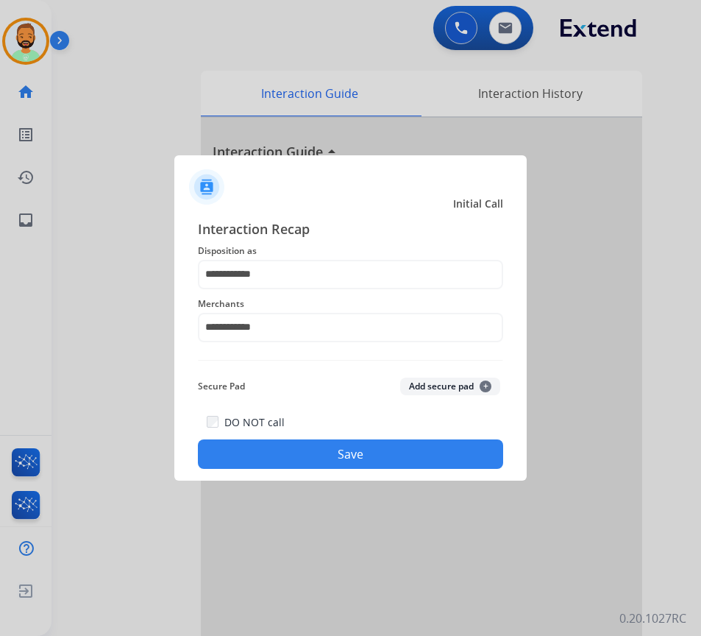
click at [349, 458] on button "Save" at bounding box center [350, 453] width 305 height 29
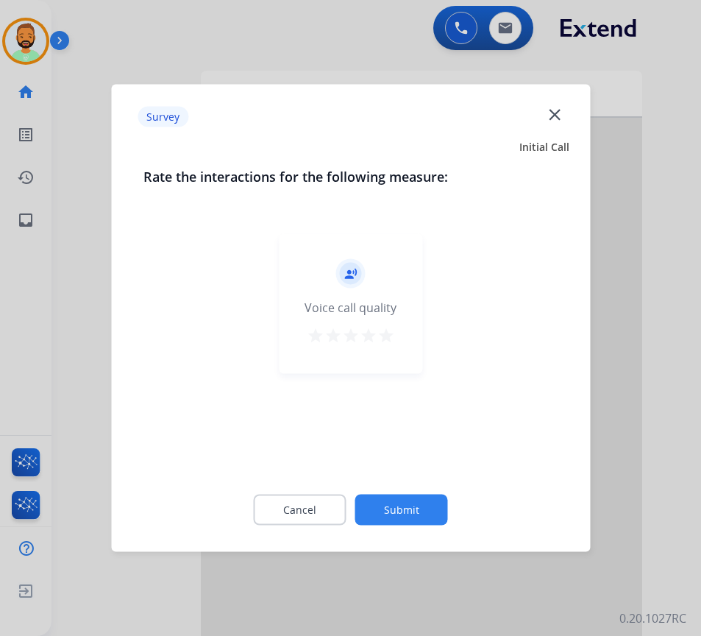
click at [410, 510] on button "Submit" at bounding box center [402, 510] width 93 height 31
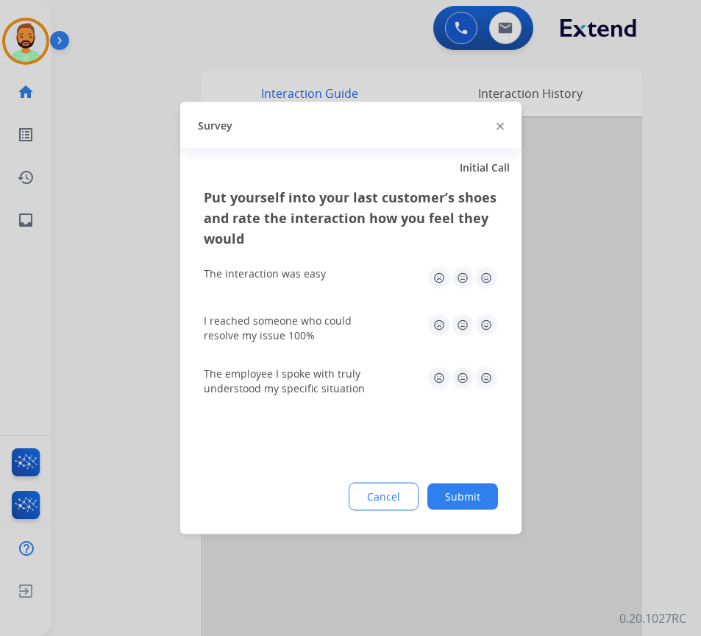
click at [475, 498] on button "Submit" at bounding box center [463, 497] width 71 height 26
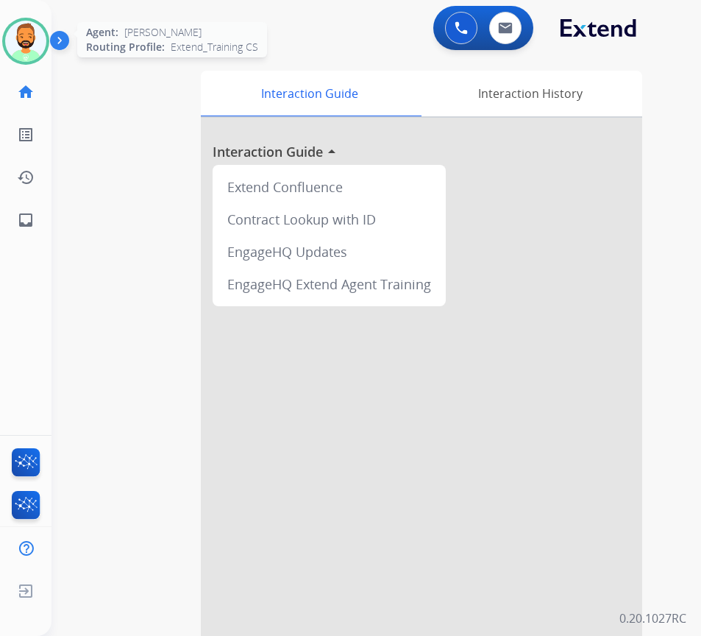
click at [36, 41] on img at bounding box center [25, 41] width 41 height 41
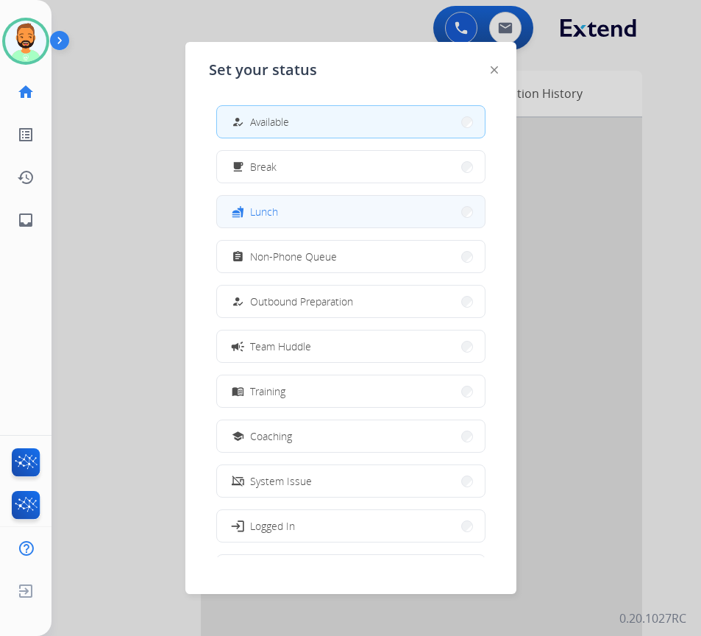
click at [295, 211] on button "fastfood Lunch" at bounding box center [351, 212] width 268 height 32
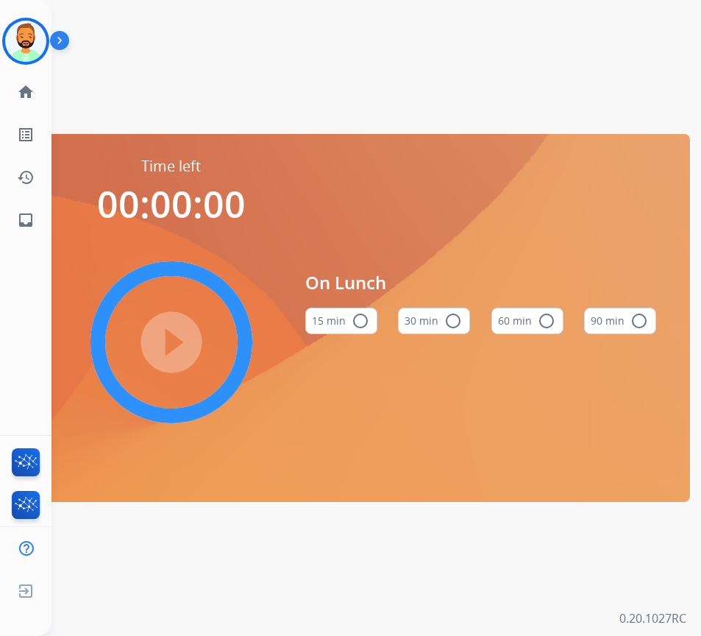
click at [445, 317] on mat-icon "radio_button_unchecked" at bounding box center [454, 321] width 18 height 18
click at [163, 336] on mat-icon "play_circle_filled" at bounding box center [172, 342] width 18 height 18
